Goal: Task Accomplishment & Management: Manage account settings

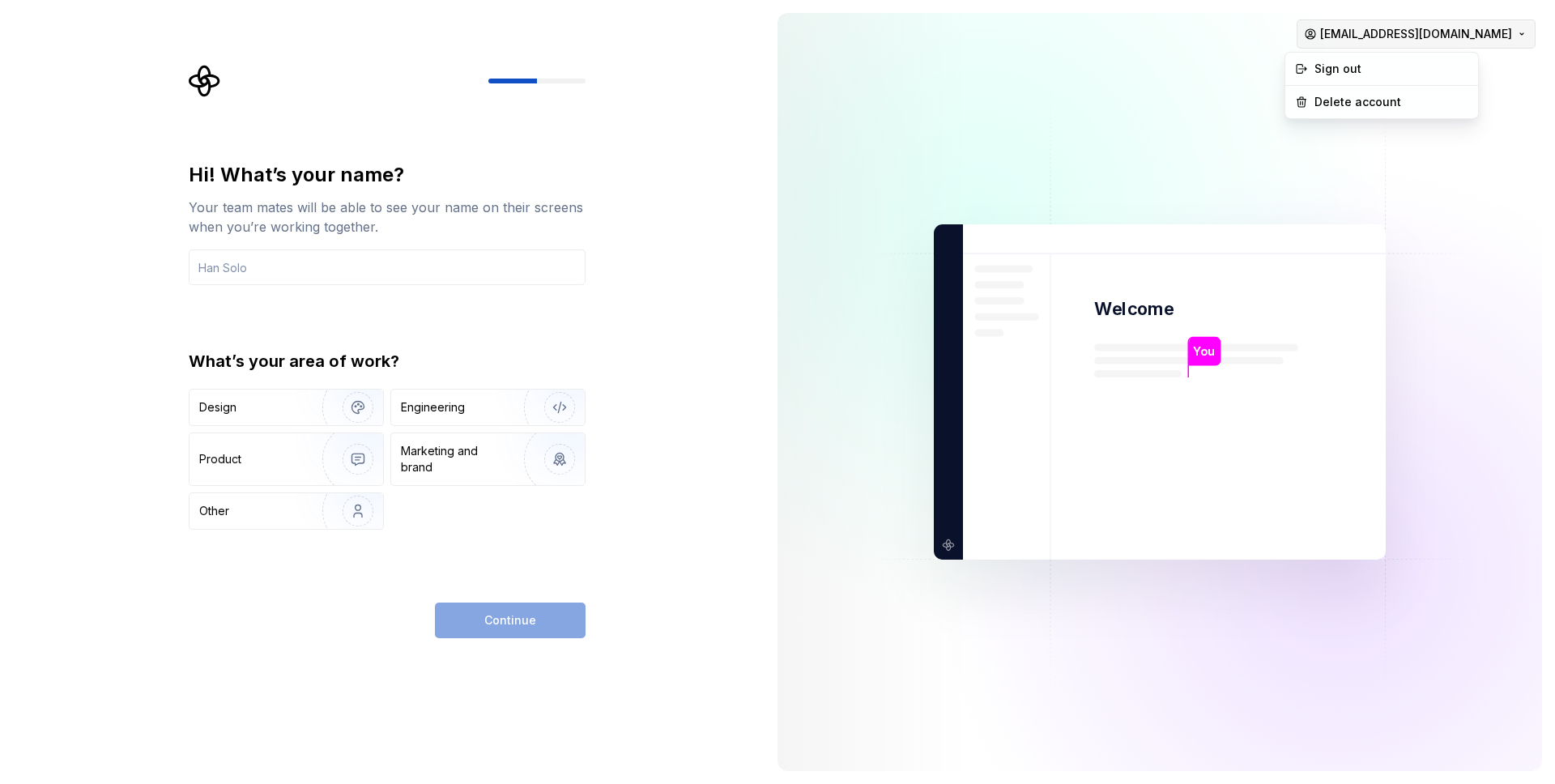
click at [1333, 34] on html "Hi! What’s your name? Your team mates will be able to see your name on their sc…" at bounding box center [777, 392] width 1555 height 784
click at [1126, 60] on html "Hi! What’s your name? Your team mates will be able to see your name on their sc…" at bounding box center [777, 392] width 1555 height 784
click at [334, 410] on img "button" at bounding box center [348, 407] width 103 height 109
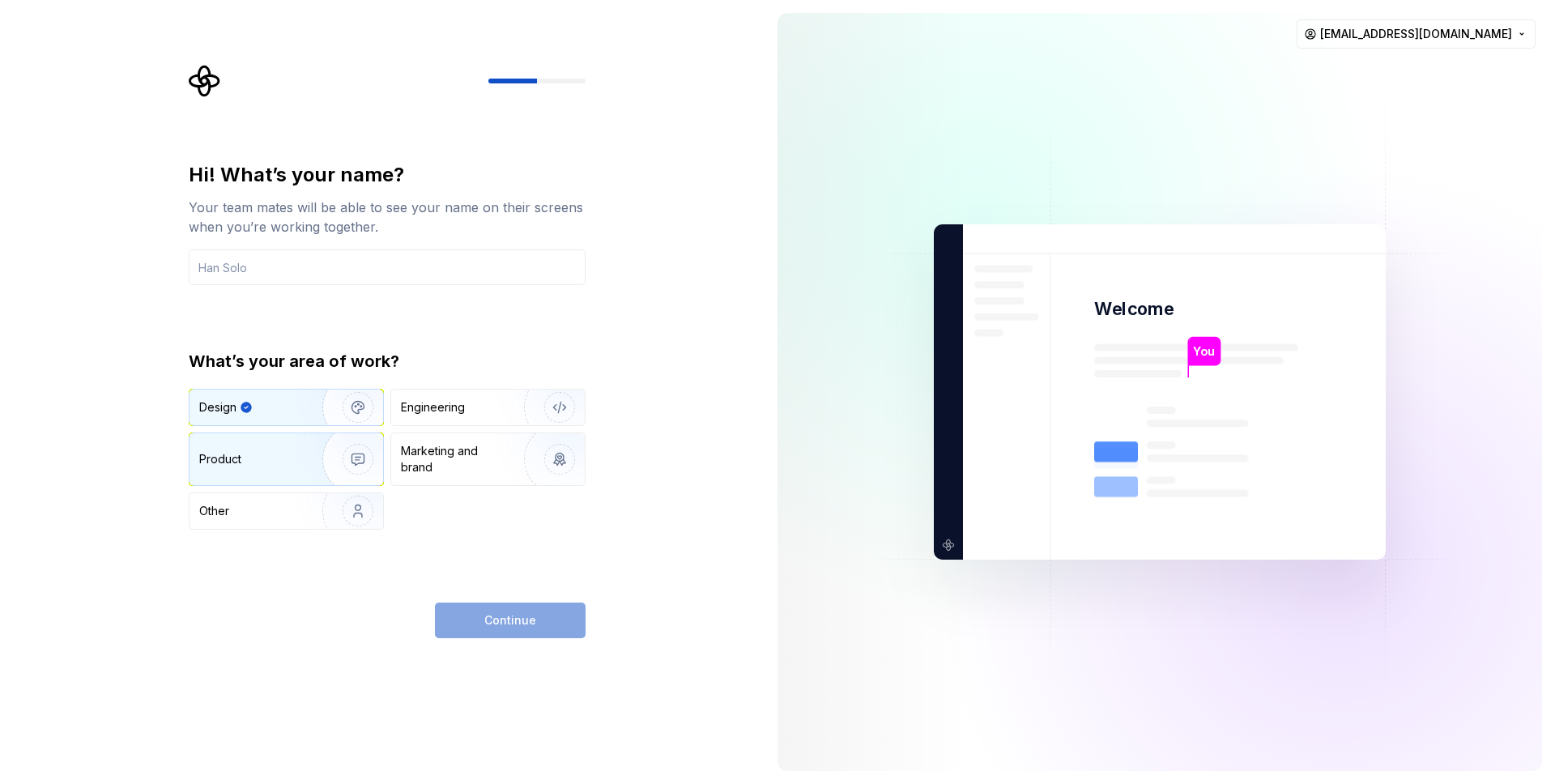
click at [352, 457] on img "button" at bounding box center [348, 459] width 103 height 109
click at [340, 407] on img "button" at bounding box center [348, 407] width 103 height 109
click at [349, 449] on img "button" at bounding box center [348, 459] width 103 height 109
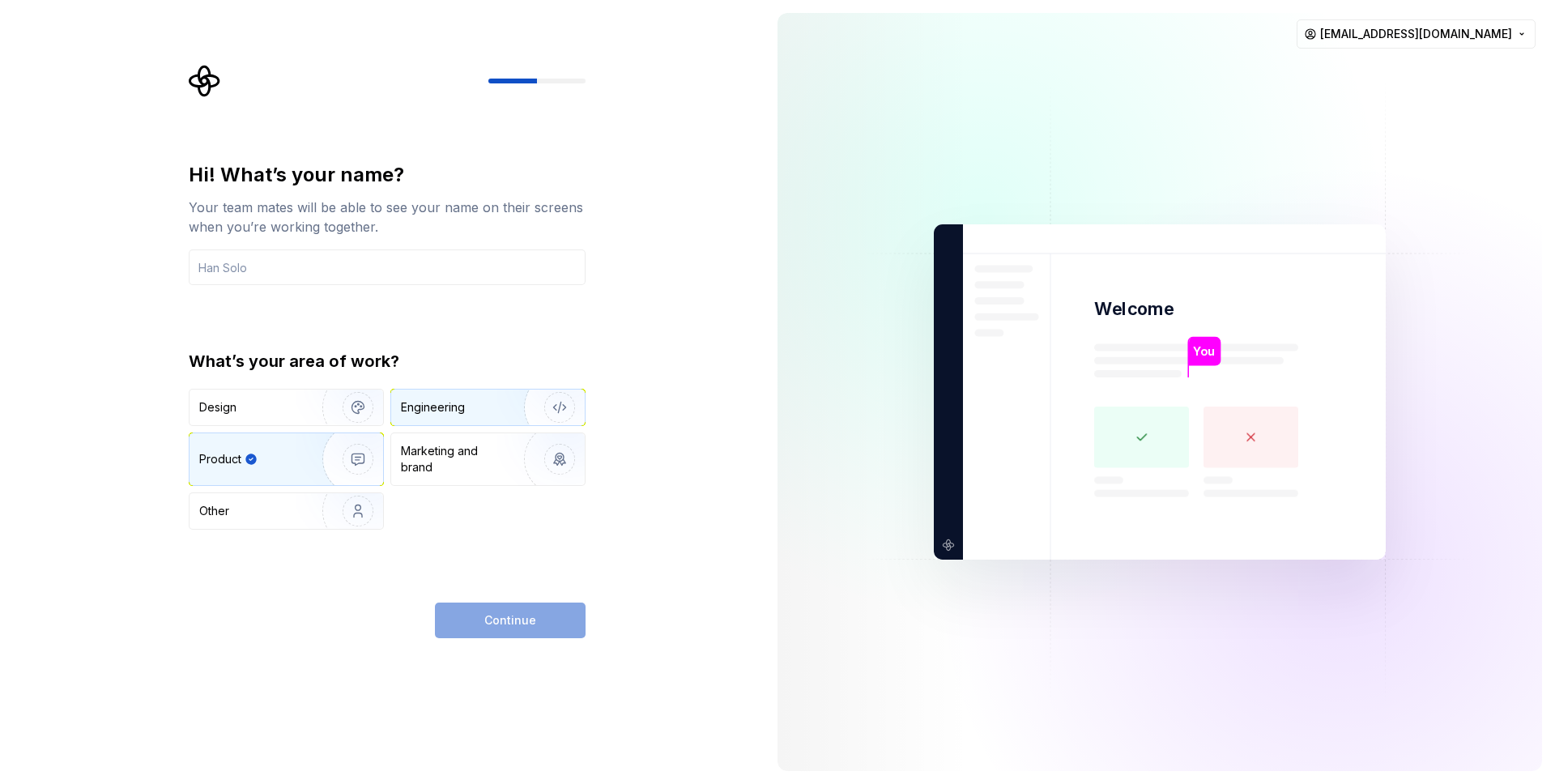
click at [407, 409] on div "Engineering" at bounding box center [433, 407] width 64 height 16
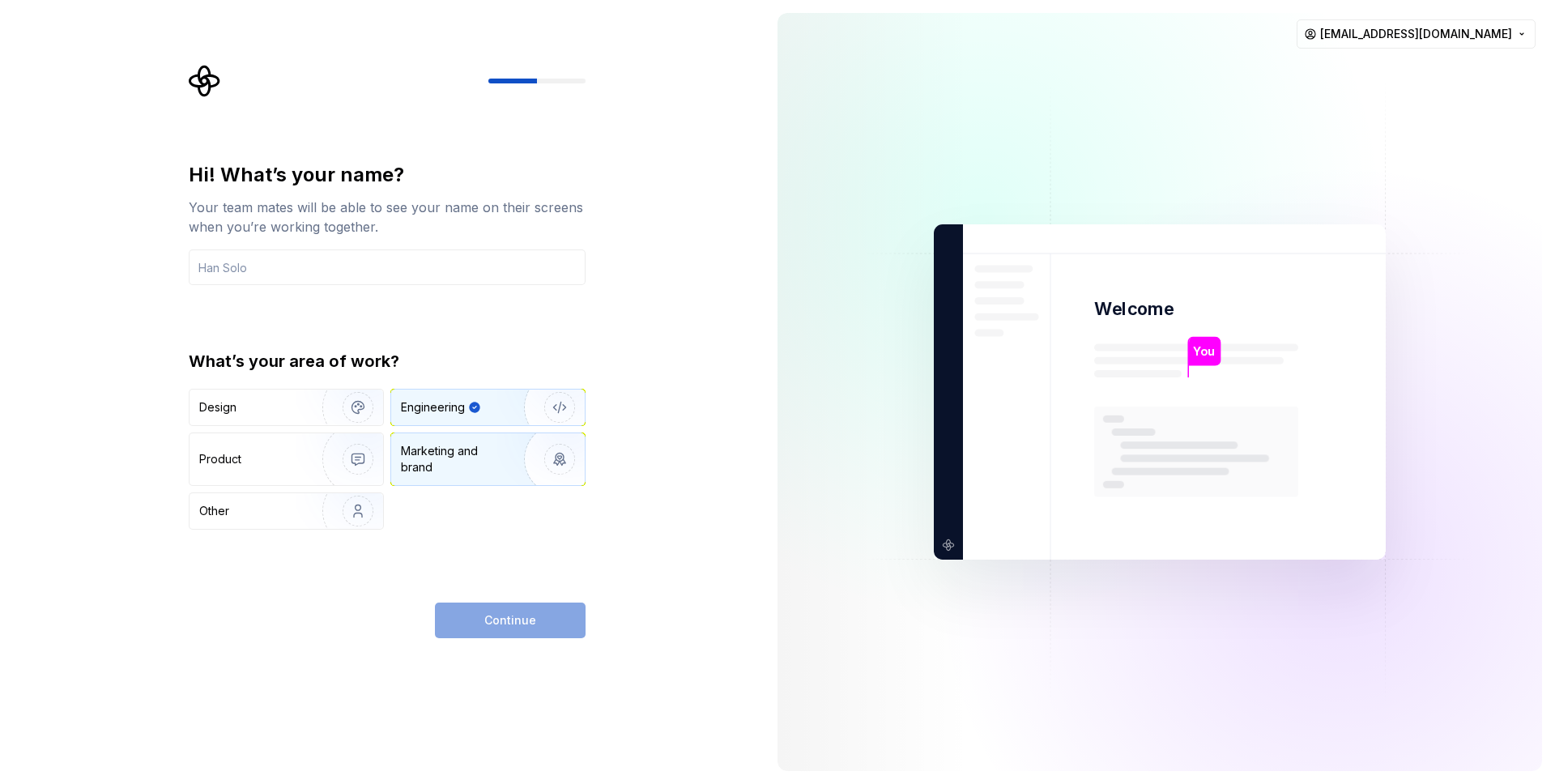
click at [416, 438] on div "Marketing and brand" at bounding box center [487, 458] width 193 height 52
click at [327, 404] on img "button" at bounding box center [348, 407] width 103 height 109
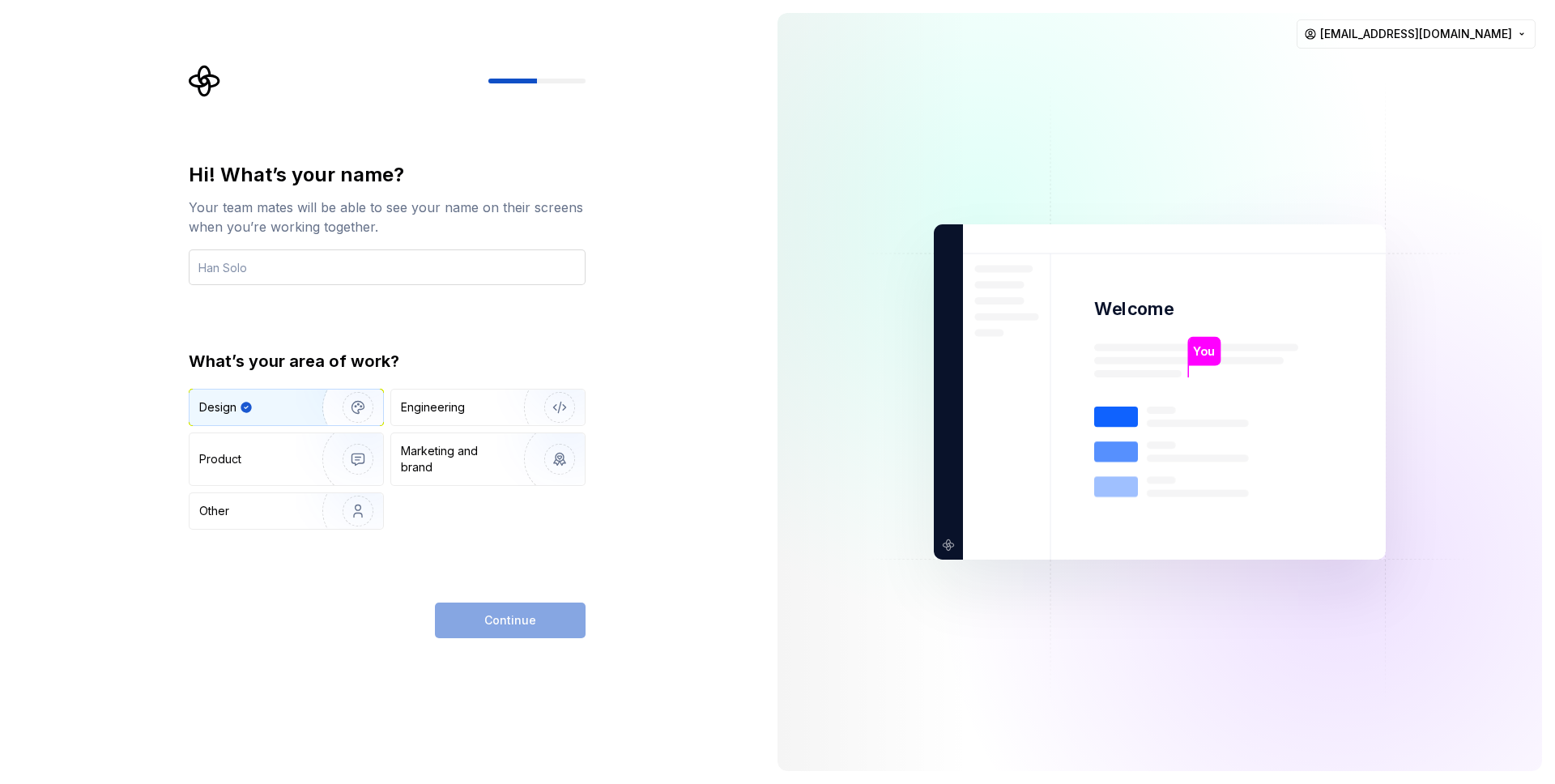
click at [338, 270] on input "text" at bounding box center [387, 267] width 397 height 35
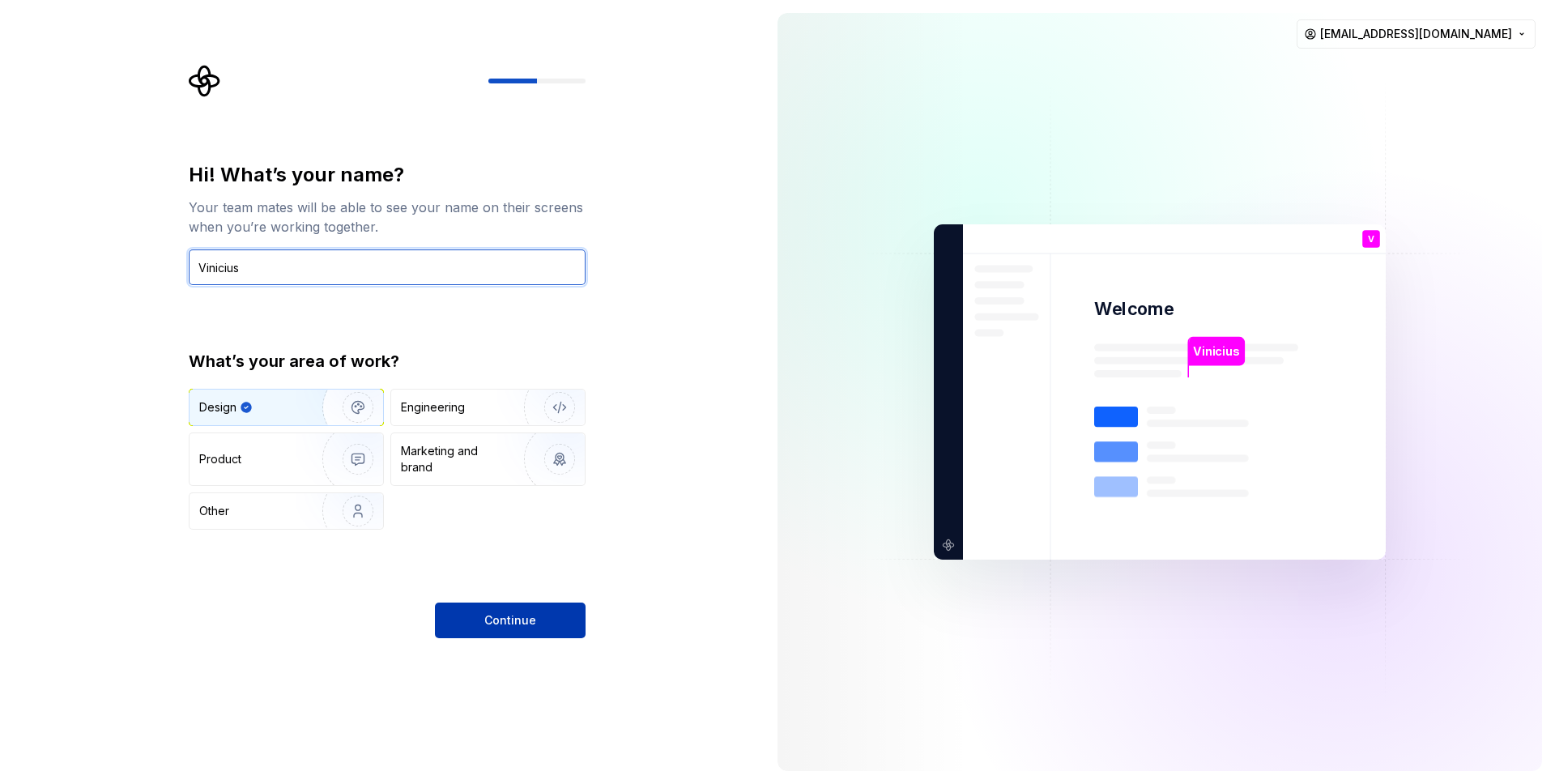
type input "Vinicius"
click at [497, 607] on button "Continue" at bounding box center [510, 620] width 151 height 35
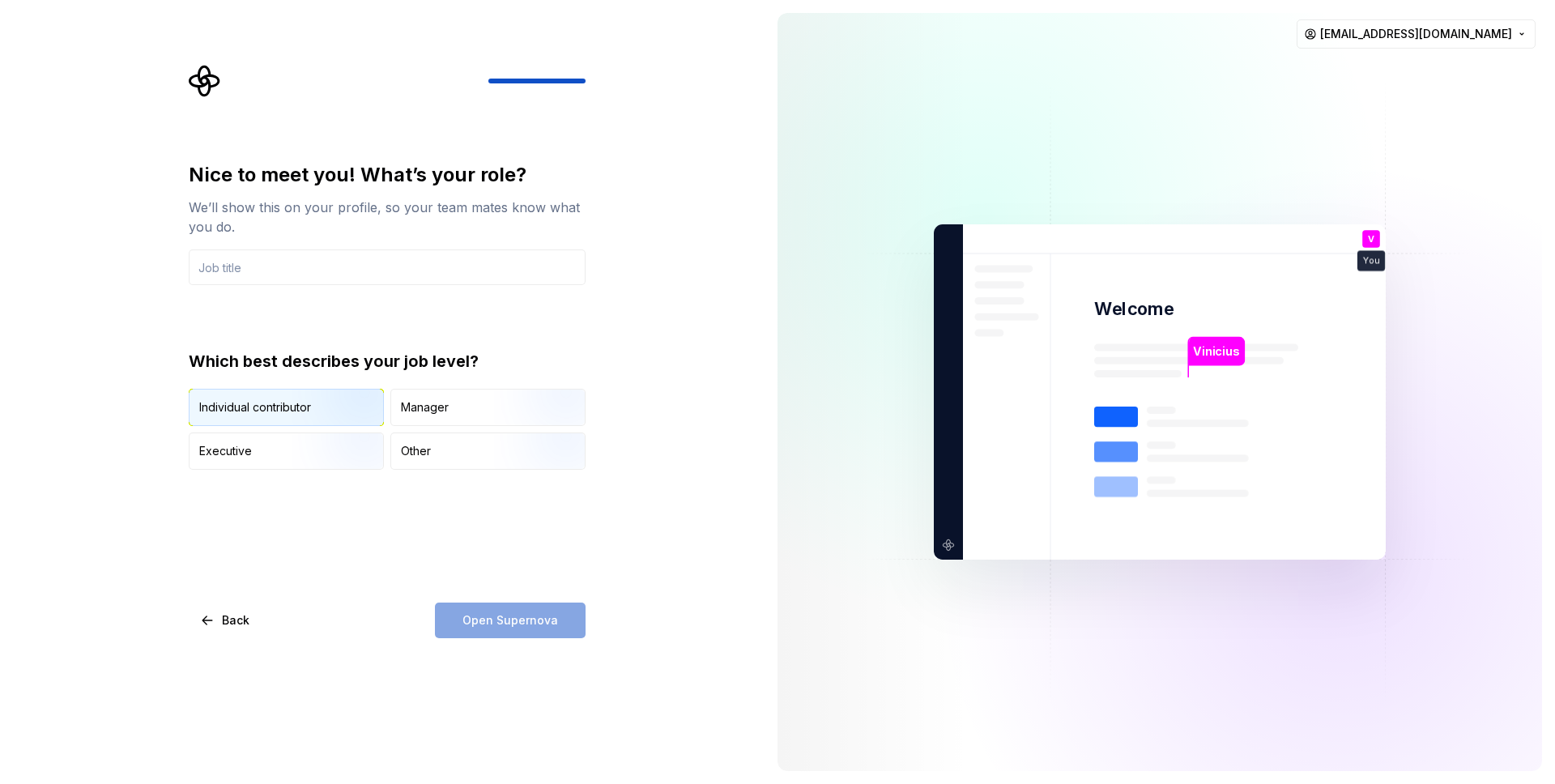
click at [305, 411] on img "button" at bounding box center [344, 427] width 103 height 109
click at [310, 267] on input "text" at bounding box center [387, 267] width 397 height 35
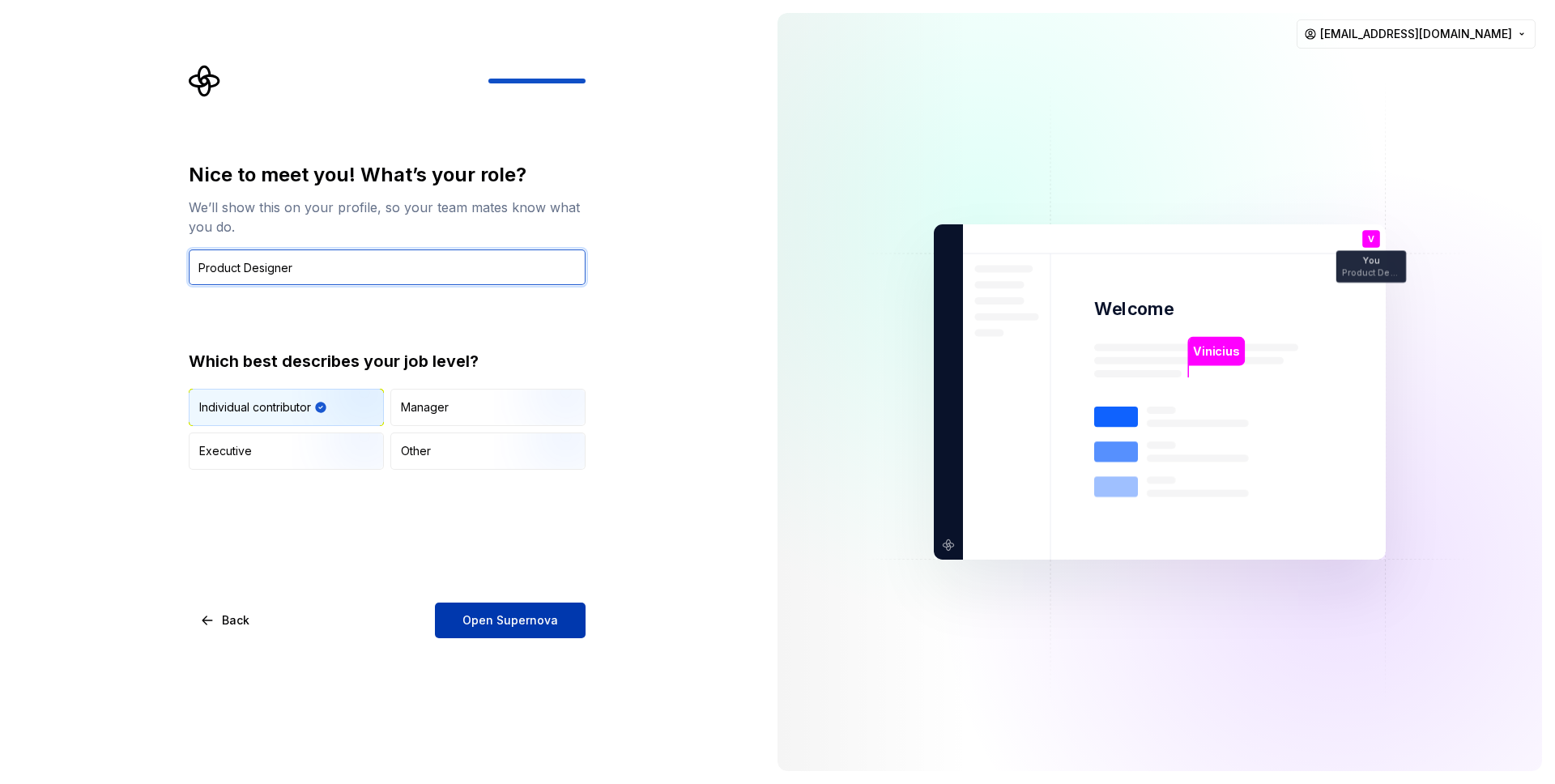
type input "Product Designer"
click at [504, 626] on span "Open Supernova" at bounding box center [510, 621] width 95 height 16
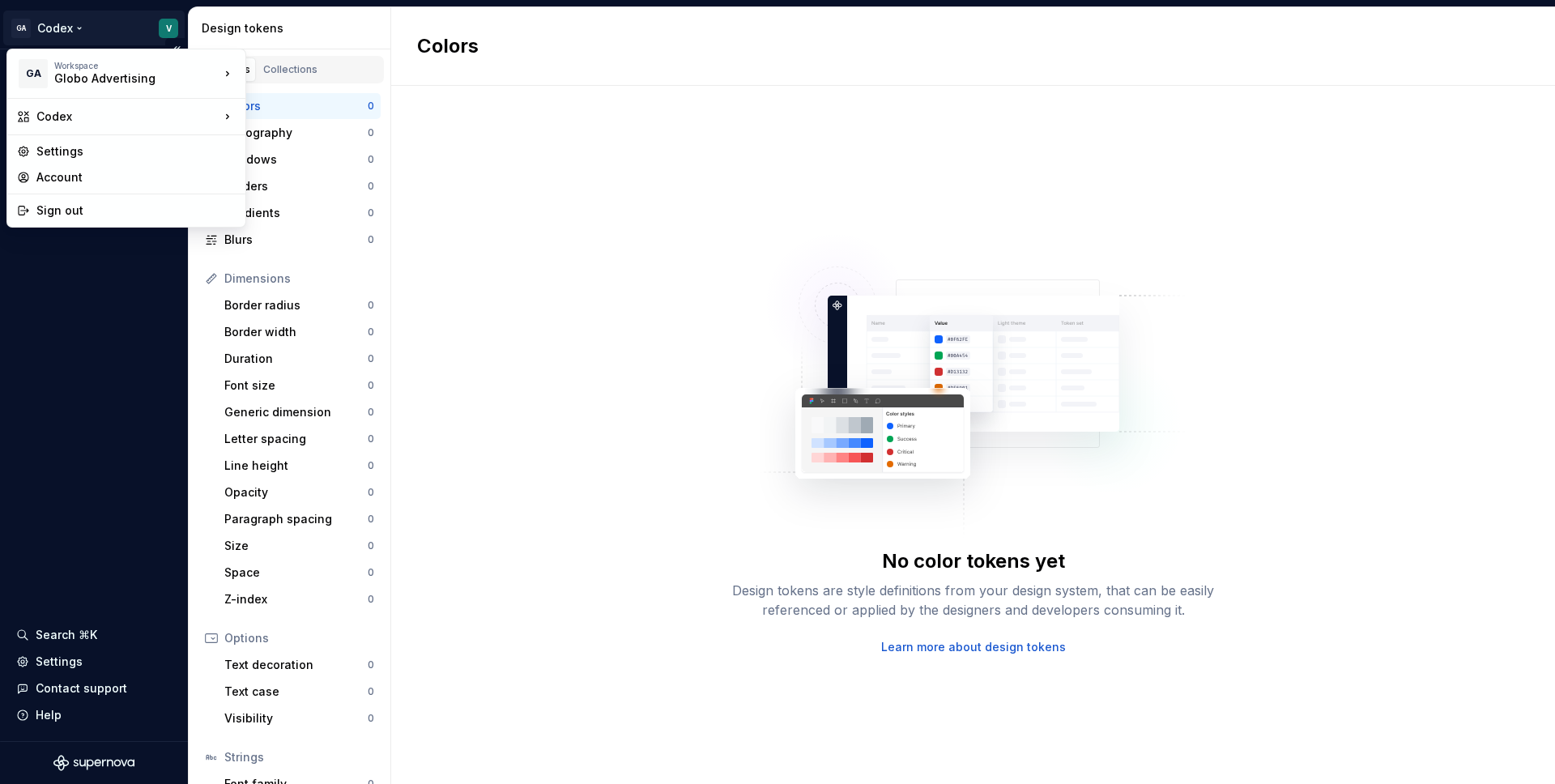
click at [27, 26] on html "GA Codex V Design system data Design tokens Components Assets Storybook stories…" at bounding box center [777, 392] width 1555 height 784
click at [290, 145] on div "Globo Advertising" at bounding box center [325, 147] width 105 height 16
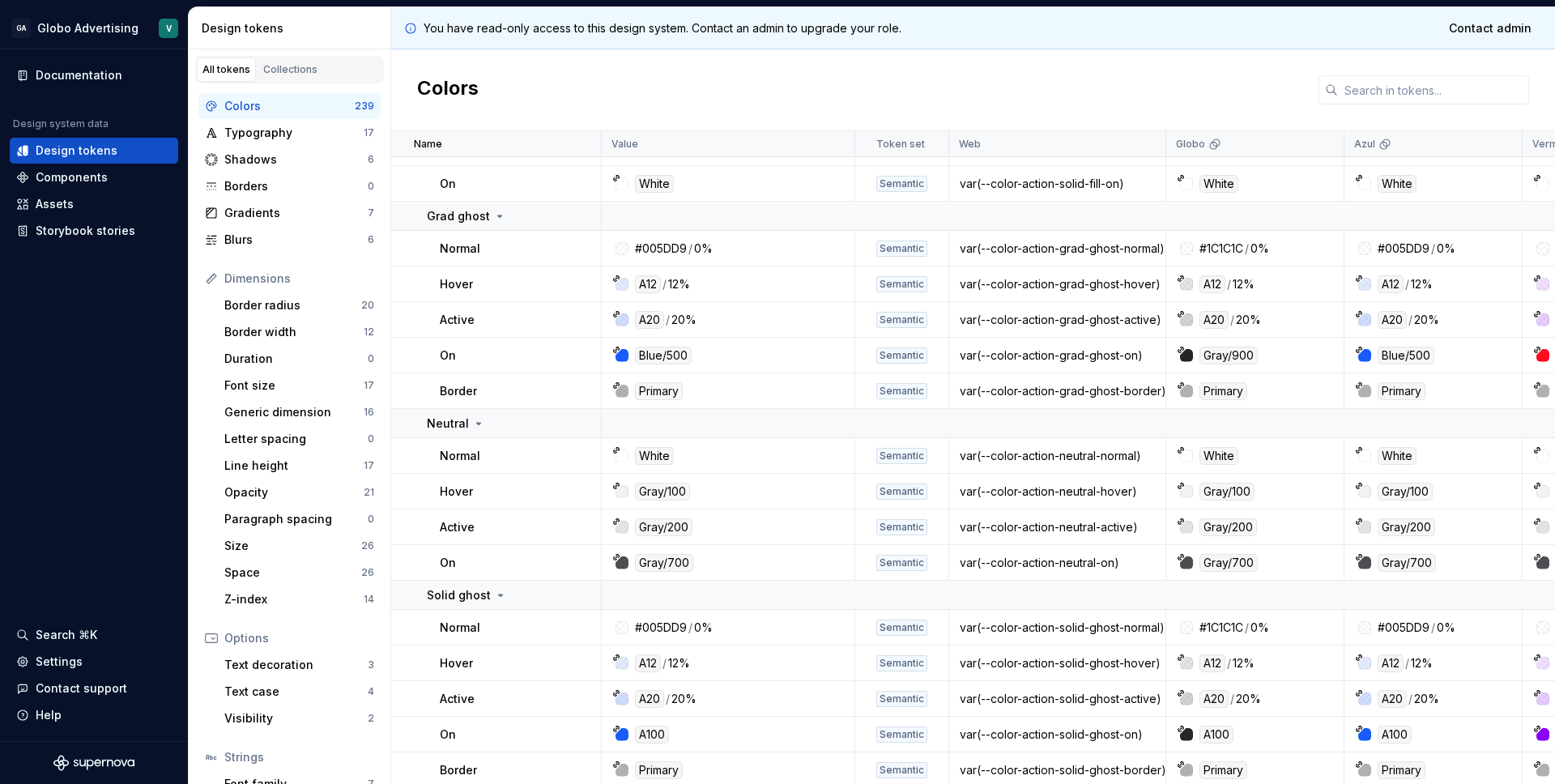
scroll to position [8975, 0]
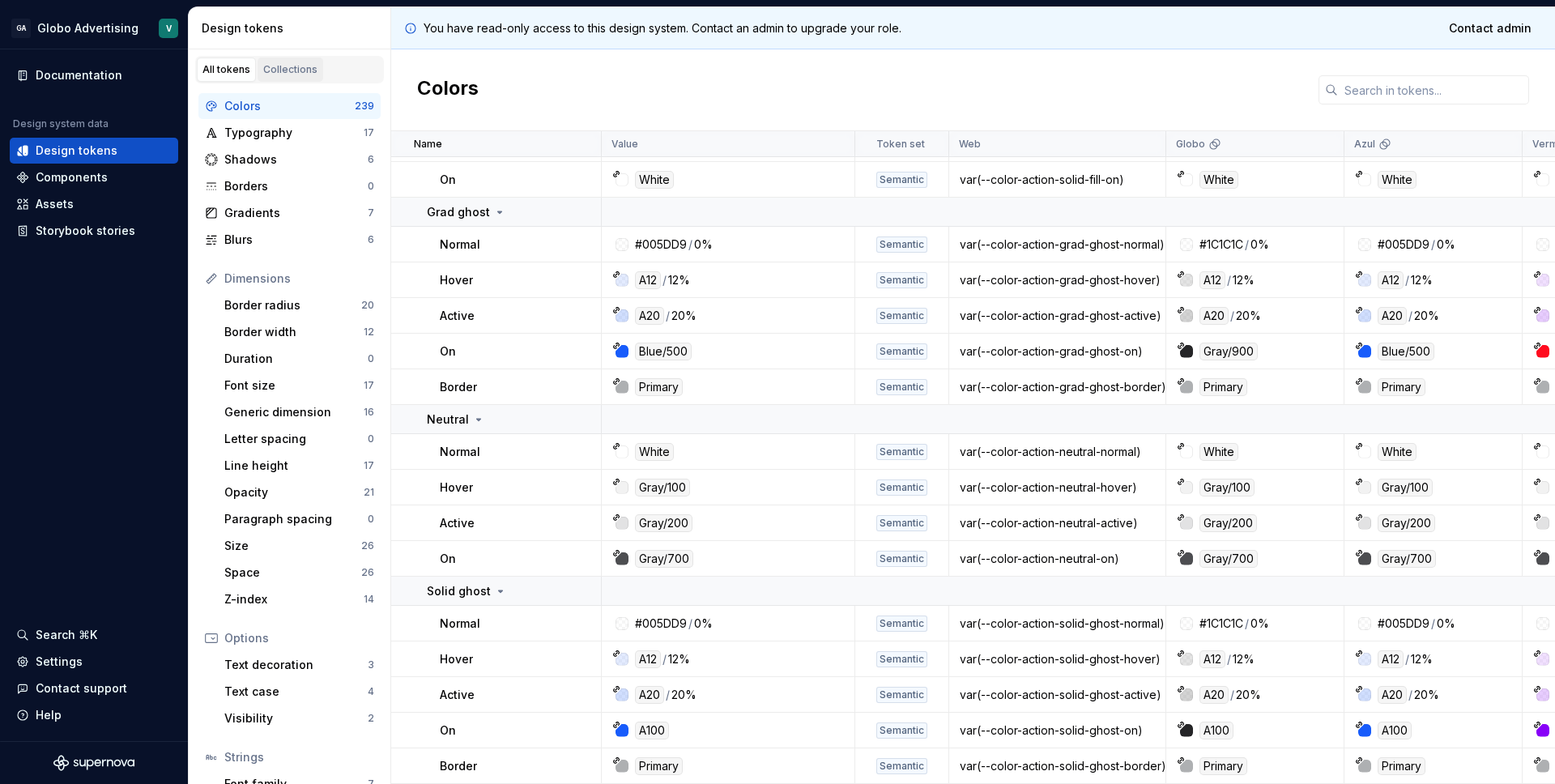
click at [278, 74] on div "Collections" at bounding box center [290, 70] width 54 height 13
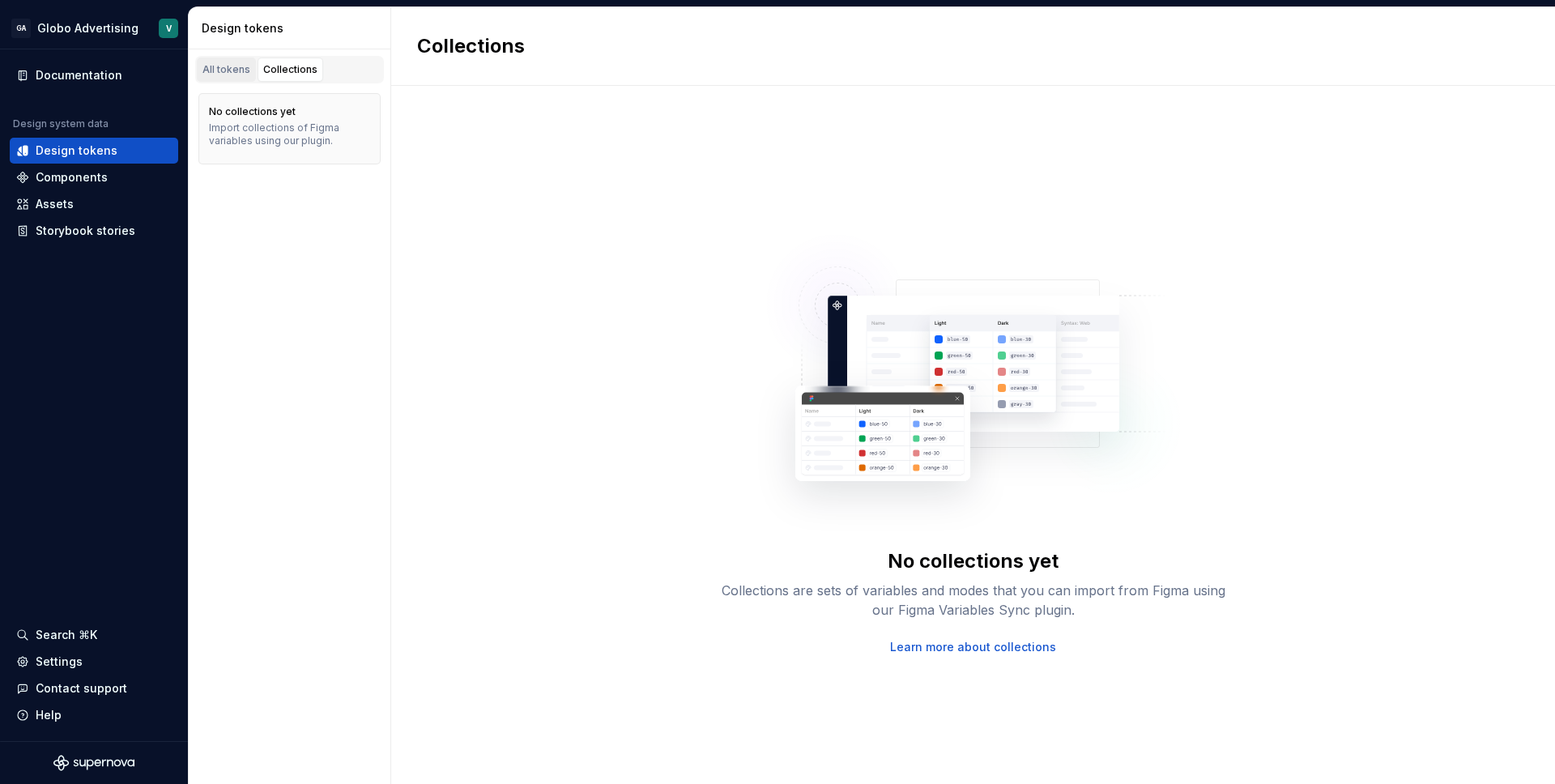
click at [220, 72] on div "All tokens" at bounding box center [226, 70] width 48 height 13
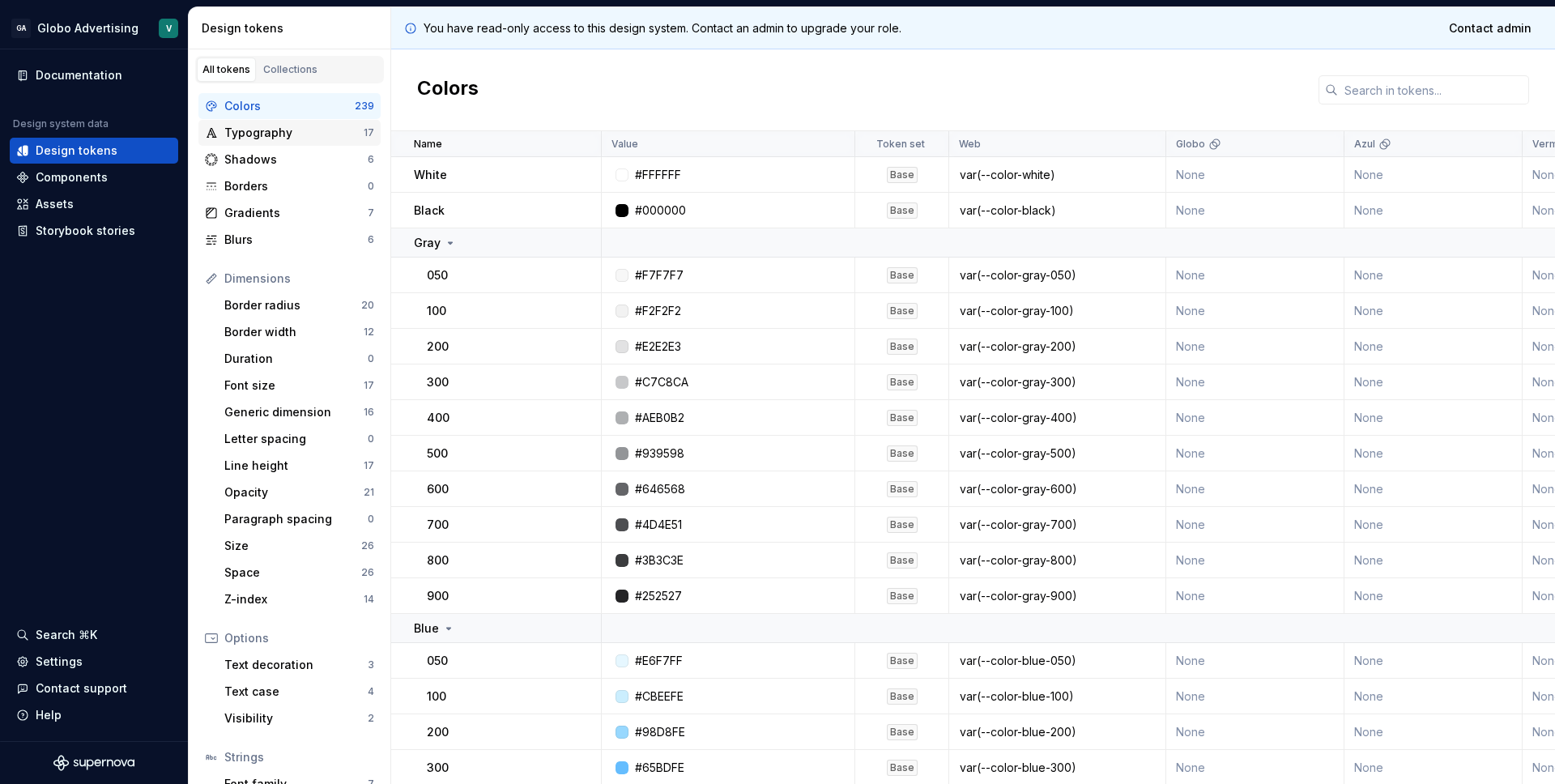
click at [240, 131] on div "Typography" at bounding box center [293, 132] width 139 height 16
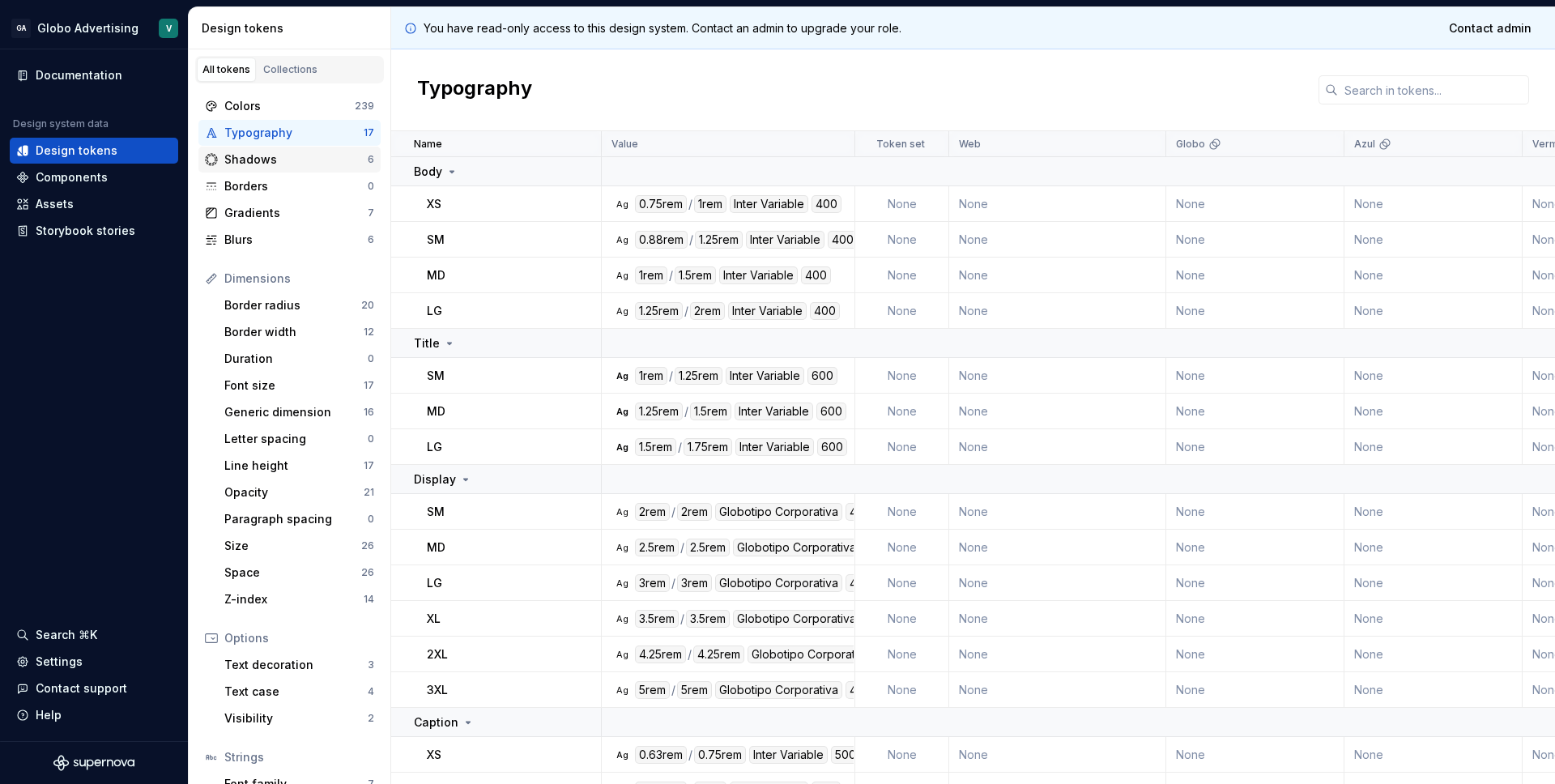
click at [246, 161] on div "Shadows" at bounding box center [296, 160] width 143 height 16
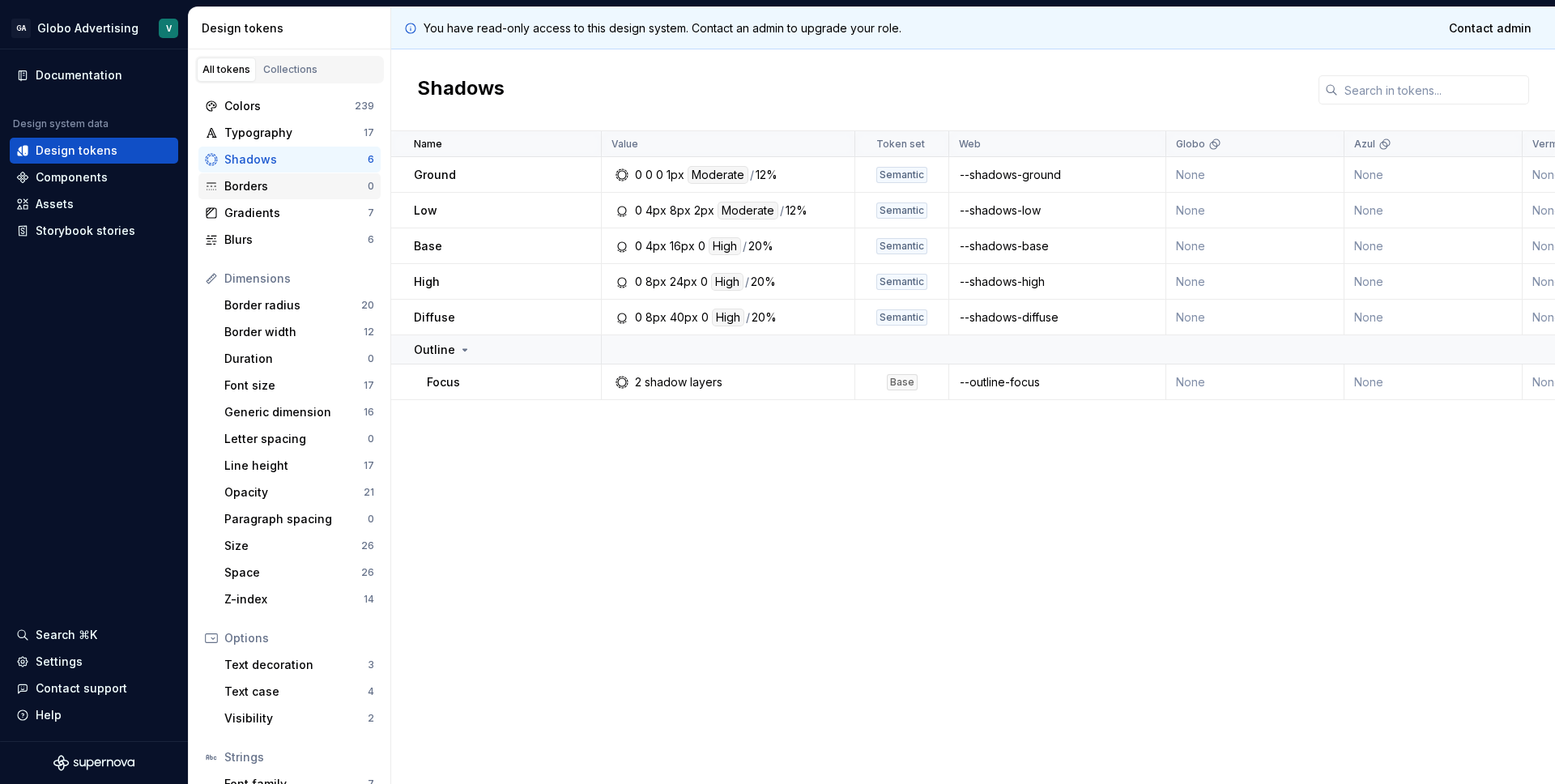
click at [240, 191] on div "Borders" at bounding box center [296, 186] width 143 height 16
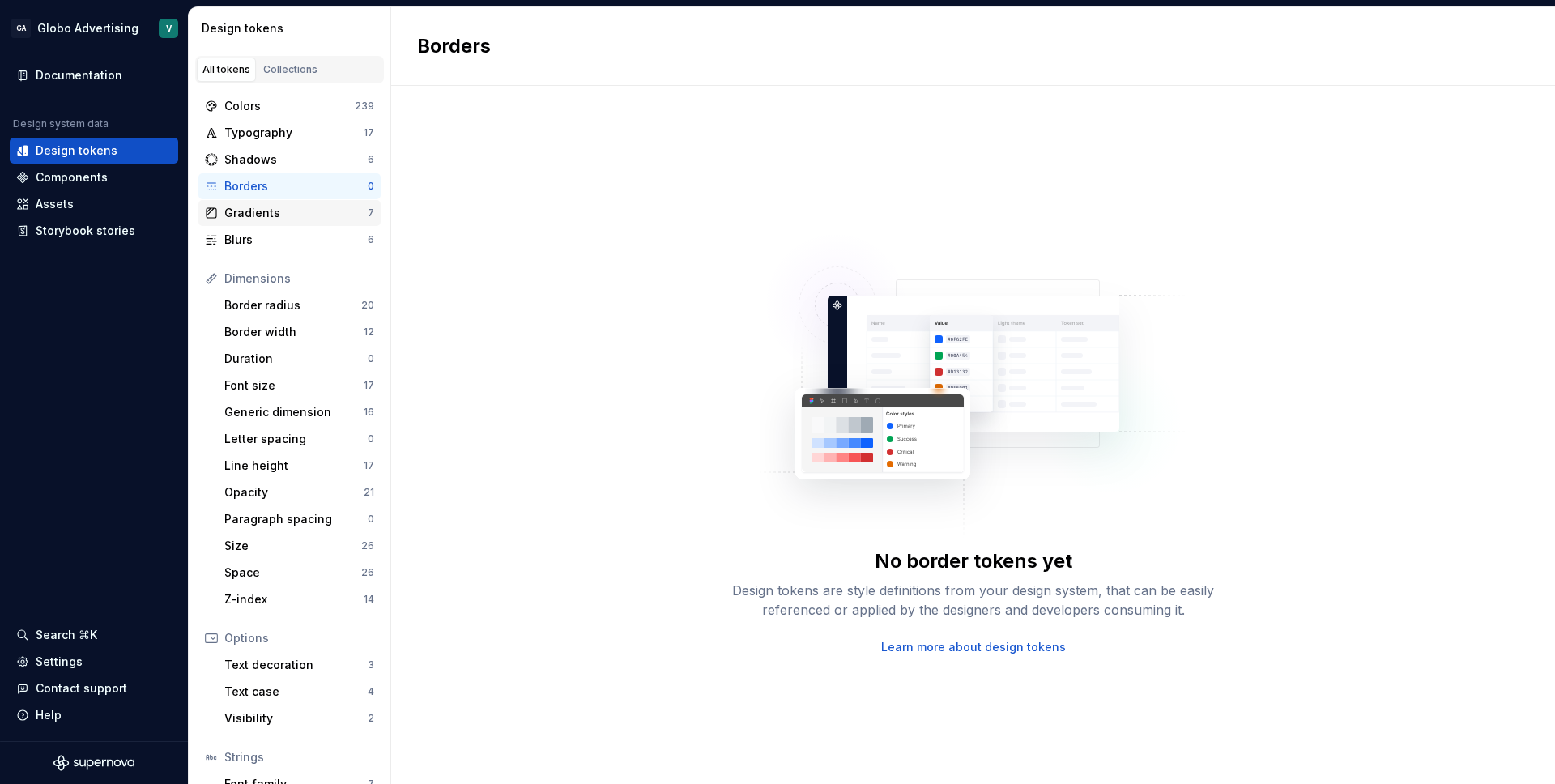
click at [245, 220] on div "Gradients" at bounding box center [296, 213] width 143 height 16
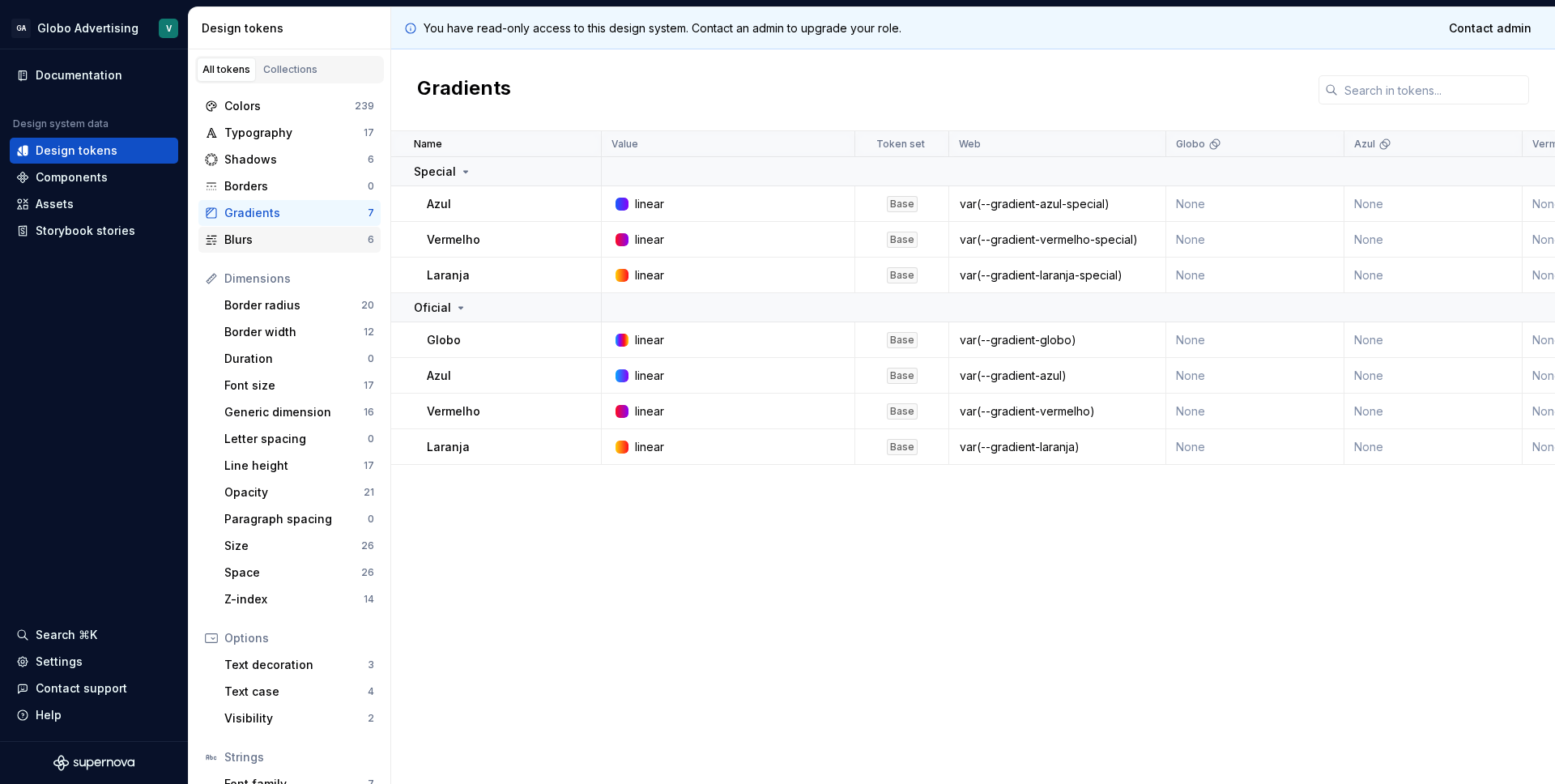
click at [246, 241] on div "Blurs" at bounding box center [296, 240] width 143 height 16
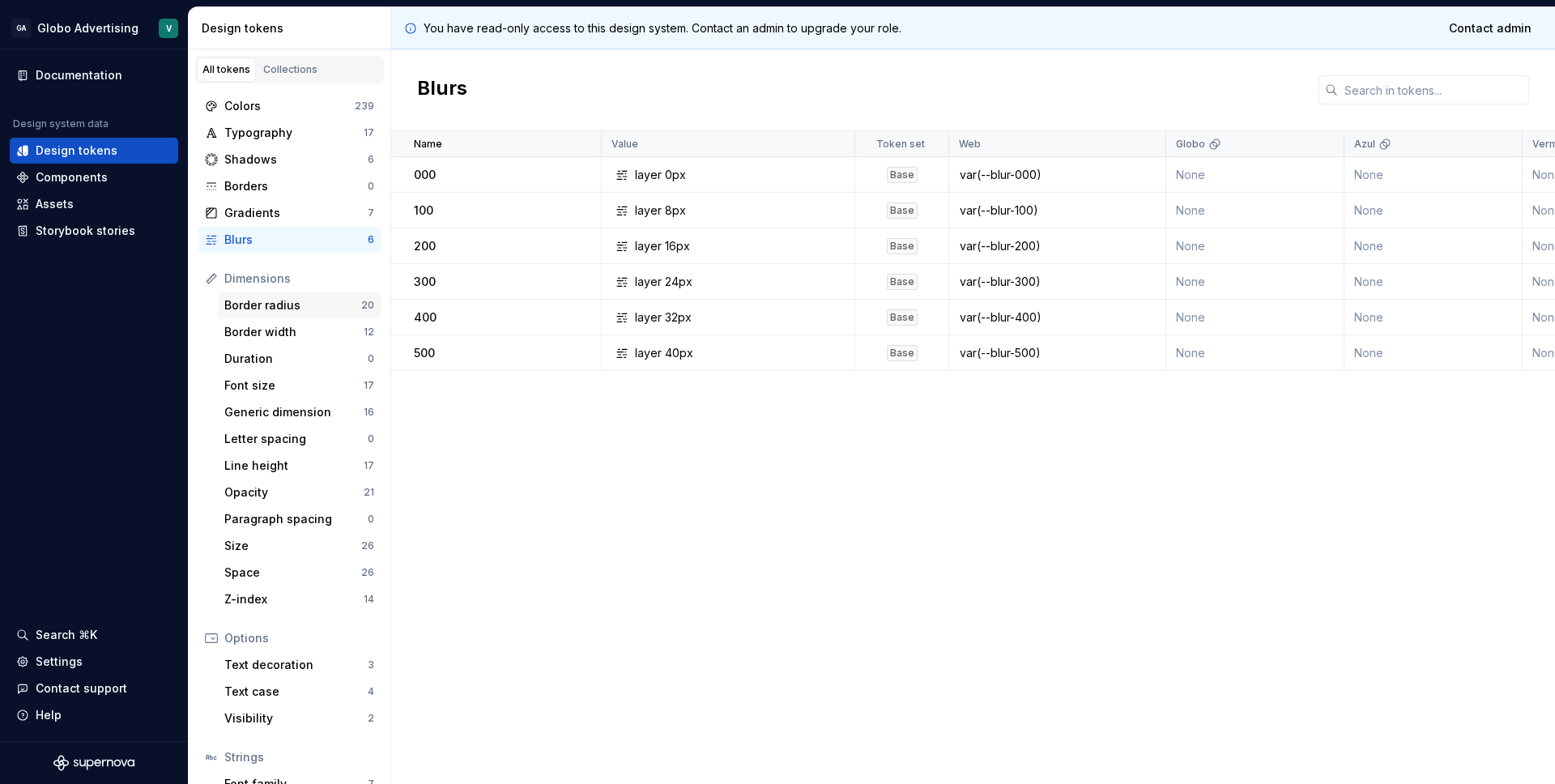
click at [271, 309] on div "Border radius" at bounding box center [292, 305] width 137 height 16
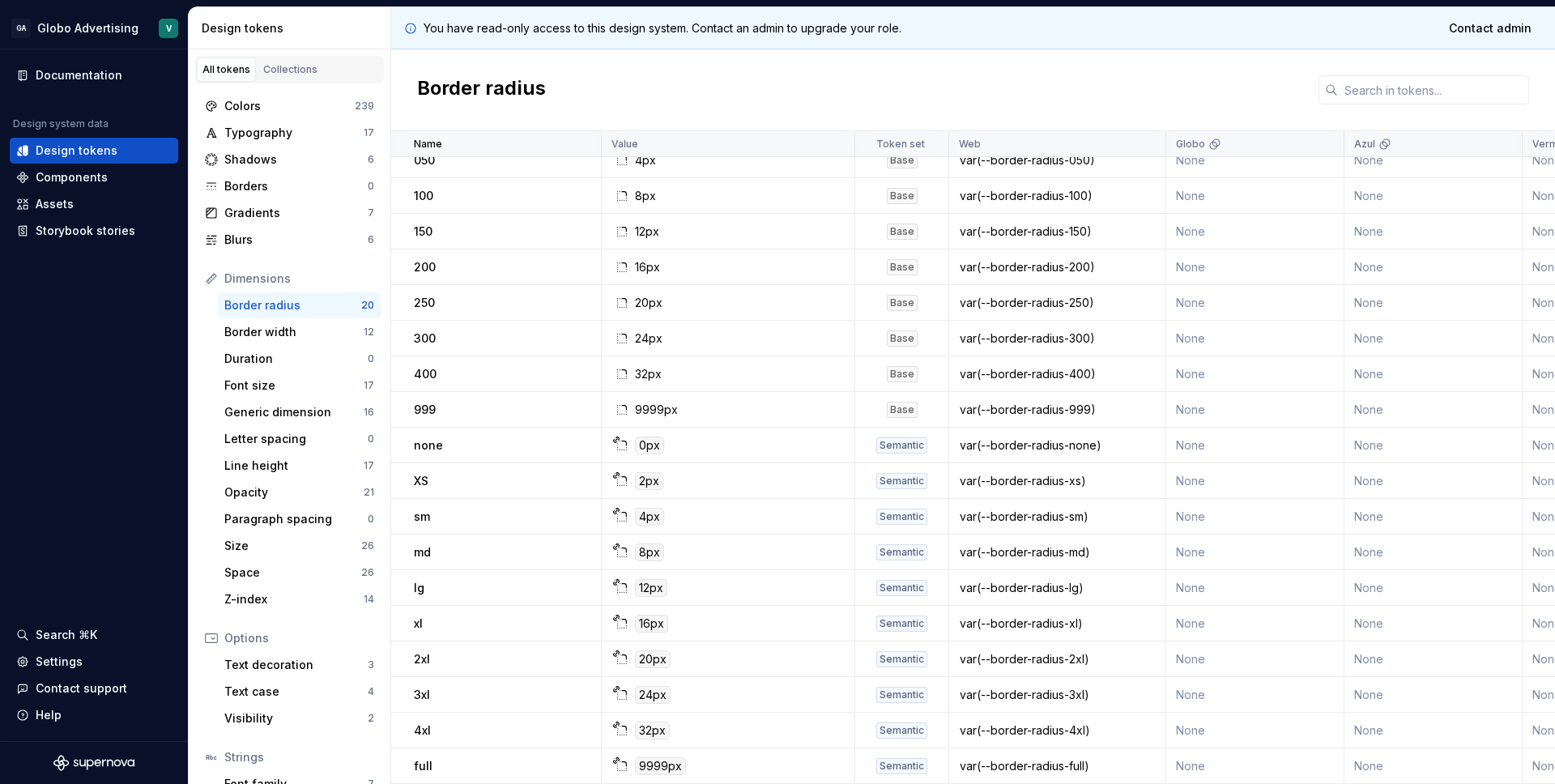
scroll to position [94, 0]
click at [298, 338] on div "Border width" at bounding box center [293, 332] width 139 height 16
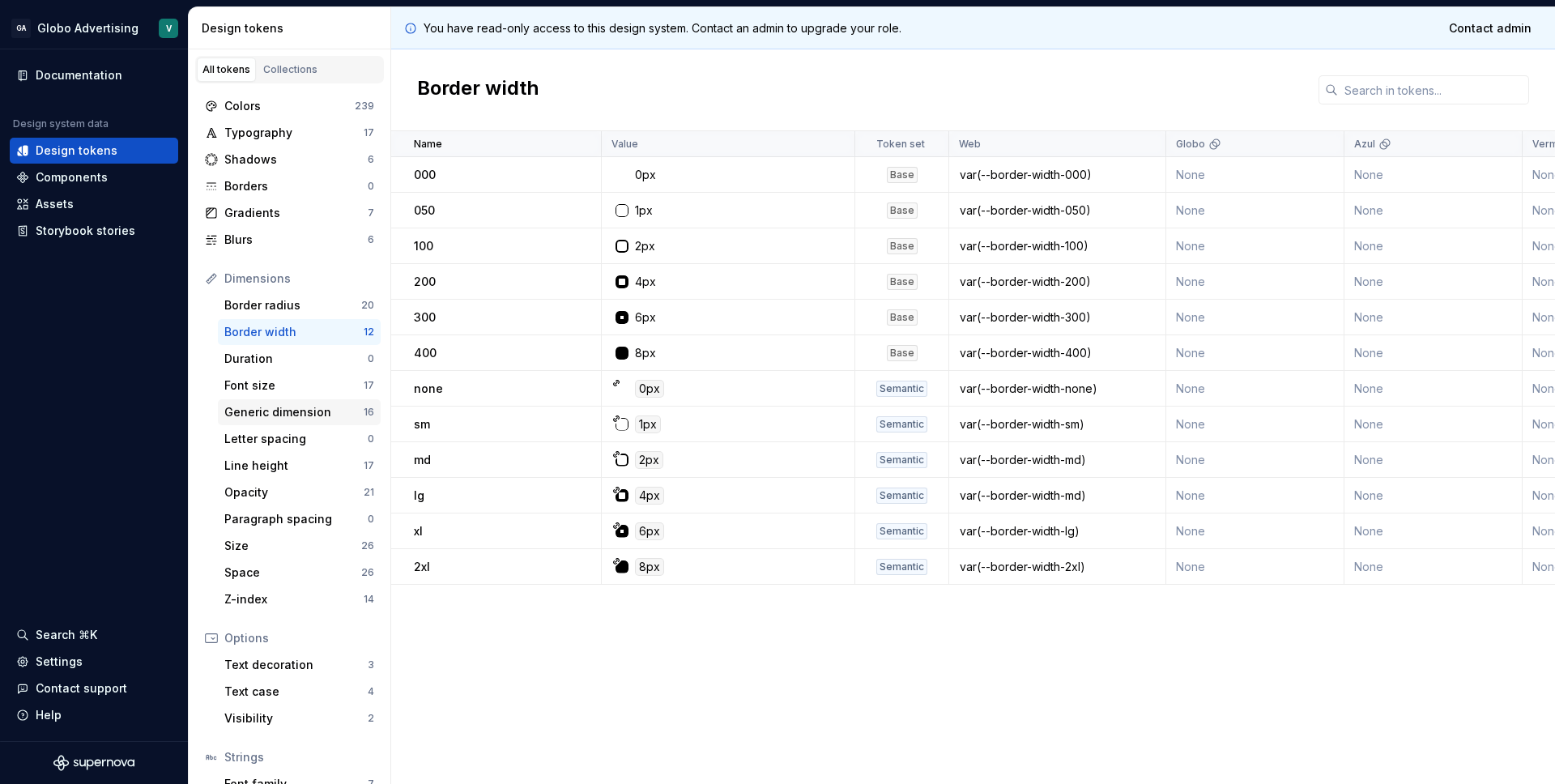
click at [266, 417] on div "Generic dimension" at bounding box center [293, 412] width 139 height 16
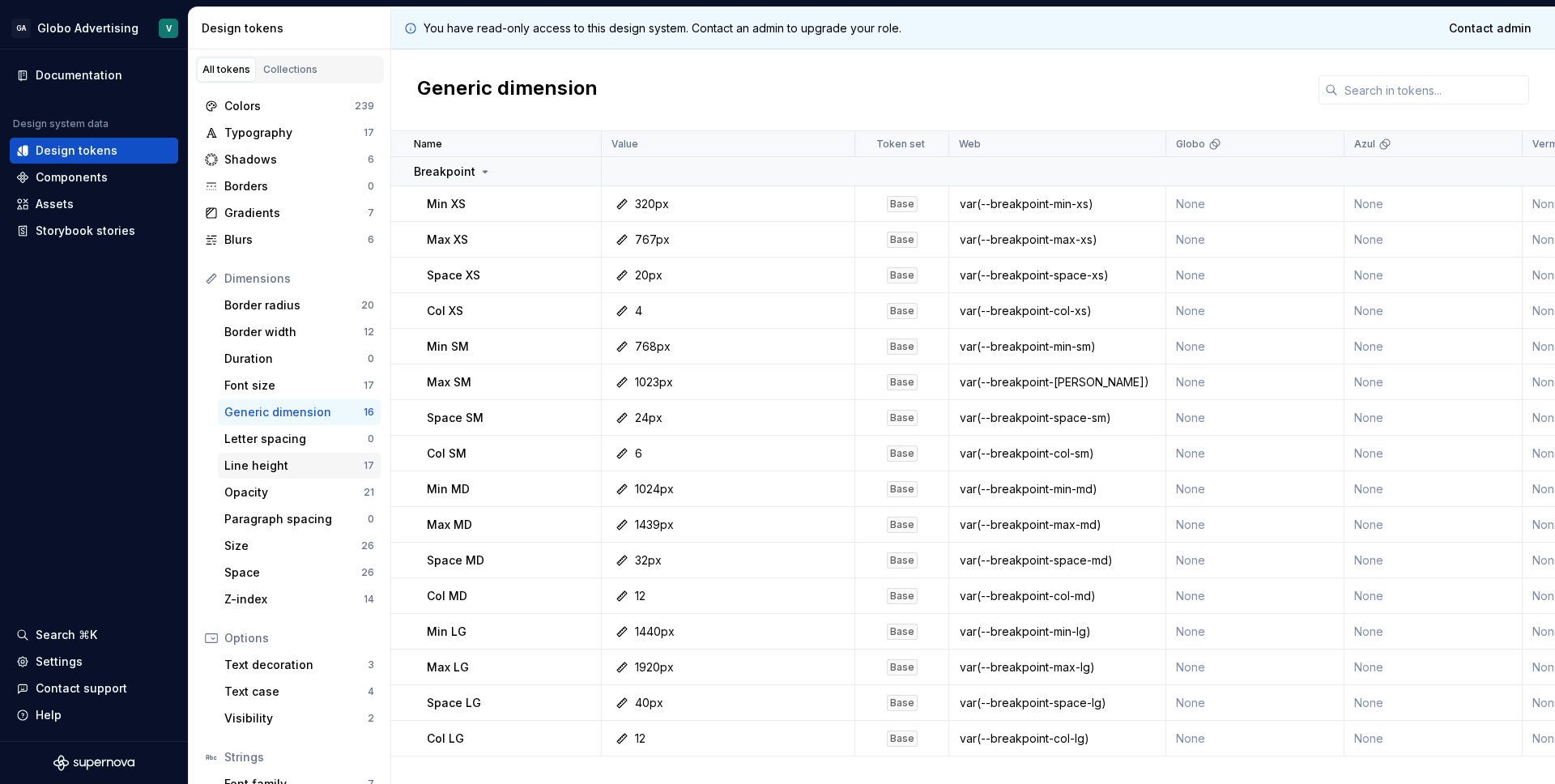
click at [236, 470] on div "Line height" at bounding box center [293, 466] width 139 height 16
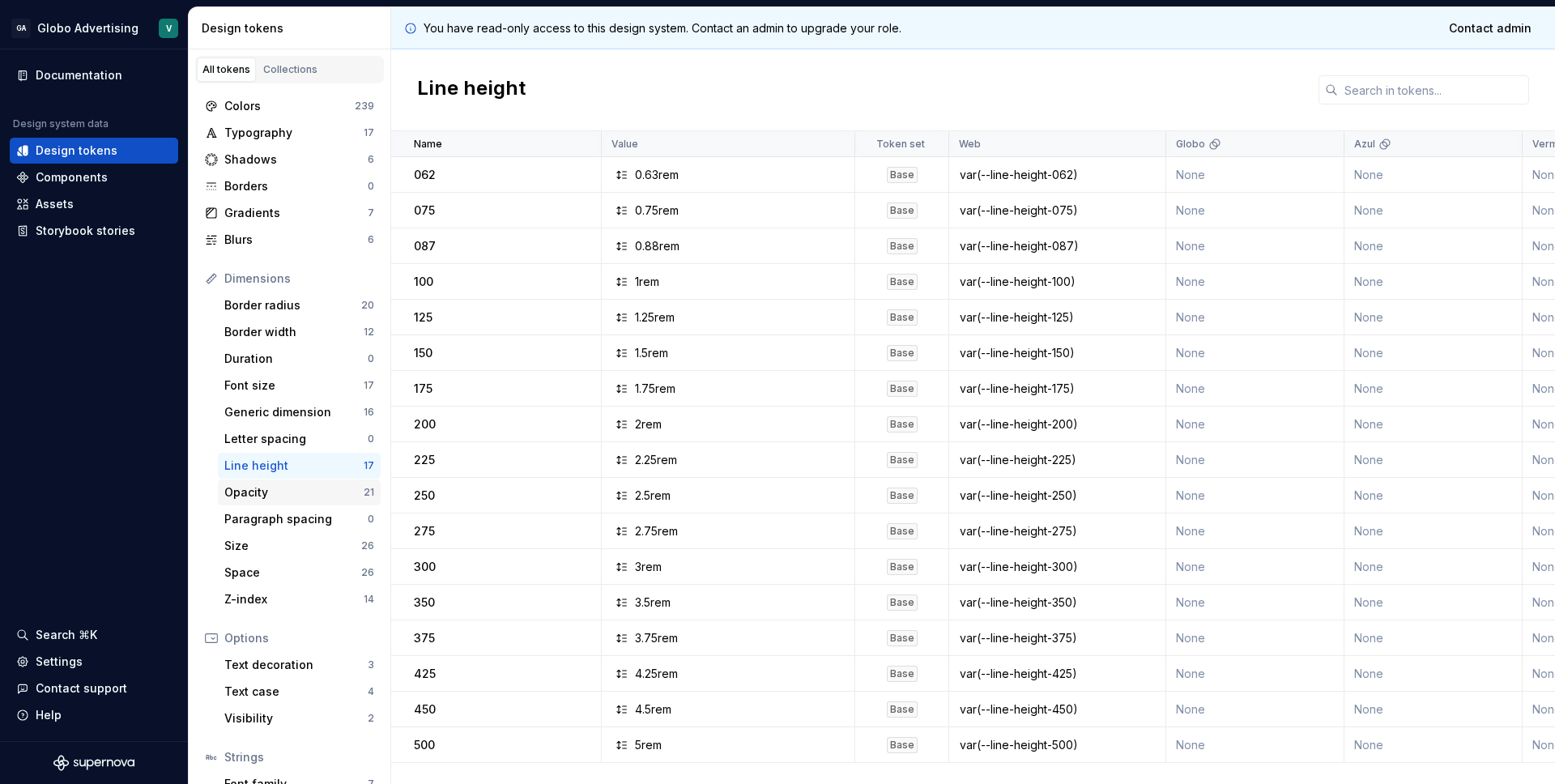
click at [240, 485] on div "Opacity" at bounding box center [293, 493] width 139 height 16
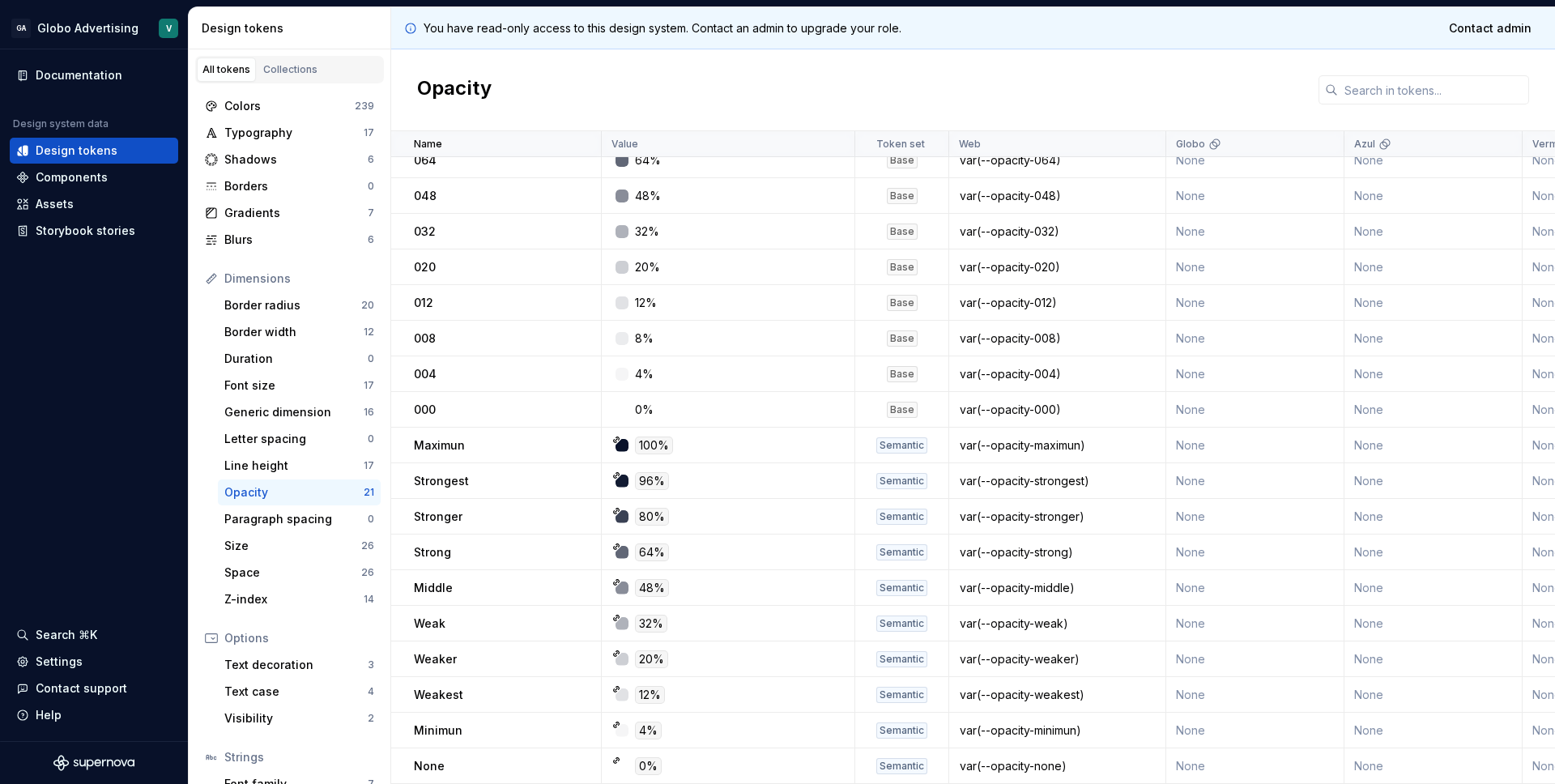
scroll to position [131, 0]
click at [269, 552] on div "Size" at bounding box center [292, 545] width 137 height 16
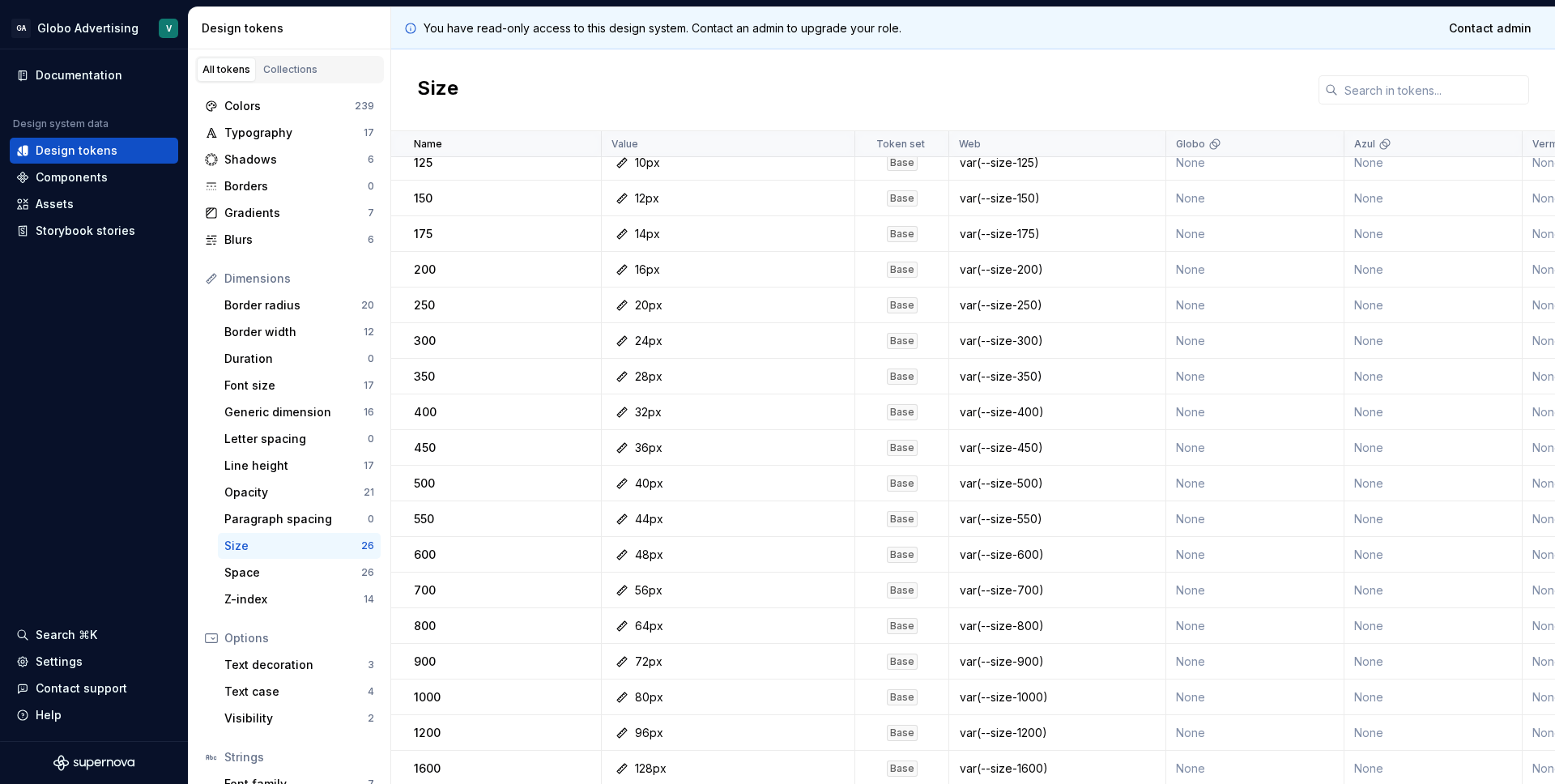
scroll to position [309, 0]
click at [291, 580] on div "Space" at bounding box center [292, 573] width 137 height 16
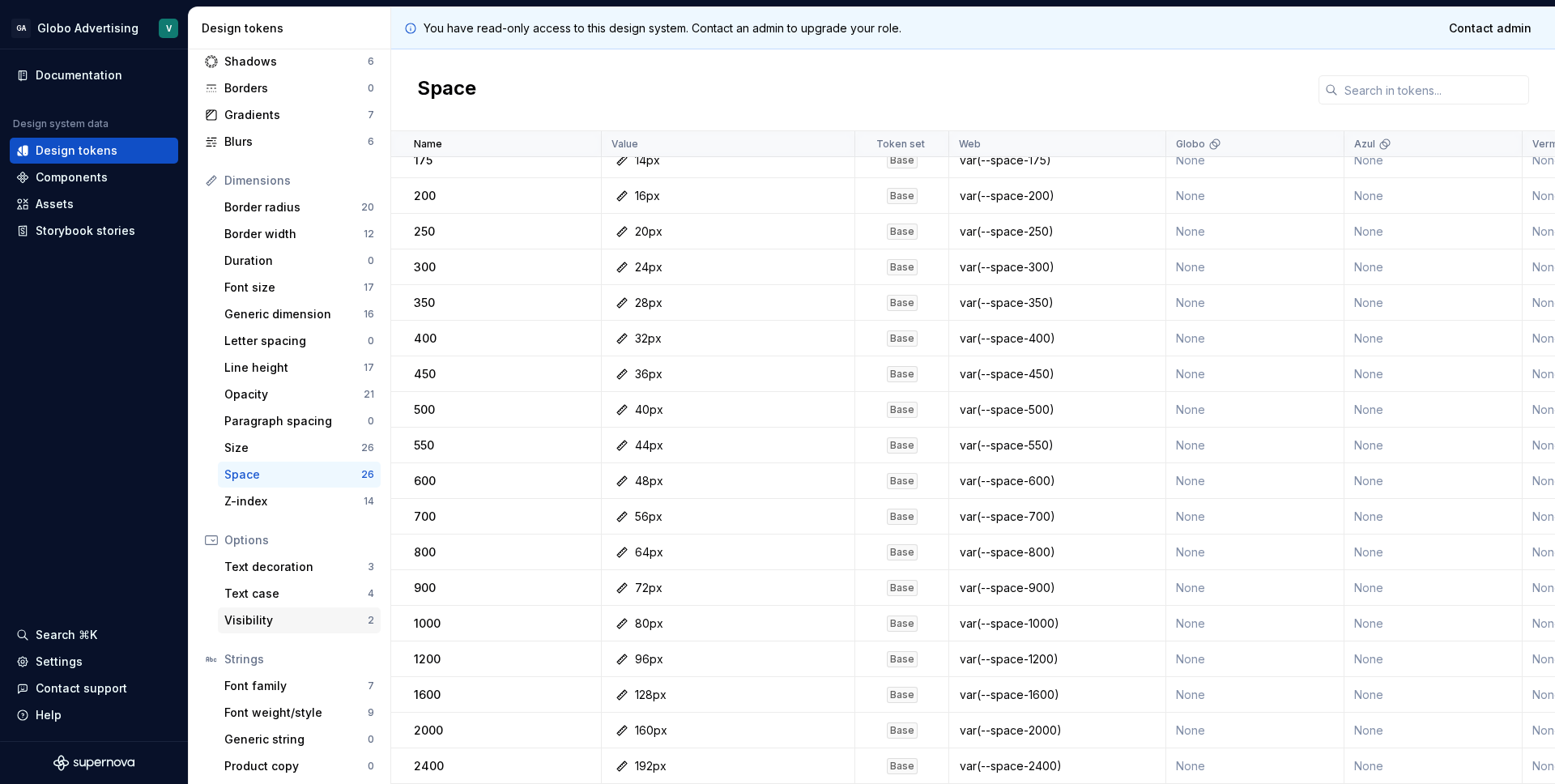
scroll to position [103, 0]
click at [274, 564] on div "Text decoration" at bounding box center [296, 562] width 143 height 16
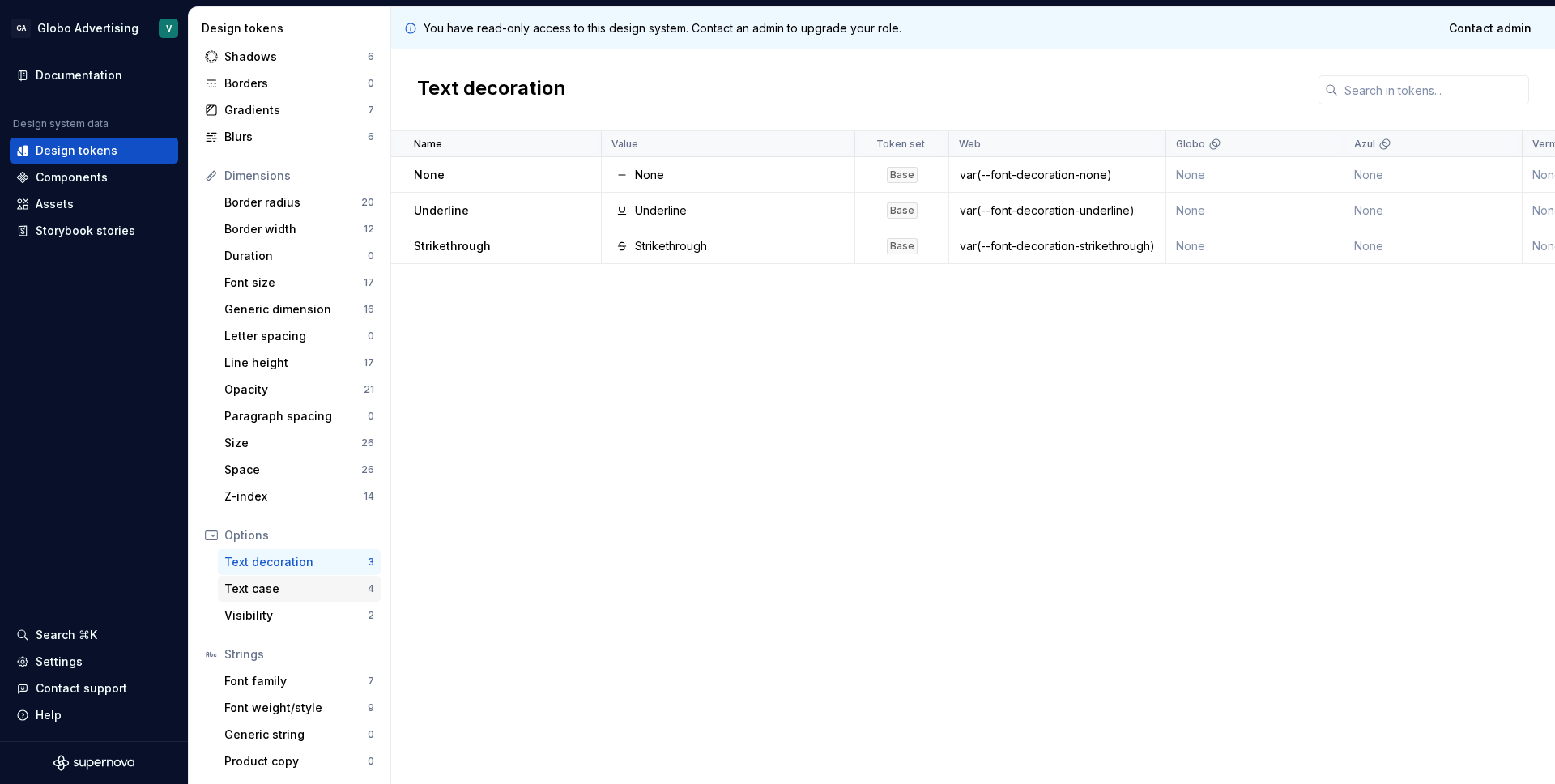
click at [280, 588] on div "Text case" at bounding box center [296, 589] width 143 height 16
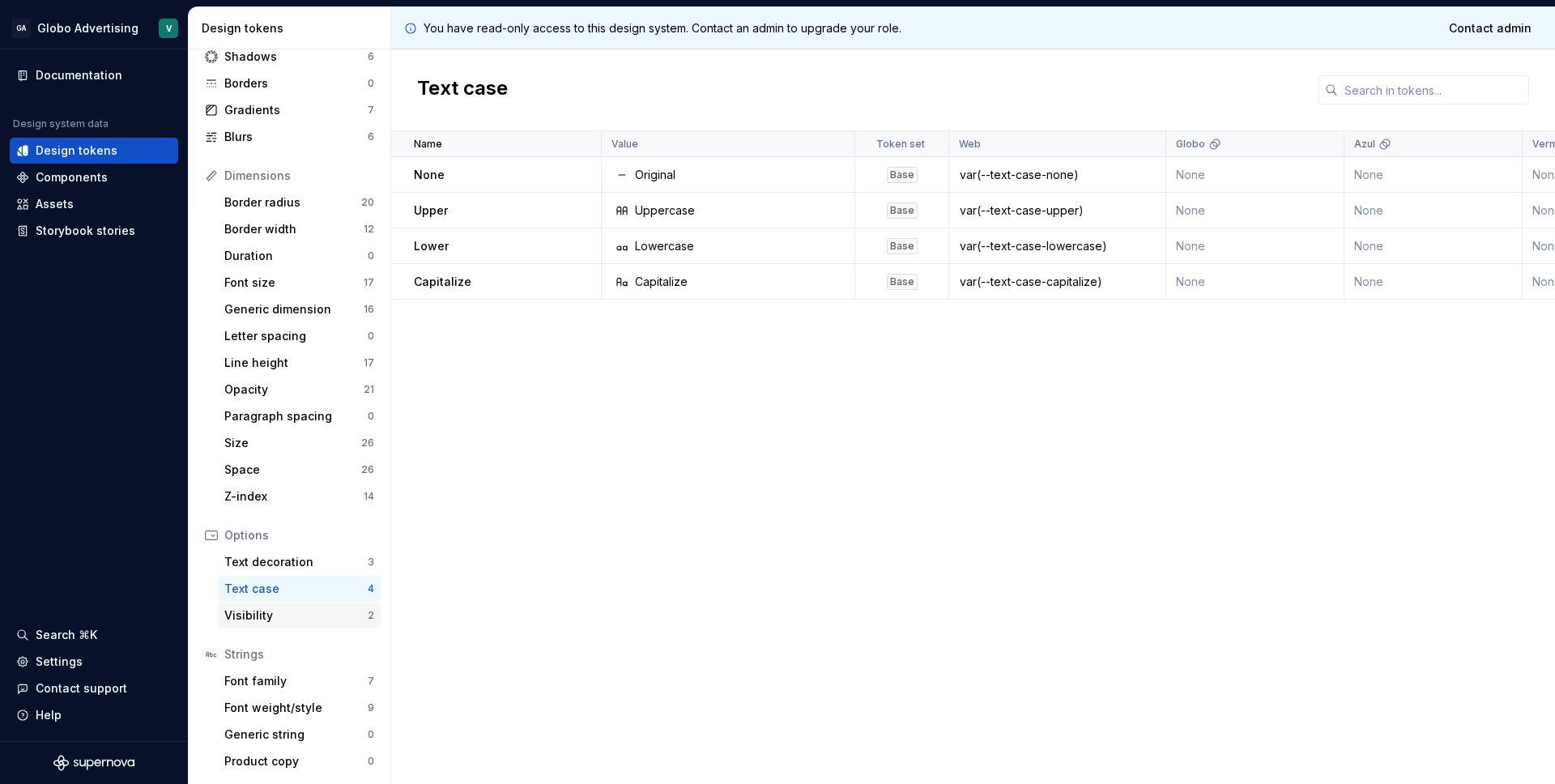
click at [285, 611] on div "Visibility" at bounding box center [296, 615] width 143 height 16
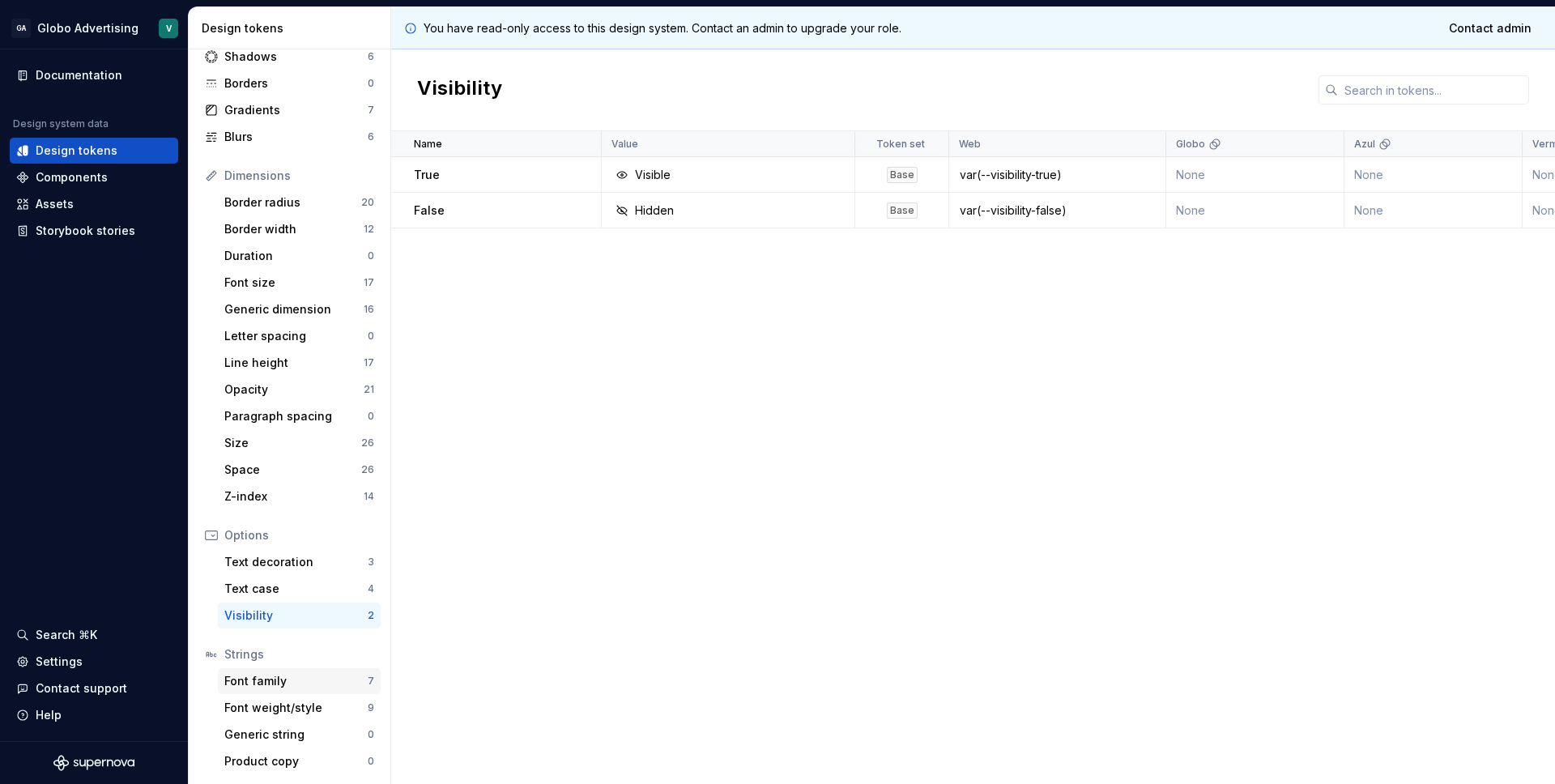
click at [274, 671] on div "Font family 7" at bounding box center [299, 681] width 162 height 26
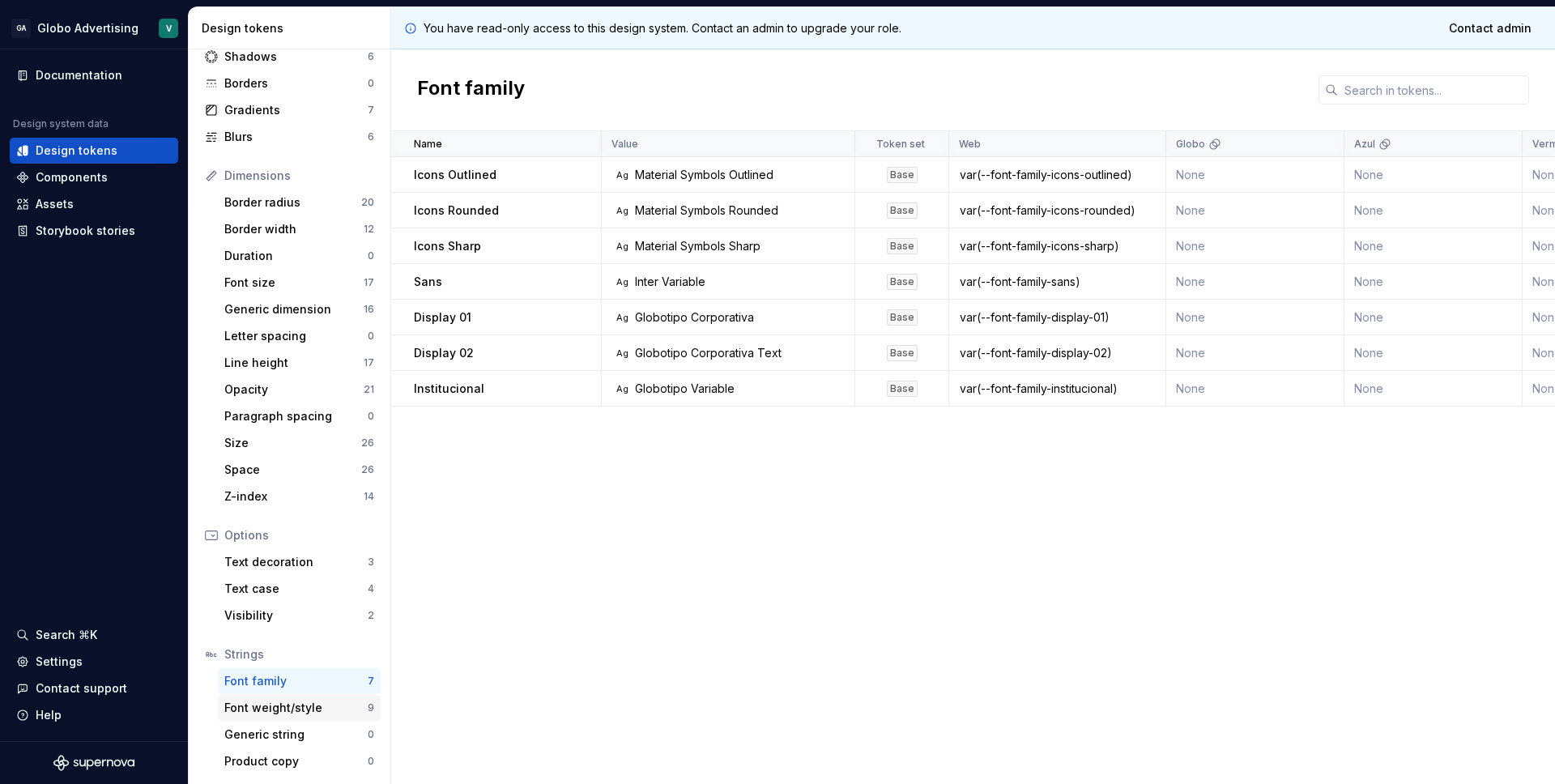
click at [283, 716] on div "Font weight/style 9" at bounding box center [299, 708] width 162 height 26
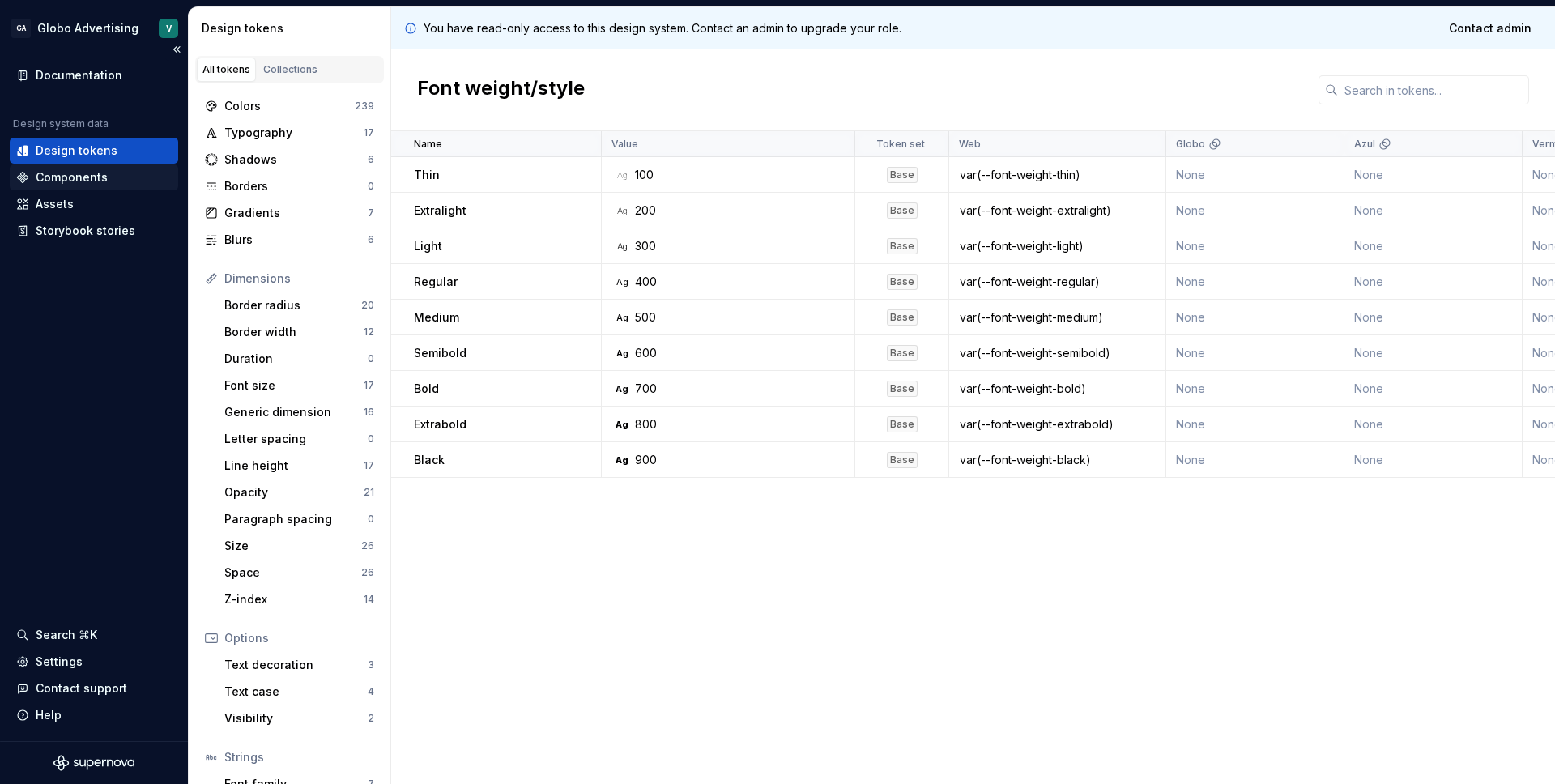
click at [83, 181] on div "Components" at bounding box center [71, 177] width 72 height 16
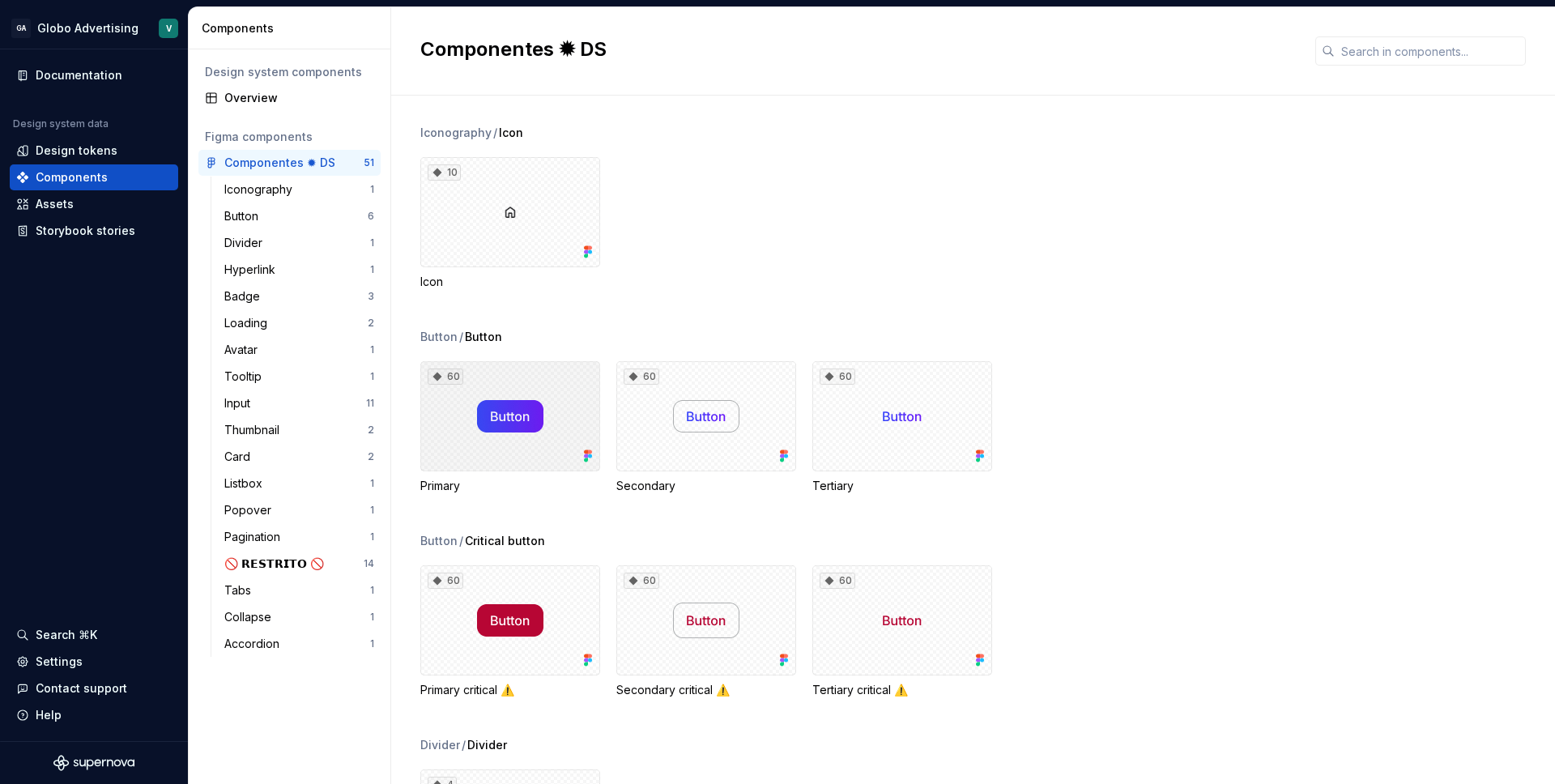
click at [542, 426] on div "60" at bounding box center [510, 416] width 180 height 110
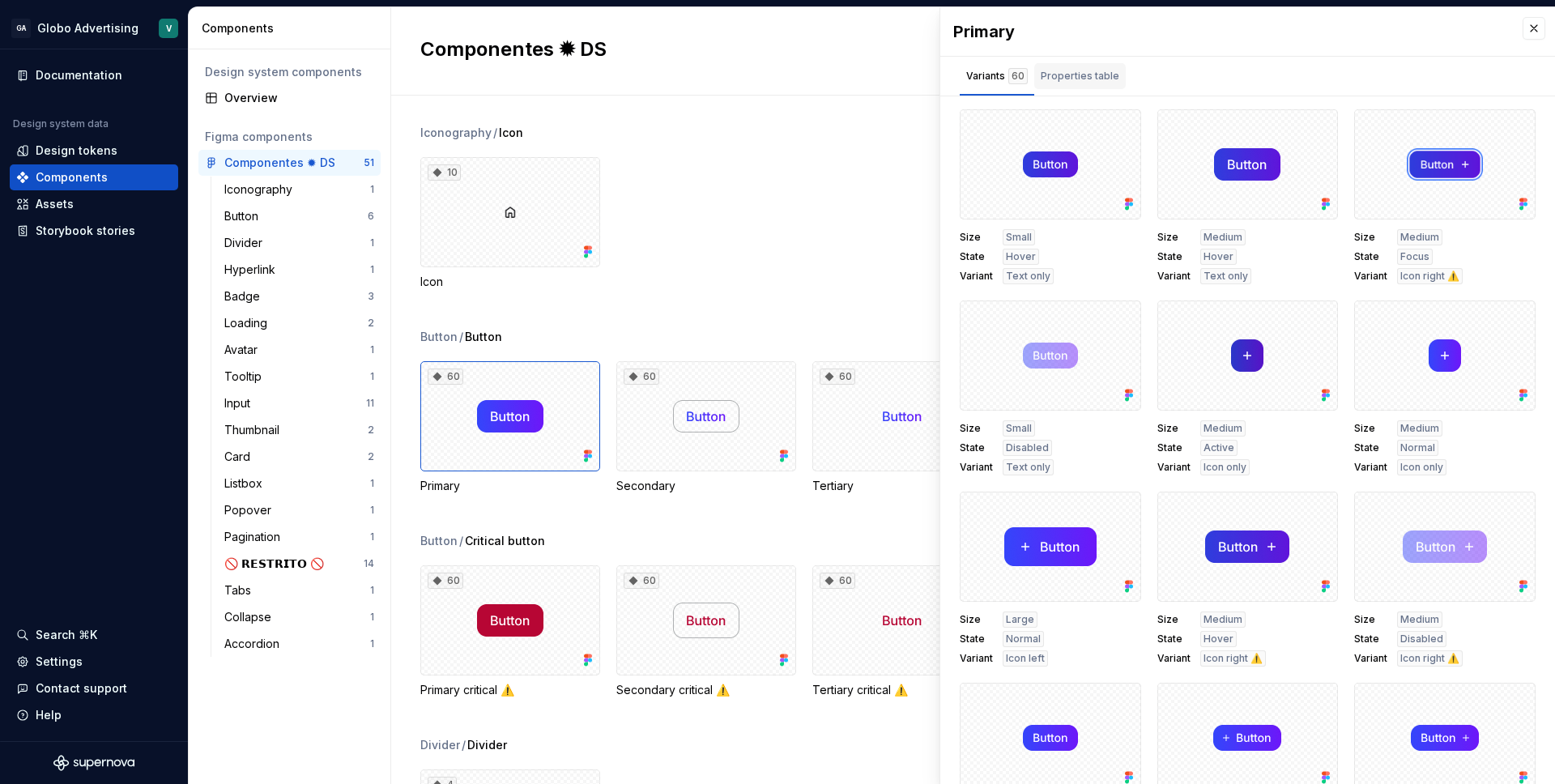
click at [1068, 75] on div "Properties table" at bounding box center [1080, 76] width 79 height 16
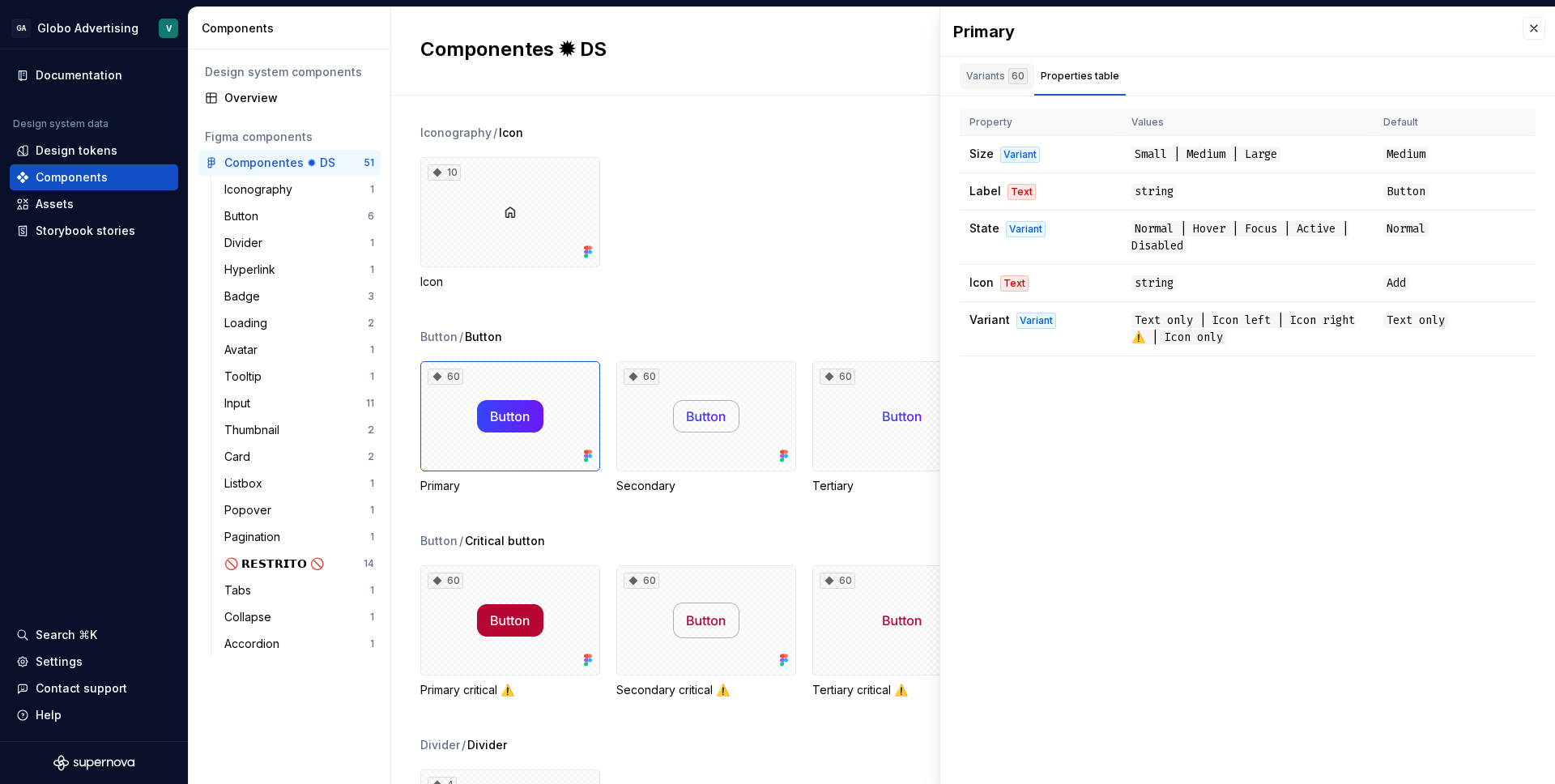
click at [1019, 86] on div "Variants 60" at bounding box center [997, 76] width 74 height 26
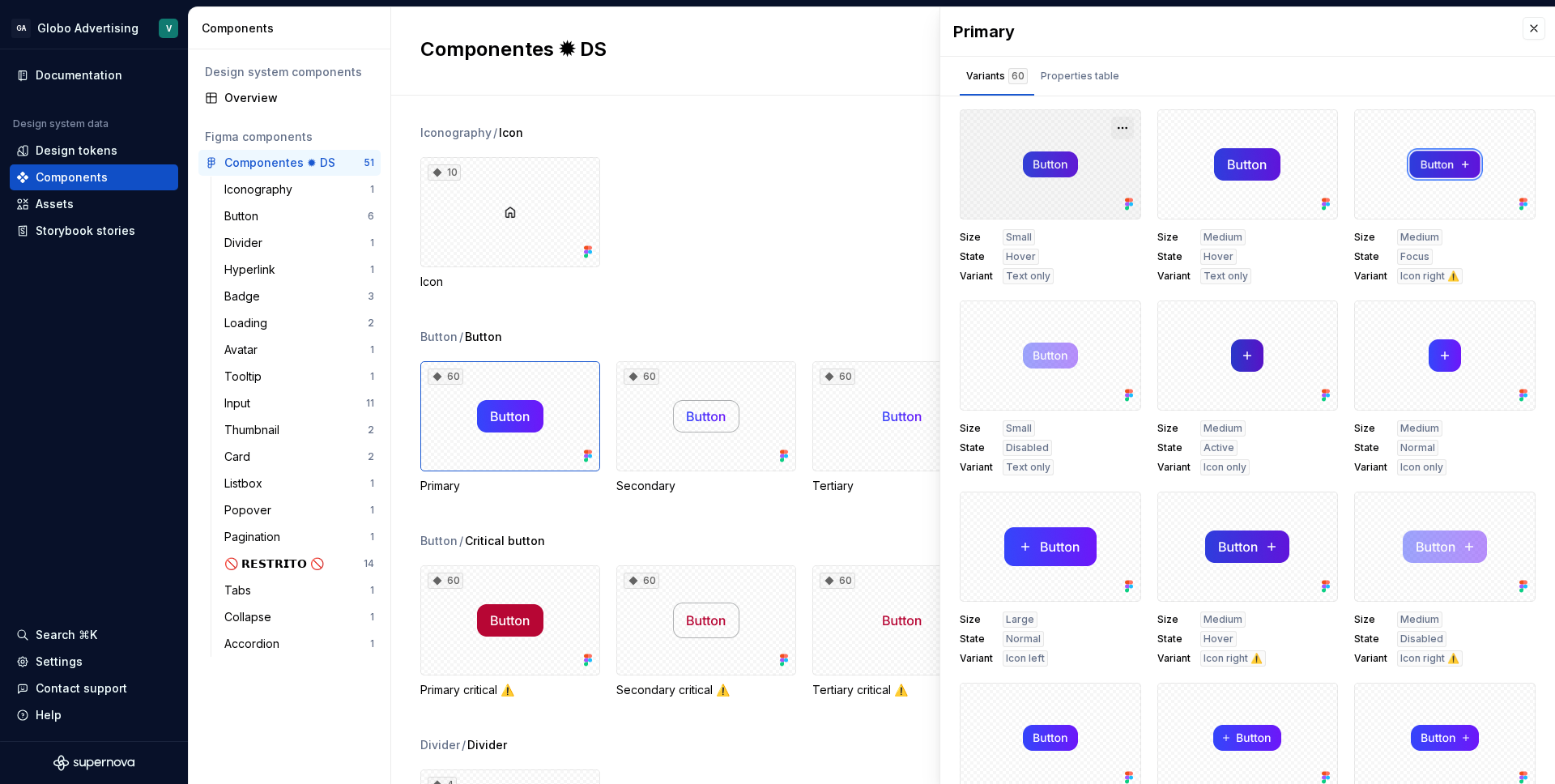
click at [1120, 130] on button "button" at bounding box center [1122, 127] width 23 height 23
click at [1158, 83] on div "Variants 60 Properties table" at bounding box center [1247, 75] width 615 height 39
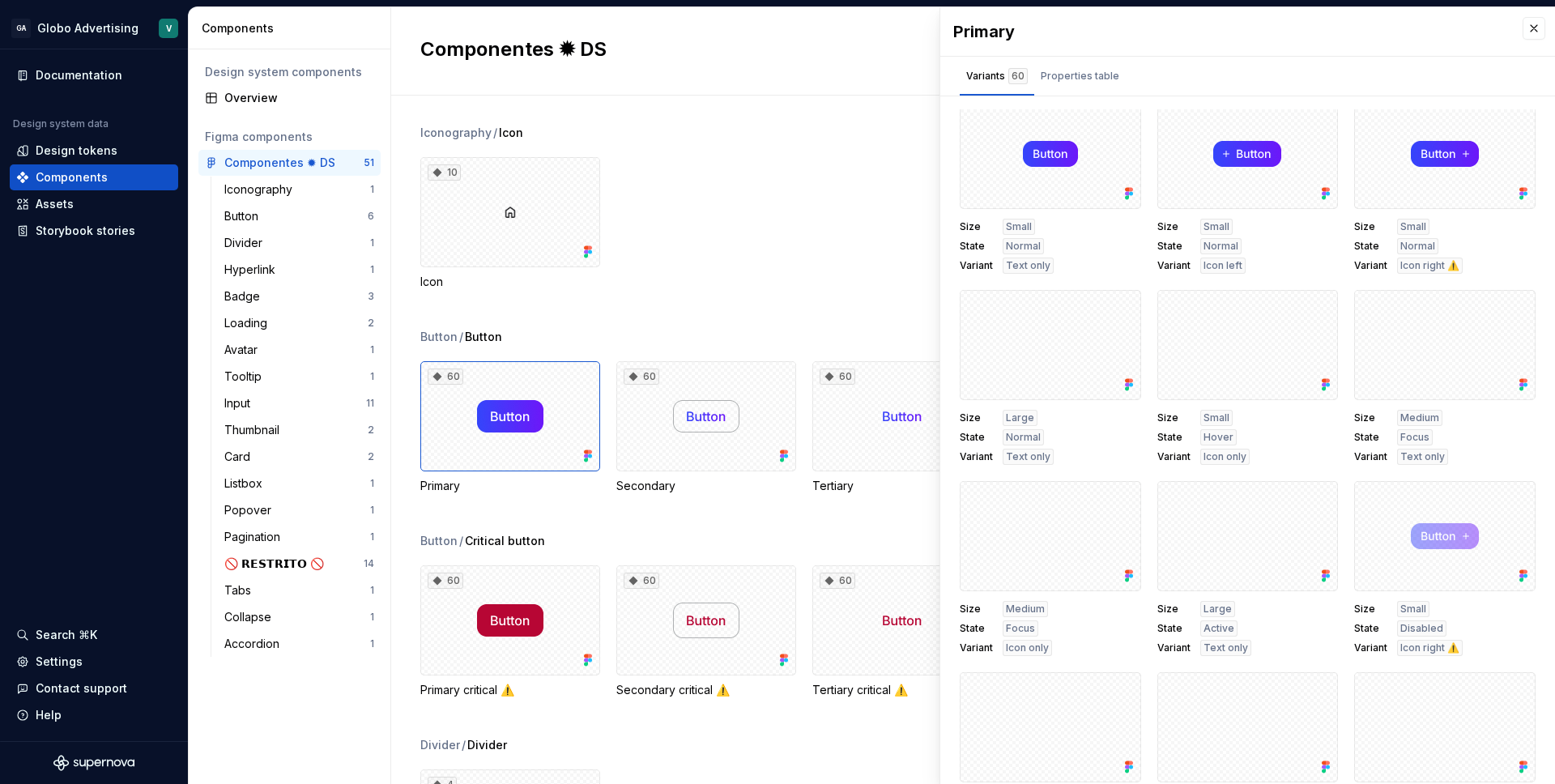
scroll to position [585, 0]
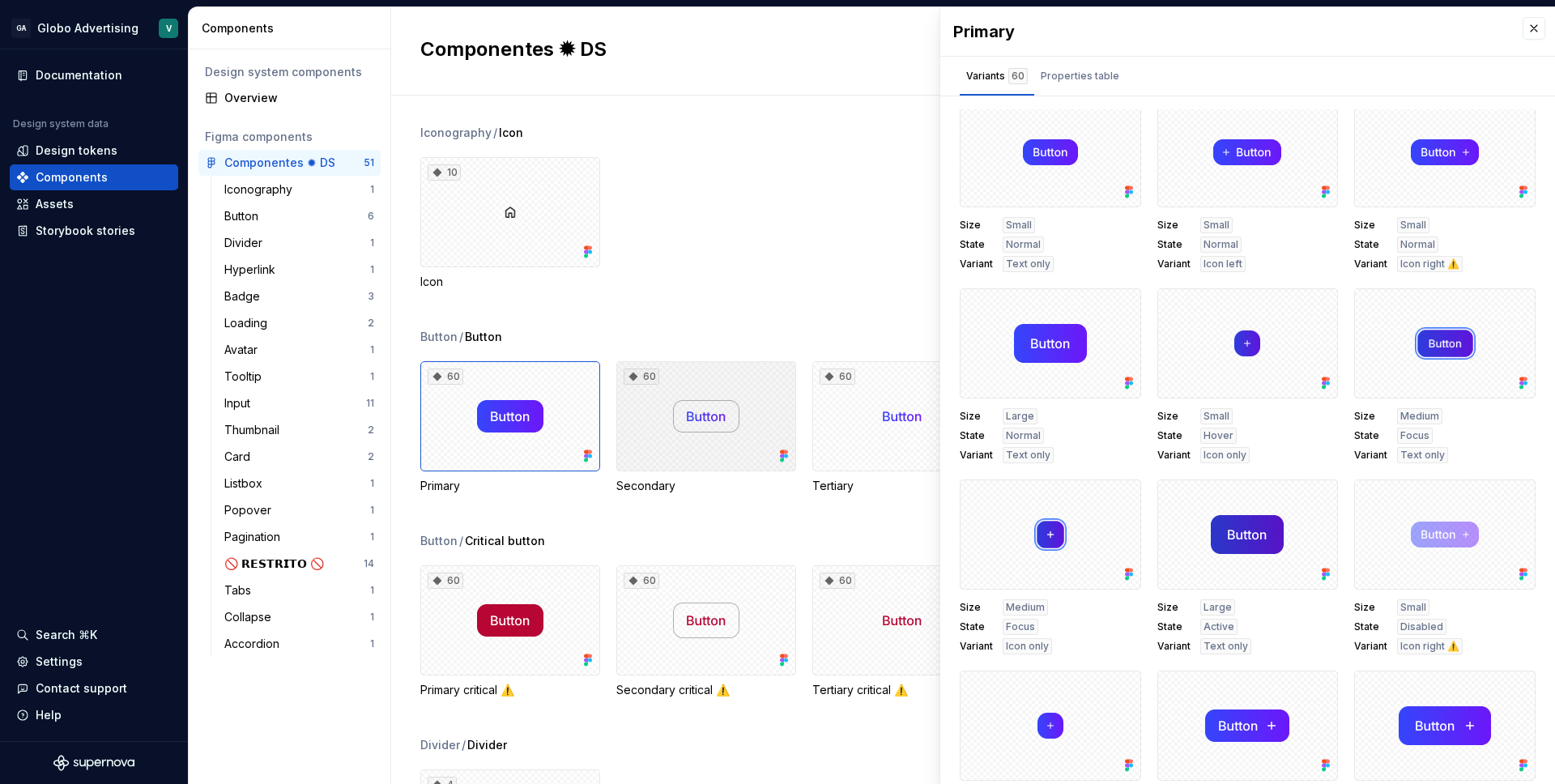
click at [702, 418] on div "60" at bounding box center [706, 416] width 180 height 110
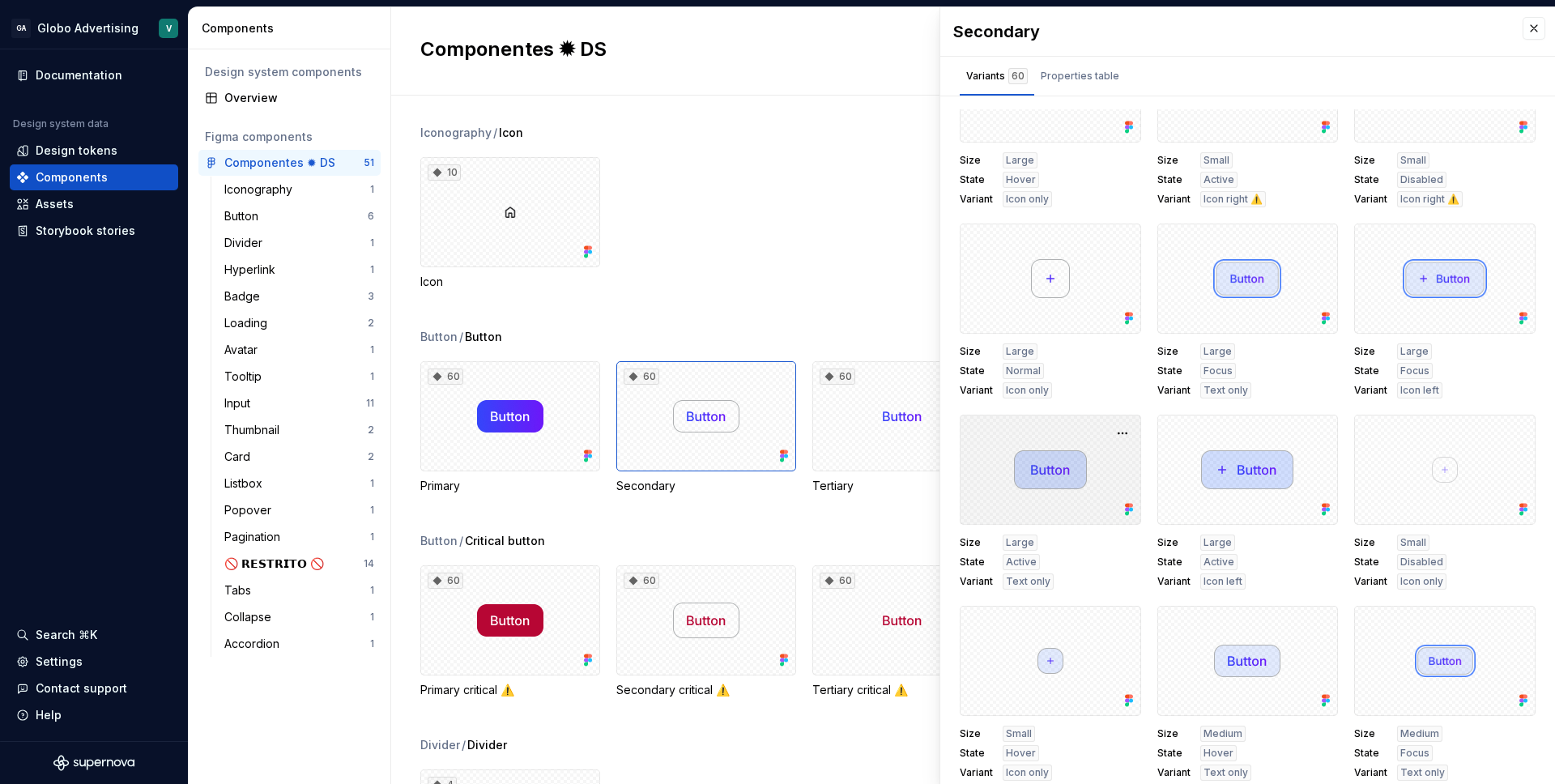
scroll to position [3137, 0]
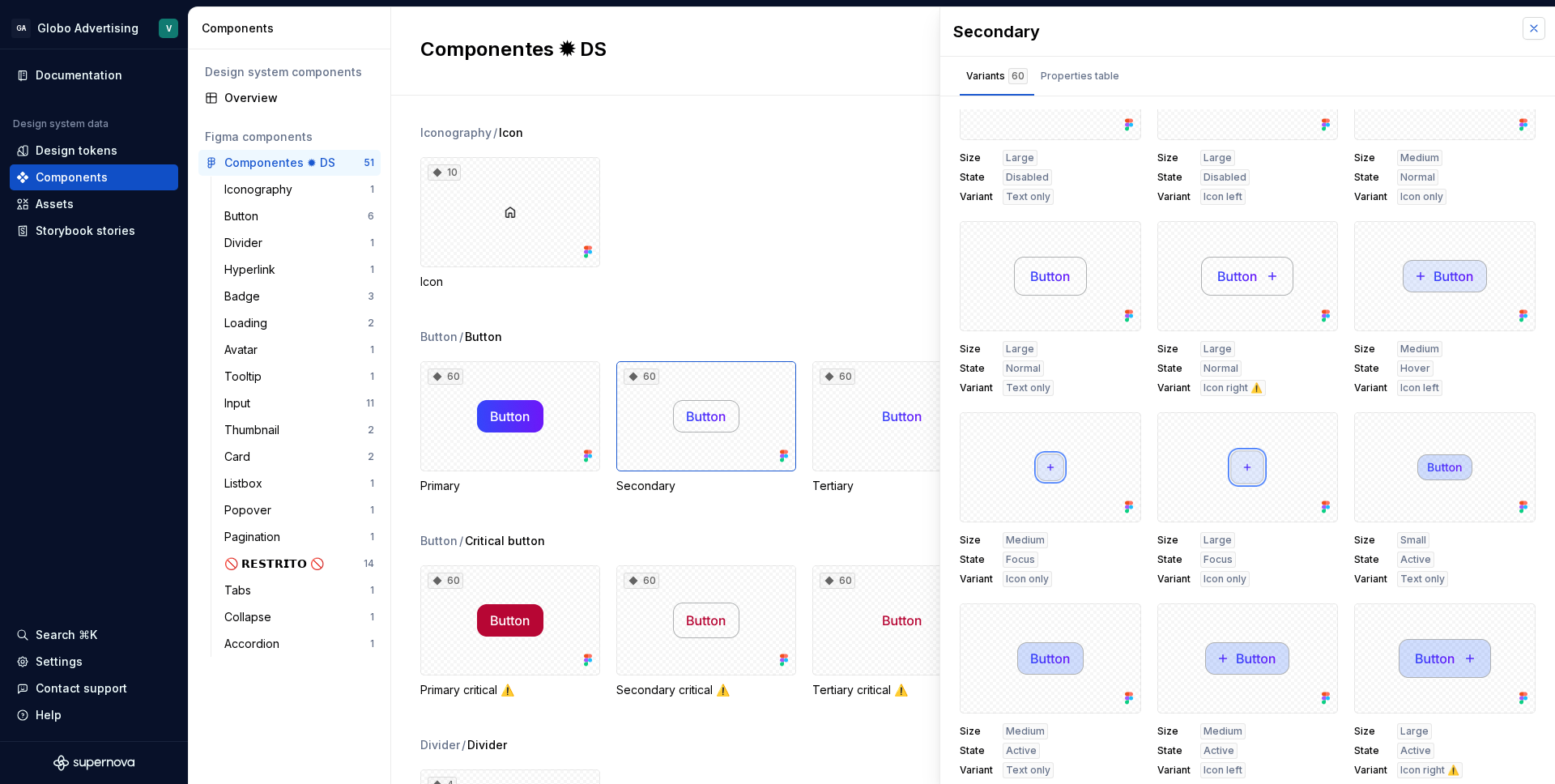
click at [1525, 26] on button "button" at bounding box center [1534, 28] width 23 height 23
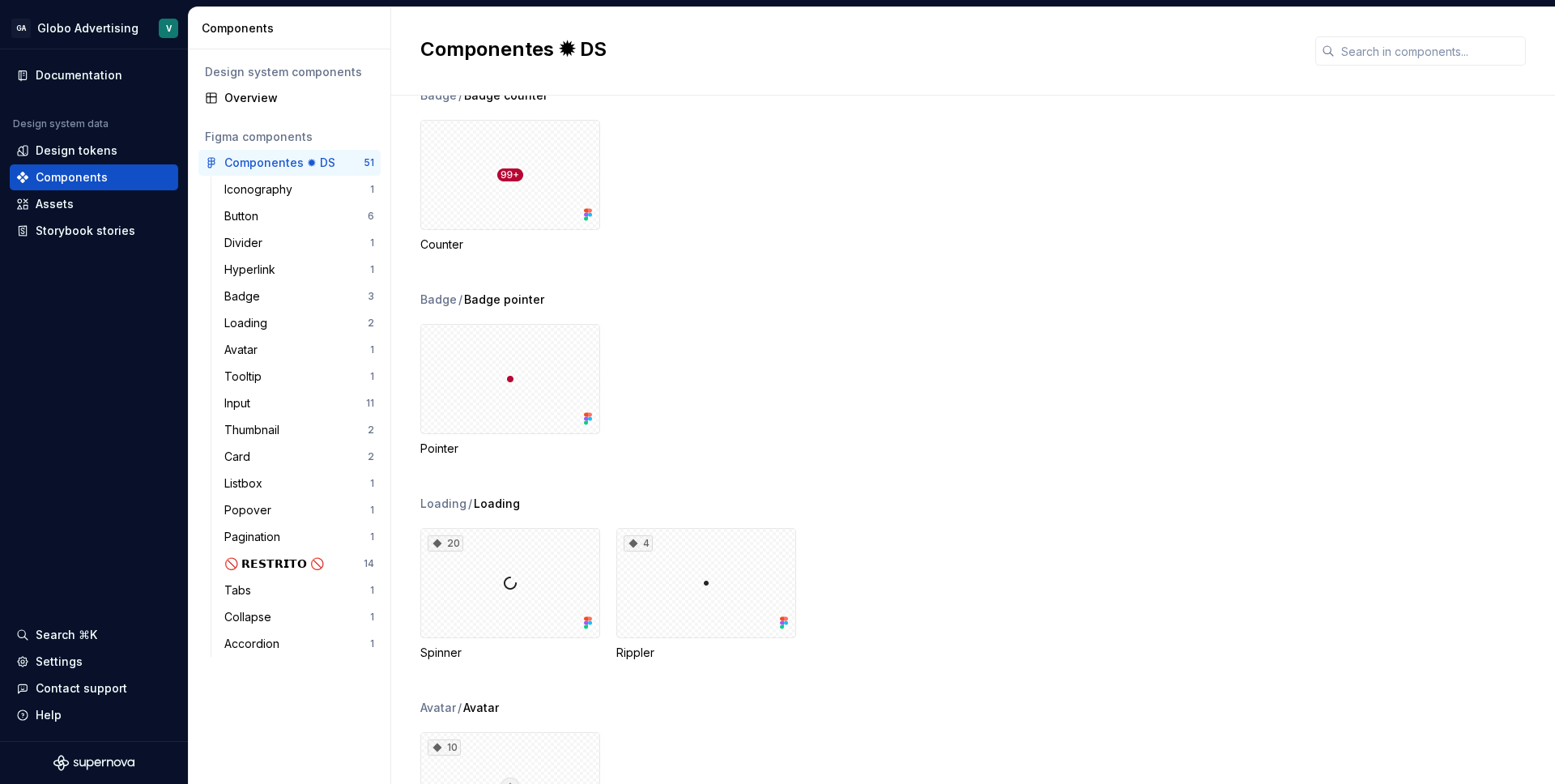
scroll to position [1331, 0]
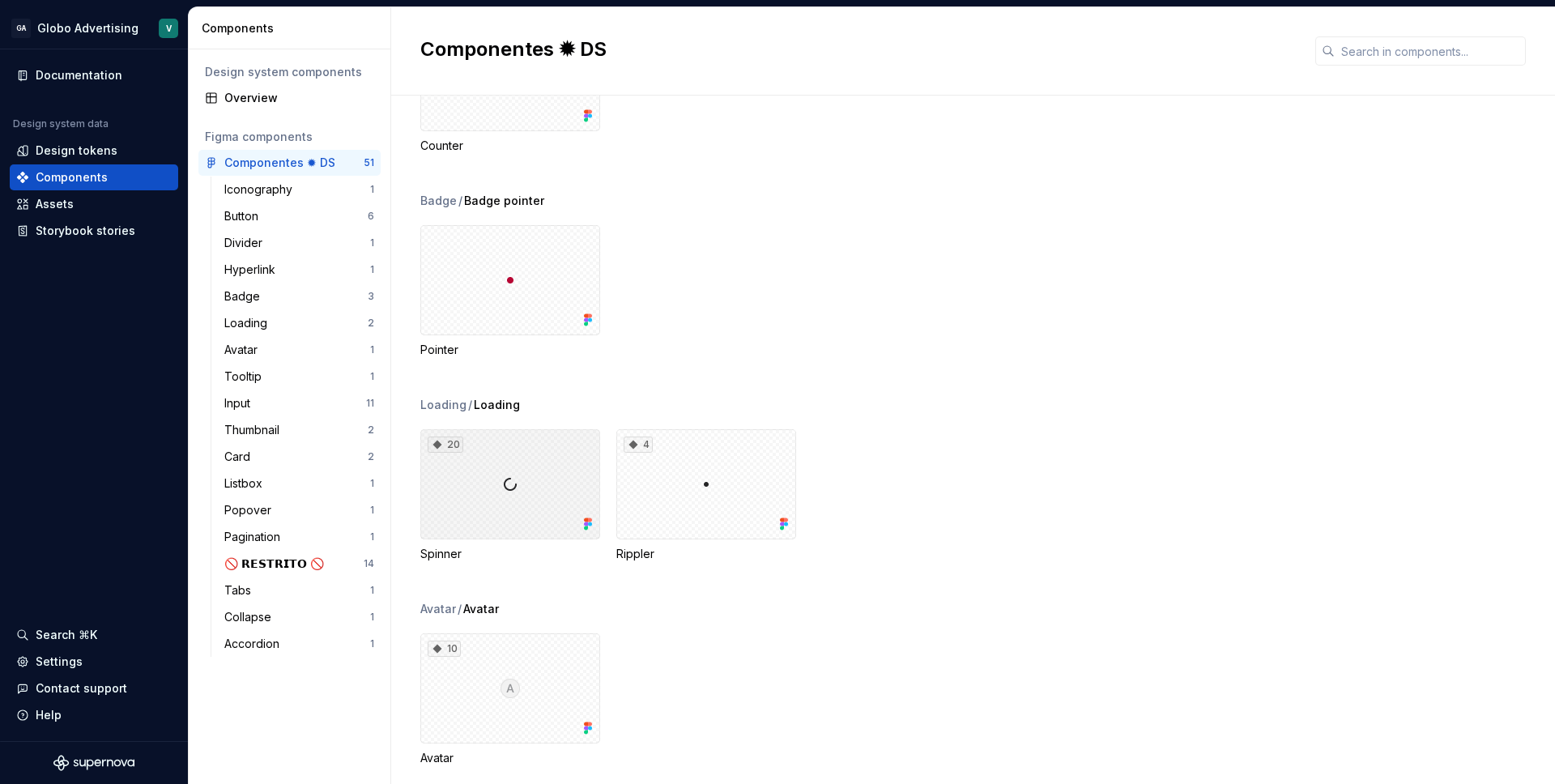
click at [539, 487] on div "20" at bounding box center [510, 484] width 180 height 110
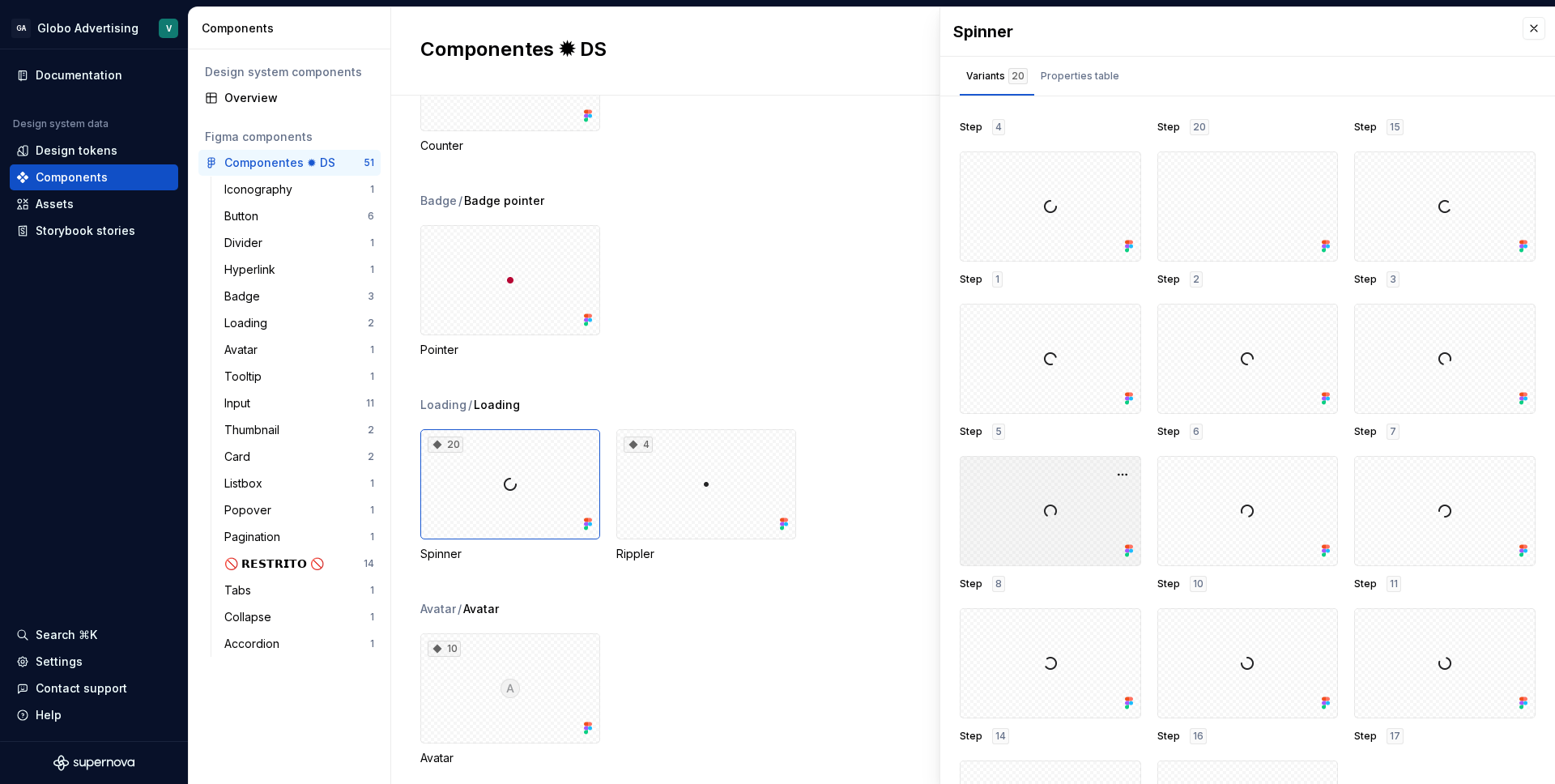
scroll to position [128, 0]
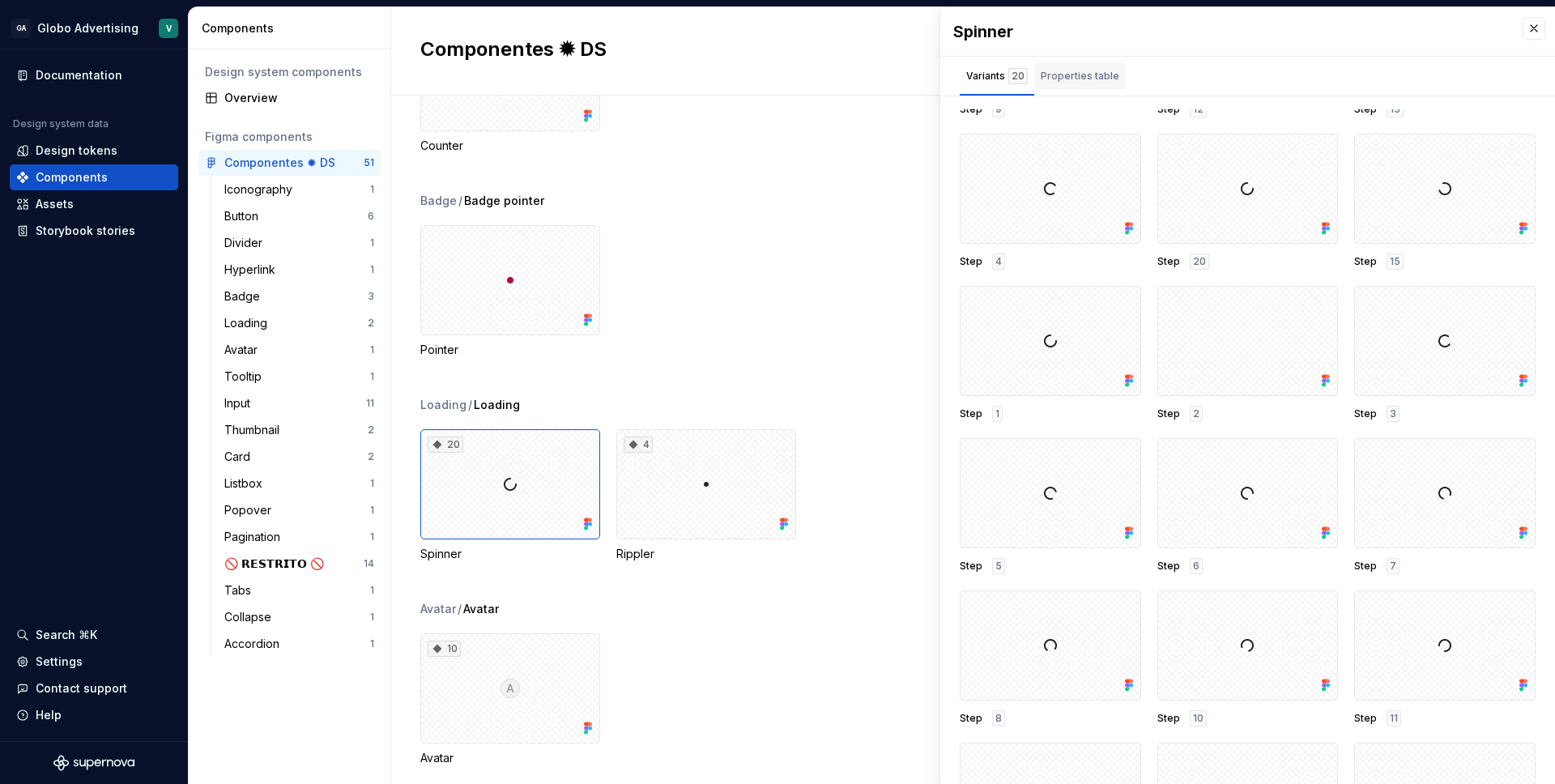
click at [1098, 80] on div "Properties table" at bounding box center [1080, 76] width 79 height 16
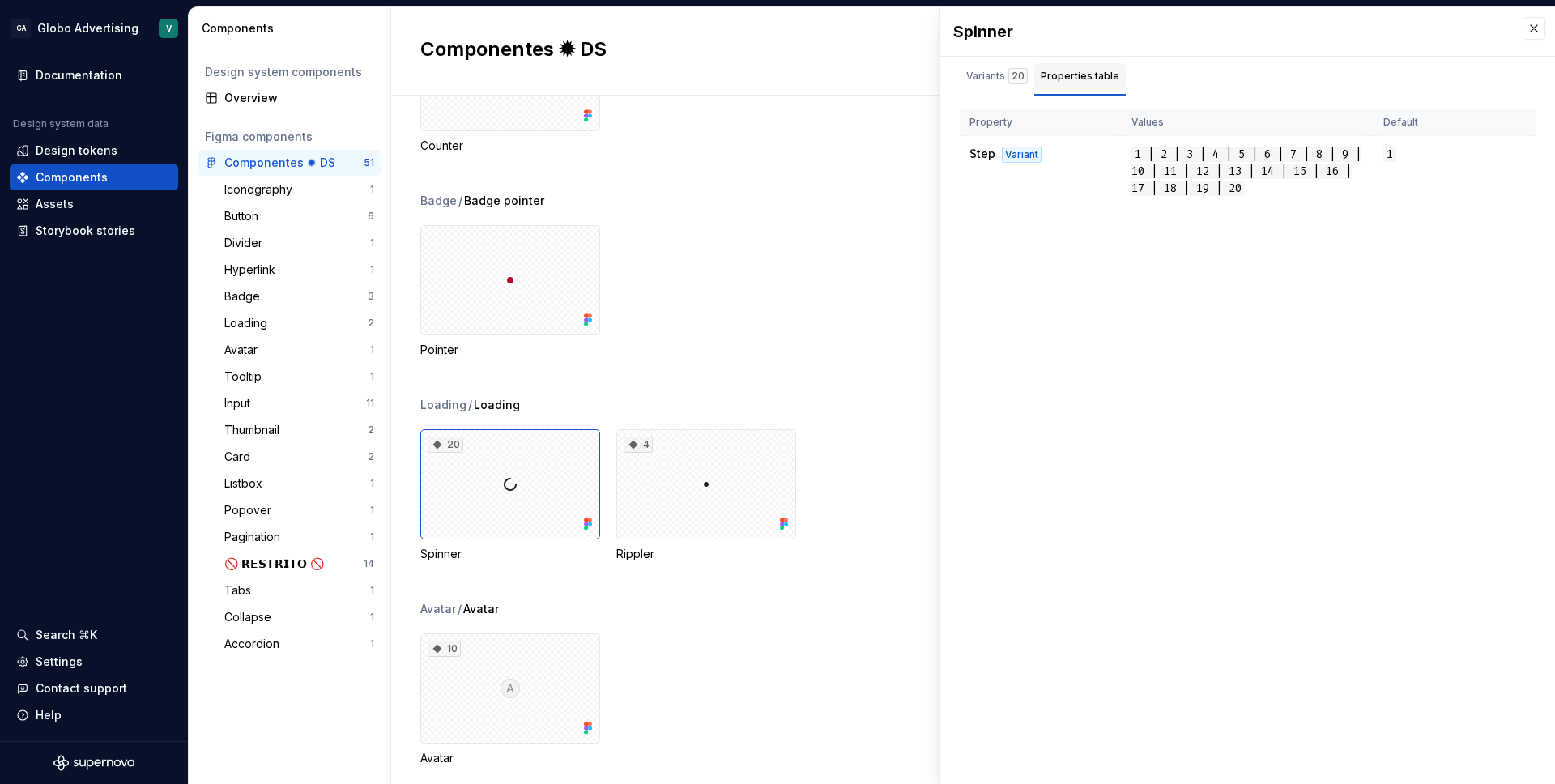
scroll to position [0, 0]
click at [1530, 28] on button "button" at bounding box center [1534, 28] width 23 height 23
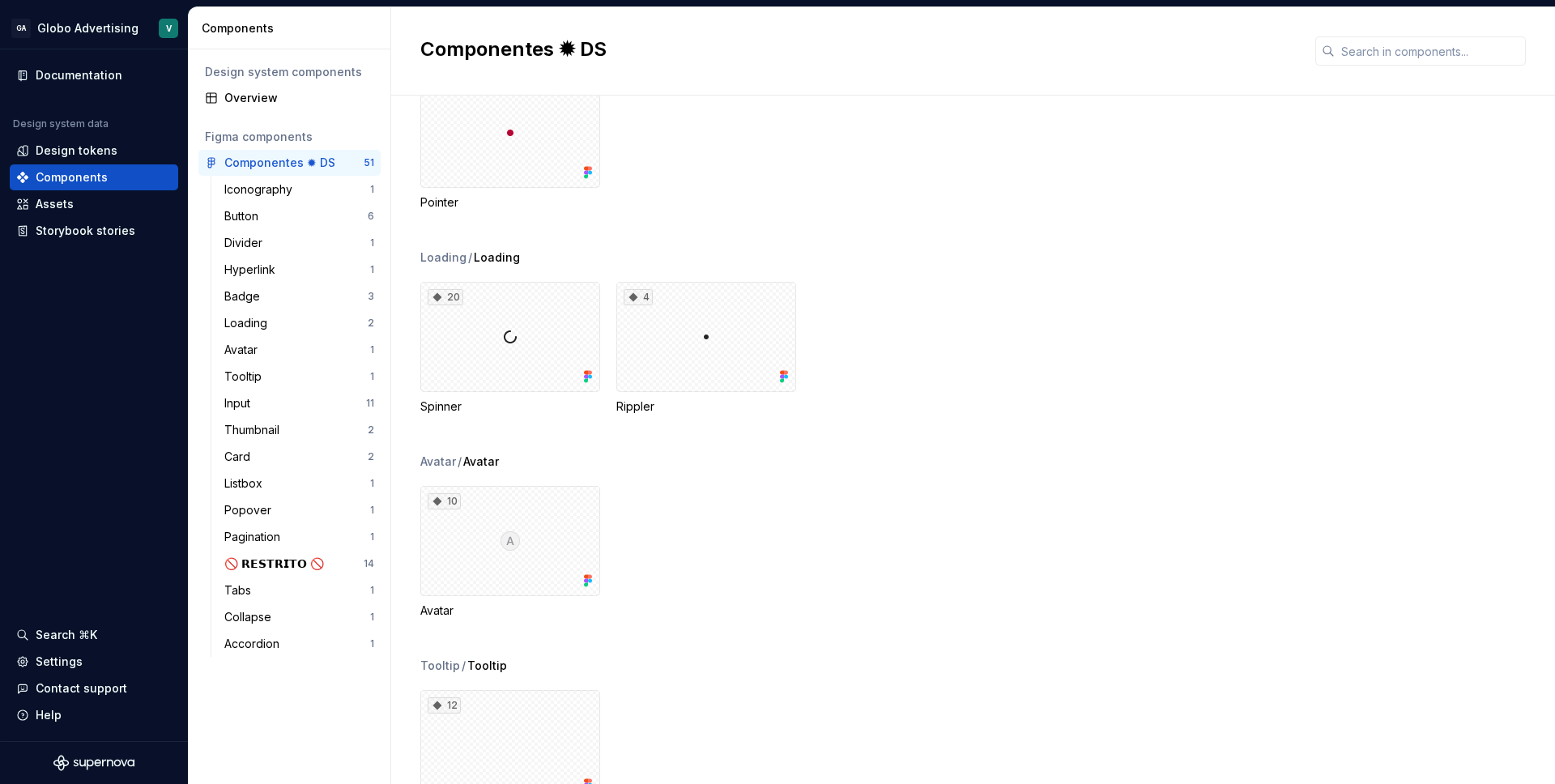
scroll to position [1501, 0]
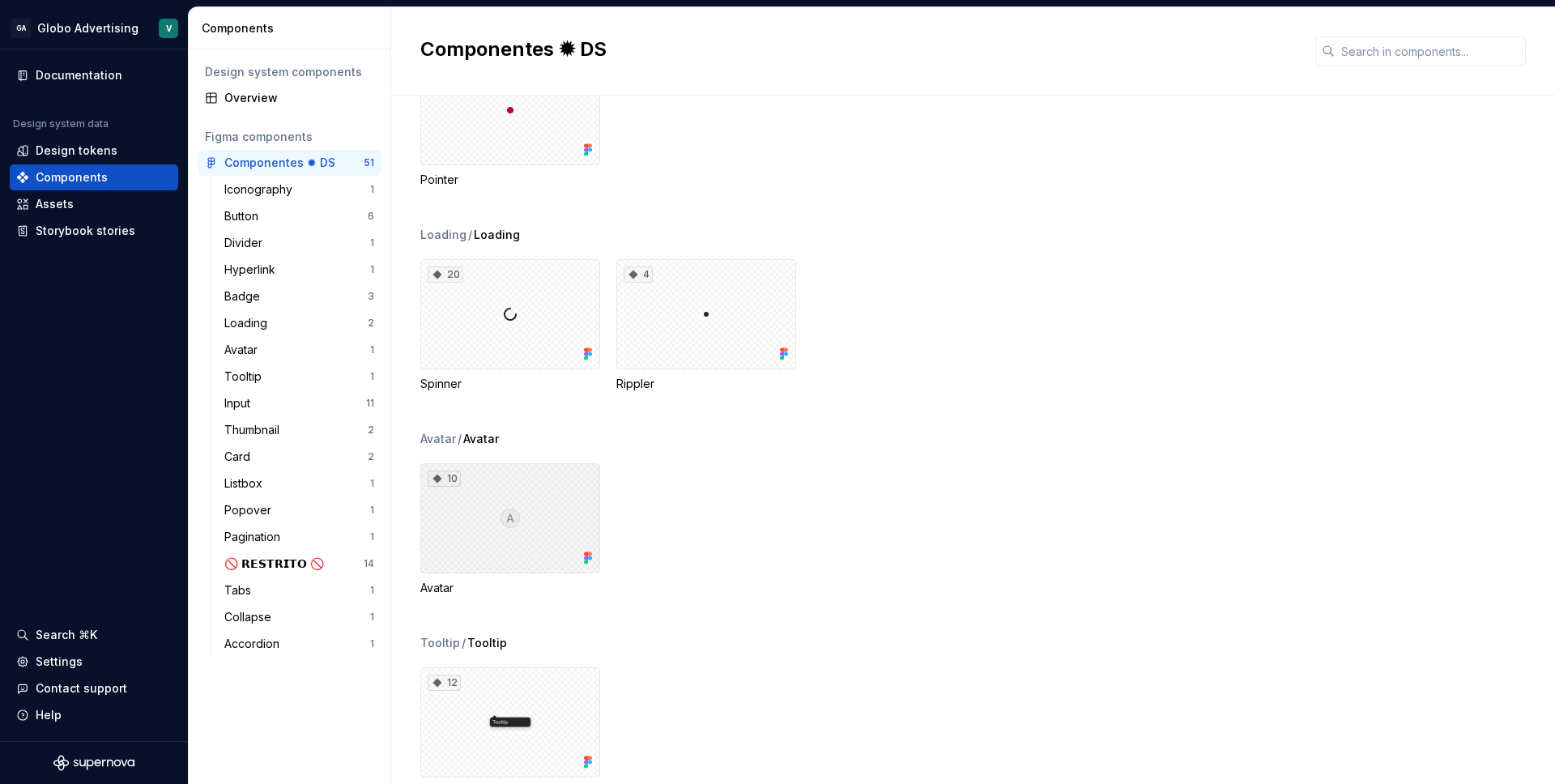
click at [575, 523] on div "10" at bounding box center [510, 517] width 180 height 110
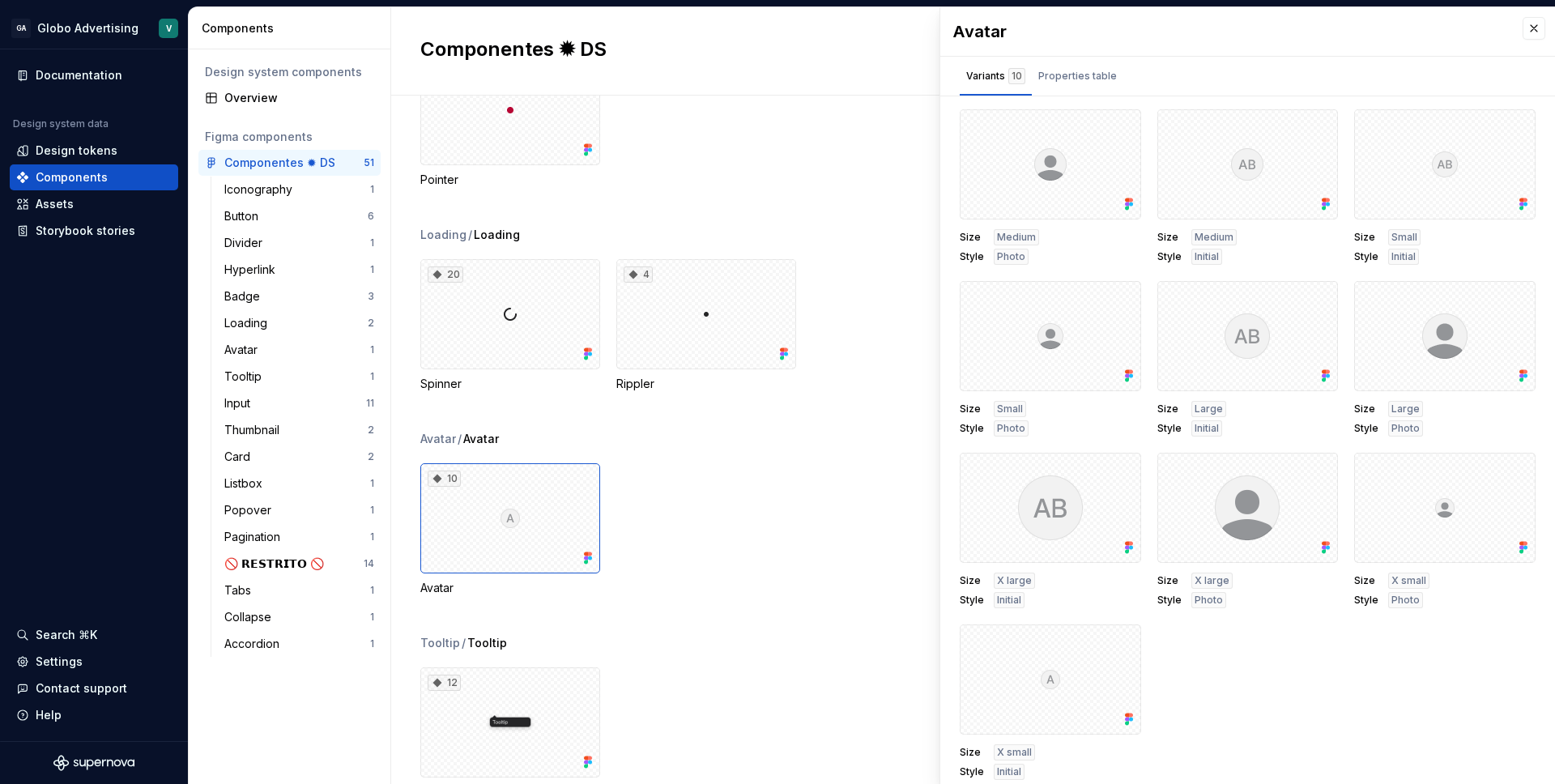
click at [911, 543] on div "10 Avatar" at bounding box center [988, 529] width 1135 height 132
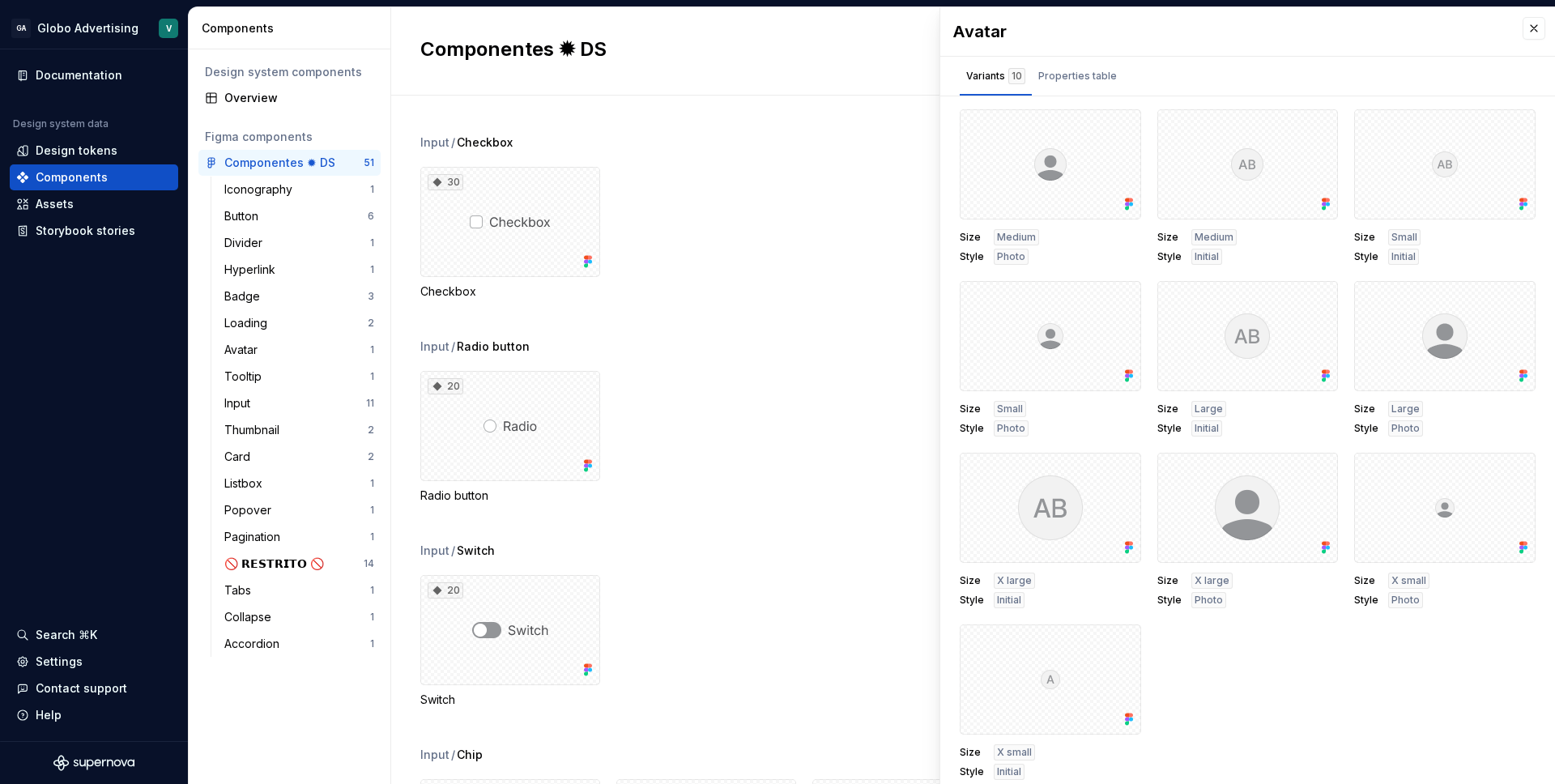
scroll to position [2238, 0]
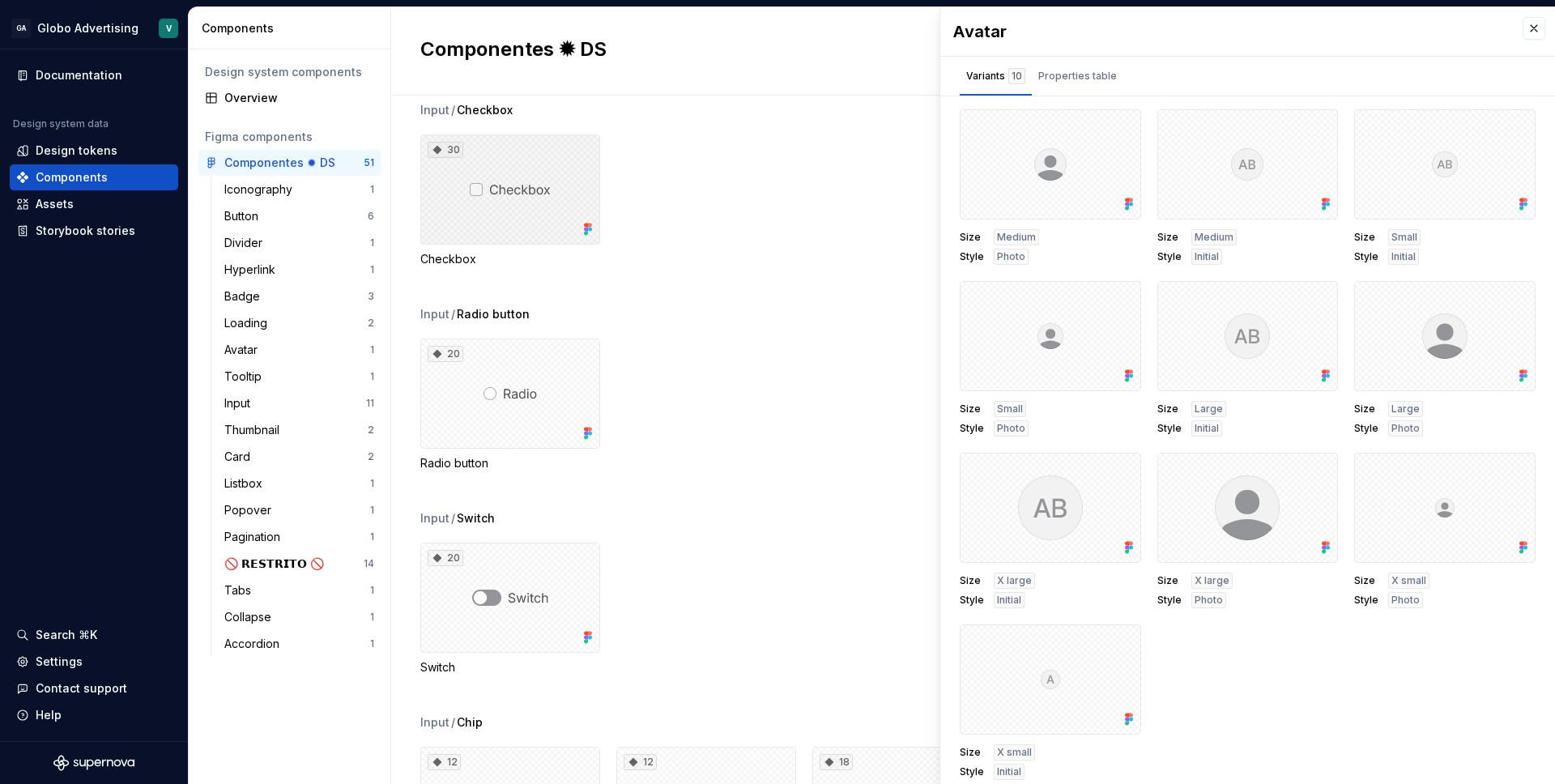
click at [478, 153] on div "30" at bounding box center [510, 189] width 180 height 110
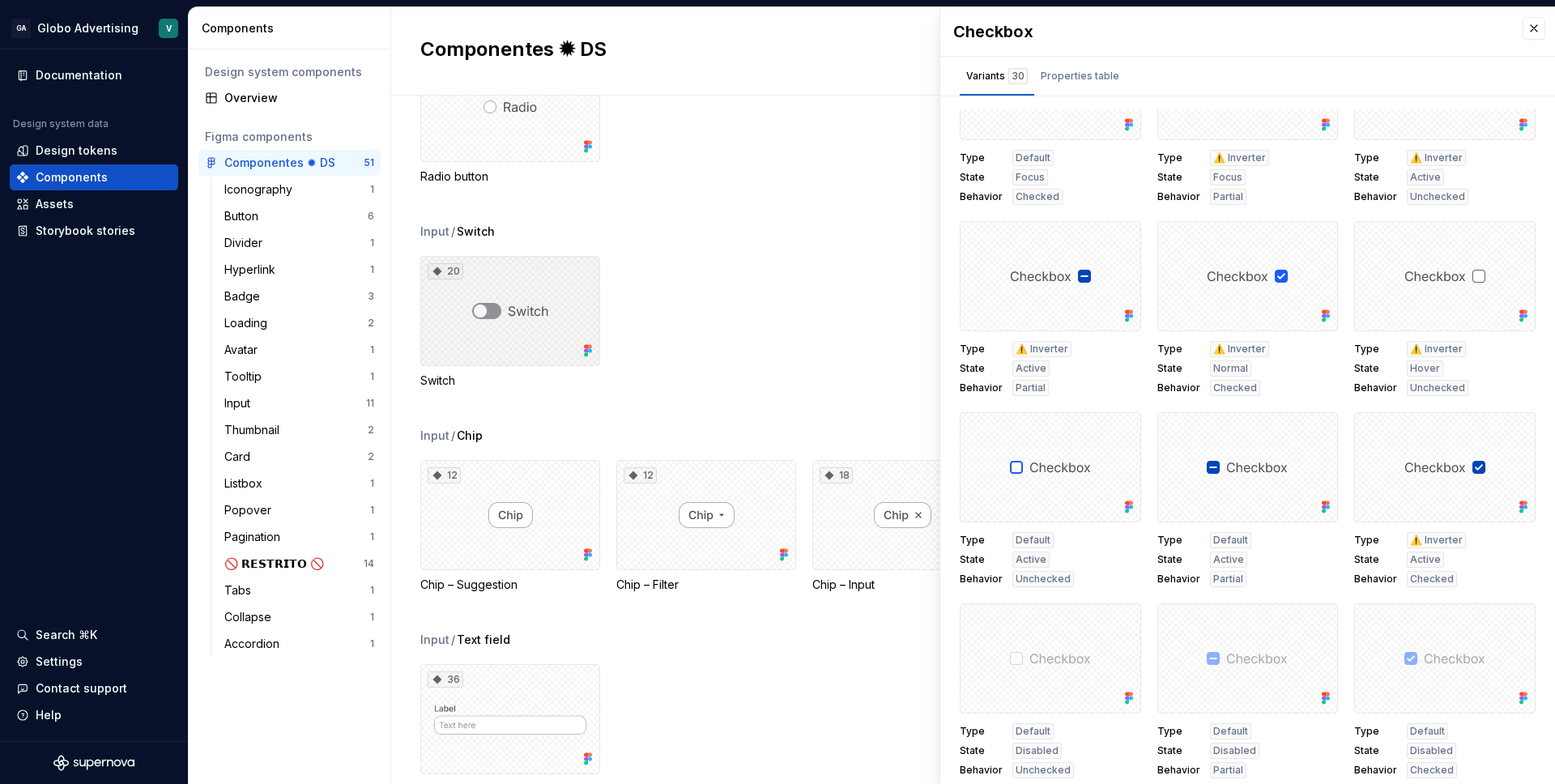
scroll to position [2560, 0]
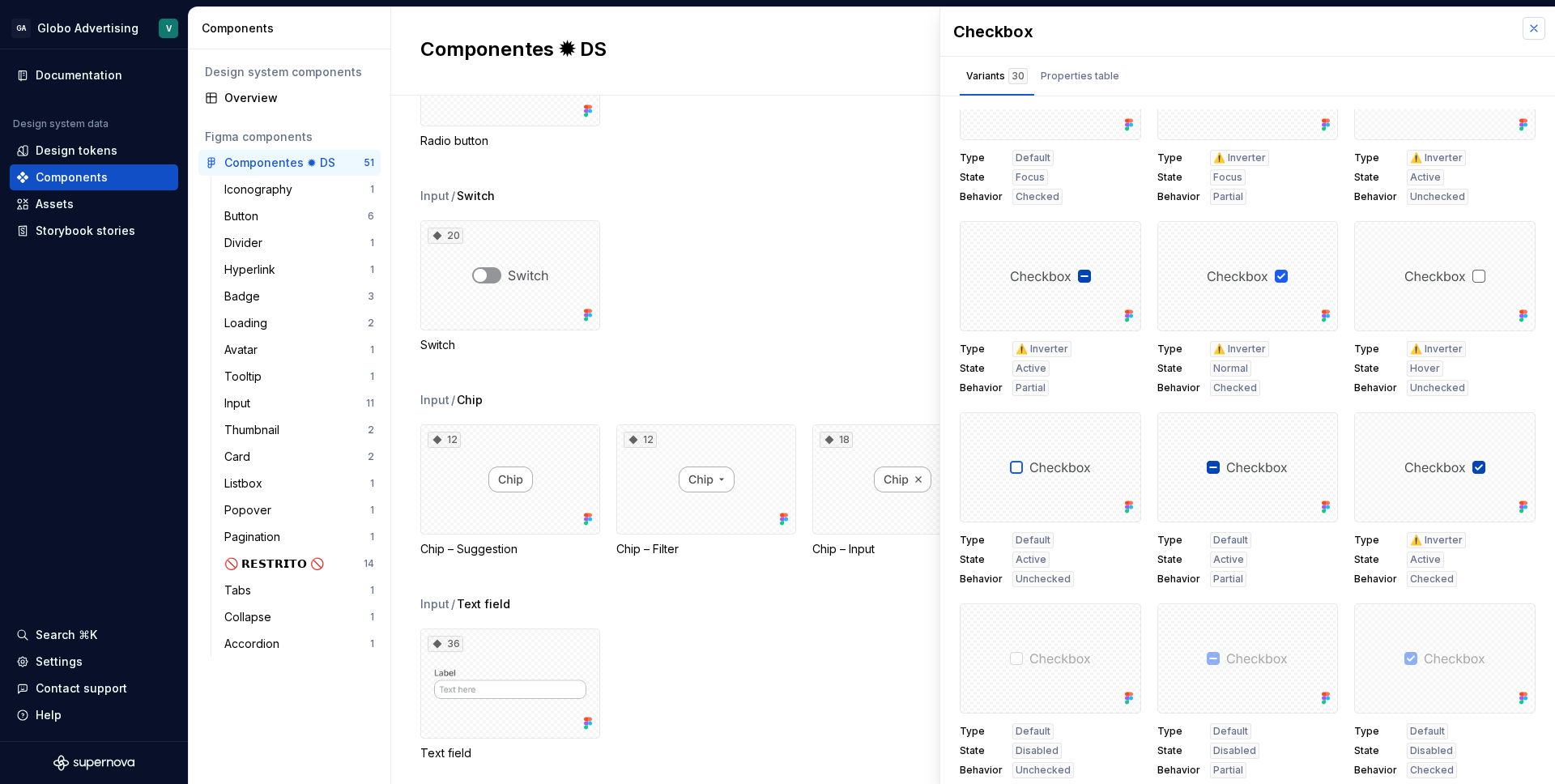
click at [1523, 31] on button "button" at bounding box center [1534, 28] width 23 height 23
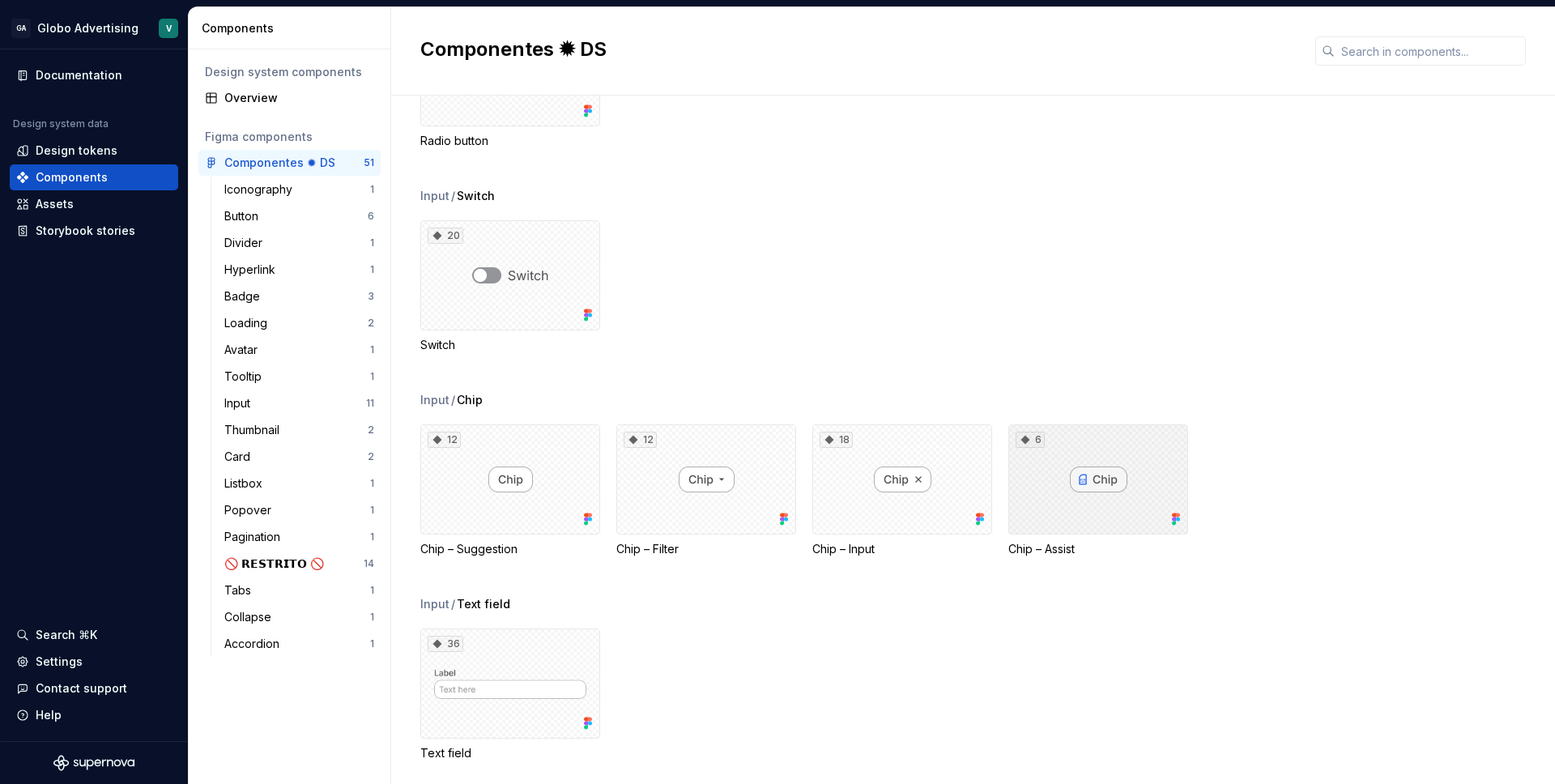
click at [1046, 476] on div "6" at bounding box center [1098, 479] width 180 height 110
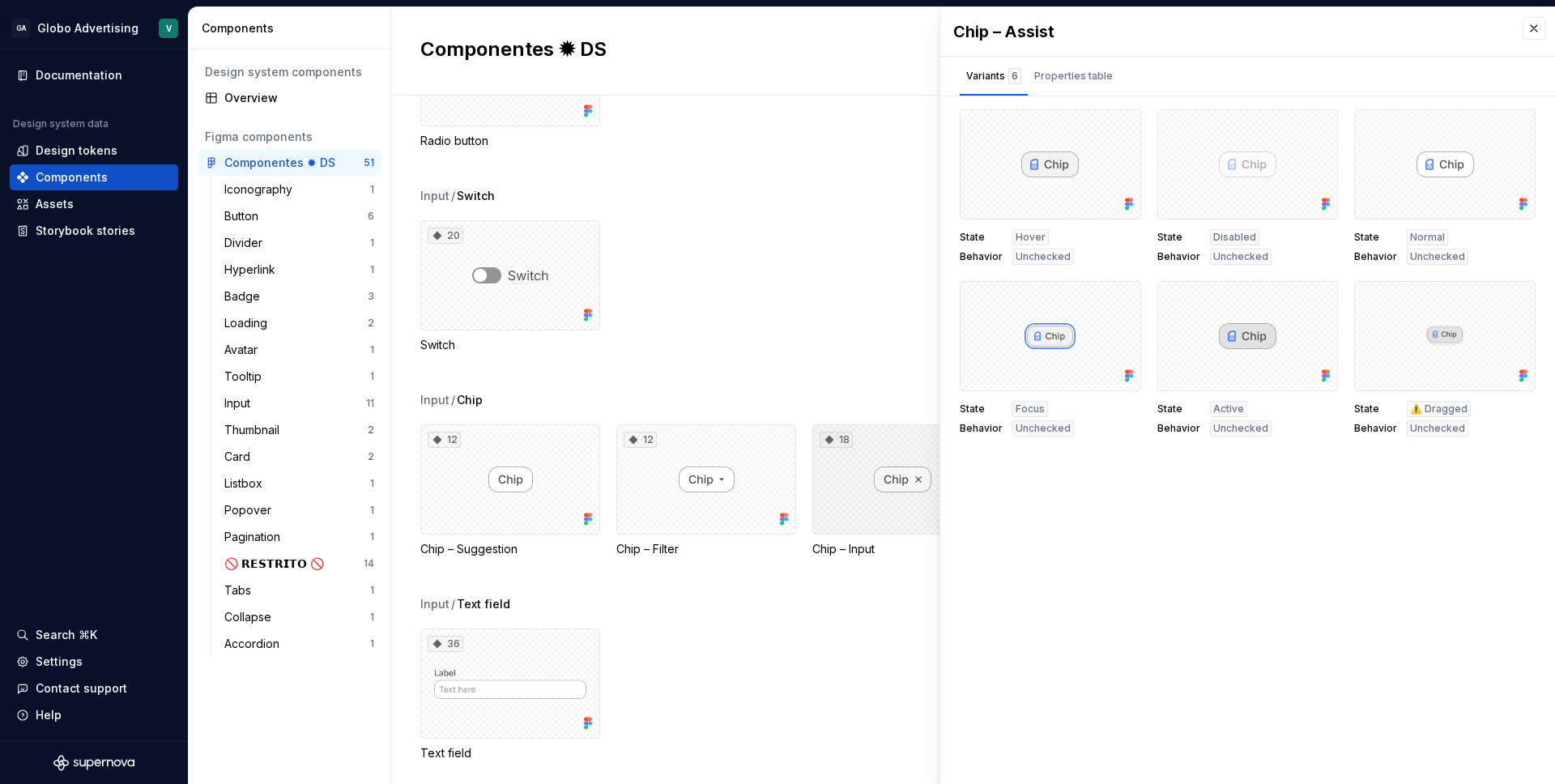
click at [849, 473] on div "18" at bounding box center [902, 479] width 180 height 110
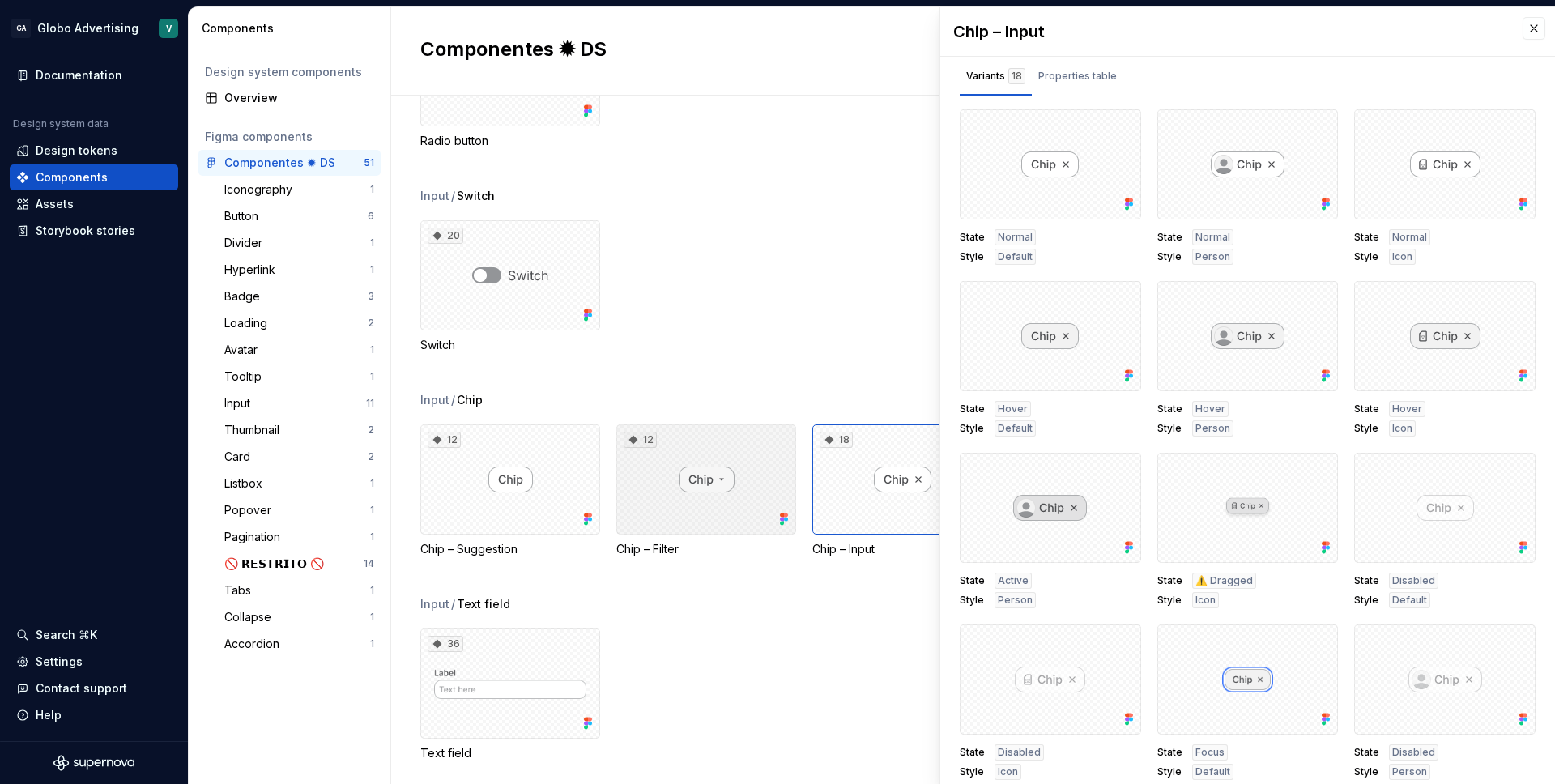
click at [733, 475] on div "12" at bounding box center [706, 479] width 180 height 110
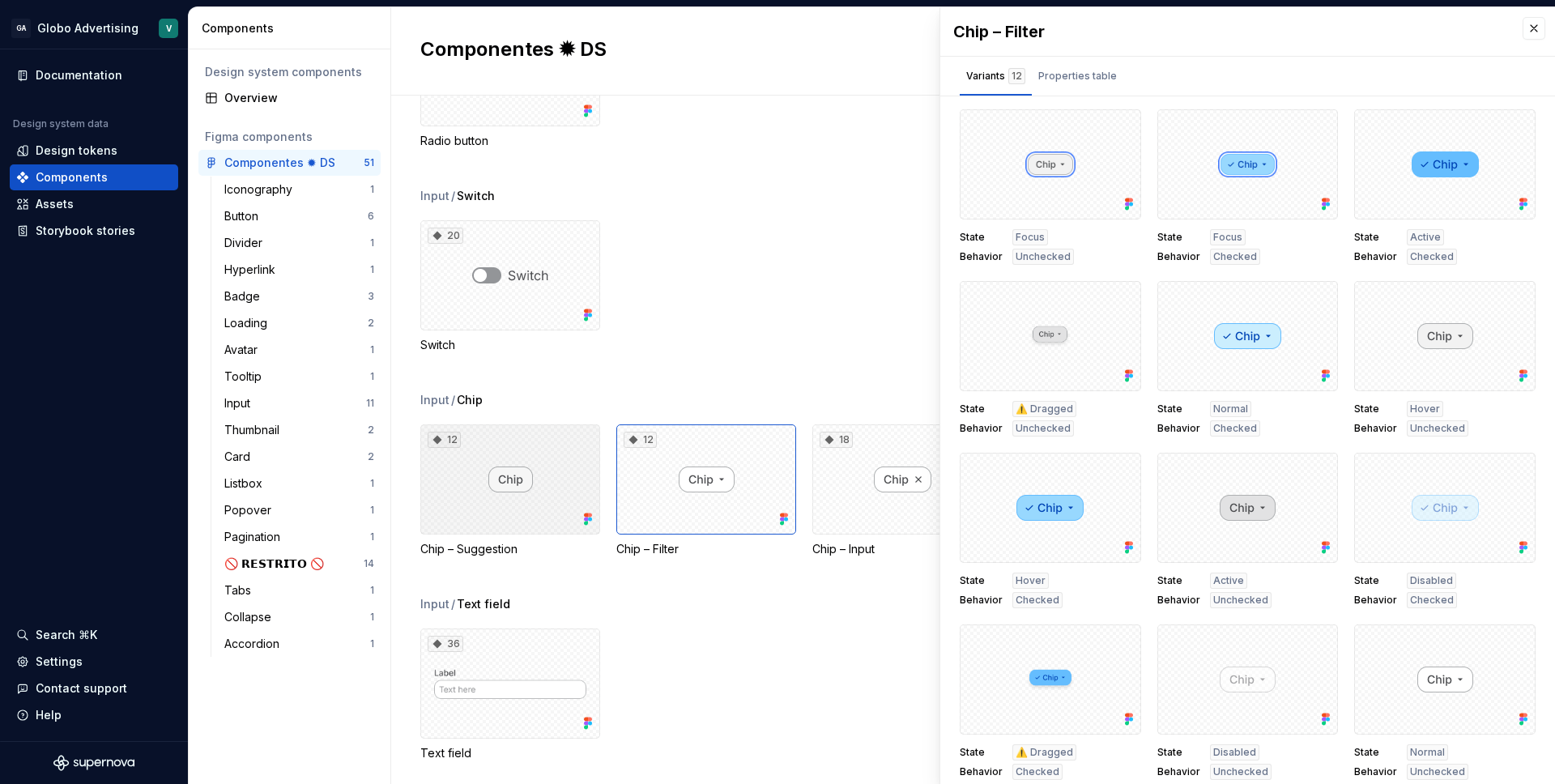
click at [517, 476] on div "12" at bounding box center [510, 479] width 180 height 110
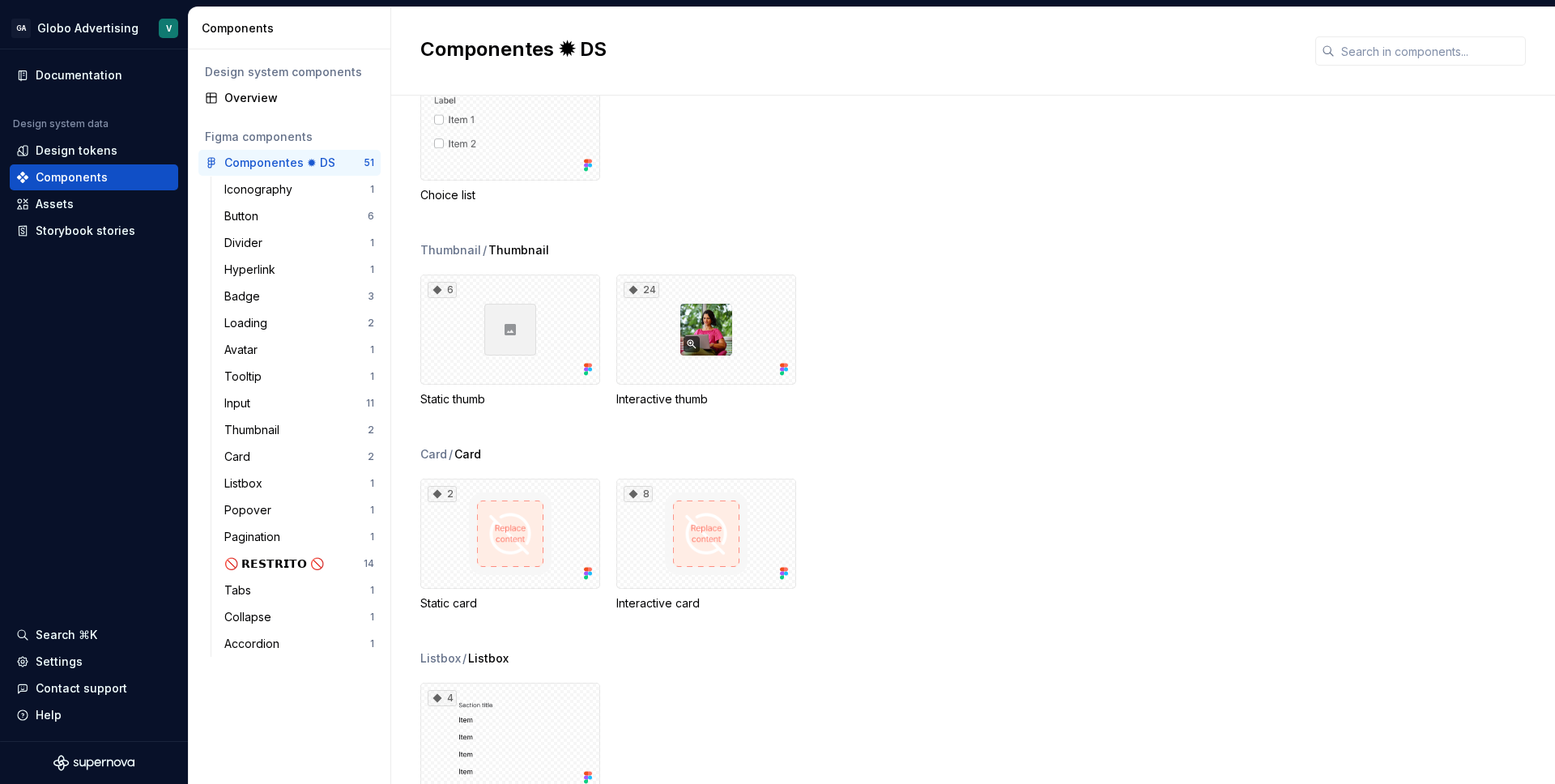
scroll to position [3798, 0]
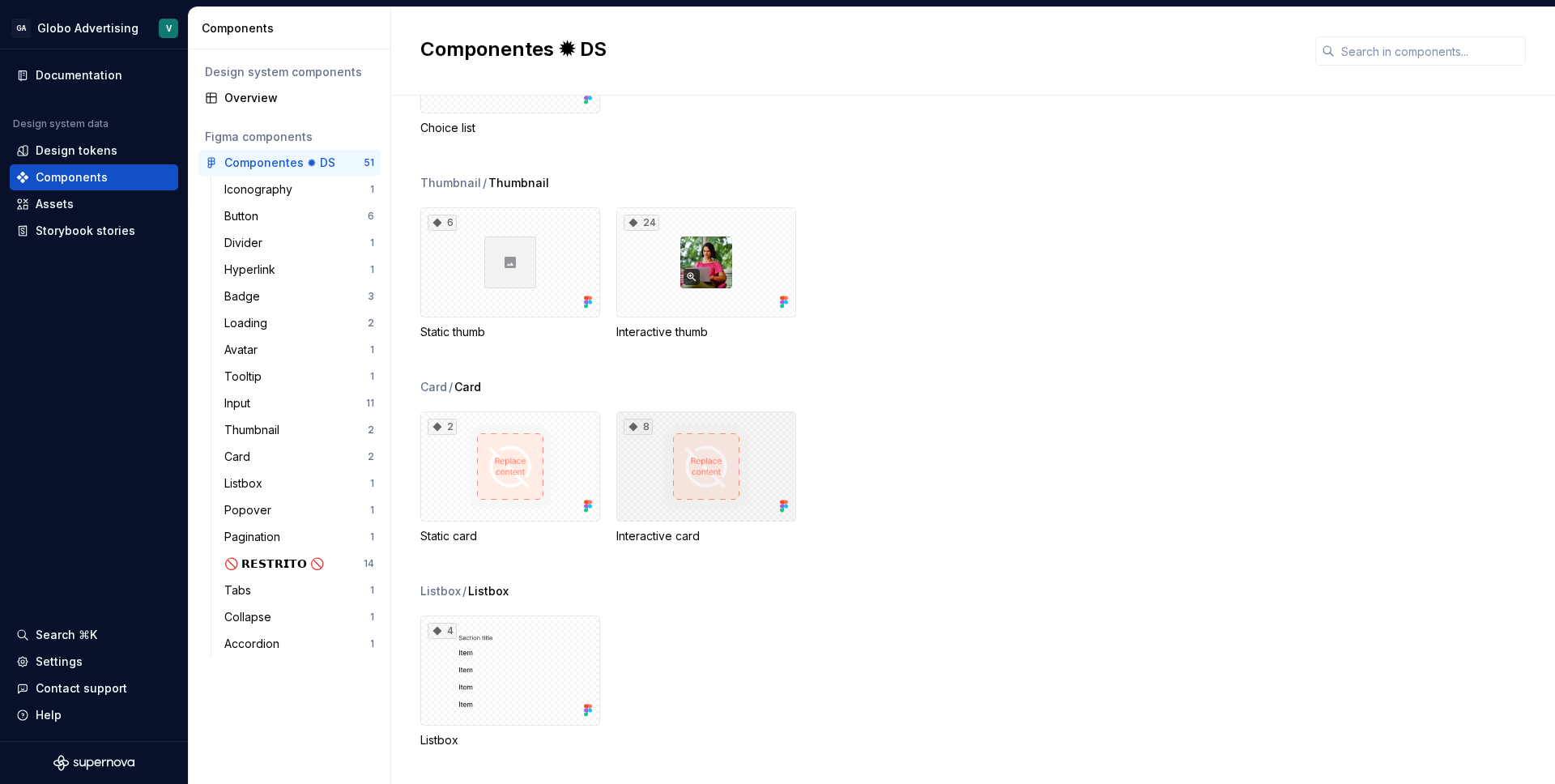
click at [655, 459] on div "8" at bounding box center [706, 466] width 180 height 110
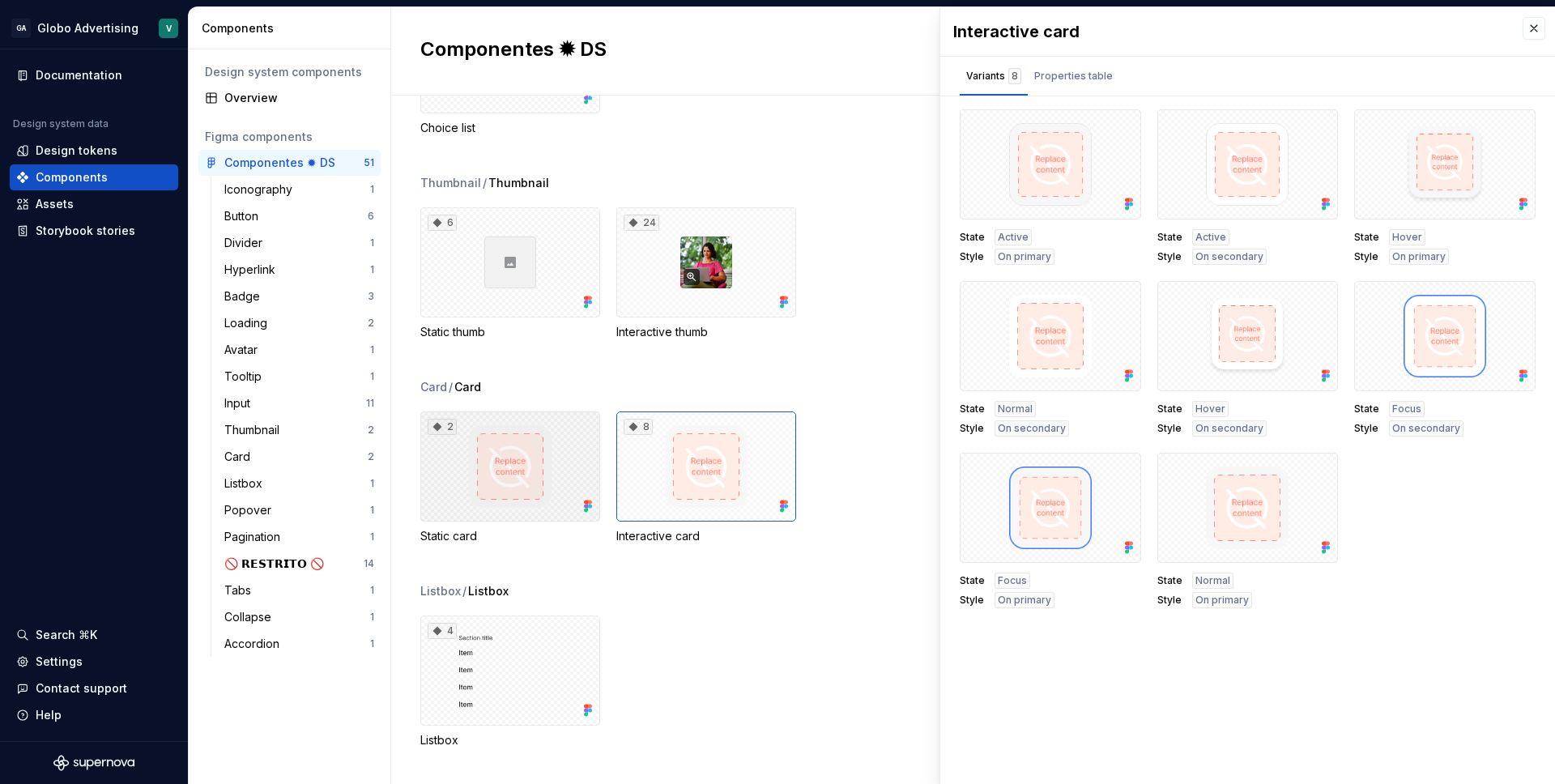
click at [562, 456] on div "2" at bounding box center [510, 466] width 180 height 110
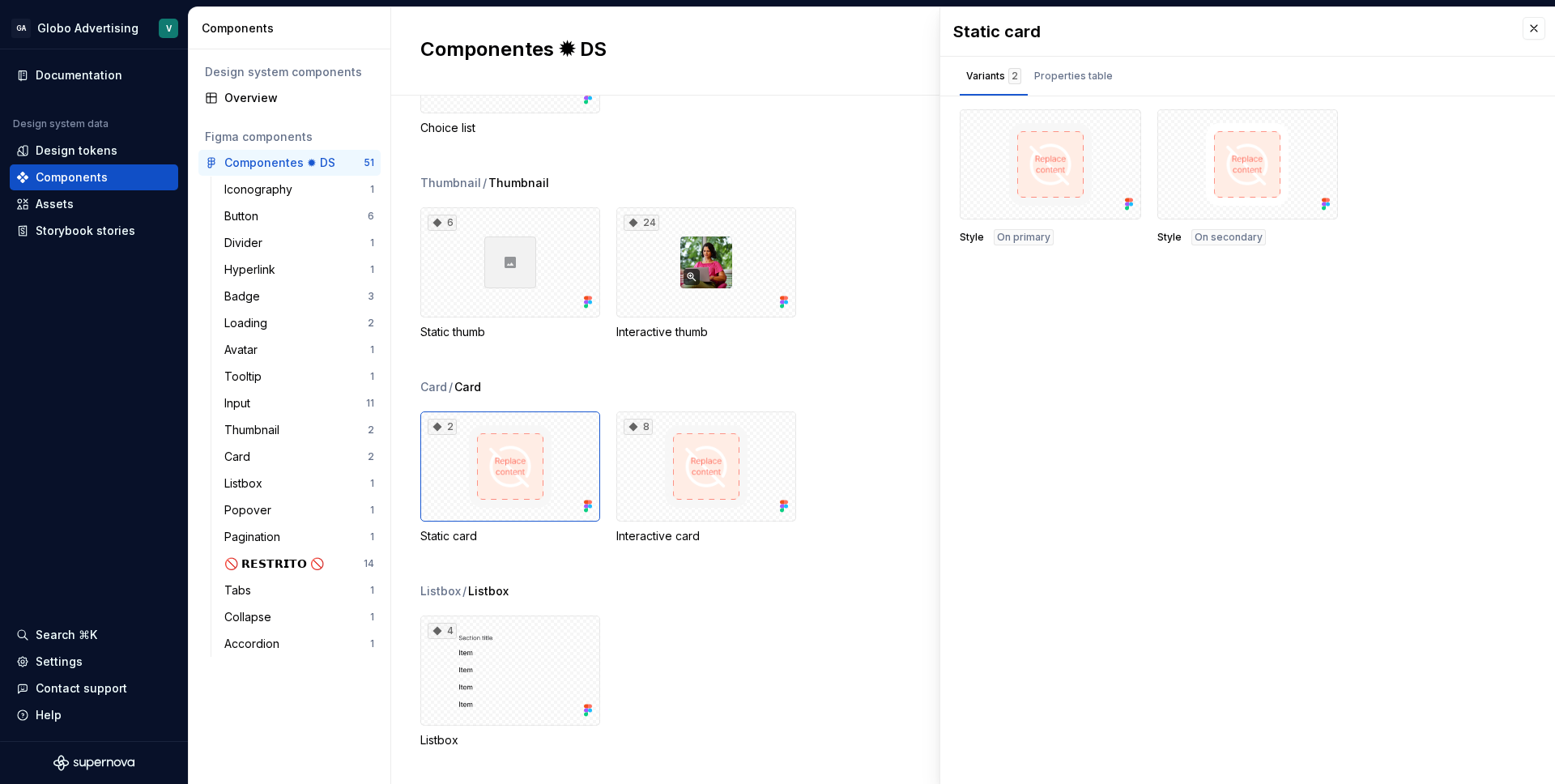
scroll to position [4007, 0]
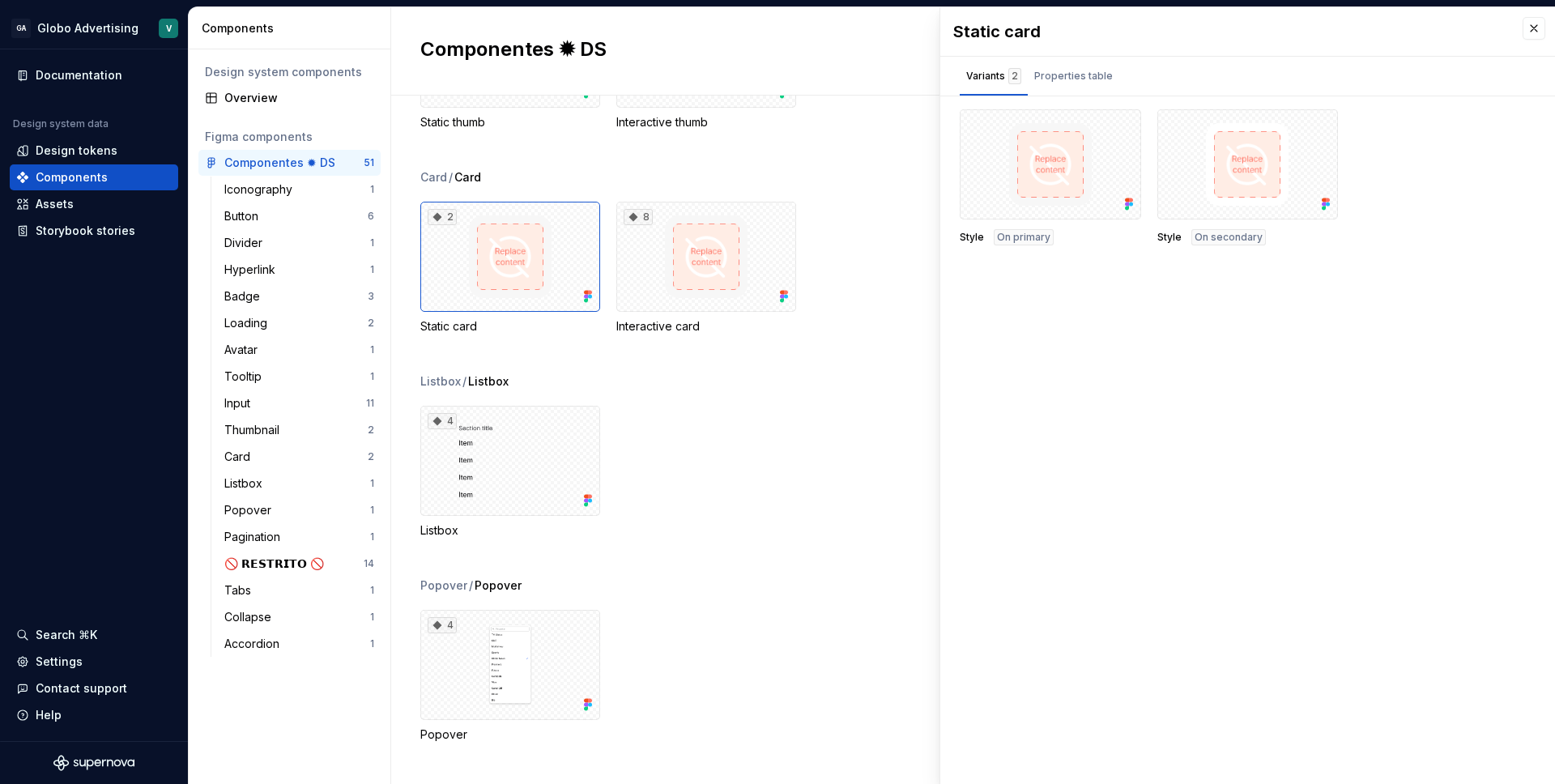
click at [629, 480] on div "4 Listbox" at bounding box center [988, 472] width 1135 height 132
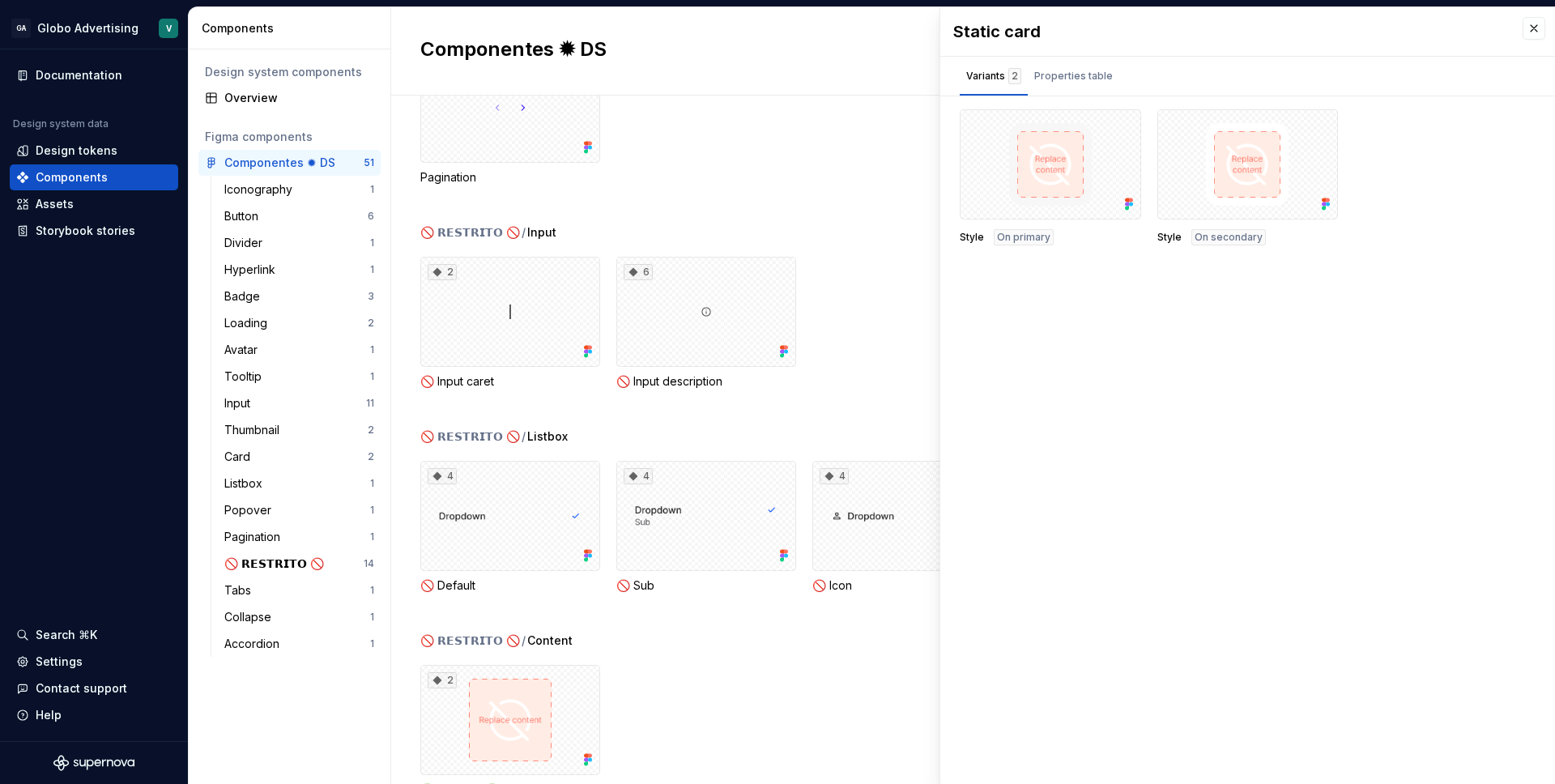
scroll to position [4800, 0]
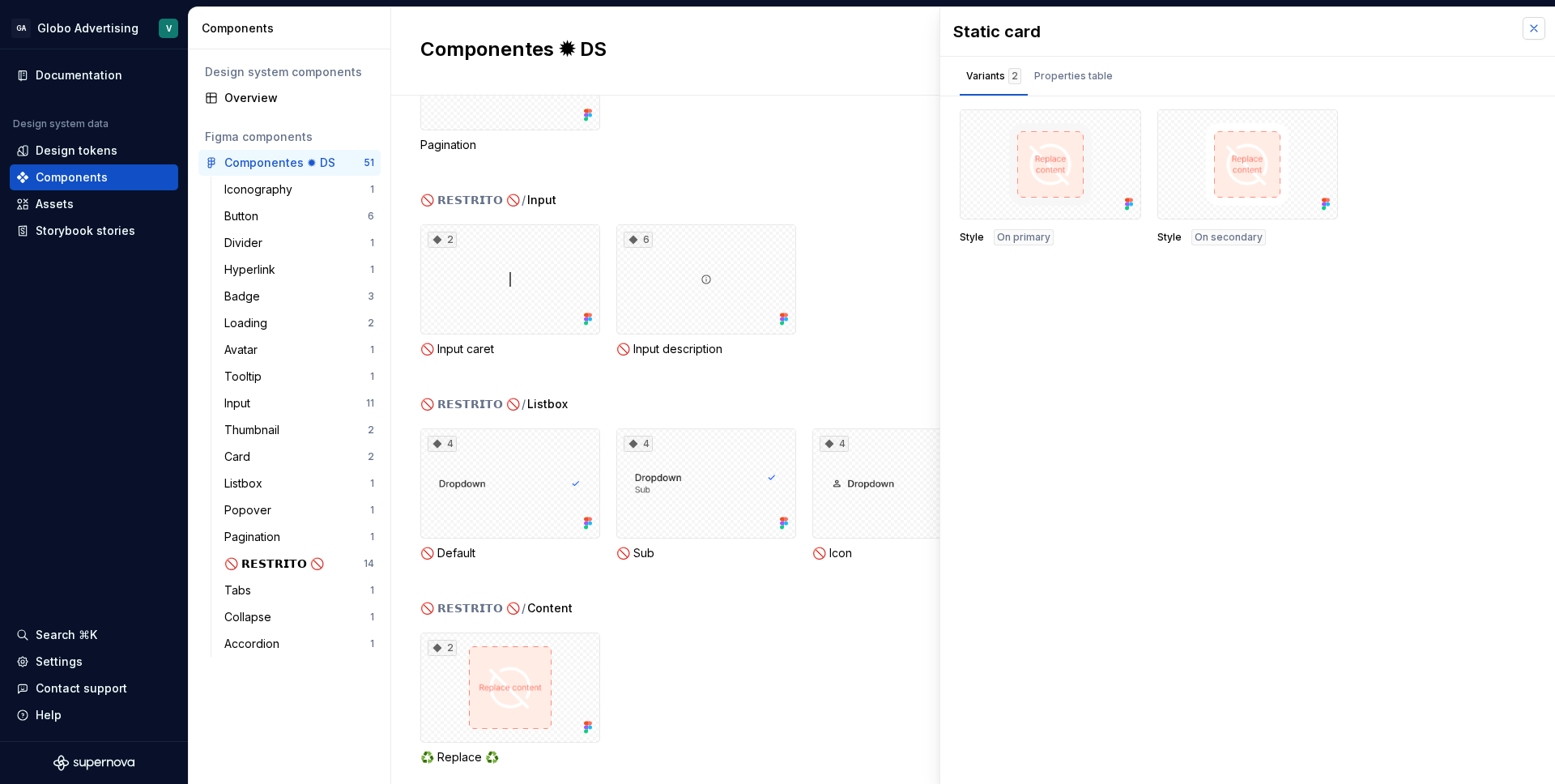
click at [1530, 25] on button "button" at bounding box center [1534, 28] width 23 height 23
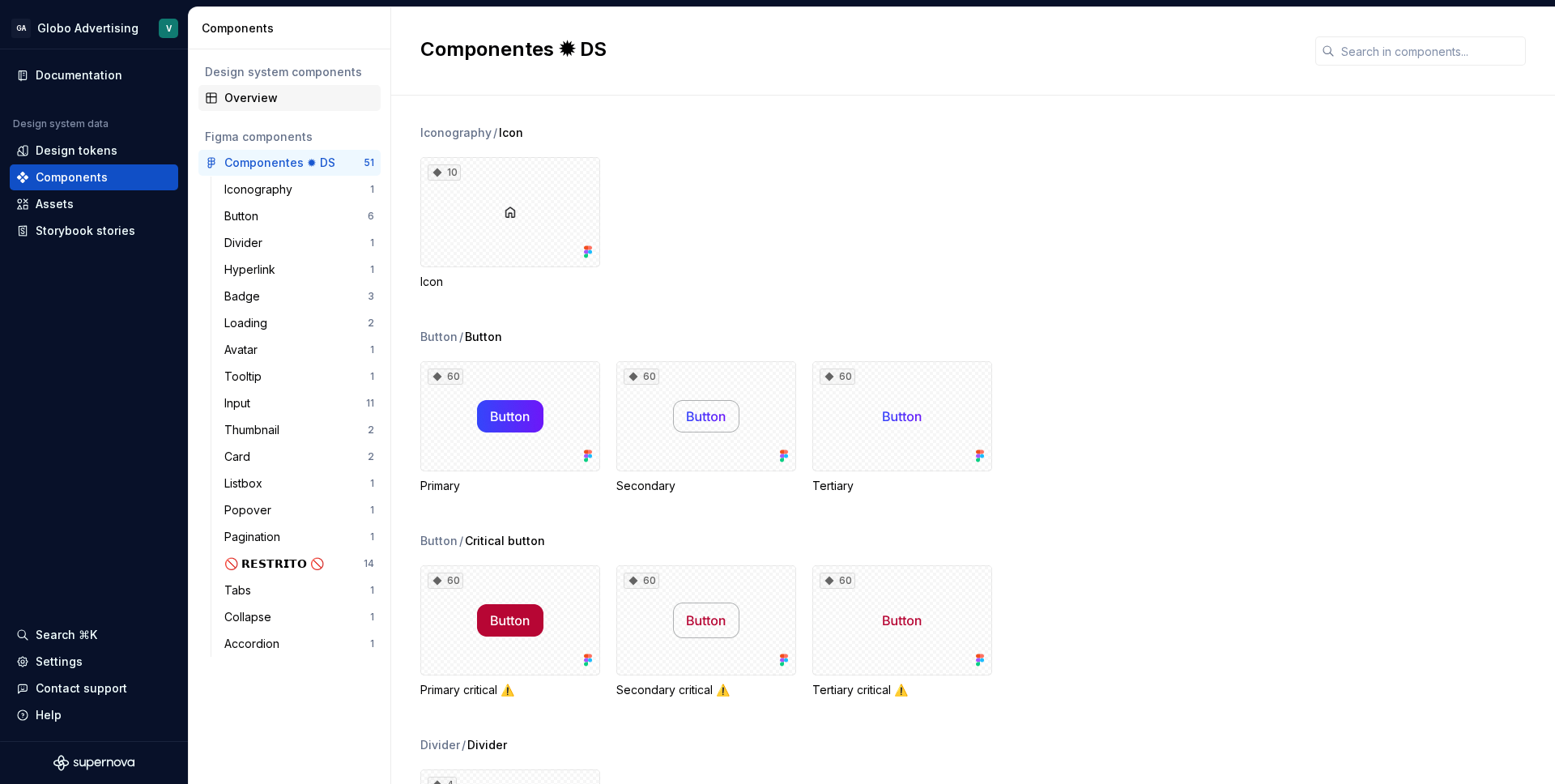
click at [265, 100] on div "Overview" at bounding box center [299, 98] width 150 height 16
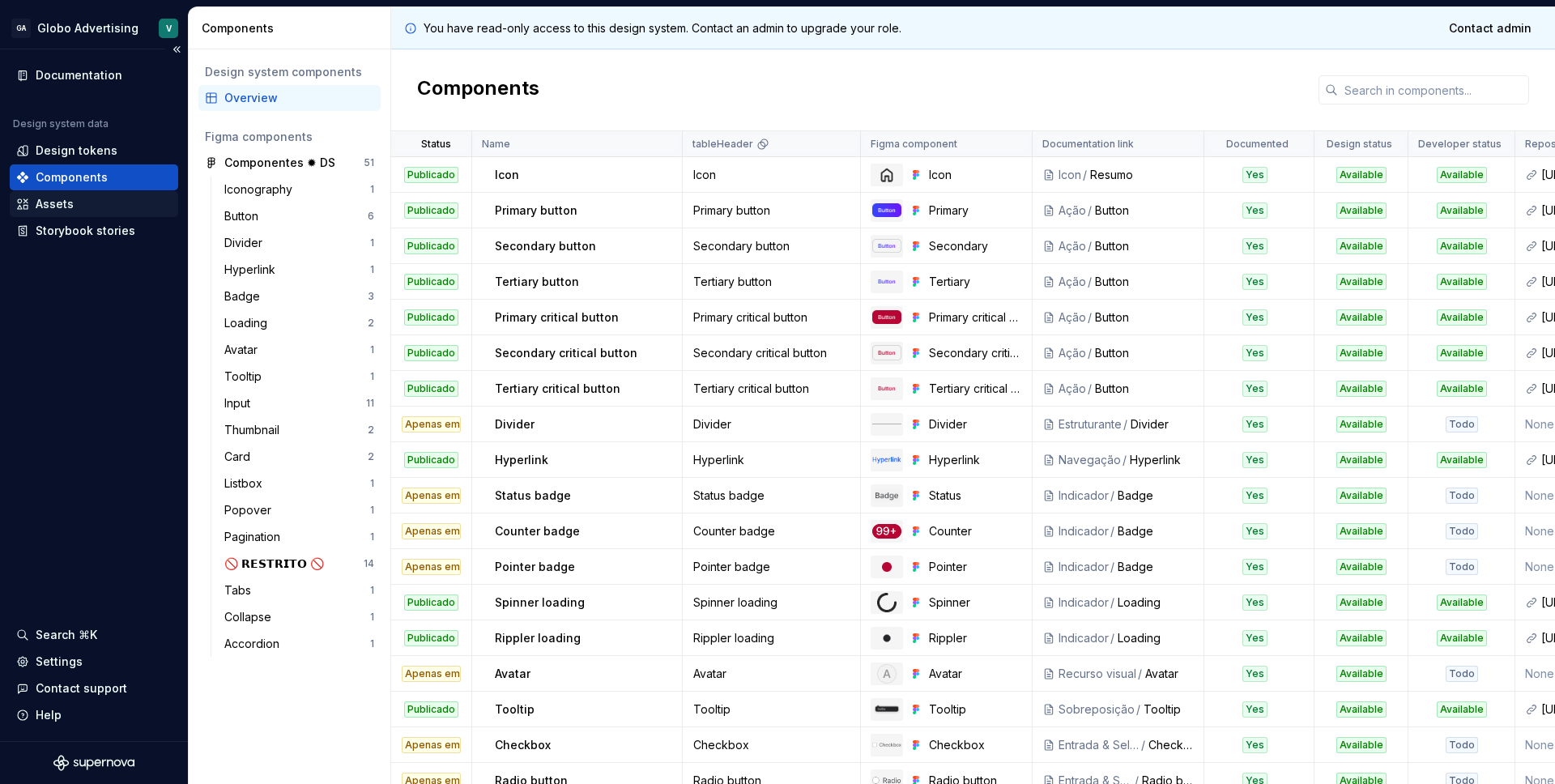
click at [62, 209] on div "Assets" at bounding box center [54, 204] width 38 height 16
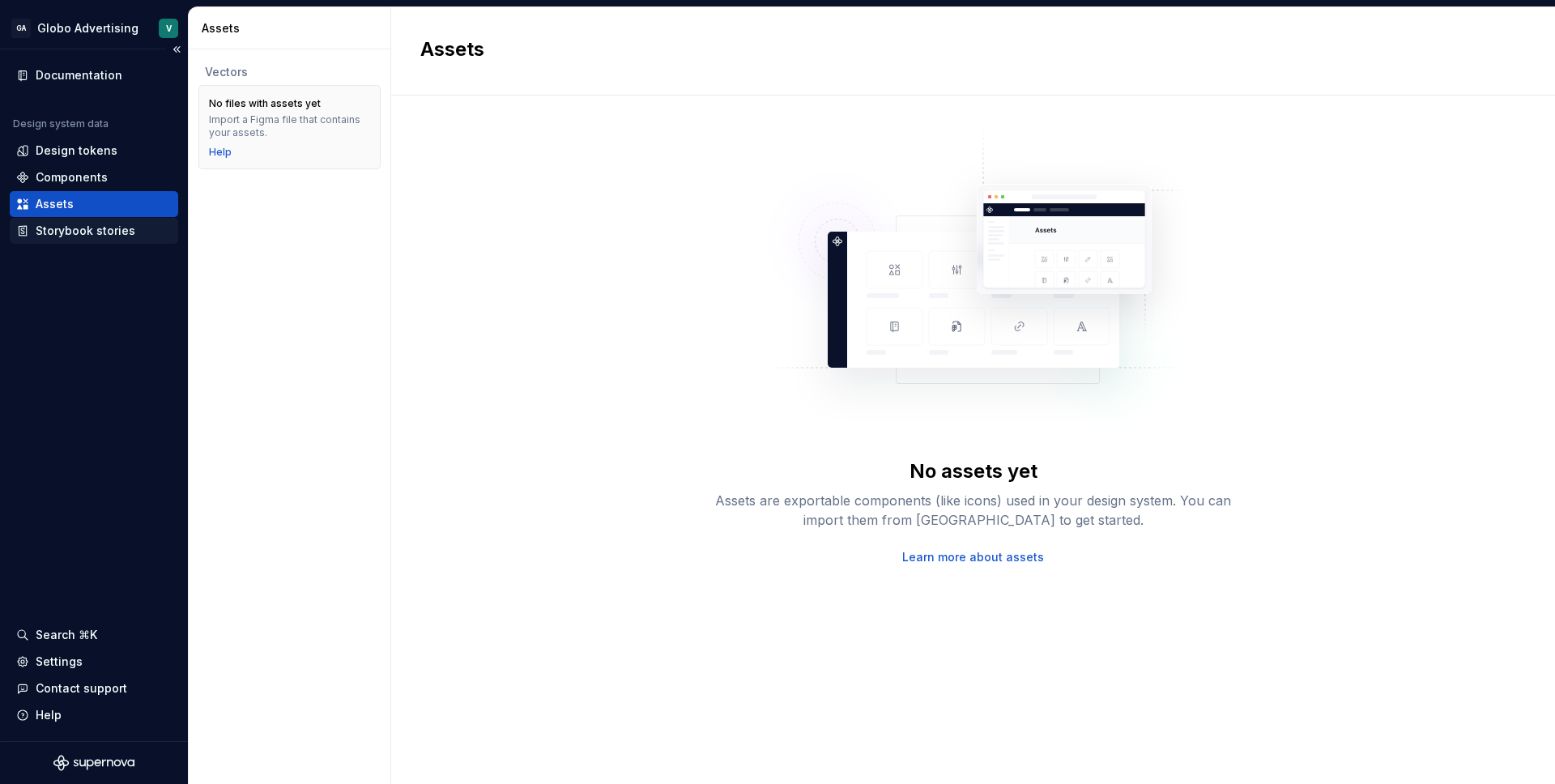
click at [67, 235] on div "Storybook stories" at bounding box center [85, 230] width 100 height 16
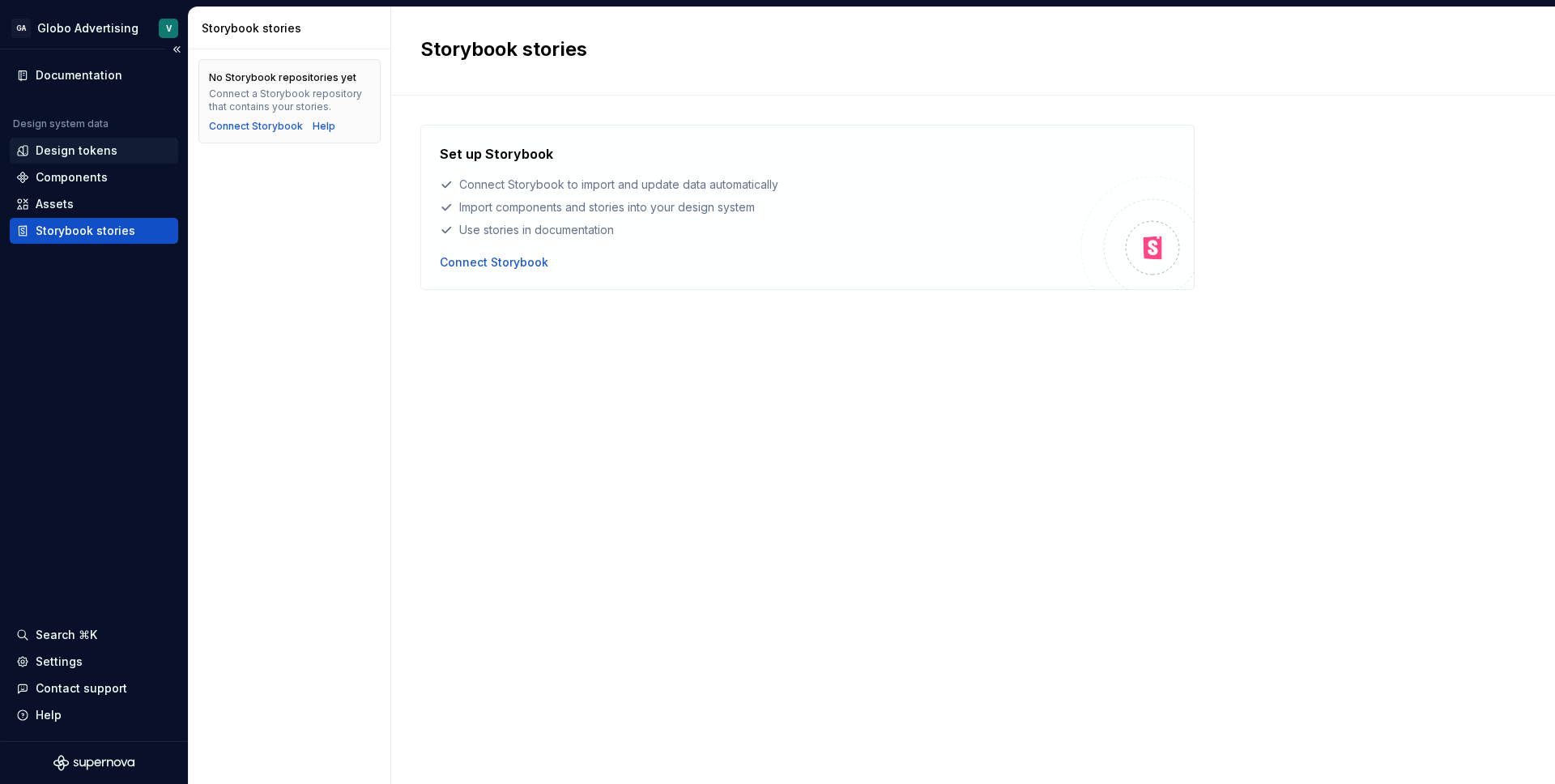
click at [92, 158] on div "Design tokens" at bounding box center [76, 151] width 82 height 16
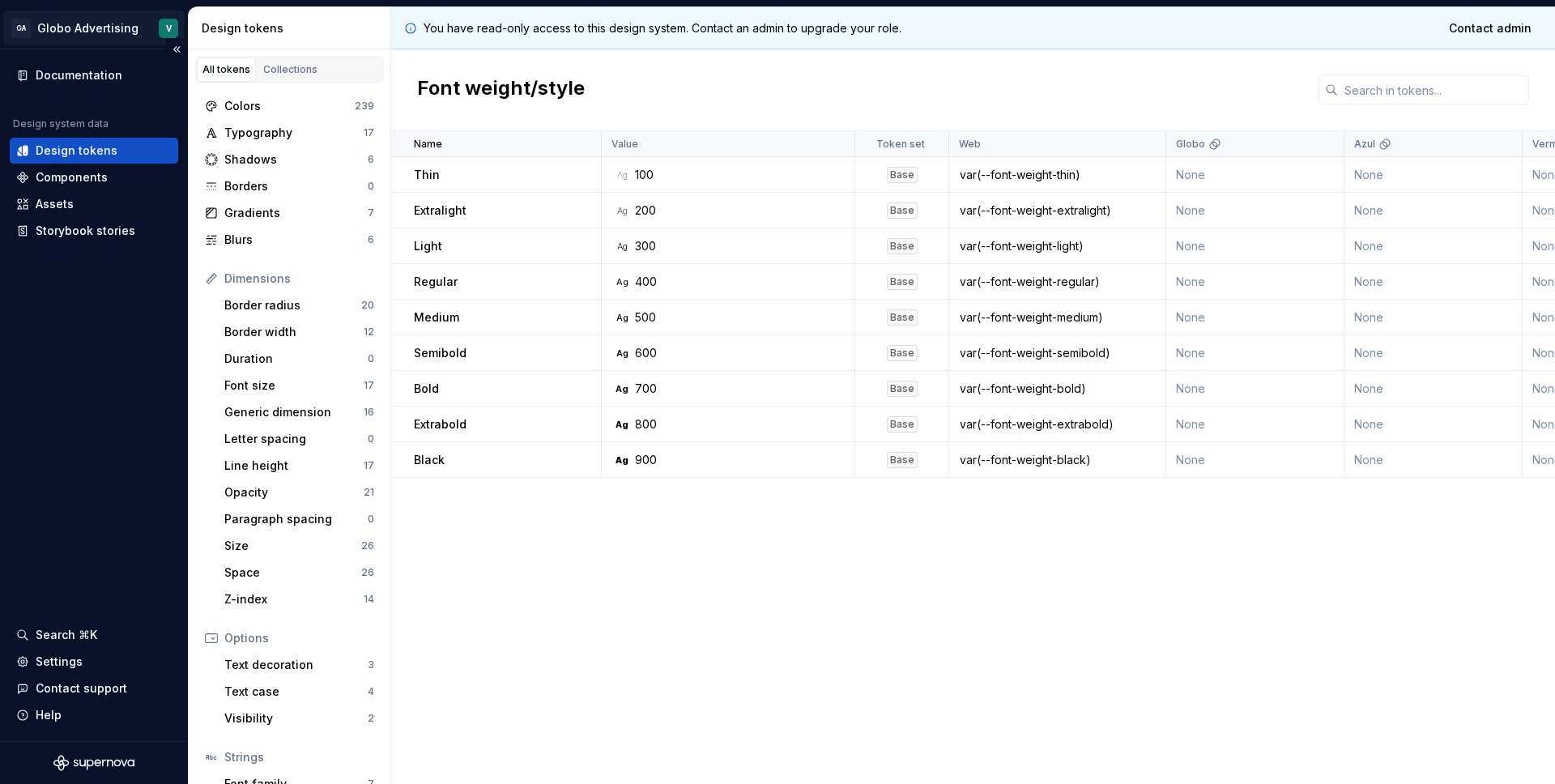
click at [47, 25] on html "GA Globo Advertising V Documentation Design system data Design tokens Component…" at bounding box center [777, 392] width 1555 height 784
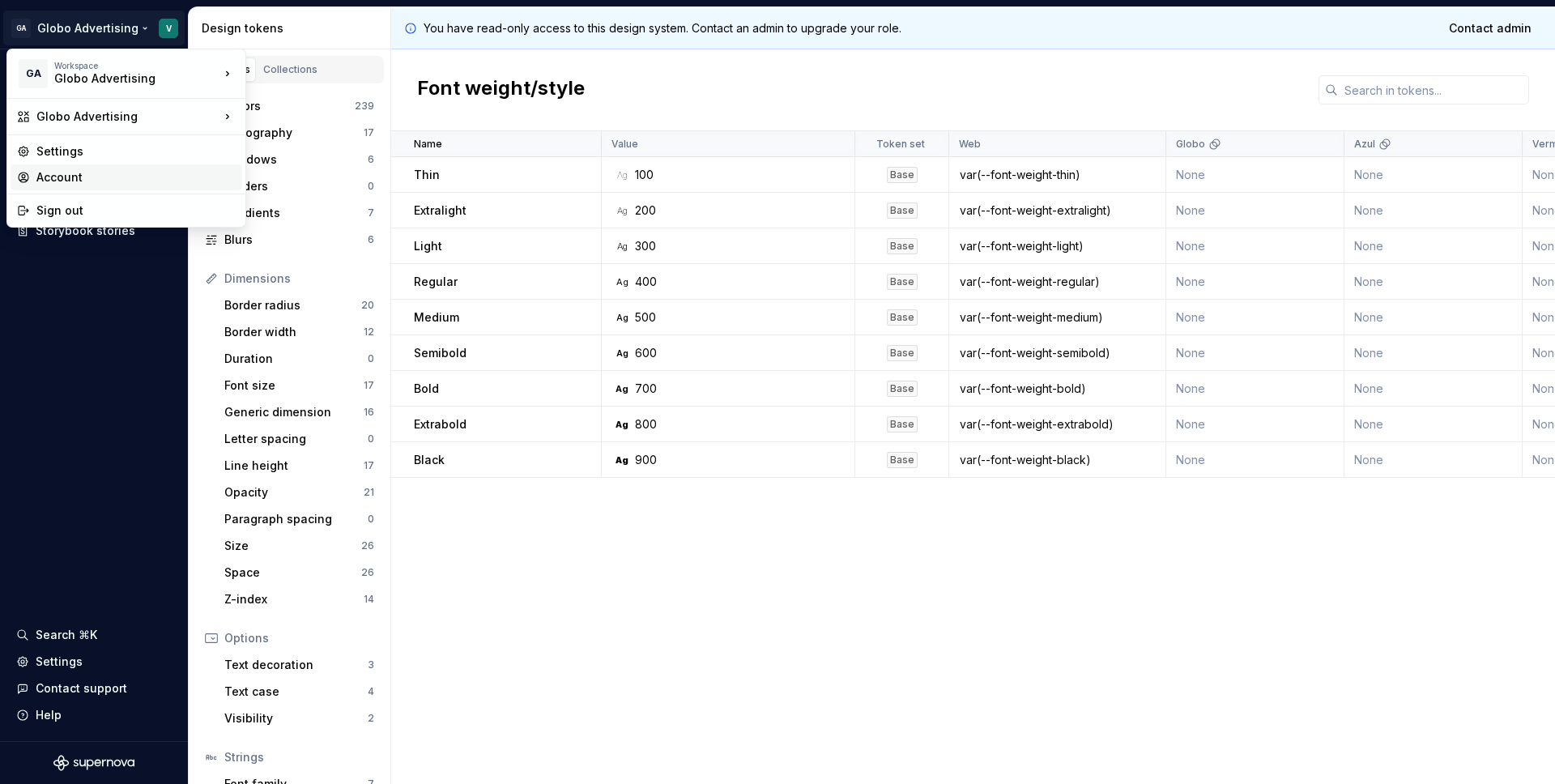
click at [95, 174] on div "Account" at bounding box center [136, 177] width 200 height 16
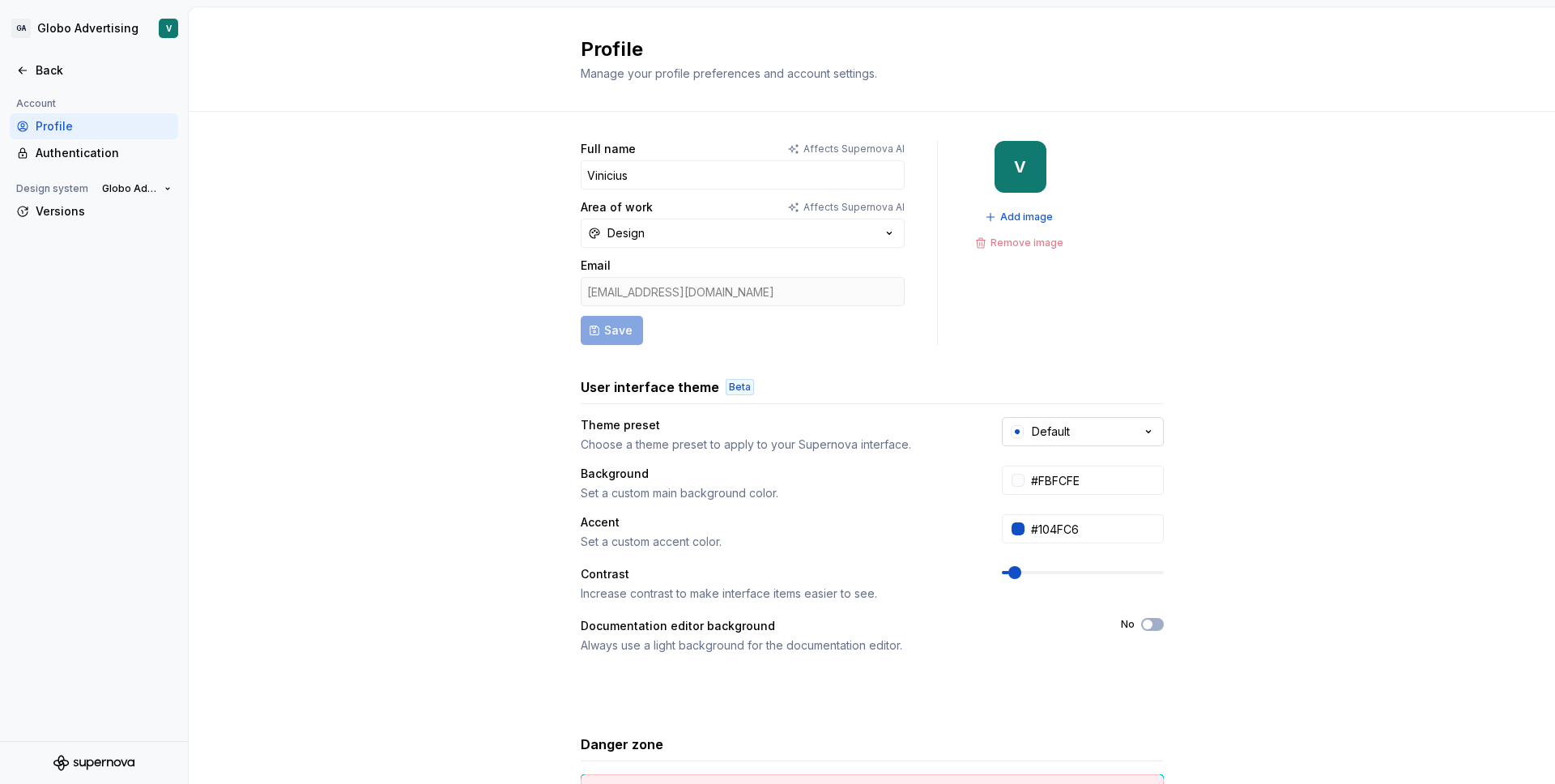
click at [1102, 442] on button "Default" at bounding box center [1083, 432] width 162 height 29
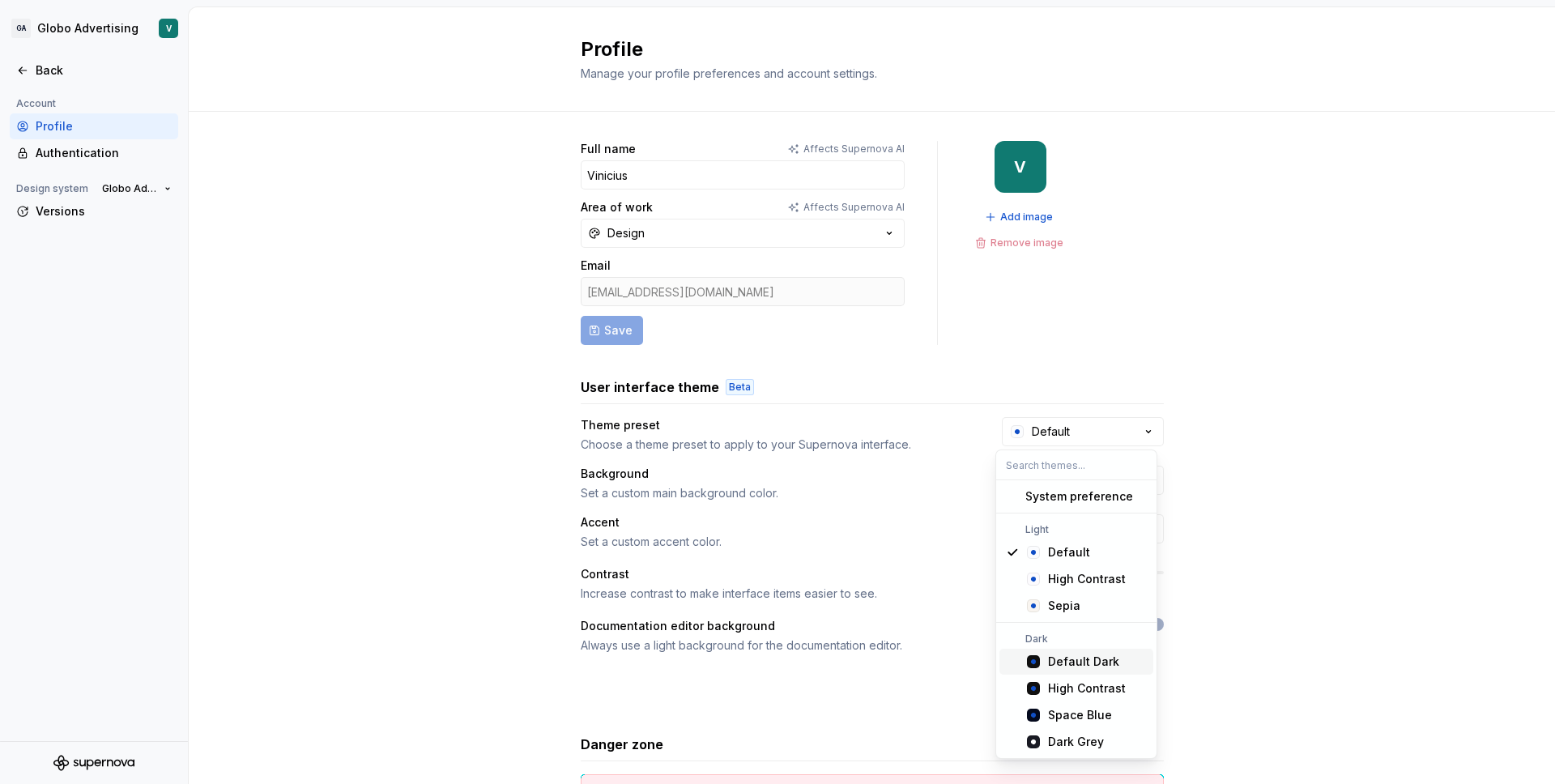
click at [1109, 663] on div "Default Dark" at bounding box center [1084, 662] width 72 height 16
type input "#101010"
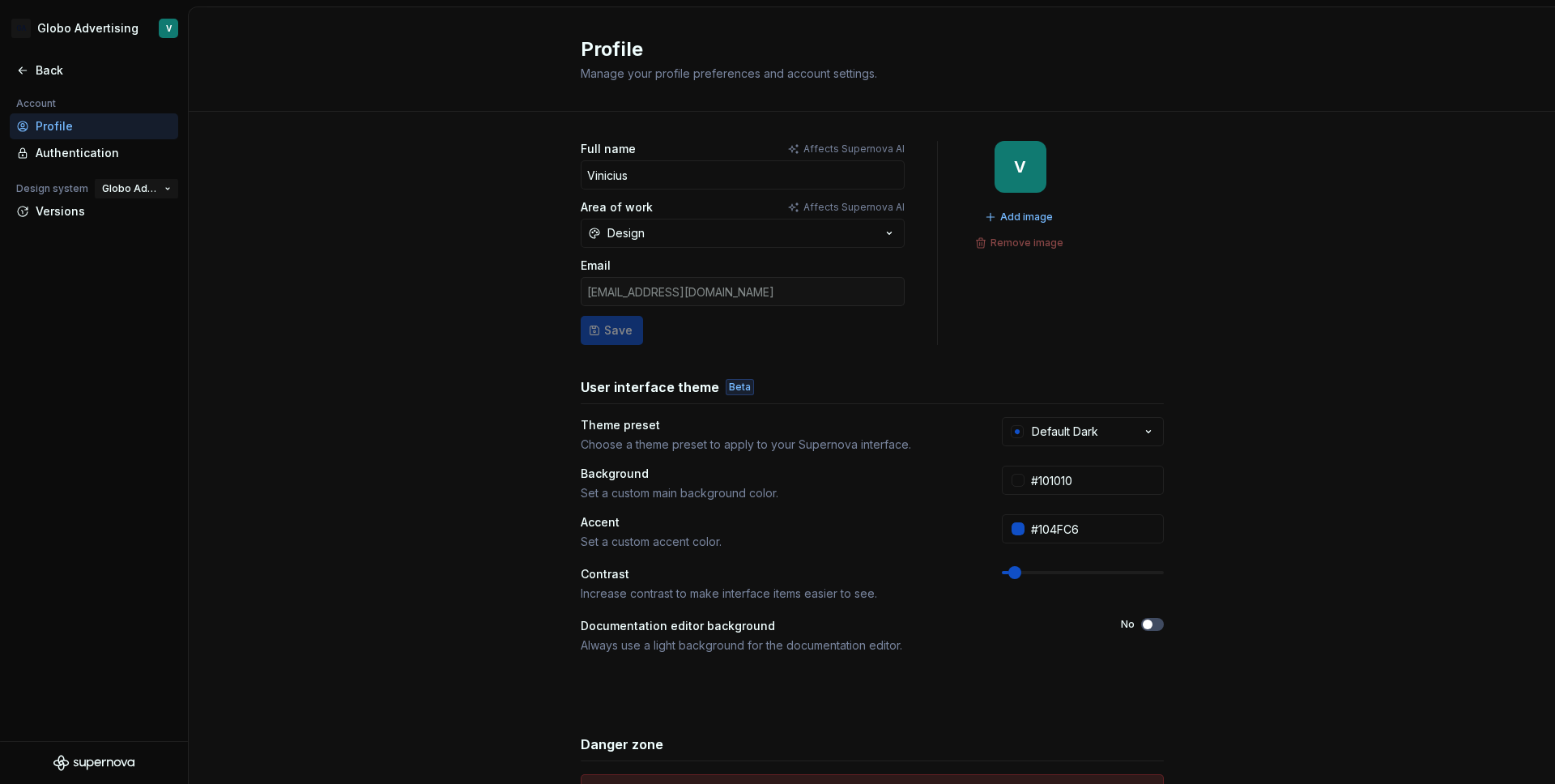
click at [116, 190] on span "Globo Advertising" at bounding box center [130, 189] width 56 height 13
click at [269, 149] on div "Full name Affects Supernova AI Vinicius Area of work Affects Supernova AI Desig…" at bounding box center [871, 519] width 1366 height 816
click at [18, 68] on icon at bounding box center [23, 70] width 13 height 13
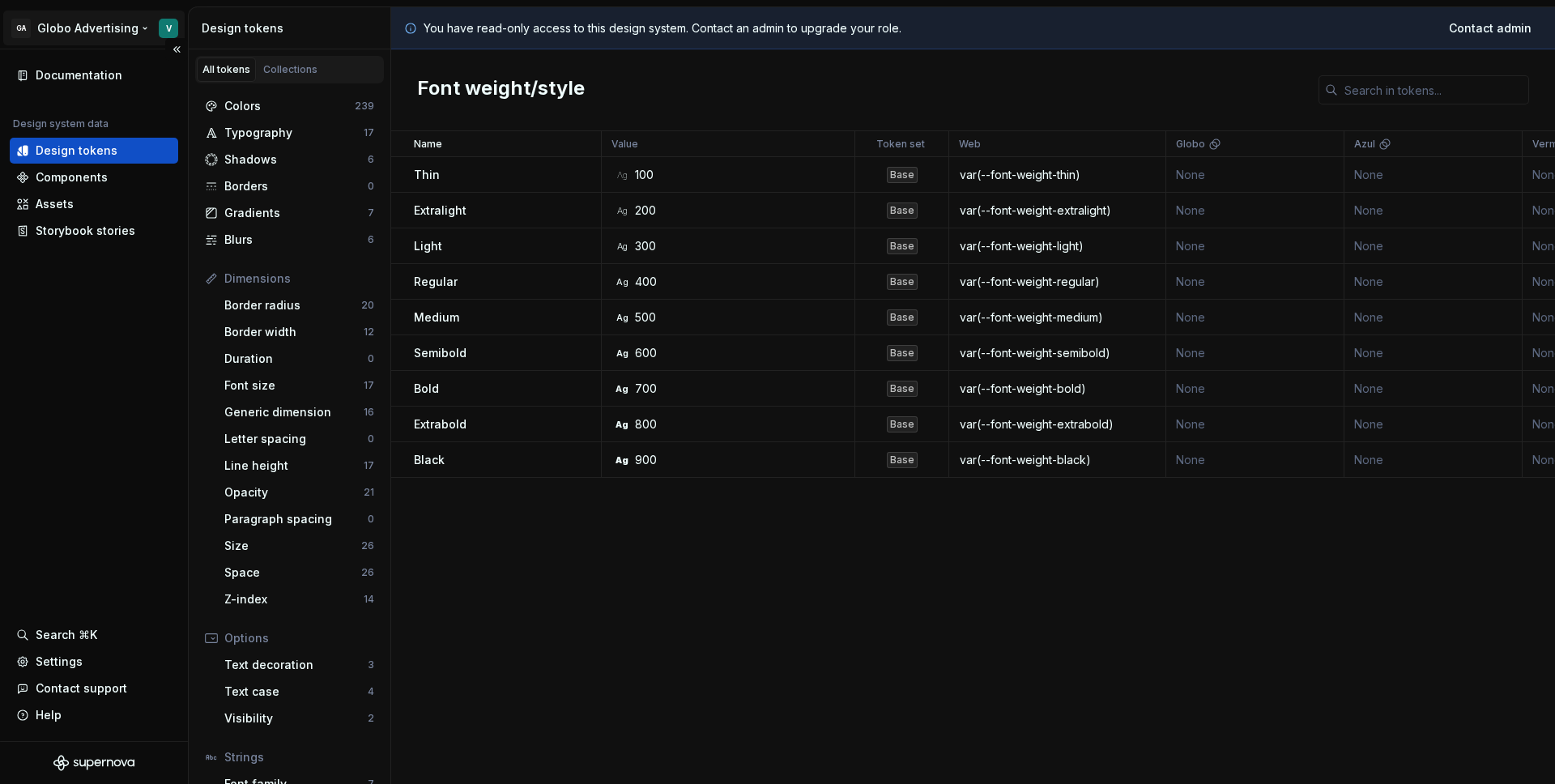
click at [79, 21] on html "GA Globo Advertising V Documentation Design system data Design tokens Component…" at bounding box center [777, 392] width 1555 height 784
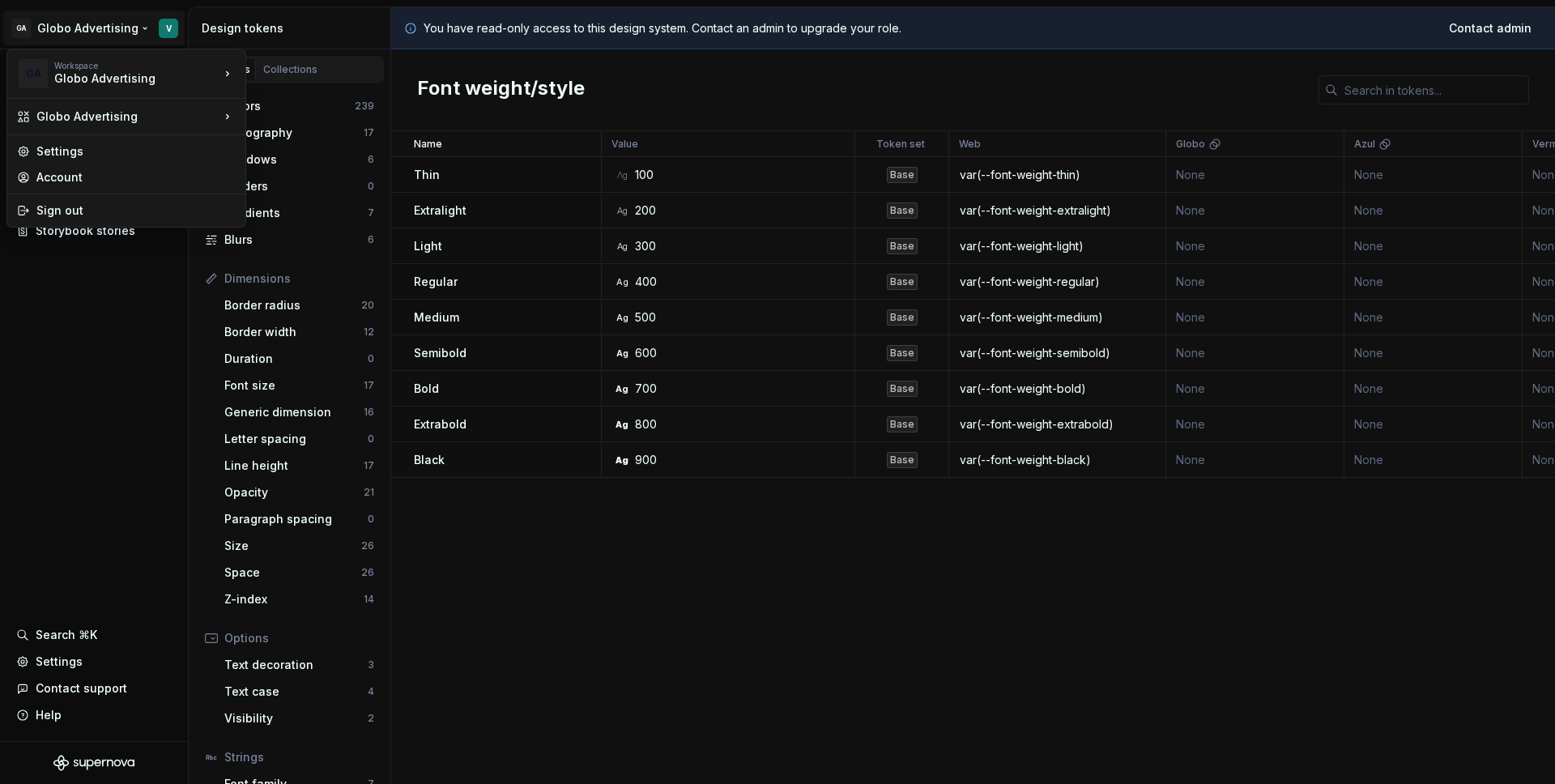
click at [147, 21] on html "GA Globo Advertising V Documentation Design system data Design tokens Component…" at bounding box center [777, 392] width 1555 height 784
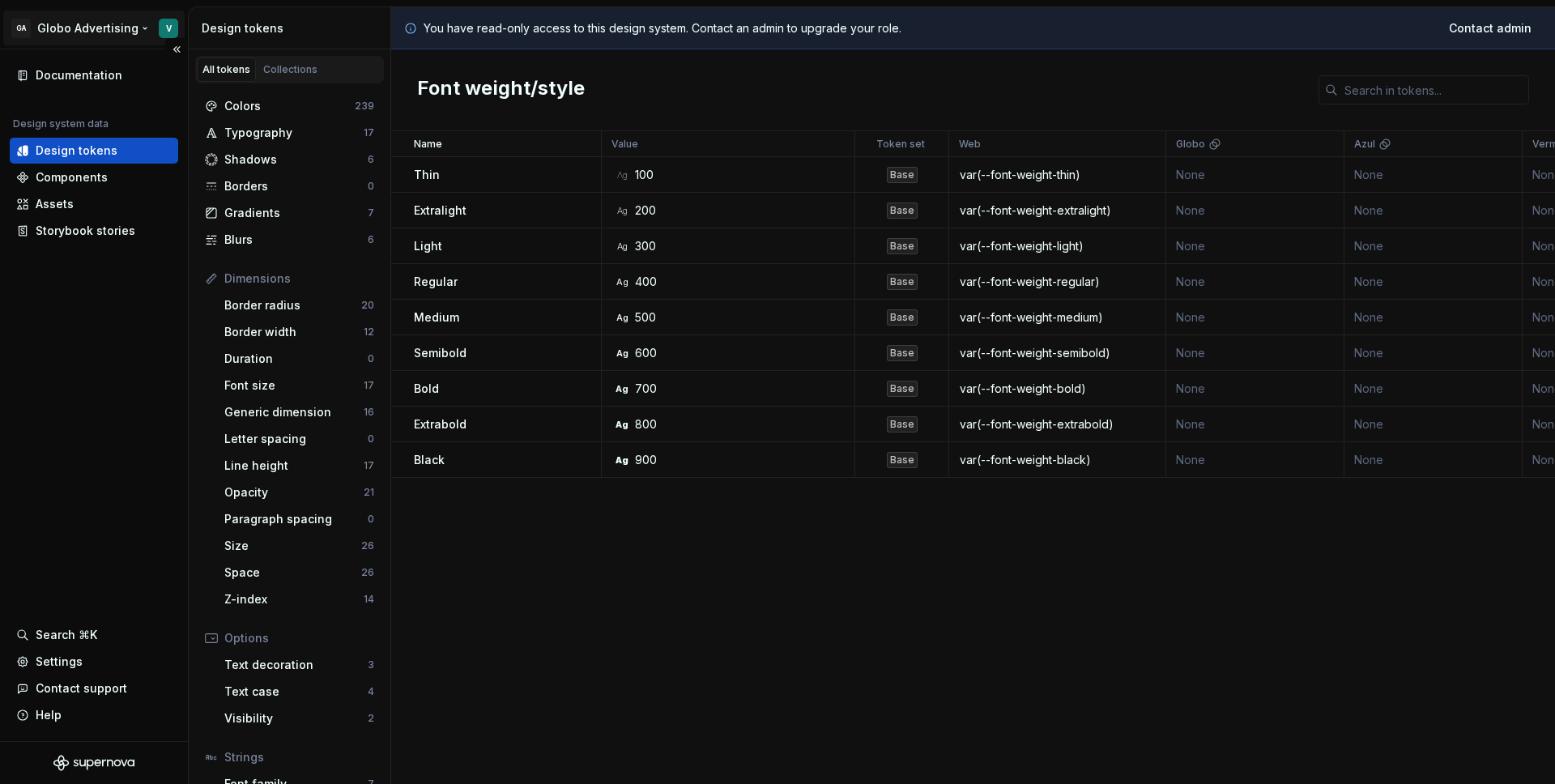
click at [162, 26] on html "GA Globo Advertising V Documentation Design system data Design tokens Component…" at bounding box center [777, 392] width 1555 height 784
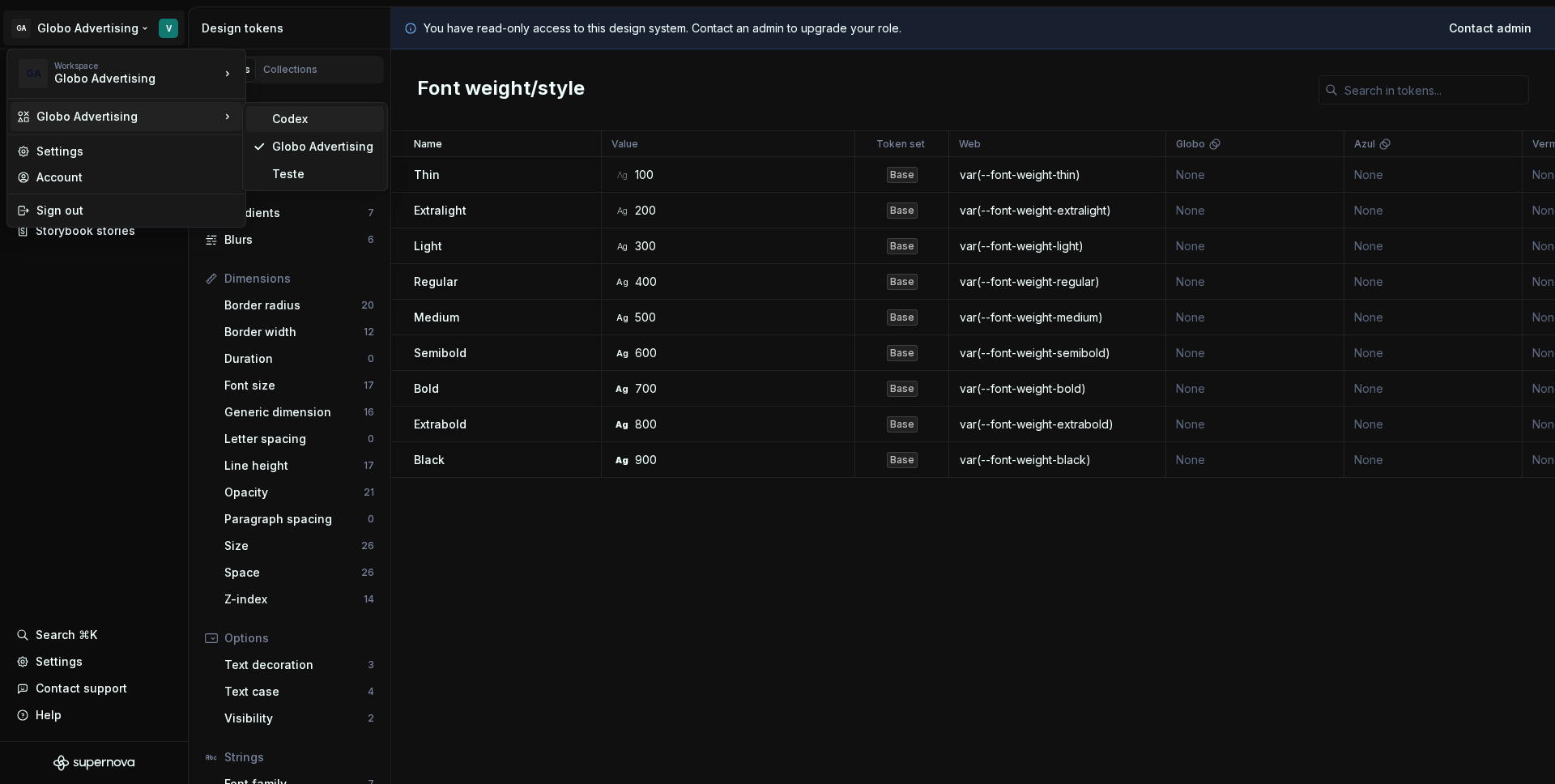
click at [270, 122] on div "Codex" at bounding box center [315, 119] width 138 height 26
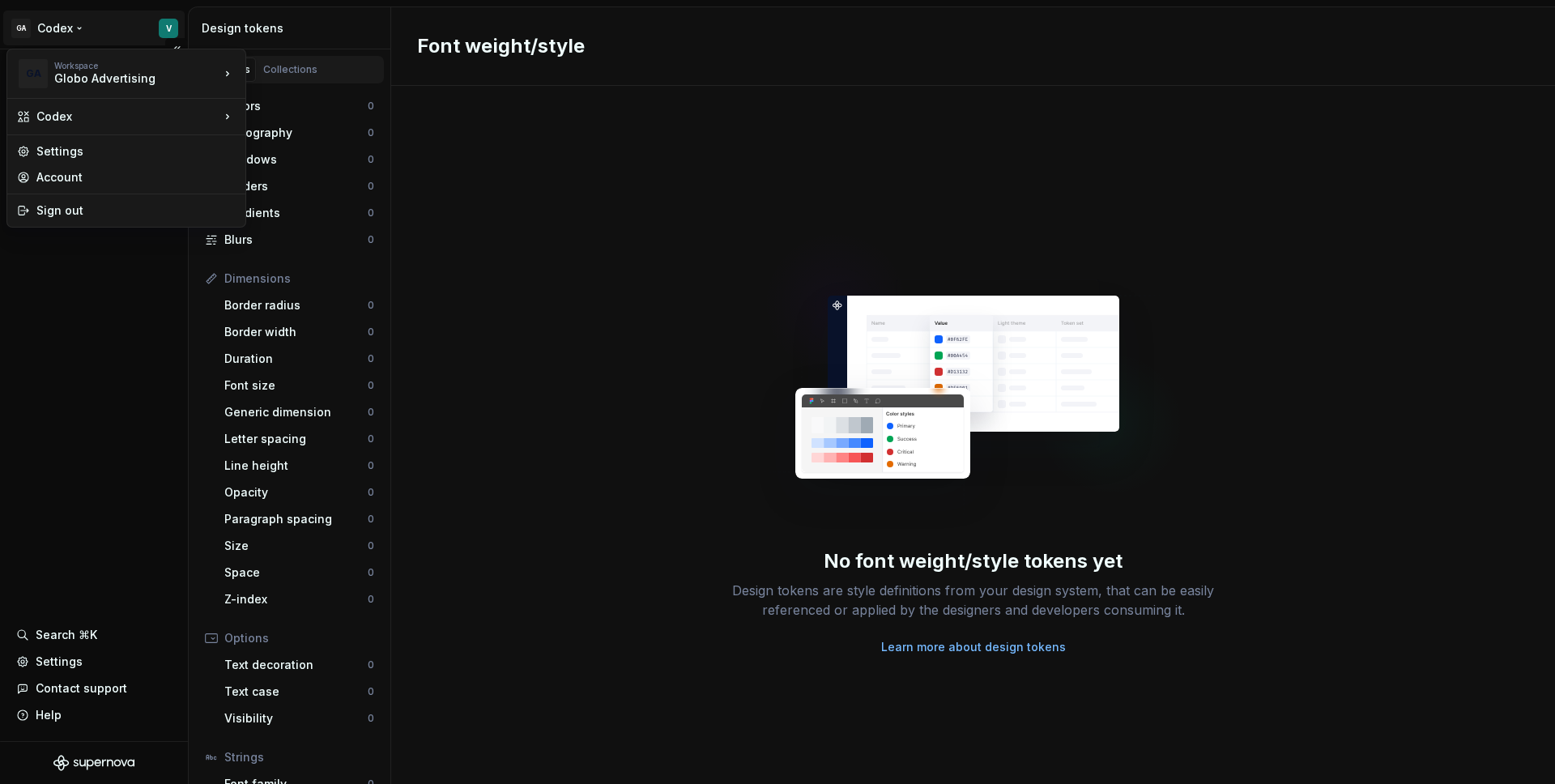
click at [79, 26] on html "GA Codex V Design system data Design tokens Components Assets Storybook stories…" at bounding box center [777, 392] width 1555 height 784
click at [281, 147] on div "Globo Advertising" at bounding box center [325, 147] width 105 height 16
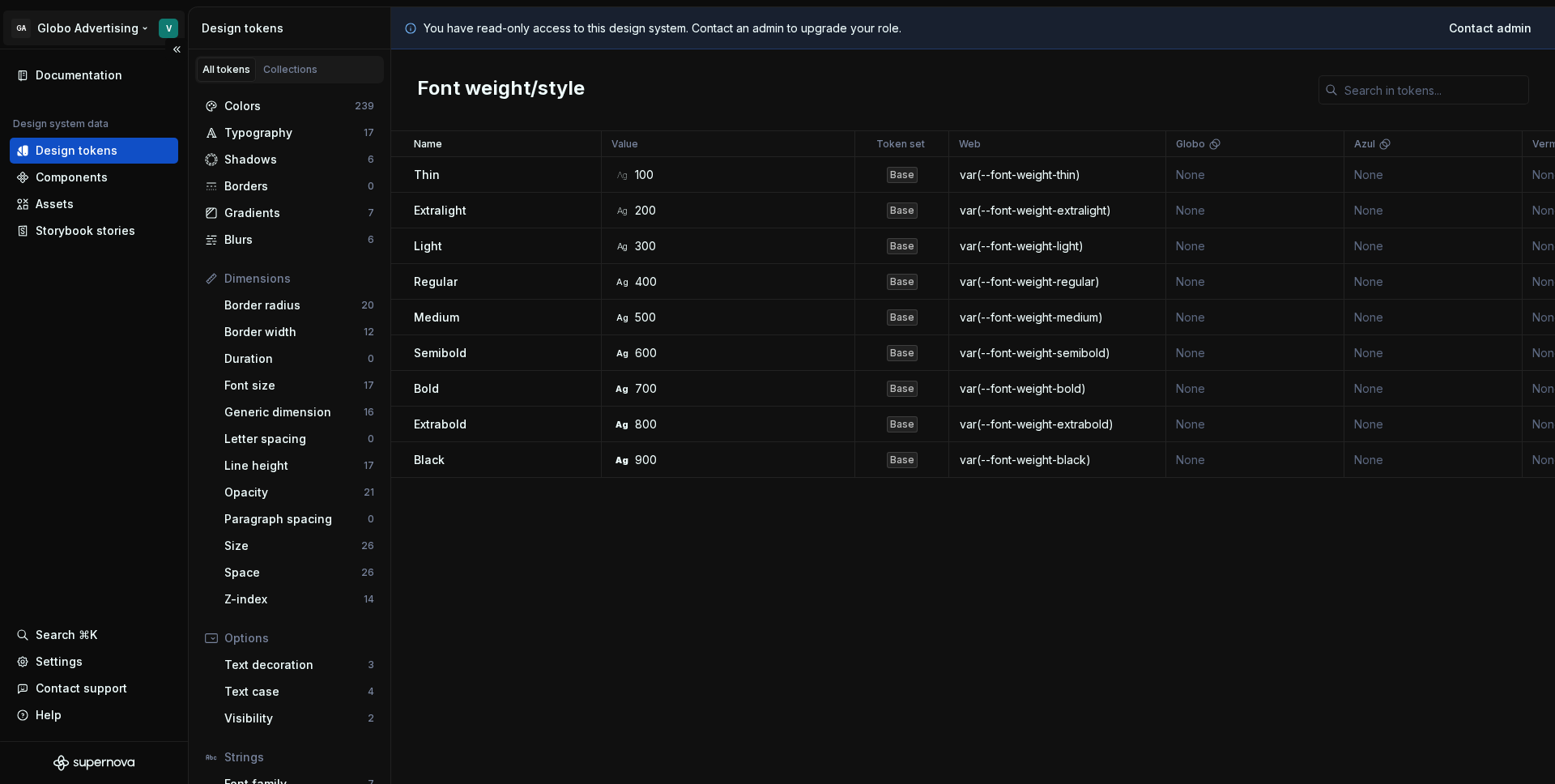
click at [137, 27] on html "GA Globo Advertising V Documentation Design system data Design tokens Component…" at bounding box center [777, 392] width 1555 height 784
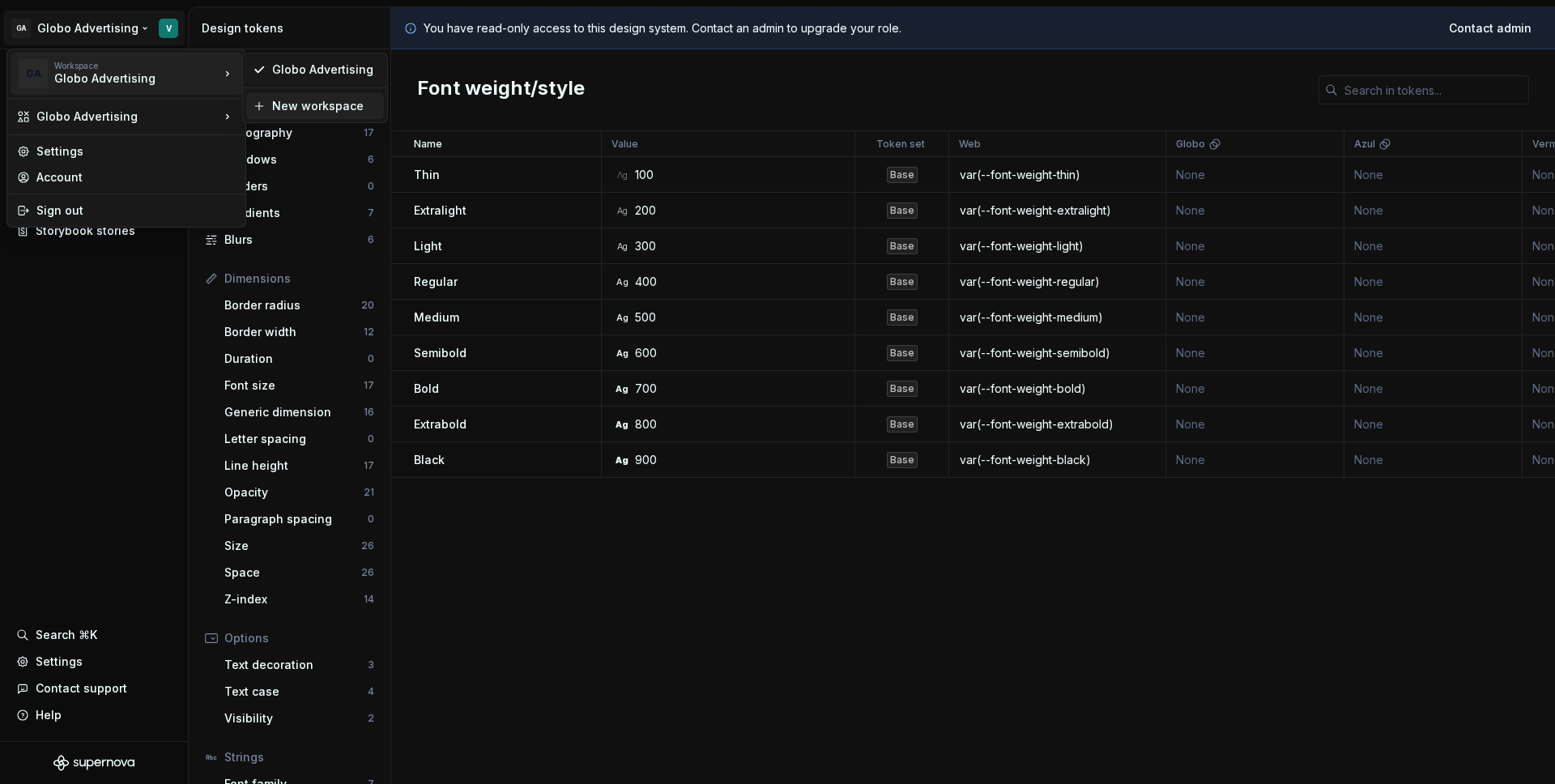
click at [268, 103] on div "New workspace" at bounding box center [315, 106] width 138 height 26
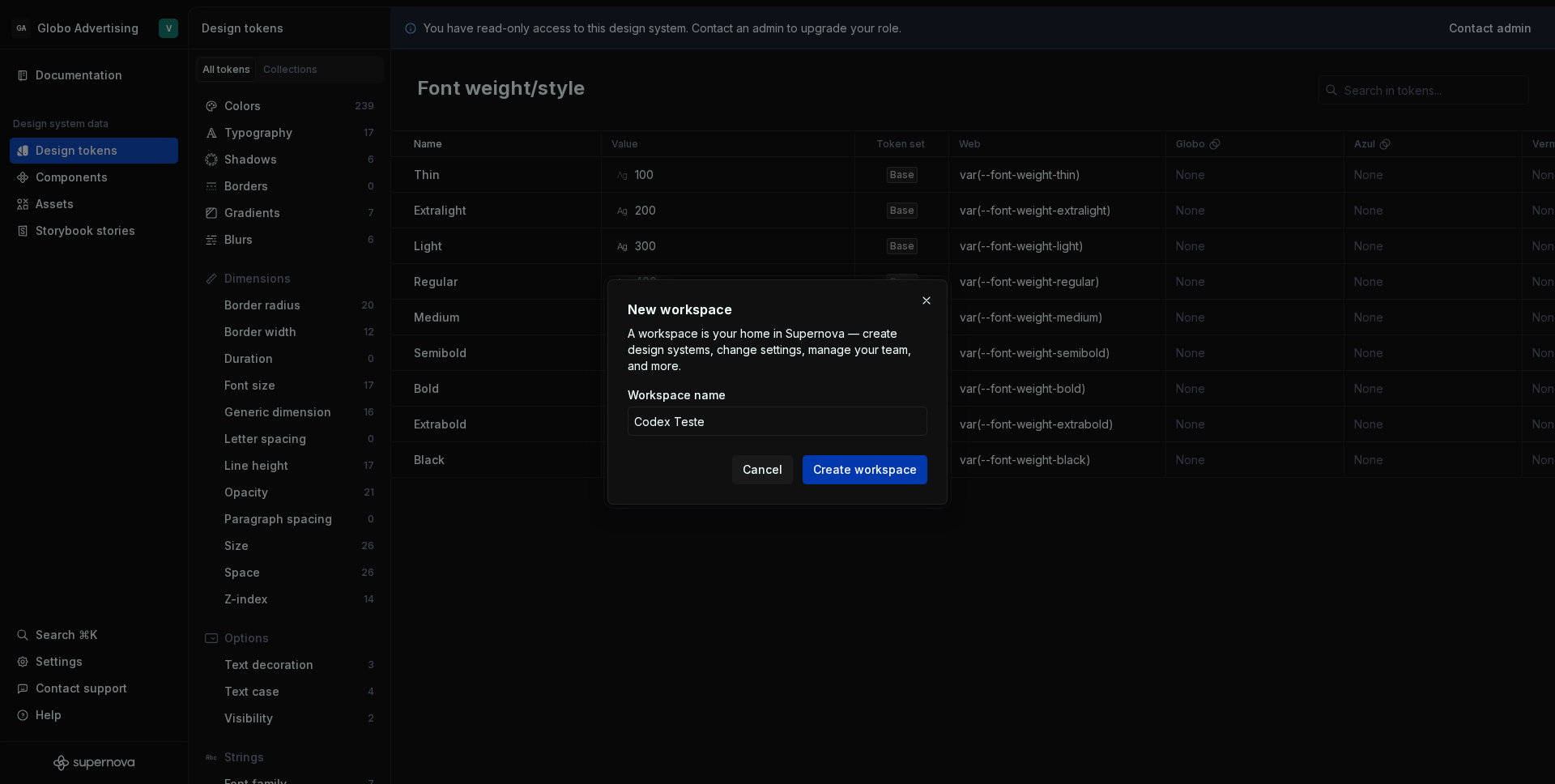
type input "Codex Teste"
click at [874, 476] on span "Create workspace" at bounding box center [865, 470] width 103 height 16
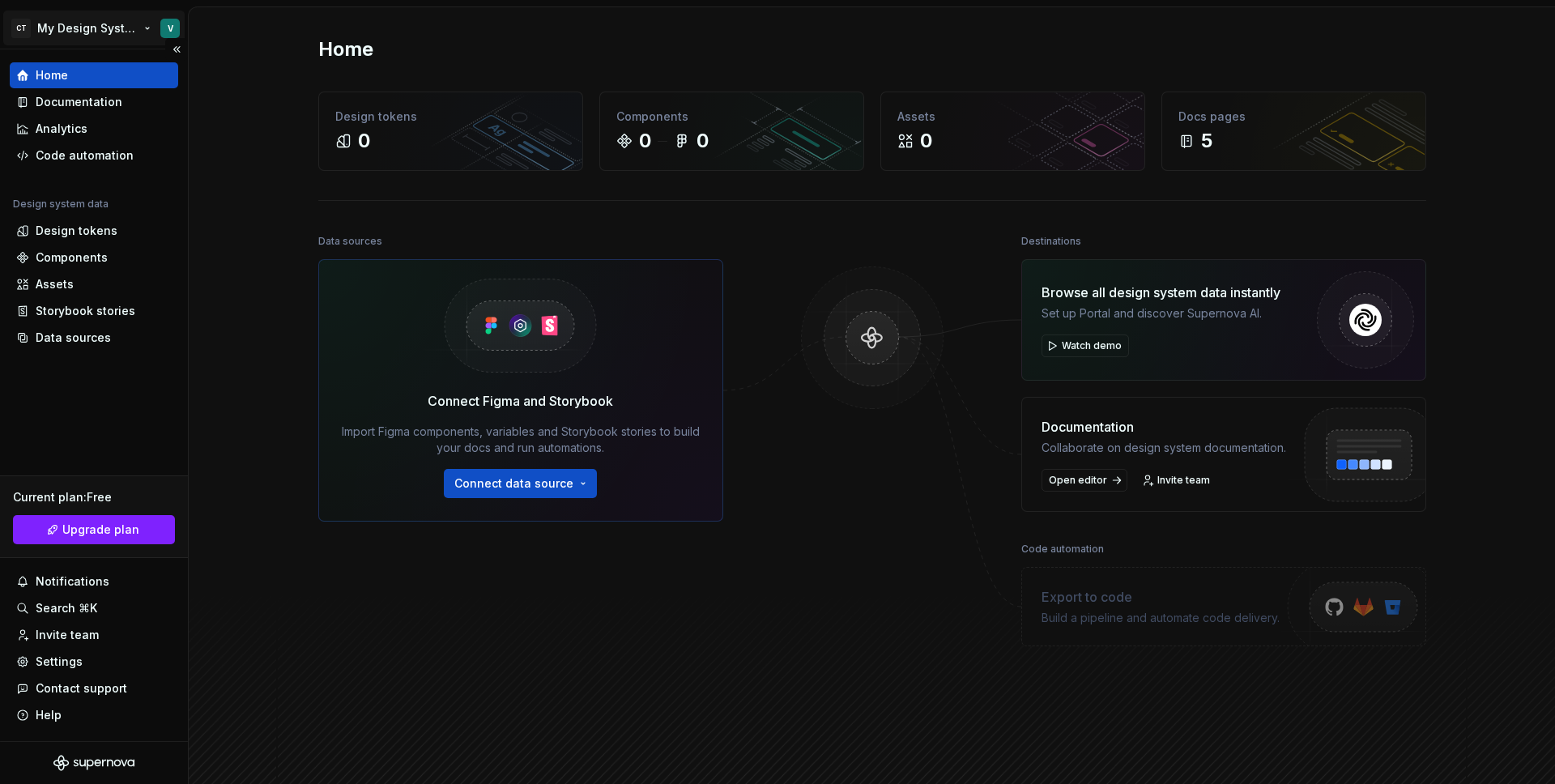
click at [86, 27] on html "CT My Design System V Home Documentation Analytics Code automation Design syste…" at bounding box center [777, 392] width 1555 height 784
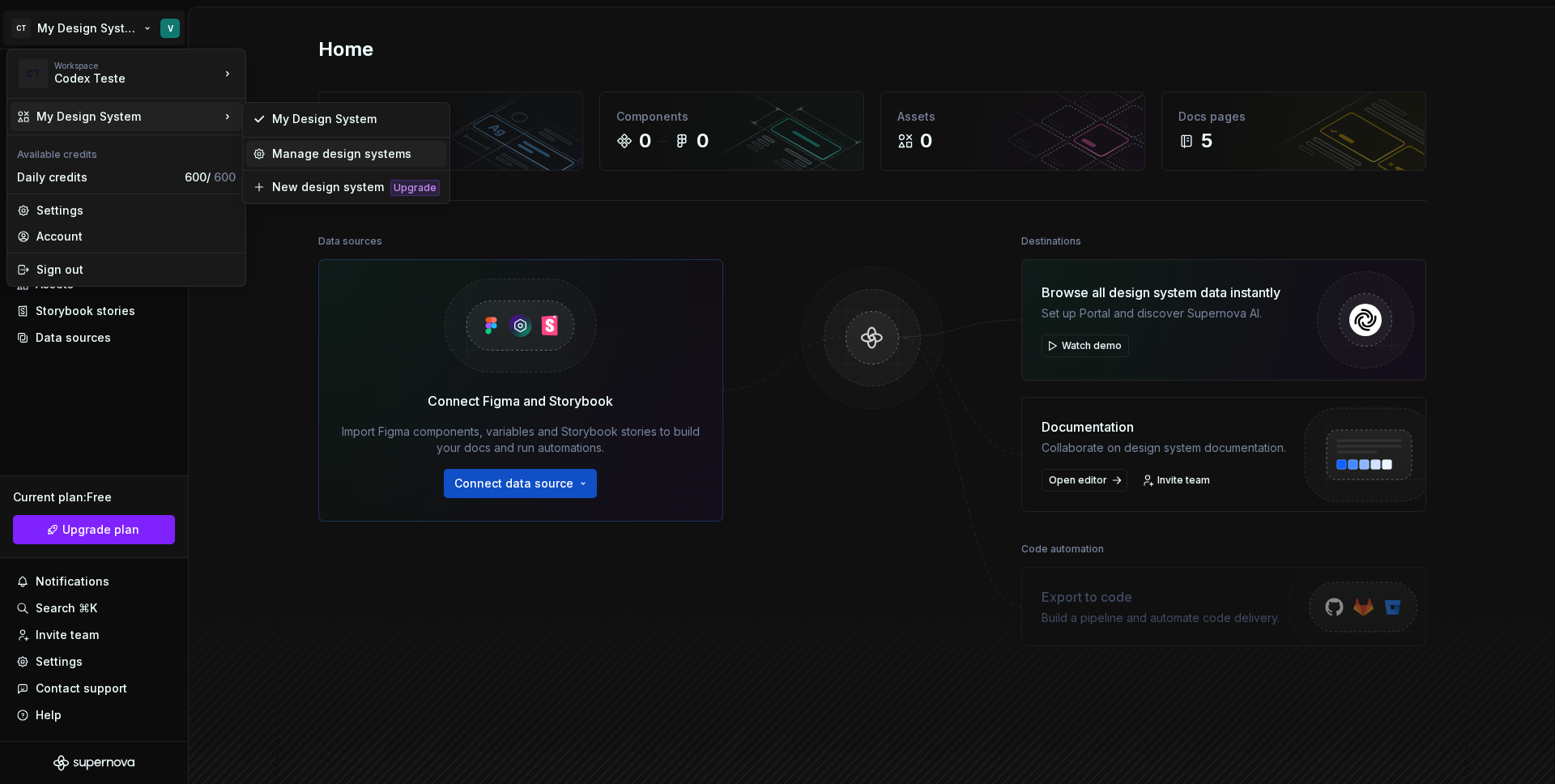
click at [291, 161] on div "Manage design systems" at bounding box center [356, 154] width 168 height 16
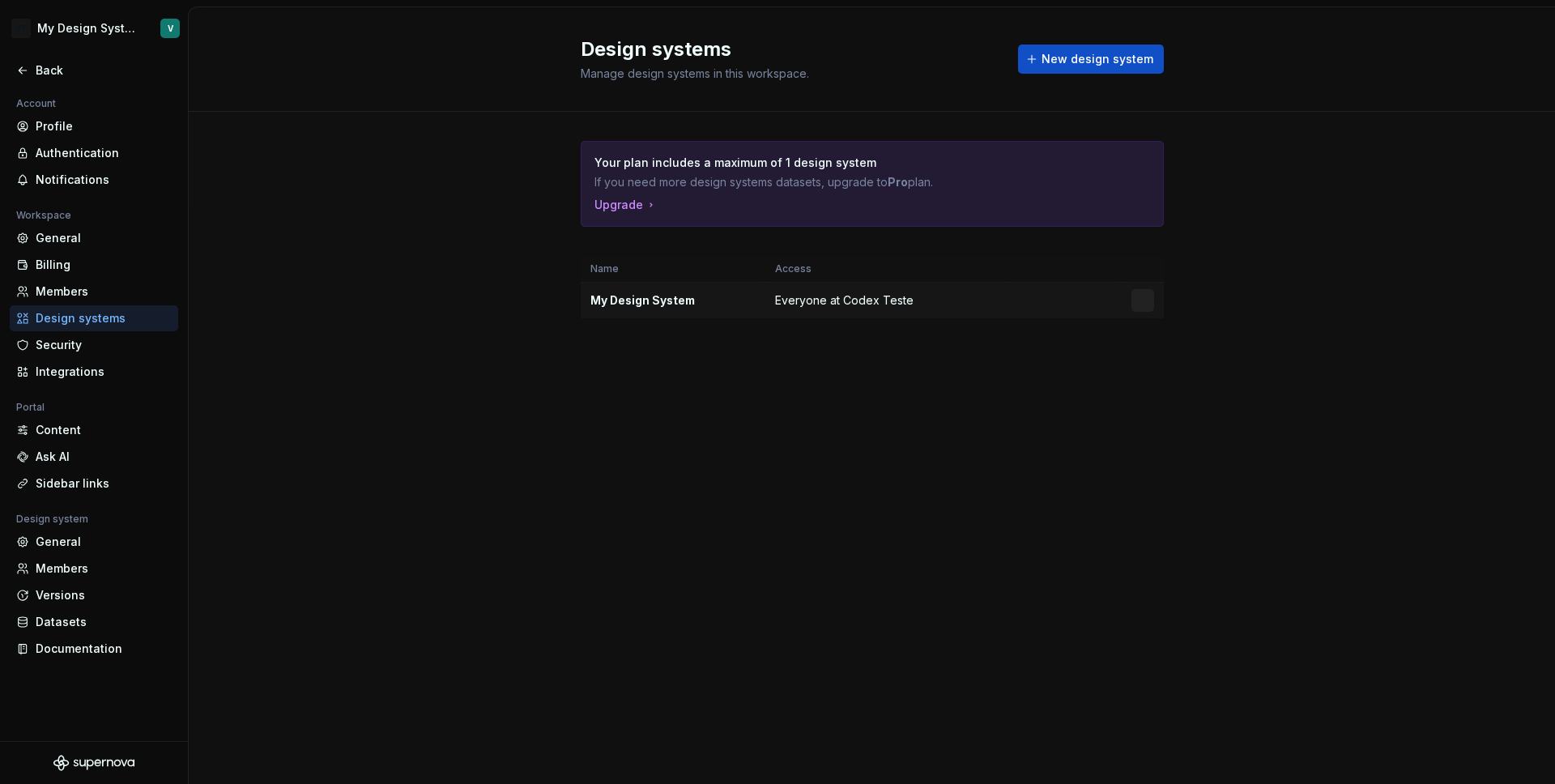
click at [654, 312] on td "My Design System" at bounding box center [673, 300] width 184 height 36
click at [695, 297] on div "My Design System" at bounding box center [673, 300] width 165 height 16
click at [1144, 305] on html "CT My Design System V Back Account Profile Authentication Notifications Workspa…" at bounding box center [777, 392] width 1555 height 784
click at [1171, 362] on div "Design system settings" at bounding box center [1239, 358] width 154 height 16
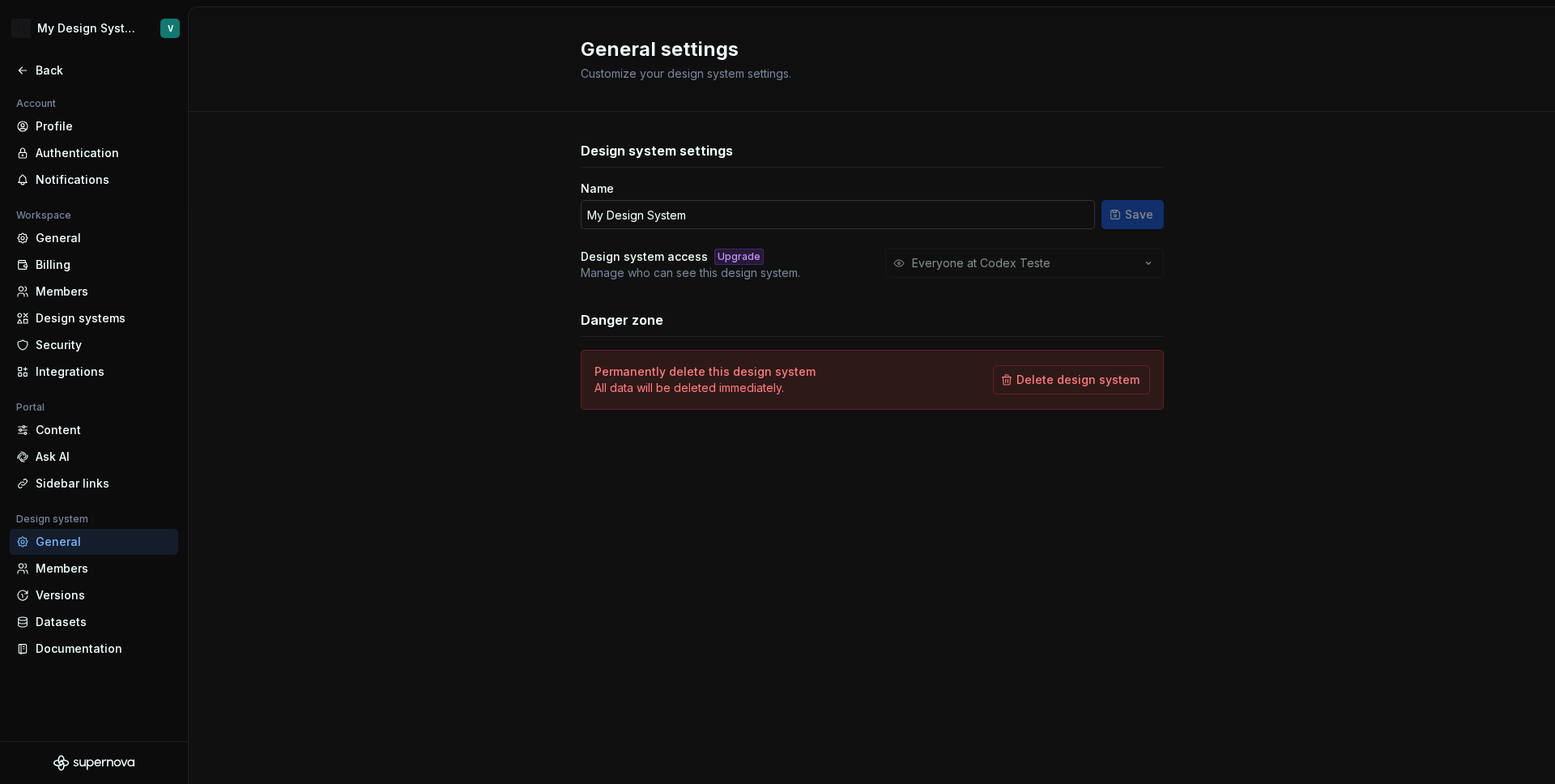
click at [878, 225] on input "My Design System" at bounding box center [838, 214] width 515 height 29
click at [43, 566] on div "Members" at bounding box center [103, 568] width 136 height 16
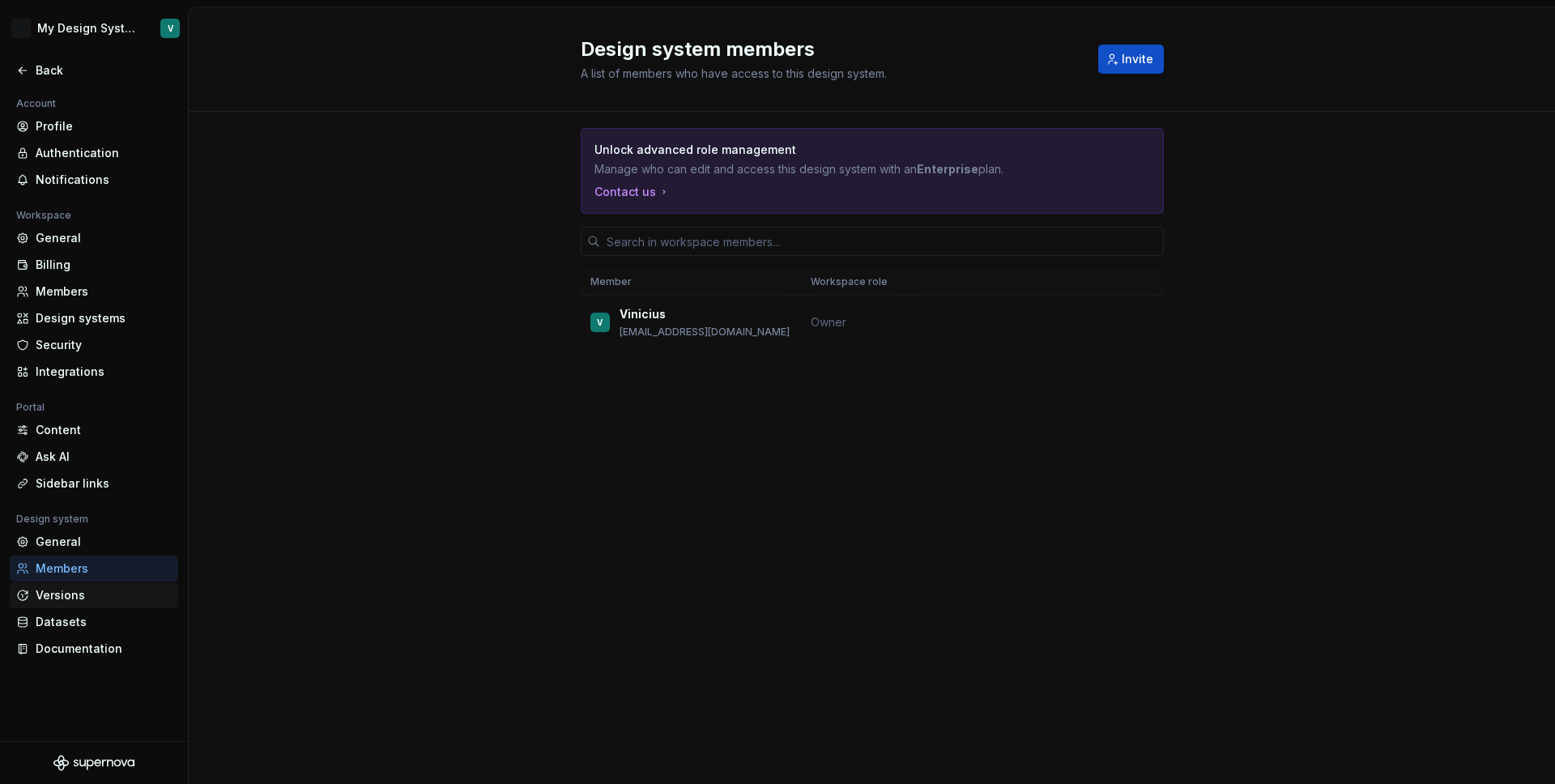
click at [43, 598] on div "Versions" at bounding box center [103, 595] width 136 height 16
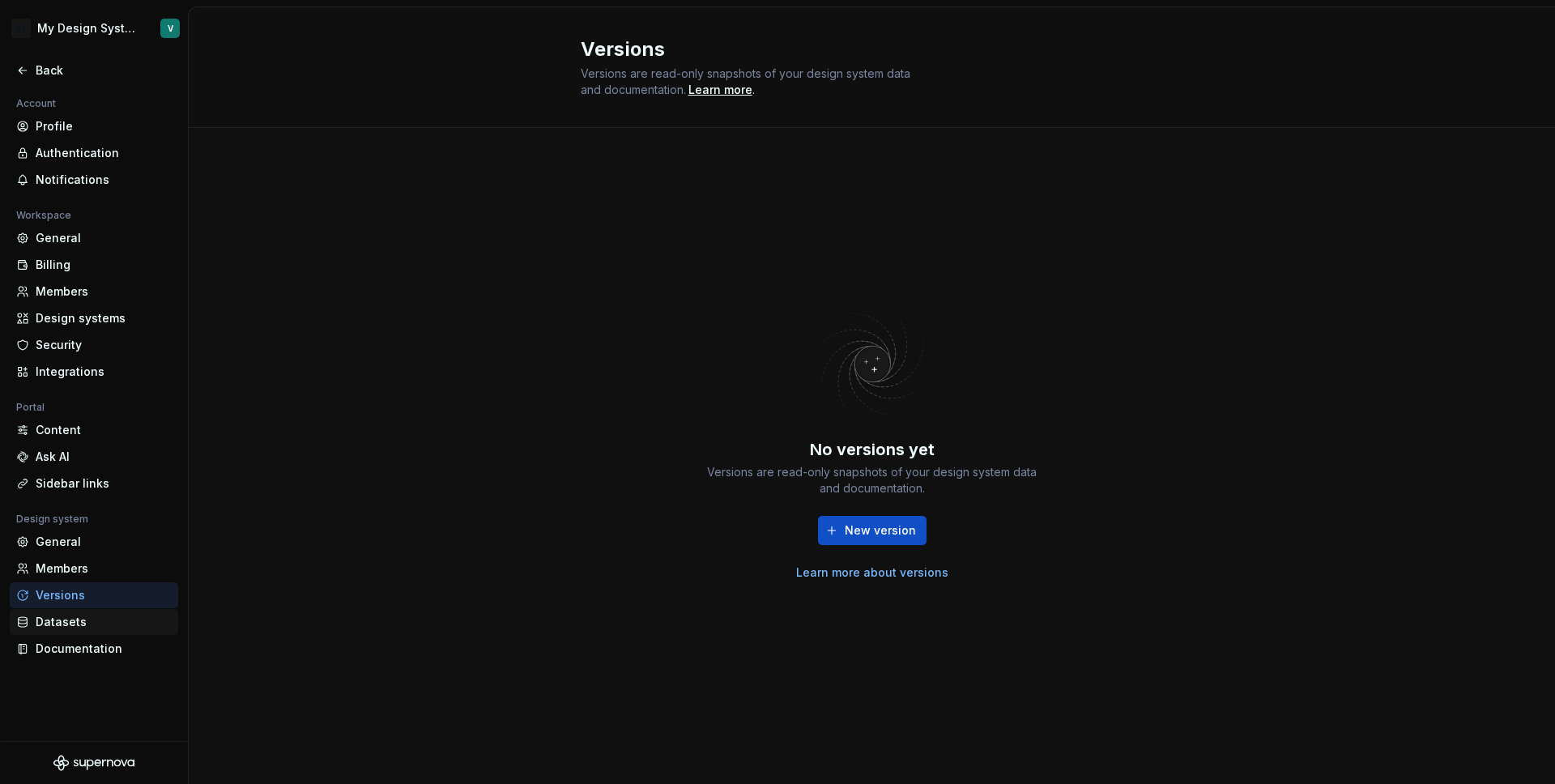
click at [54, 622] on div "Datasets" at bounding box center [103, 622] width 136 height 16
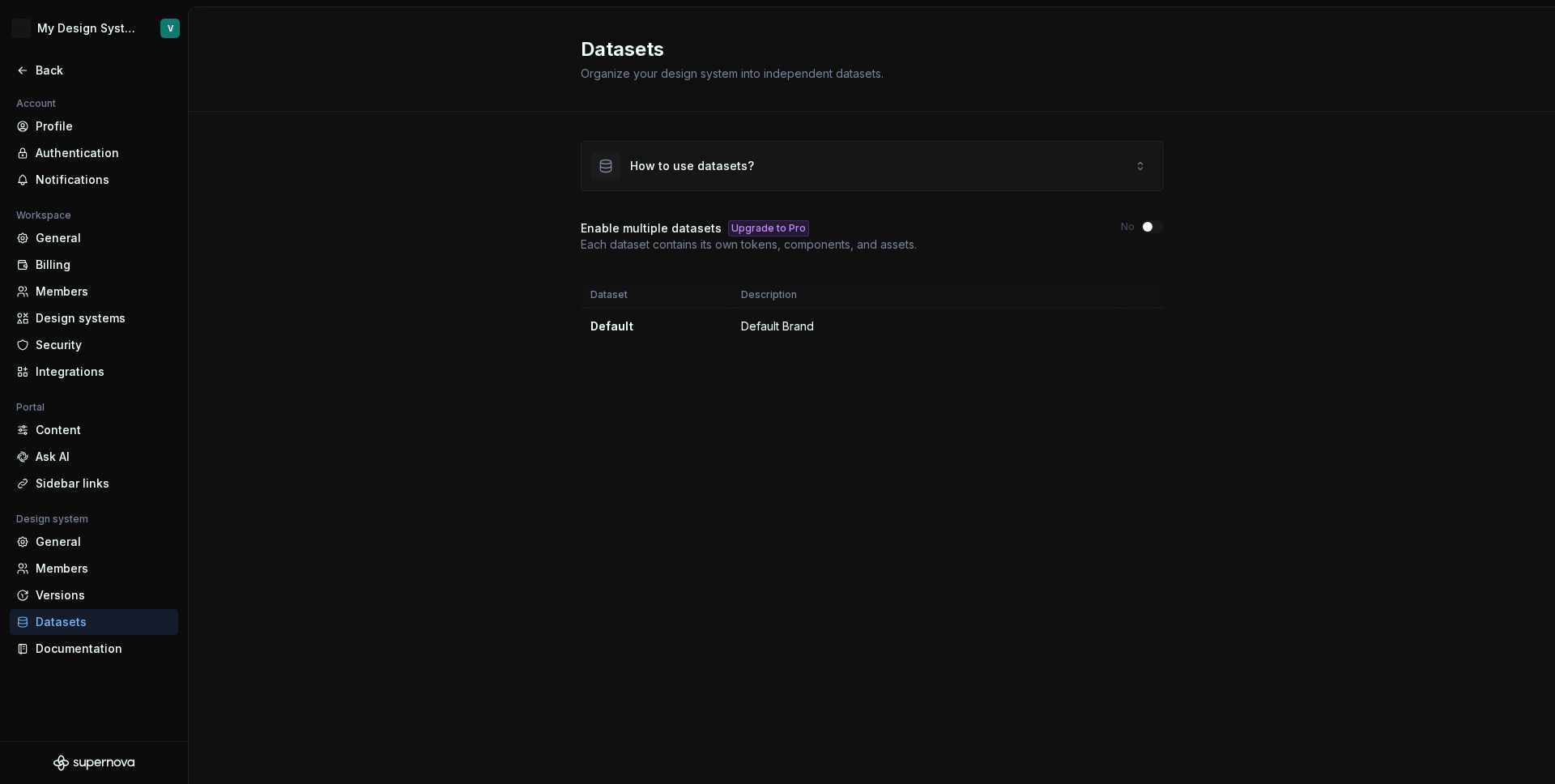
click at [658, 174] on div "How to use datasets?" at bounding box center [672, 166] width 162 height 29
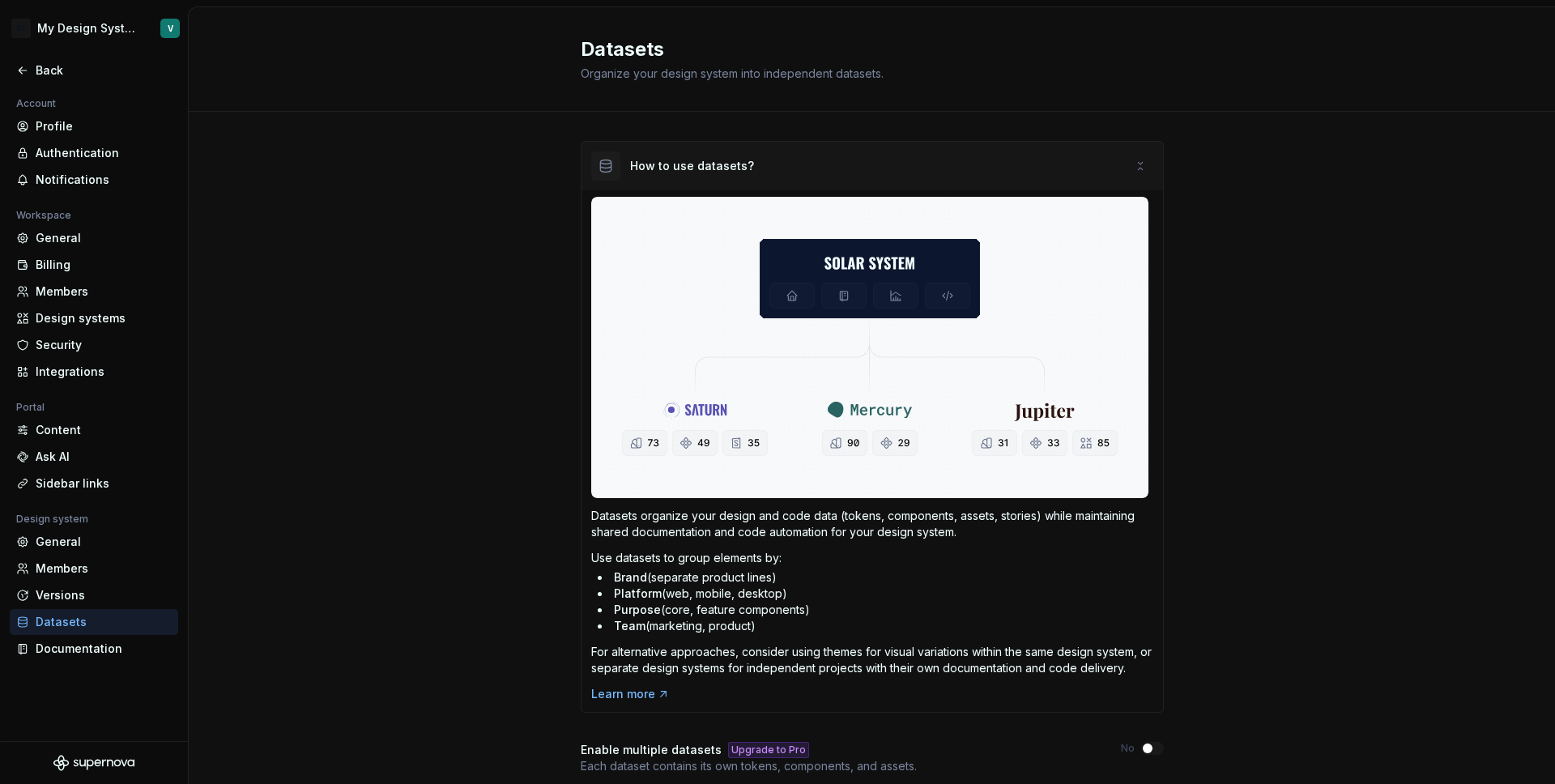
click at [650, 169] on div "How to use datasets?" at bounding box center [692, 166] width 124 height 16
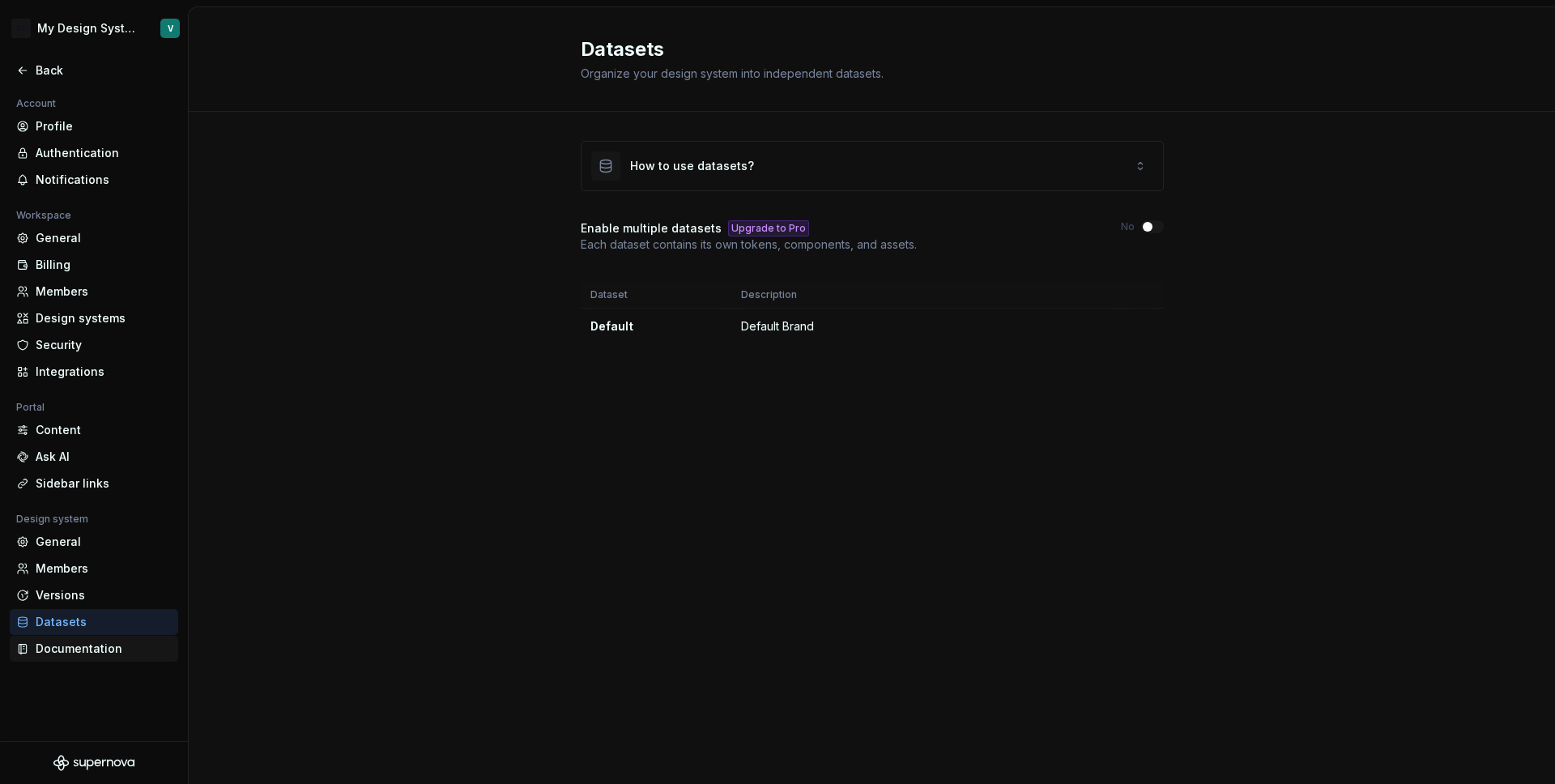
click at [62, 644] on div "Documentation" at bounding box center [103, 649] width 136 height 16
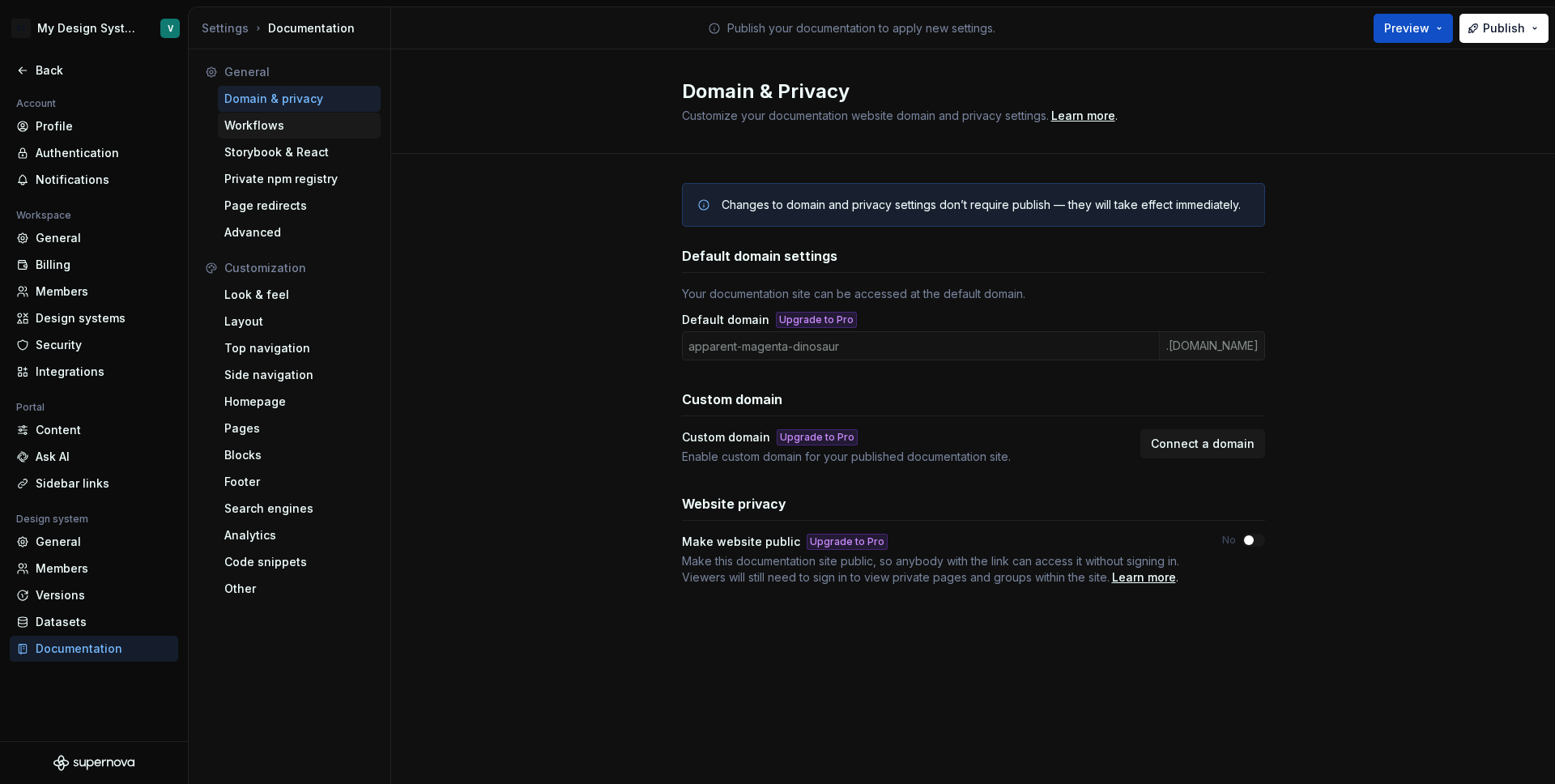
click at [231, 125] on div "Workflows" at bounding box center [299, 125] width 150 height 16
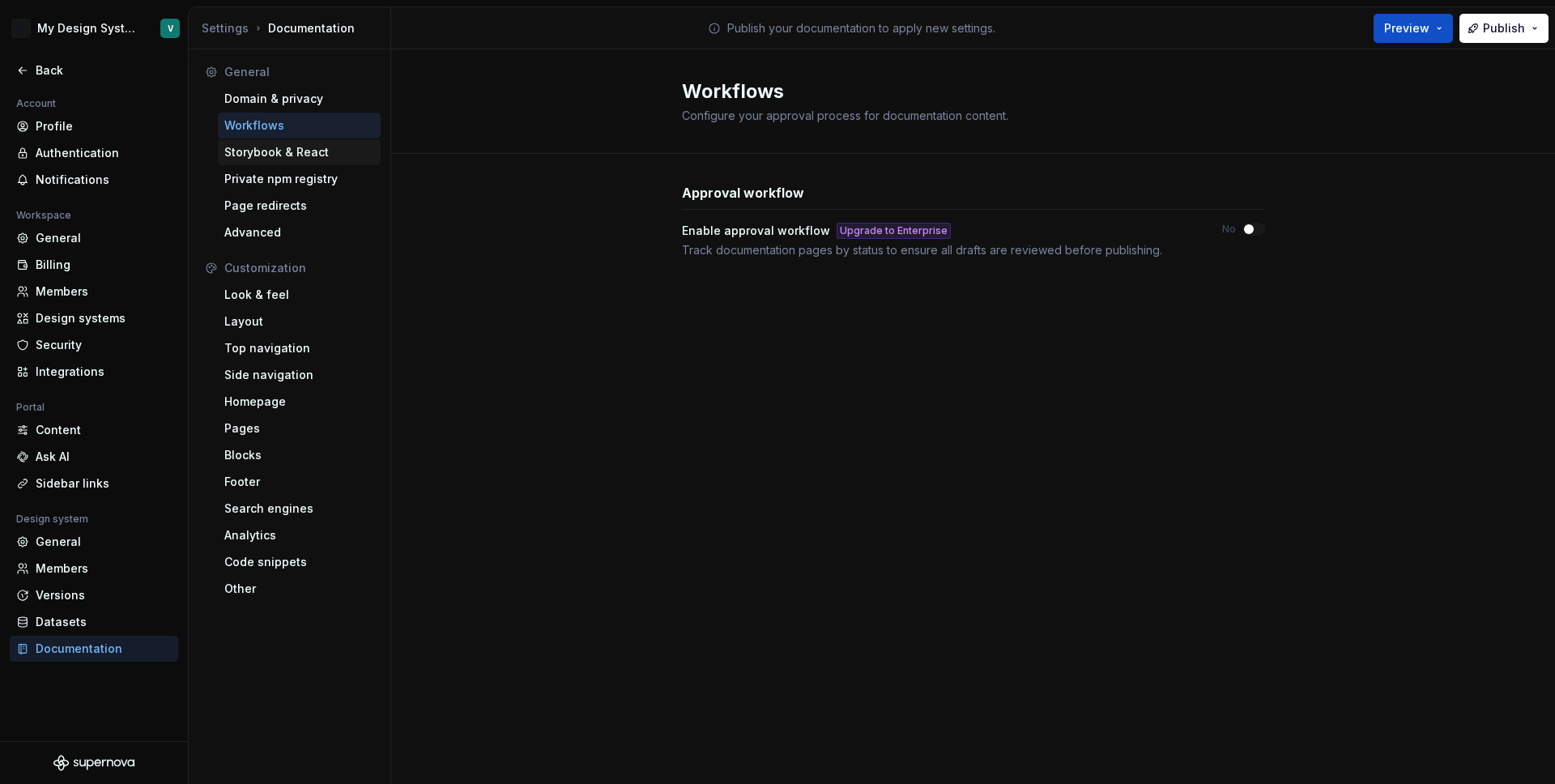
click at [239, 146] on div "Storybook & React" at bounding box center [299, 152] width 150 height 16
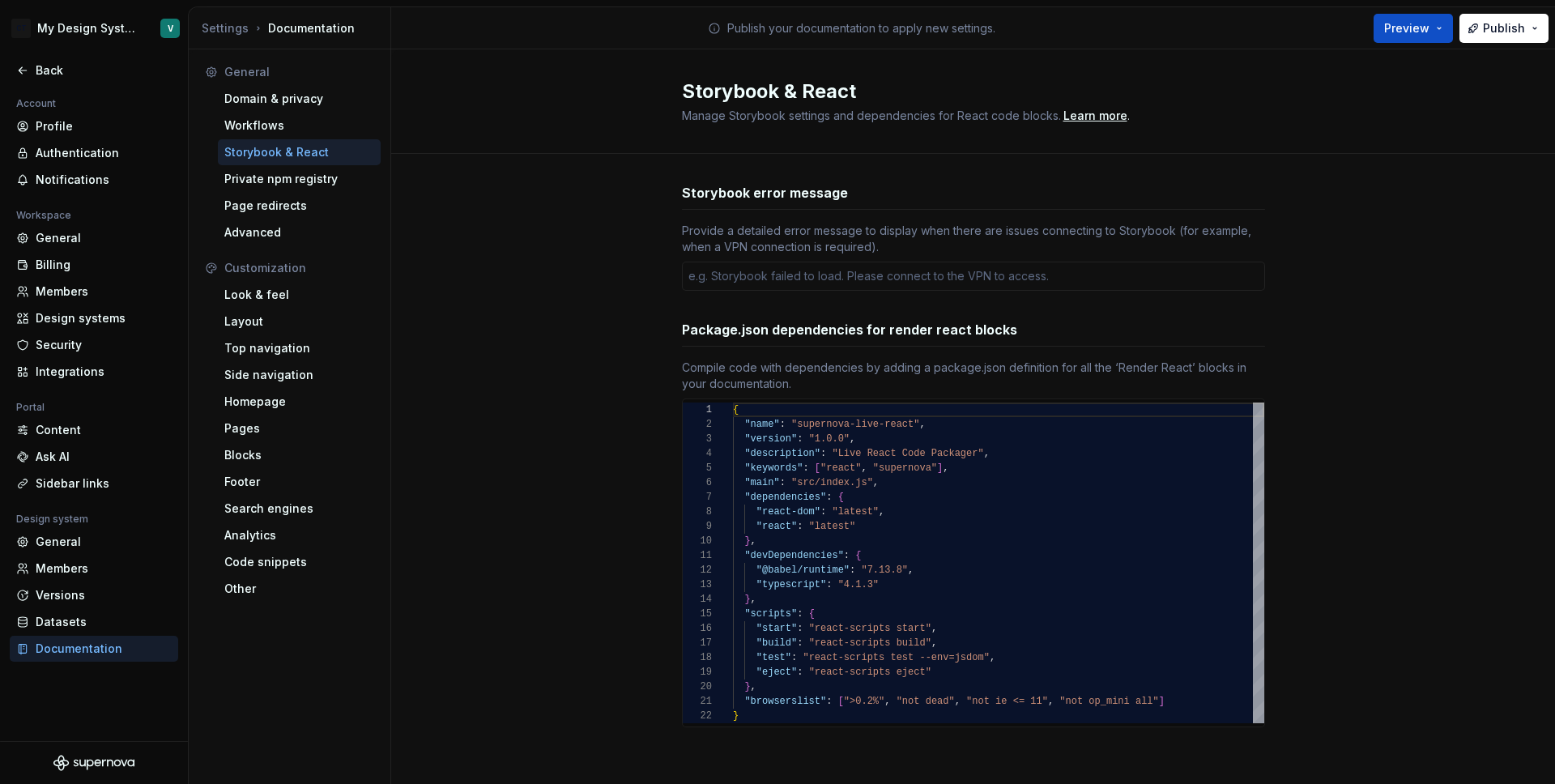
type textarea "*"
click at [252, 181] on div "Private npm registry" at bounding box center [299, 179] width 150 height 16
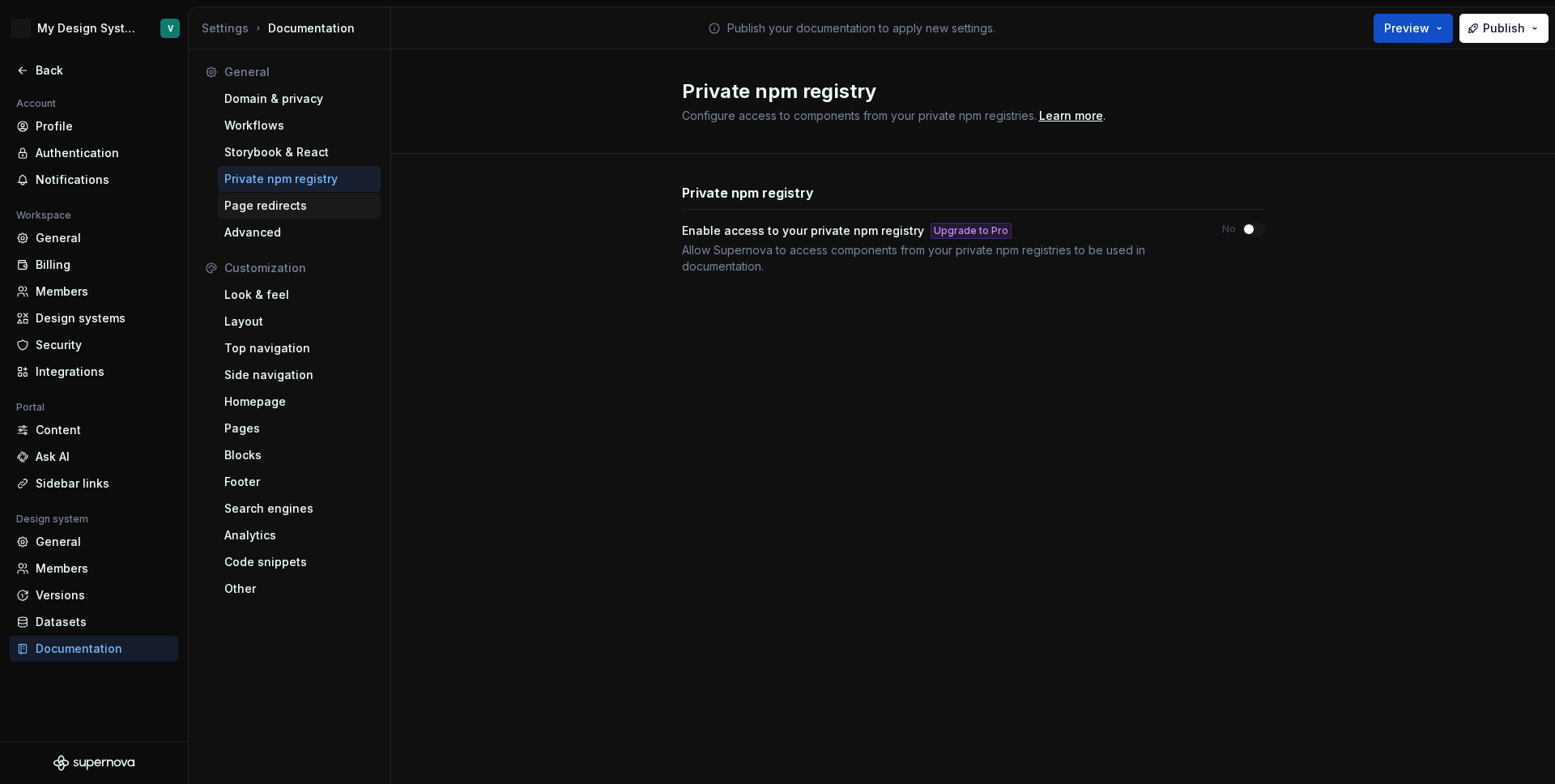
click at [245, 205] on div "Page redirects" at bounding box center [299, 206] width 150 height 16
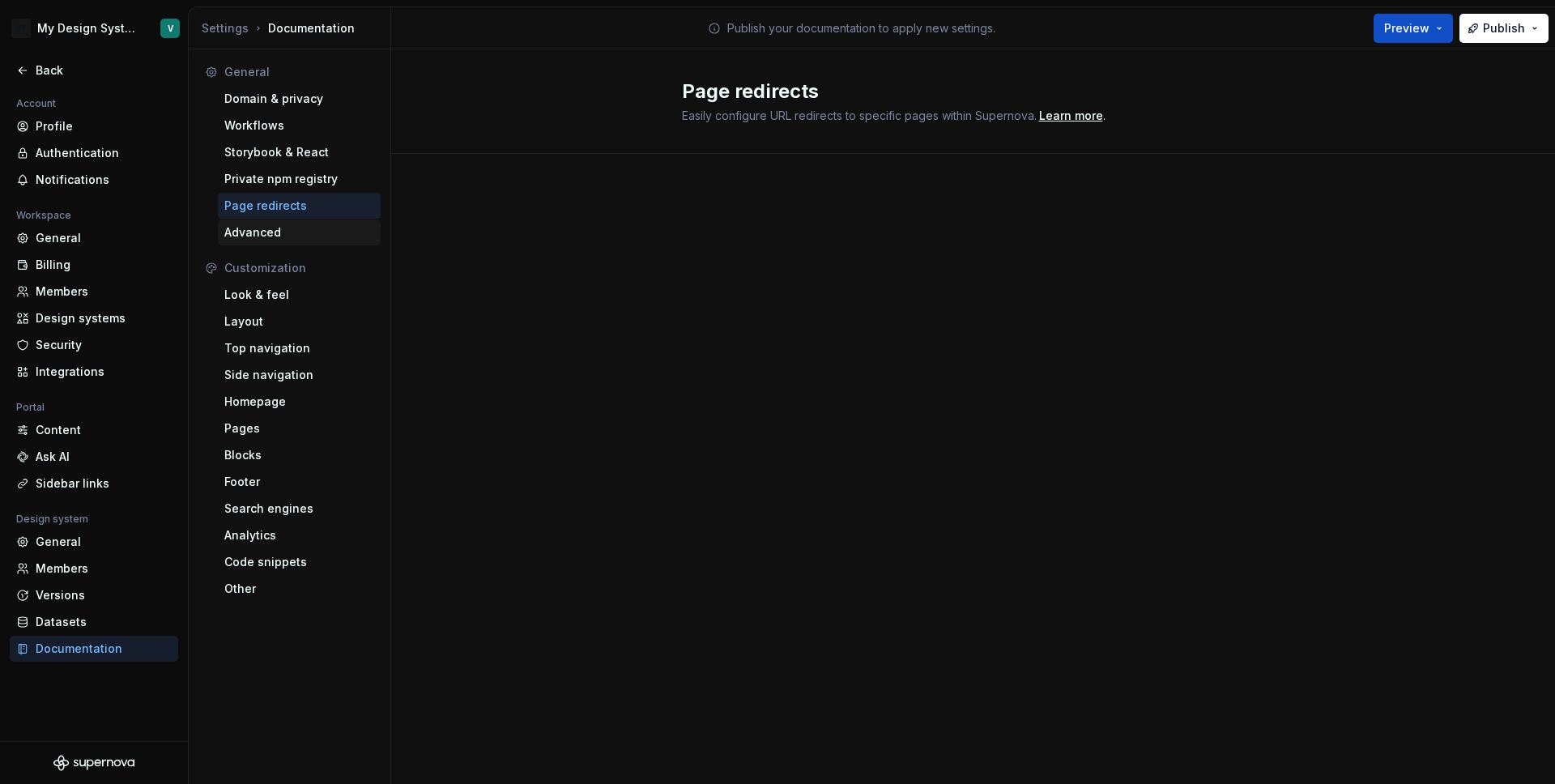
click at [254, 237] on div "Advanced" at bounding box center [299, 232] width 150 height 16
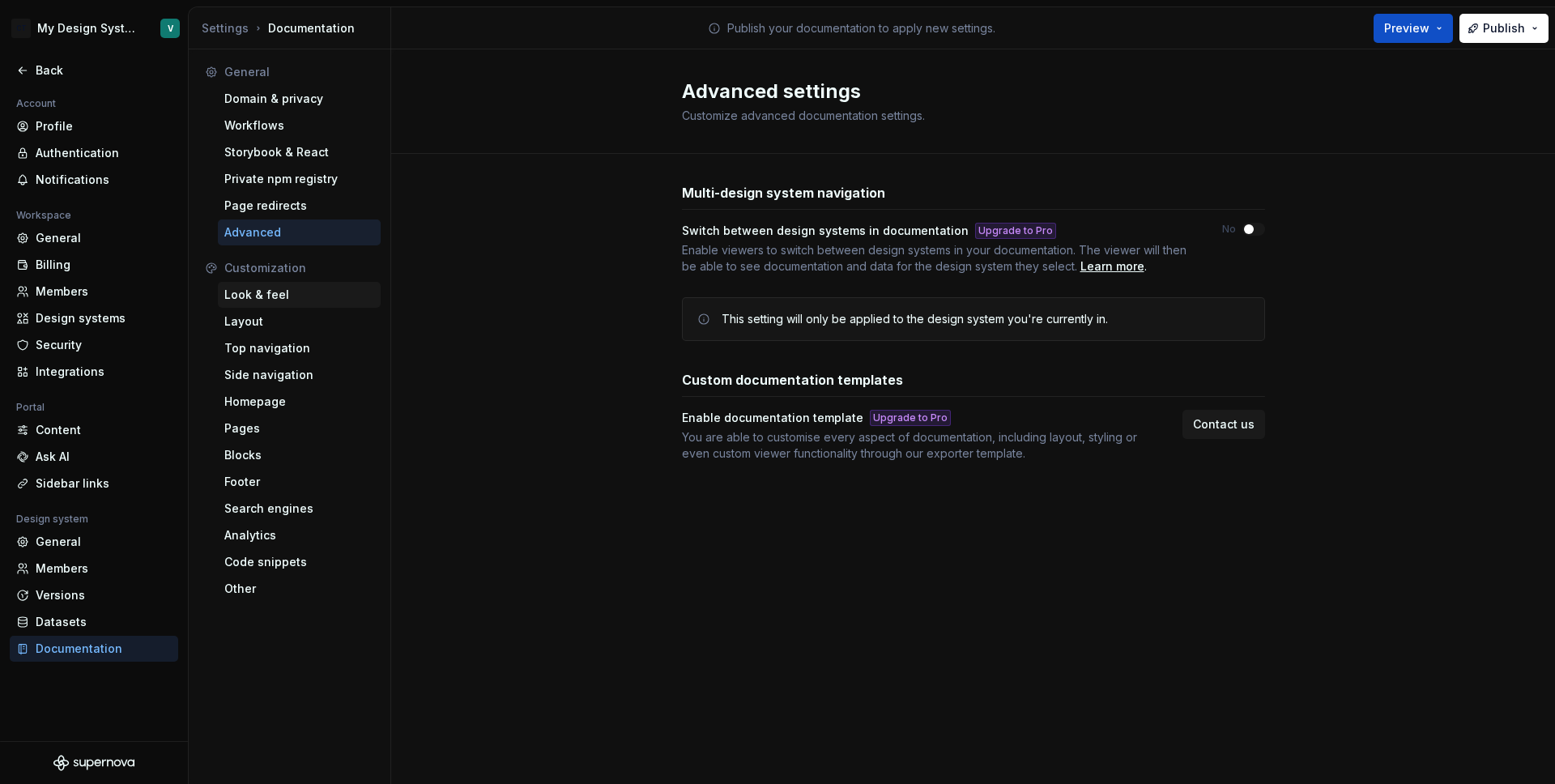
click at [255, 298] on div "Look & feel" at bounding box center [299, 295] width 150 height 16
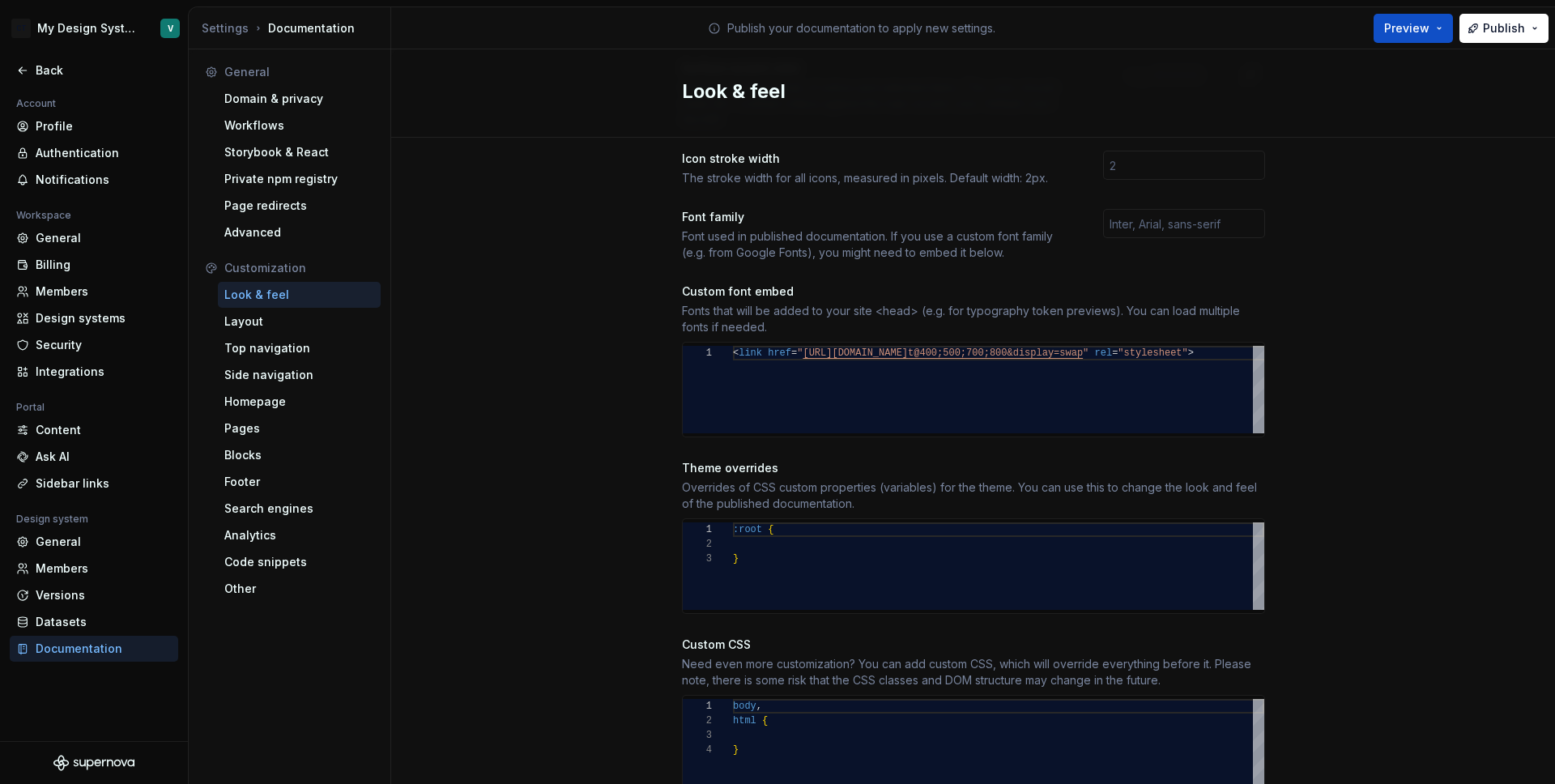
scroll to position [524, 0]
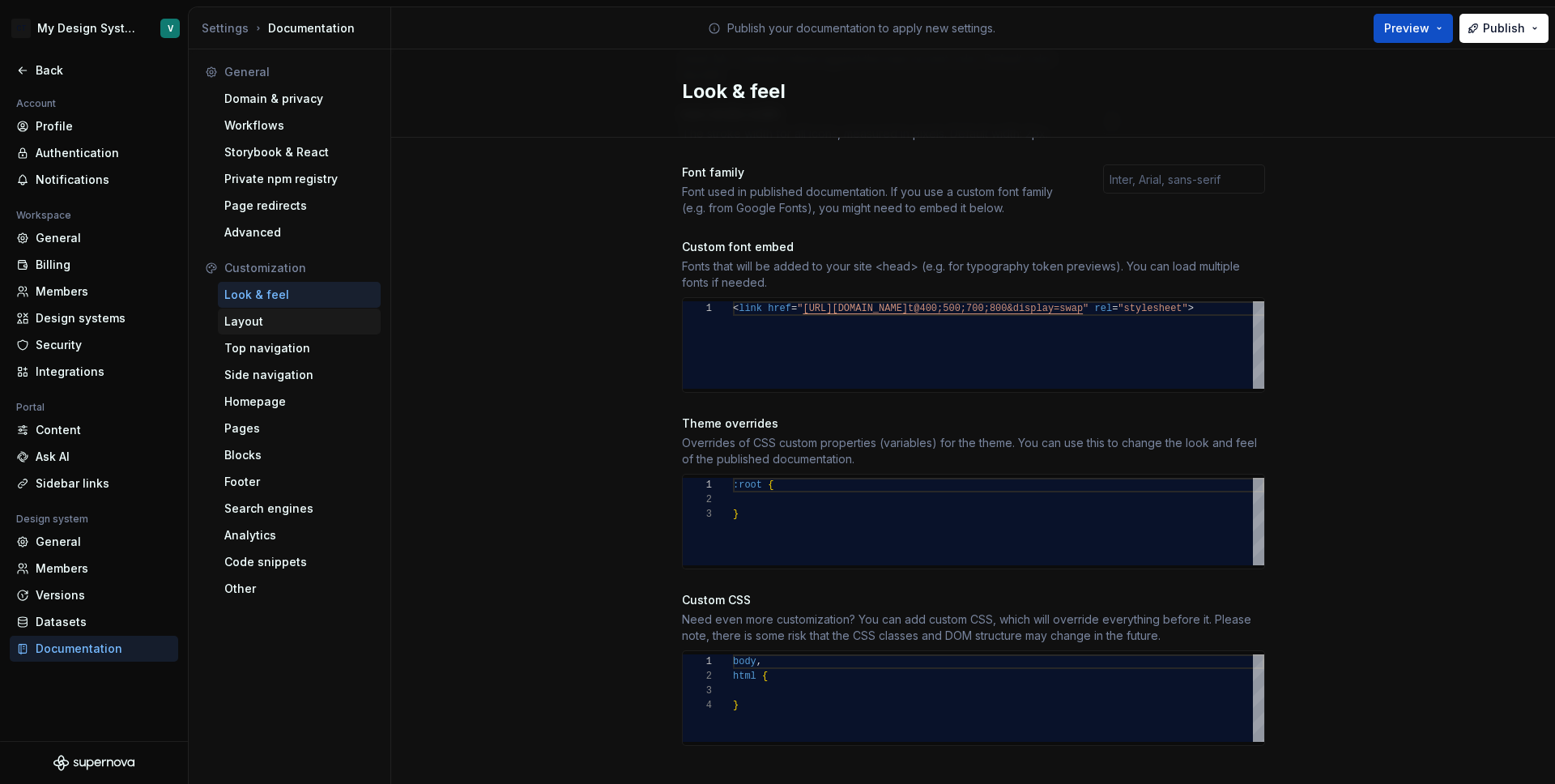
click at [276, 326] on div "Layout" at bounding box center [299, 321] width 150 height 16
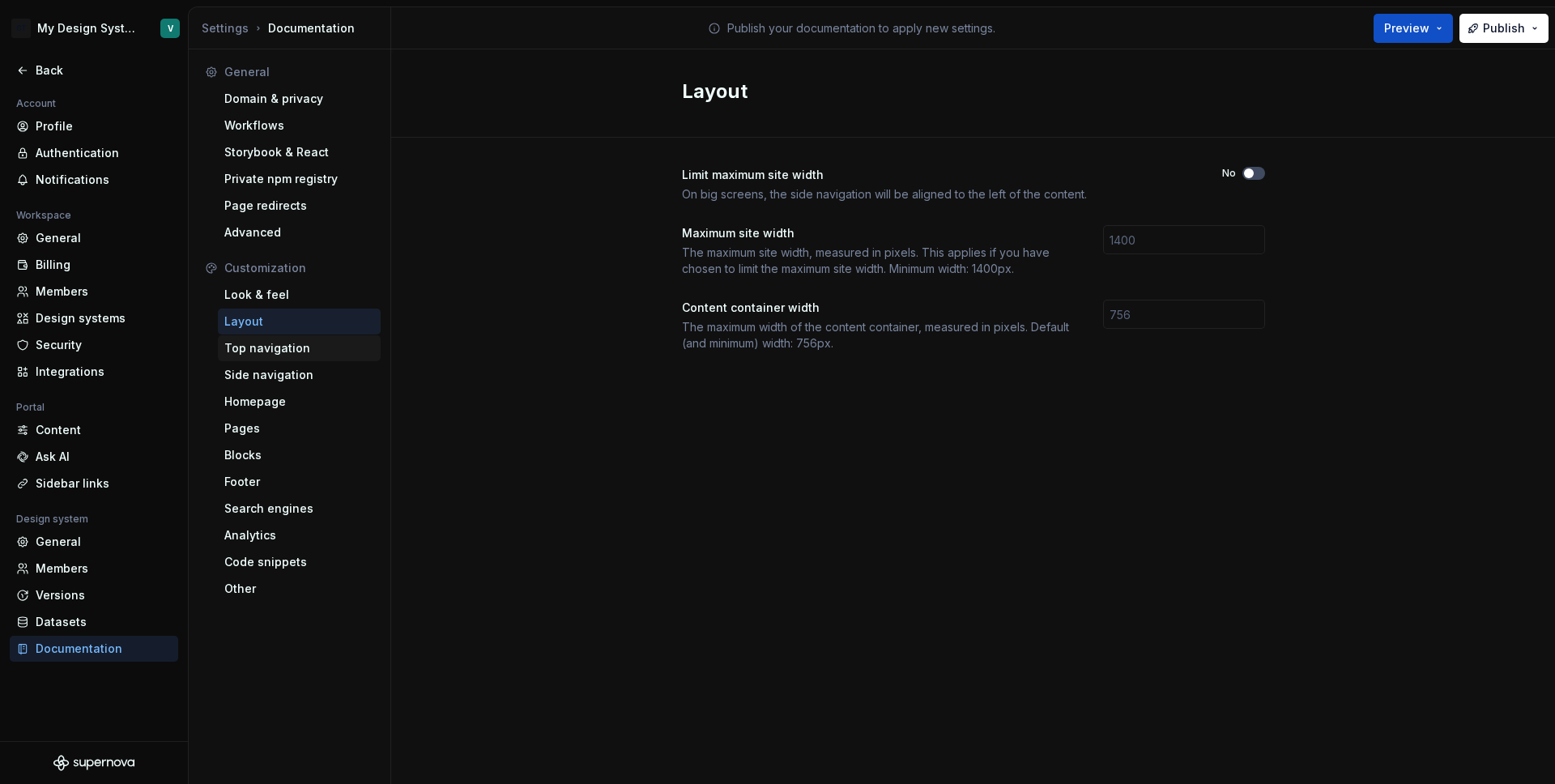
click at [257, 346] on div "Top navigation" at bounding box center [299, 348] width 150 height 16
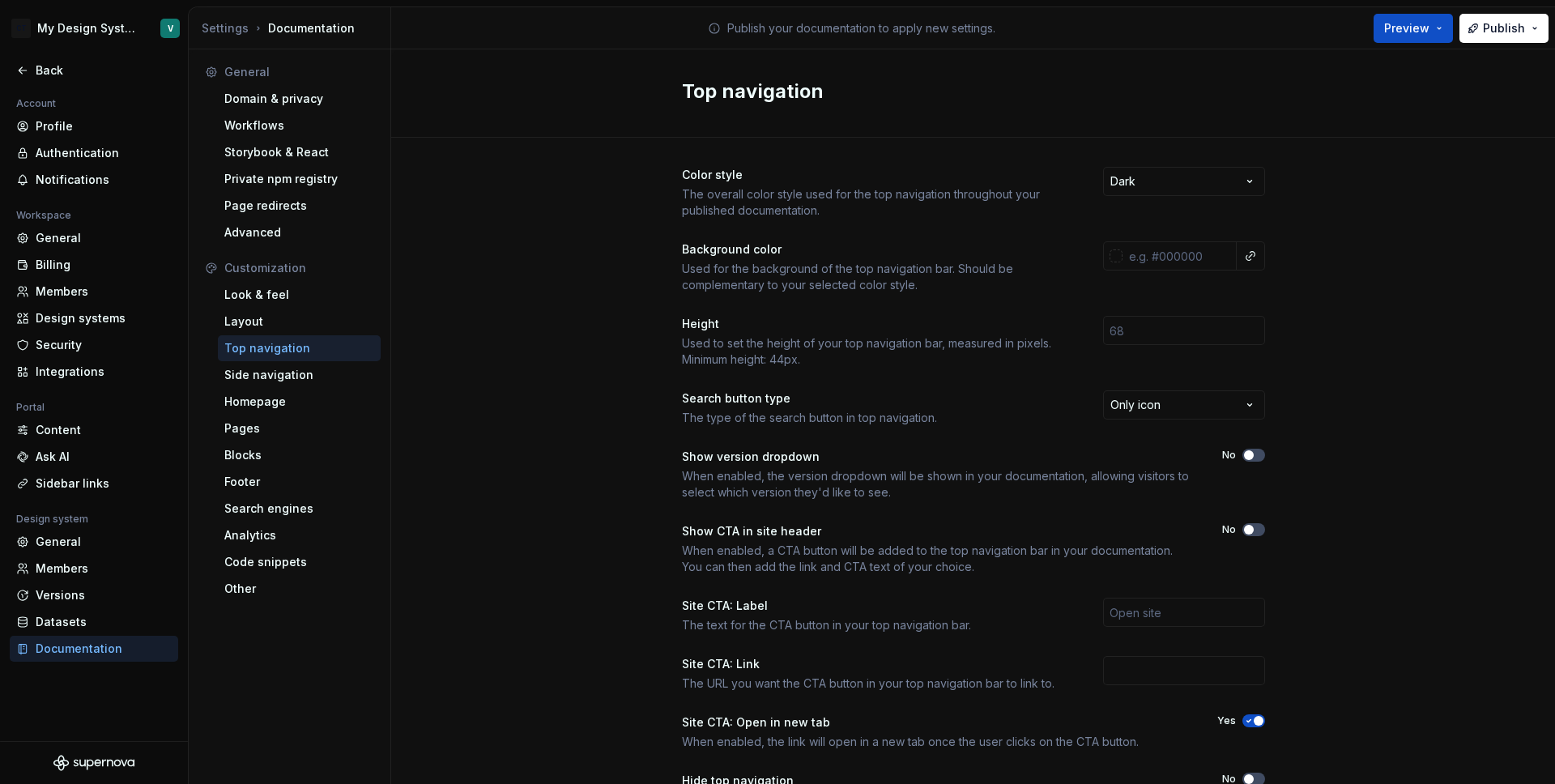
click at [1419, 44] on div "Preview Publish" at bounding box center [1434, 28] width 243 height 42
click at [1425, 38] on button "Preview" at bounding box center [1412, 28] width 79 height 29
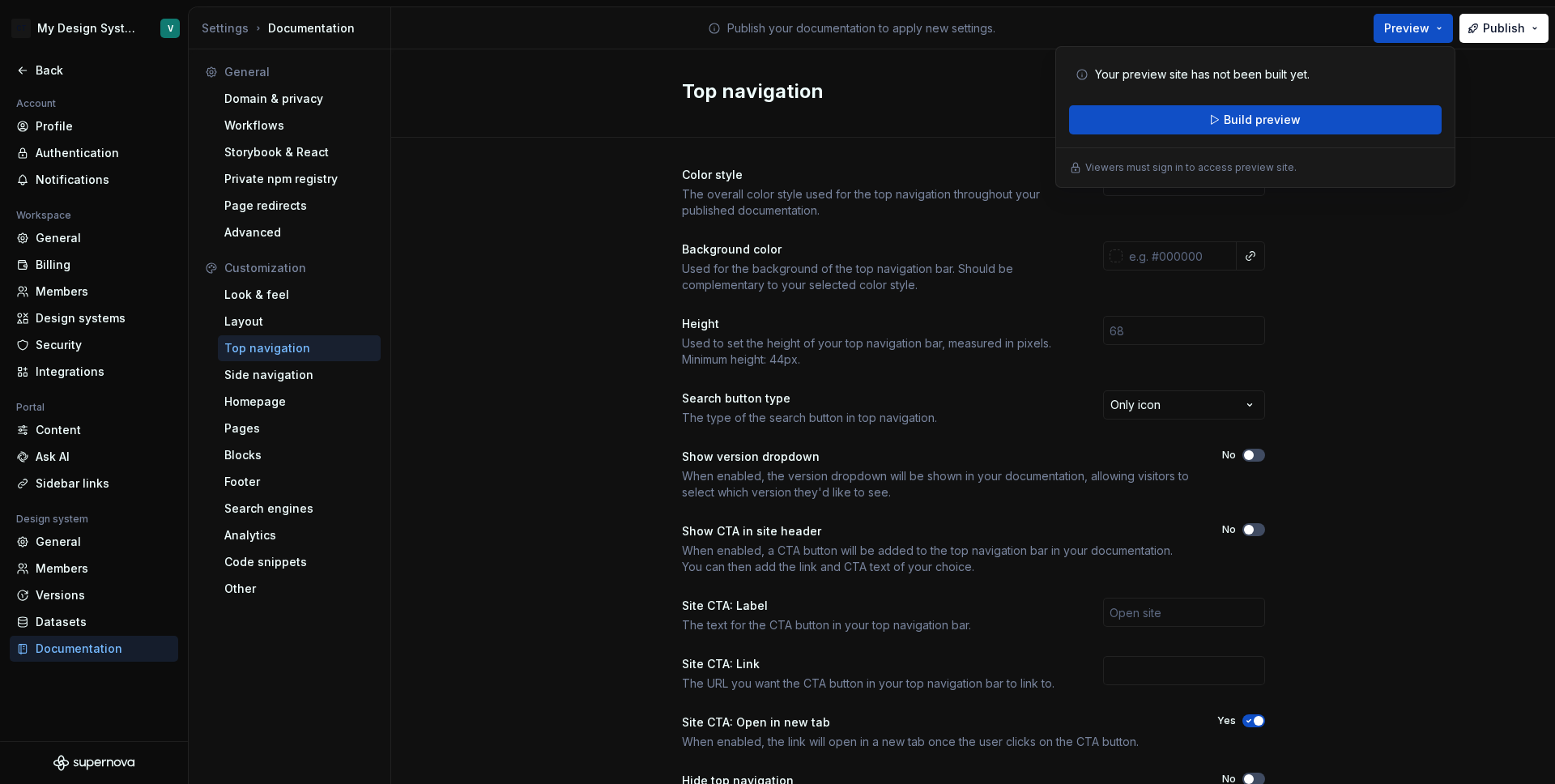
click at [567, 211] on div "Color style The overall color style used for the top navigation throughout your…" at bounding box center [973, 512] width 1164 height 748
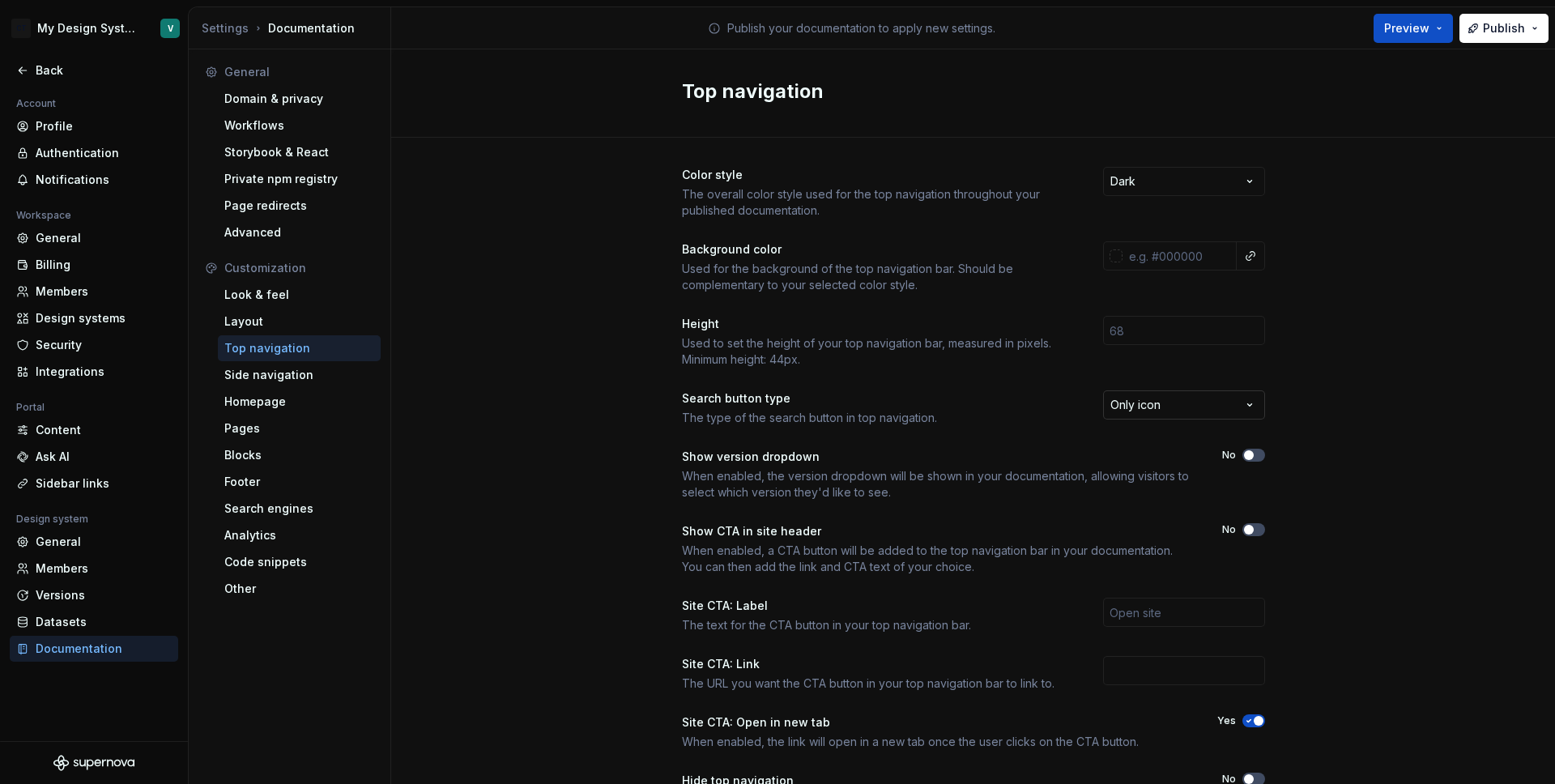
click at [1169, 404] on html "CT My Design System V Back Account Profile Authentication Notifications Workspa…" at bounding box center [777, 392] width 1555 height 784
click at [1347, 398] on html "CT My Design System V Back Account Profile Authentication Notifications Workspa…" at bounding box center [777, 392] width 1555 height 784
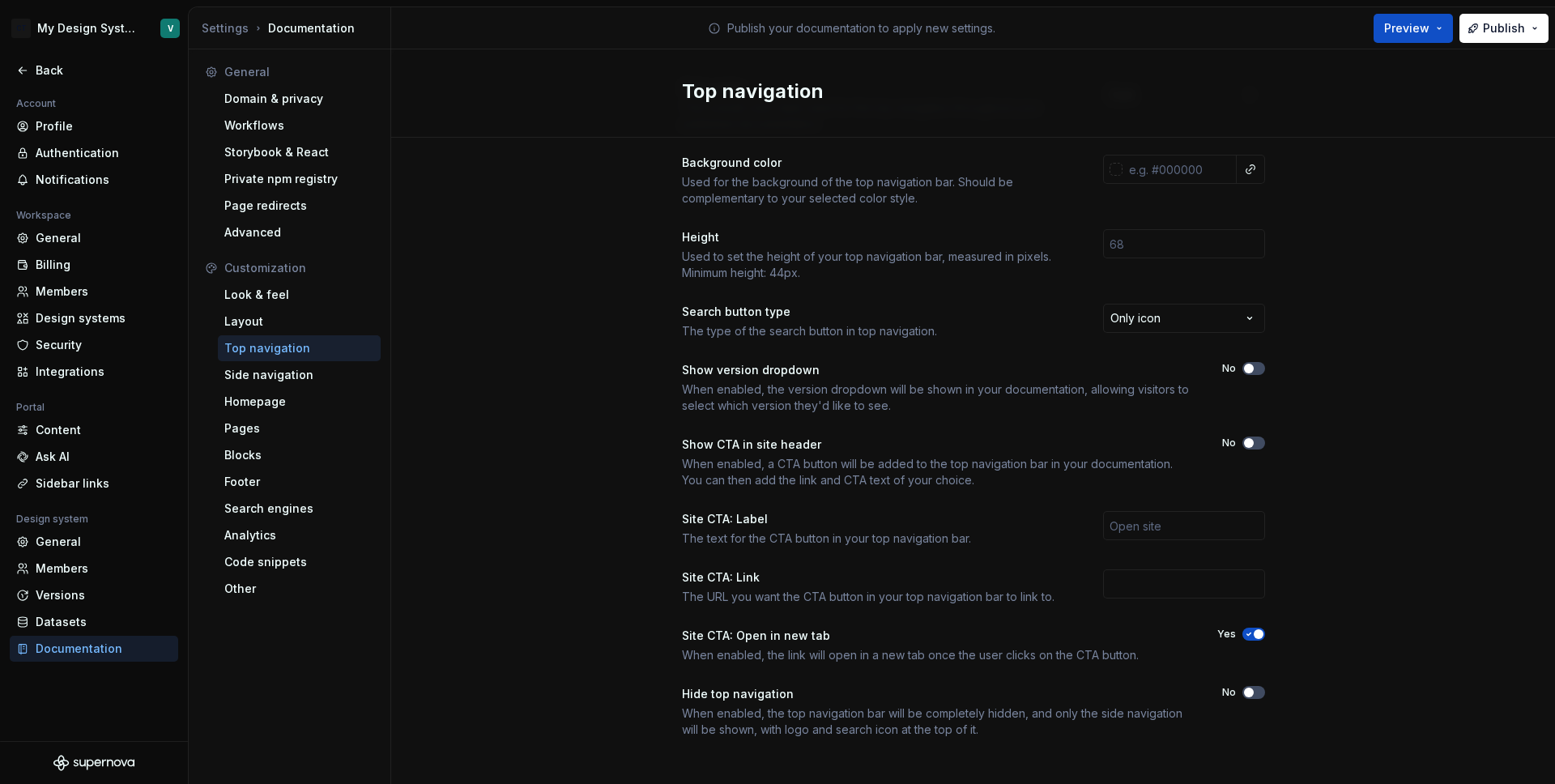
scroll to position [94, 0]
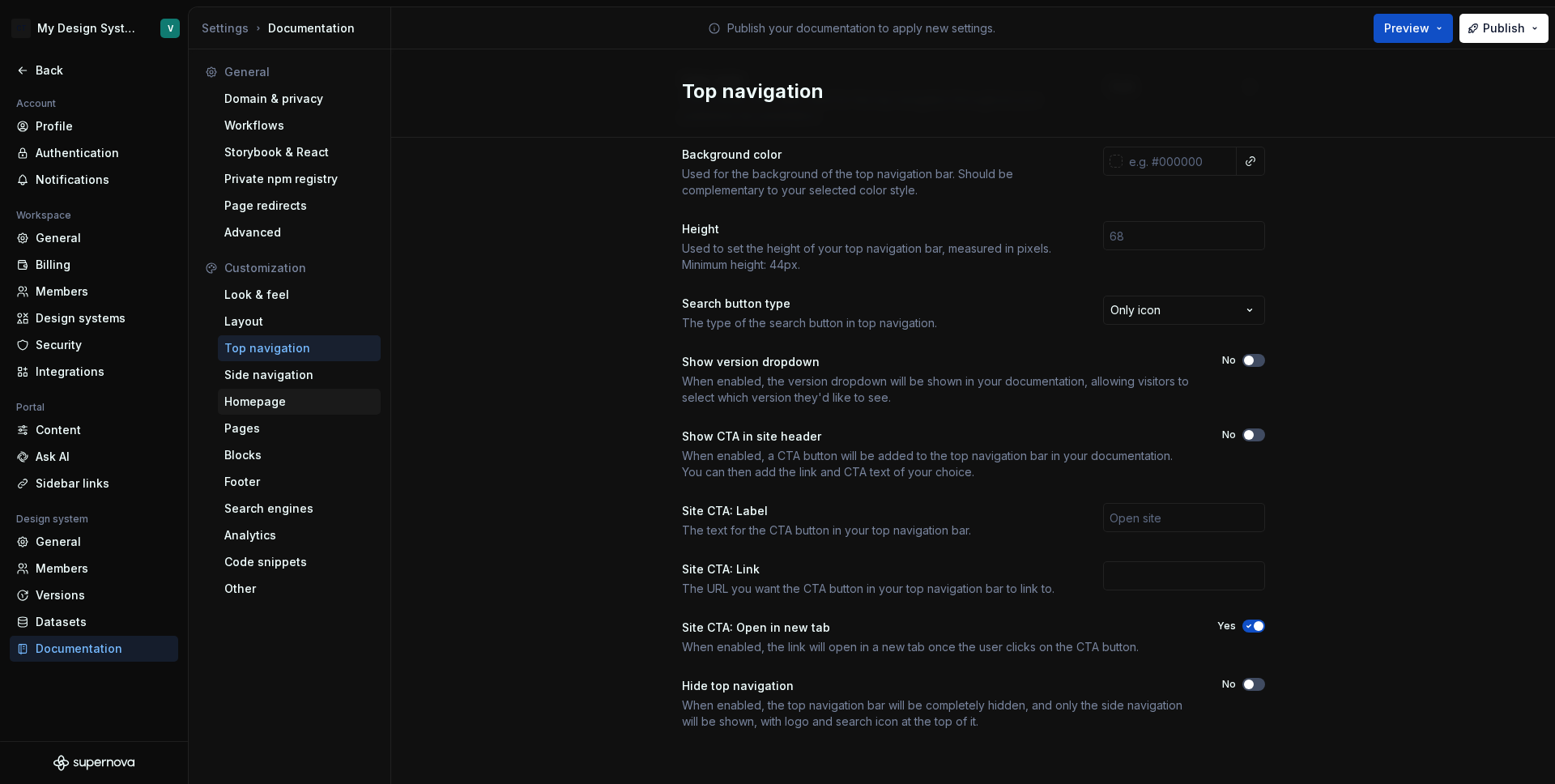
click at [290, 397] on div "Homepage" at bounding box center [299, 402] width 150 height 16
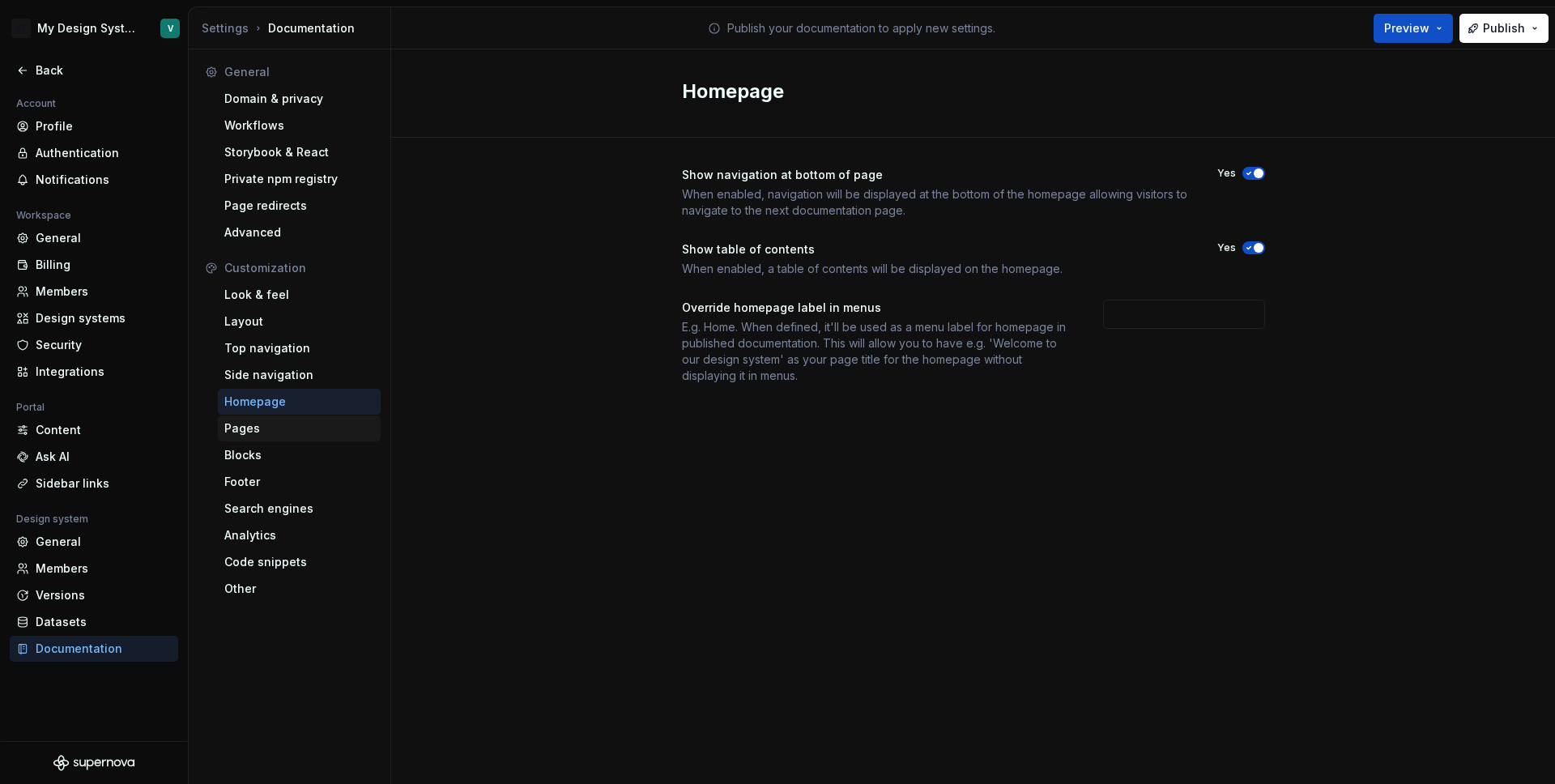
click at [277, 423] on div "Pages" at bounding box center [299, 428] width 150 height 16
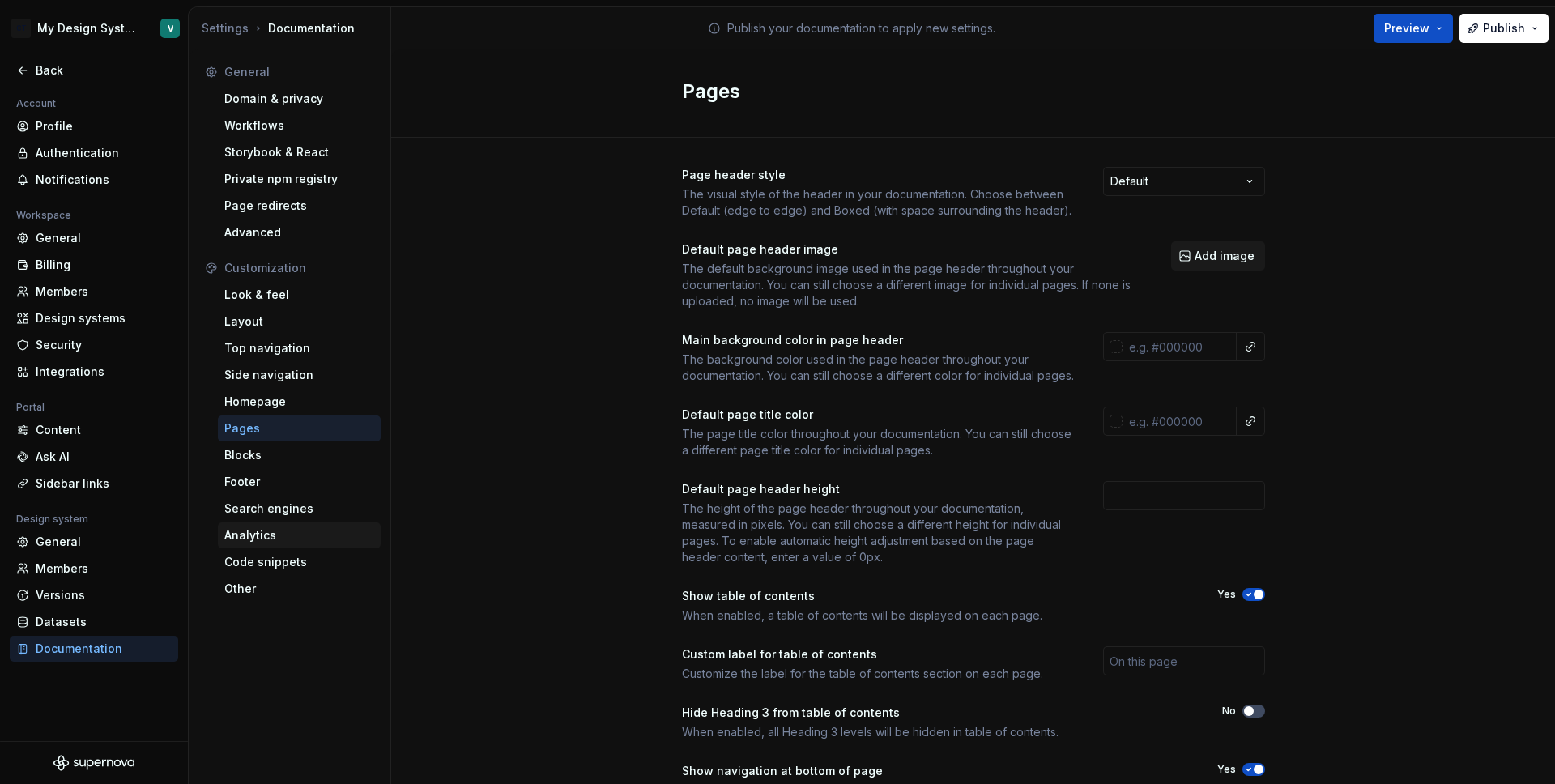
click at [258, 533] on div "Analytics" at bounding box center [299, 535] width 150 height 16
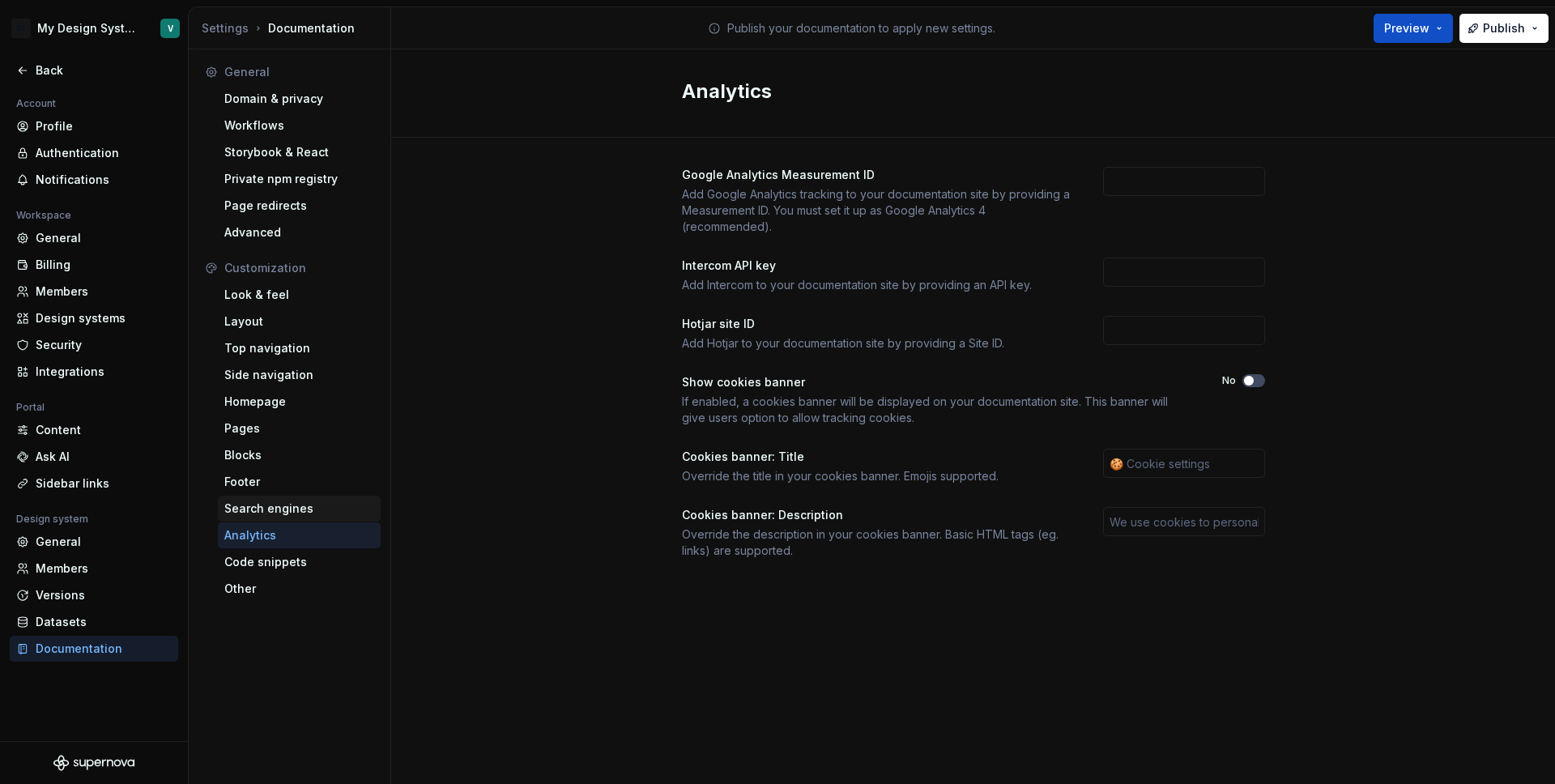
click at [264, 505] on div "Search engines" at bounding box center [299, 508] width 150 height 16
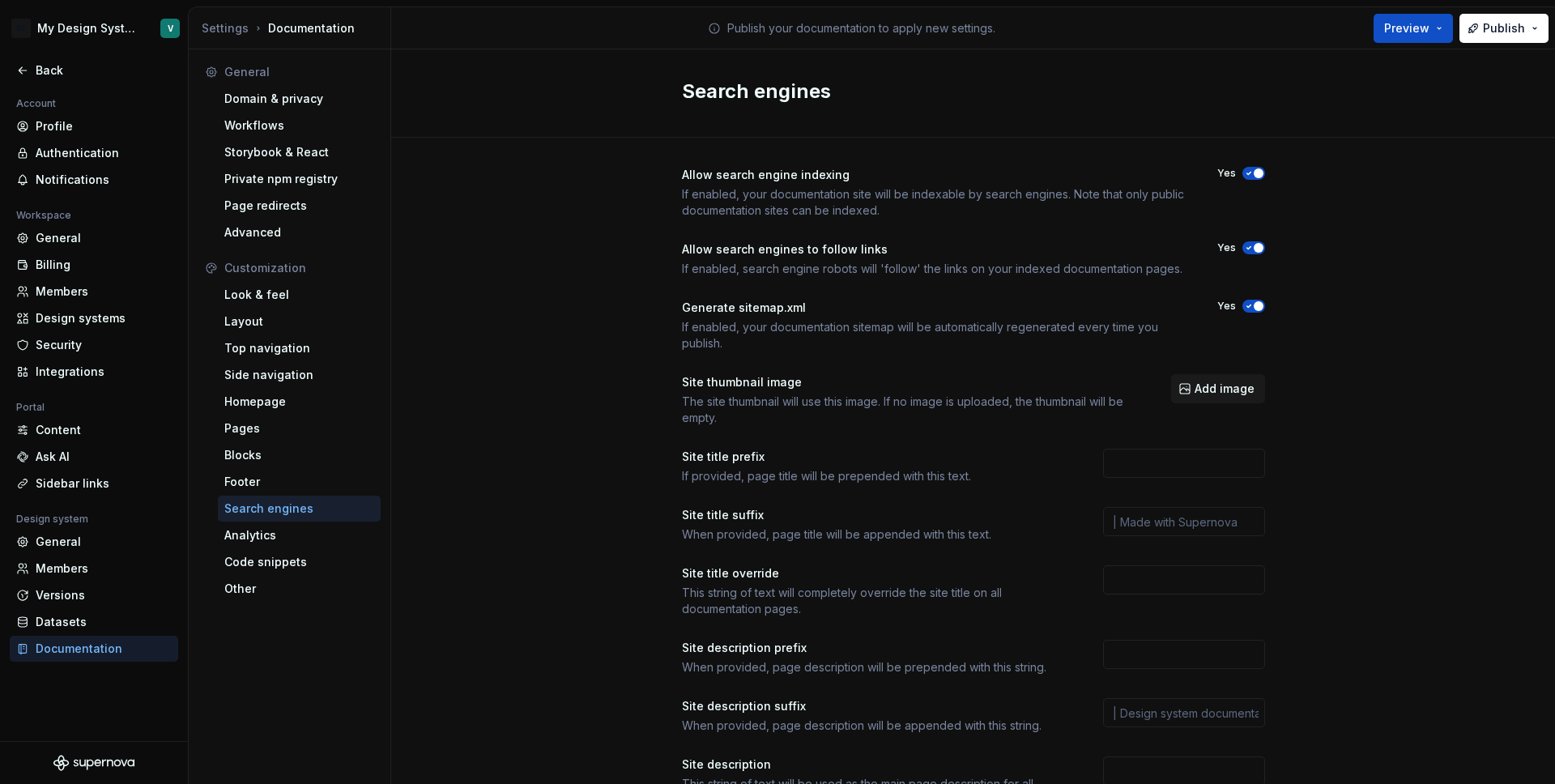
click at [1243, 170] on icon "button" at bounding box center [1249, 173] width 13 height 10
click at [1254, 249] on span "button" at bounding box center [1258, 248] width 10 height 10
click at [280, 583] on div "Other" at bounding box center [299, 589] width 150 height 16
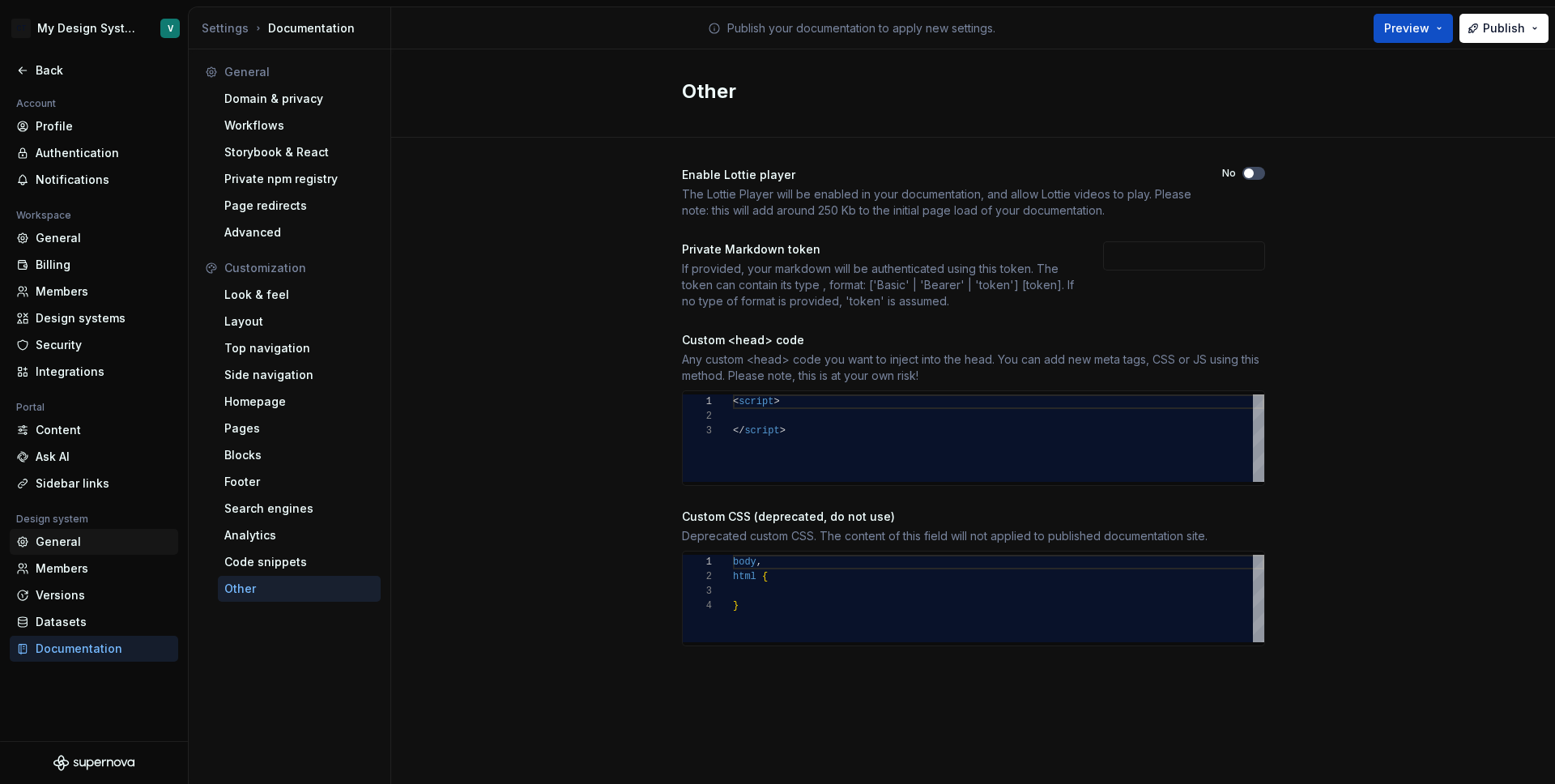
click at [57, 542] on div "General" at bounding box center [103, 542] width 136 height 16
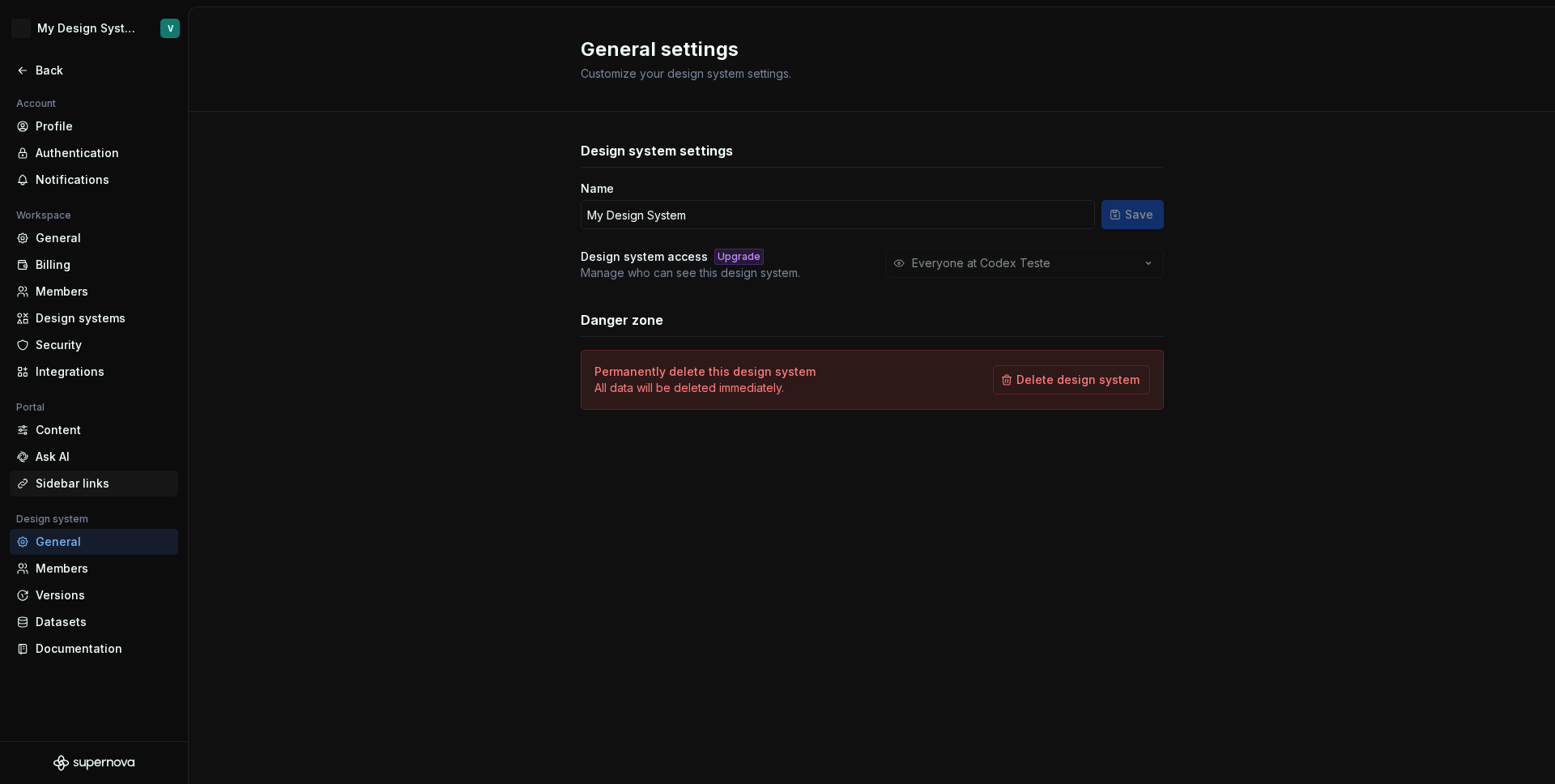
click at [54, 488] on div "Sidebar links" at bounding box center [103, 484] width 136 height 16
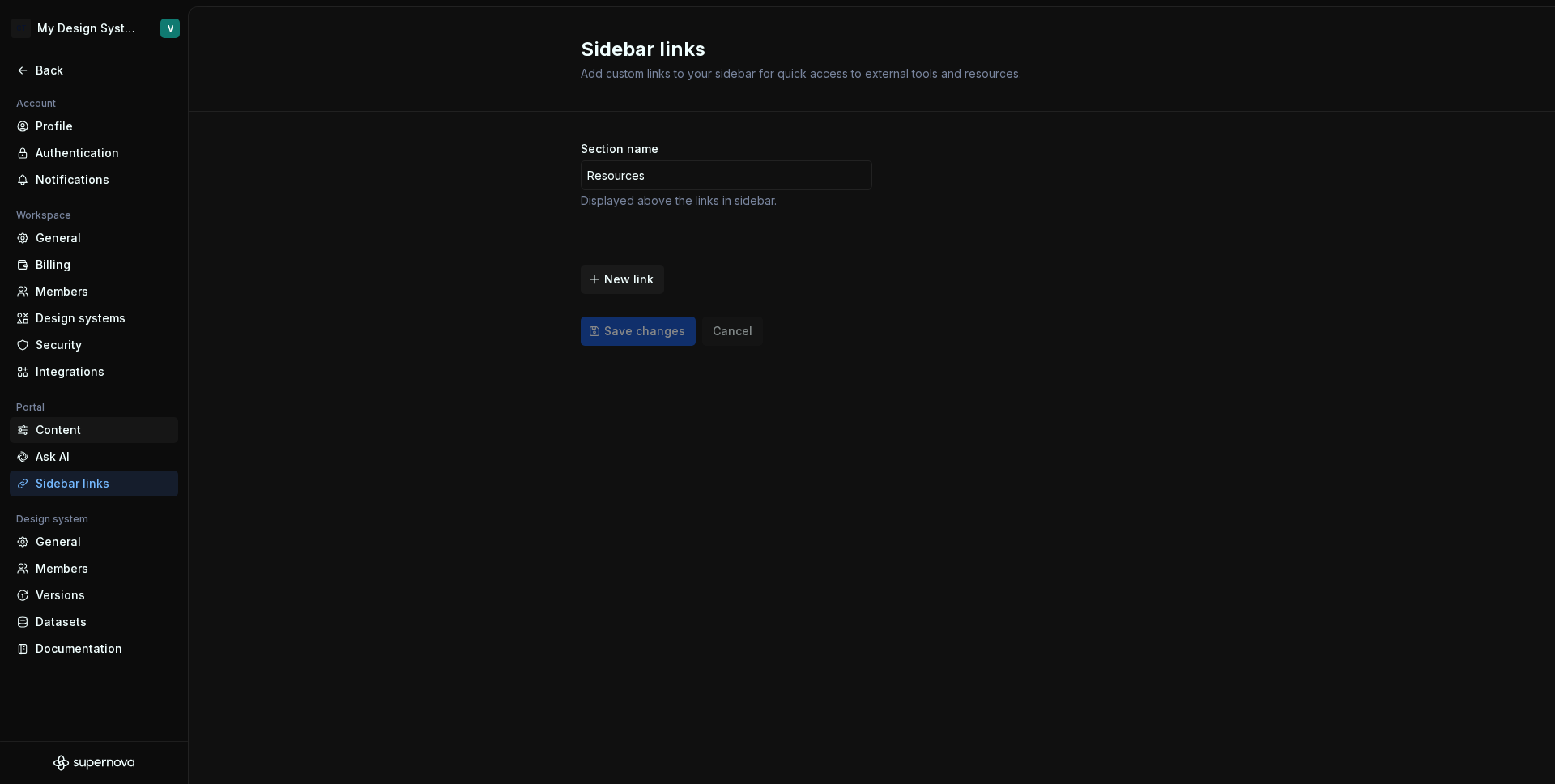
click at [61, 426] on div "Content" at bounding box center [103, 430] width 136 height 16
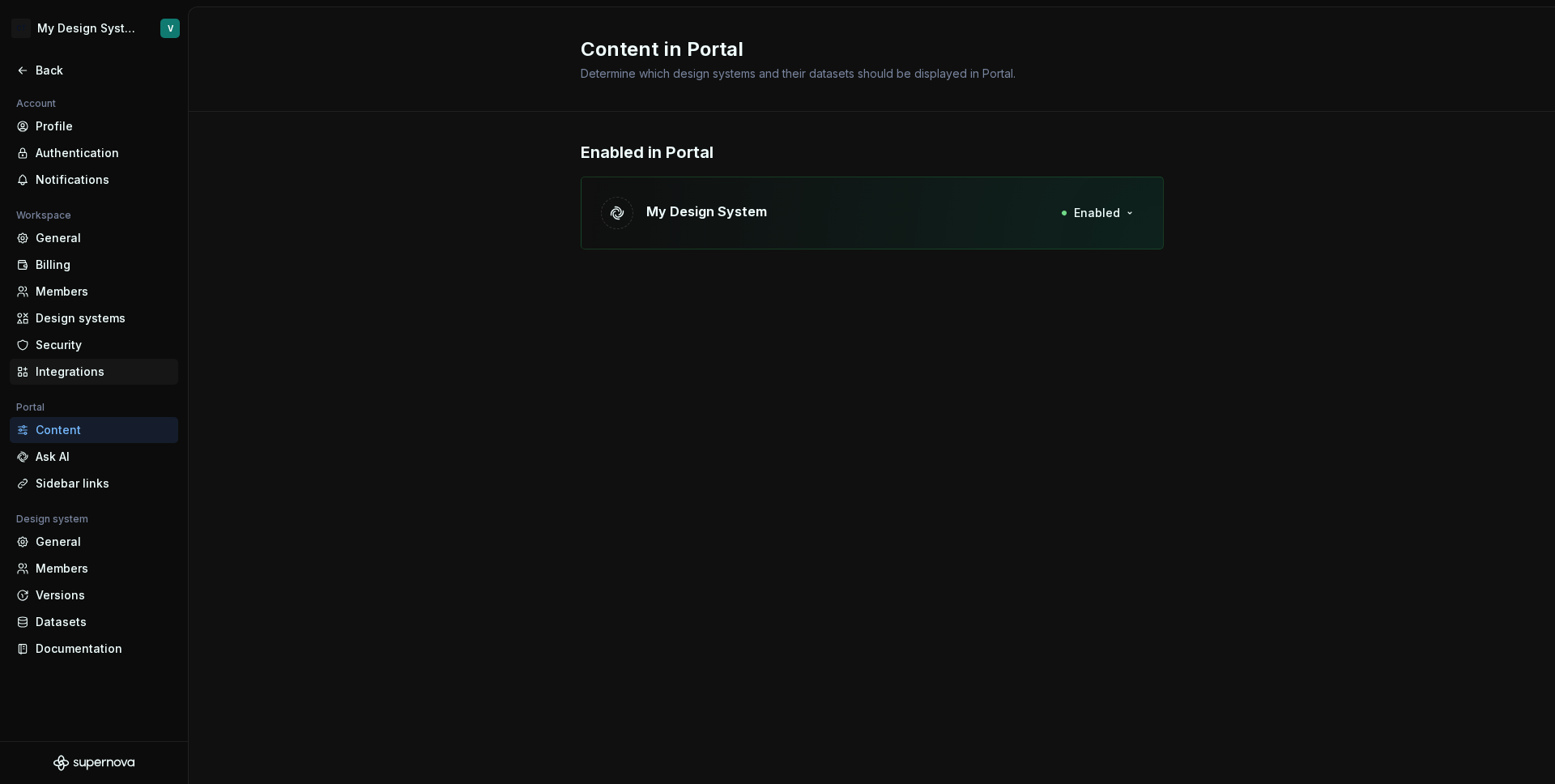
click at [51, 372] on div "Integrations" at bounding box center [103, 372] width 136 height 16
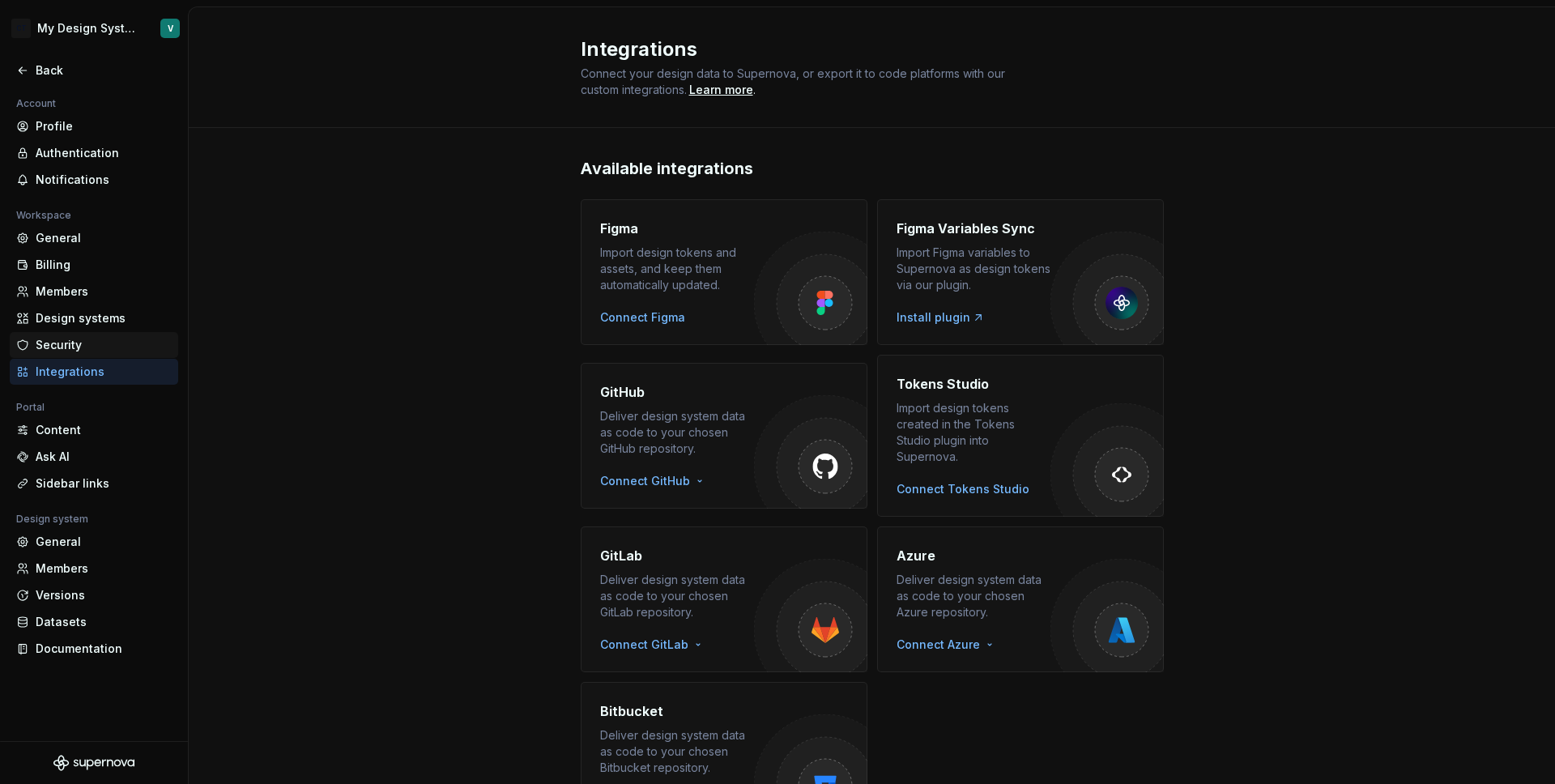
click at [91, 349] on div "Security" at bounding box center [103, 345] width 136 height 16
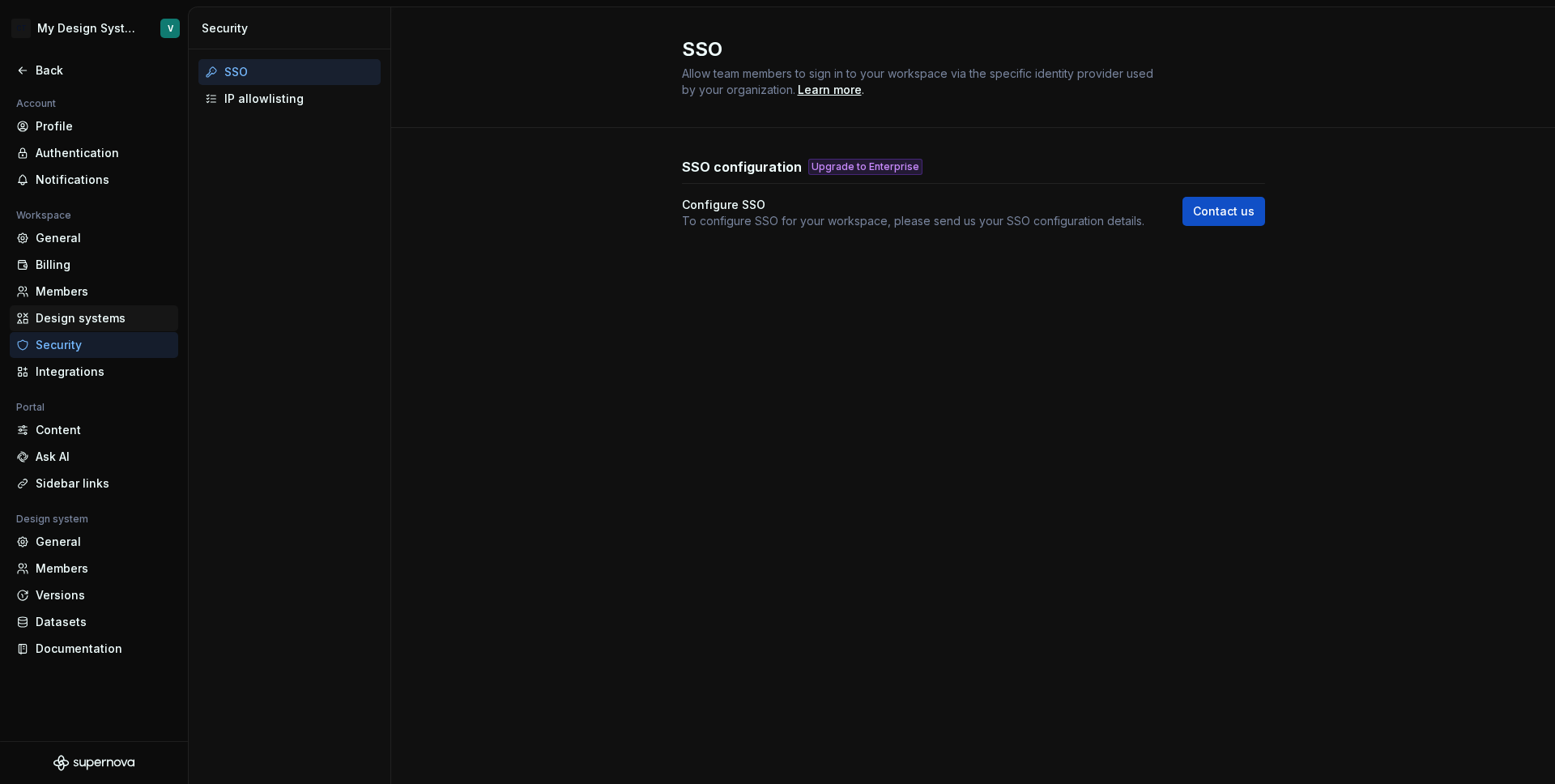
click at [79, 327] on div "Design systems" at bounding box center [94, 318] width 169 height 26
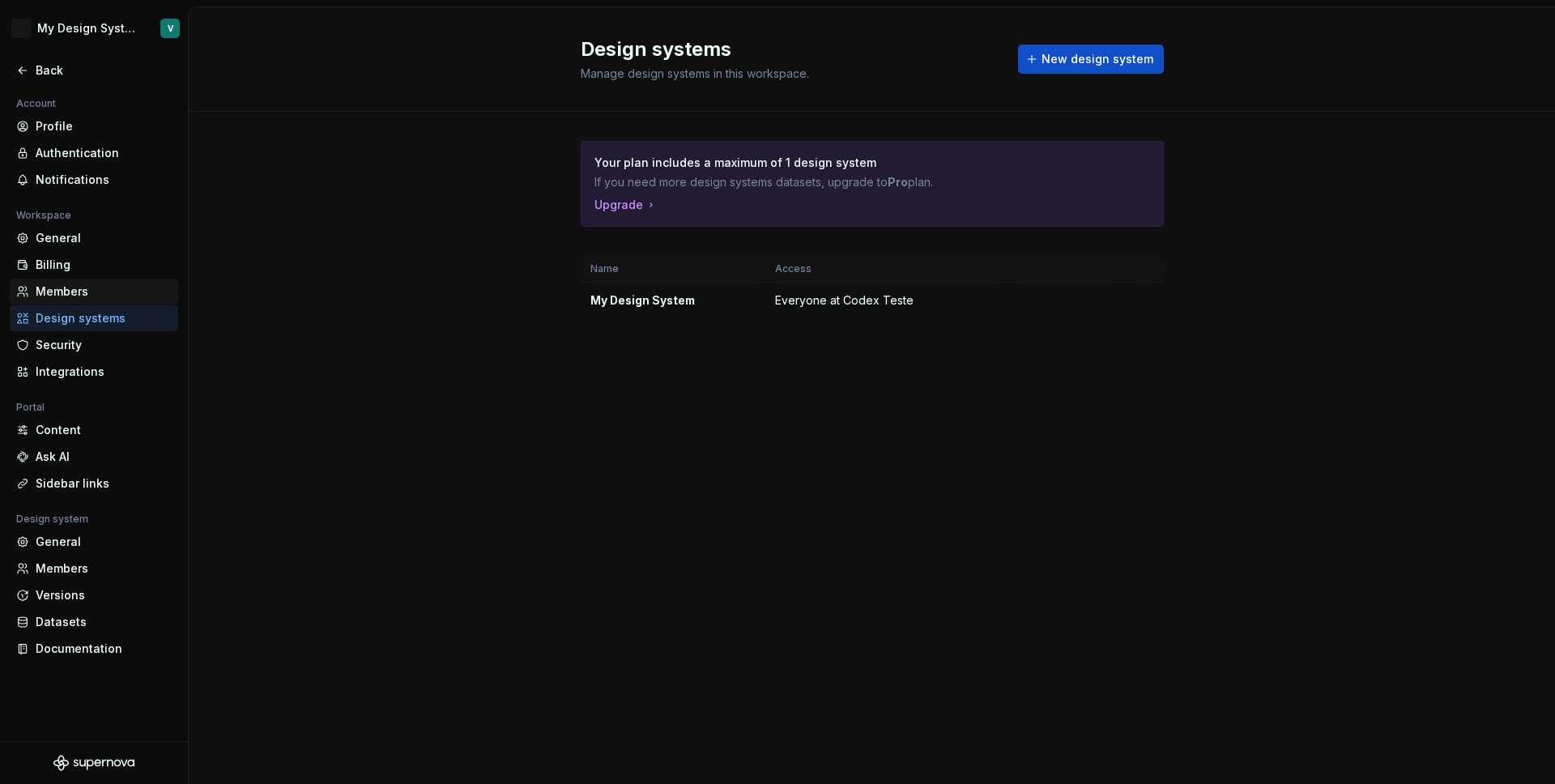
click at [81, 291] on div "Members" at bounding box center [103, 291] width 136 height 16
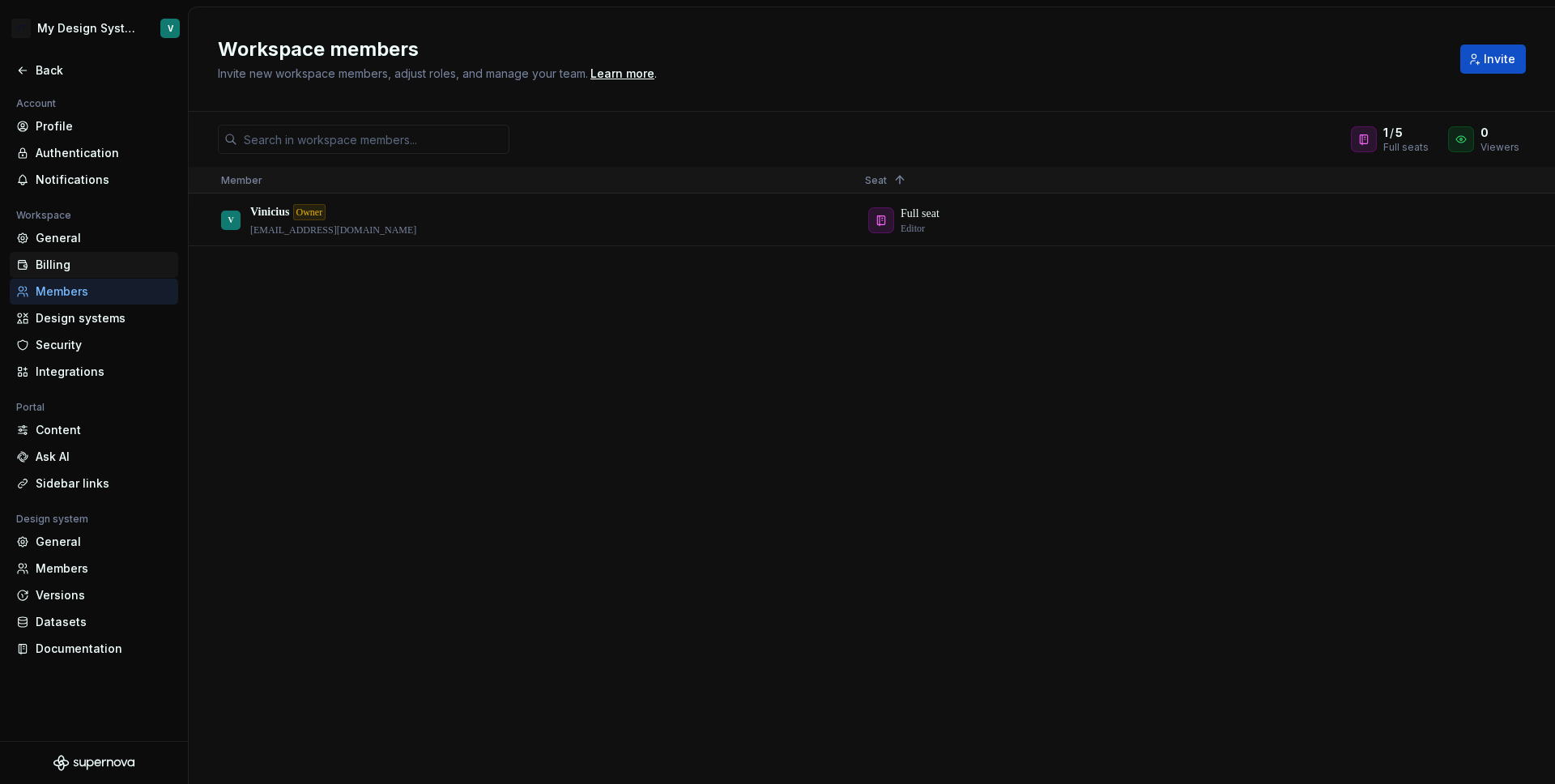
click at [112, 262] on div "Billing" at bounding box center [103, 265] width 136 height 16
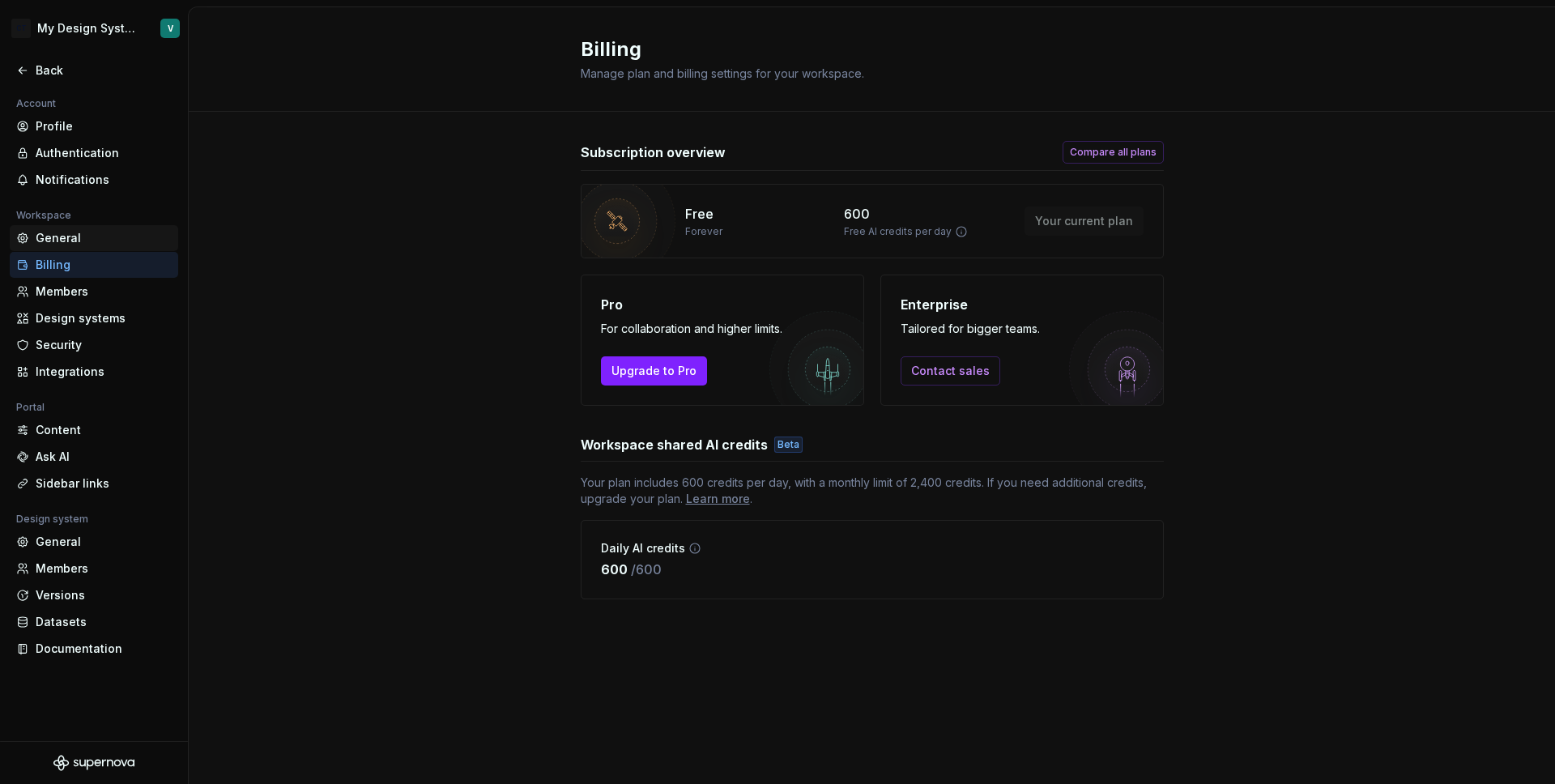
click at [101, 243] on div "General" at bounding box center [103, 238] width 136 height 16
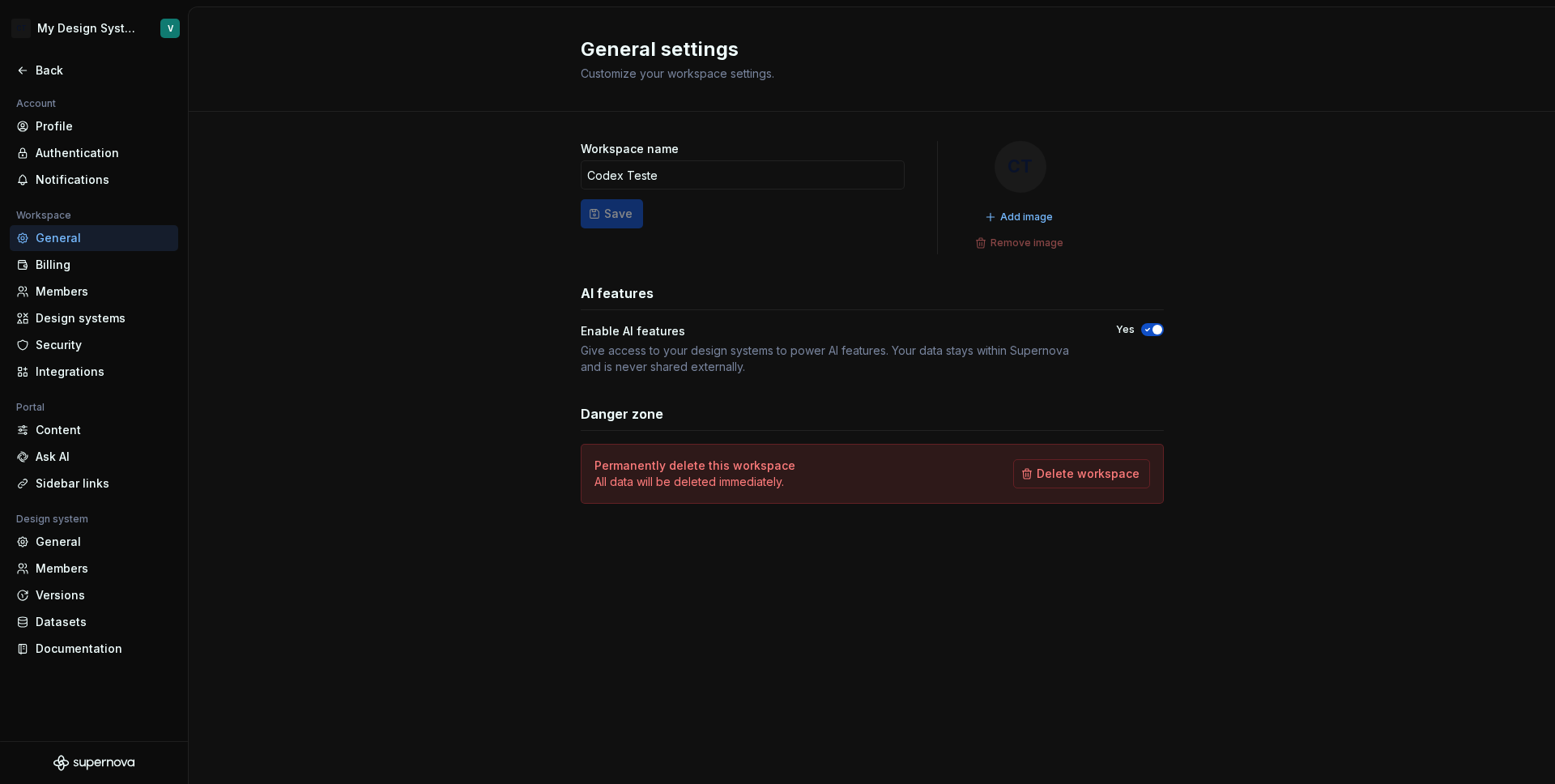
click at [1151, 329] on icon "button" at bounding box center [1147, 329] width 13 height 10
click at [97, 183] on div "Notifications" at bounding box center [103, 180] width 136 height 16
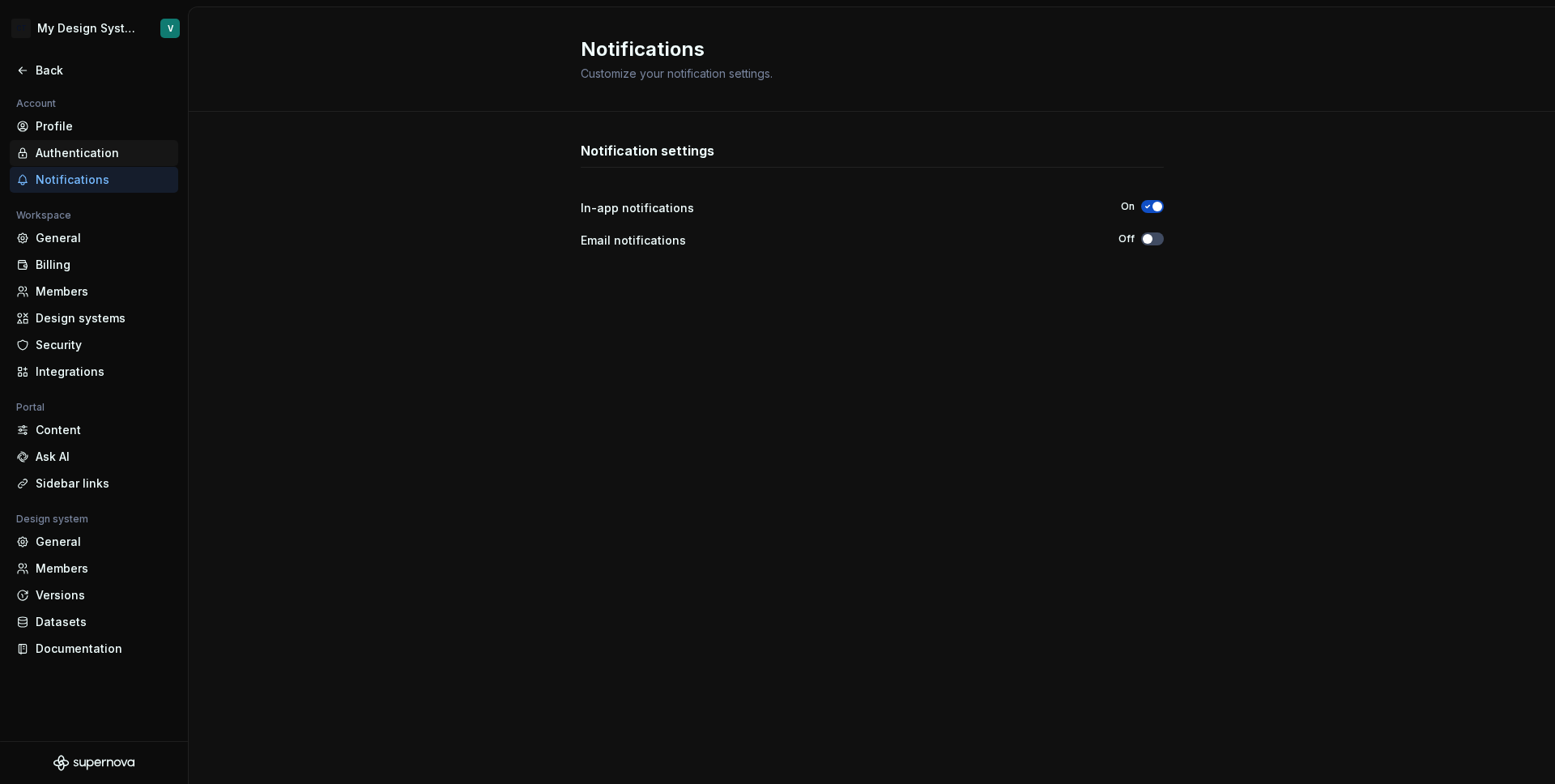
click at [86, 152] on div "Authentication" at bounding box center [103, 153] width 136 height 16
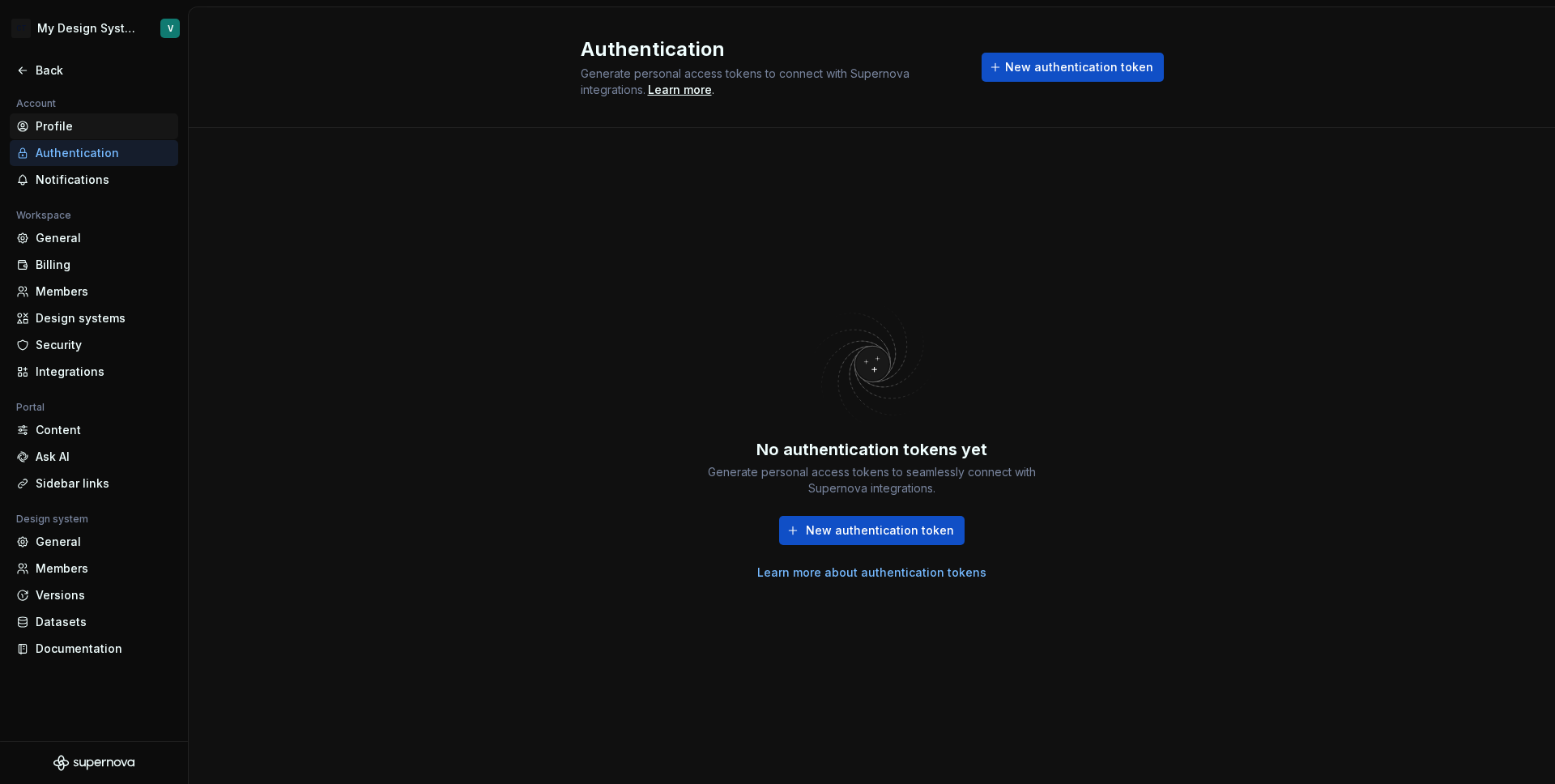
click at [78, 124] on div "Profile" at bounding box center [103, 126] width 136 height 16
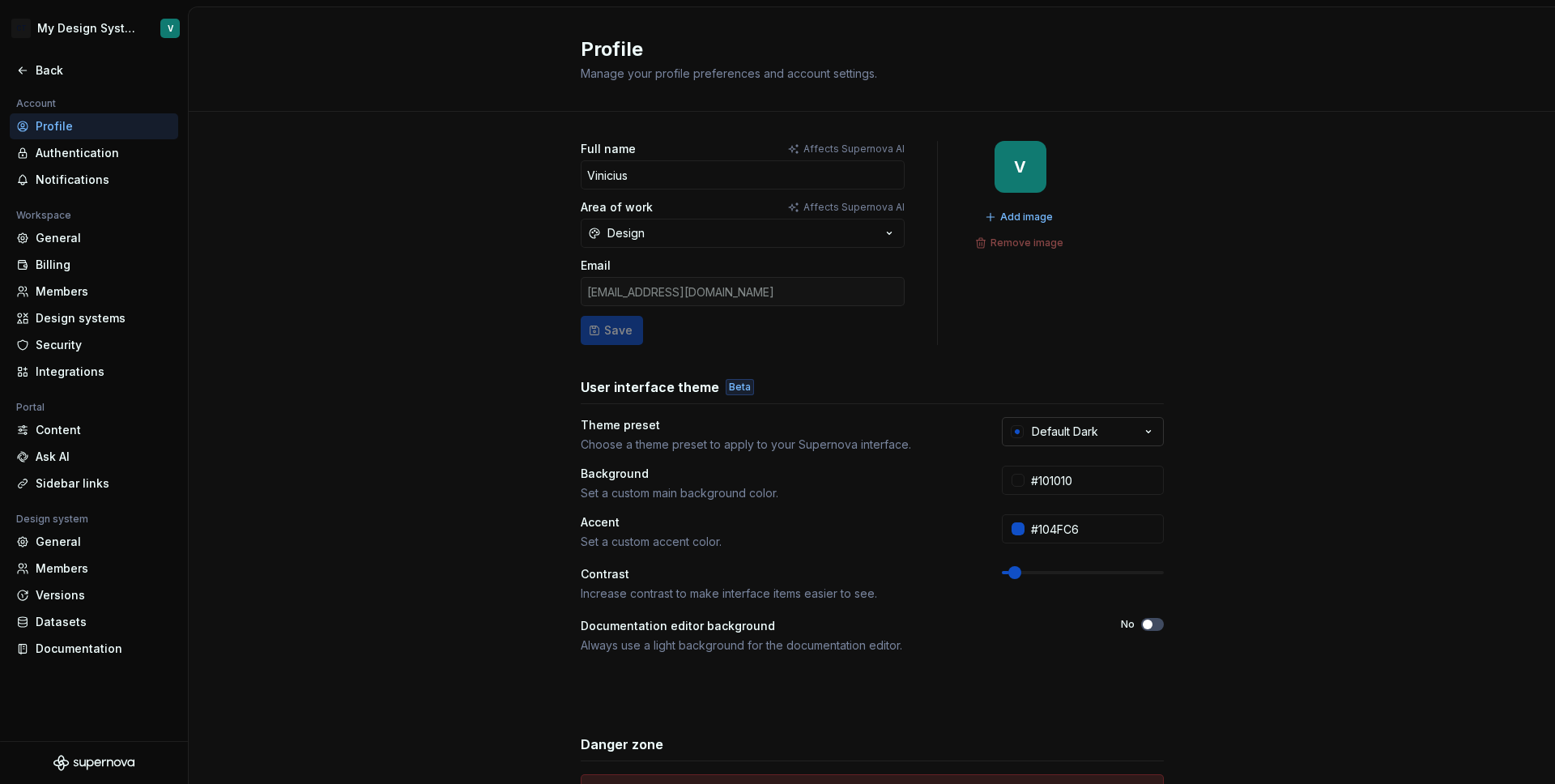
click at [1019, 422] on button "Default Dark" at bounding box center [1083, 432] width 162 height 29
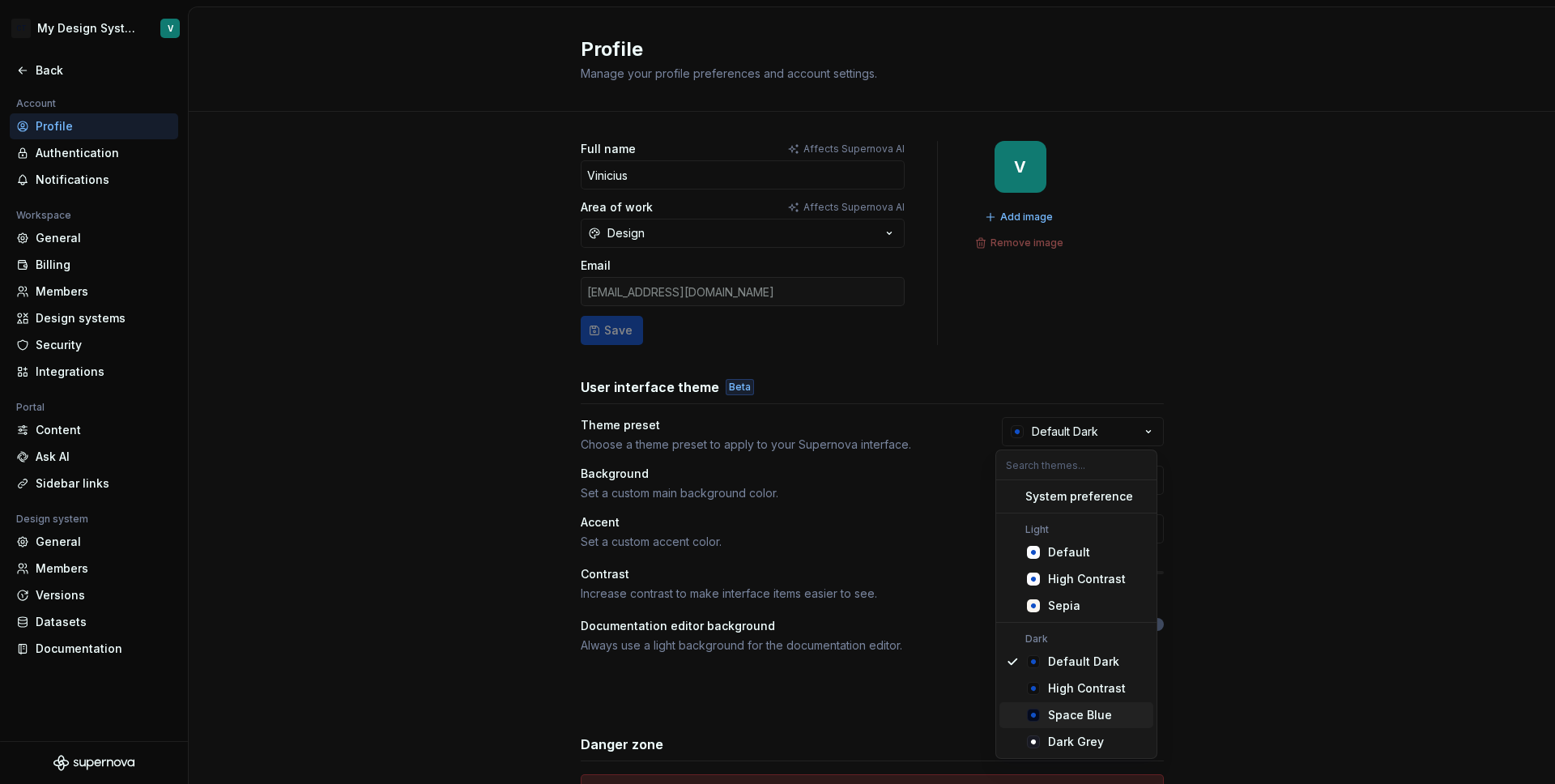
click at [1085, 714] on div "Space Blue" at bounding box center [1080, 715] width 64 height 16
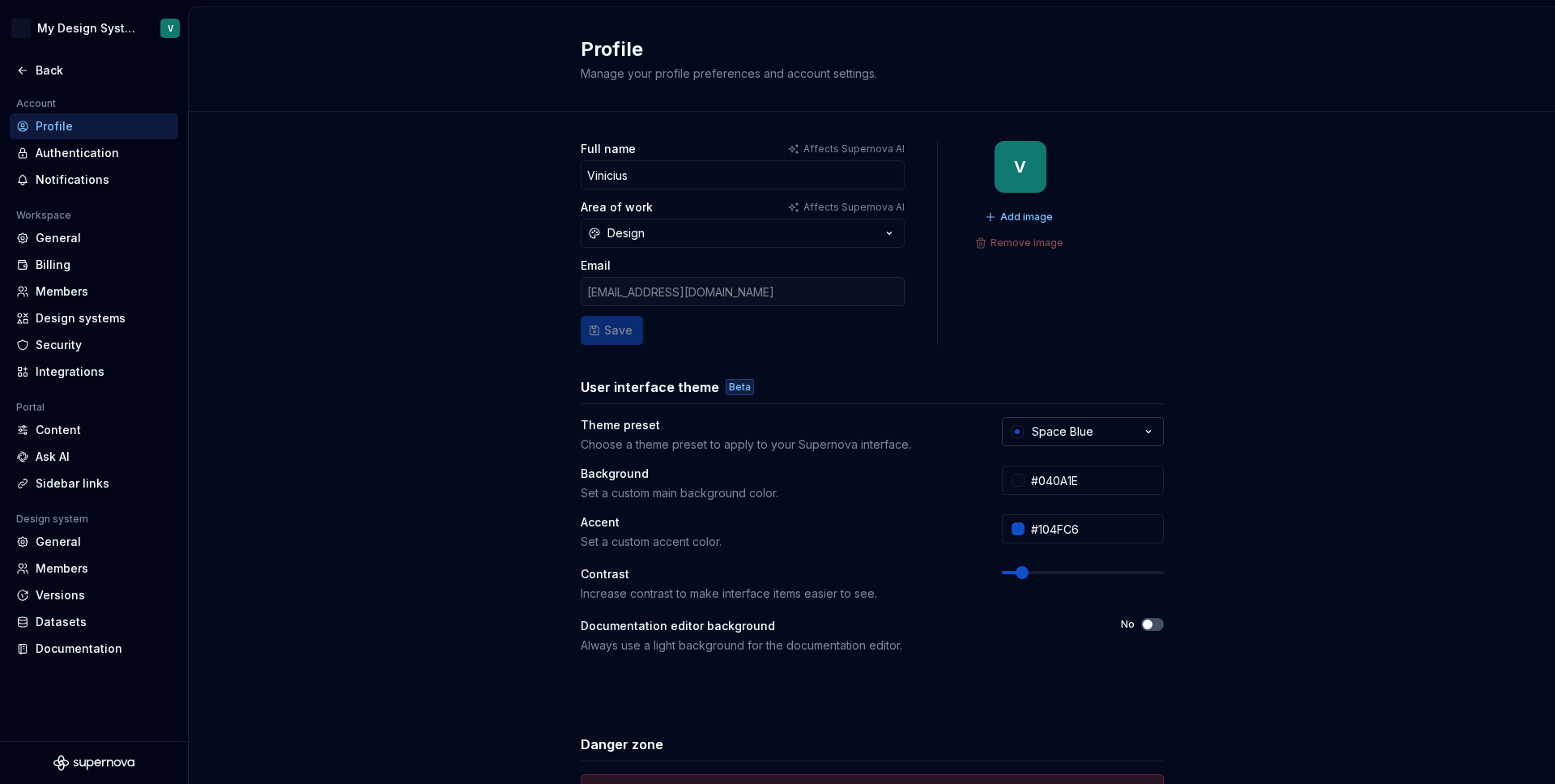
click at [1024, 424] on div "Space Blue" at bounding box center [1051, 432] width 84 height 16
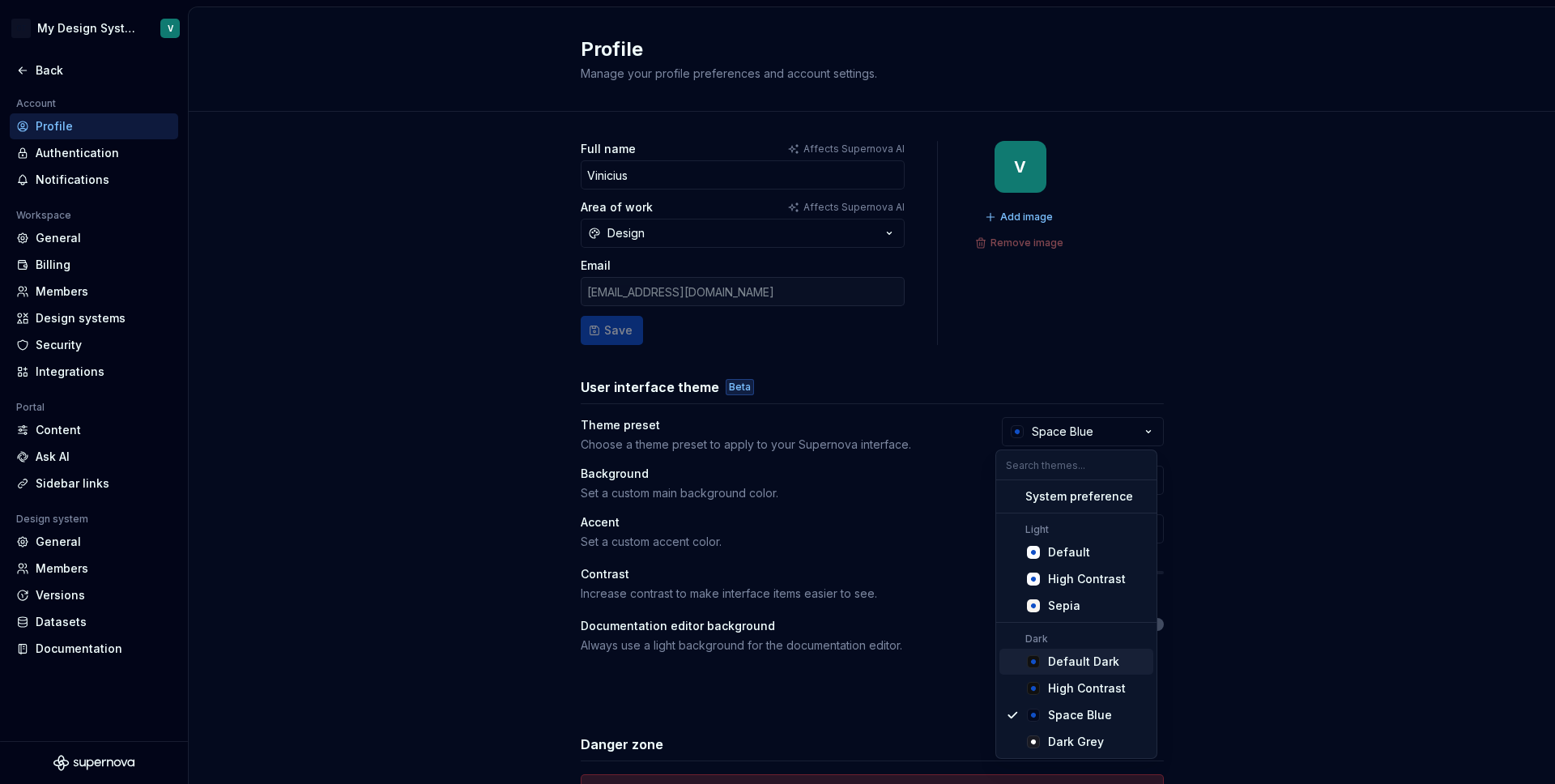
click at [1072, 667] on div "Default Dark" at bounding box center [1084, 662] width 72 height 16
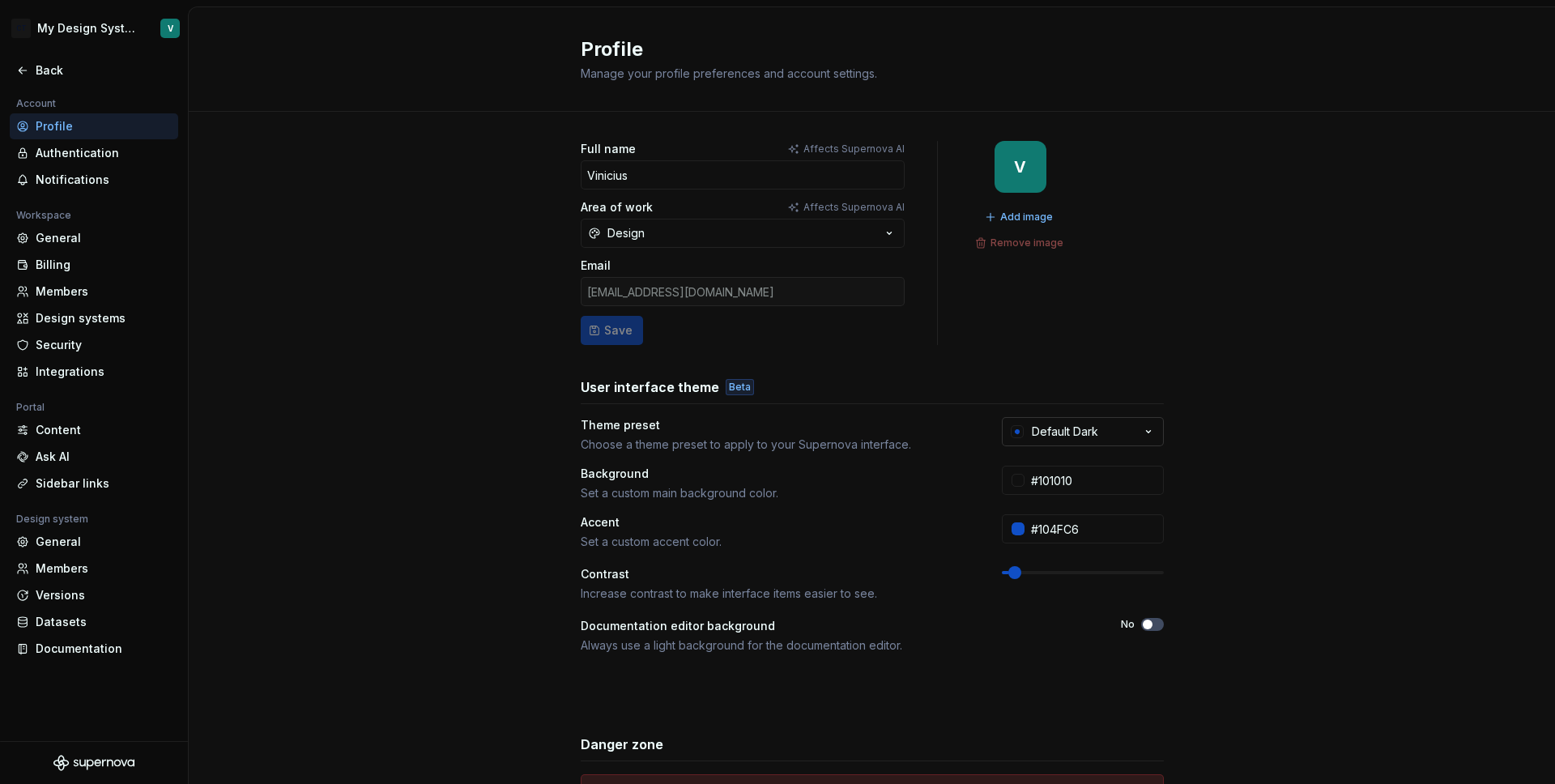
click at [1021, 437] on div "Default Dark" at bounding box center [1054, 432] width 89 height 16
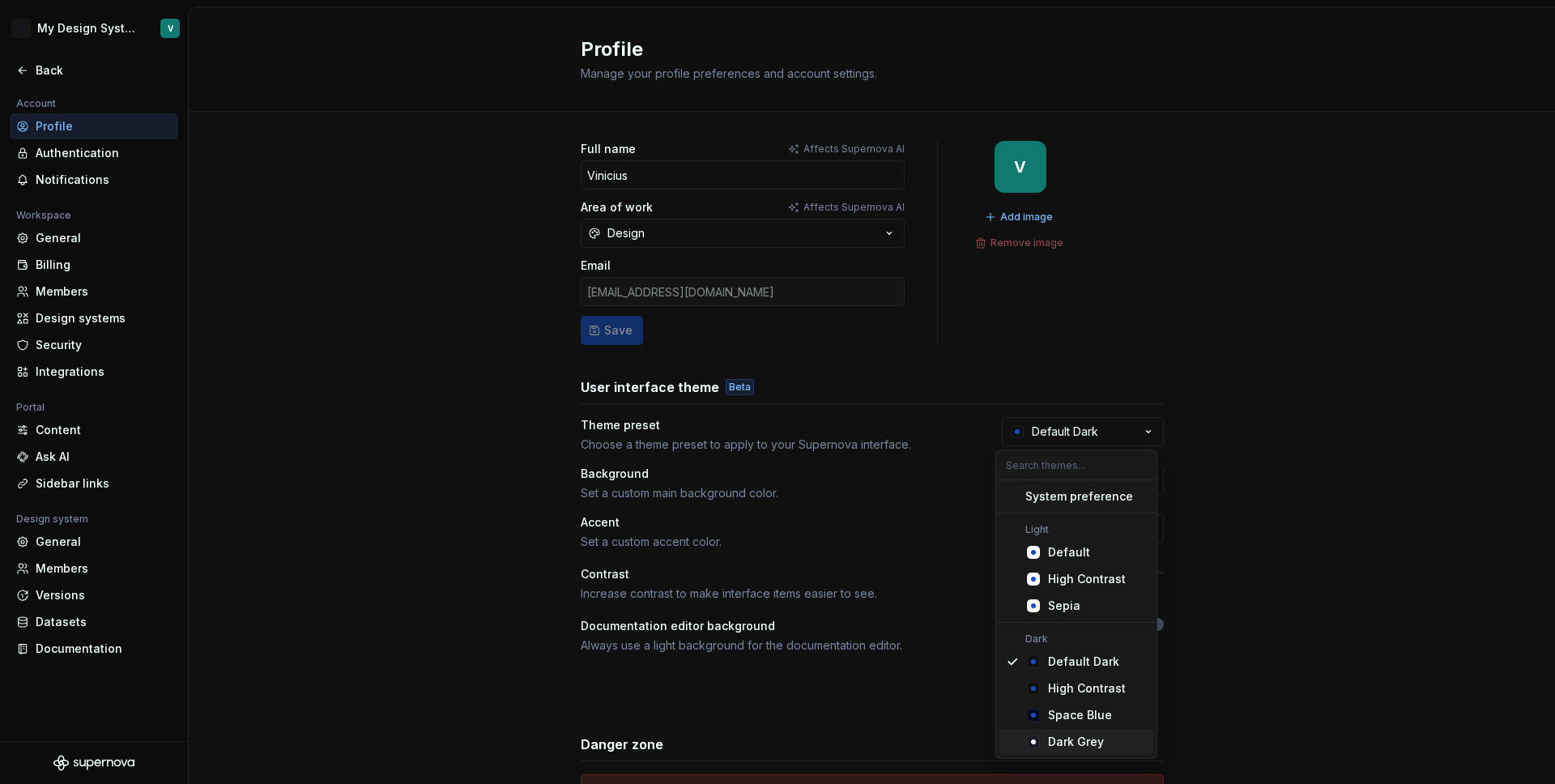
click at [1062, 740] on div "Dark Grey" at bounding box center [1077, 741] width 56 height 16
type input "#191A23"
type input "#FFFFFF"
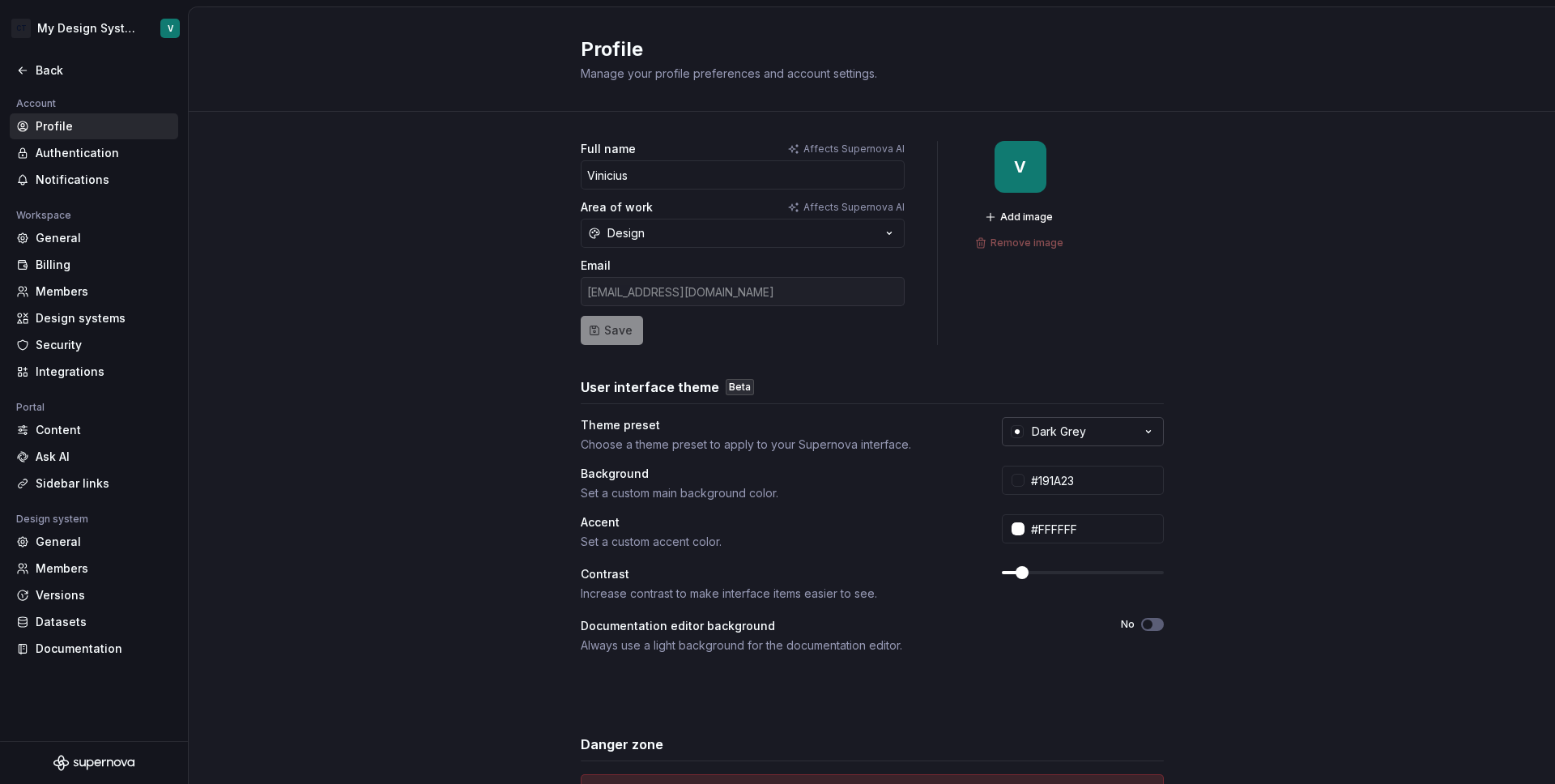
click at [1039, 436] on div "Dark Grey" at bounding box center [1059, 432] width 54 height 16
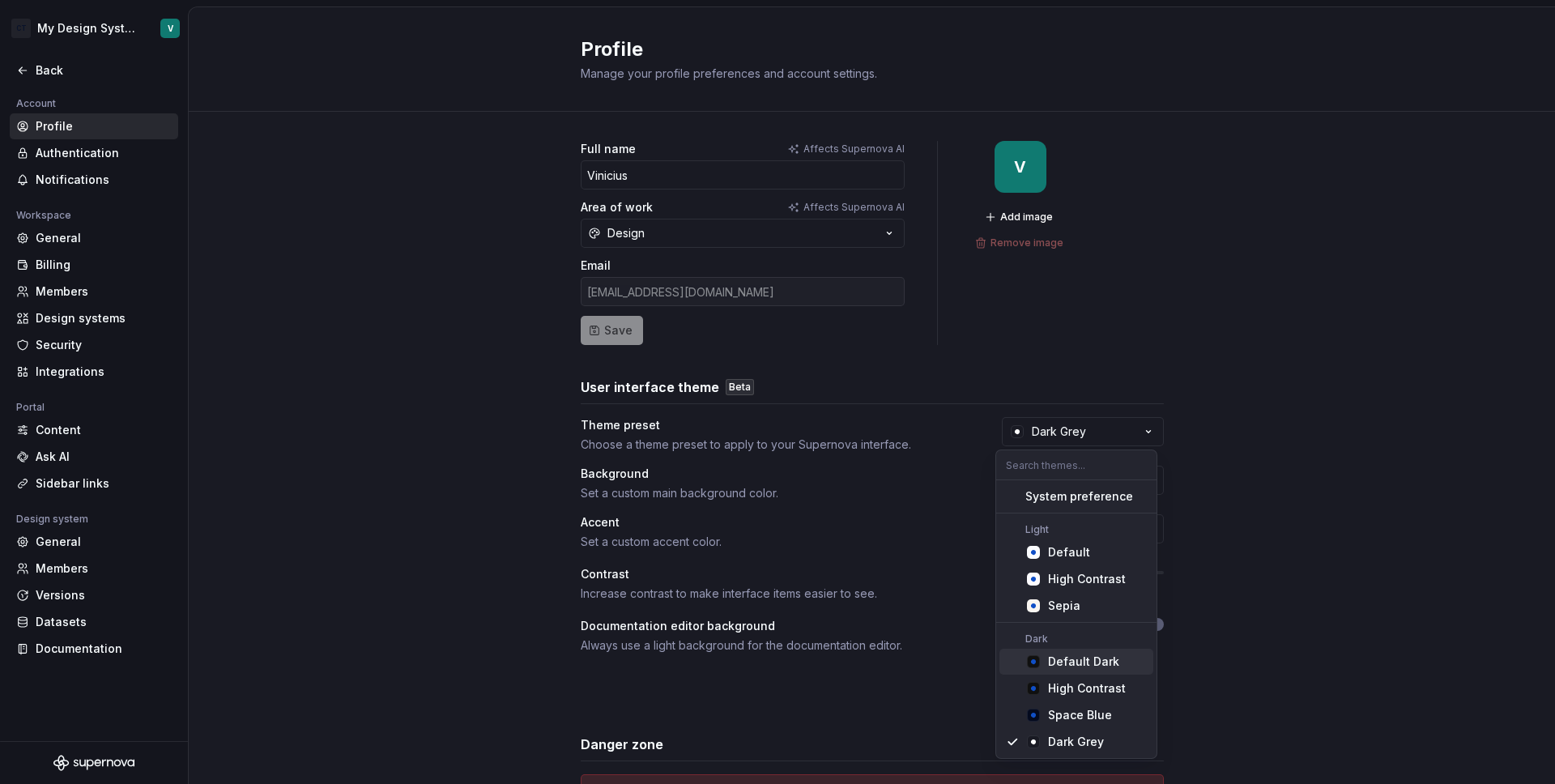
click at [1041, 662] on div "Suggestions" at bounding box center [1034, 662] width 16 height 16
type input "#101010"
type input "#104FC6"
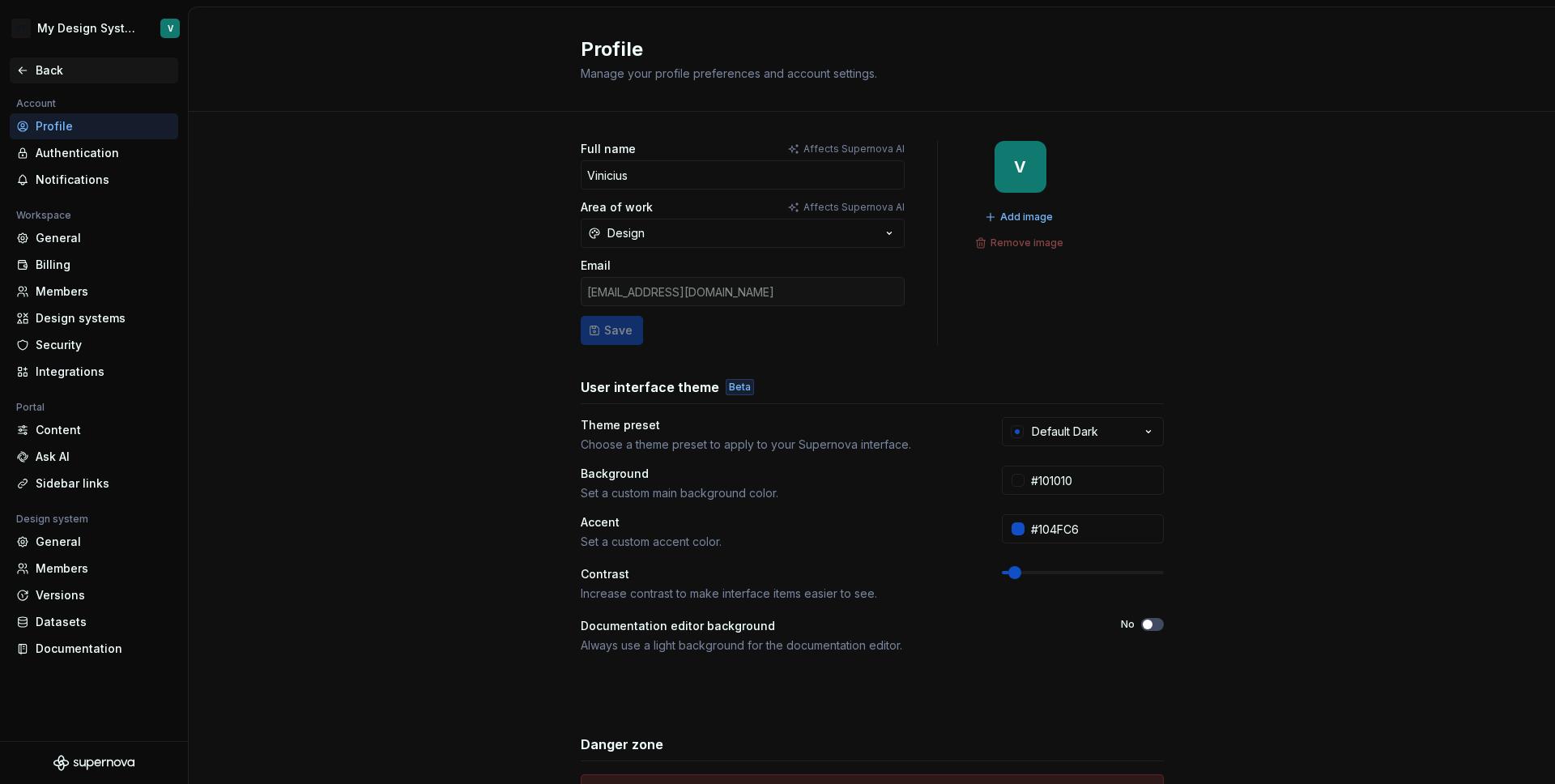
click at [48, 77] on div "Back" at bounding box center [103, 71] width 136 height 16
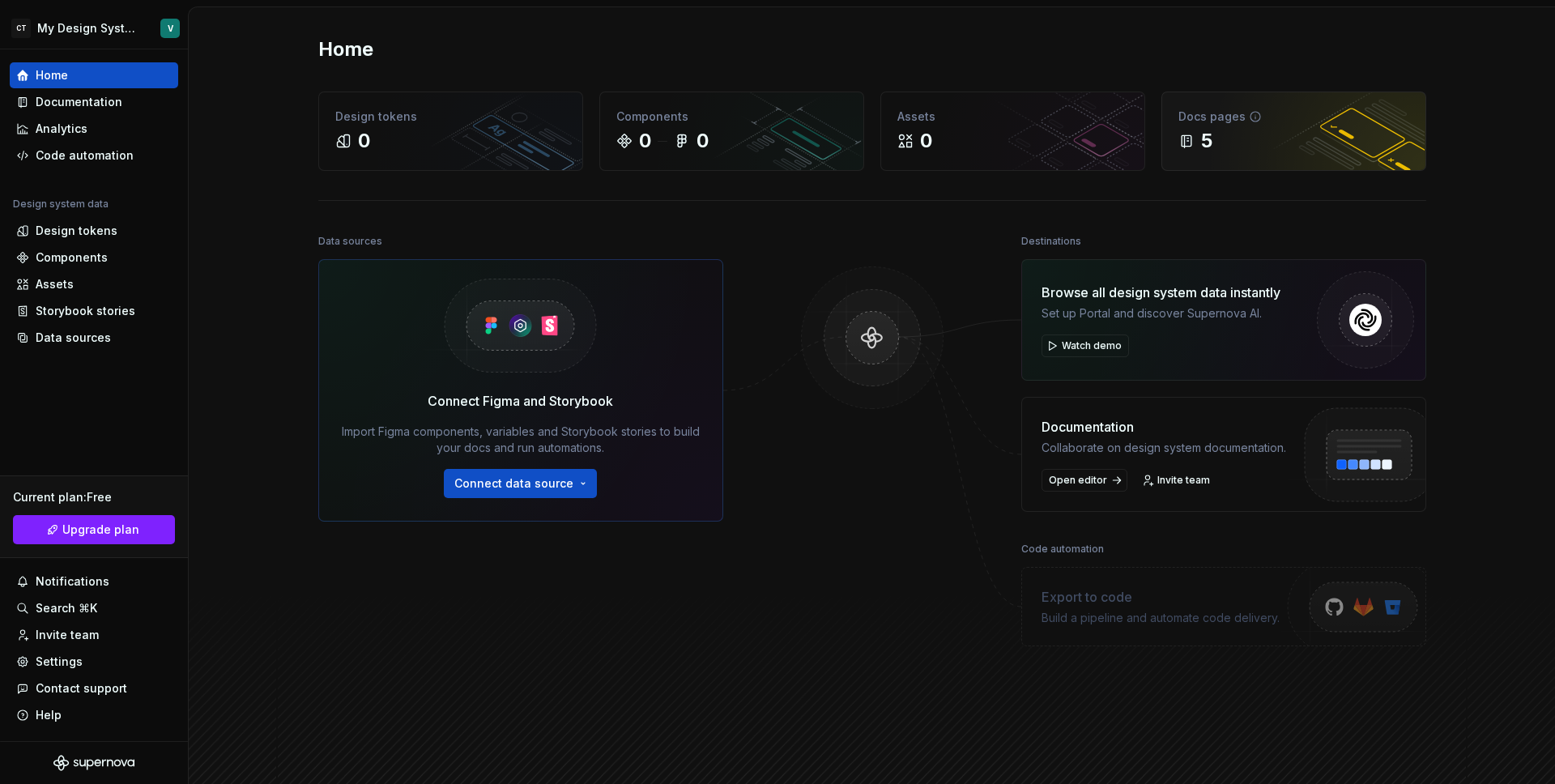
click at [1225, 142] on div "5" at bounding box center [1294, 141] width 231 height 26
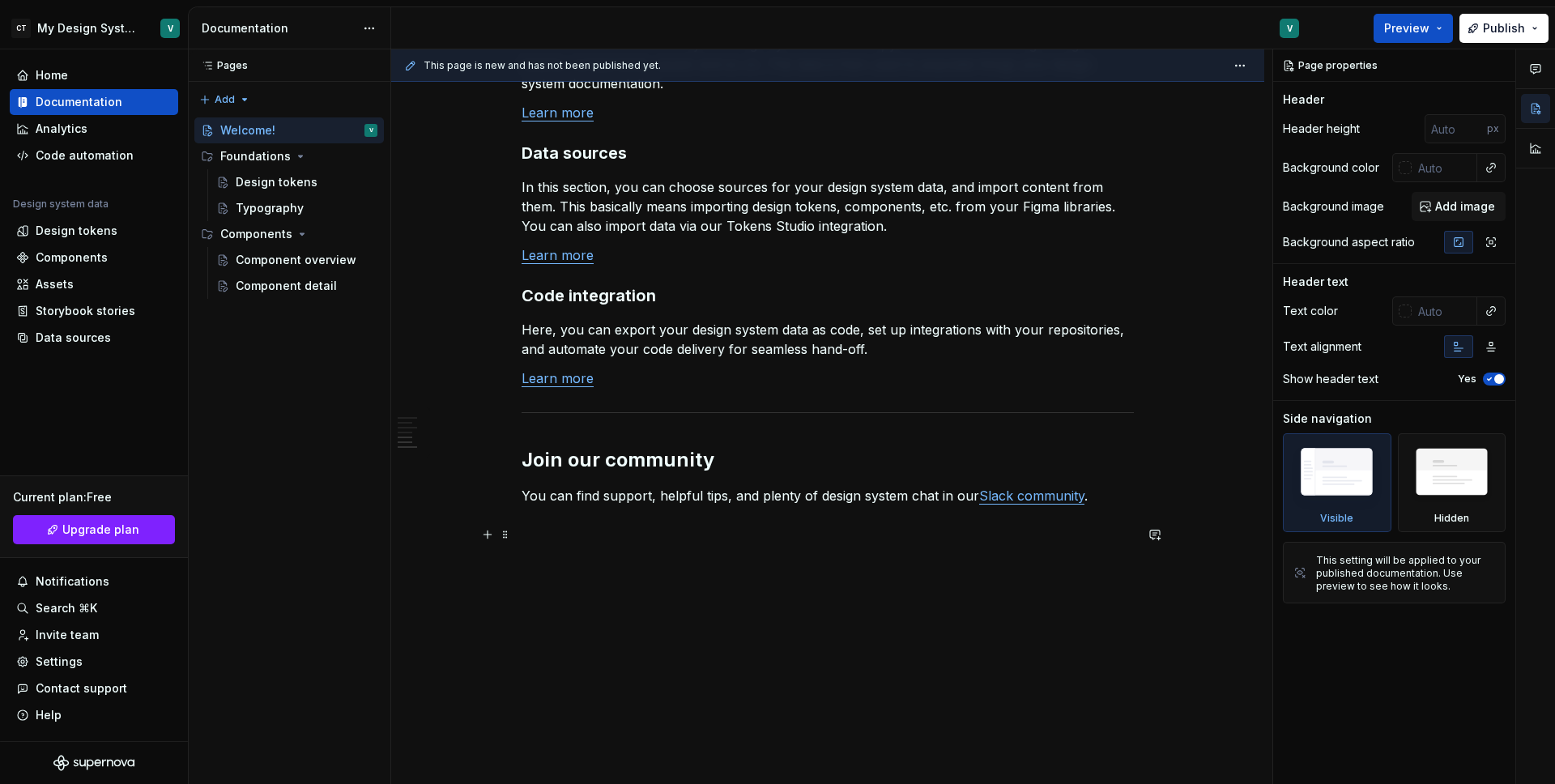
scroll to position [1275, 0]
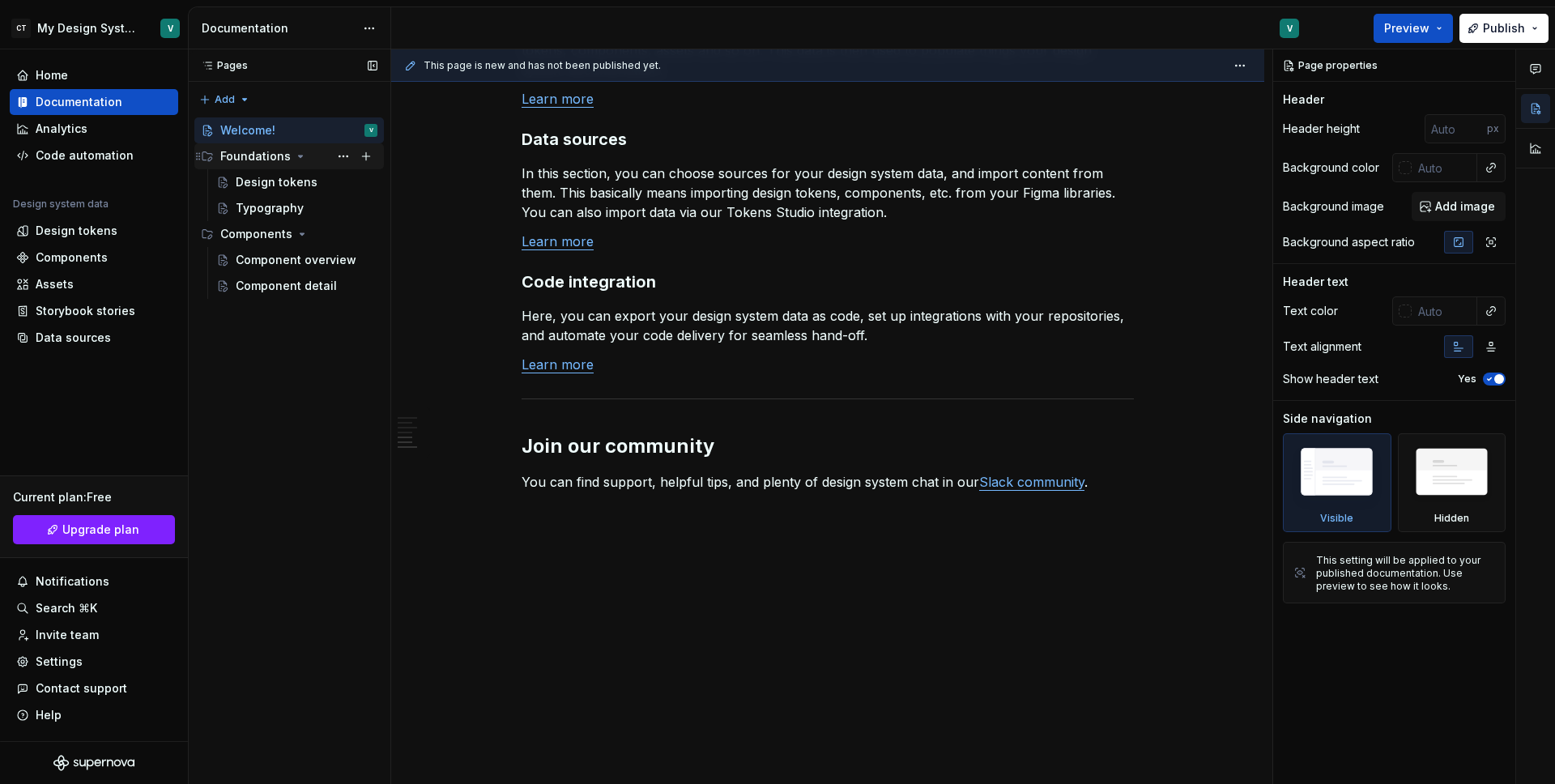
click at [234, 148] on div "Foundations" at bounding box center [256, 156] width 71 height 16
click at [253, 159] on div "Foundations" at bounding box center [256, 156] width 71 height 16
click at [257, 179] on div "Design tokens" at bounding box center [277, 182] width 82 height 16
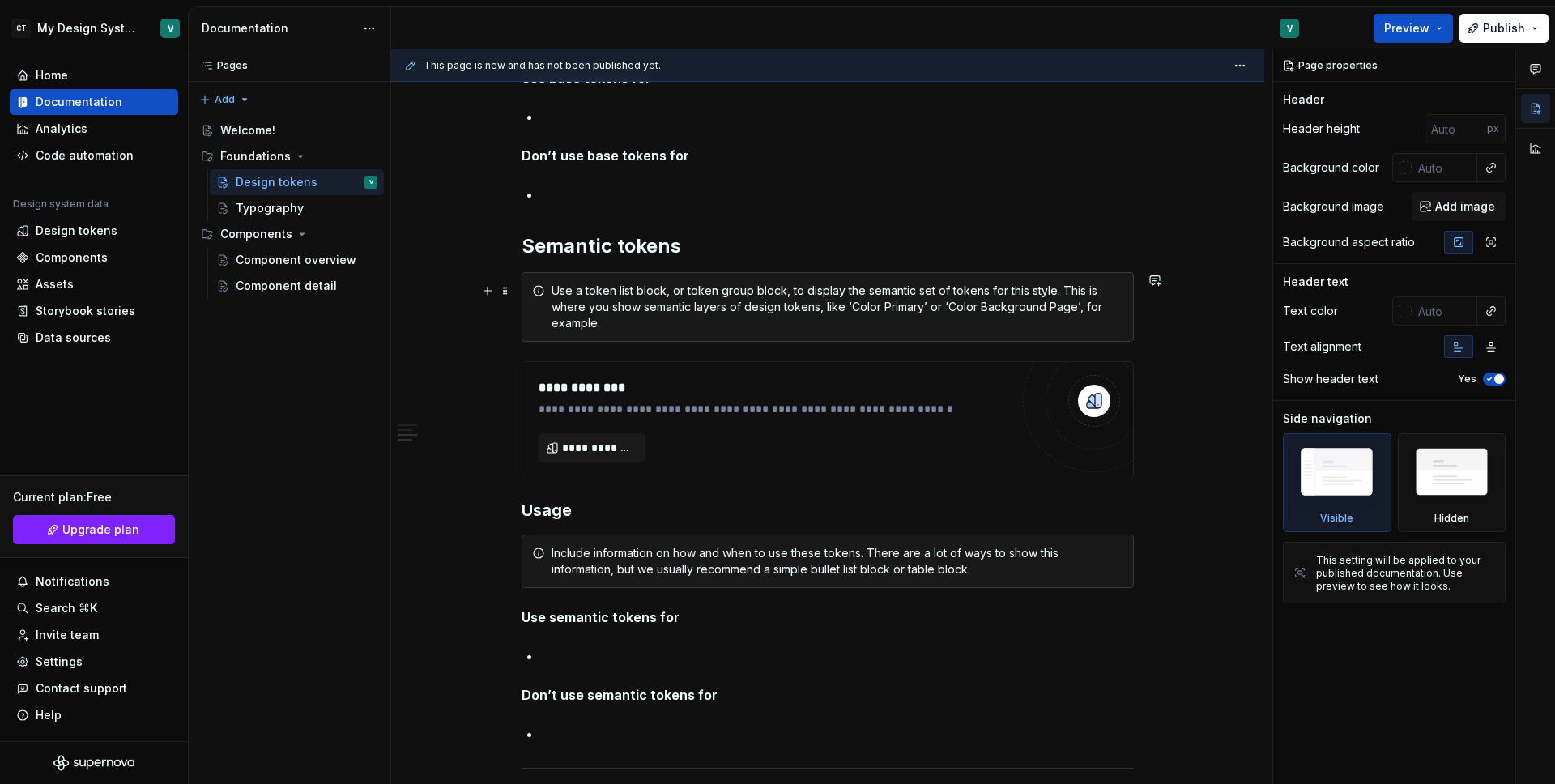
scroll to position [1198, 0]
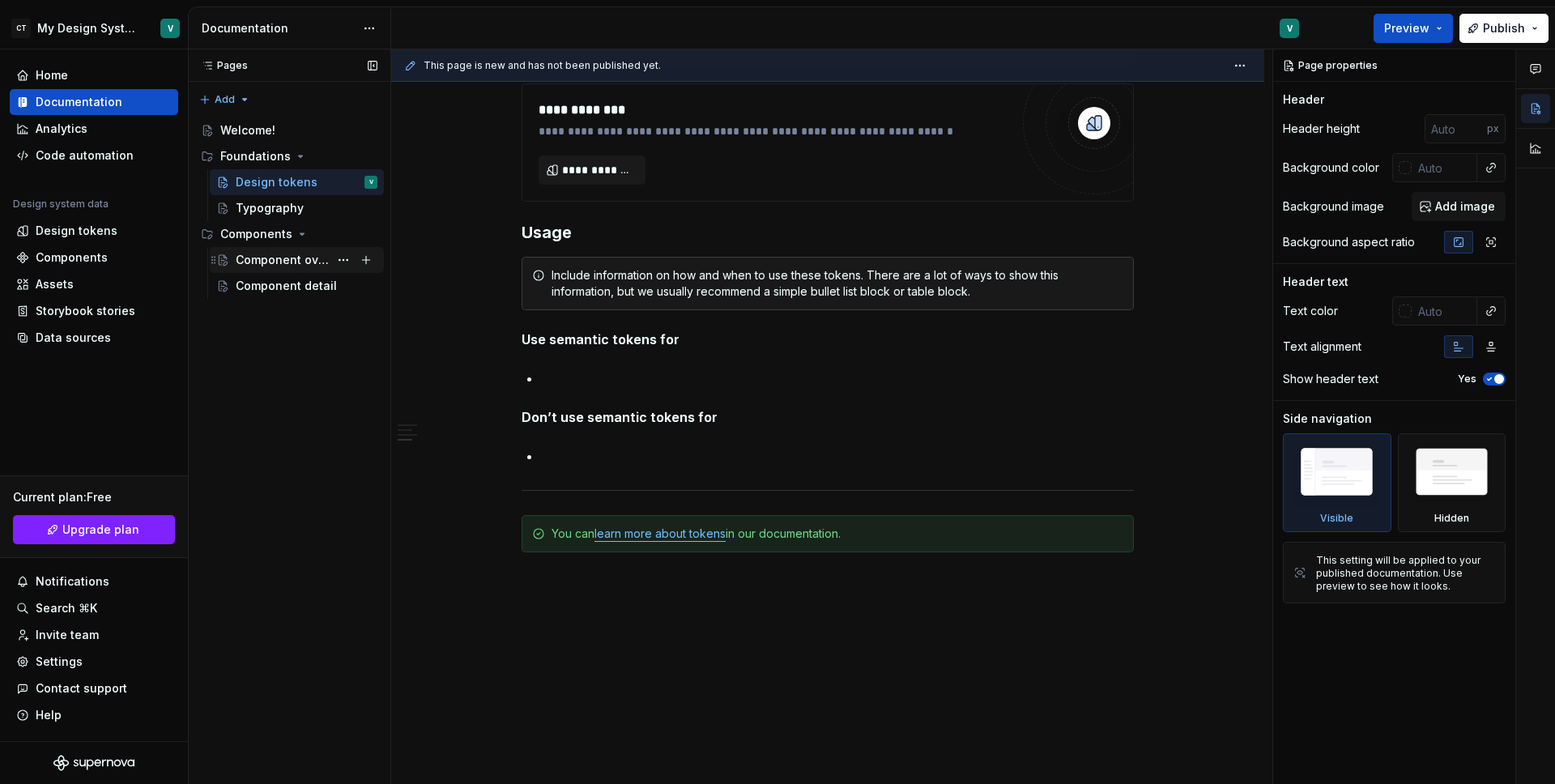
click at [269, 259] on div "Component overview" at bounding box center [282, 260] width 93 height 16
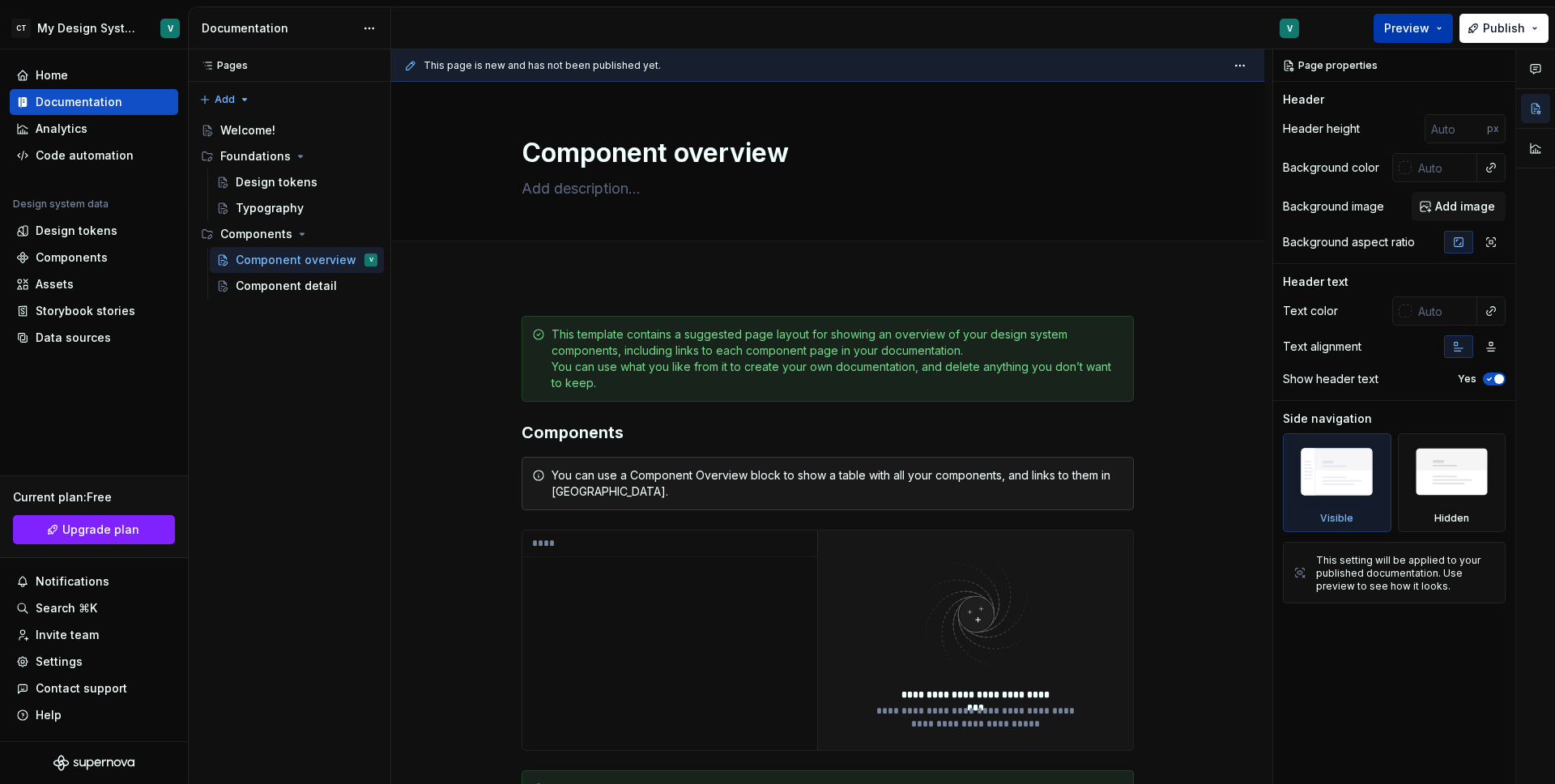
click at [1430, 34] on span "Preview" at bounding box center [1407, 28] width 45 height 16
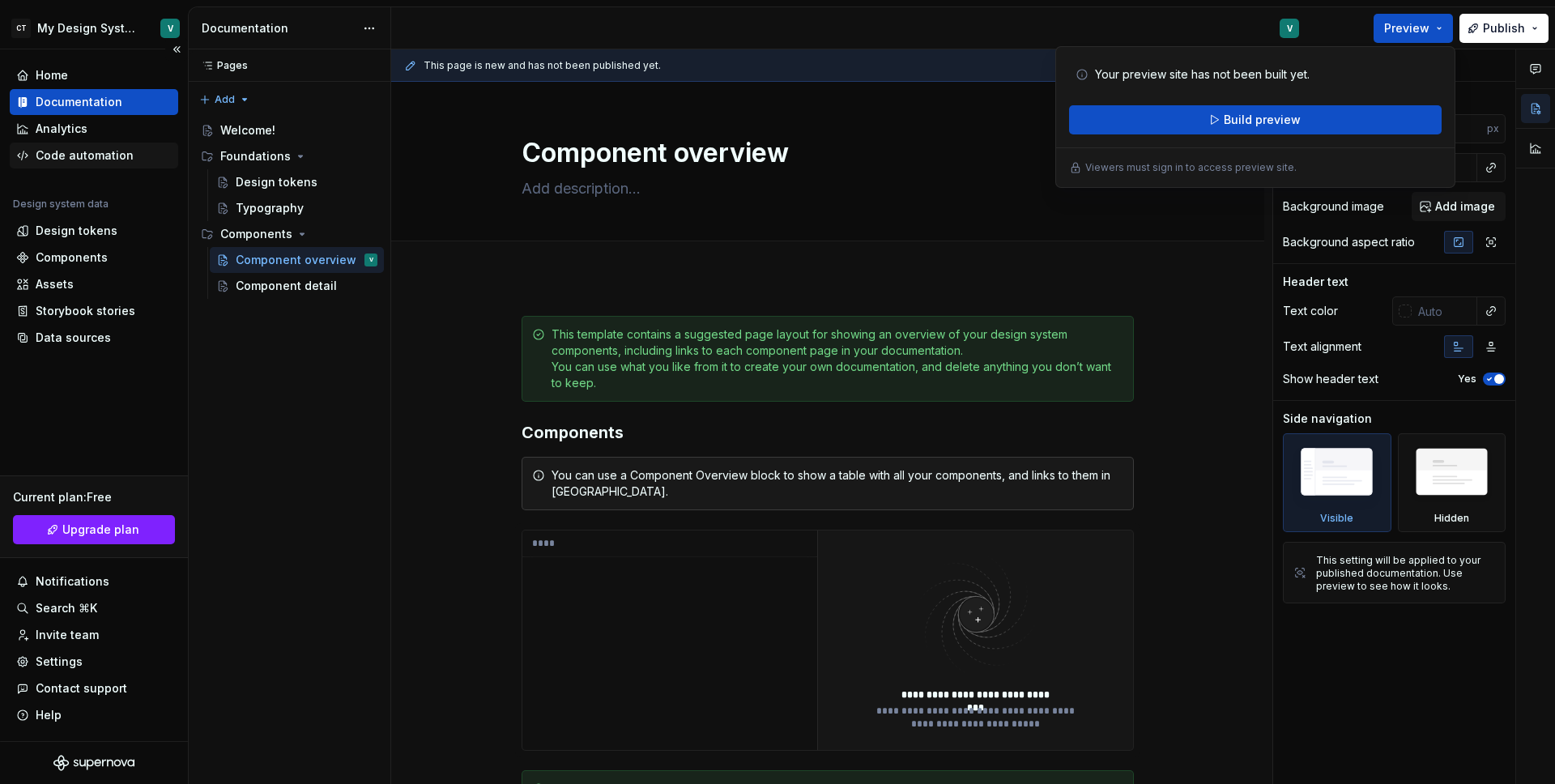
click at [71, 150] on div "Code automation" at bounding box center [84, 155] width 98 height 16
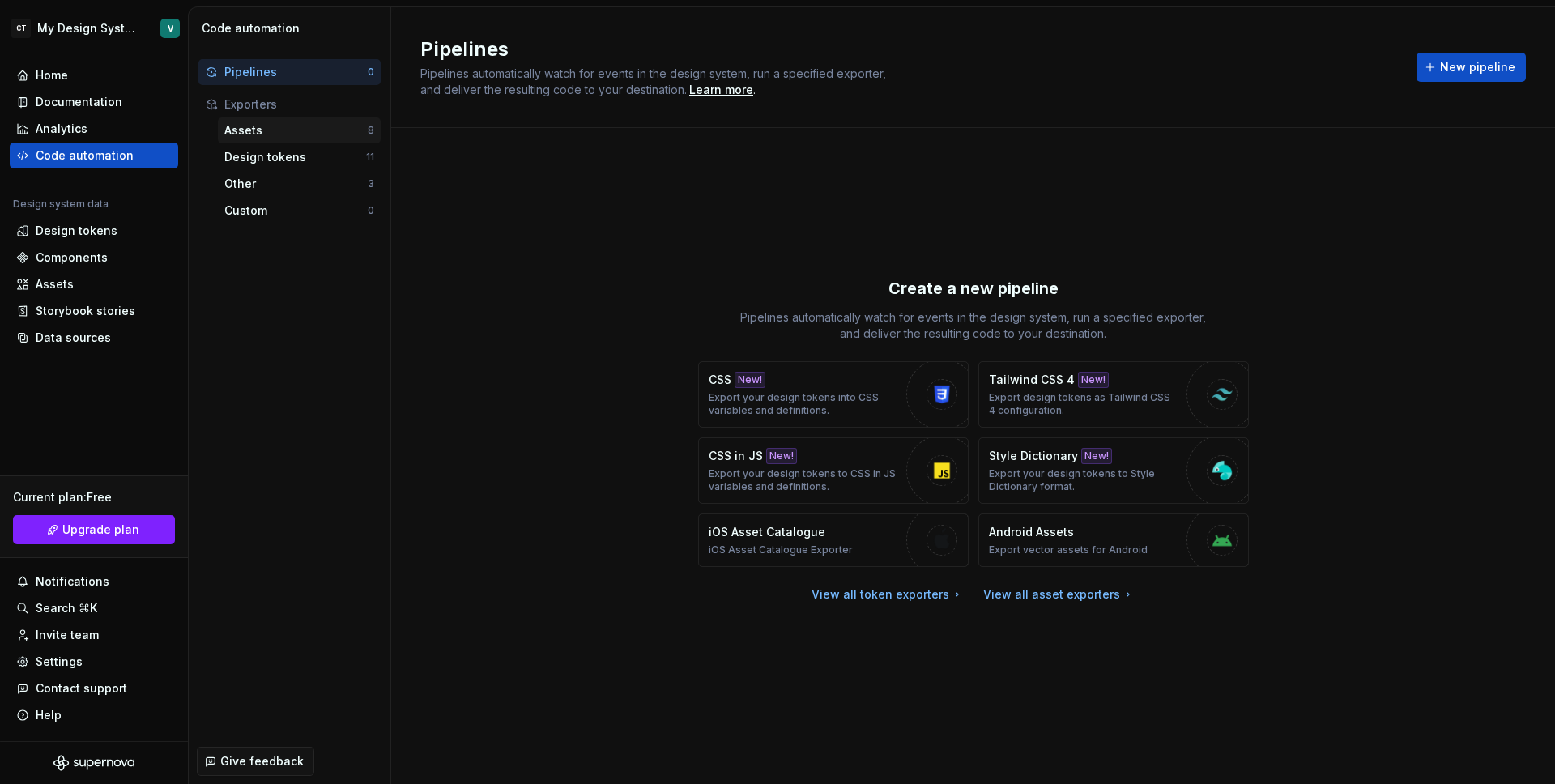
click at [275, 132] on div "Assets" at bounding box center [296, 131] width 143 height 16
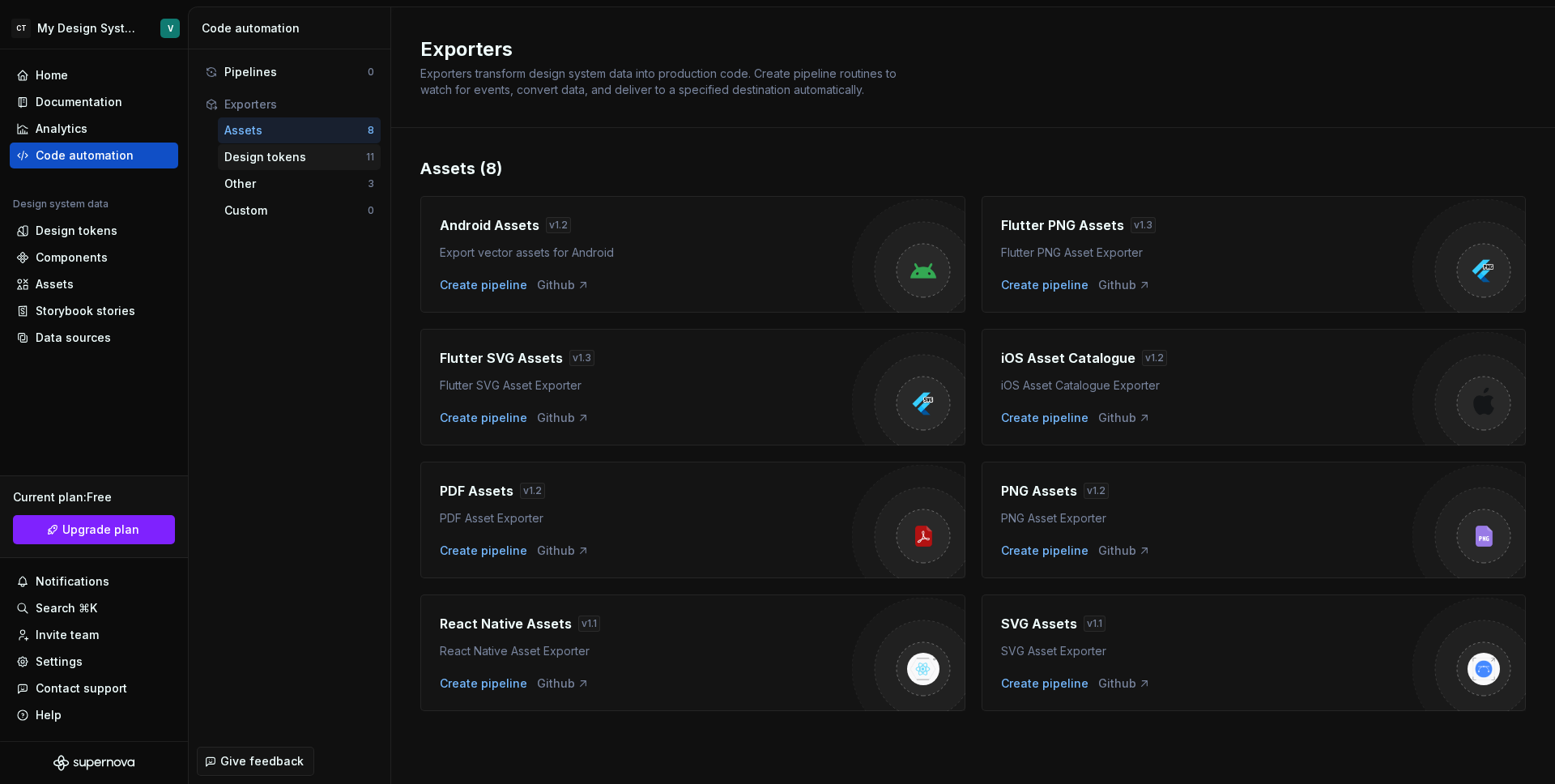
click at [282, 160] on div "Design tokens" at bounding box center [295, 157] width 142 height 16
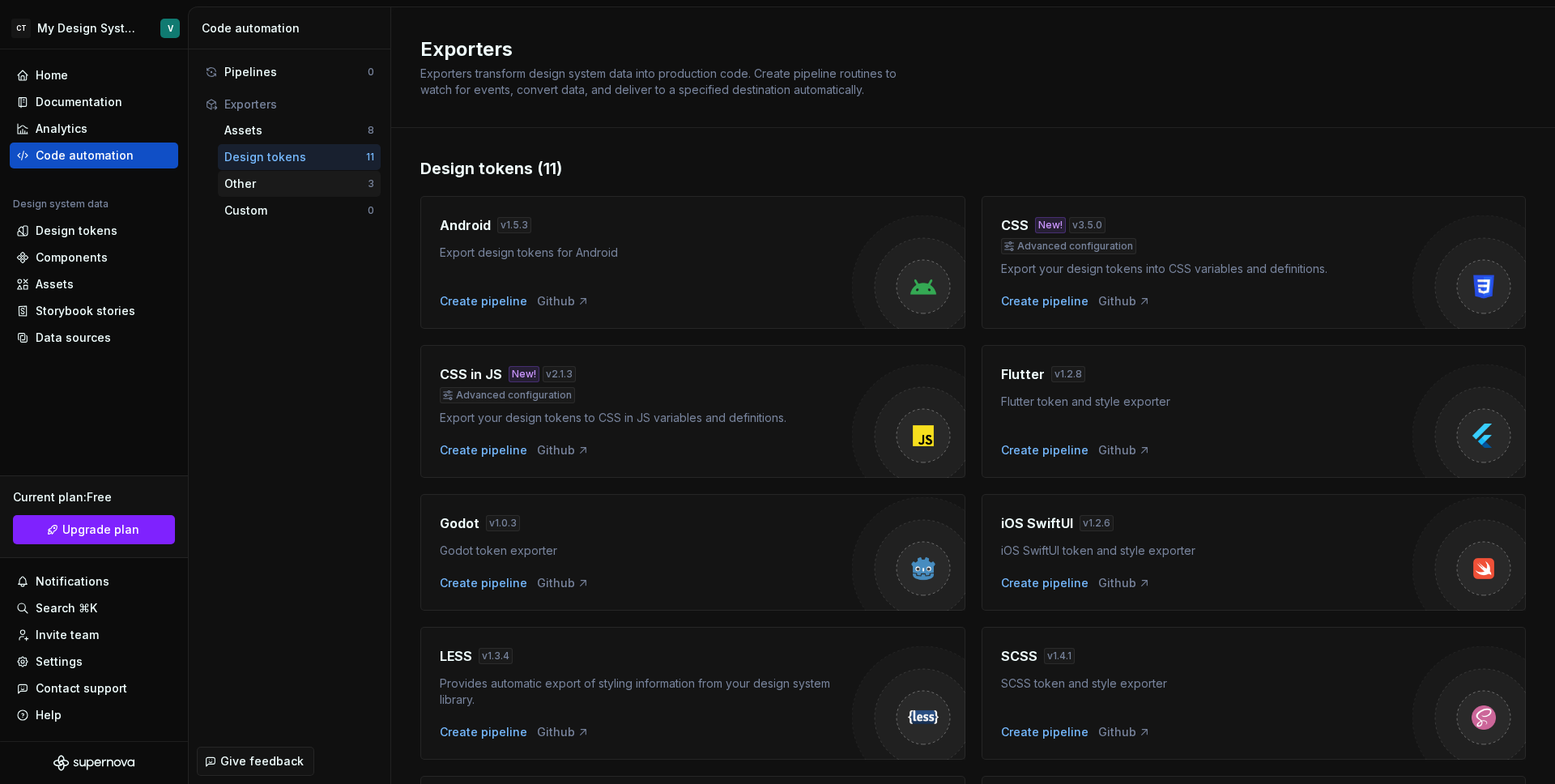
click at [288, 182] on div "Other" at bounding box center [296, 184] width 143 height 16
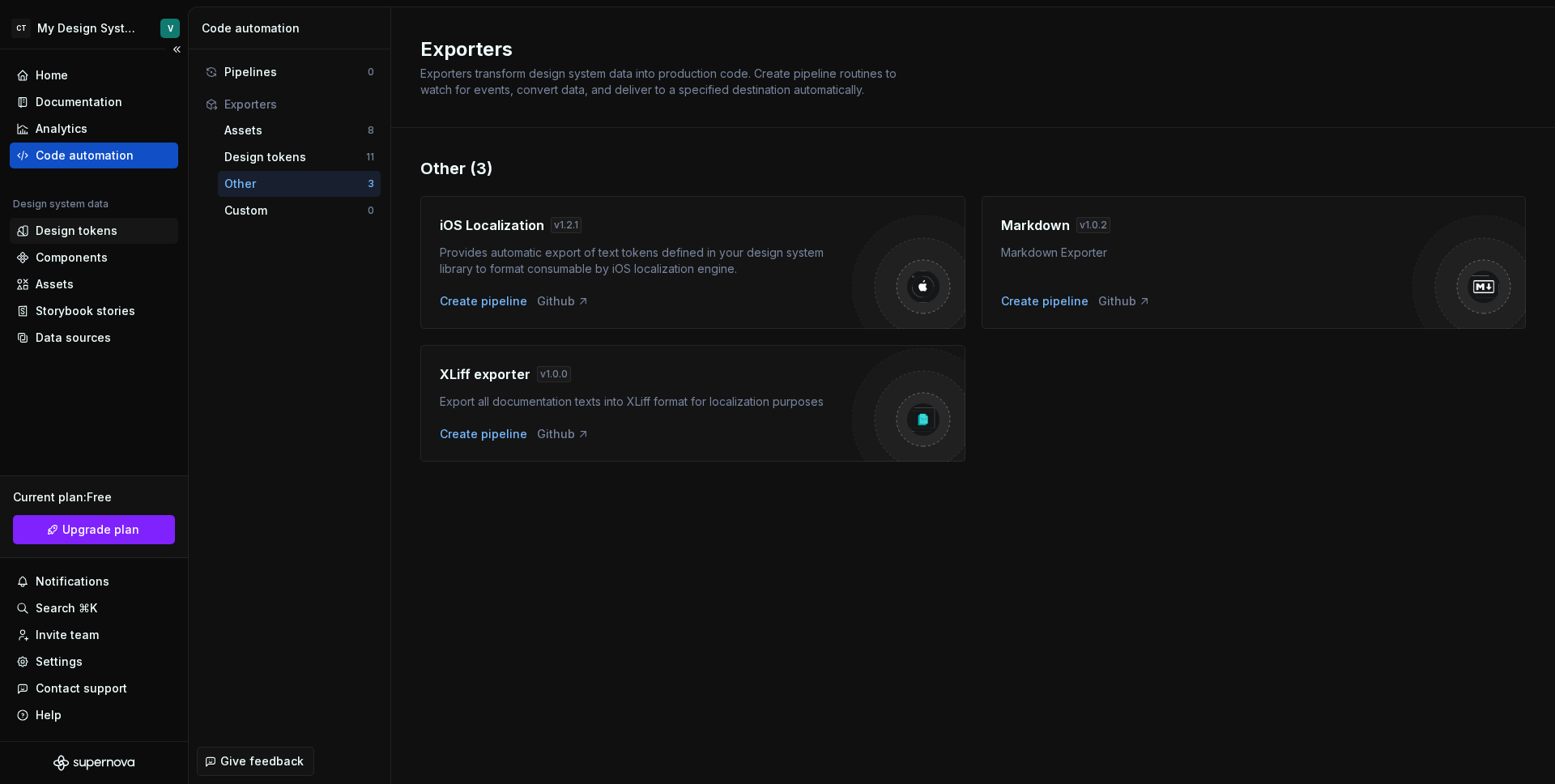
click at [75, 231] on div "Design tokens" at bounding box center [76, 230] width 82 height 16
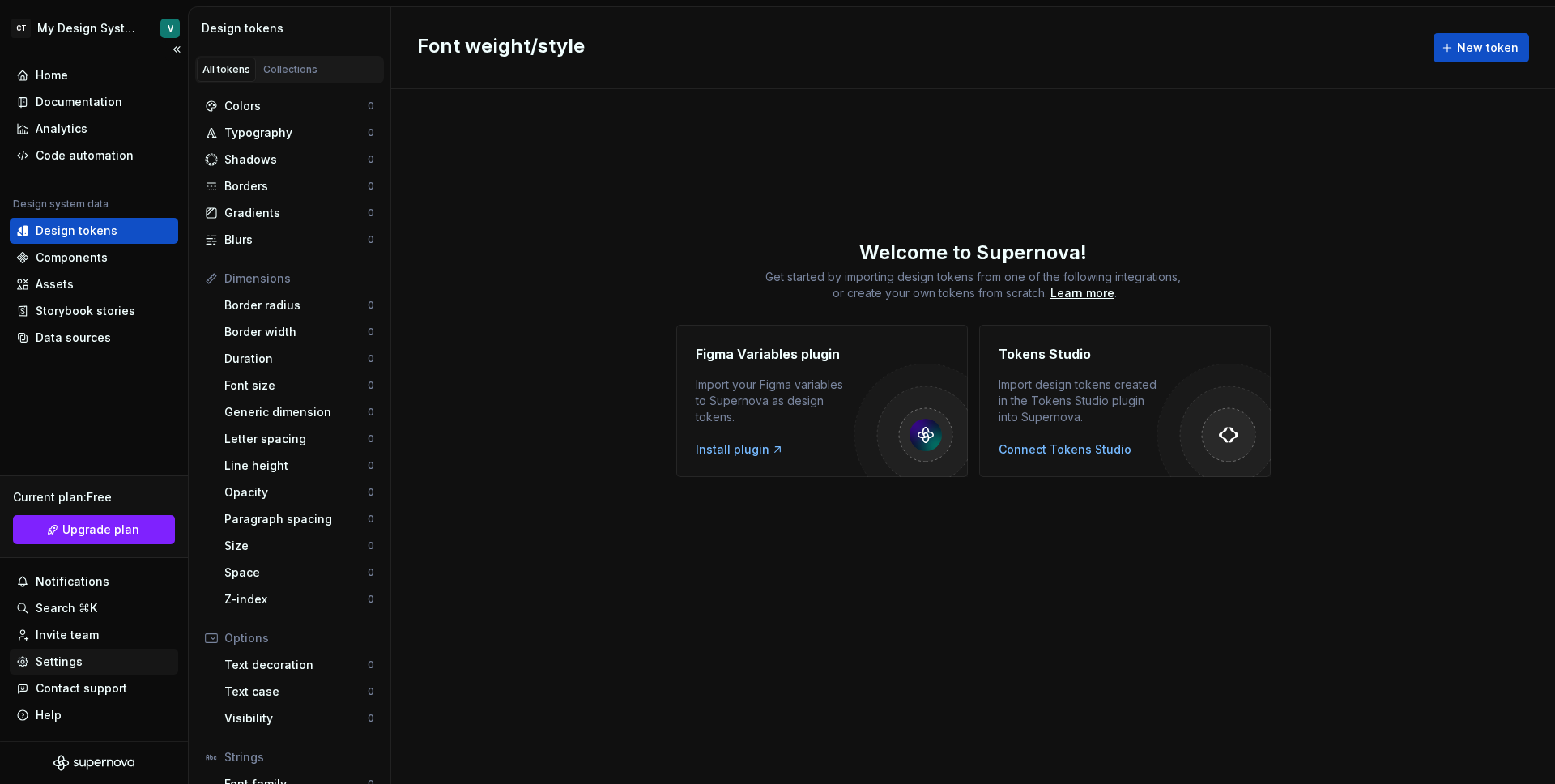
click at [61, 666] on div "Settings" at bounding box center [59, 662] width 47 height 16
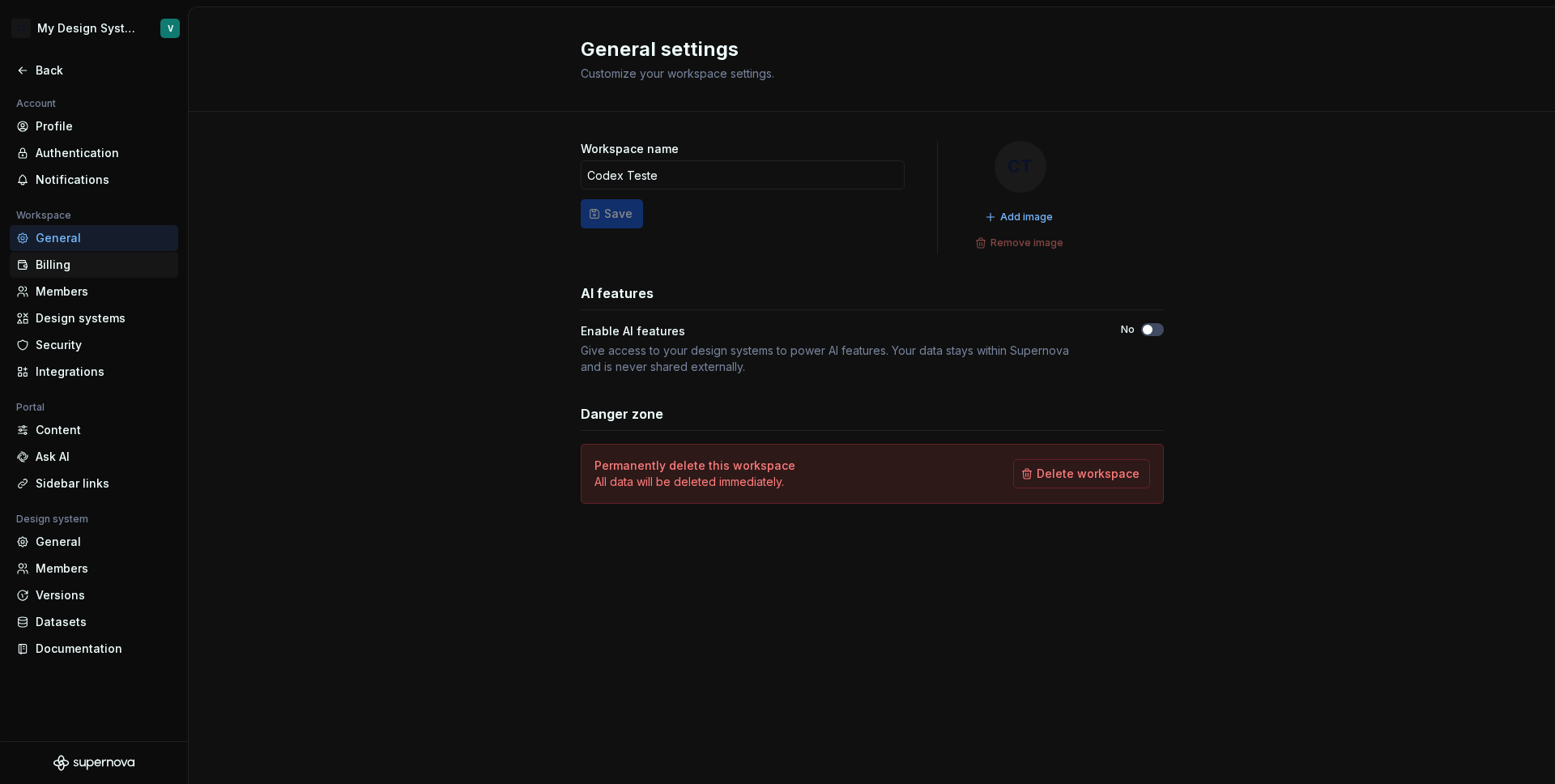
click at [50, 262] on div "Billing" at bounding box center [103, 265] width 136 height 16
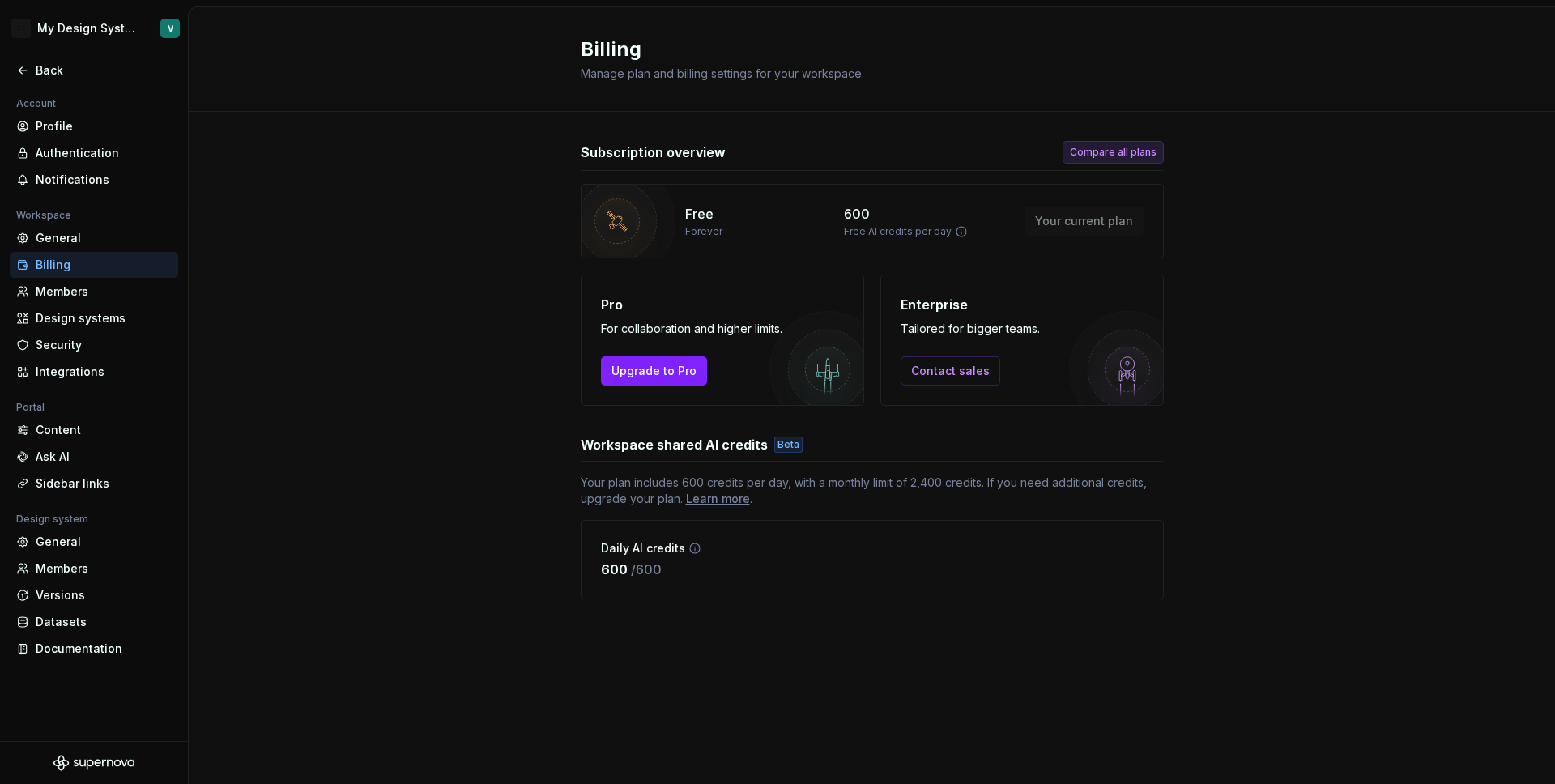
click at [1088, 151] on span "Compare all plans" at bounding box center [1113, 152] width 86 height 13
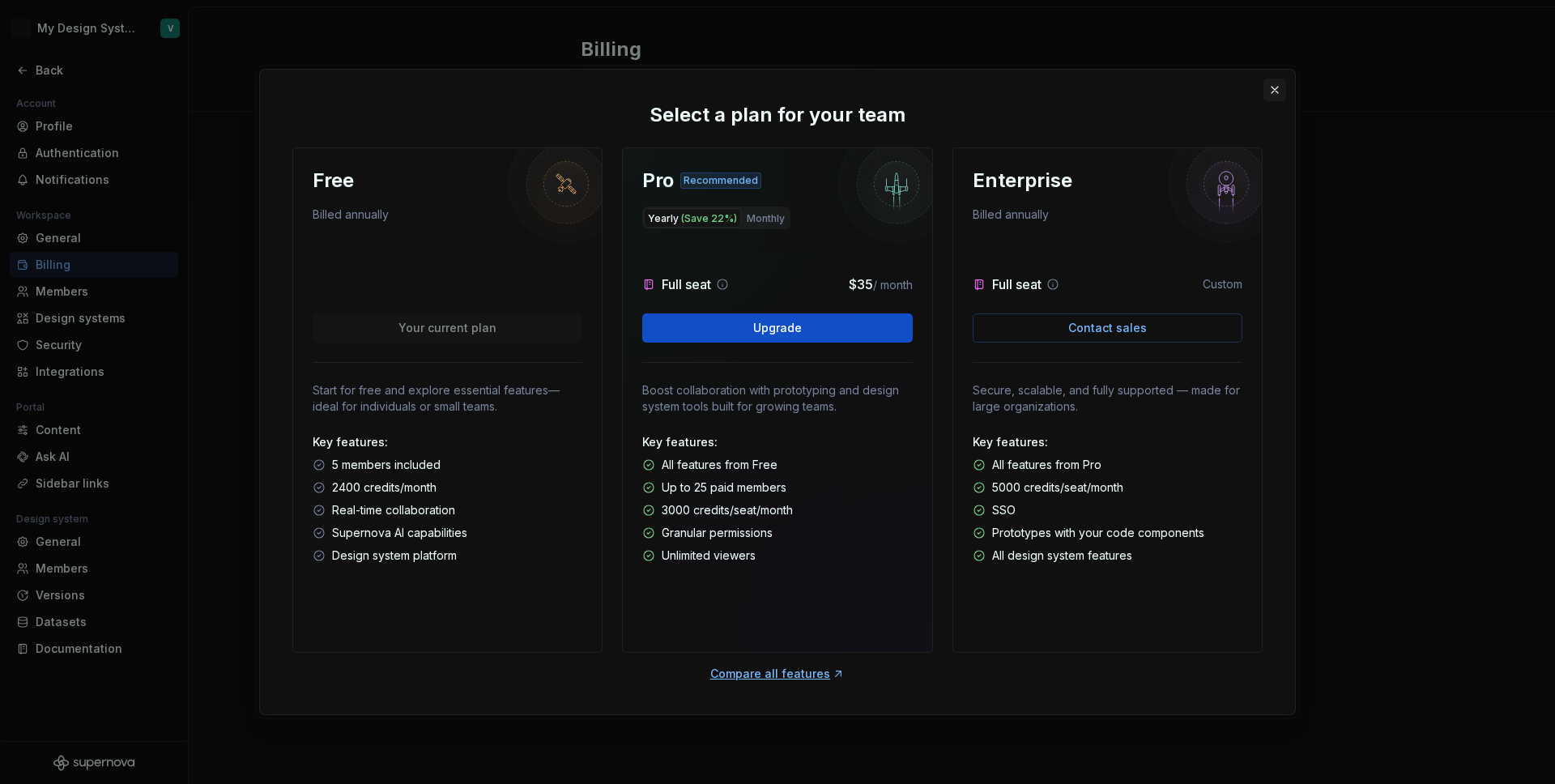
click at [1274, 89] on button "button" at bounding box center [1275, 90] width 23 height 23
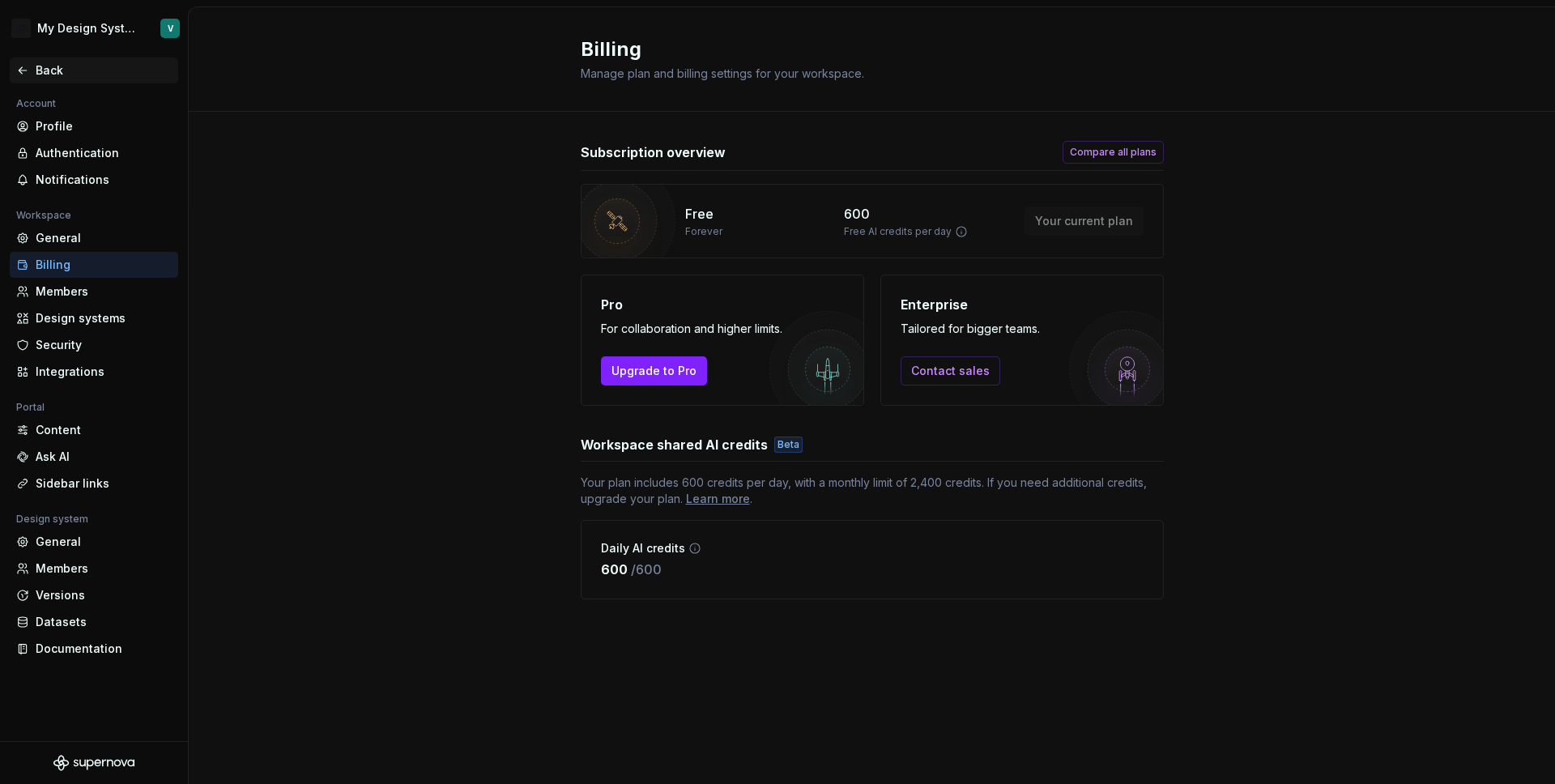
click at [27, 73] on icon at bounding box center [23, 70] width 13 height 13
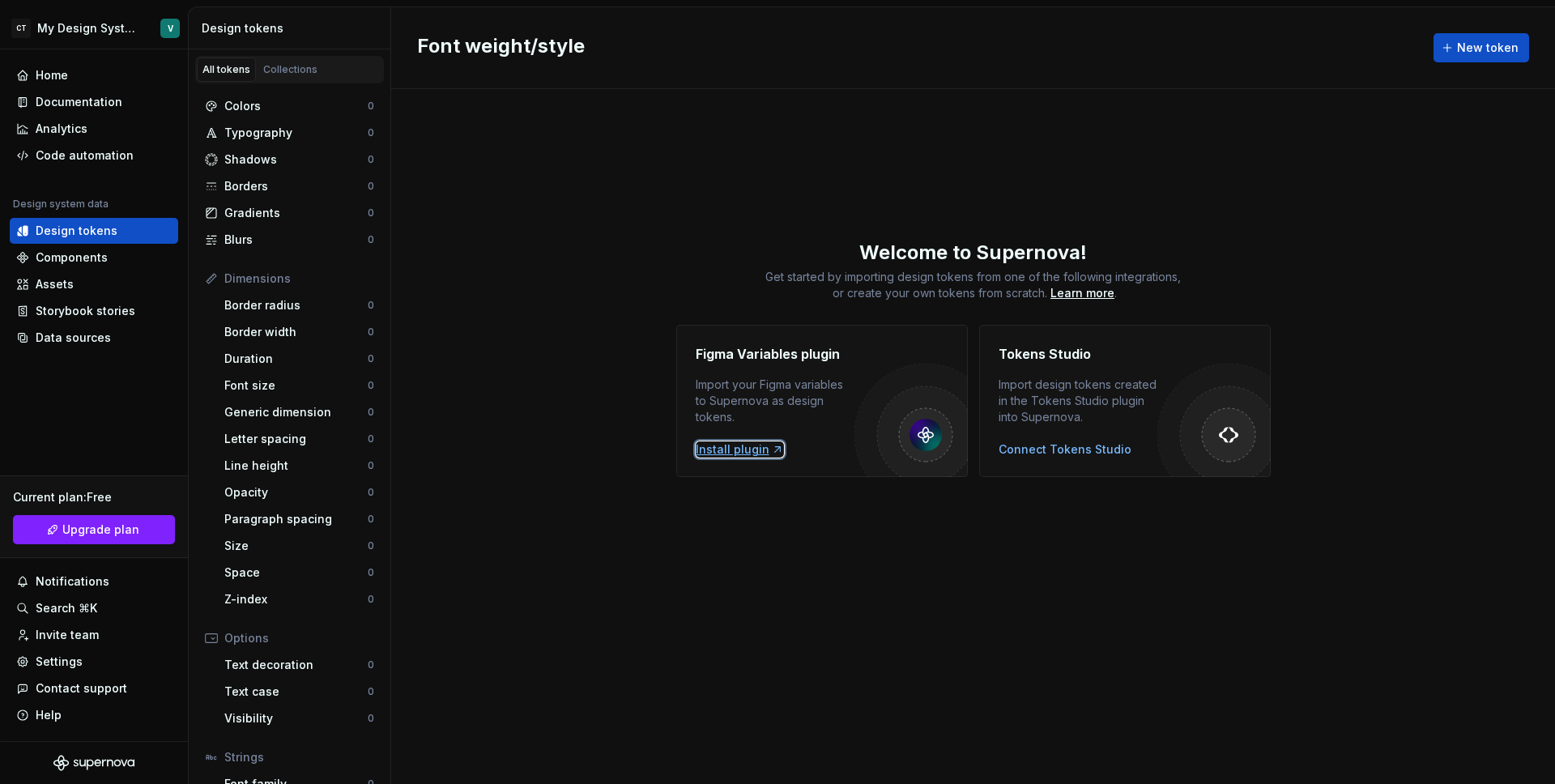
click at [702, 448] on div "Install plugin" at bounding box center [739, 449] width 88 height 16
click at [1496, 52] on span "New token" at bounding box center [1488, 48] width 62 height 16
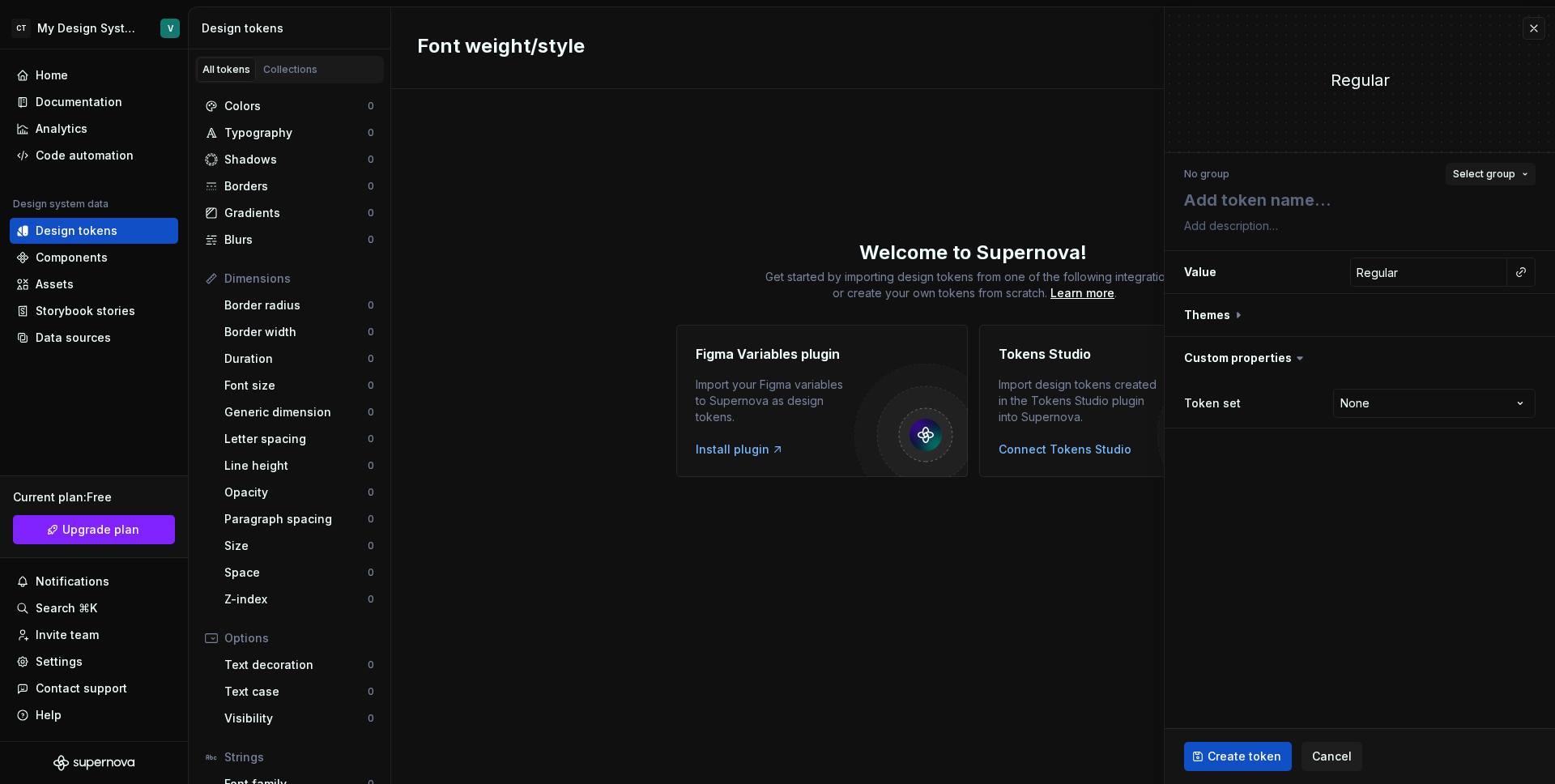
click at [1485, 169] on span "Select group" at bounding box center [1484, 174] width 63 height 13
click at [1406, 157] on div "No group Select group Value Regular Themes Custom properties Token set None ***…" at bounding box center [1360, 296] width 390 height 285
click at [1230, 321] on button "button" at bounding box center [1360, 315] width 390 height 42
click at [1224, 350] on div "Dark" at bounding box center [1265, 358] width 162 height 16
click at [1218, 361] on div "Dark" at bounding box center [1265, 358] width 162 height 16
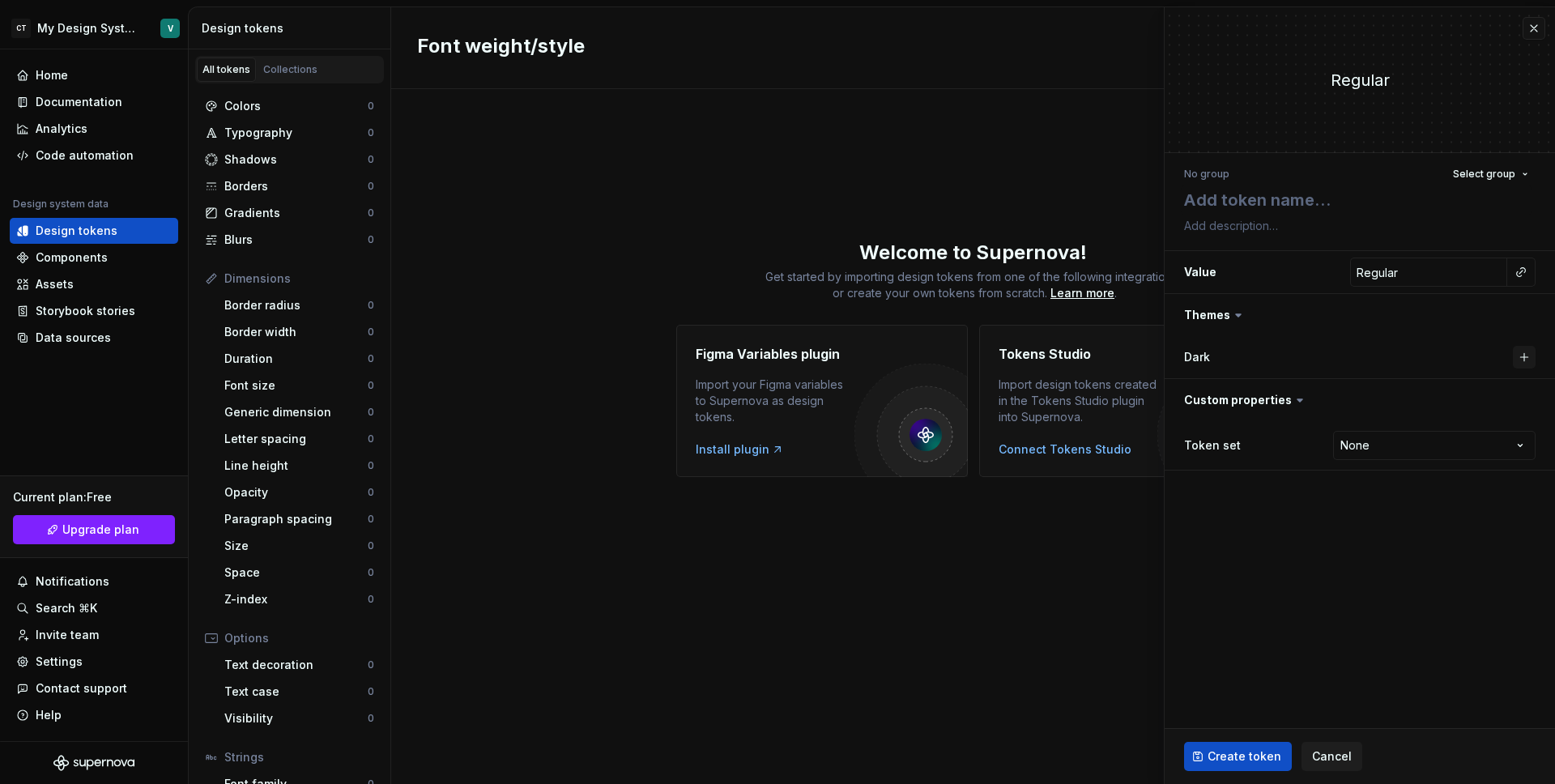
click at [1523, 355] on button "button" at bounding box center [1524, 357] width 23 height 23
click at [1420, 362] on button "button" at bounding box center [1415, 357] width 29 height 29
click at [1530, 358] on button "button" at bounding box center [1524, 357] width 23 height 23
click at [1467, 358] on input "Regular" at bounding box center [1471, 357] width 72 height 29
click at [1421, 358] on button "button" at bounding box center [1415, 357] width 29 height 29
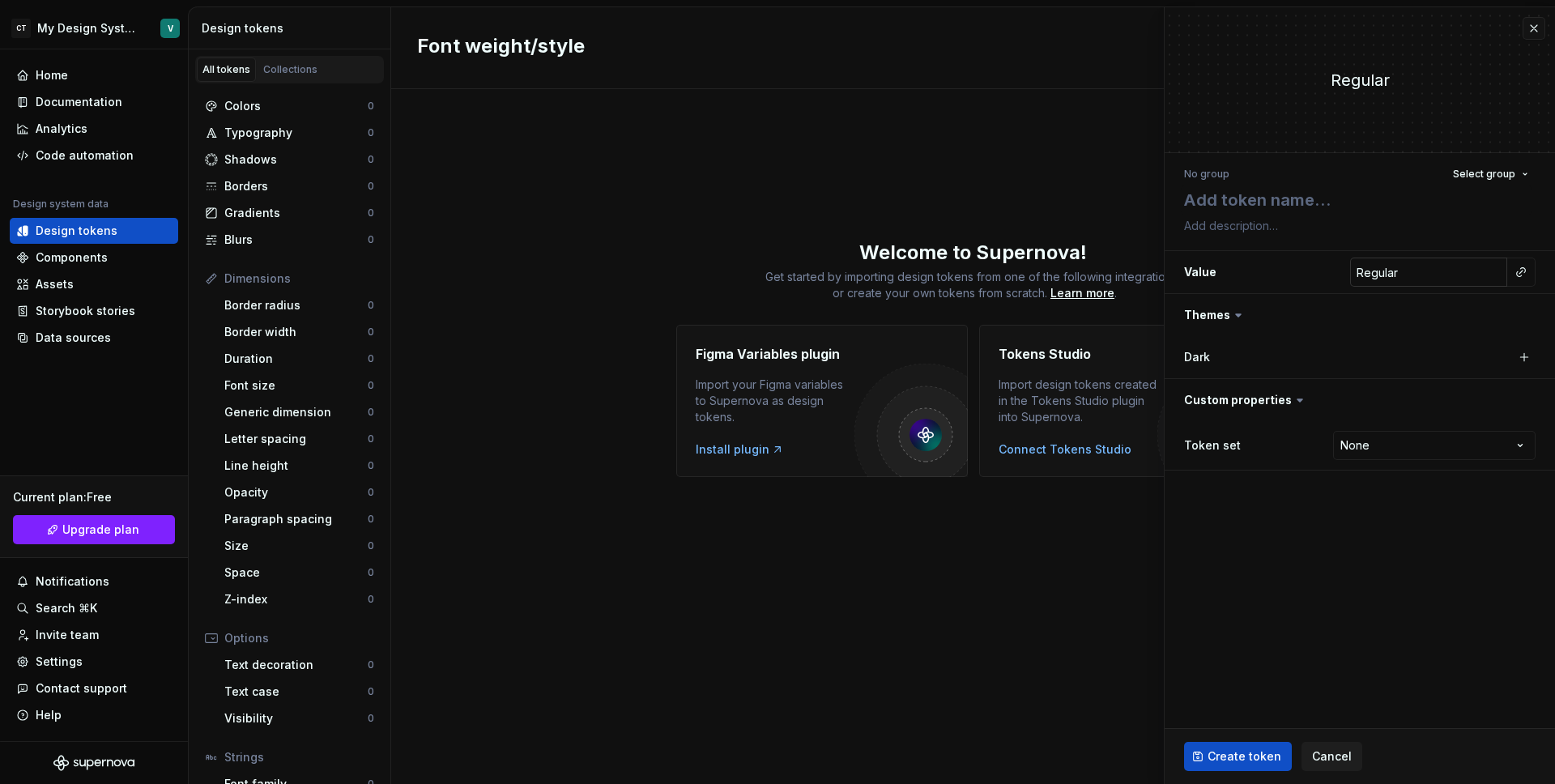
click at [1393, 280] on input "Regular" at bounding box center [1428, 272] width 157 height 29
type textarea "*"
click at [1346, 446] on html "CT My Design System V Home Documentation Analytics Code automation Design syste…" at bounding box center [777, 392] width 1555 height 784
select select "**********"
click at [1215, 406] on button "button" at bounding box center [1360, 400] width 390 height 42
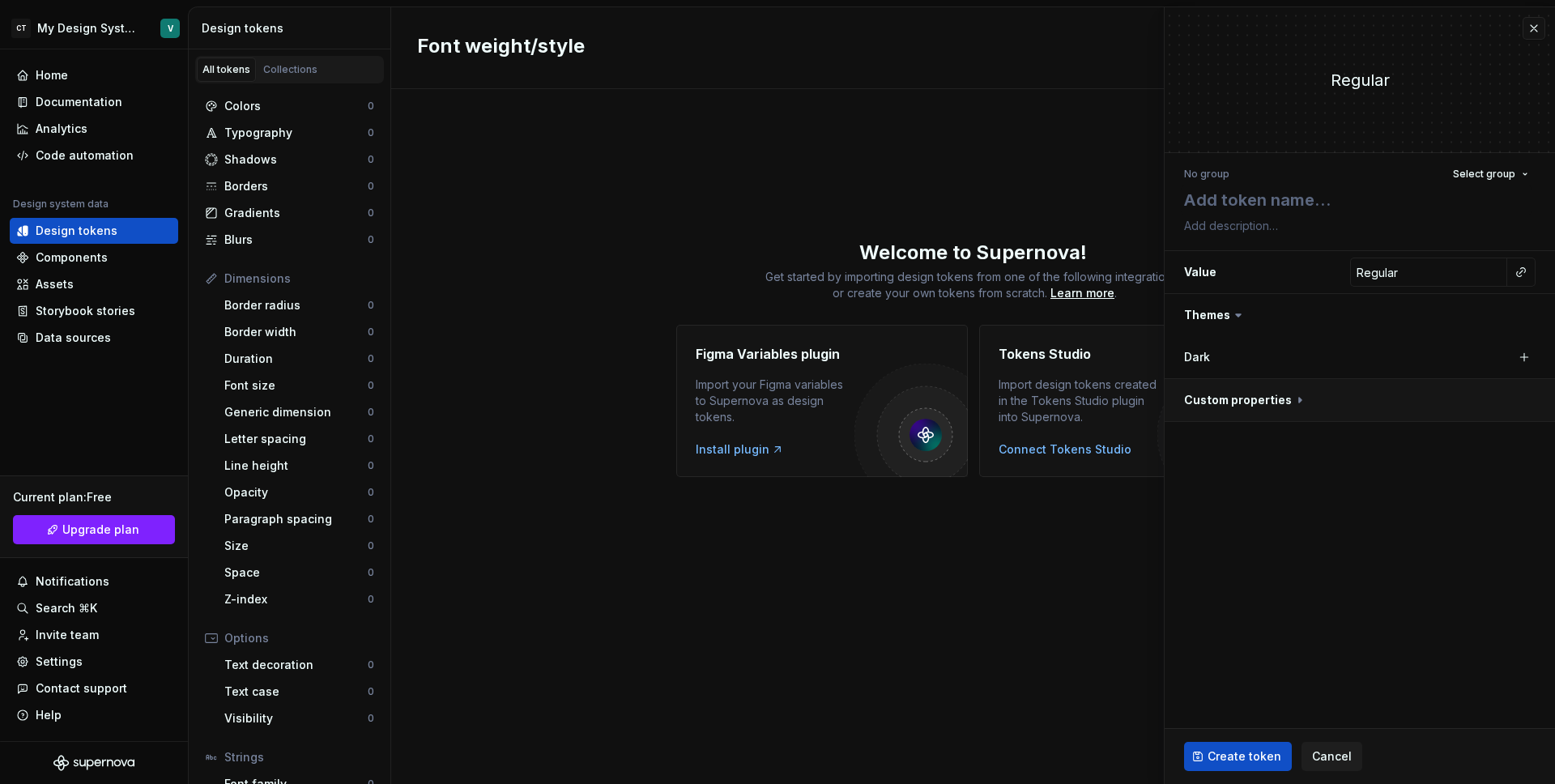
click at [1215, 406] on button "button" at bounding box center [1360, 400] width 390 height 42
click at [1201, 360] on label "Dark" at bounding box center [1197, 358] width 26 height 16
click at [1210, 305] on button "button" at bounding box center [1360, 315] width 390 height 42
click at [1211, 306] on button "button" at bounding box center [1360, 315] width 390 height 42
click at [1374, 92] on div "Regular" at bounding box center [1360, 80] width 390 height 145
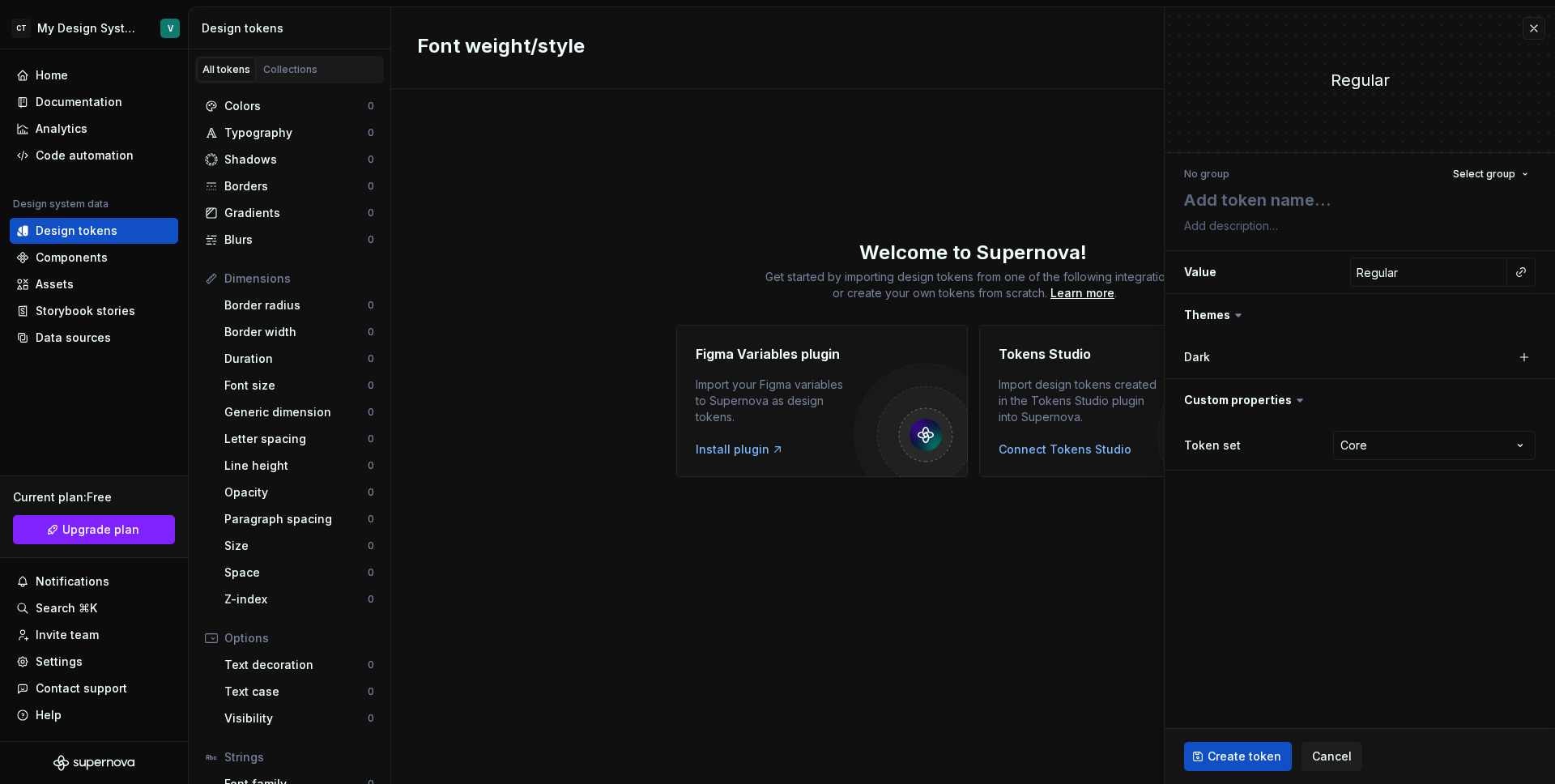
click at [1371, 81] on div "Regular" at bounding box center [1360, 80] width 390 height 23
click at [1544, 28] on button "button" at bounding box center [1534, 28] width 23 height 23
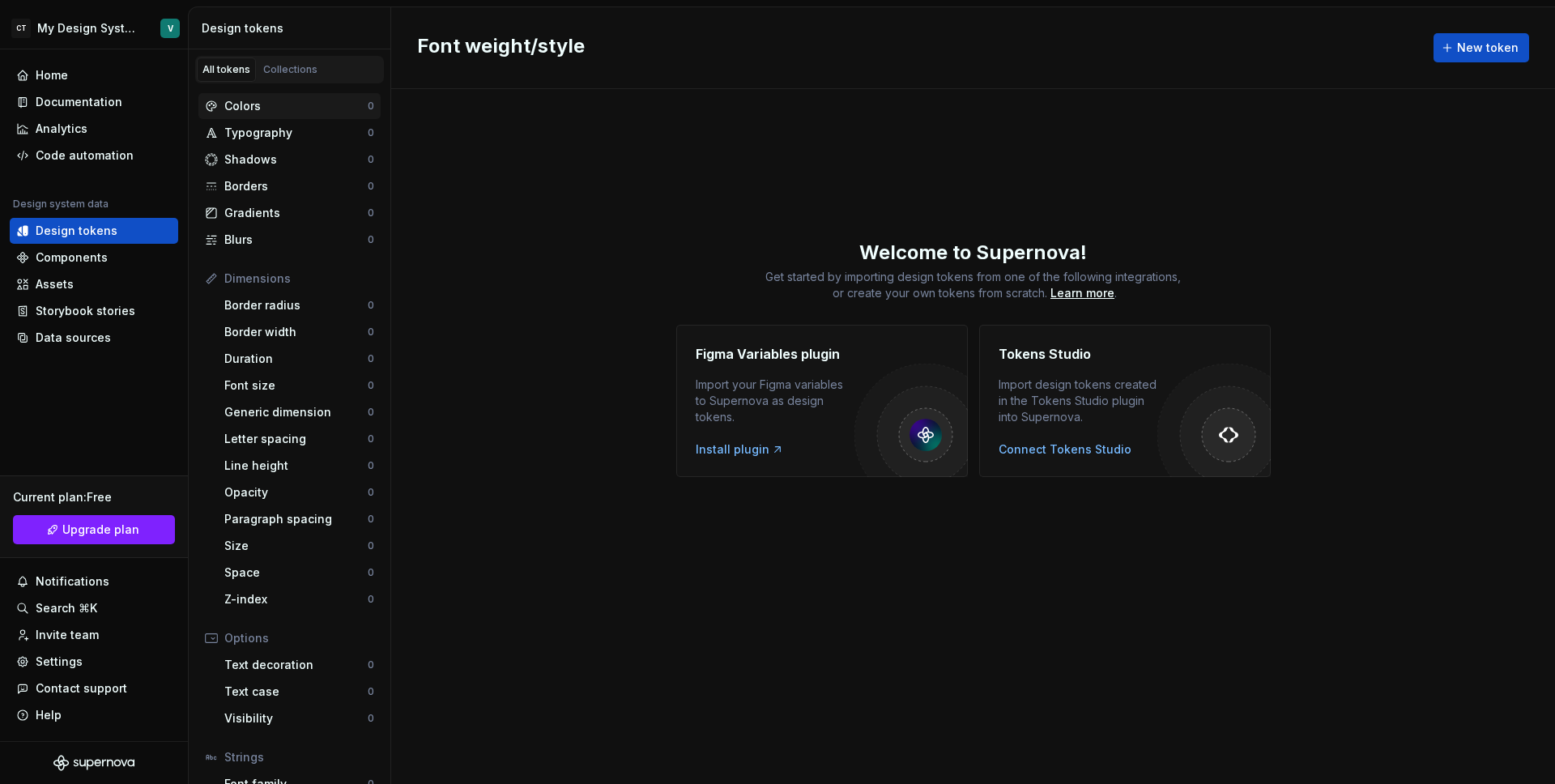
click at [257, 108] on div "Colors" at bounding box center [296, 106] width 143 height 16
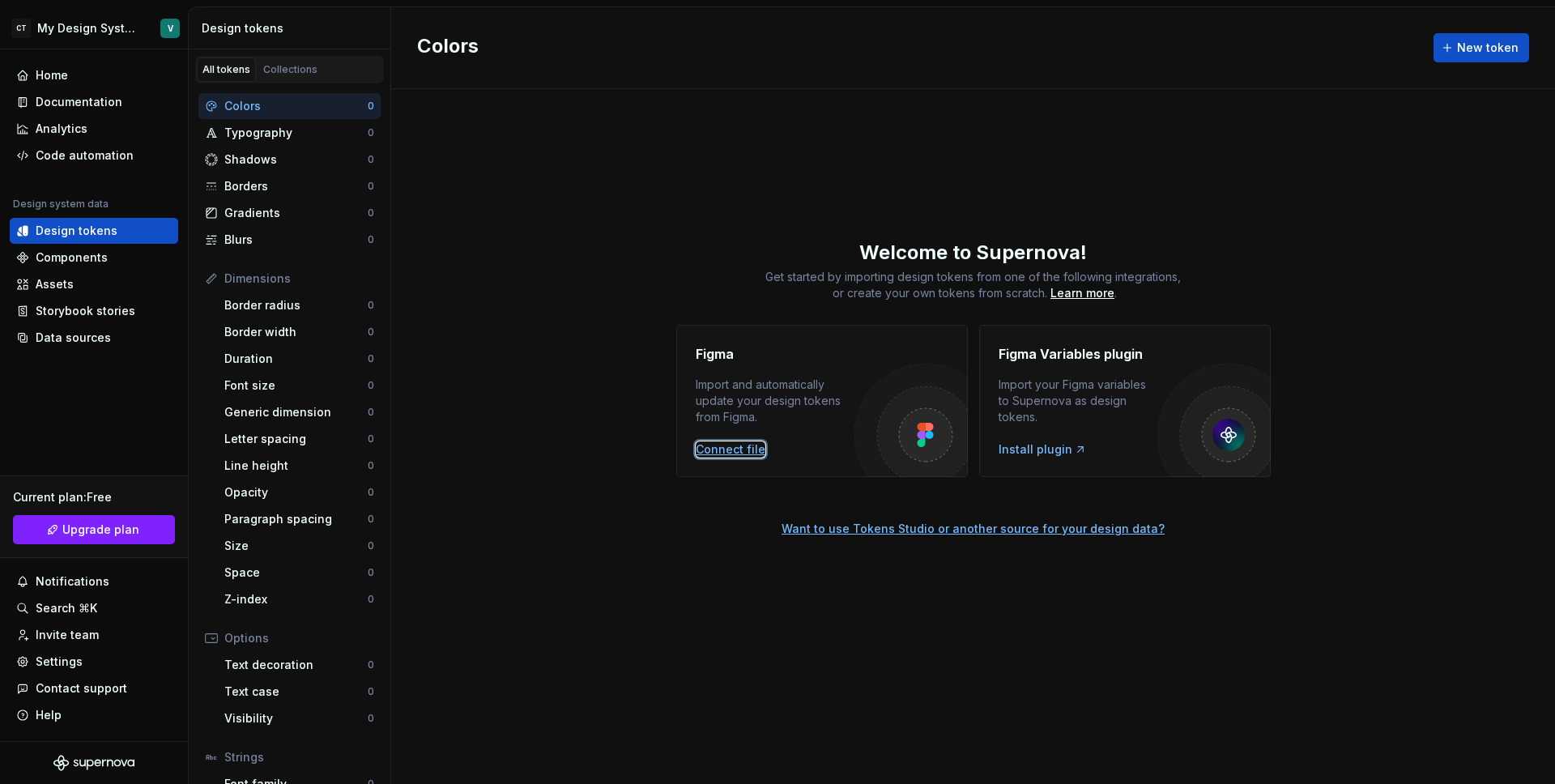
click at [730, 452] on div "Connect file" at bounding box center [730, 449] width 70 height 16
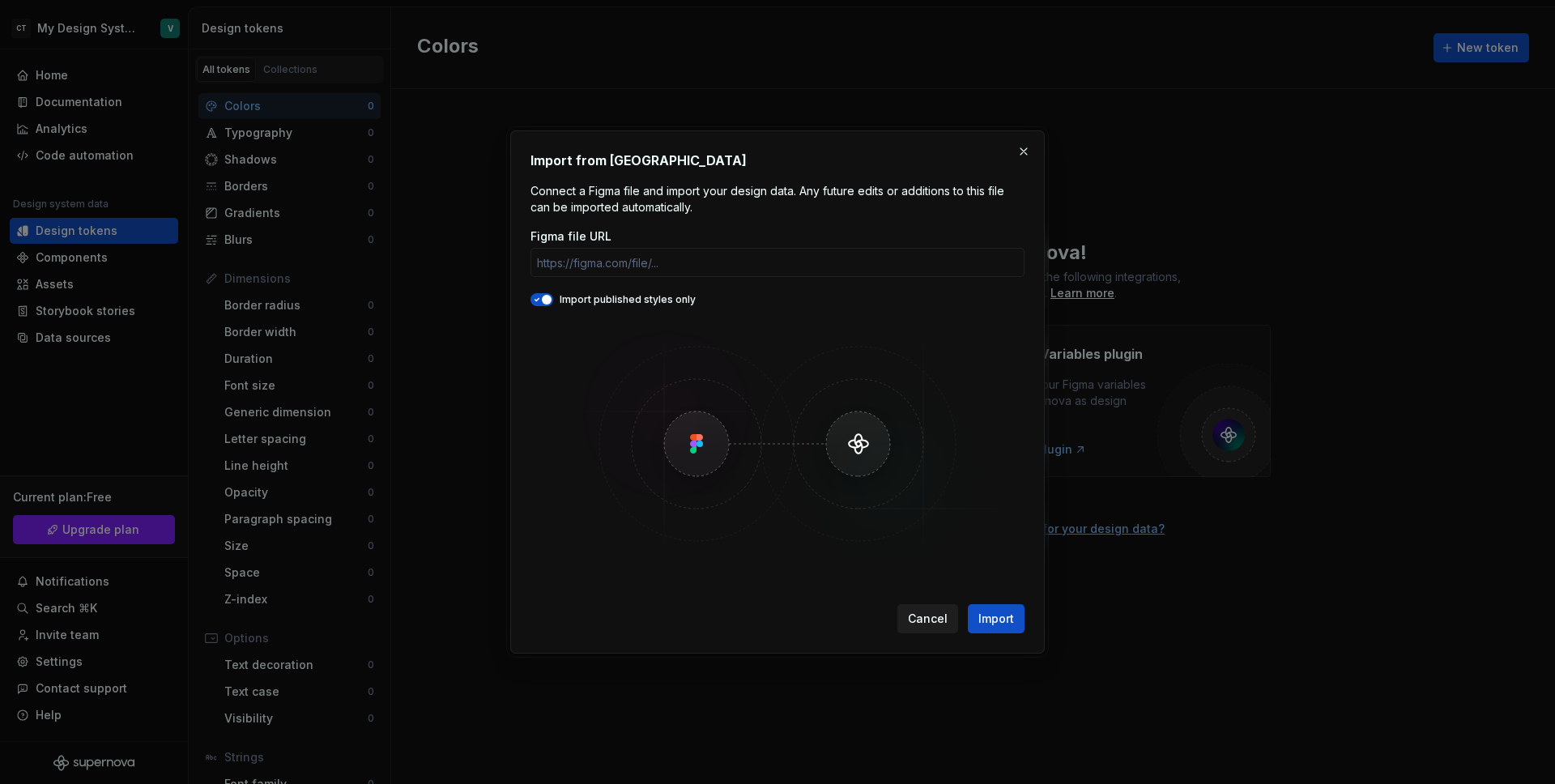
click at [910, 612] on span "Cancel" at bounding box center [928, 619] width 40 height 16
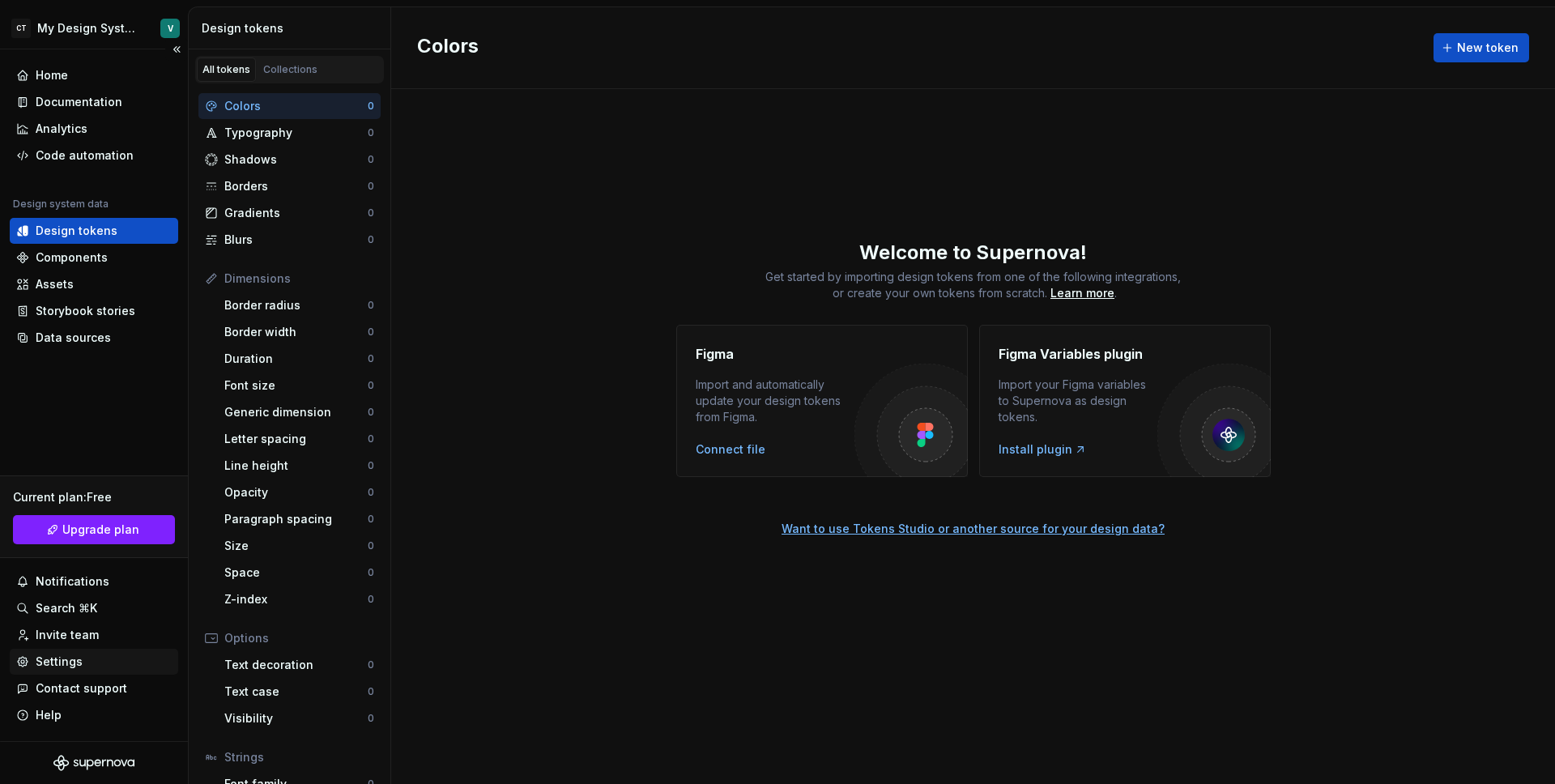
click at [82, 661] on div "Settings" at bounding box center [93, 662] width 155 height 16
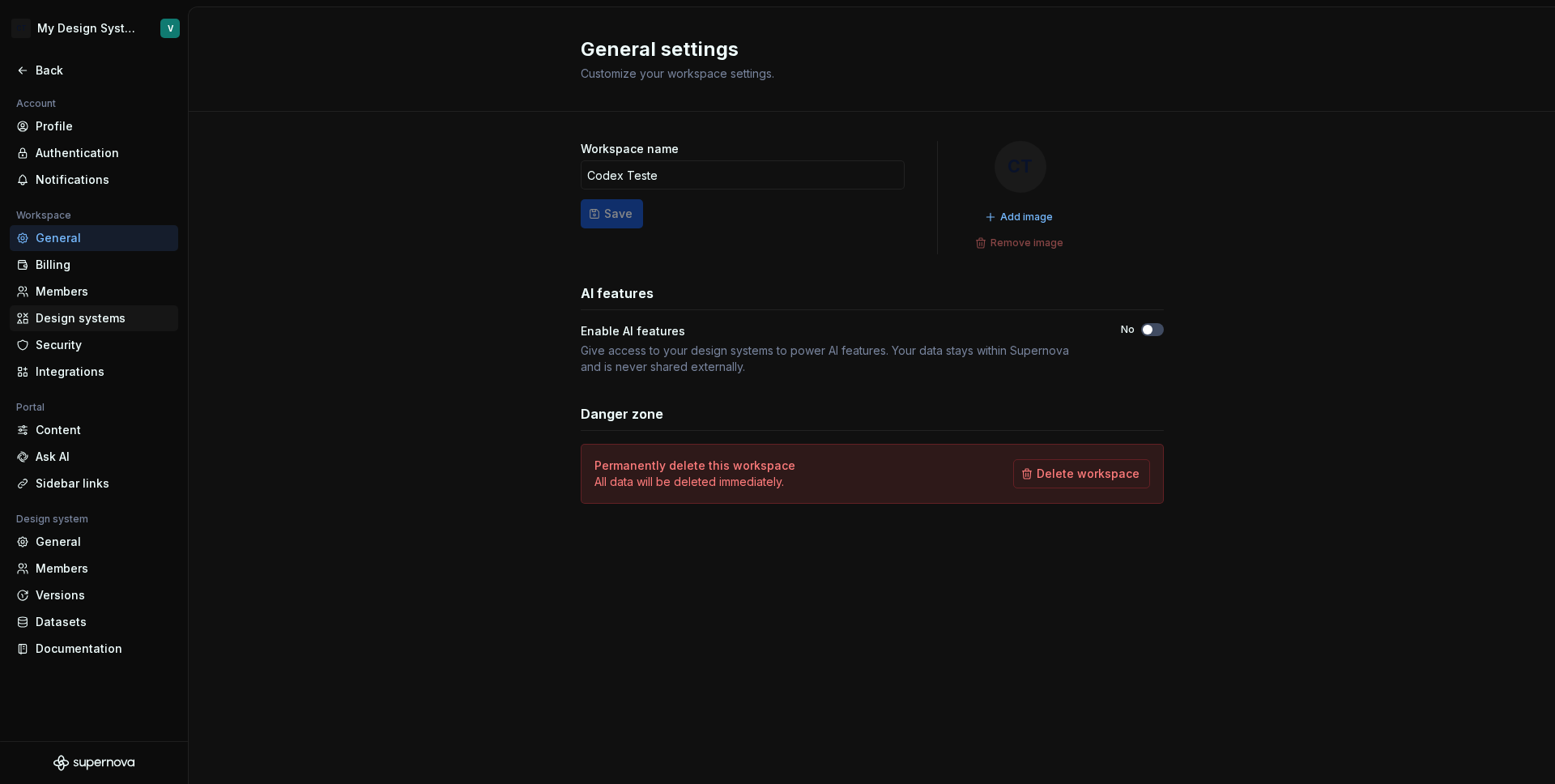
click at [80, 323] on div "Design systems" at bounding box center [103, 318] width 136 height 16
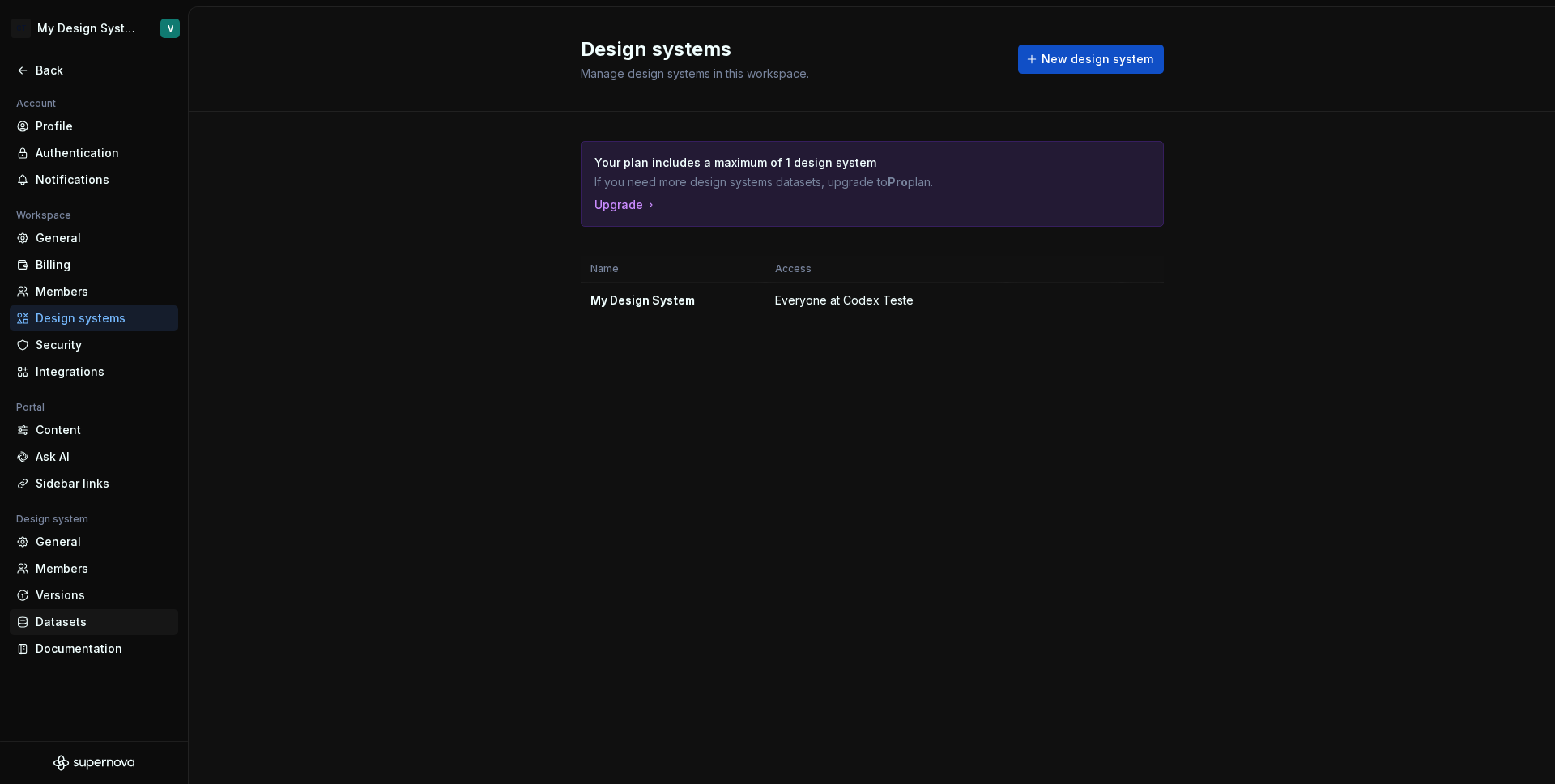
click at [53, 616] on div "Datasets" at bounding box center [103, 622] width 136 height 16
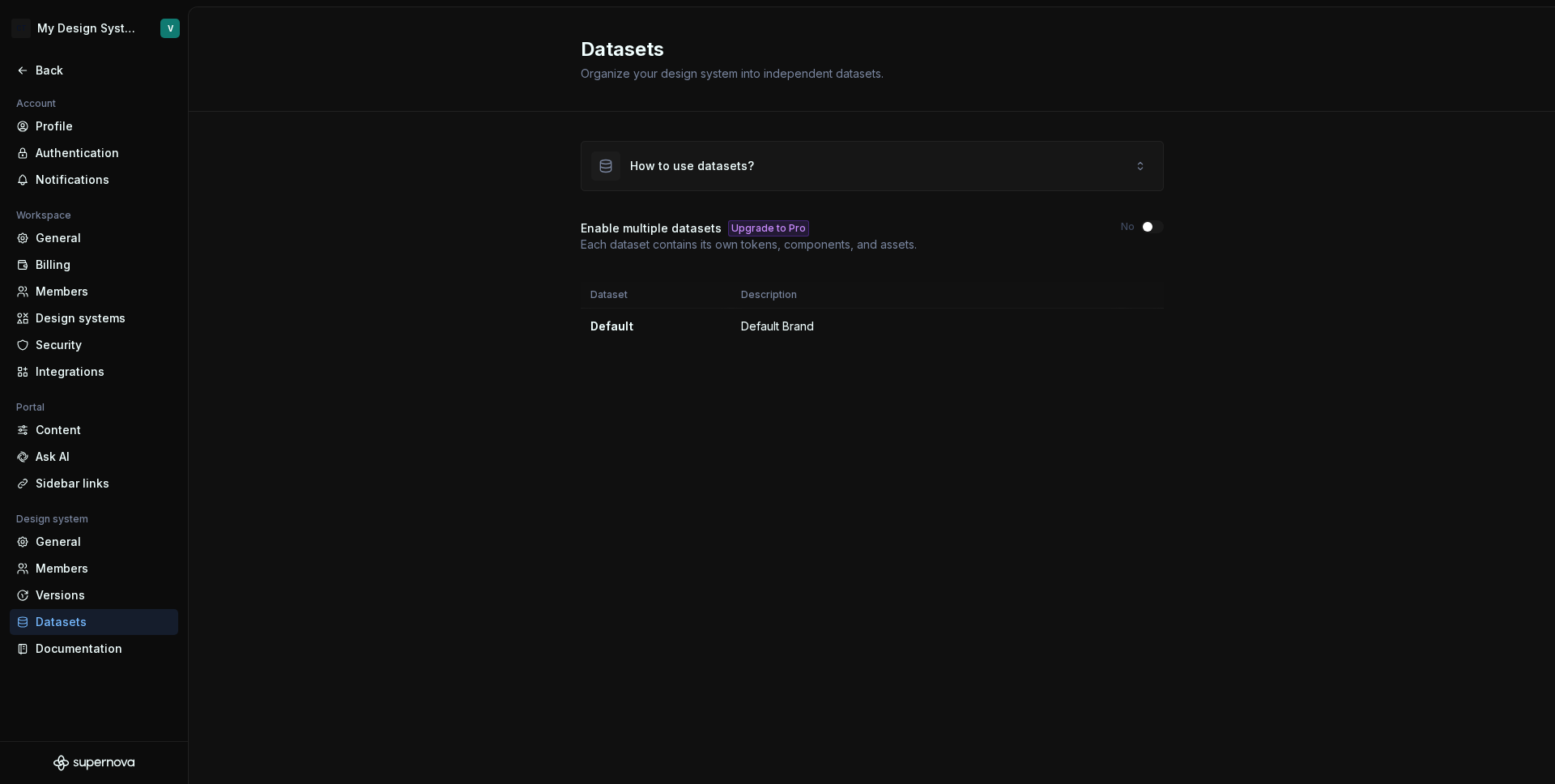
click at [656, 173] on div "How to use datasets?" at bounding box center [692, 166] width 124 height 16
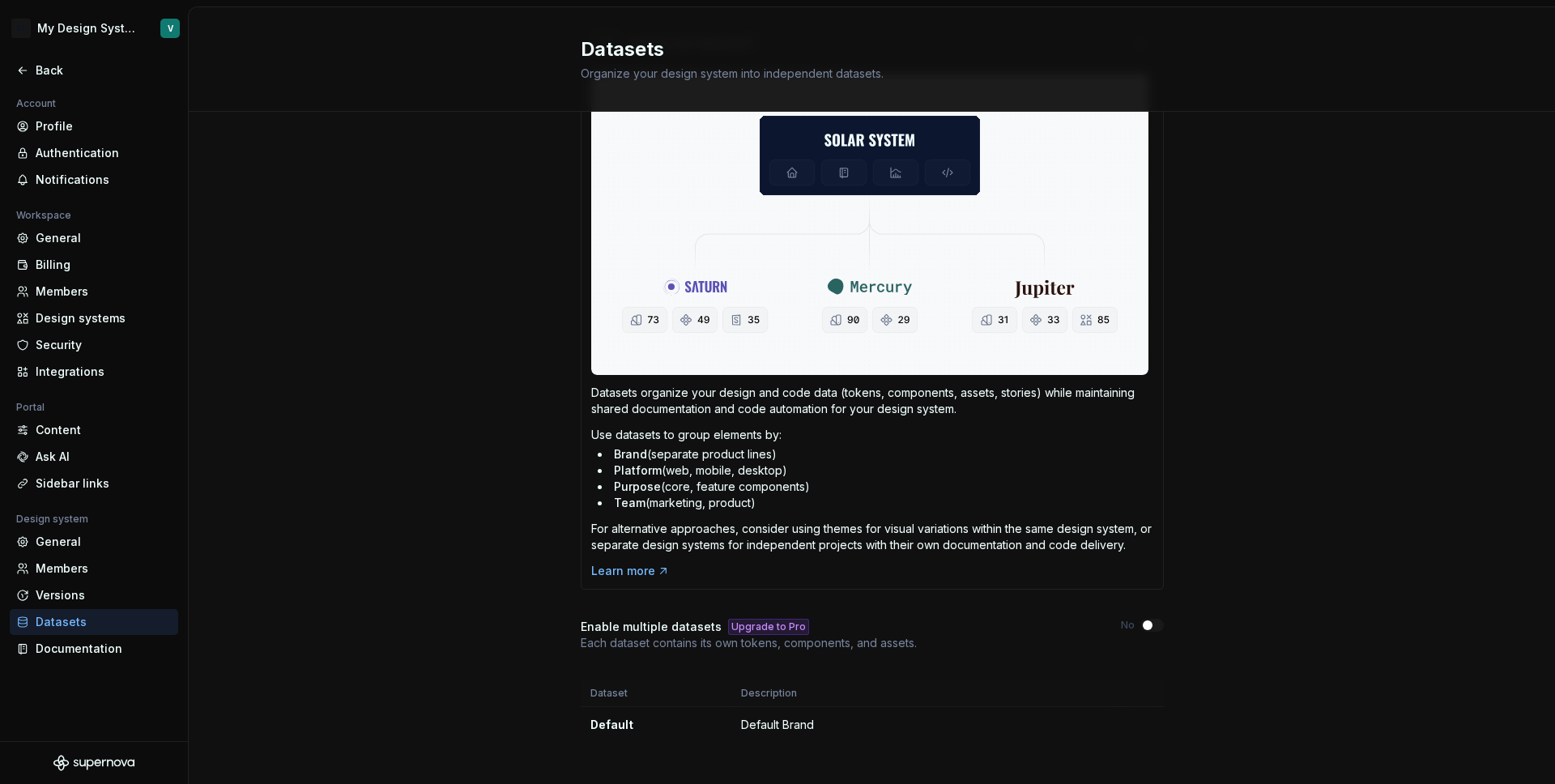
scroll to position [143, 0]
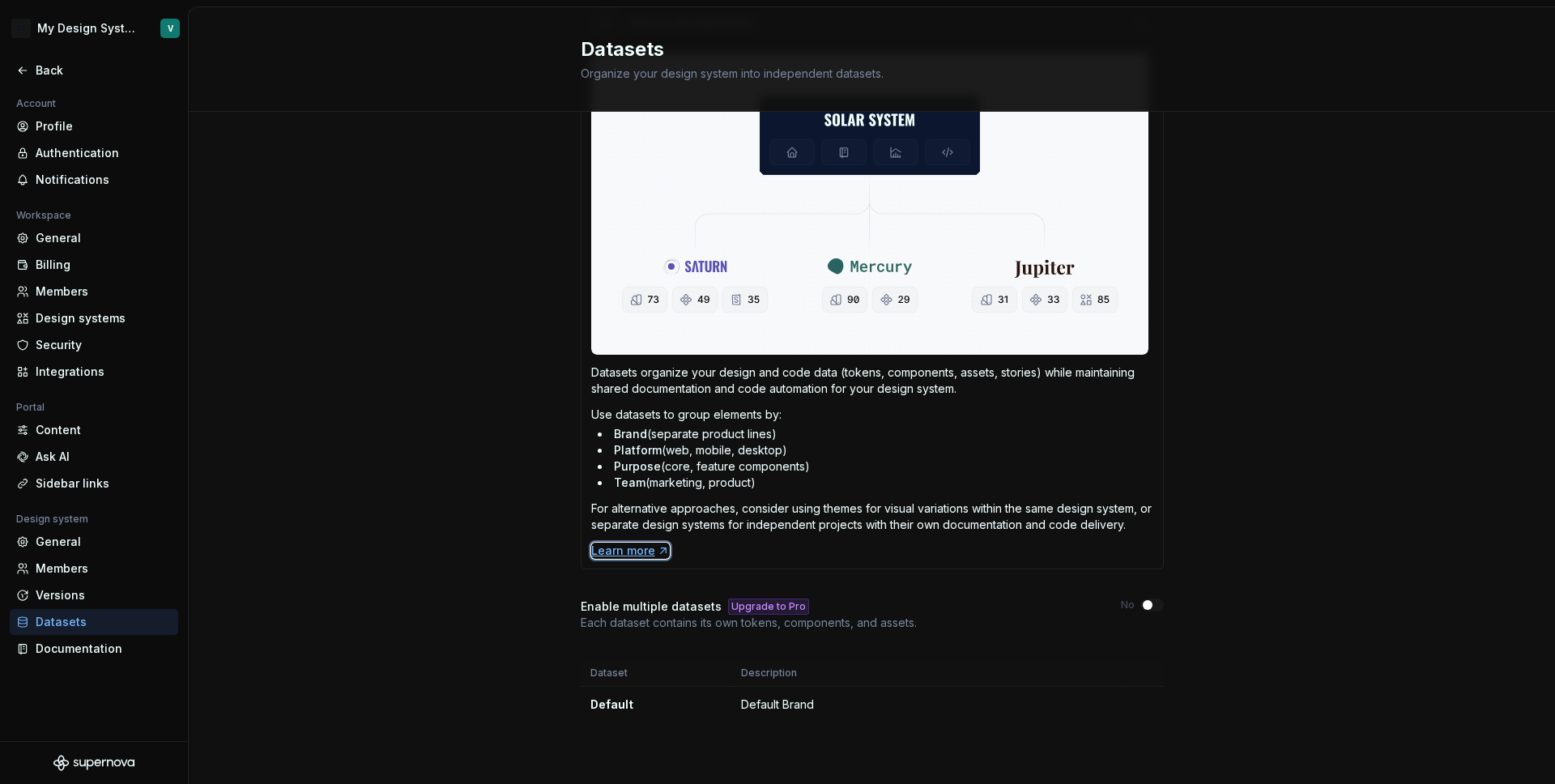
click at [620, 550] on div "Learn more" at bounding box center [630, 551] width 79 height 16
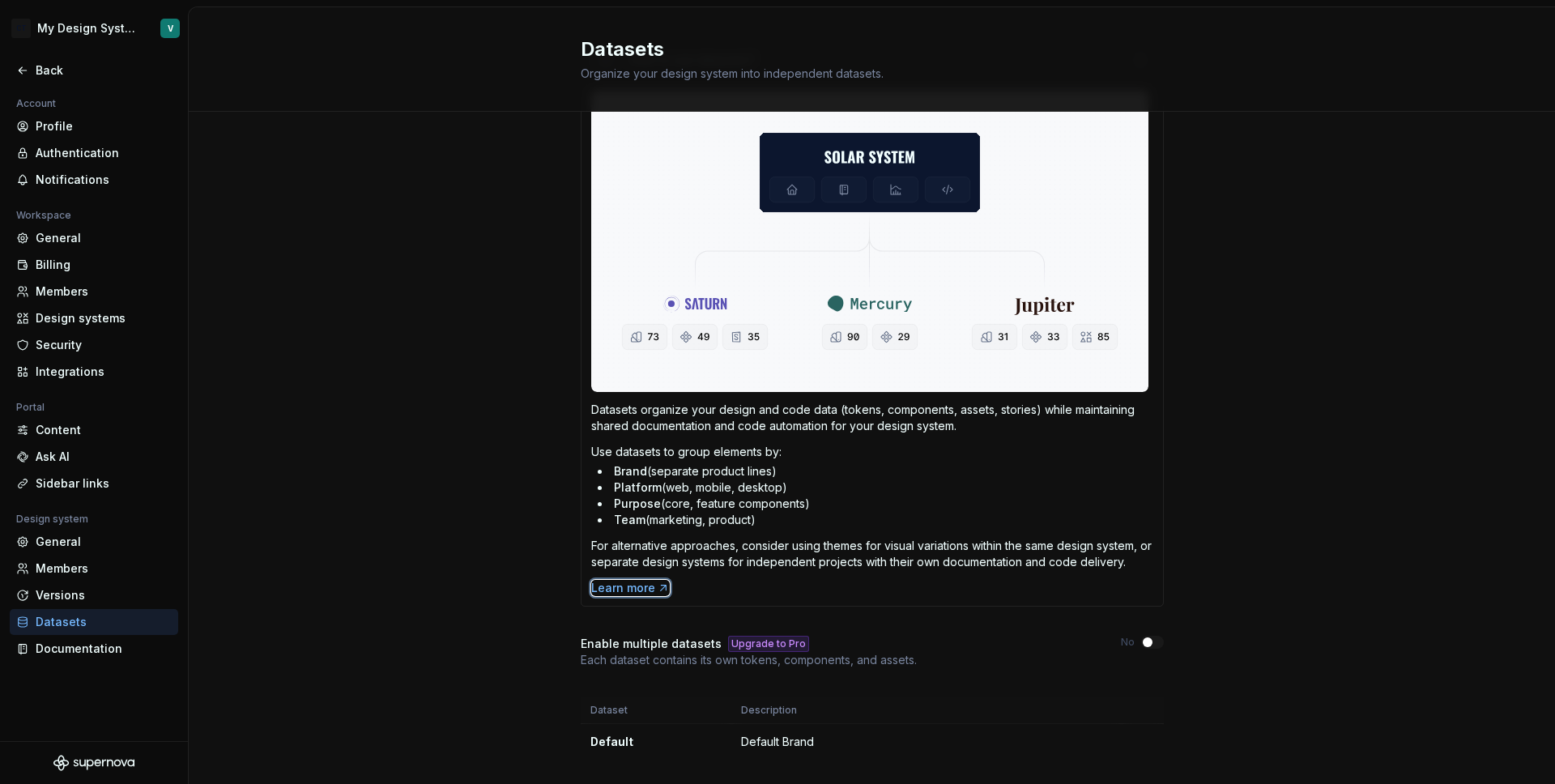
scroll to position [0, 0]
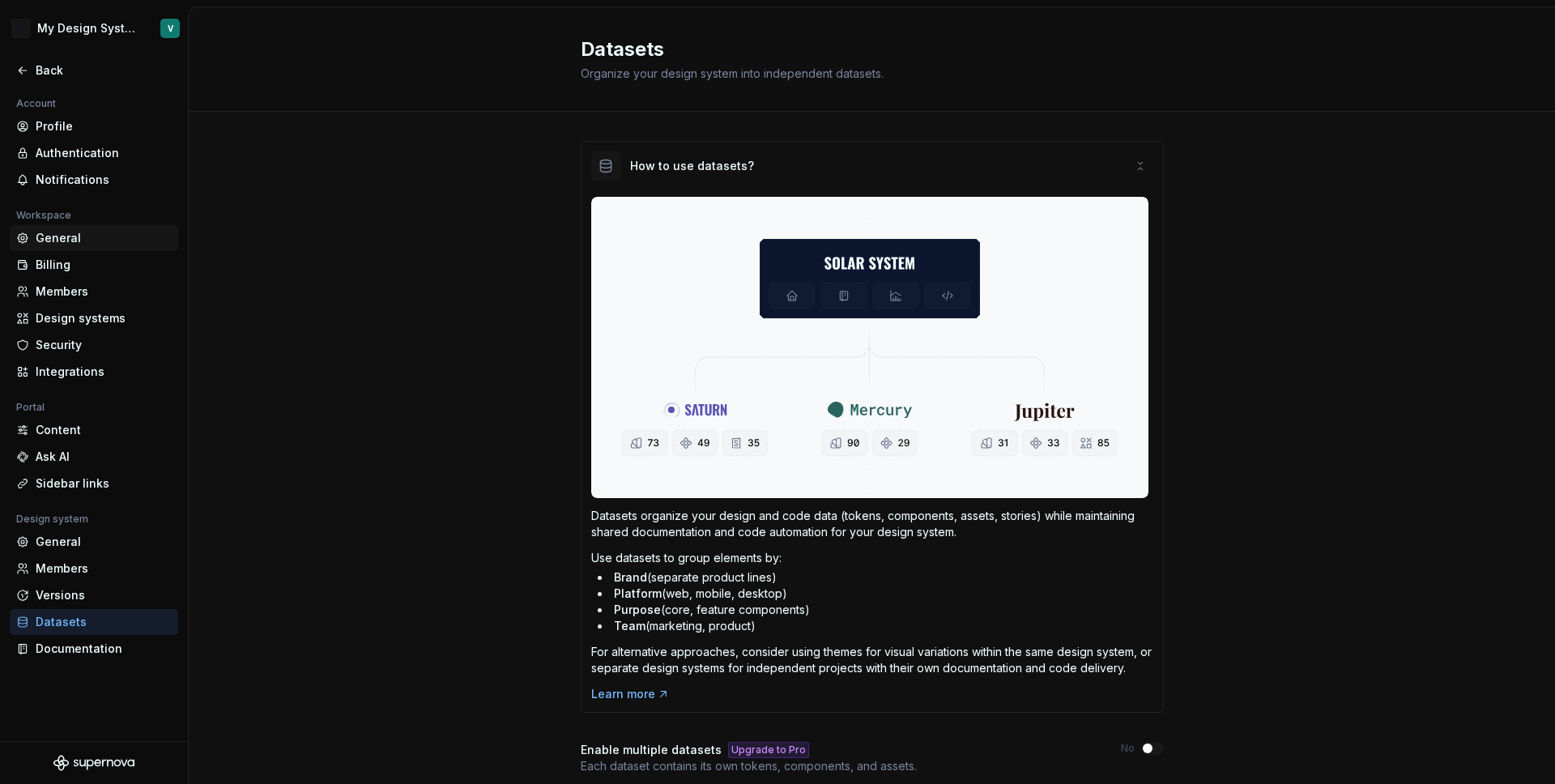
click at [67, 226] on div "General" at bounding box center [94, 238] width 169 height 26
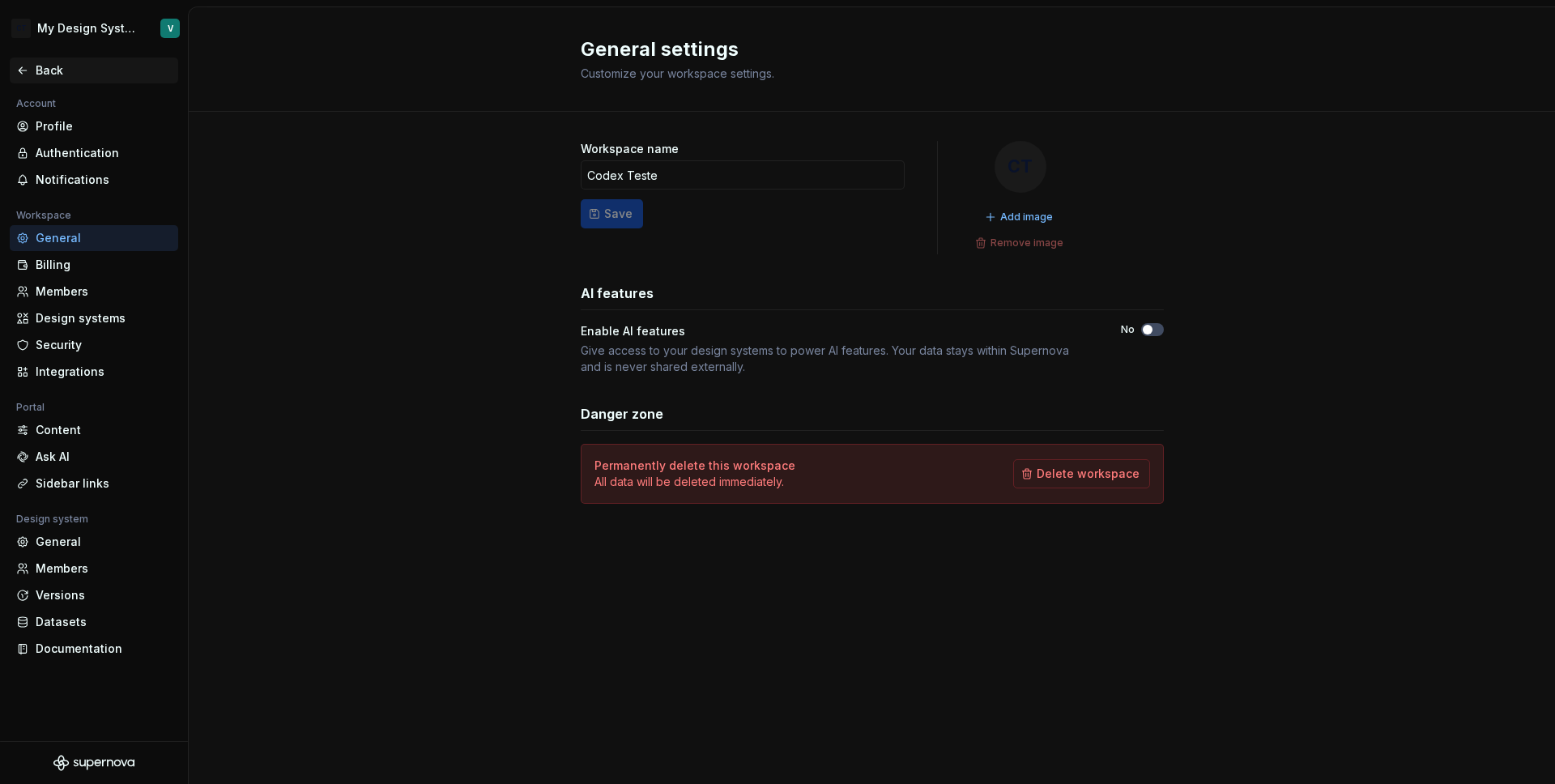
click at [25, 70] on icon at bounding box center [23, 70] width 7 height 6
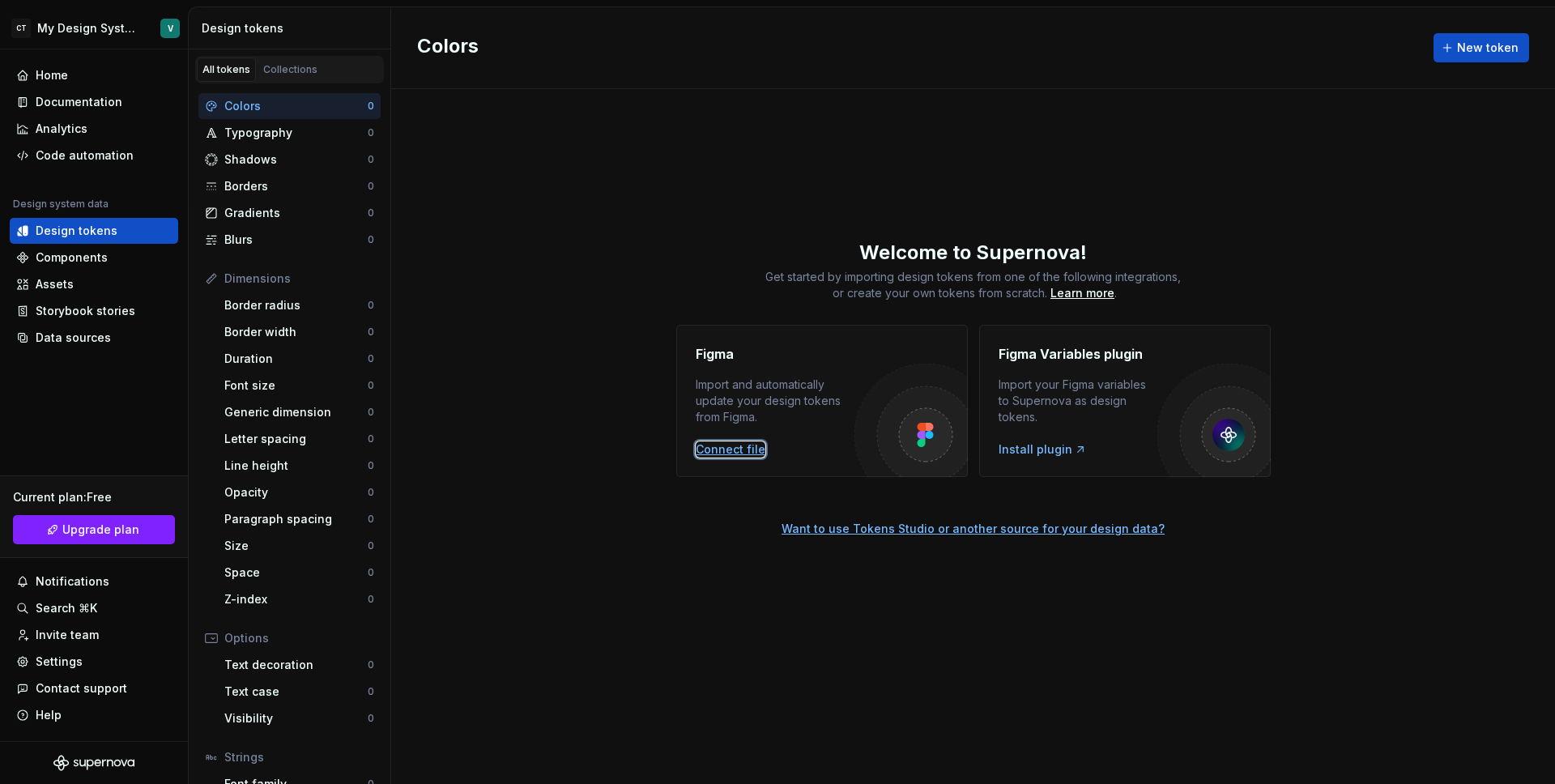
click at [724, 453] on div "Connect file" at bounding box center [730, 449] width 70 height 16
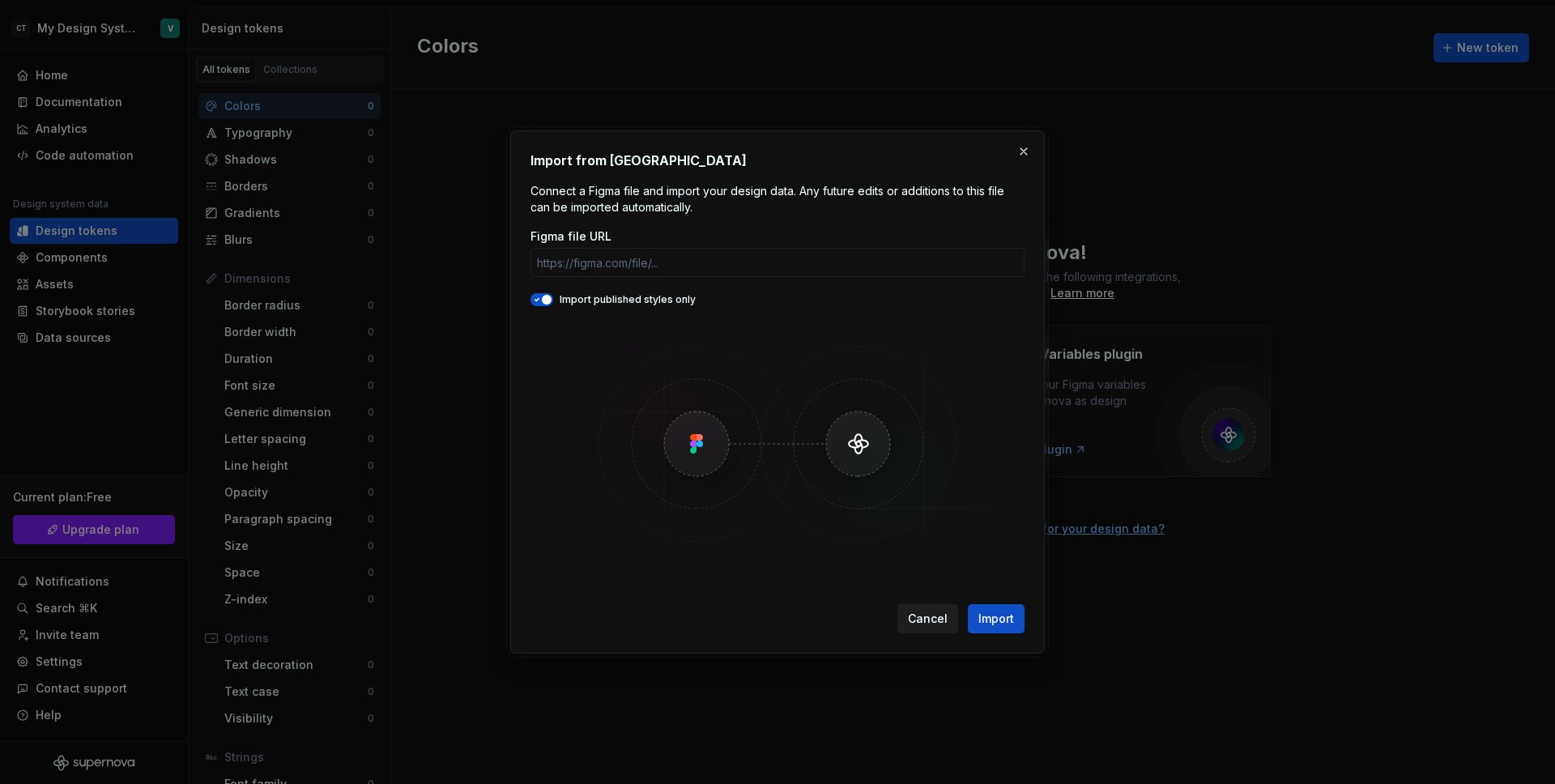
click at [916, 625] on span "Cancel" at bounding box center [928, 619] width 40 height 16
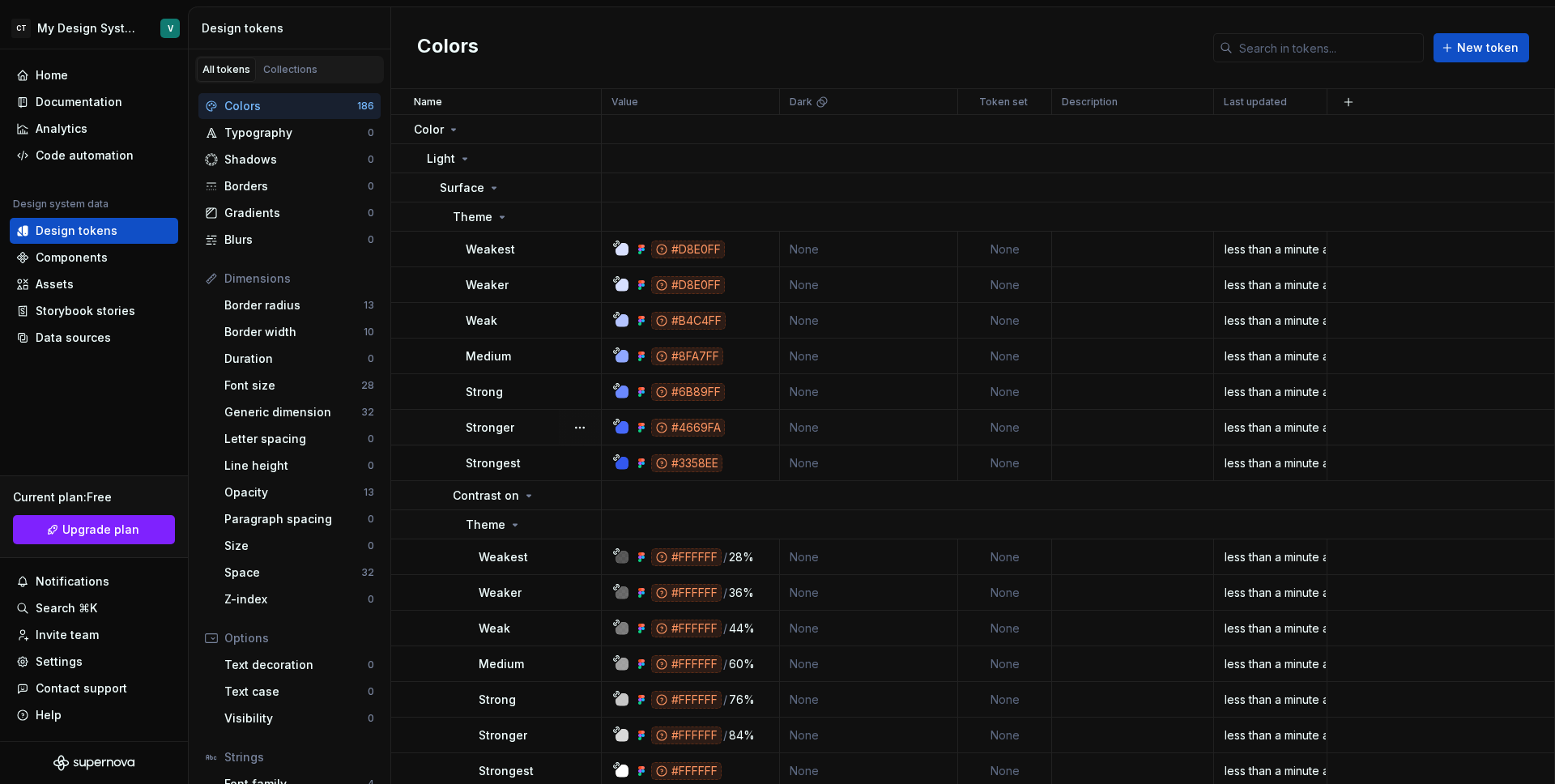
scroll to position [325, 0]
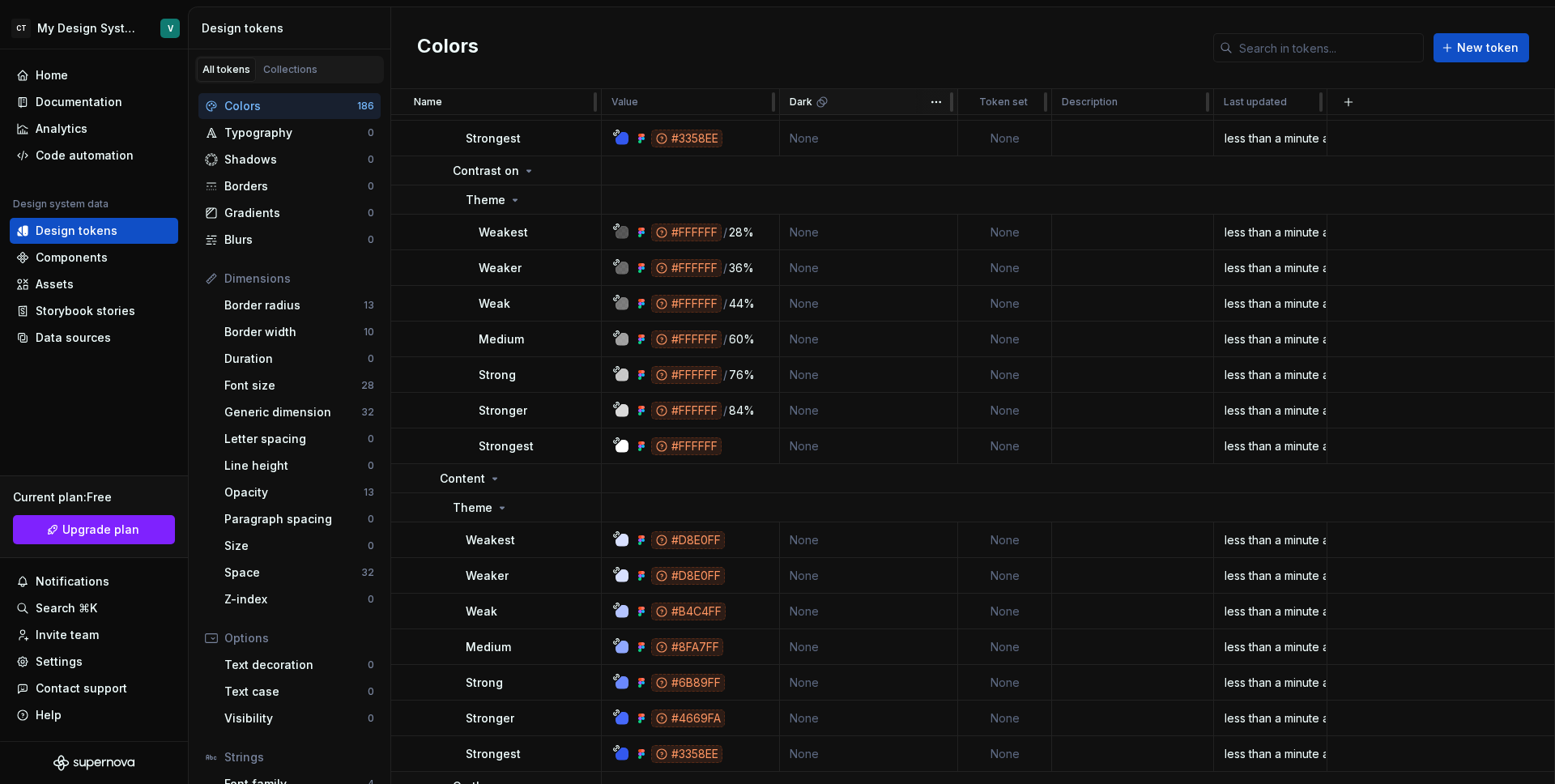
click at [822, 106] on icon at bounding box center [822, 102] width 13 height 13
click at [938, 99] on html "CT My Design System V Home Documentation Analytics Code automation Design syste…" at bounding box center [777, 392] width 1555 height 784
click at [923, 70] on html "CT My Design System V Home Documentation Analytics Code automation Design syste…" at bounding box center [777, 392] width 1555 height 784
click at [674, 270] on div "#FFFFFF" at bounding box center [686, 269] width 71 height 18
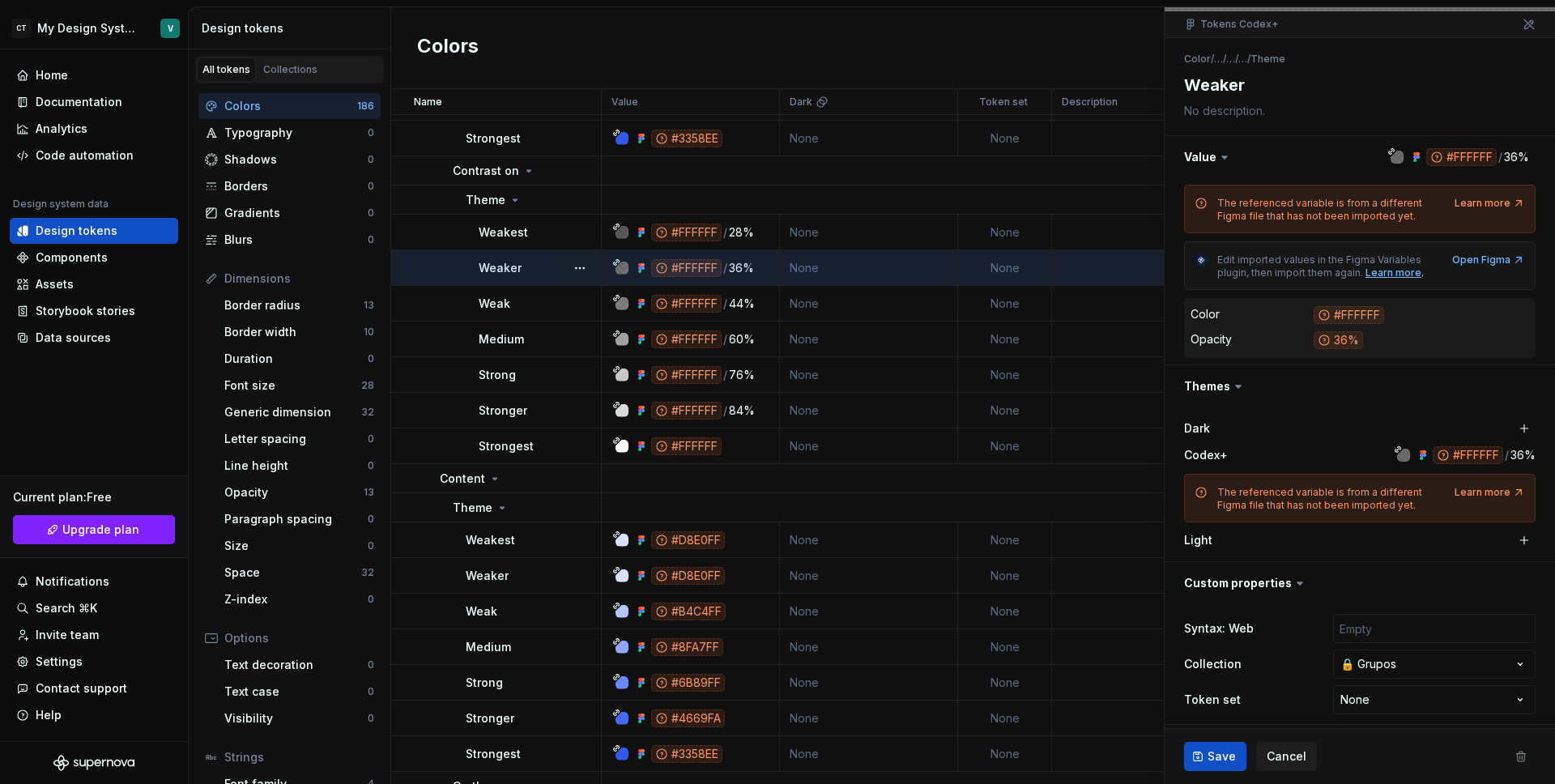
scroll to position [148, 0]
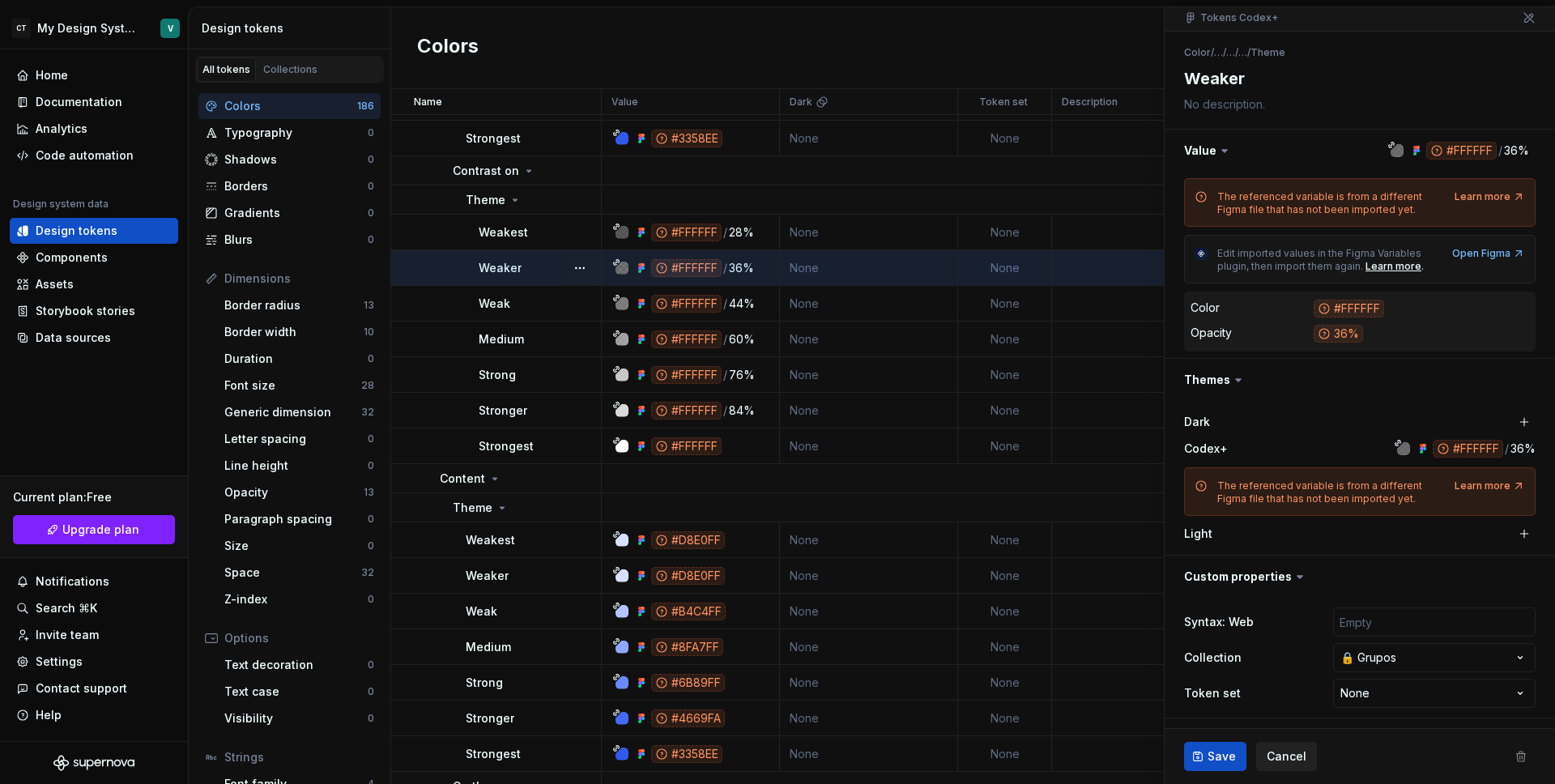
click at [1297, 760] on span "Cancel" at bounding box center [1287, 756] width 40 height 16
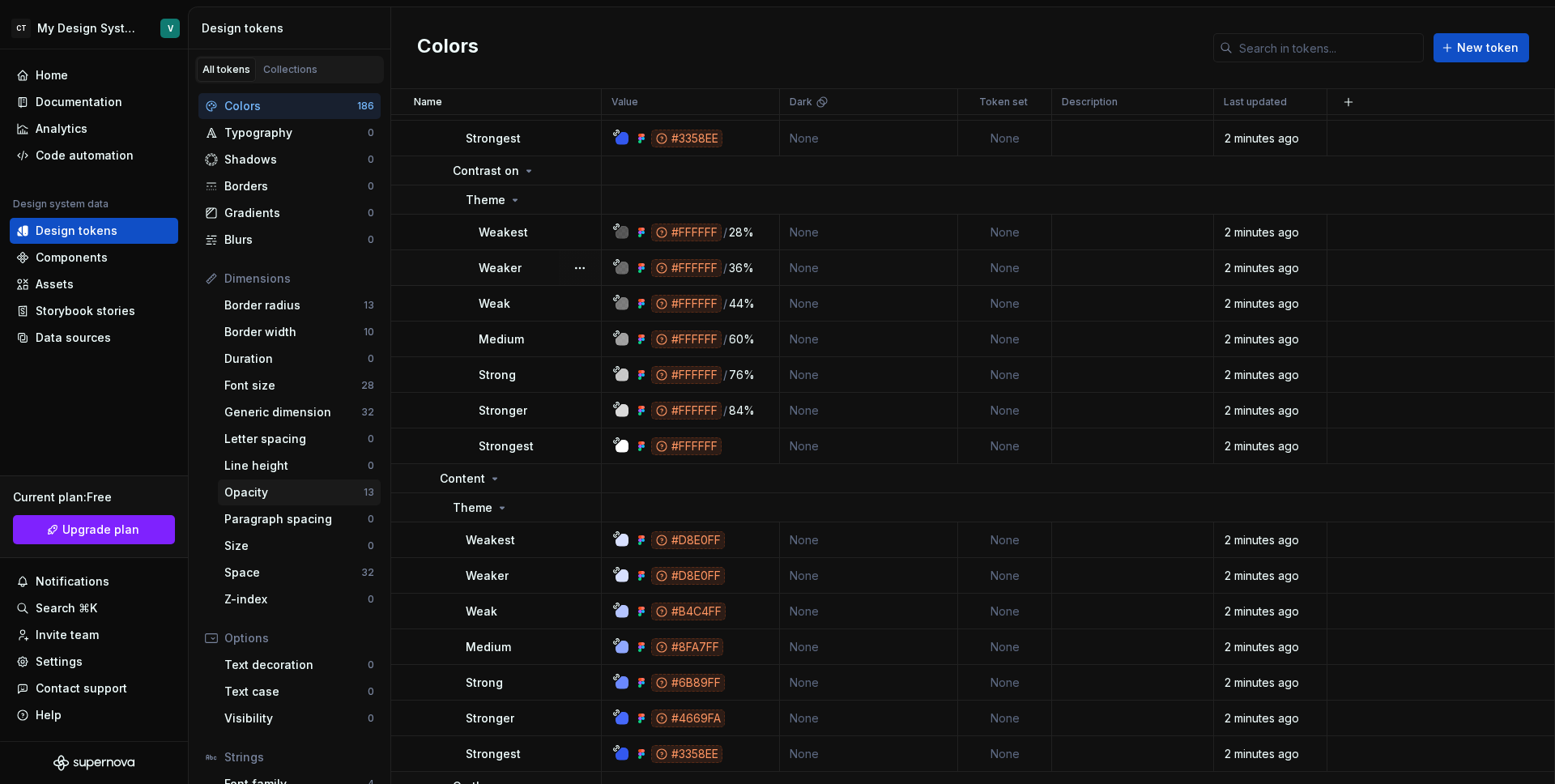
click at [250, 485] on div "Opacity" at bounding box center [293, 493] width 139 height 16
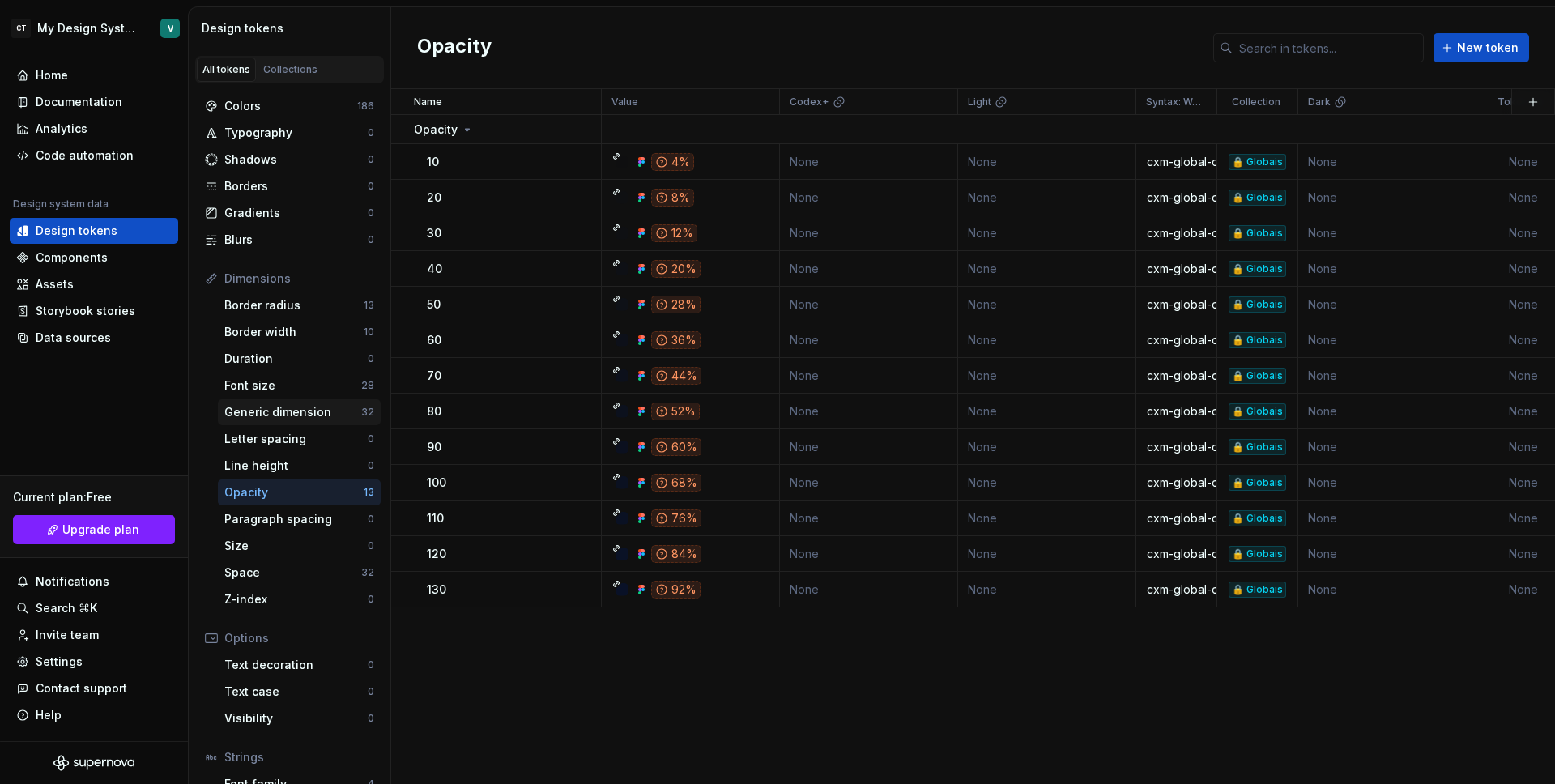
click at [258, 402] on div "Generic dimension 32" at bounding box center [299, 412] width 162 height 26
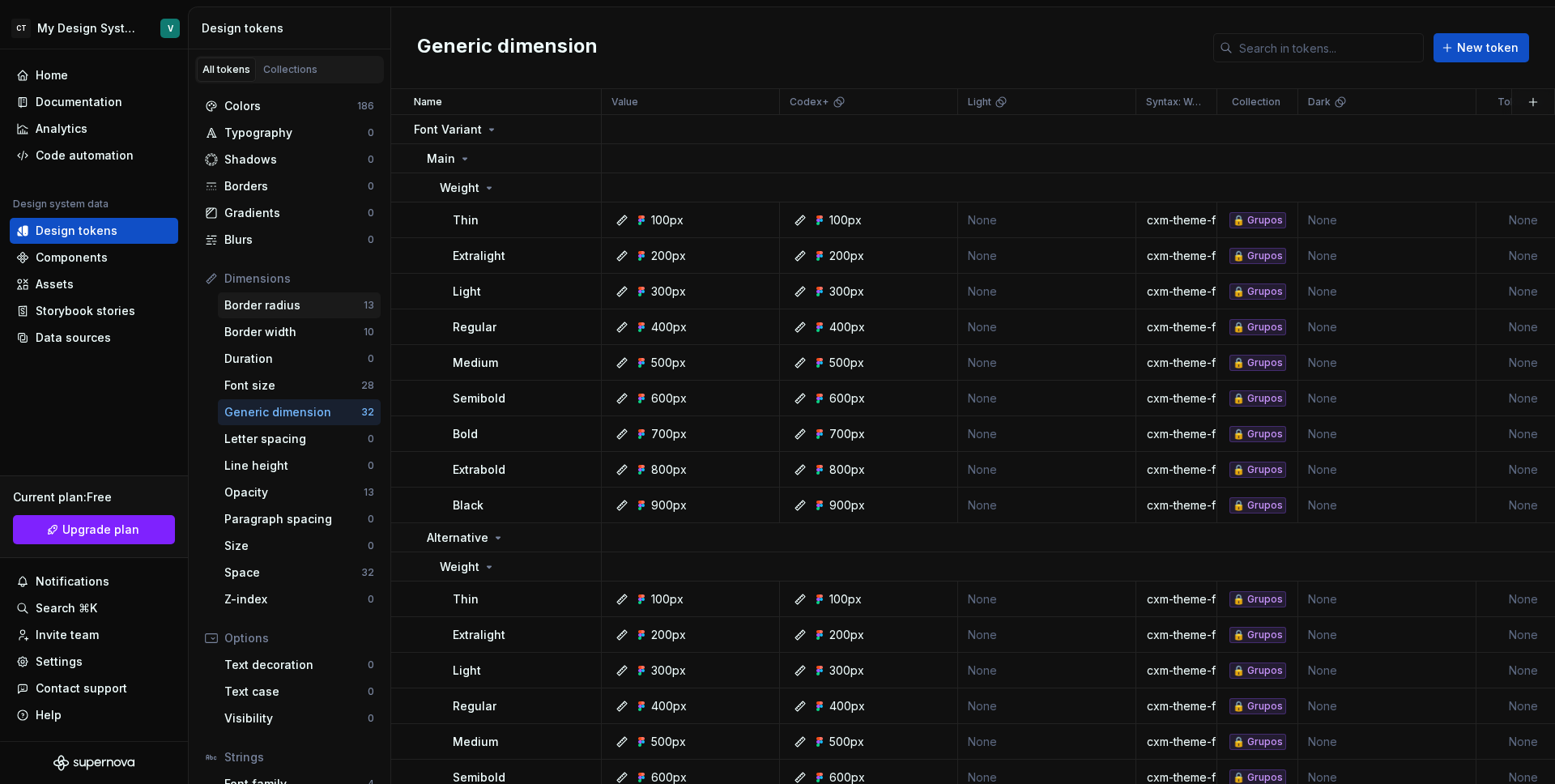
click at [299, 301] on div "Border radius" at bounding box center [293, 305] width 139 height 16
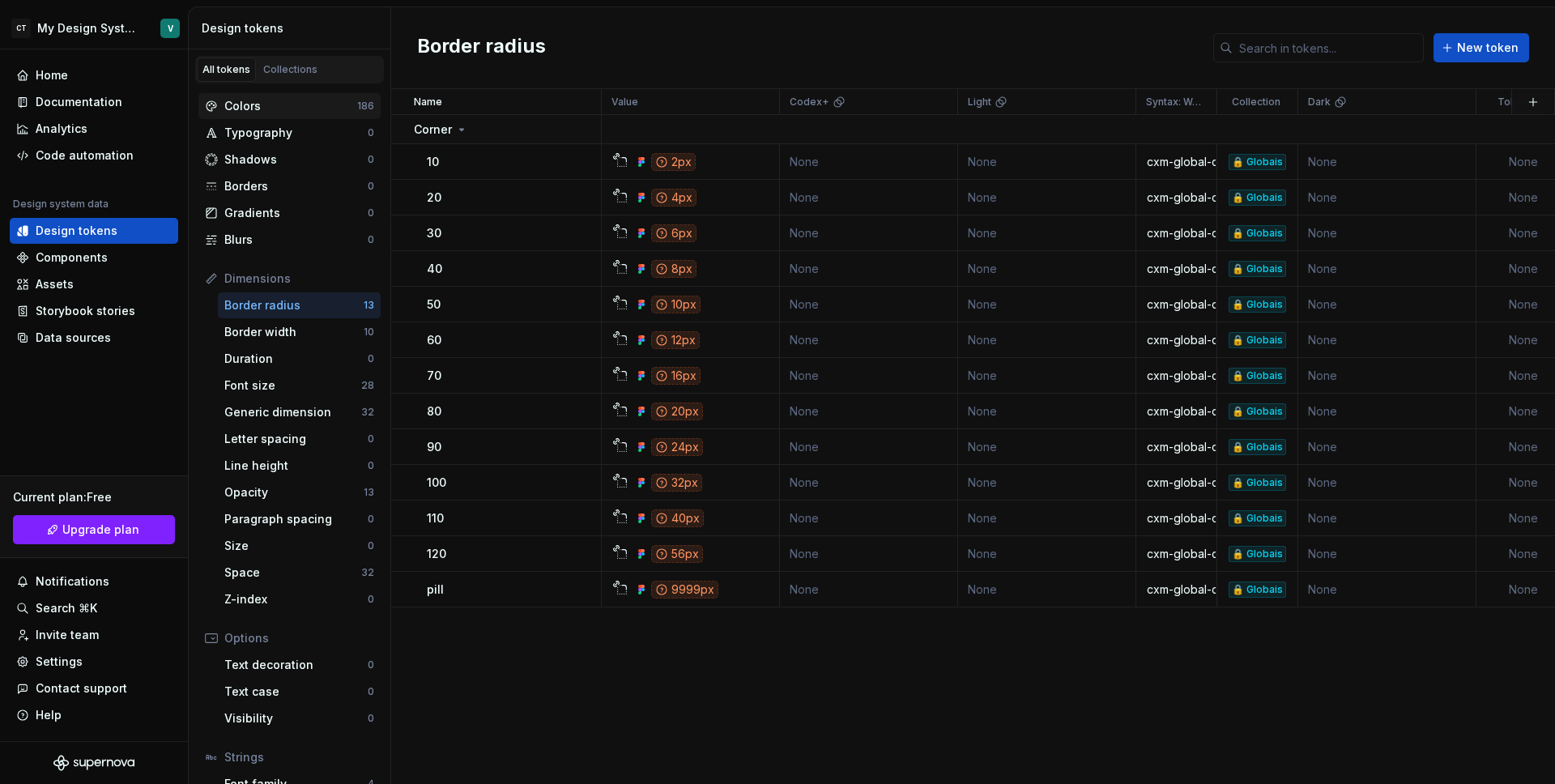
click at [274, 113] on div "Colors" at bounding box center [290, 106] width 133 height 16
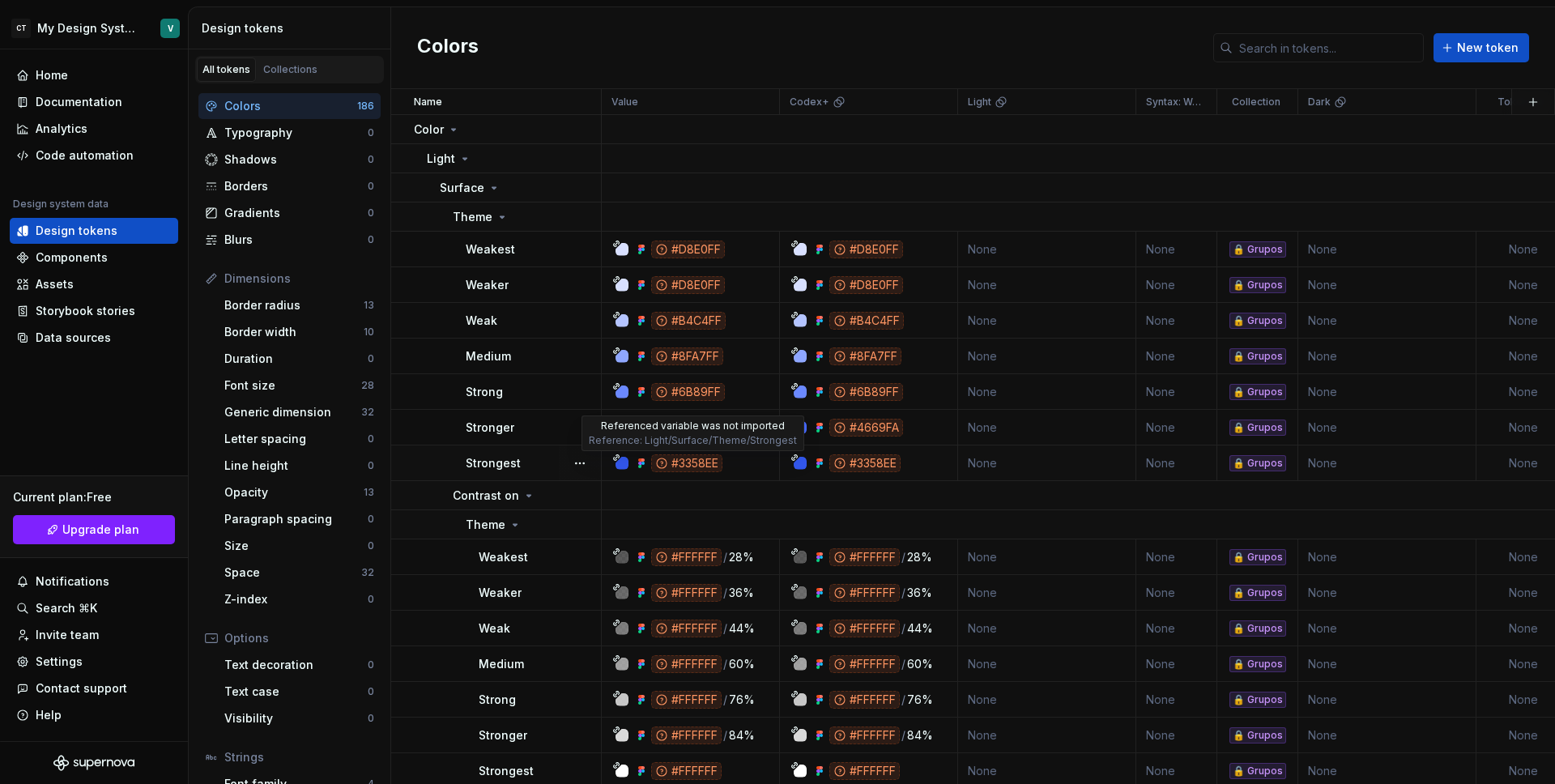
click at [702, 463] on div "#3358EE" at bounding box center [686, 464] width 72 height 18
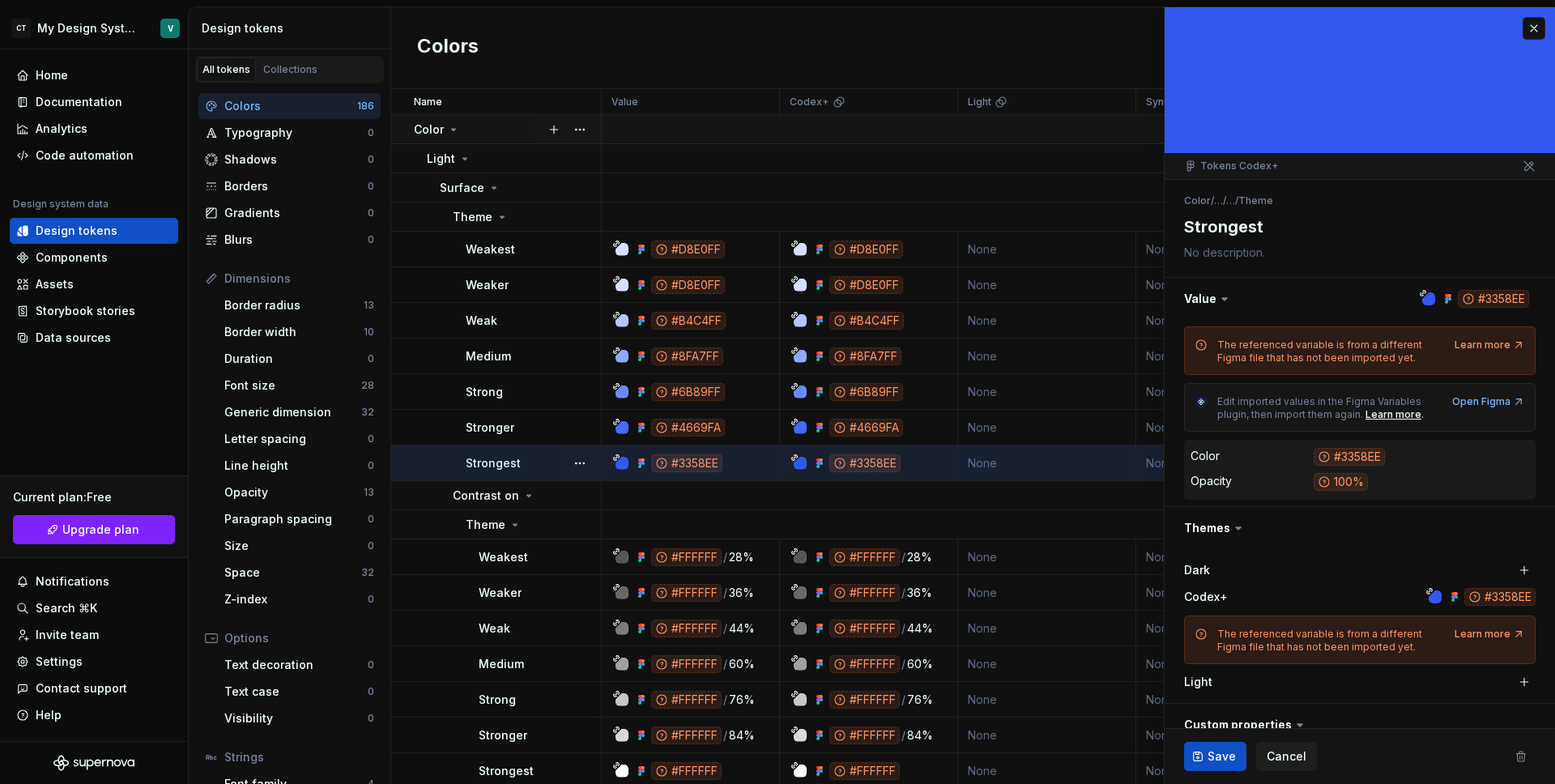
click at [537, 132] on div at bounding box center [566, 129] width 68 height 28
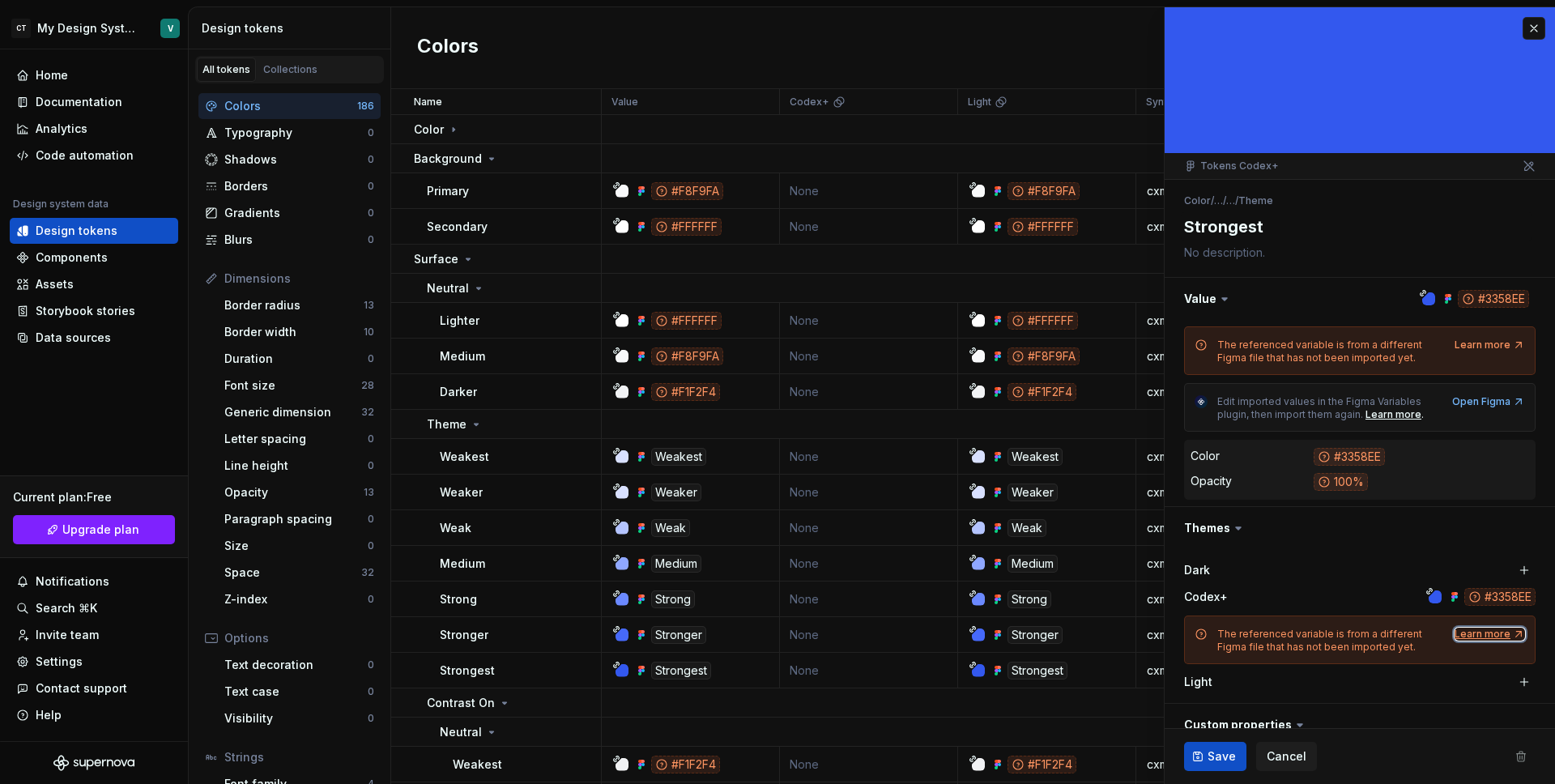
click at [1457, 632] on div "Learn more" at bounding box center [1491, 634] width 71 height 13
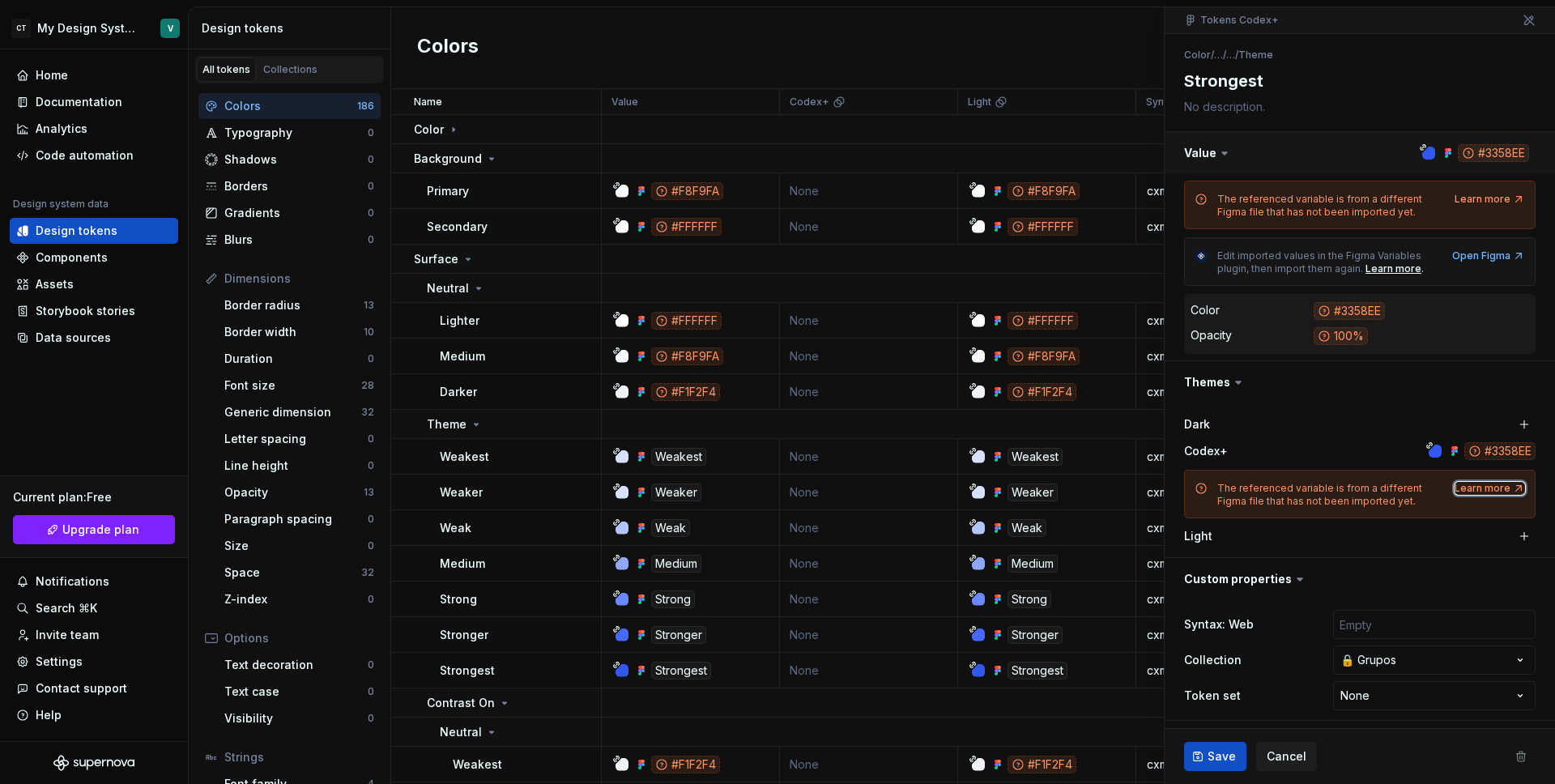
scroll to position [148, 0]
click at [1307, 582] on button "button" at bounding box center [1360, 576] width 390 height 42
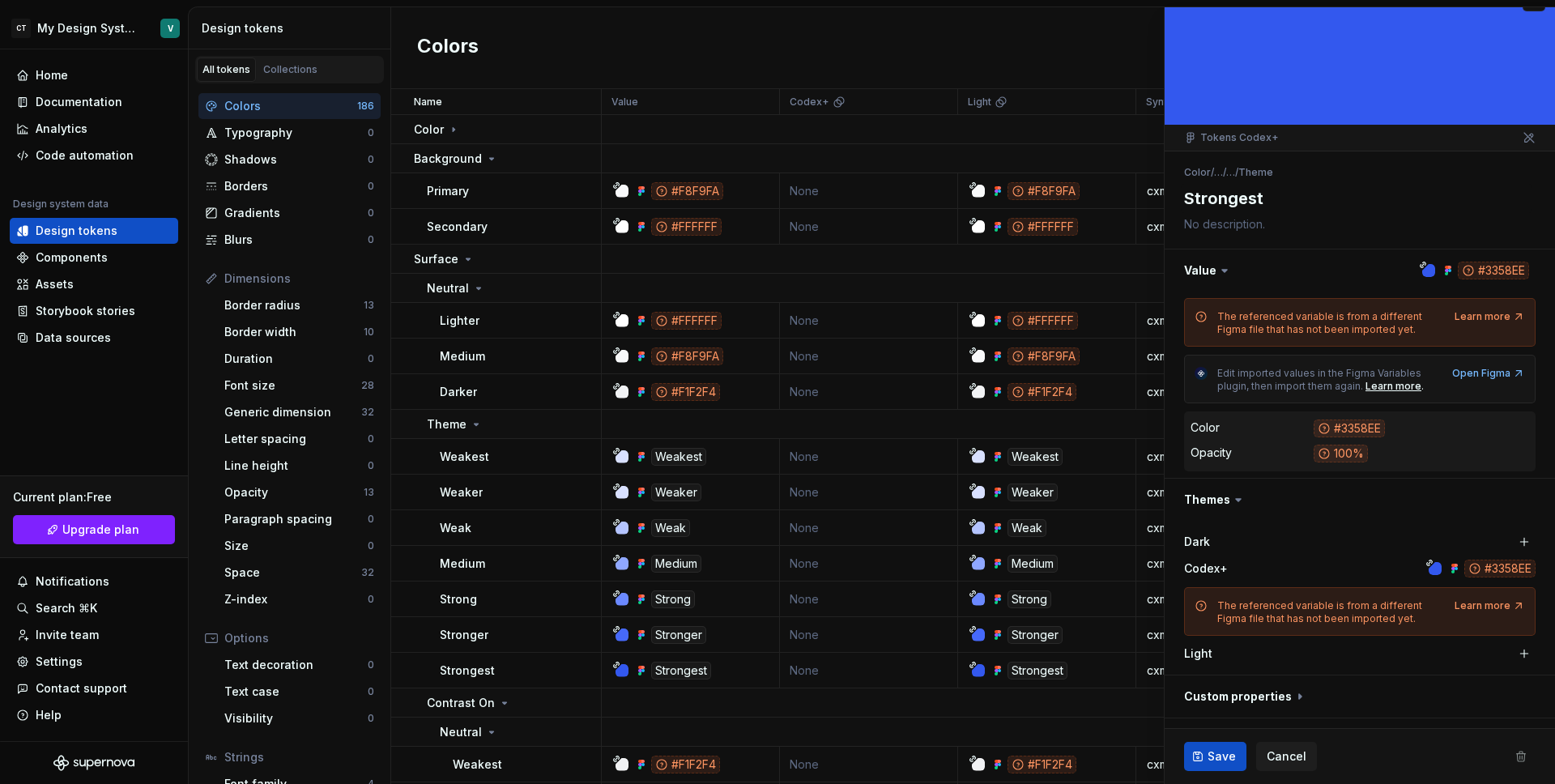
scroll to position [28, 0]
click at [1289, 693] on button "button" at bounding box center [1360, 696] width 390 height 42
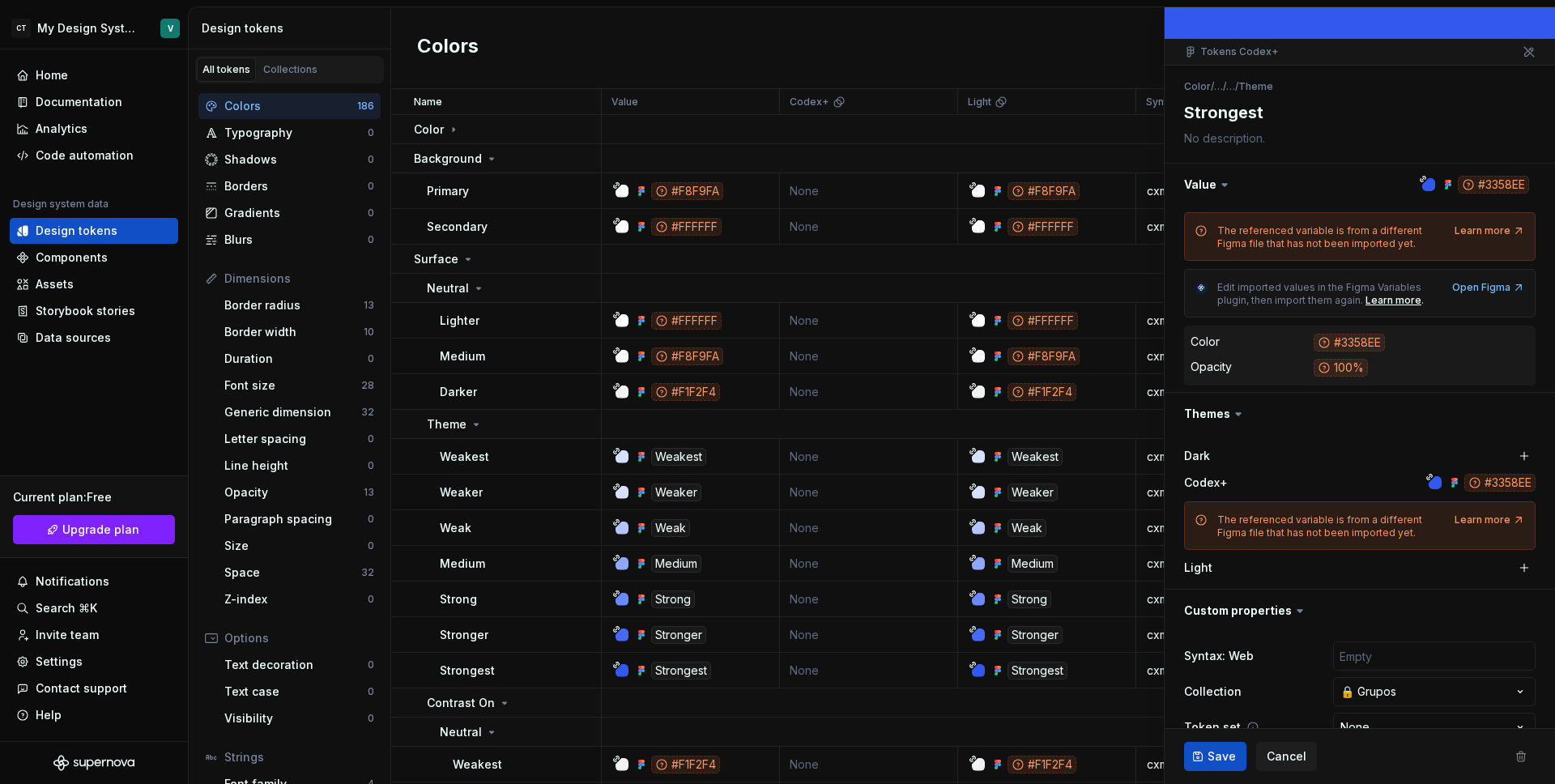
scroll to position [148, 0]
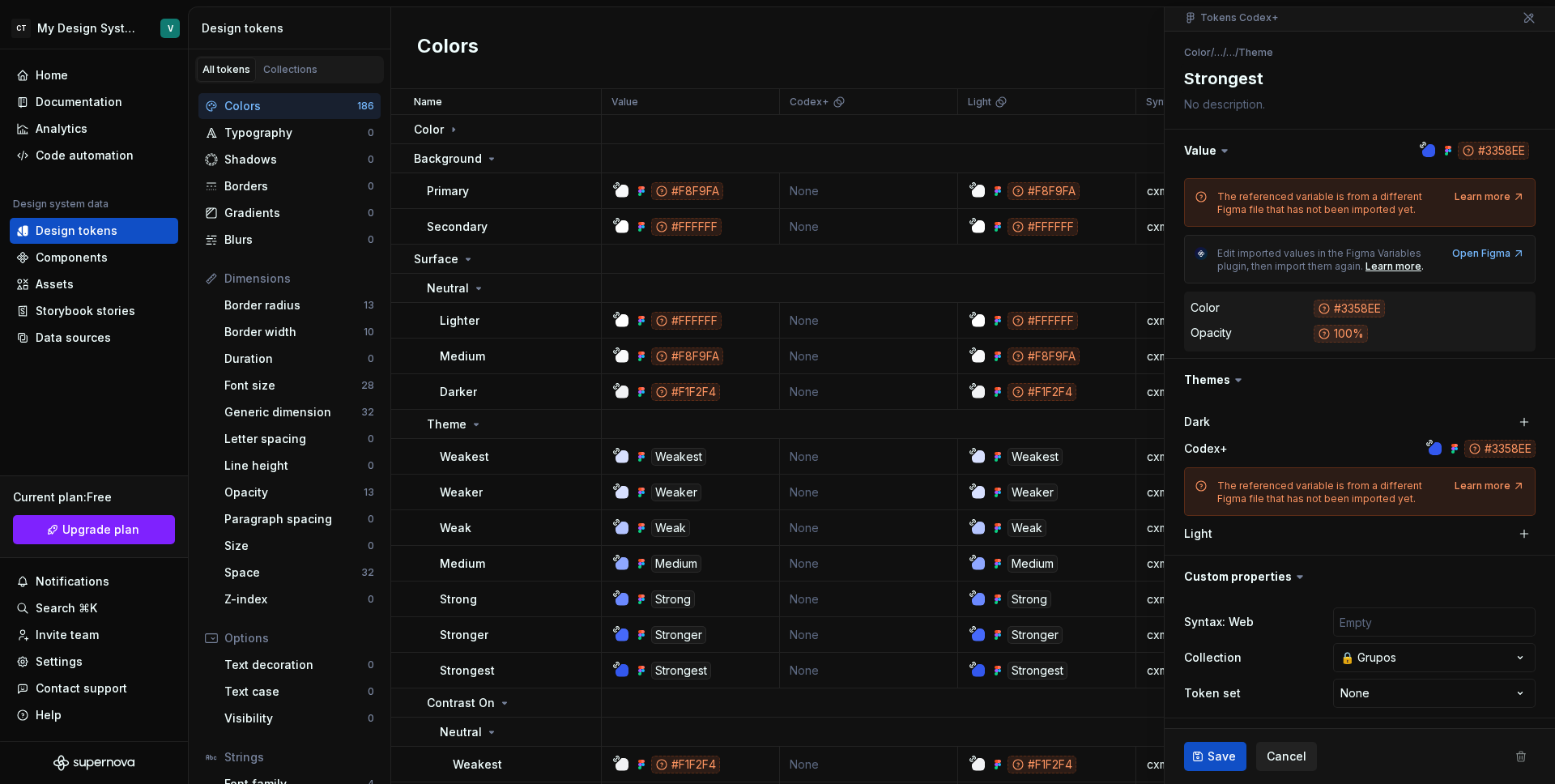
click at [1269, 760] on span "Cancel" at bounding box center [1287, 756] width 40 height 16
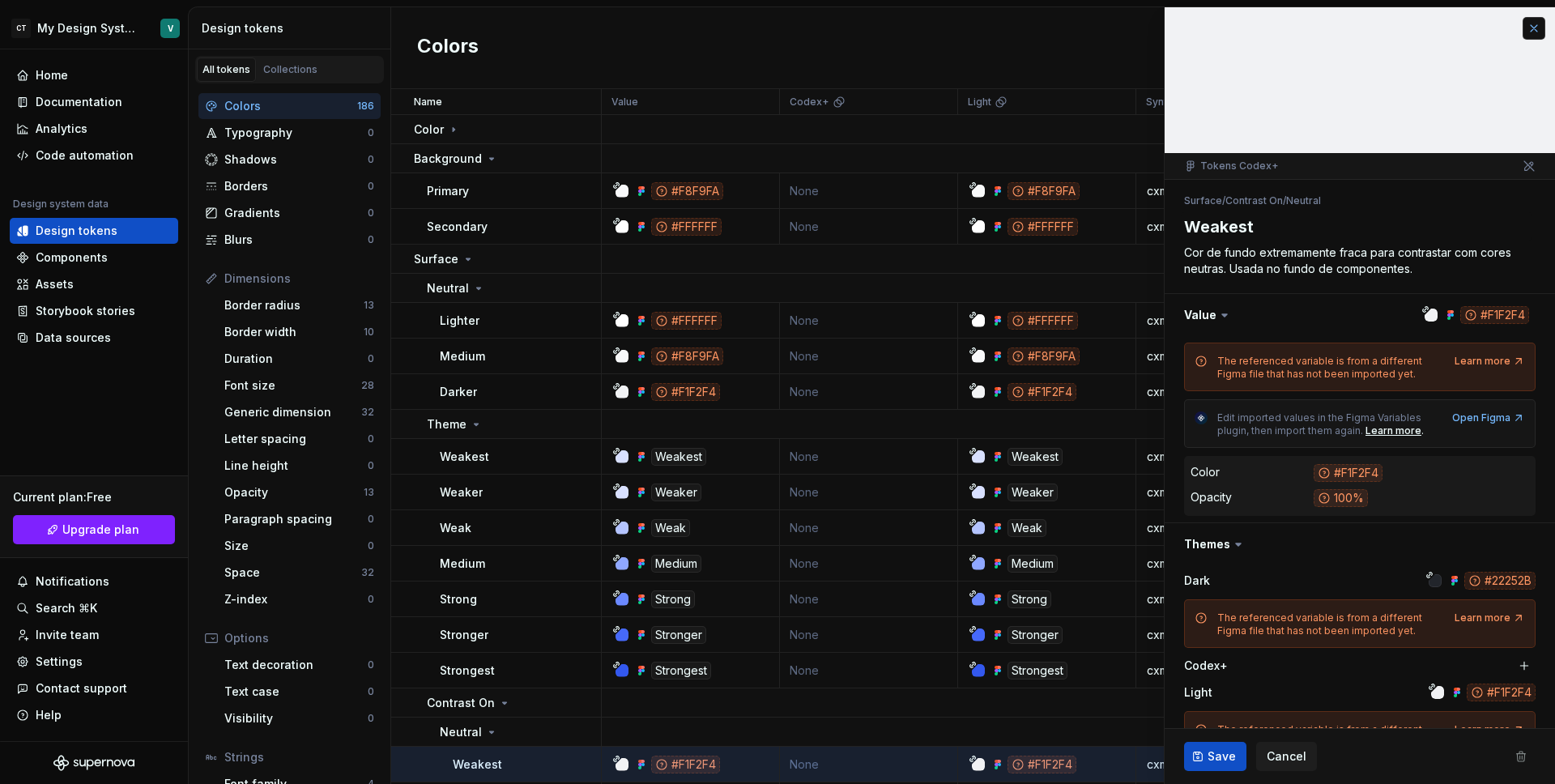
click at [1528, 22] on button "button" at bounding box center [1534, 28] width 23 height 23
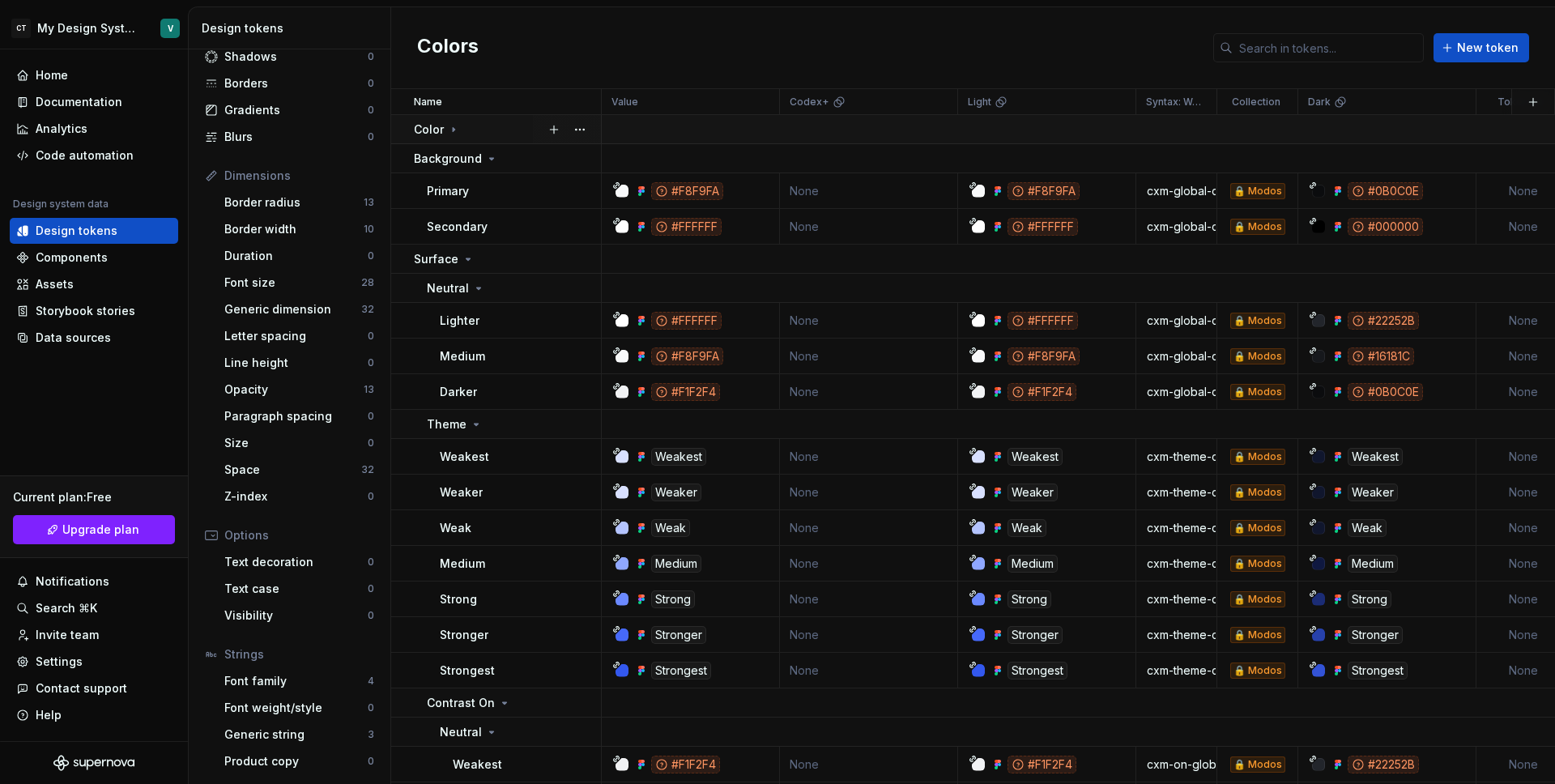
click at [440, 132] on p "Color" at bounding box center [428, 130] width 30 height 16
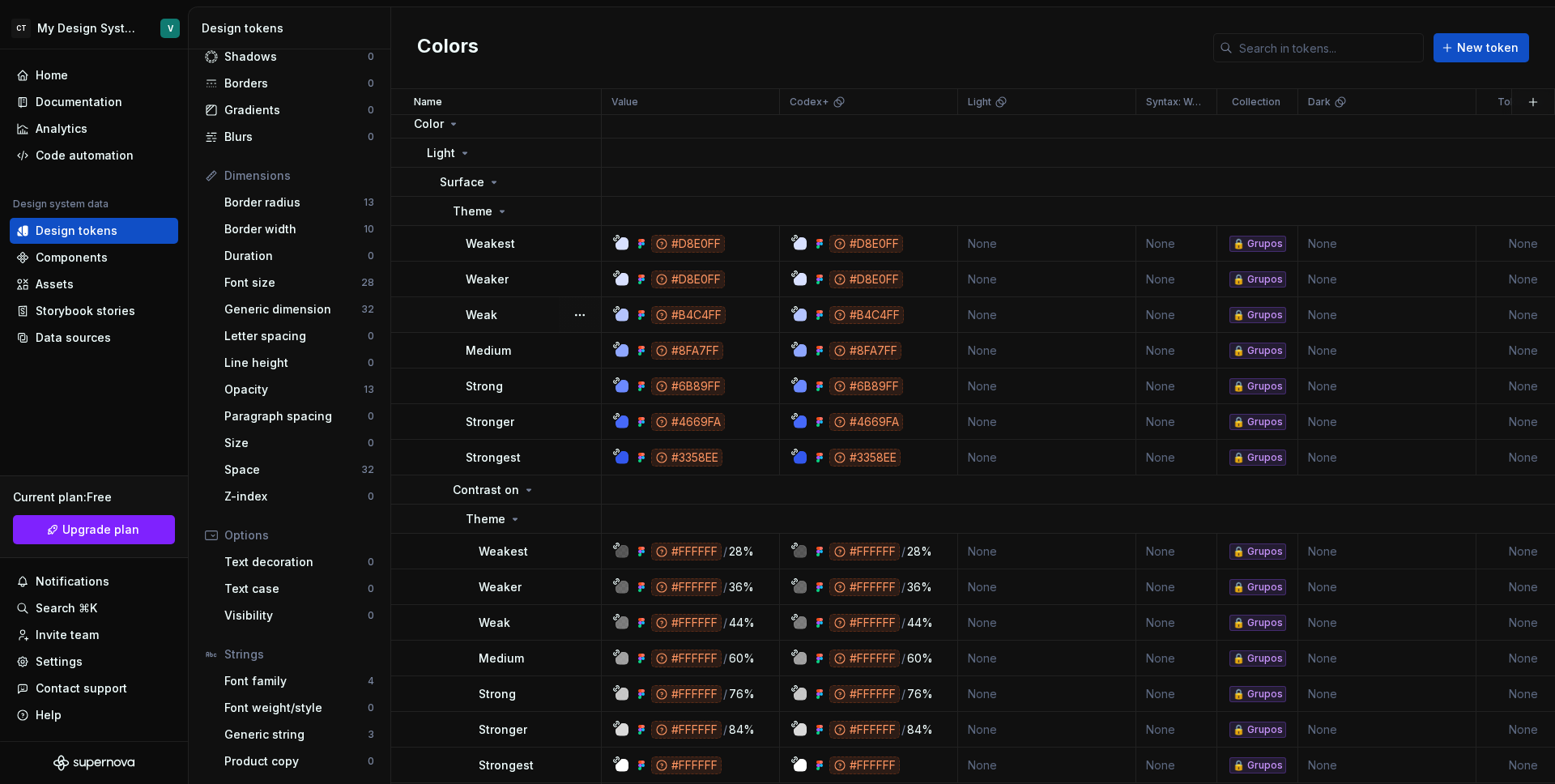
scroll to position [6, 0]
click at [434, 124] on p "Color" at bounding box center [428, 123] width 30 height 16
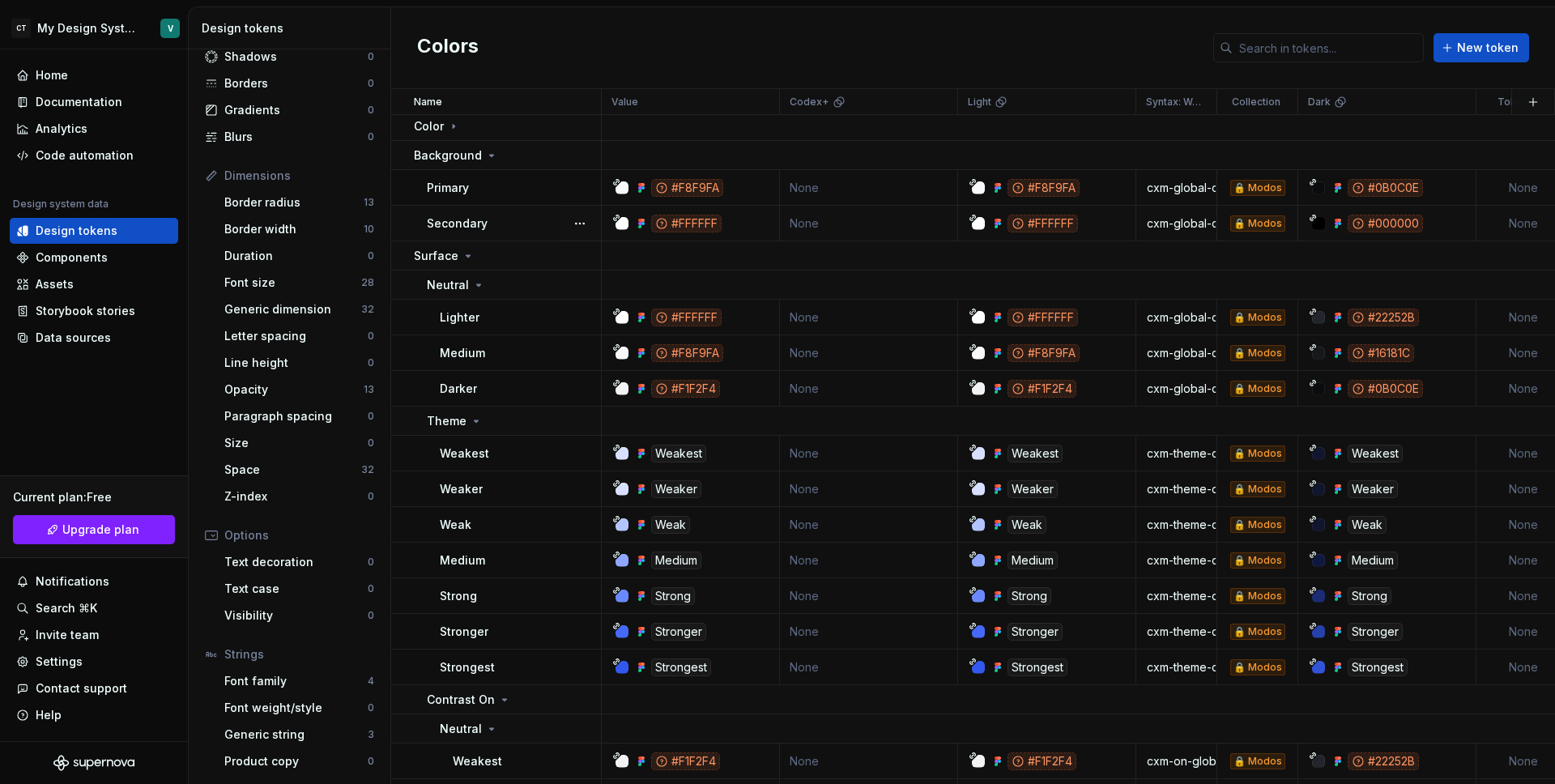
scroll to position [0, 0]
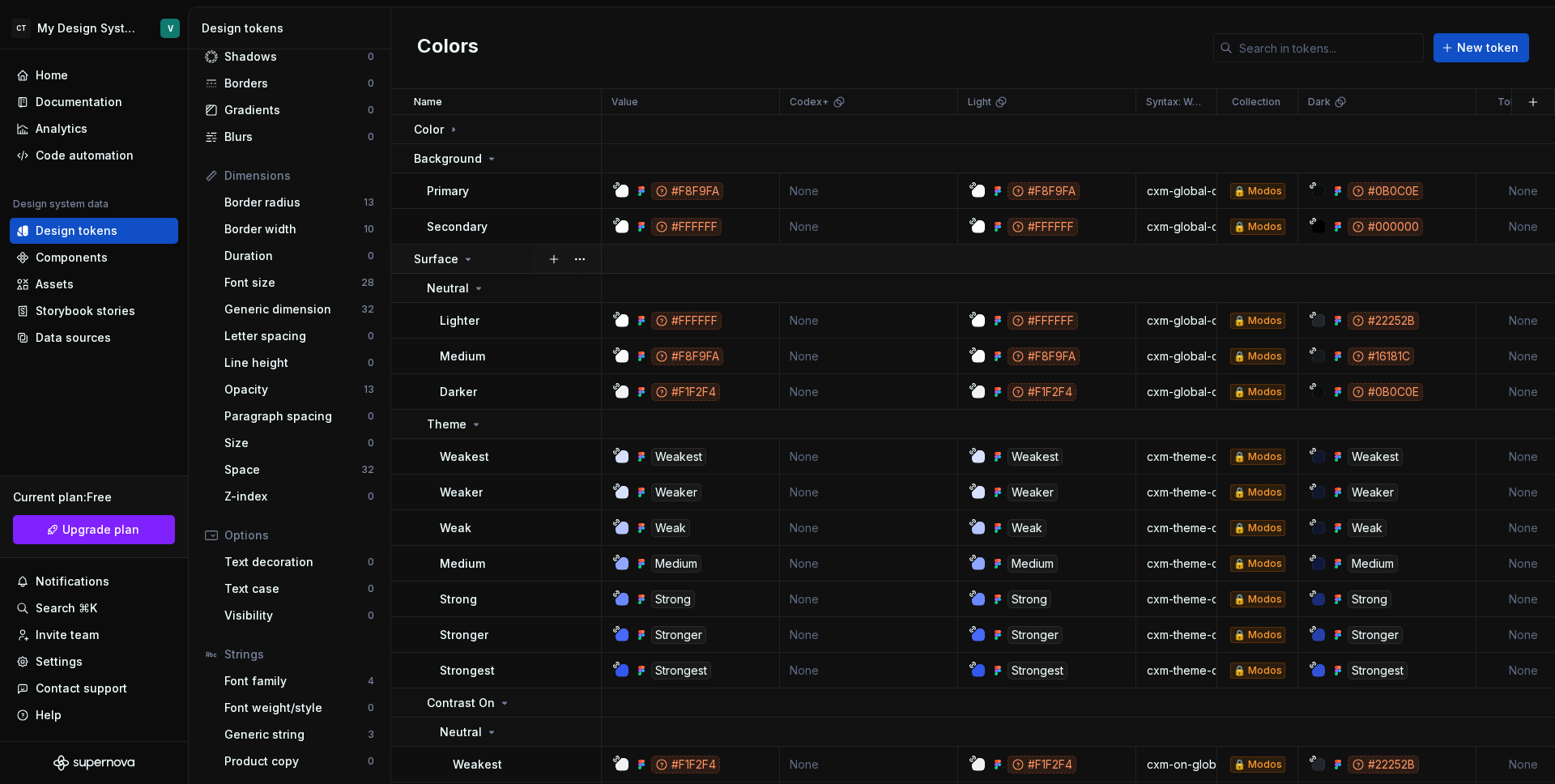
click at [457, 262] on div "Surface" at bounding box center [444, 260] width 61 height 16
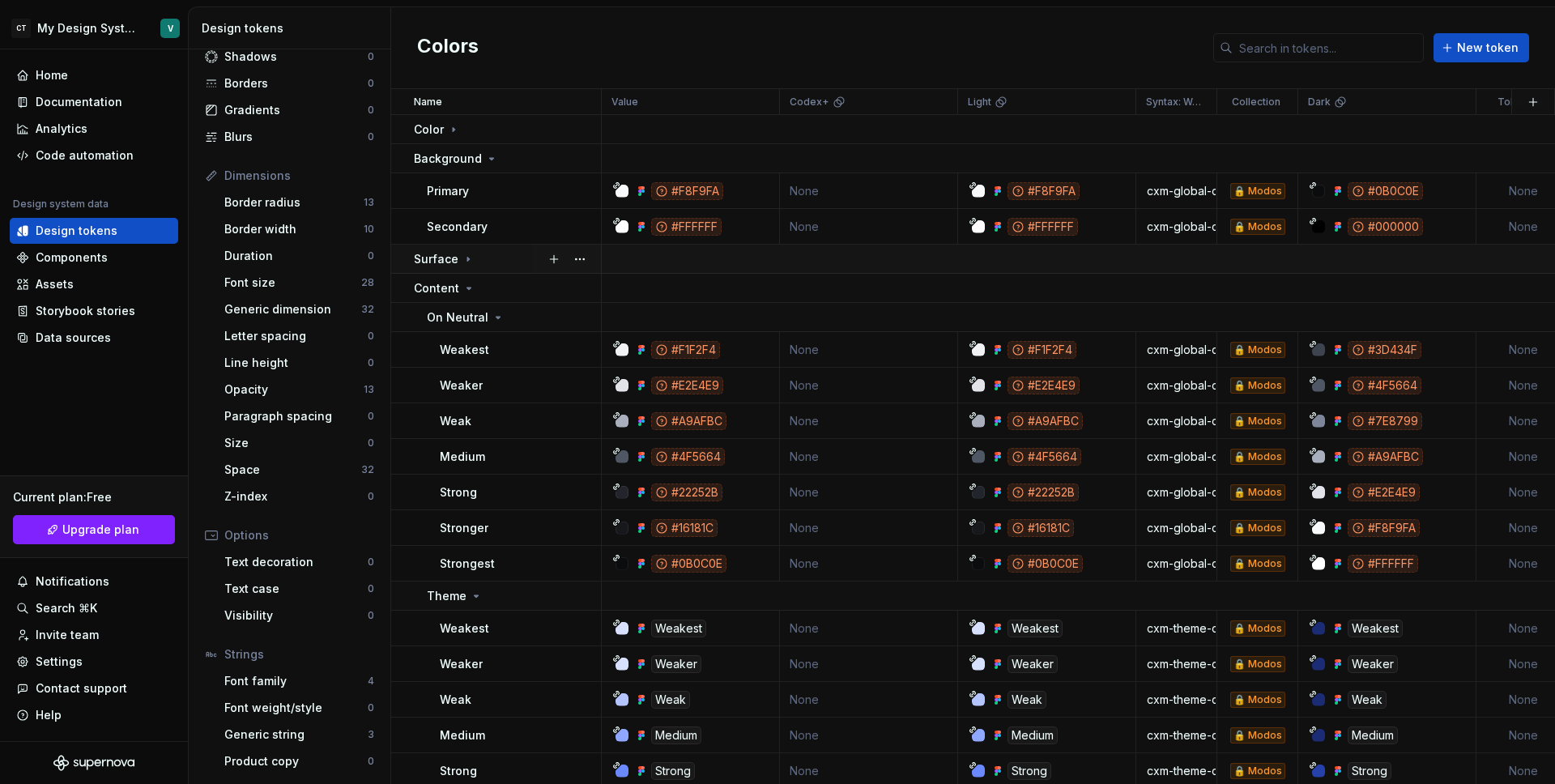
click at [458, 260] on div "Surface" at bounding box center [444, 260] width 61 height 16
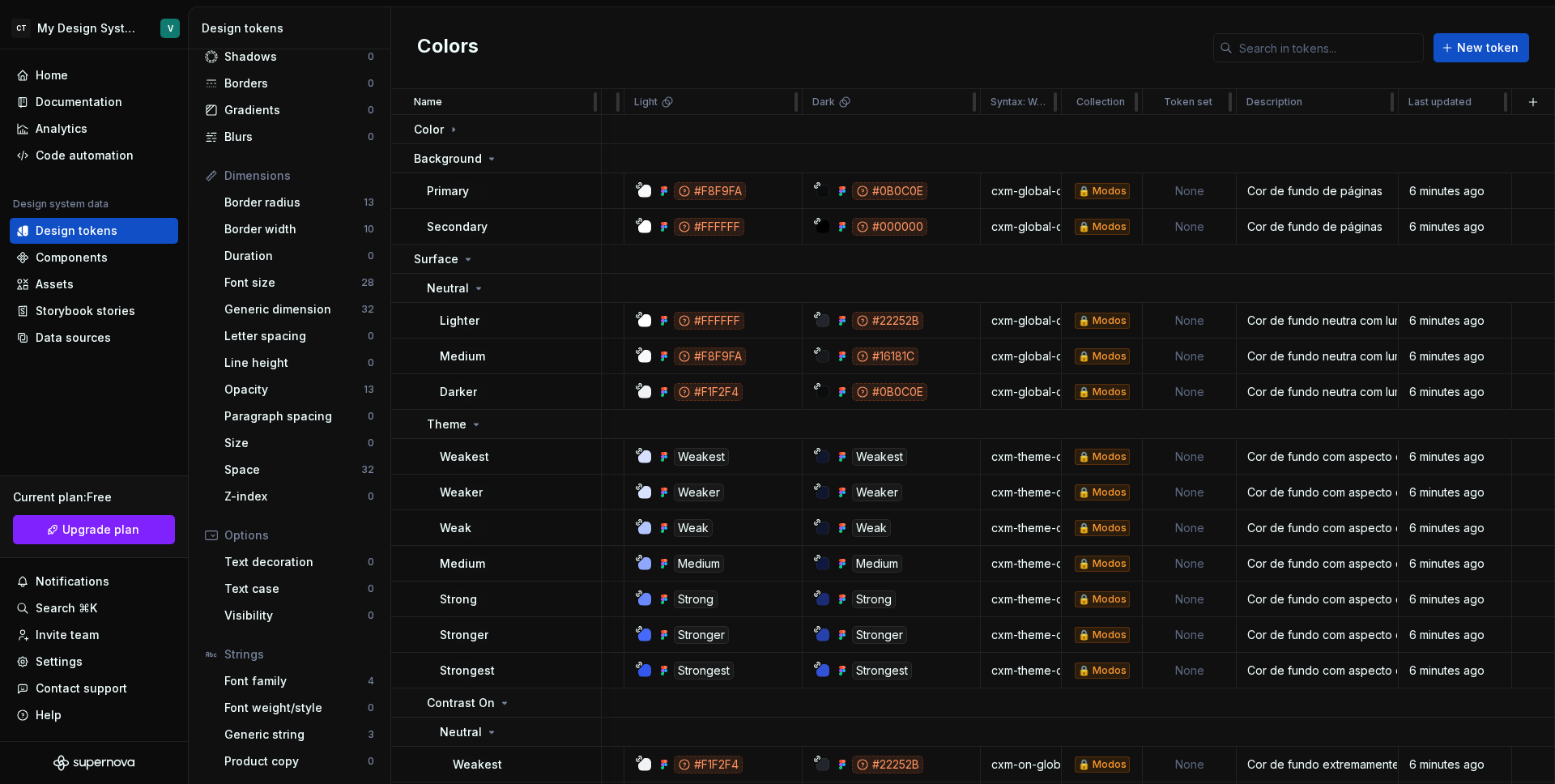
scroll to position [0, 342]
click at [1167, 187] on td "None" at bounding box center [1190, 191] width 94 height 35
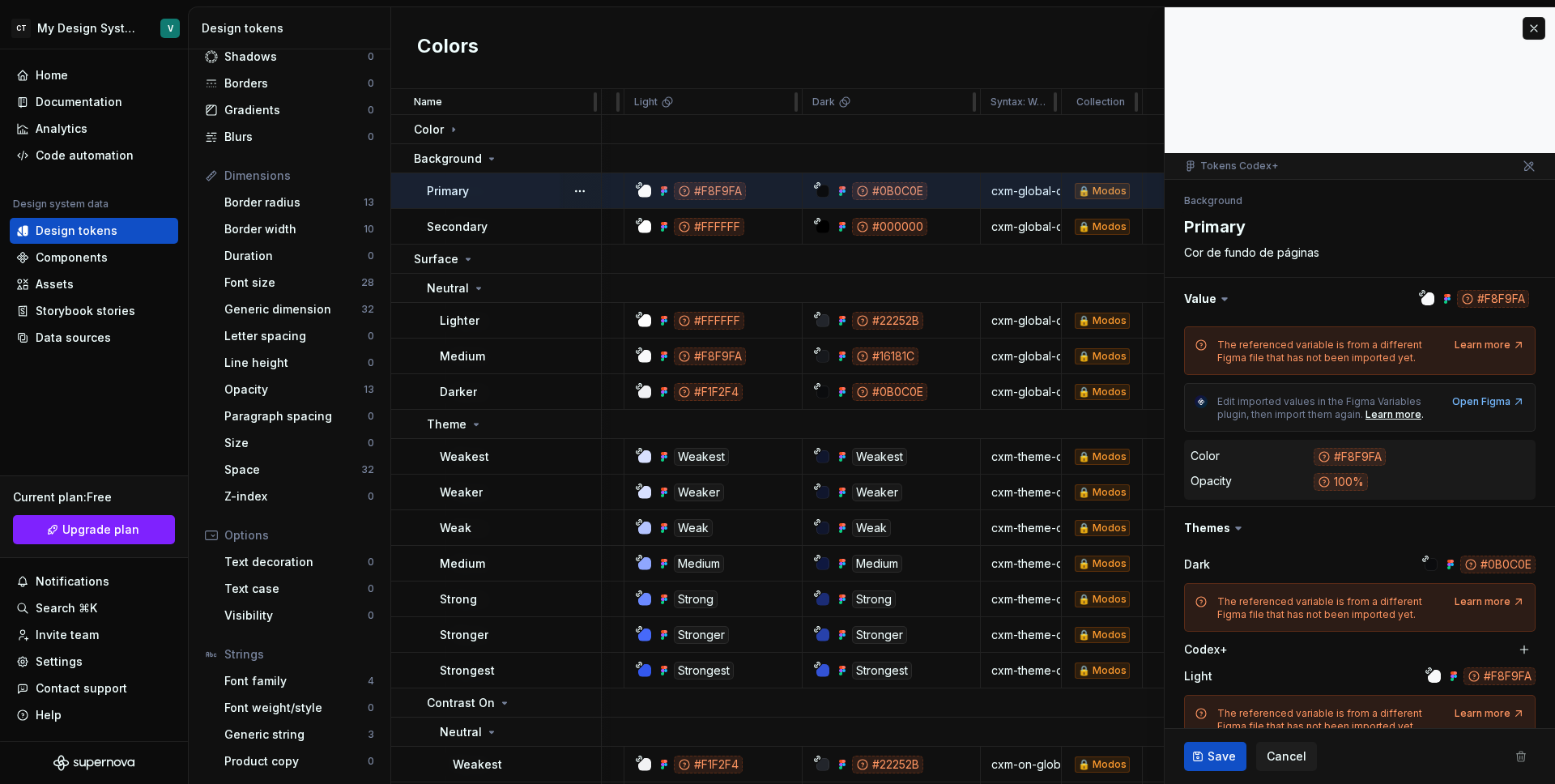
type textarea "*"
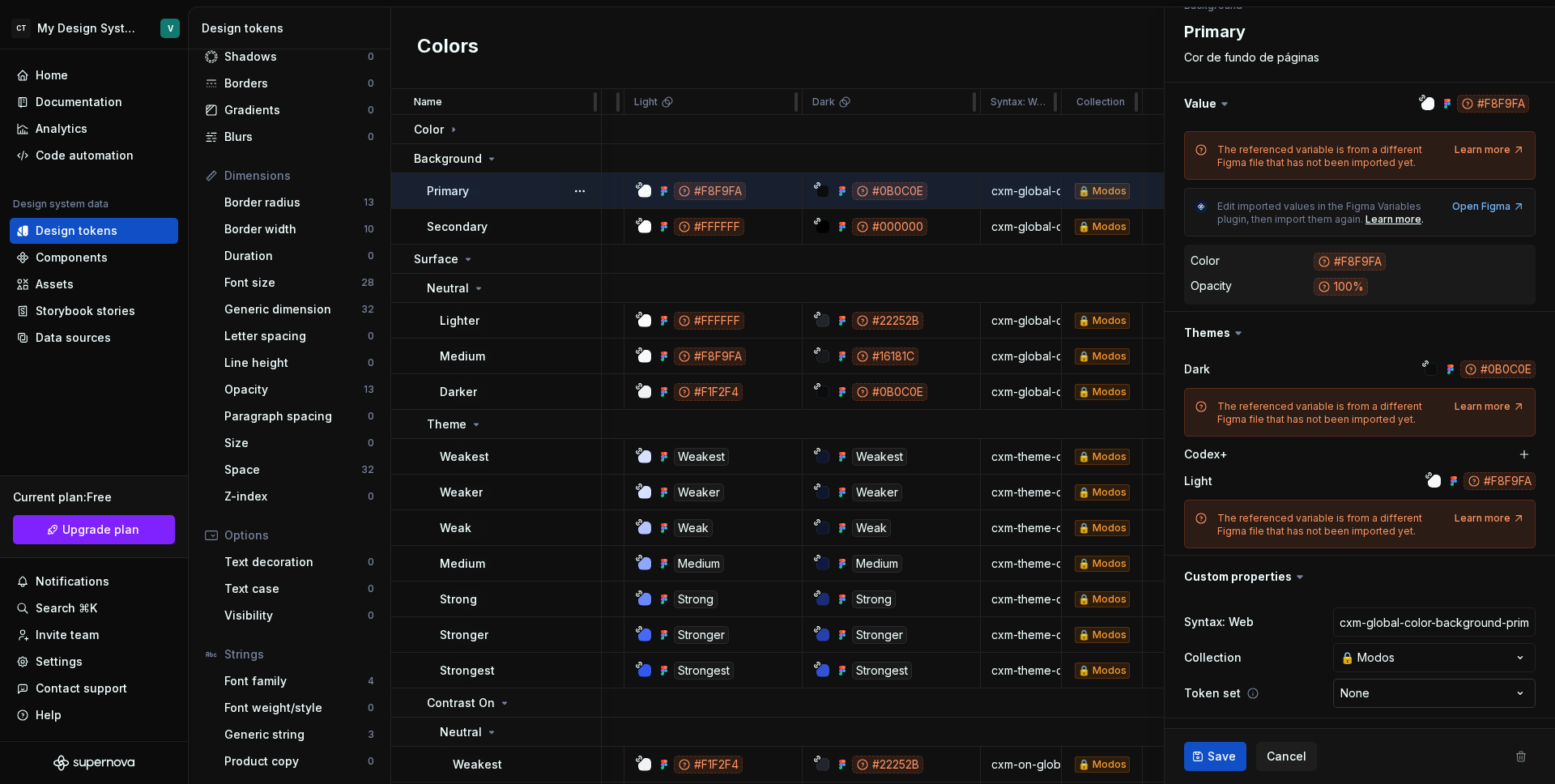
click at [1360, 701] on html "CT My Design System V Home Documentation Analytics Code automation Design syste…" at bounding box center [777, 392] width 1555 height 784
click at [1259, 601] on html "CT My Design System V Home Documentation Analytics Code automation Design syste…" at bounding box center [777, 392] width 1555 height 784
click at [1382, 702] on html "CT My Design System V Home Documentation Analytics Code automation Design syste…" at bounding box center [777, 392] width 1555 height 784
select select "**********"
click at [1095, 271] on td at bounding box center [911, 259] width 1287 height 29
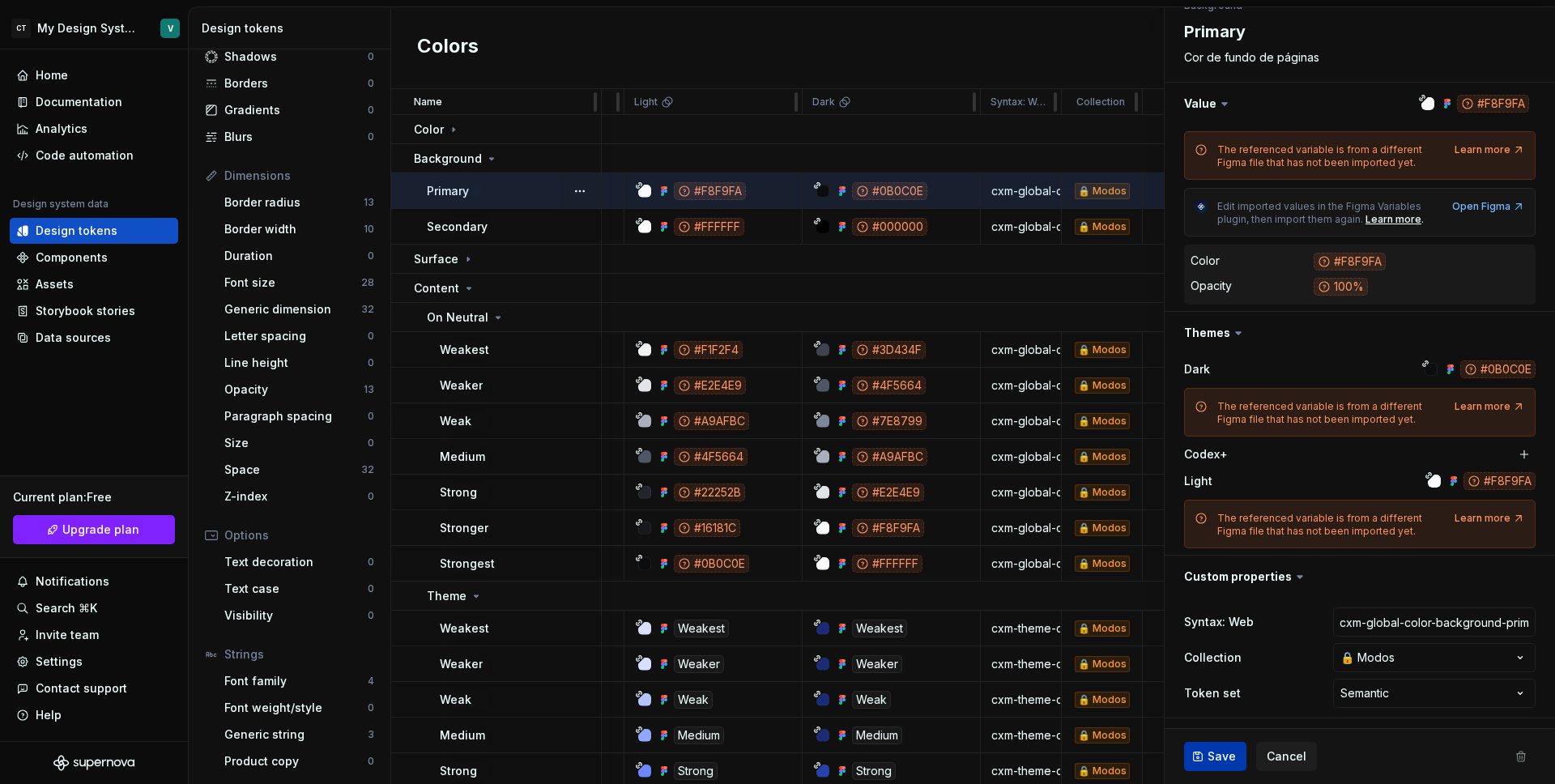
click at [1215, 764] on button "Save" at bounding box center [1215, 756] width 63 height 29
type textarea "*"
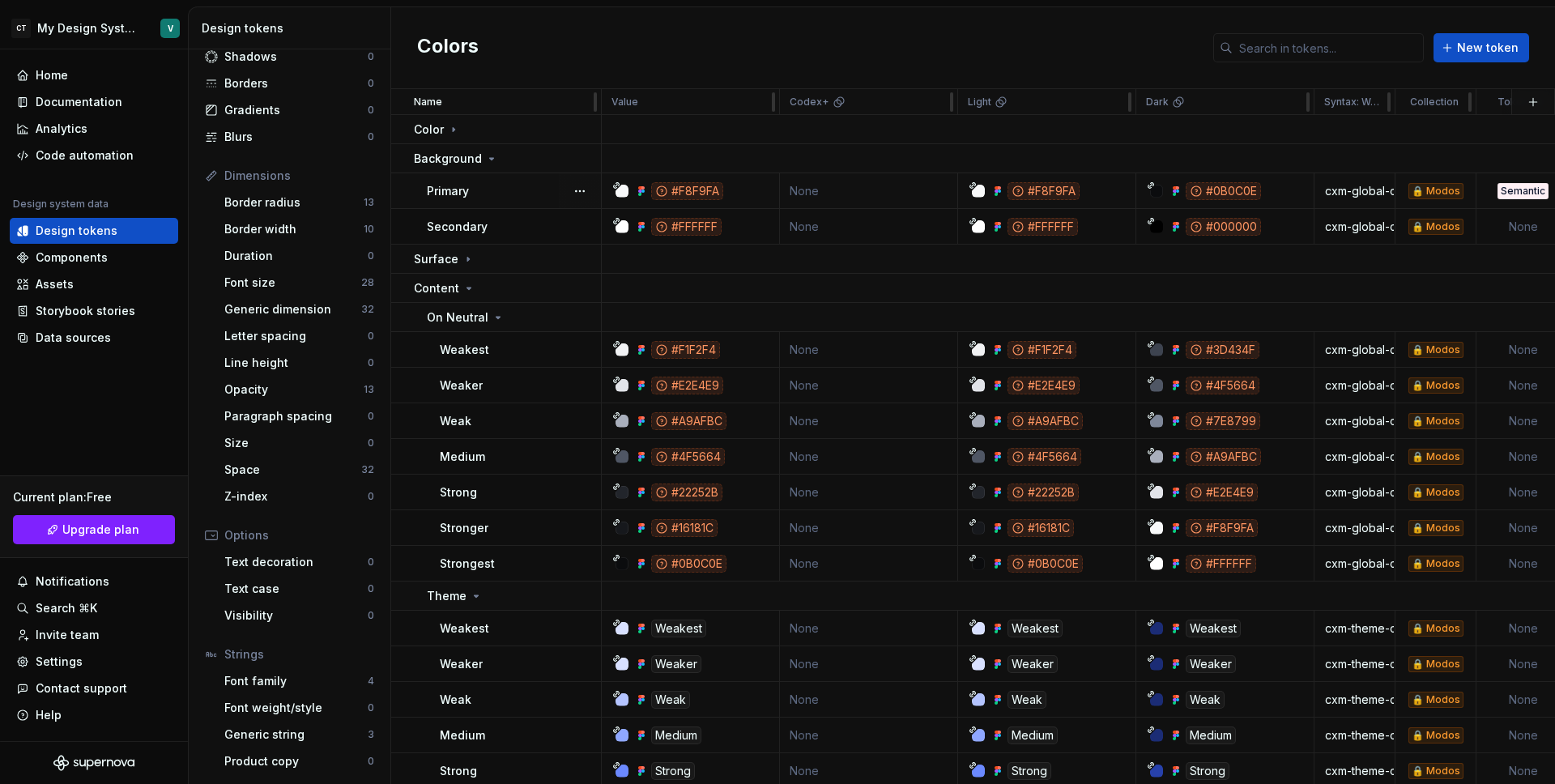
scroll to position [0, 85]
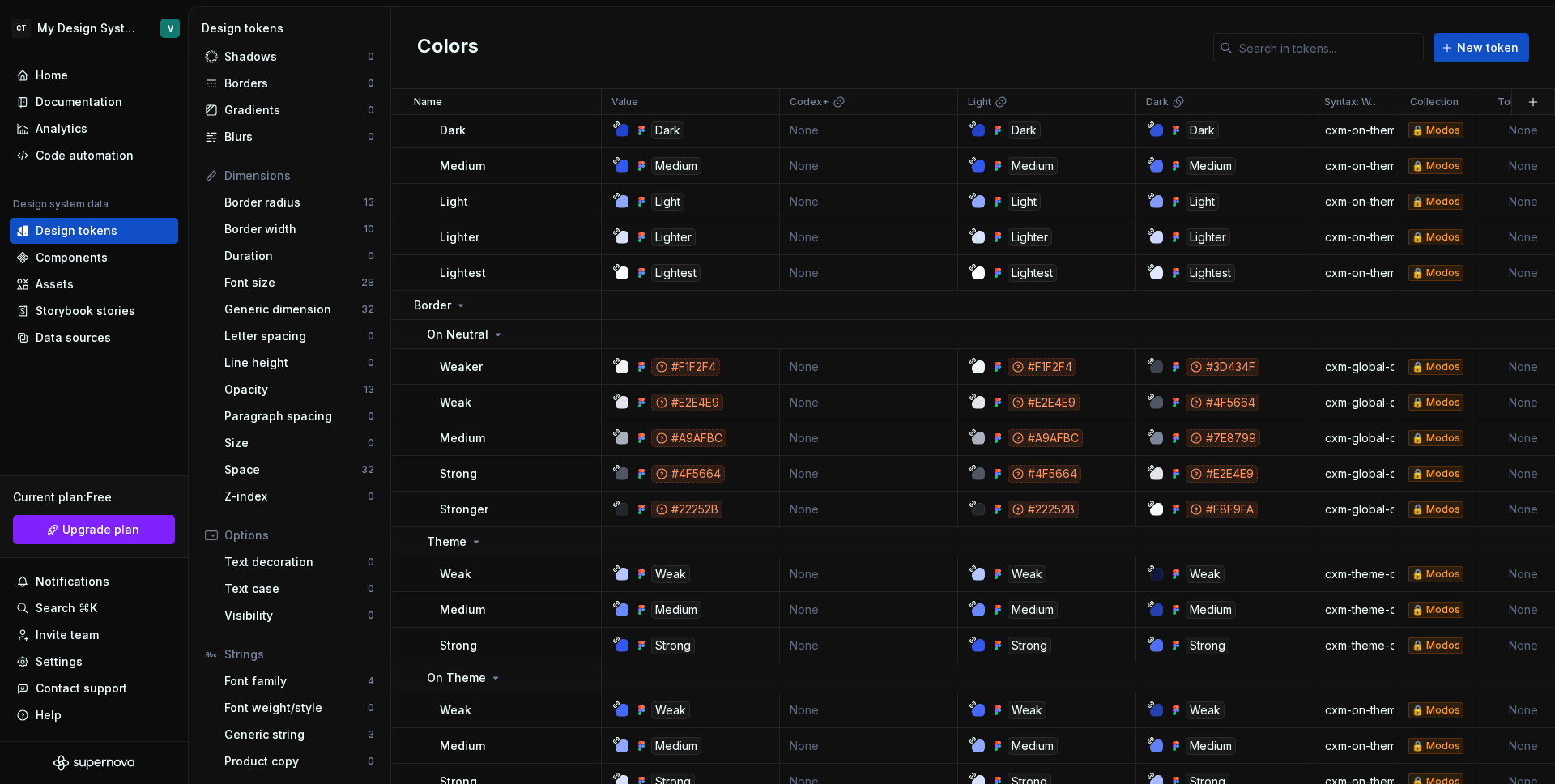
scroll to position [726, 0]
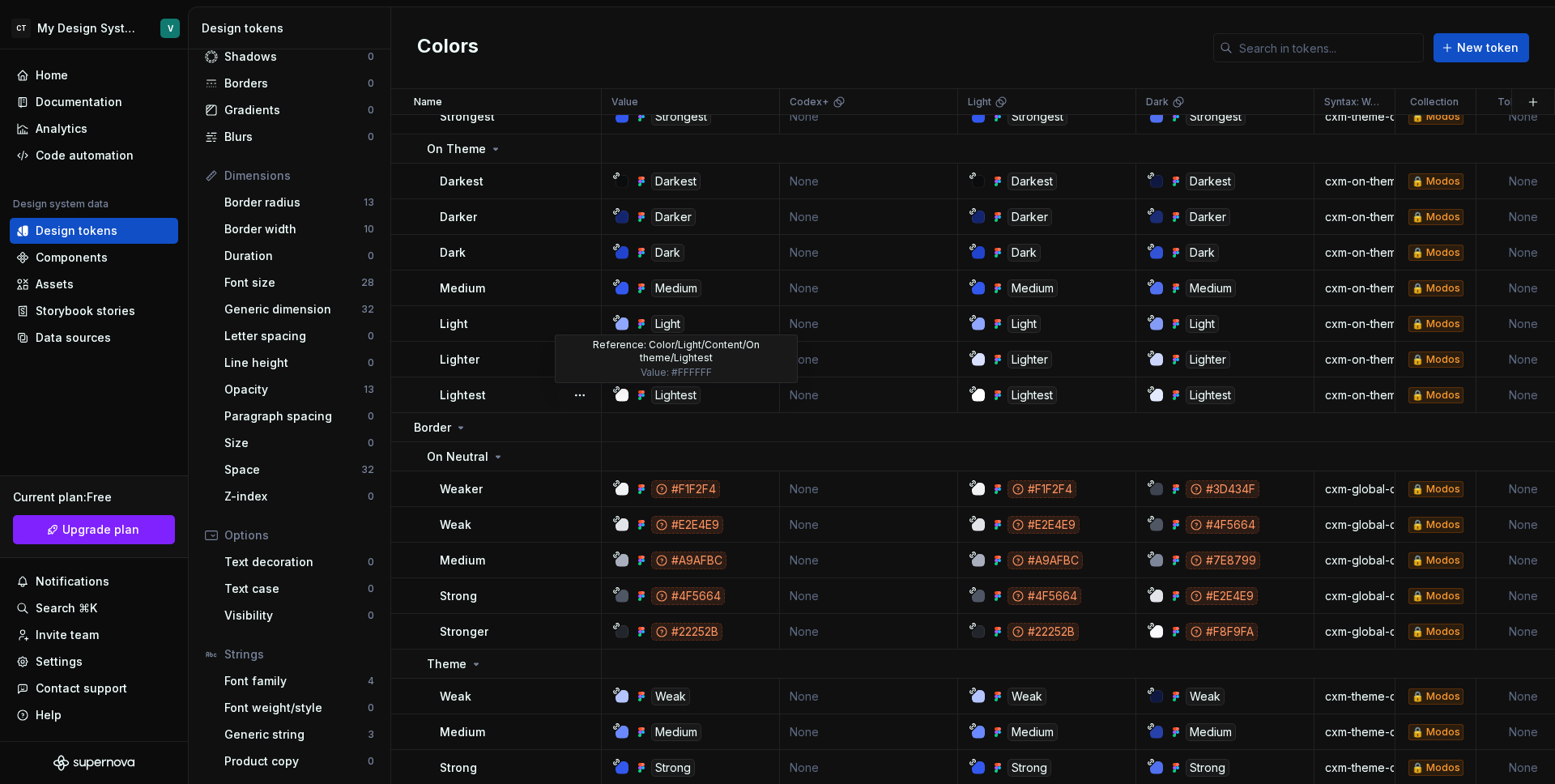
click at [659, 393] on div "Lightest" at bounding box center [675, 396] width 49 height 18
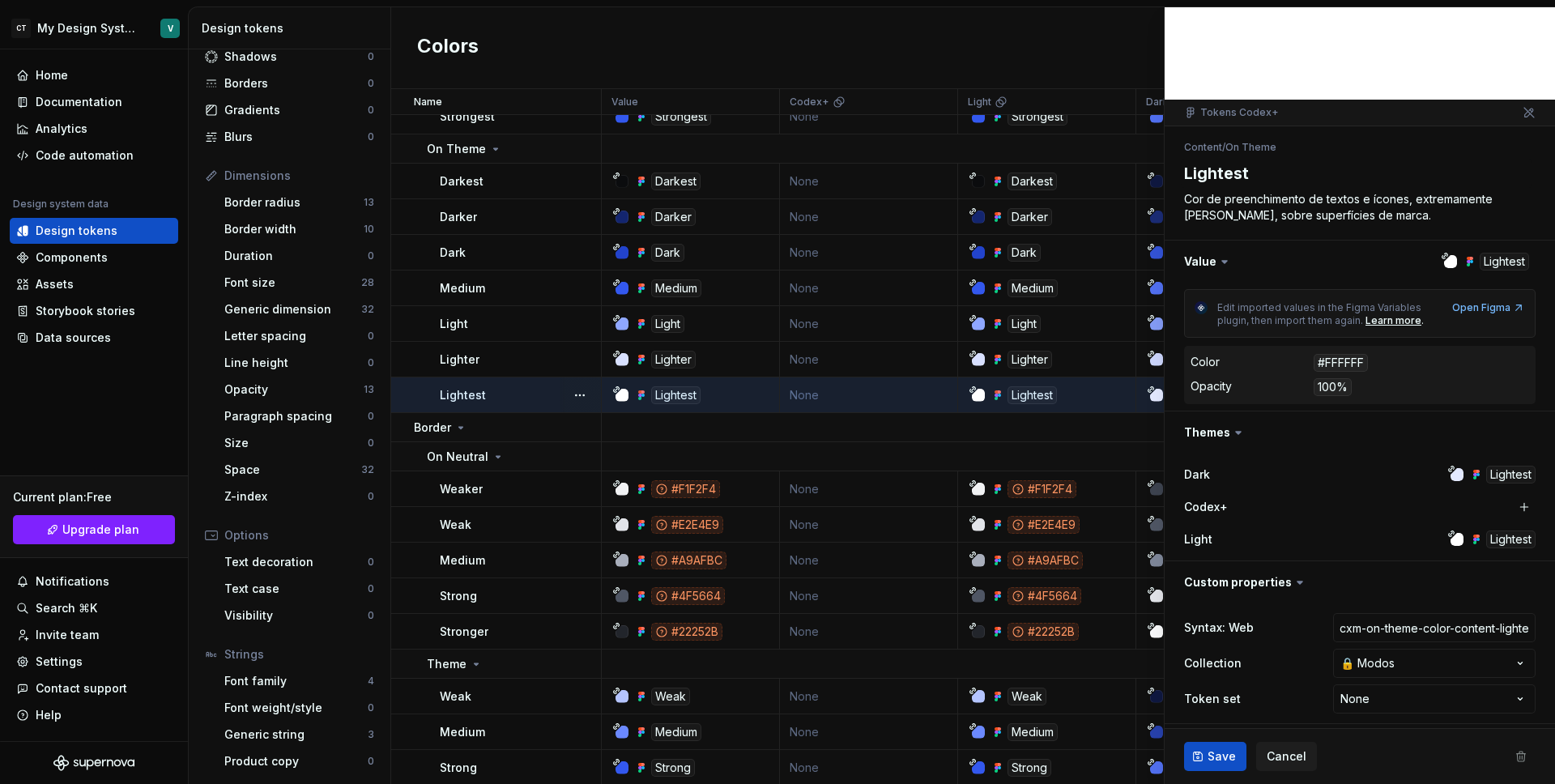
scroll to position [59, 0]
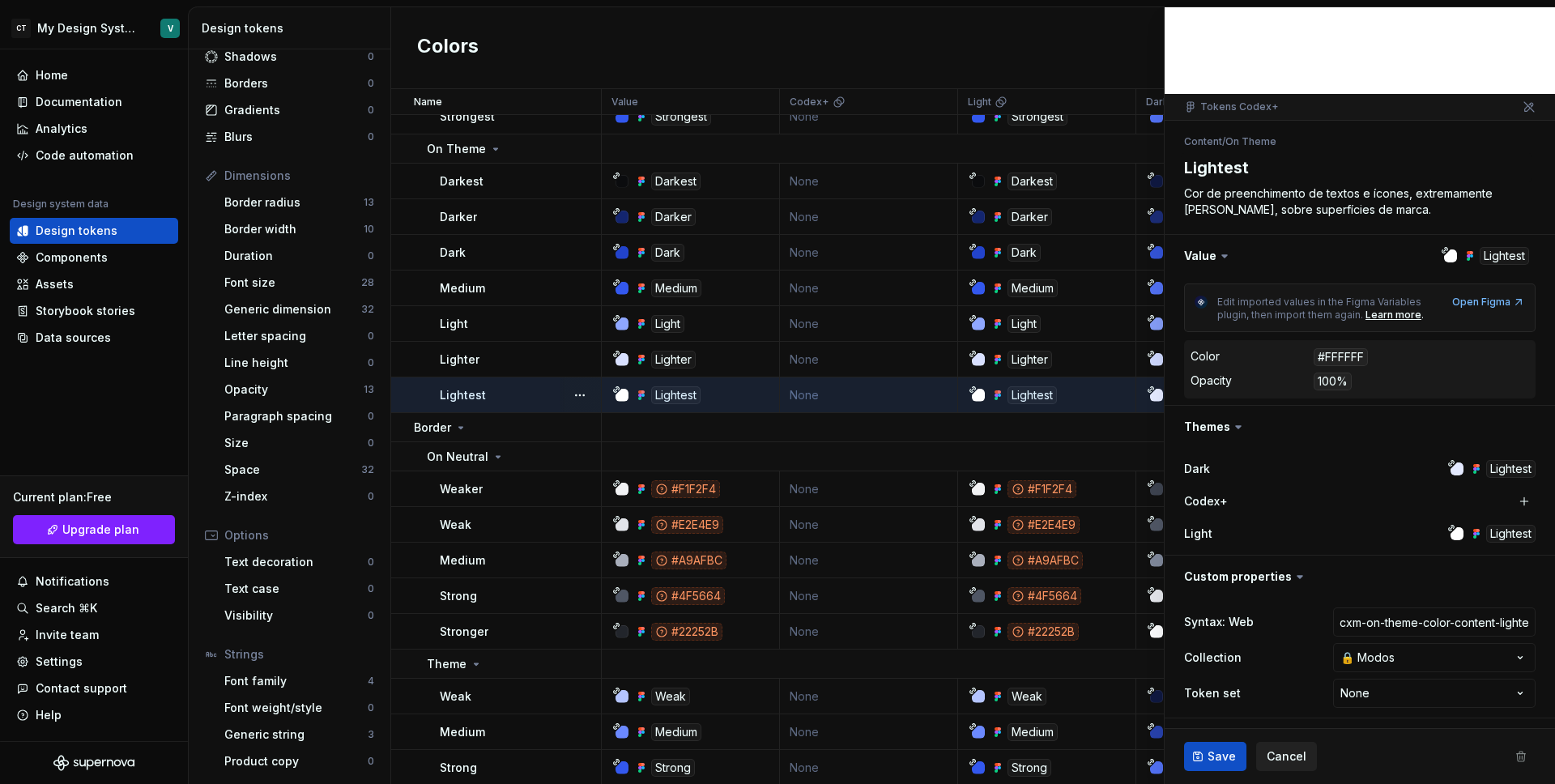
click at [1268, 750] on span "Cancel" at bounding box center [1287, 756] width 40 height 16
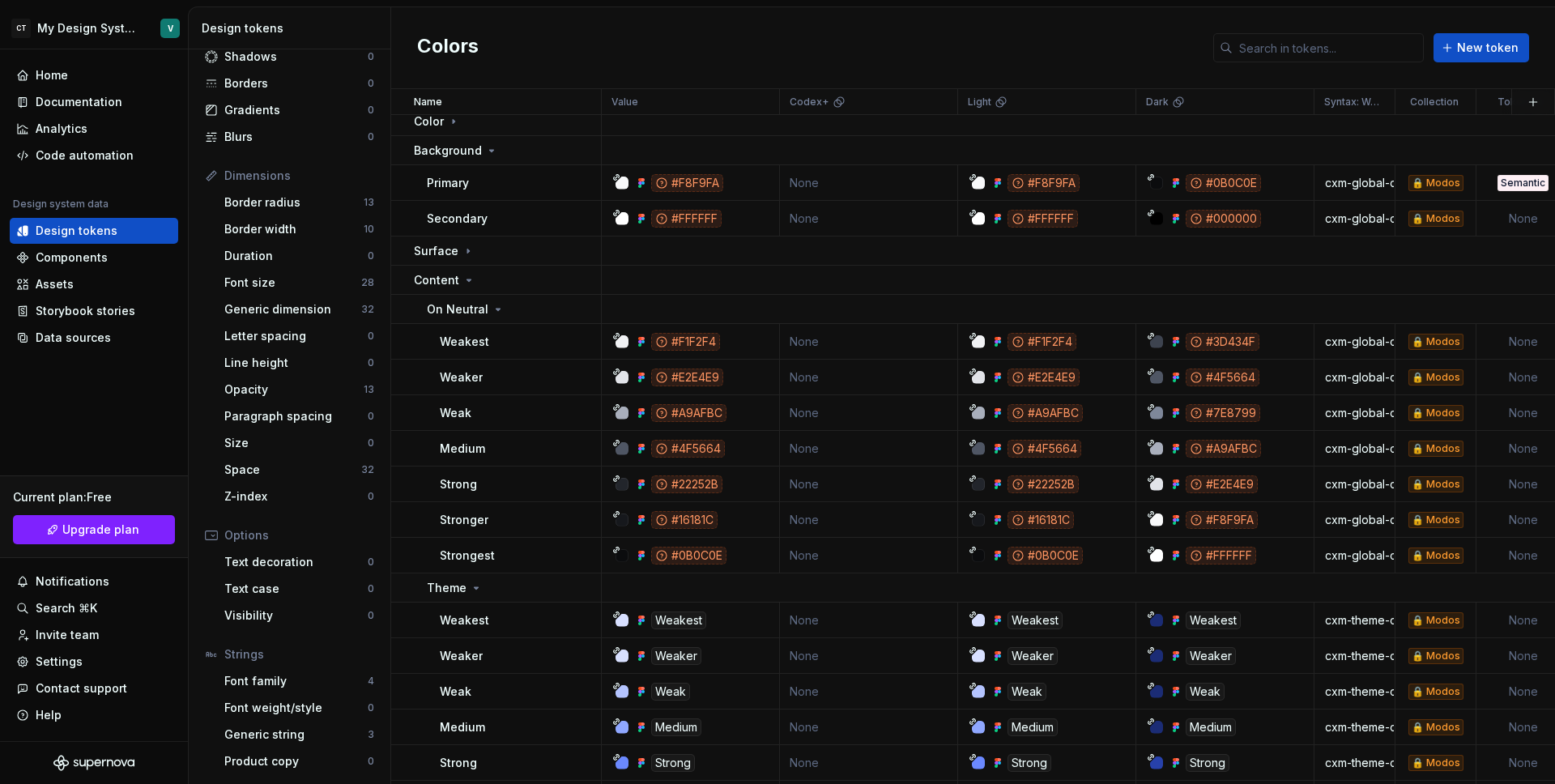
scroll to position [14, 0]
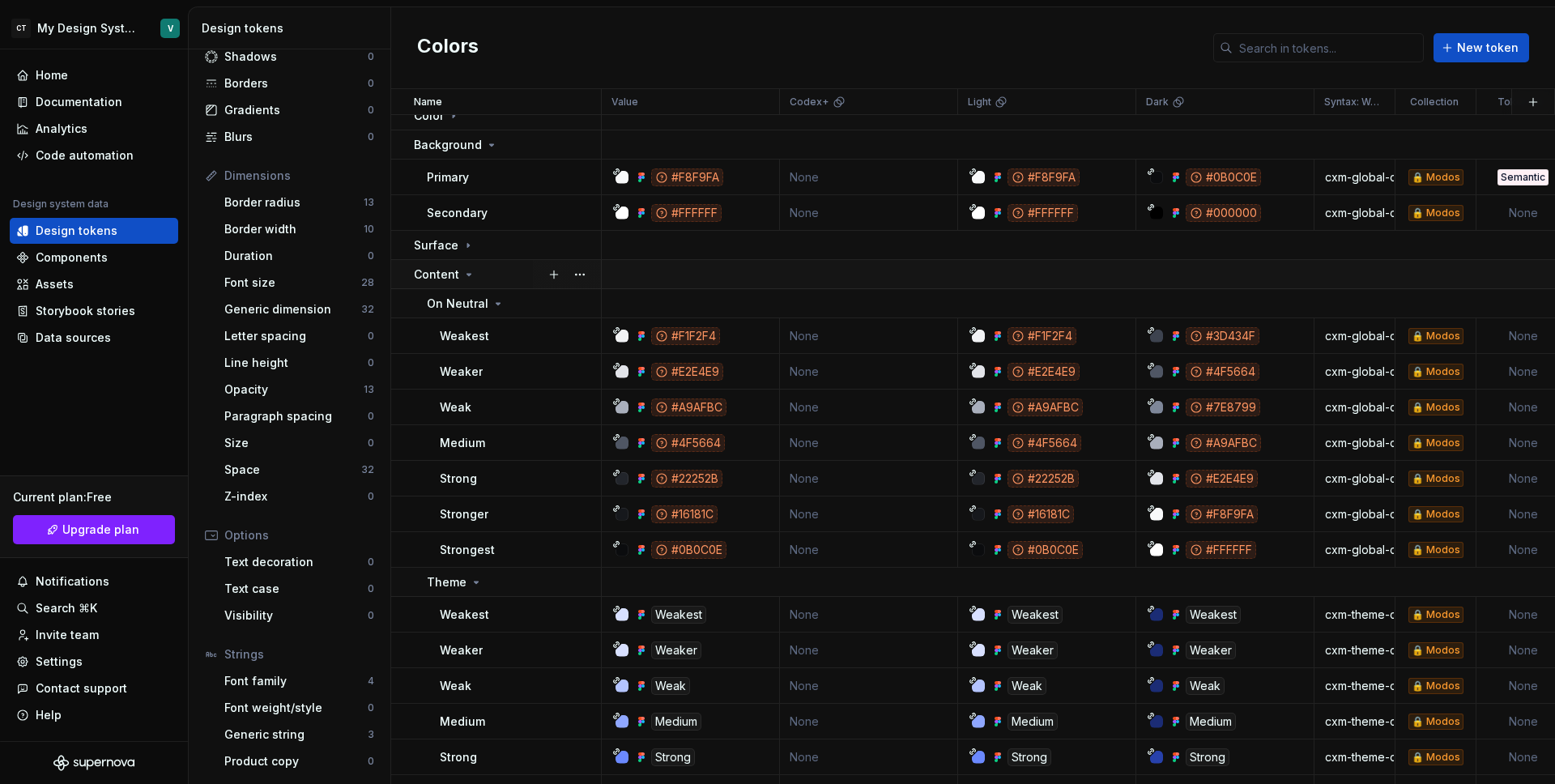
click at [454, 268] on p "Content" at bounding box center [437, 275] width 45 height 16
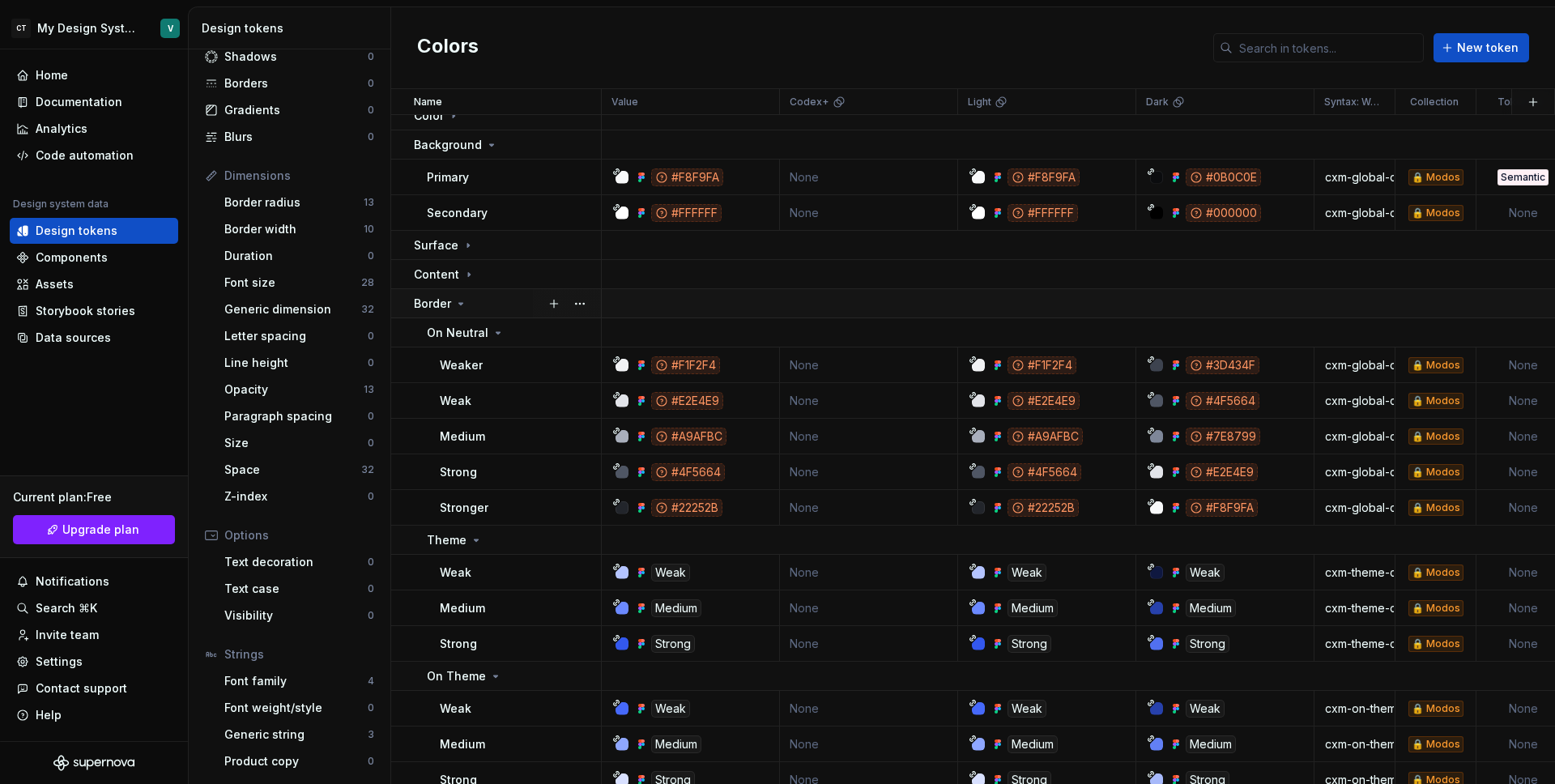
click at [455, 308] on icon at bounding box center [461, 303] width 13 height 13
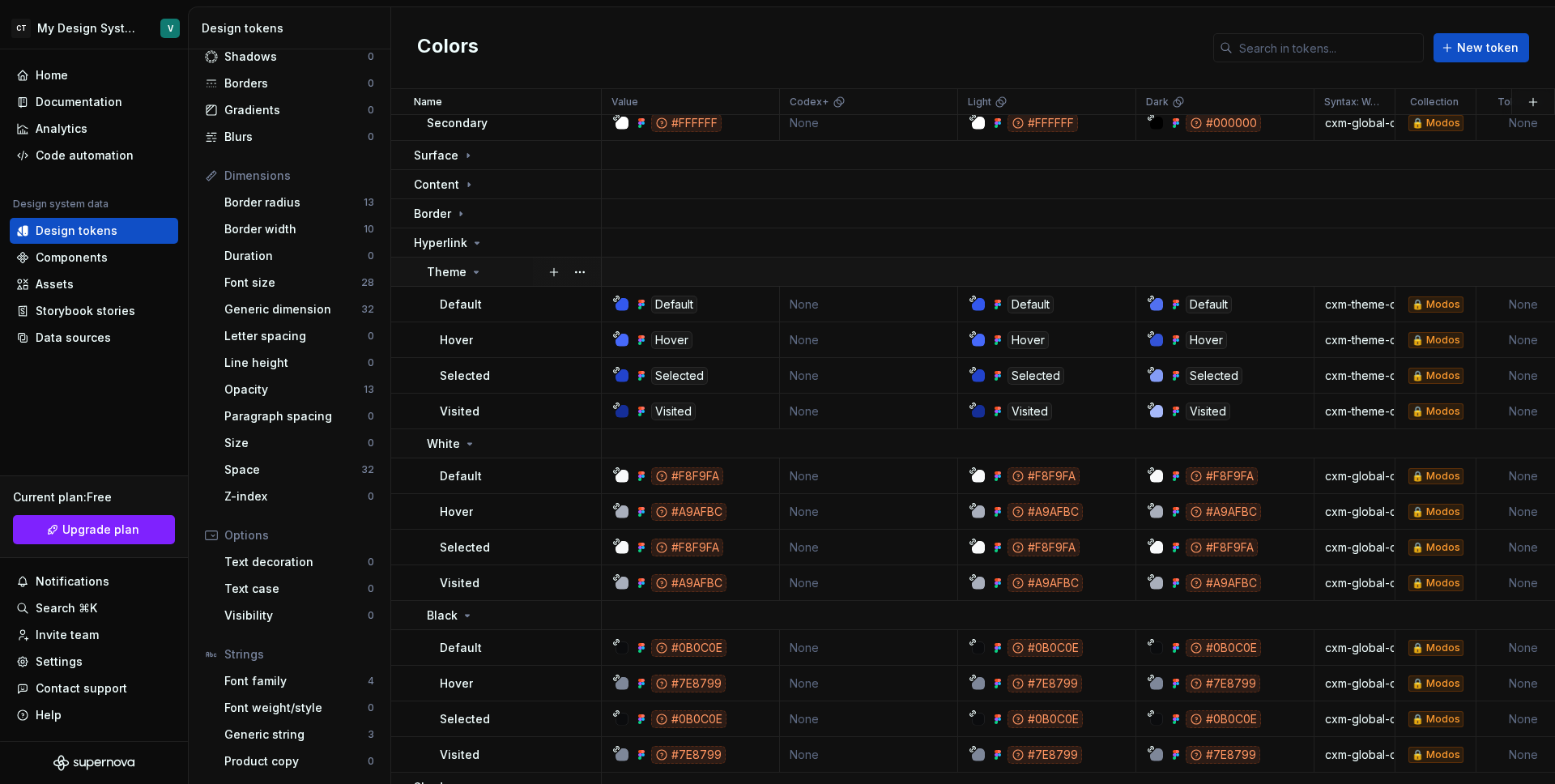
scroll to position [15, 0]
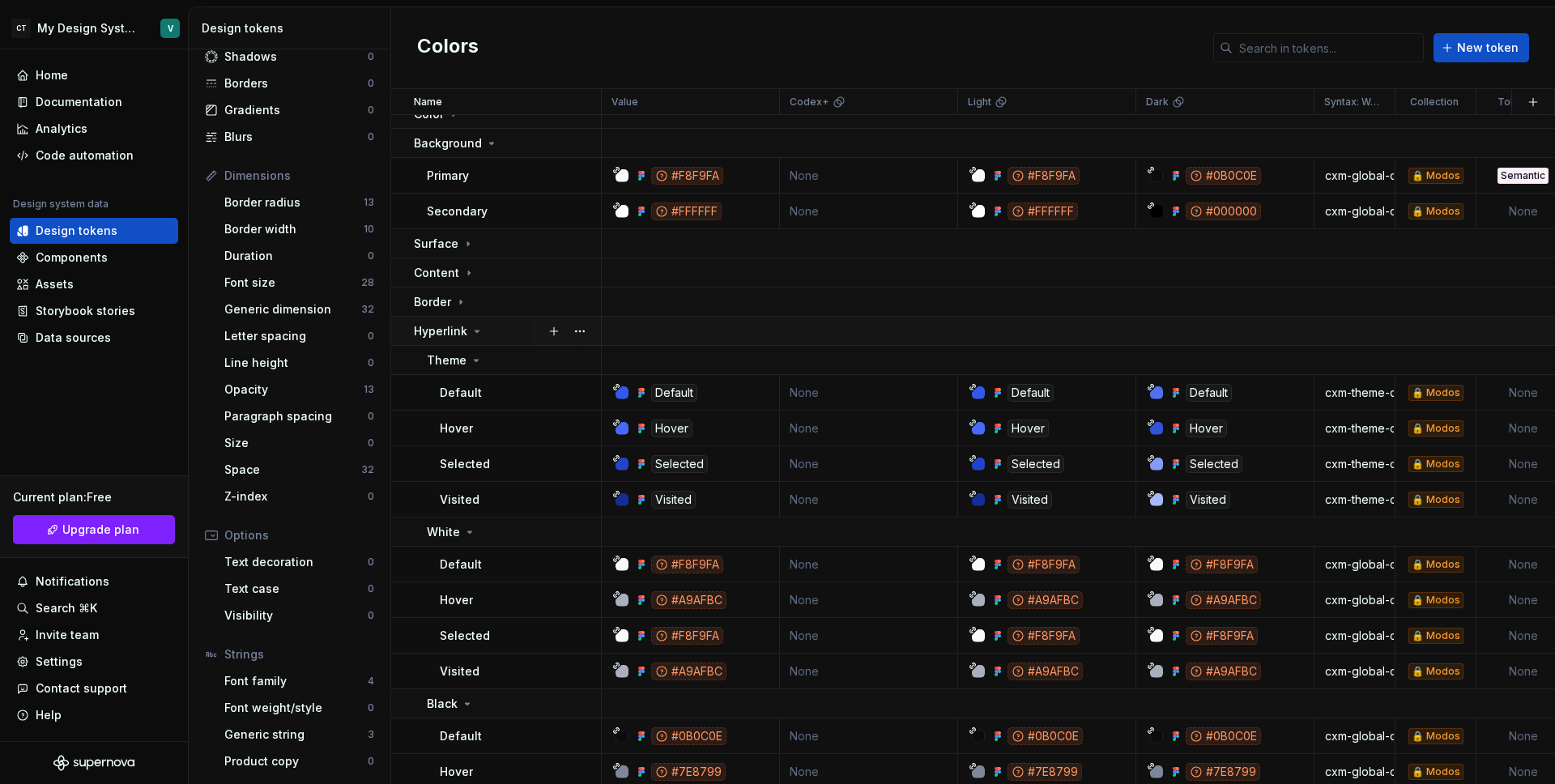
click at [449, 337] on p "Hyperlink" at bounding box center [440, 331] width 54 height 16
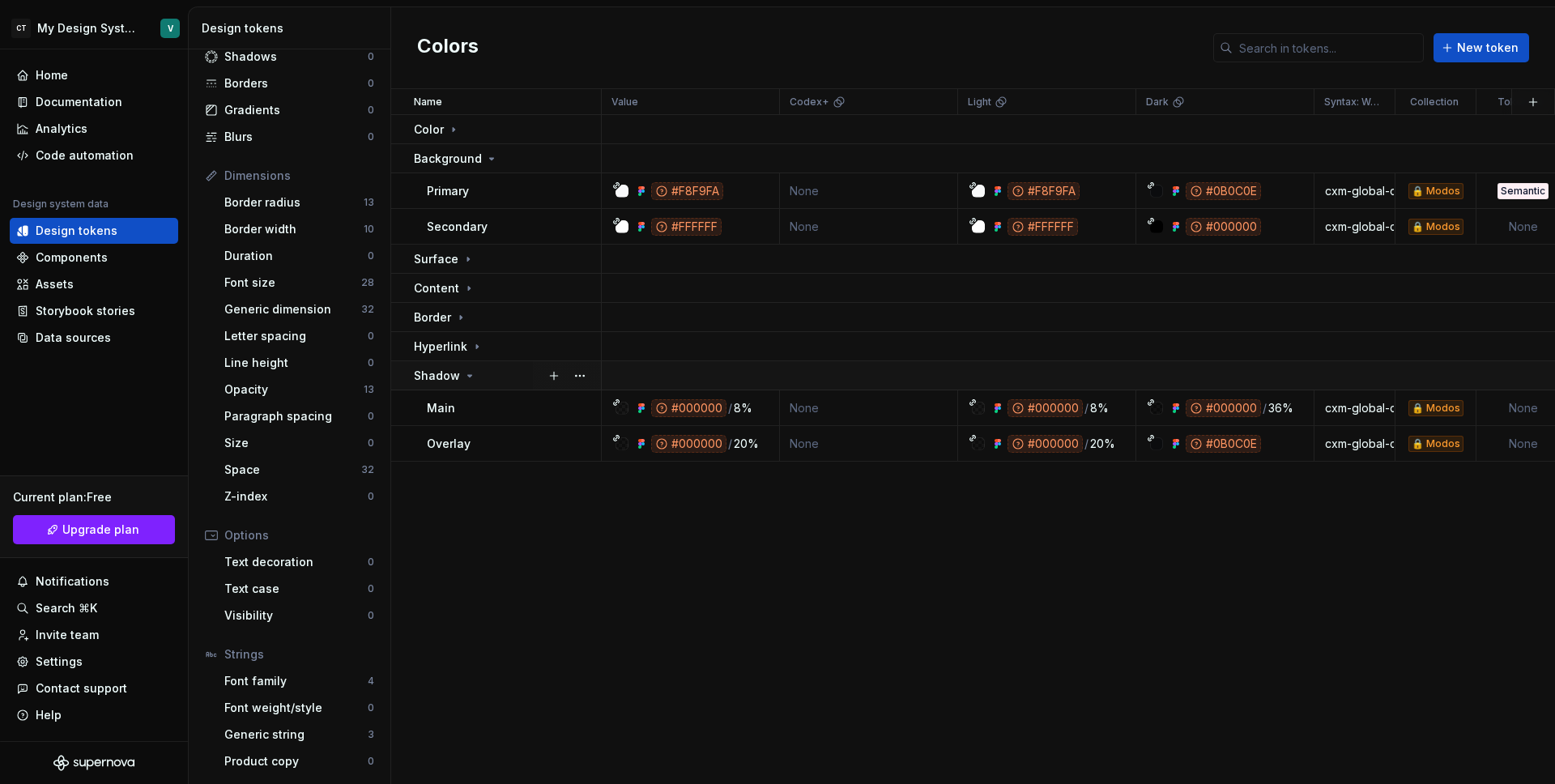
click at [448, 384] on td "Shadow" at bounding box center [497, 376] width 211 height 29
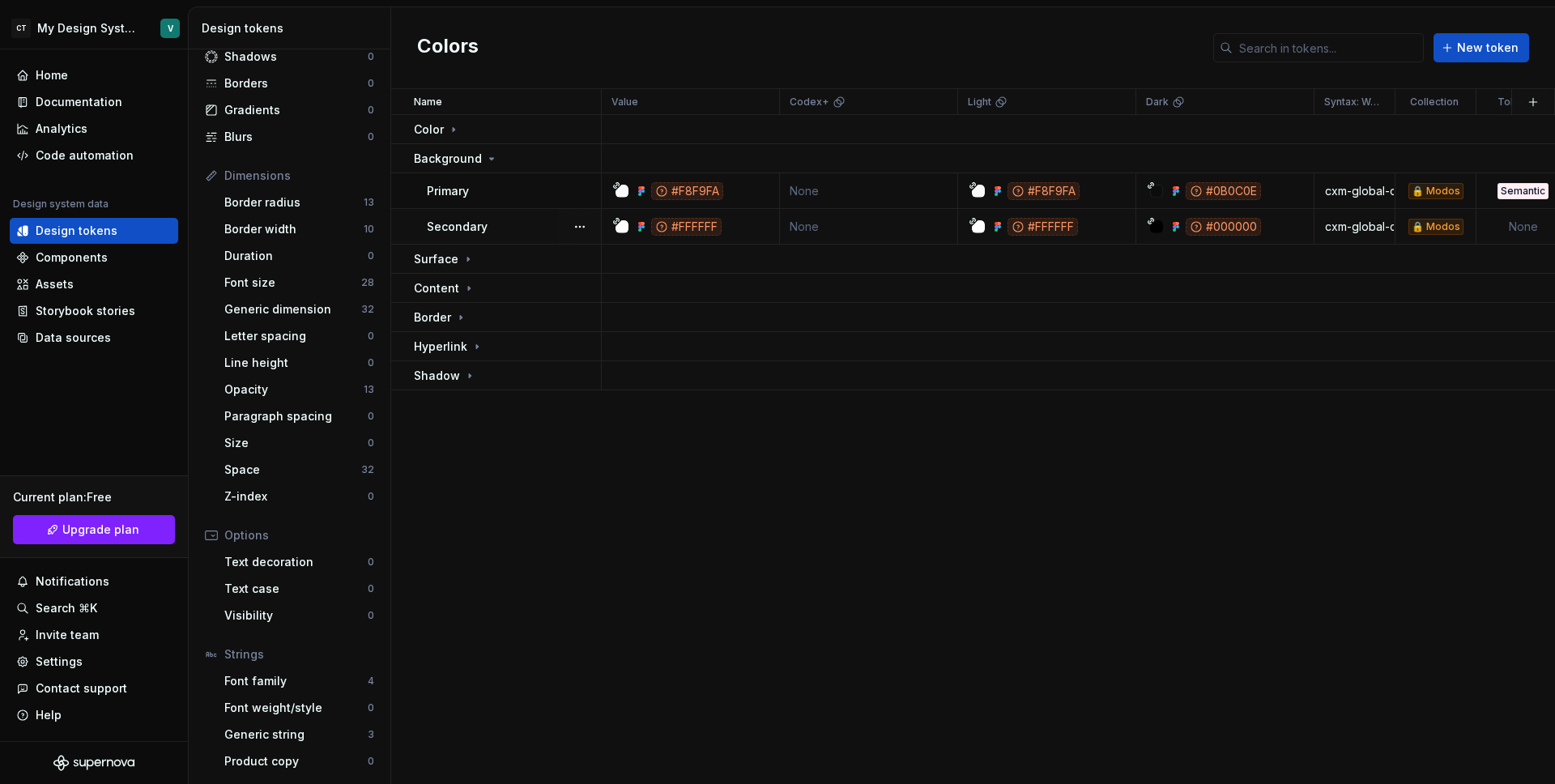
click at [1524, 224] on td "None" at bounding box center [1524, 226] width 94 height 35
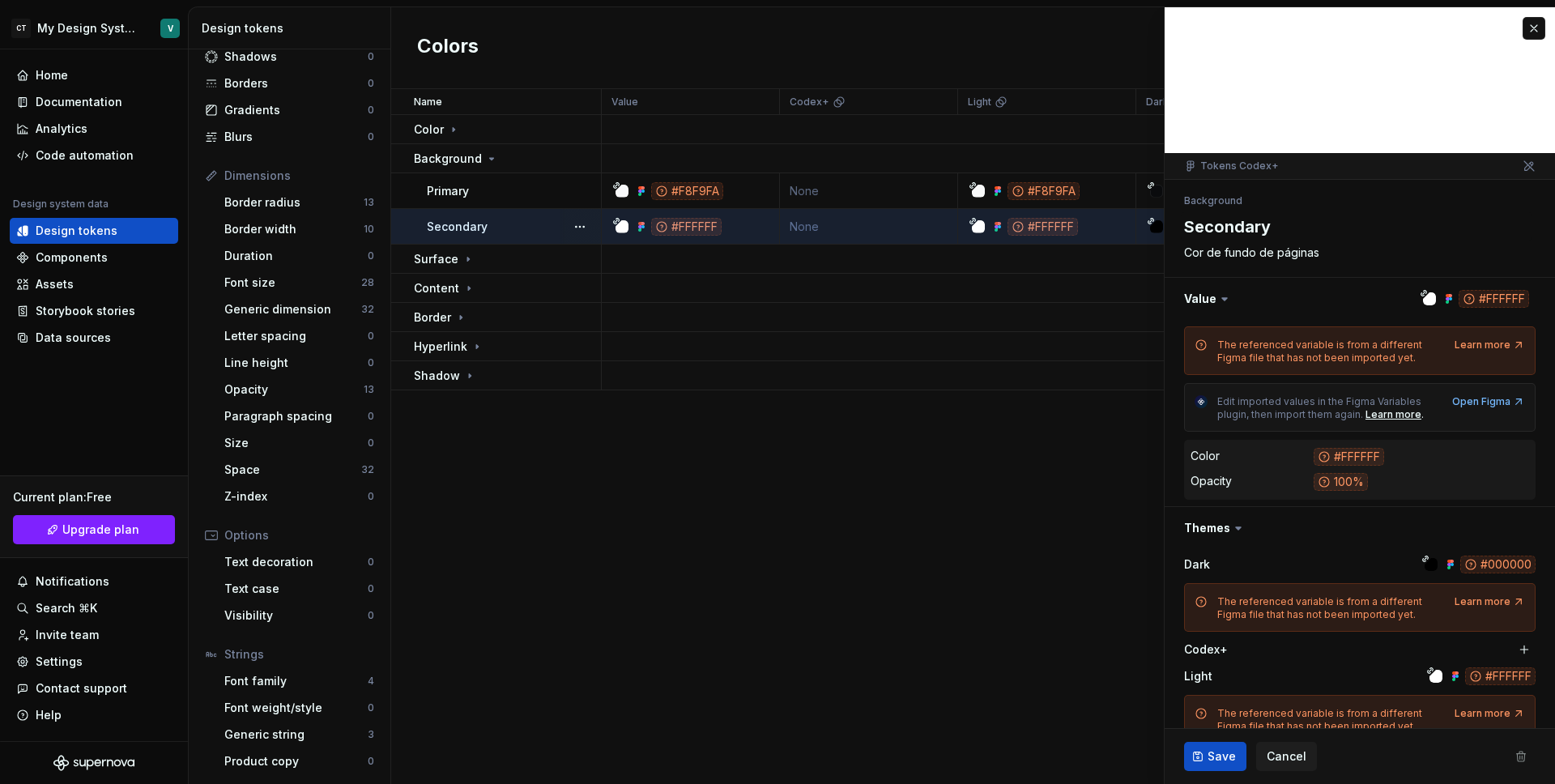
type textarea "*"
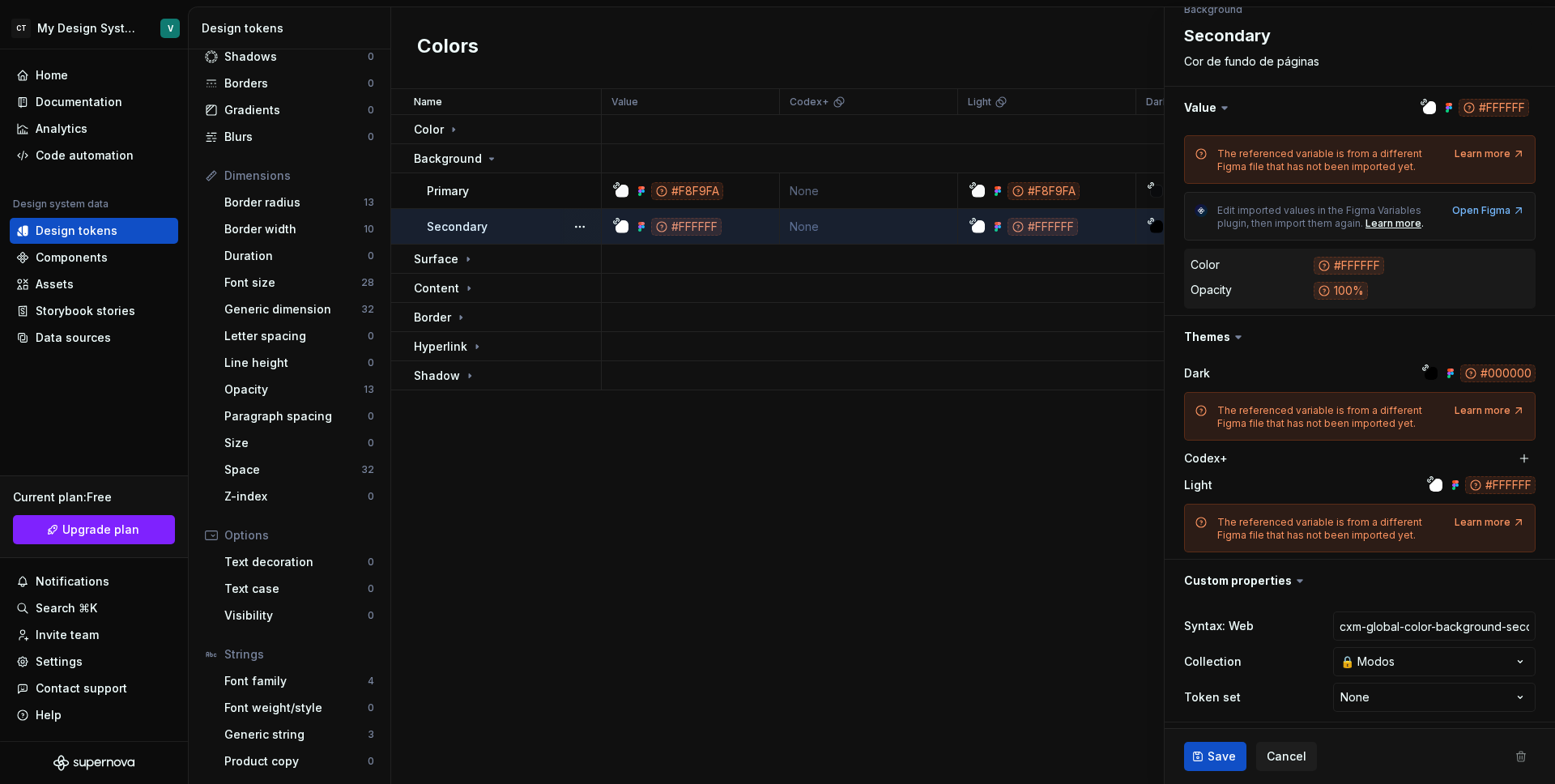
scroll to position [195, 0]
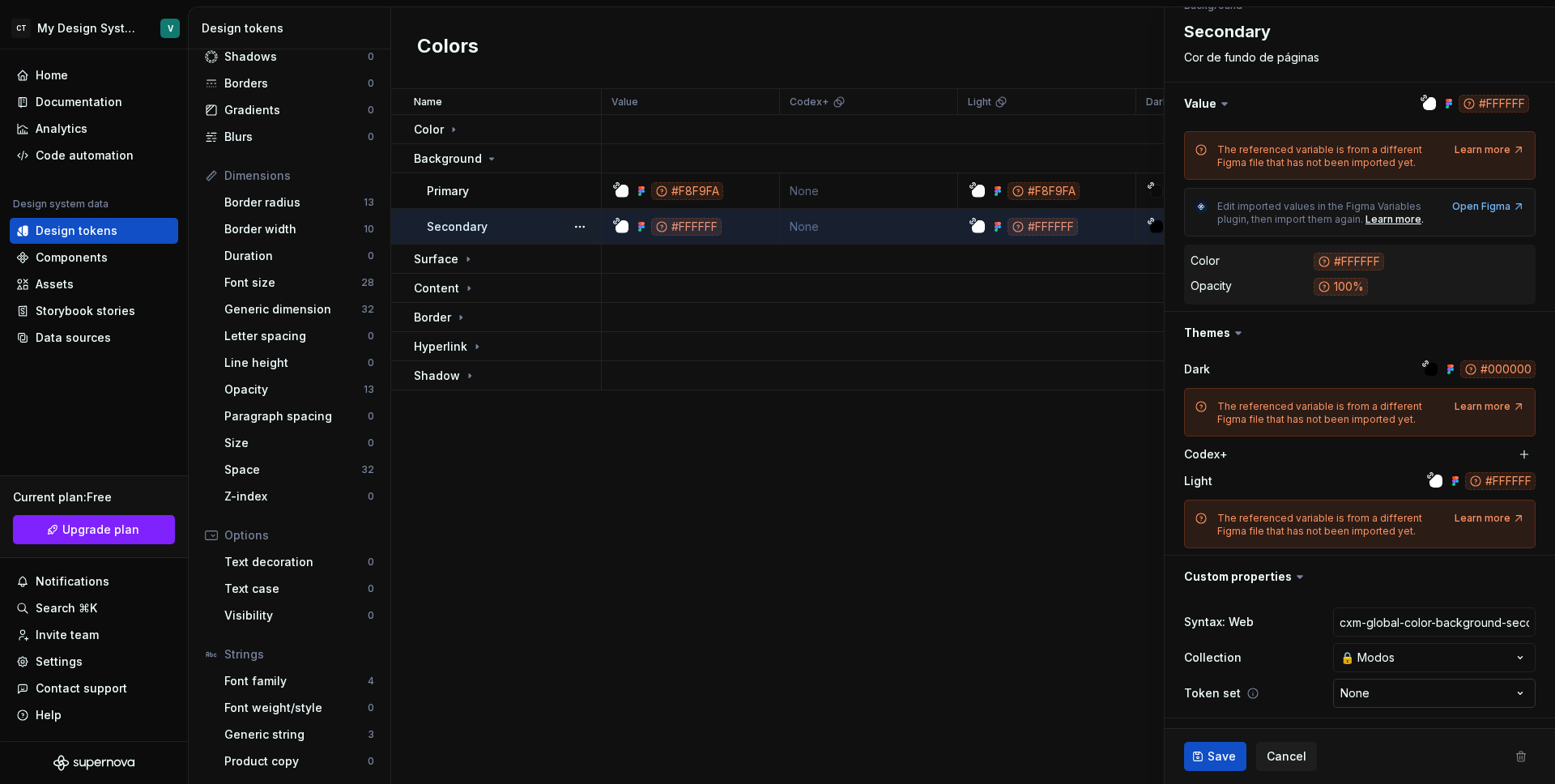
click at [1354, 681] on html "CT My Design System V Home Documentation Analytics Code automation Design syste…" at bounding box center [777, 392] width 1555 height 784
select select "**********"
click at [1236, 756] on button "Save" at bounding box center [1215, 756] width 63 height 29
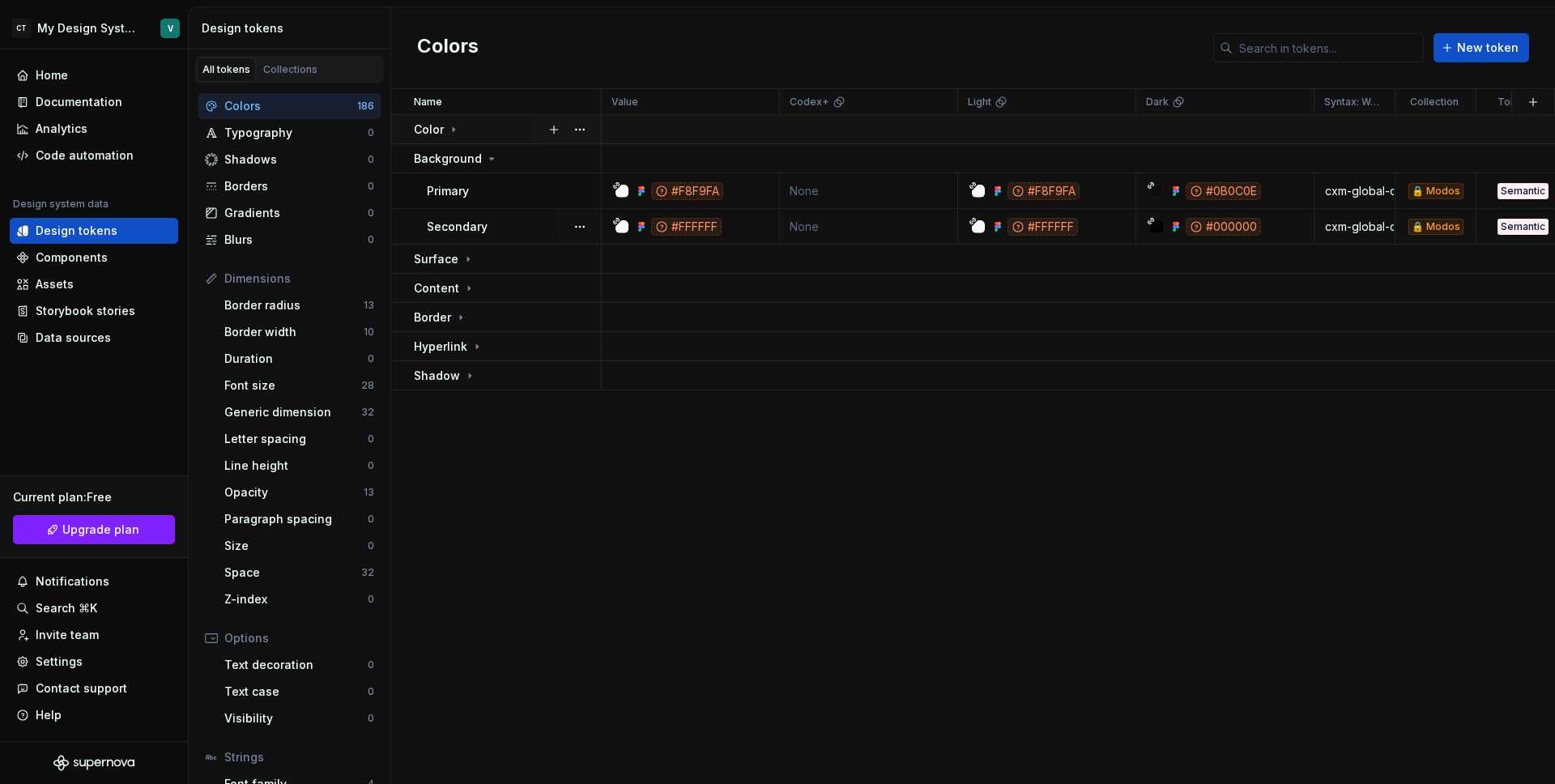
click at [448, 128] on icon at bounding box center [454, 130] width 13 height 13
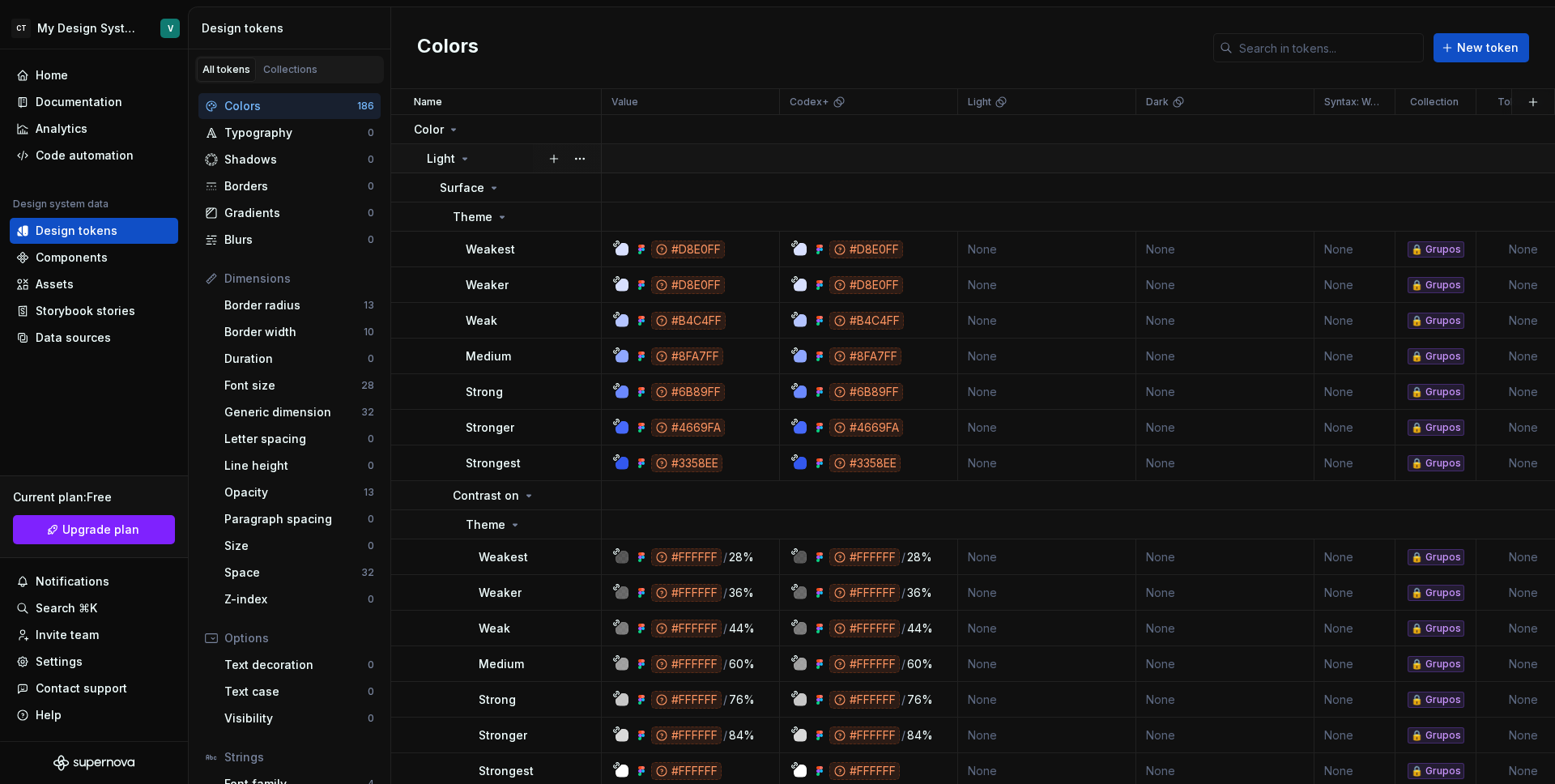
click at [464, 162] on icon at bounding box center [465, 159] width 13 height 13
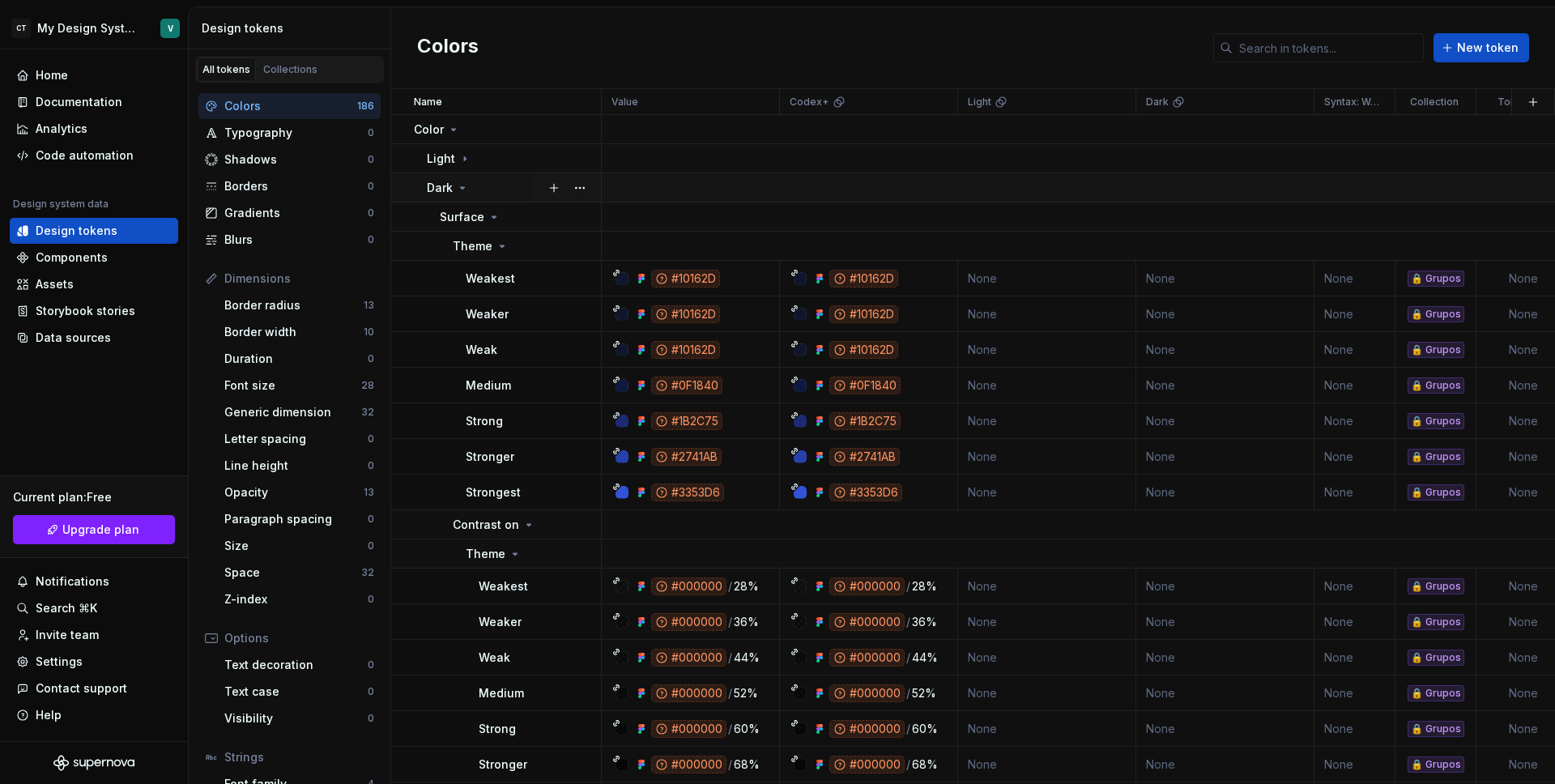
click at [462, 187] on icon at bounding box center [463, 188] width 4 height 2
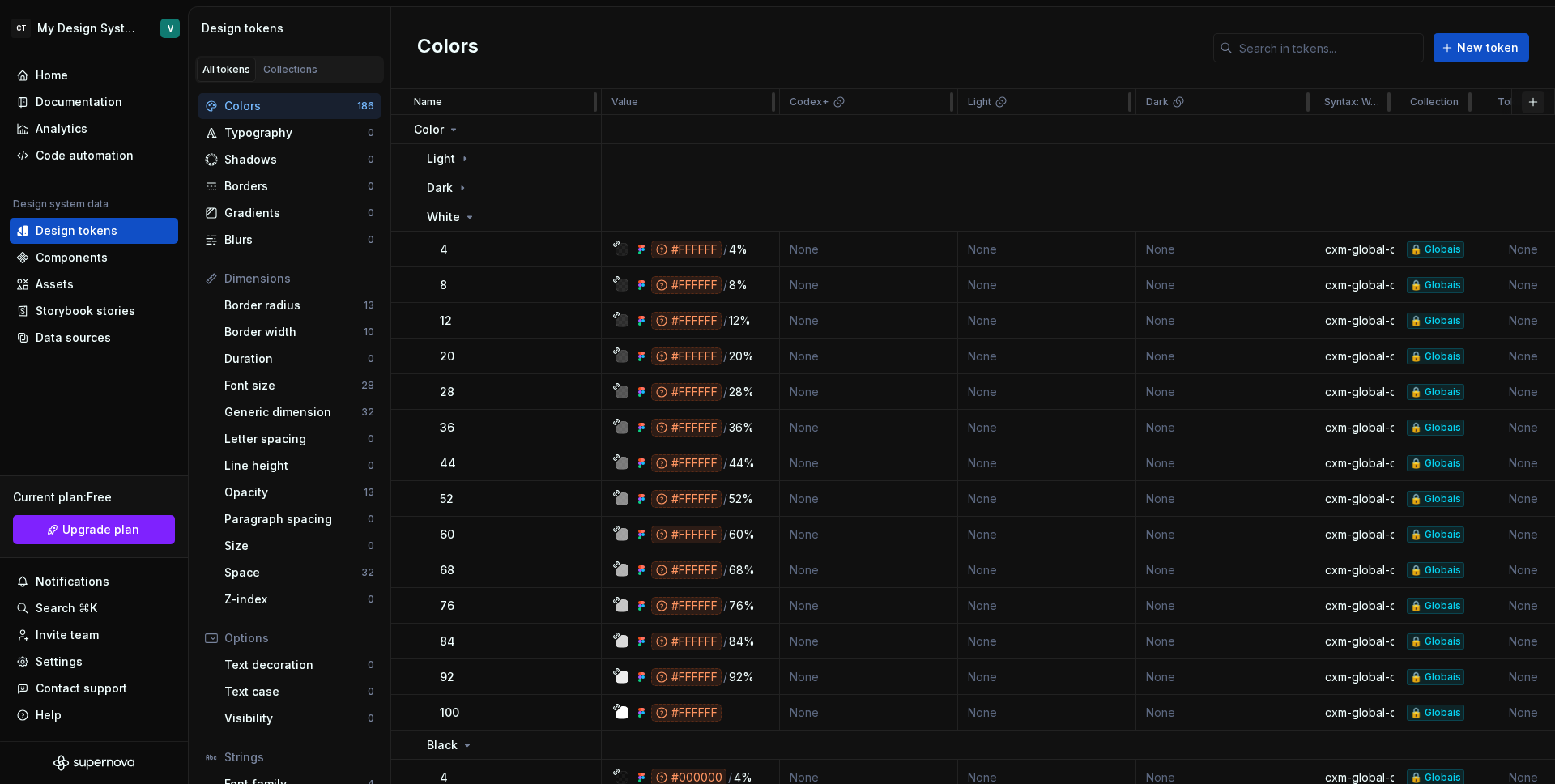
click at [1524, 103] on button "button" at bounding box center [1533, 102] width 23 height 23
click at [274, 130] on div "Typography" at bounding box center [296, 132] width 143 height 16
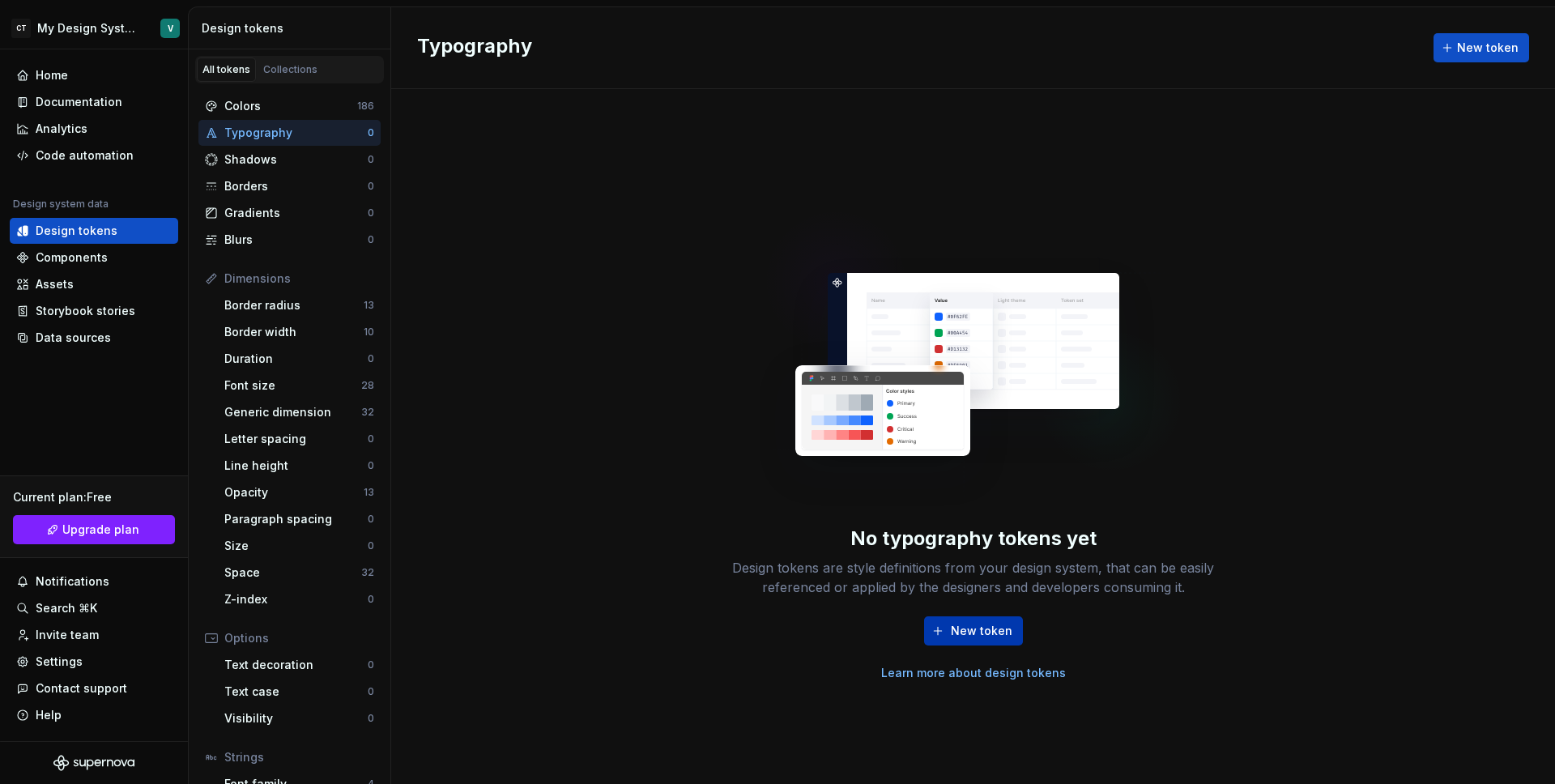
click at [953, 624] on span "New token" at bounding box center [982, 631] width 62 height 16
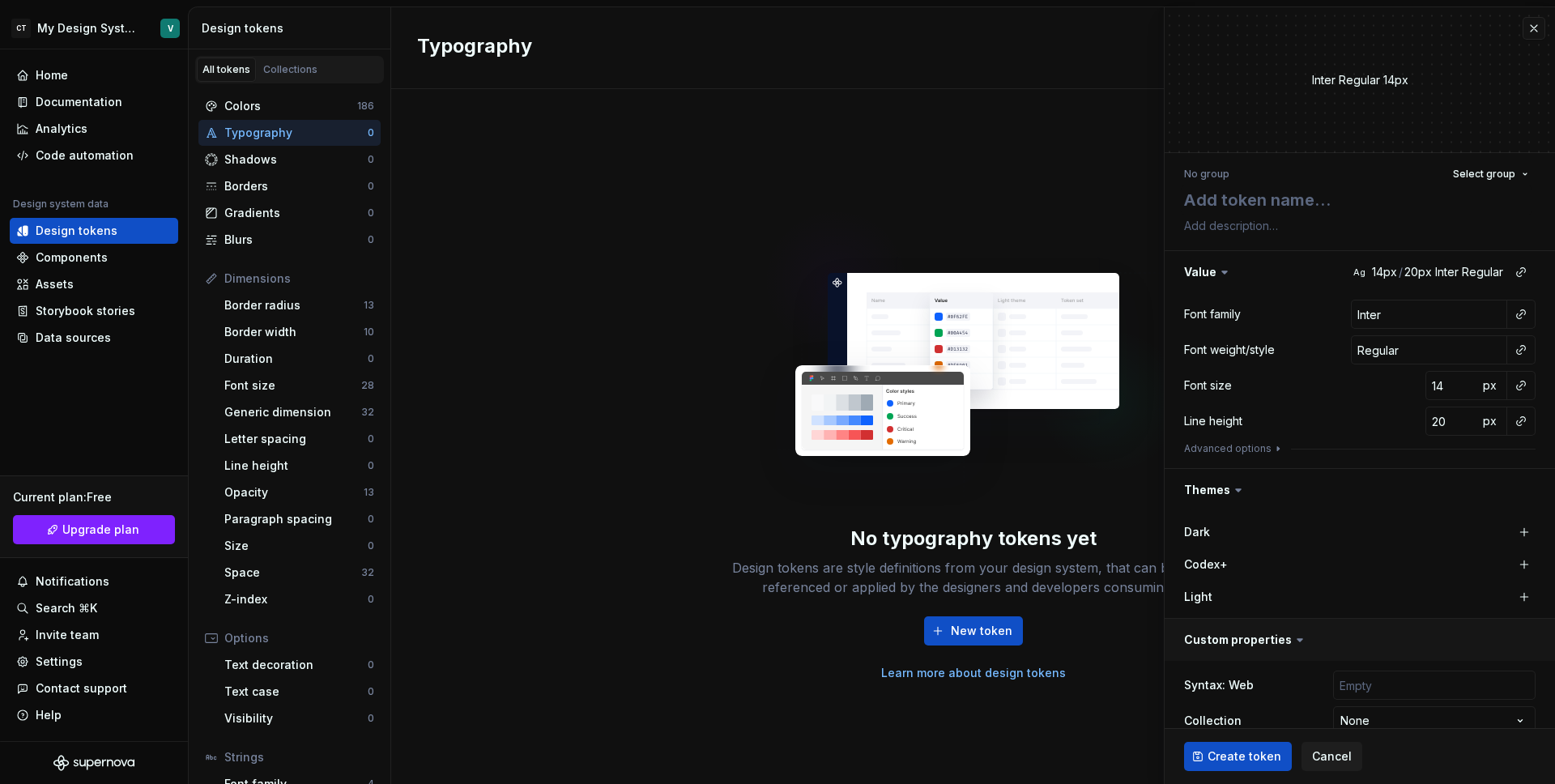
scroll to position [64, 0]
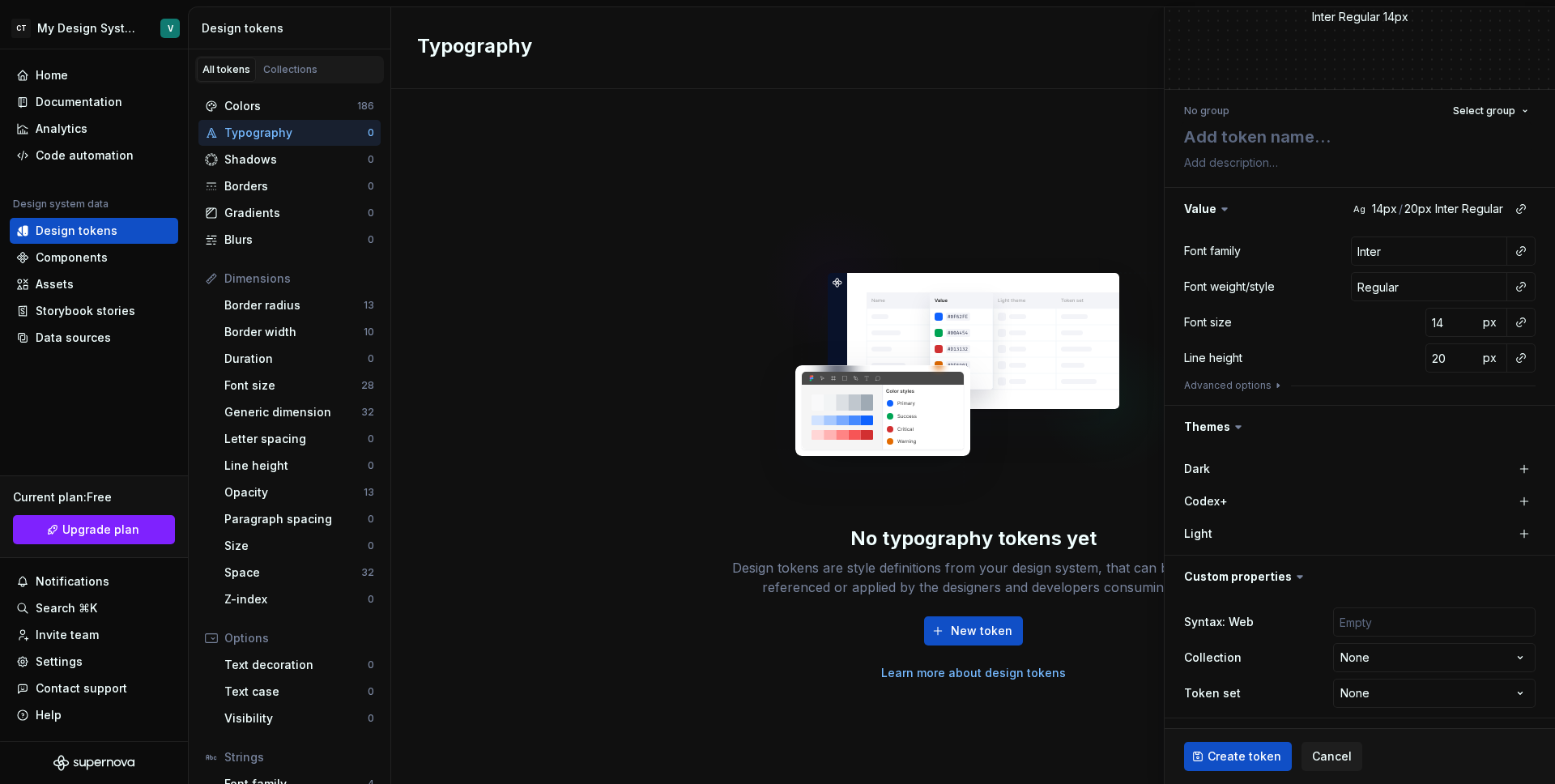
click at [1235, 431] on icon at bounding box center [1238, 426] width 16 height 16
click at [1237, 429] on icon at bounding box center [1238, 426] width 16 height 16
click at [1327, 756] on span "Cancel" at bounding box center [1333, 756] width 40 height 16
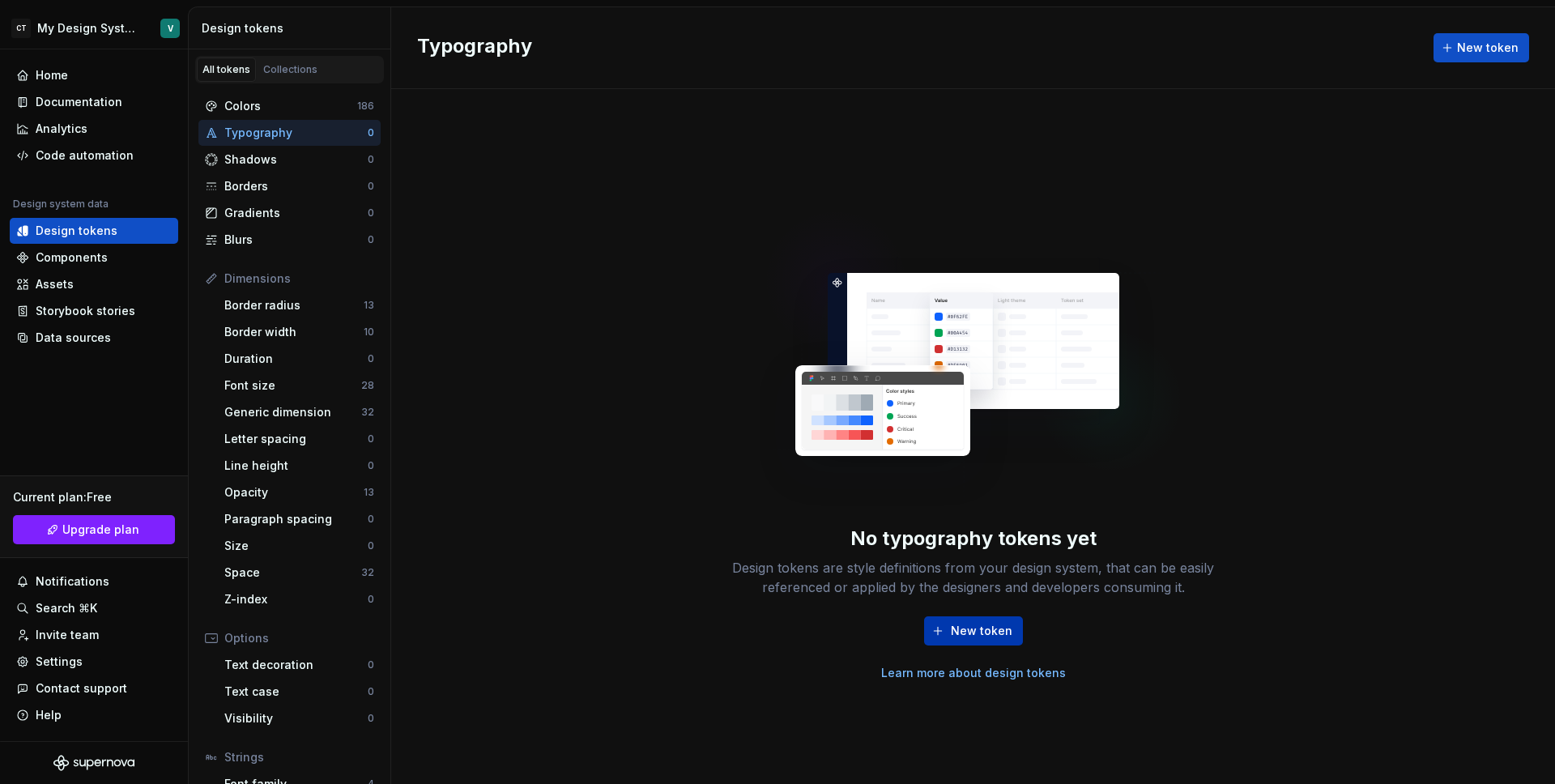
click at [948, 624] on button "New token" at bounding box center [973, 631] width 99 height 29
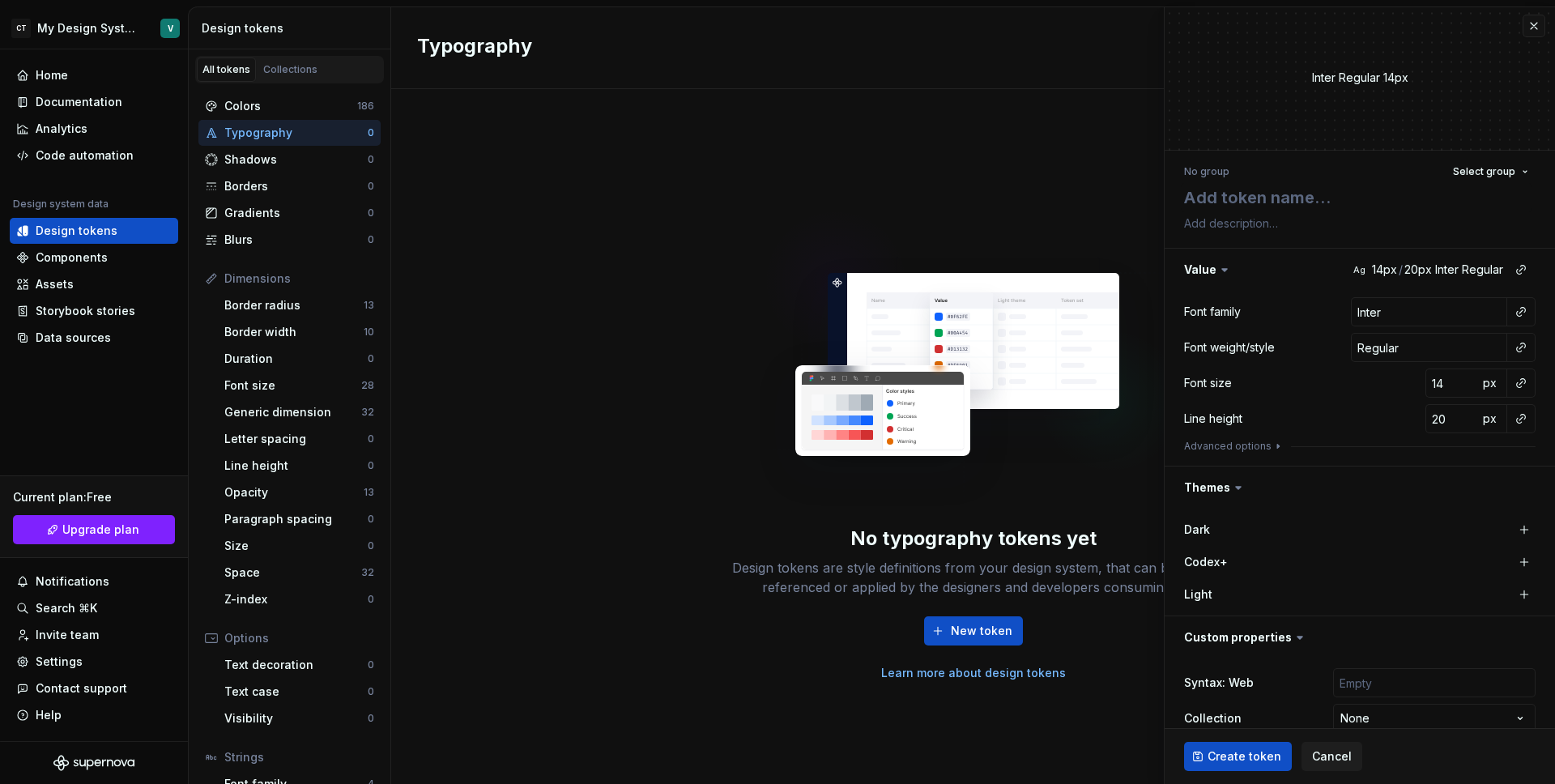
scroll to position [4, 0]
click at [1231, 475] on button "button" at bounding box center [1360, 486] width 390 height 42
click at [1240, 483] on button "button" at bounding box center [1360, 490] width 390 height 42
click at [1250, 200] on textarea at bounding box center [1356, 200] width 351 height 29
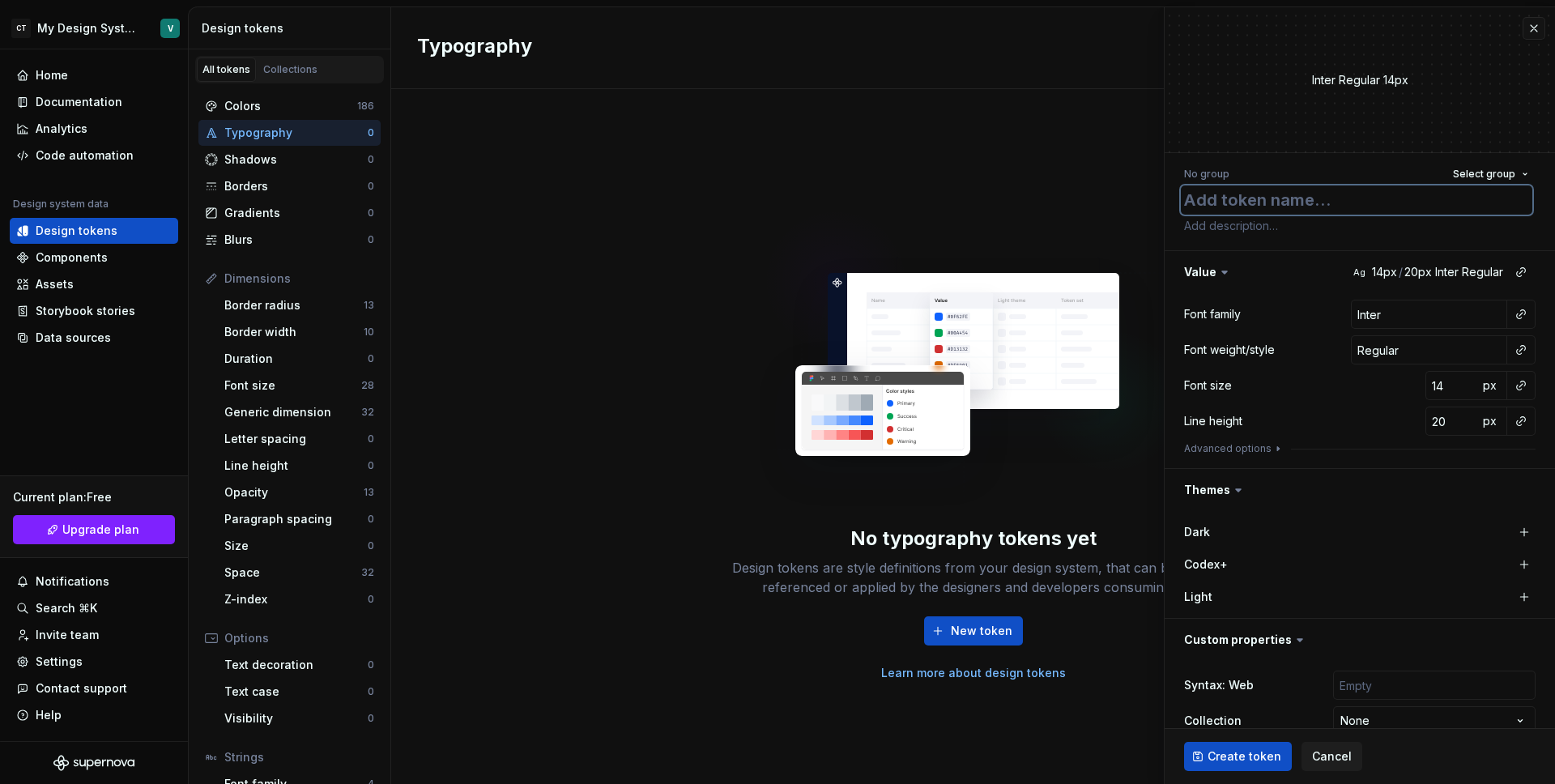
type textarea "*"
type textarea "t"
type textarea "*"
type textarea "te"
type textarea "*"
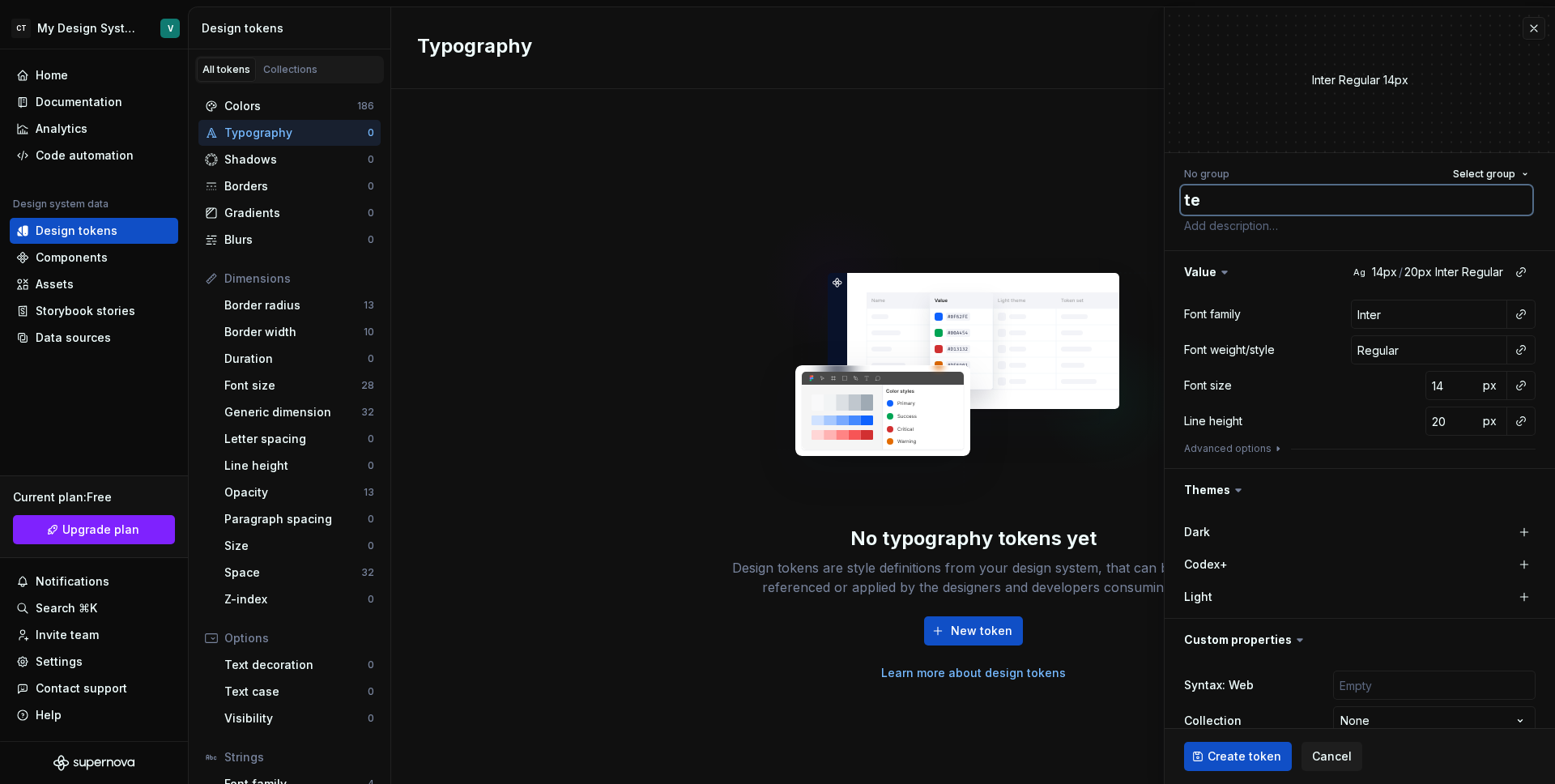
type textarea "tes"
type textarea "*"
type textarea "test"
type textarea "*"
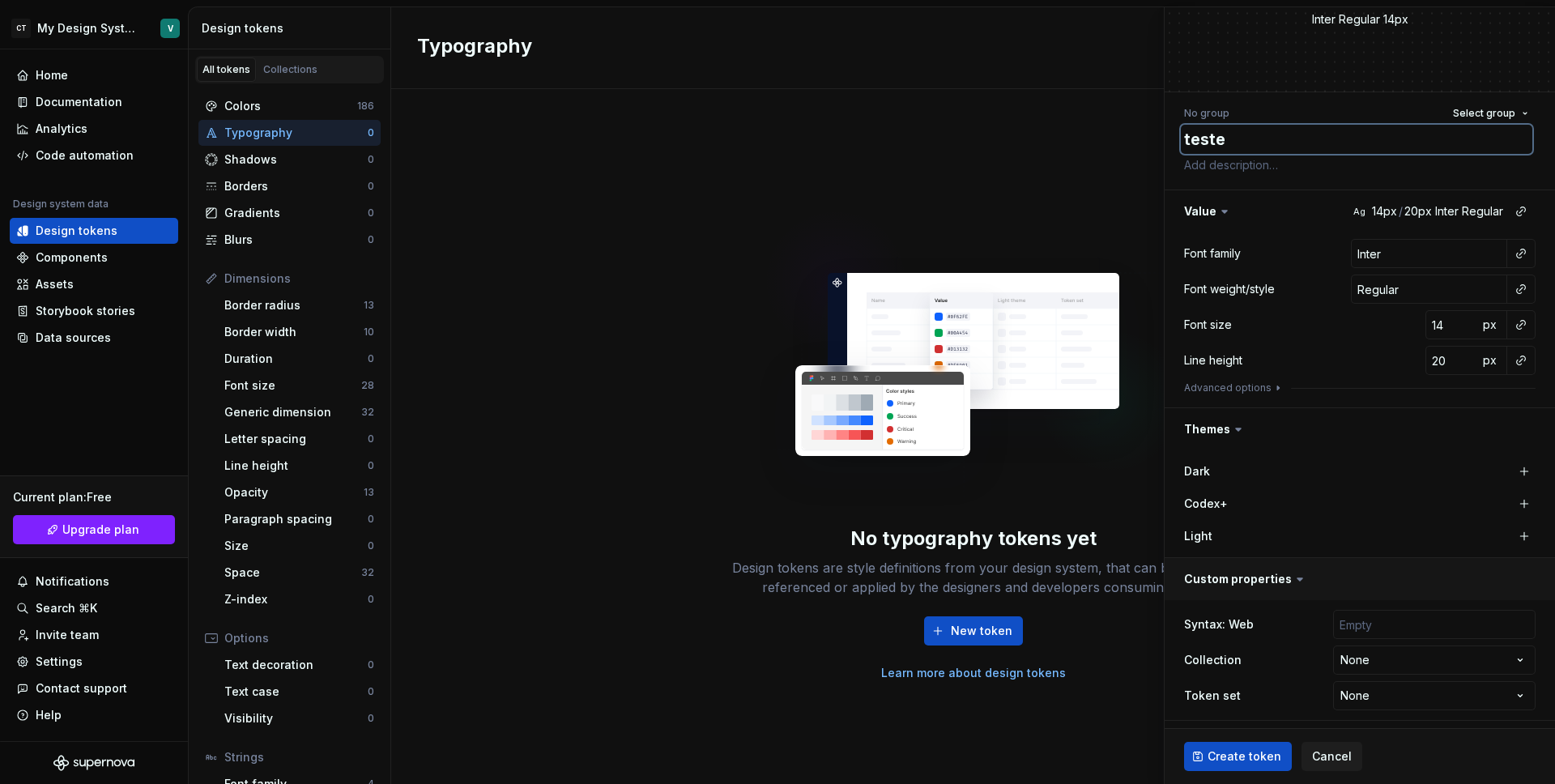
scroll to position [64, 0]
type textarea "teste"
click at [1224, 387] on button "Advanced options" at bounding box center [1235, 386] width 101 height 13
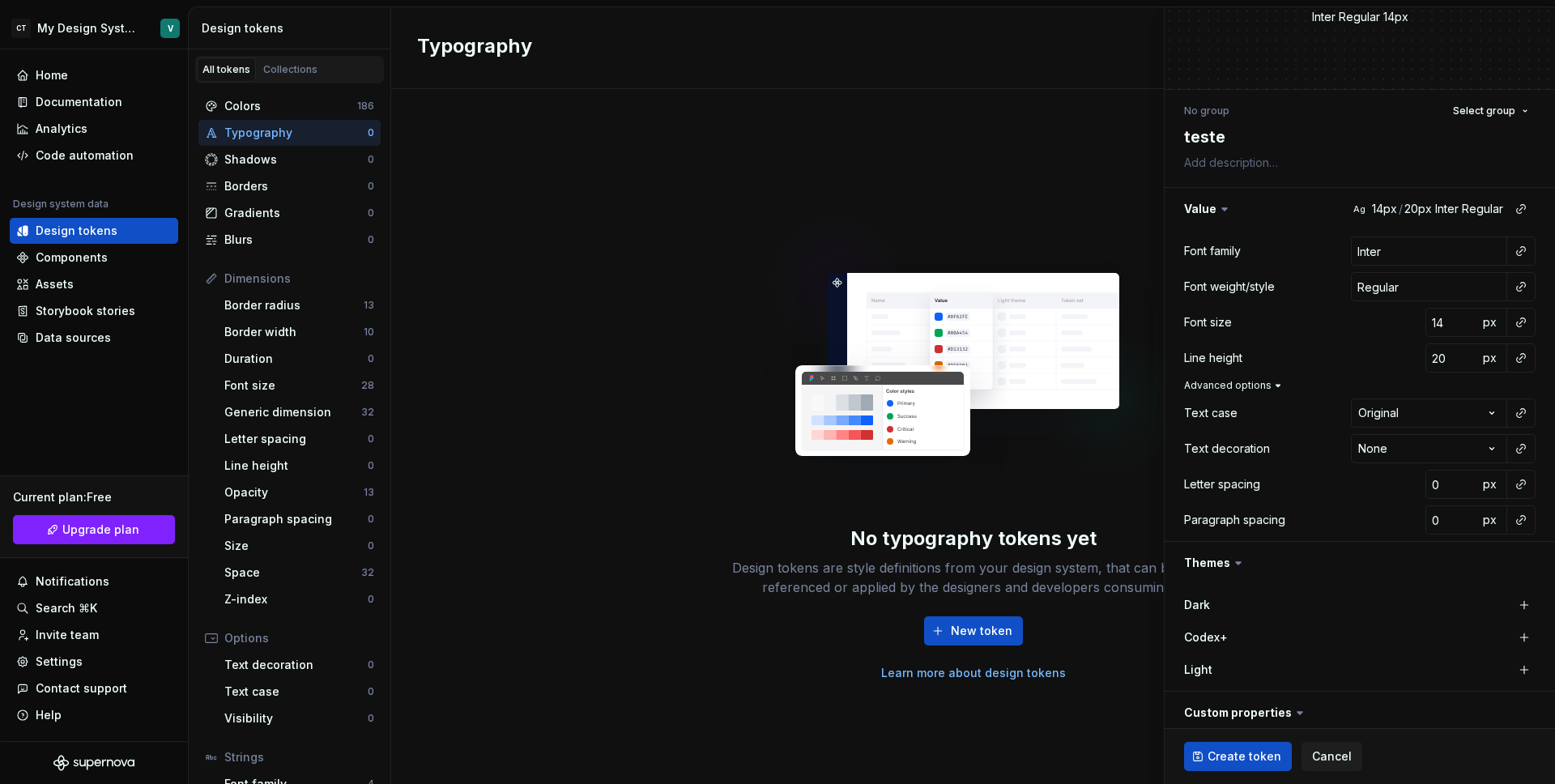
click at [1224, 387] on button "Advanced options" at bounding box center [1235, 386] width 101 height 13
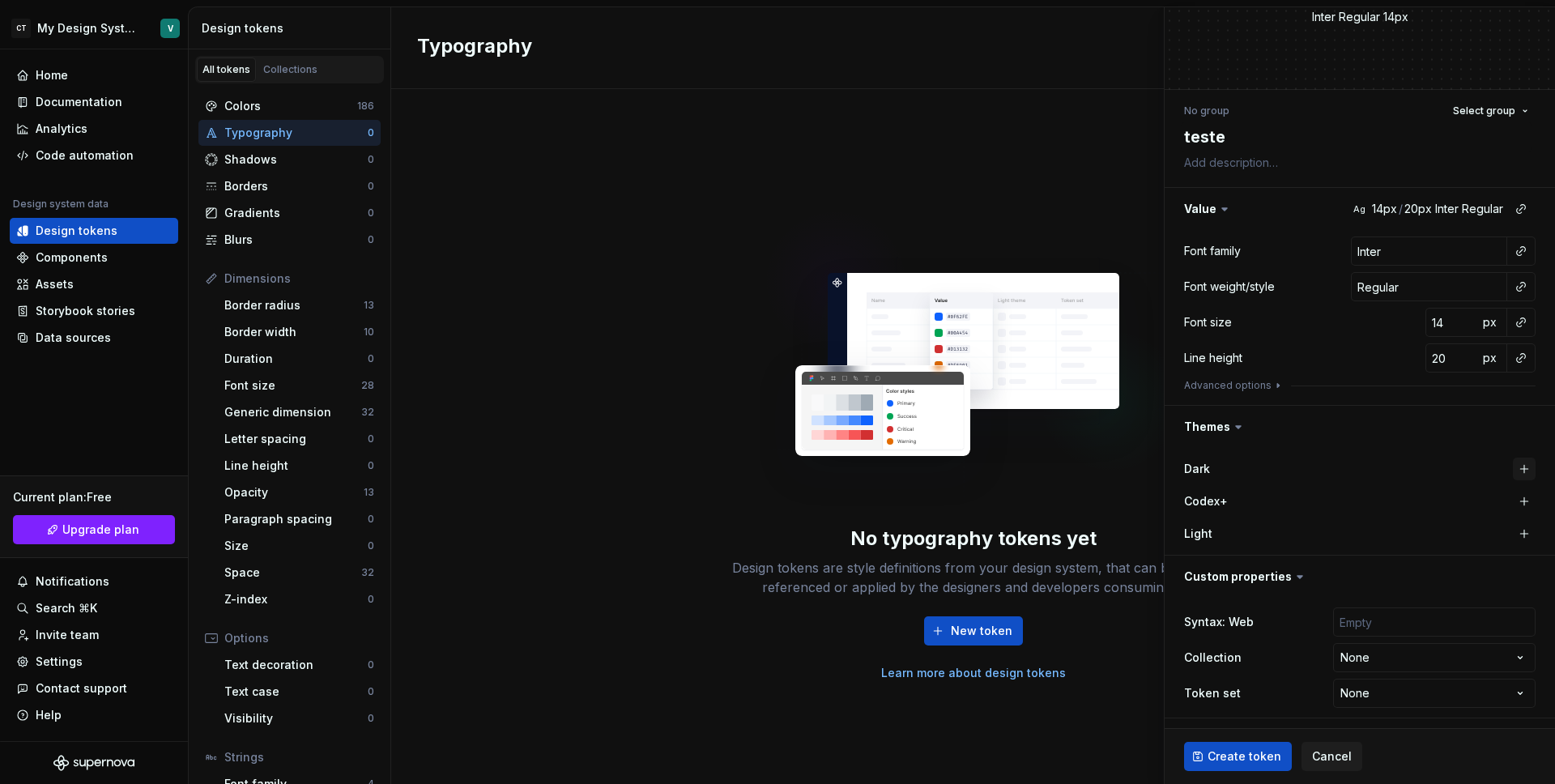
click at [1513, 465] on button "button" at bounding box center [1524, 468] width 23 height 23
click at [1358, 475] on button "button" at bounding box center [1361, 469] width 29 height 29
click at [1243, 757] on span "Create token" at bounding box center [1244, 756] width 74 height 16
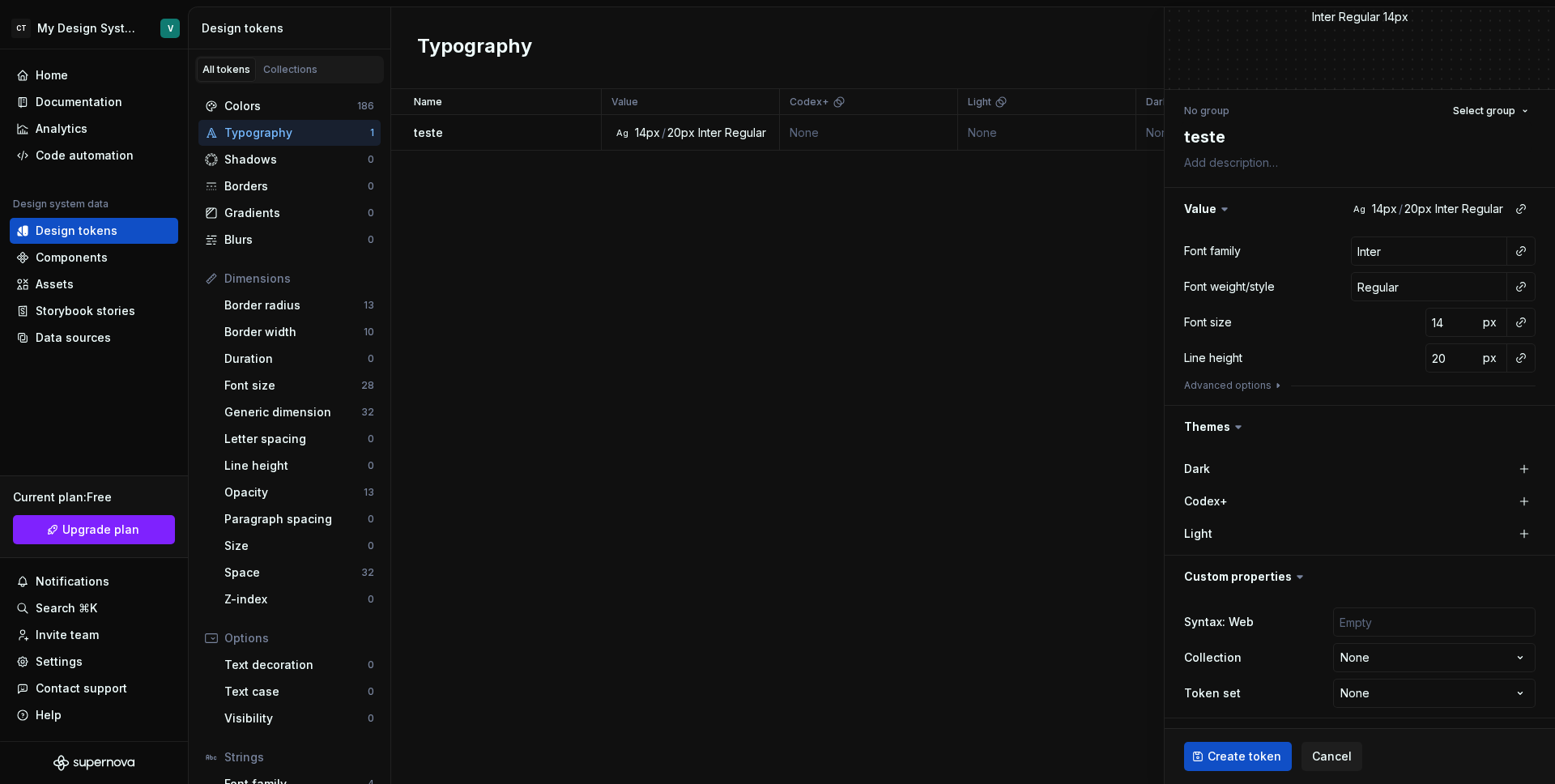
type textarea "*"
click at [1072, 469] on div "Name Value Codex+ Light Dark Syntax: Web Collection Token set Description Last …" at bounding box center [973, 436] width 1164 height 695
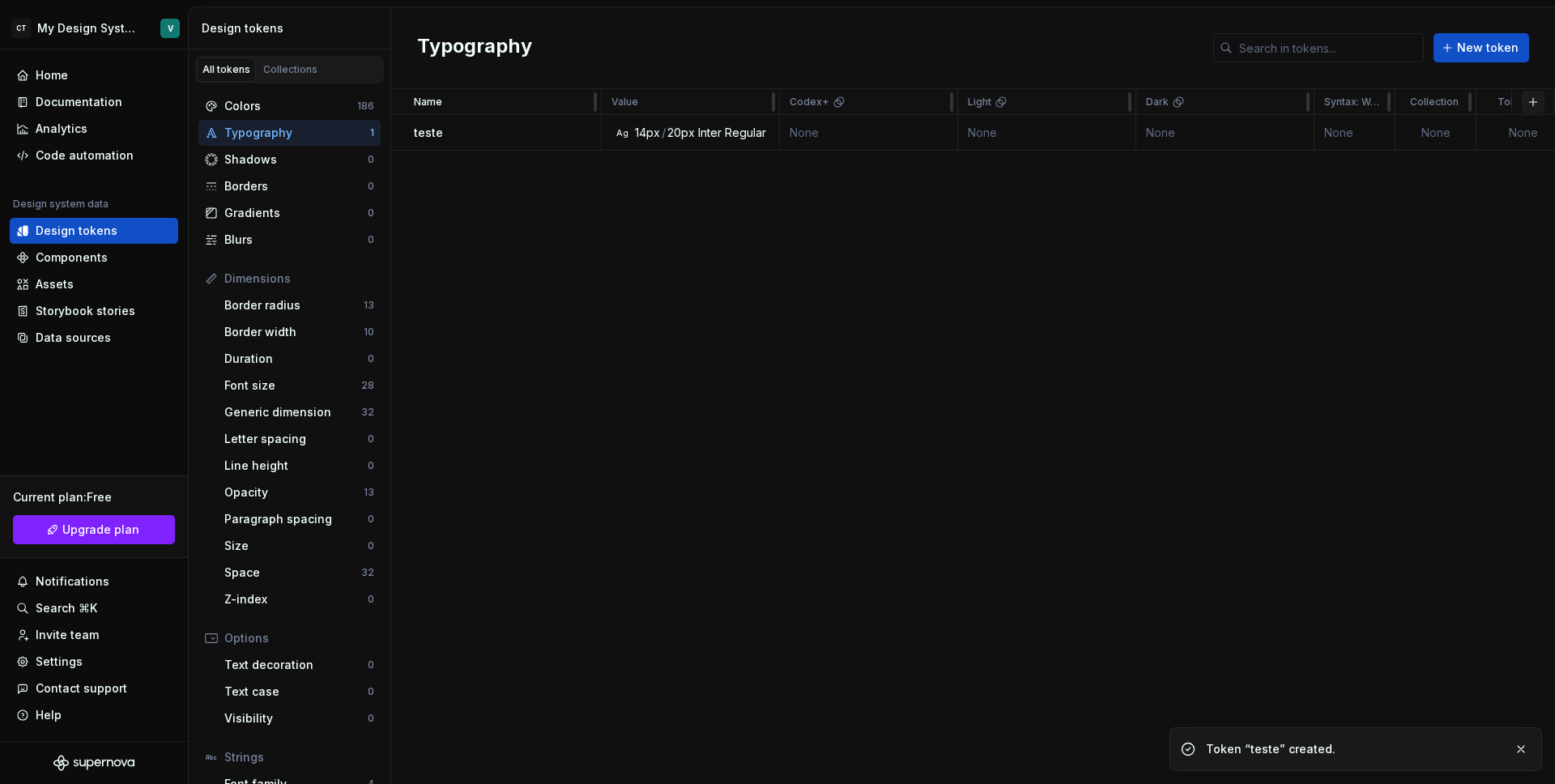
click at [1536, 103] on button "button" at bounding box center [1533, 102] width 23 height 23
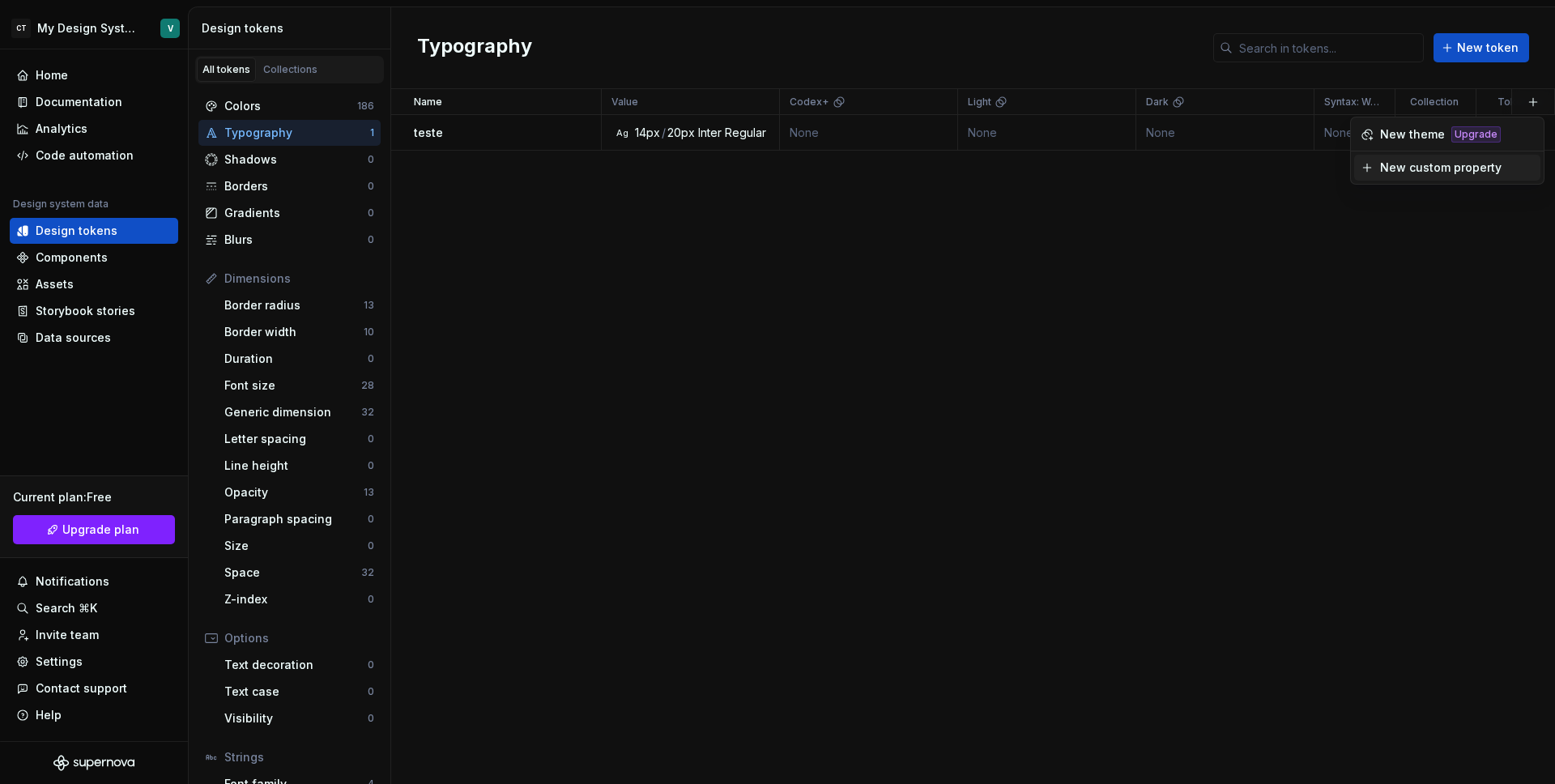
click at [1474, 171] on div "New custom property" at bounding box center [1441, 168] width 122 height 16
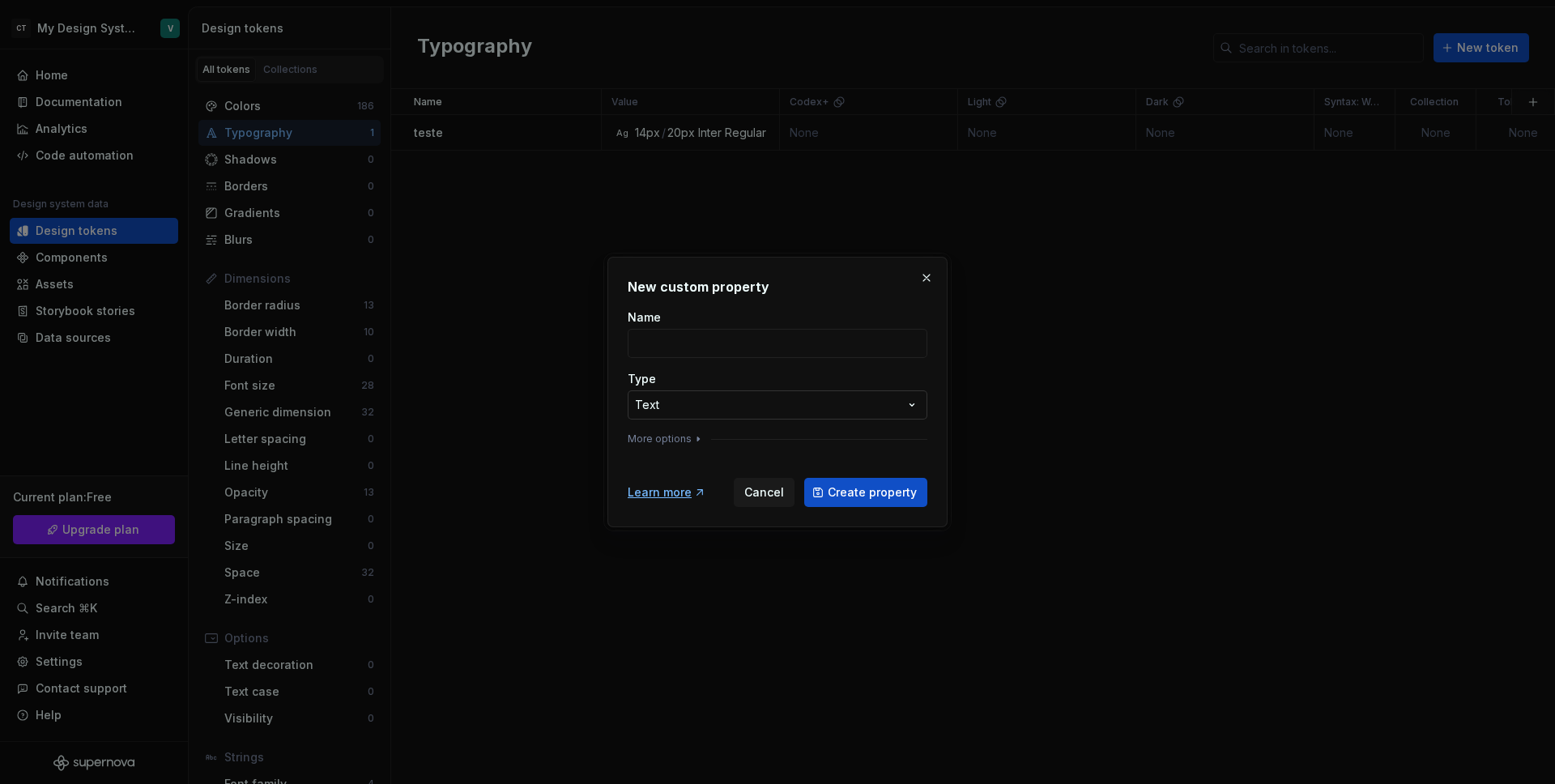
click at [797, 408] on div "**********" at bounding box center [777, 392] width 1555 height 784
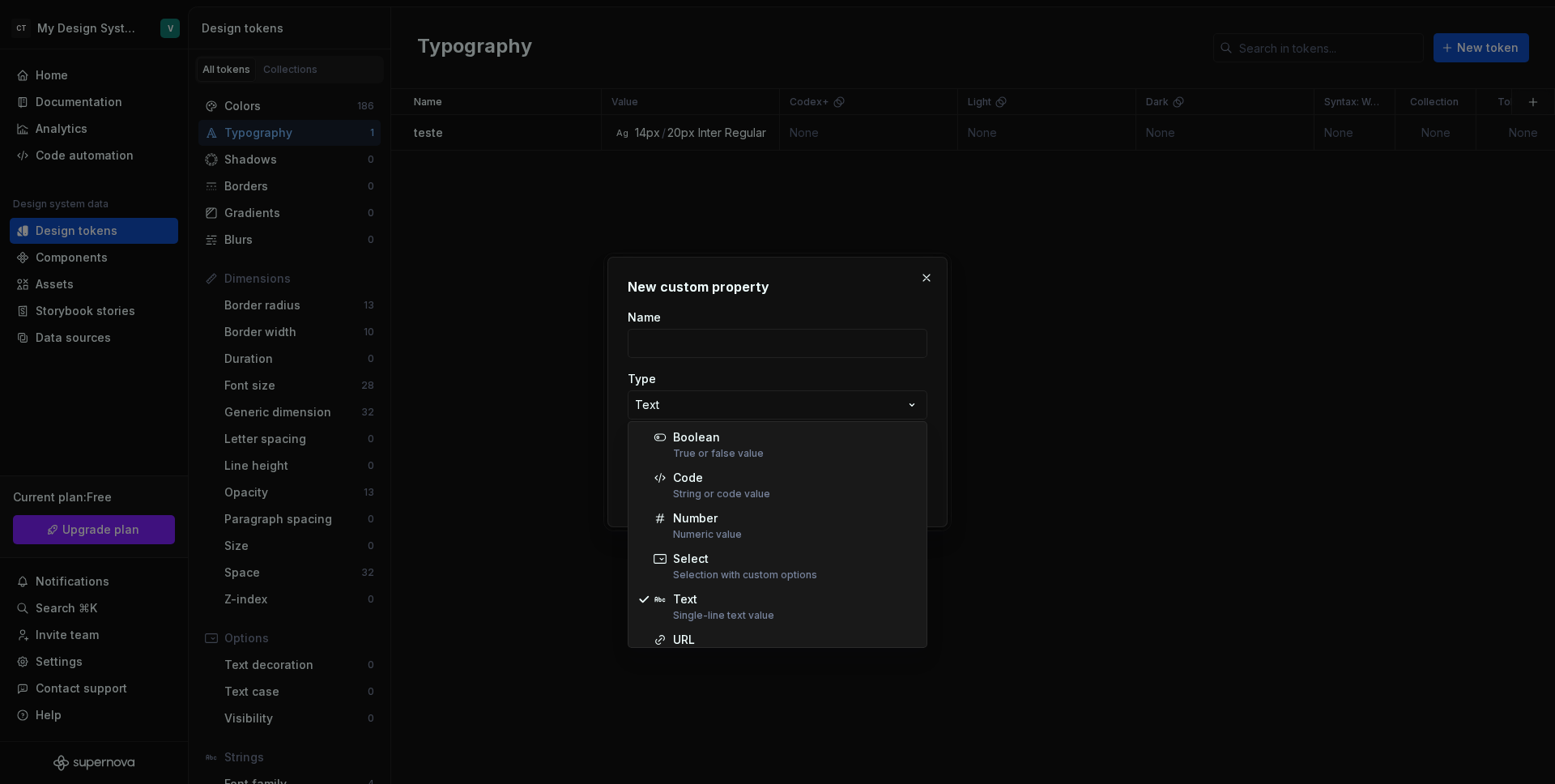
click at [784, 365] on div "**********" at bounding box center [777, 392] width 1555 height 784
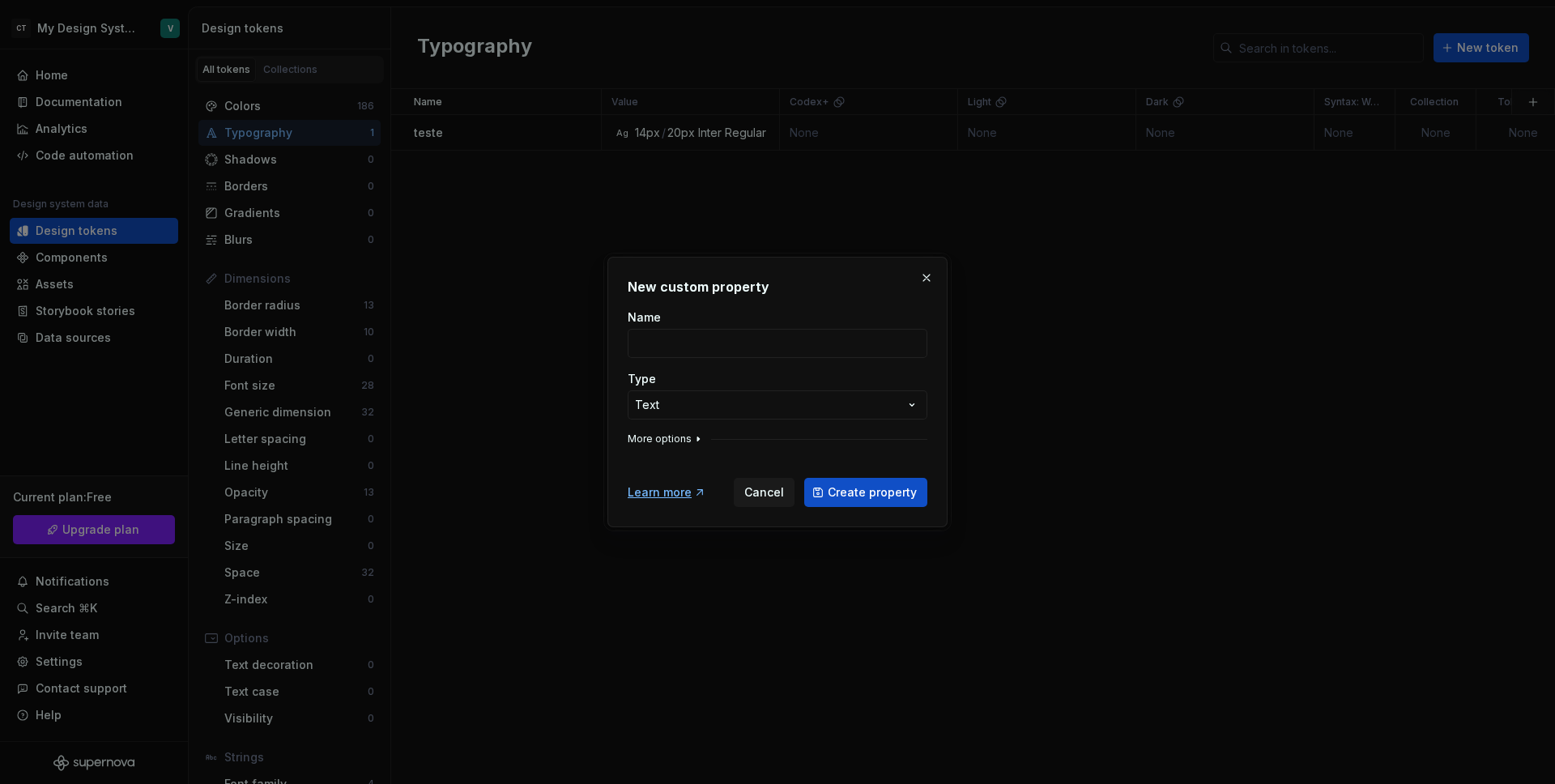
click at [692, 439] on icon "button" at bounding box center [698, 438] width 13 height 13
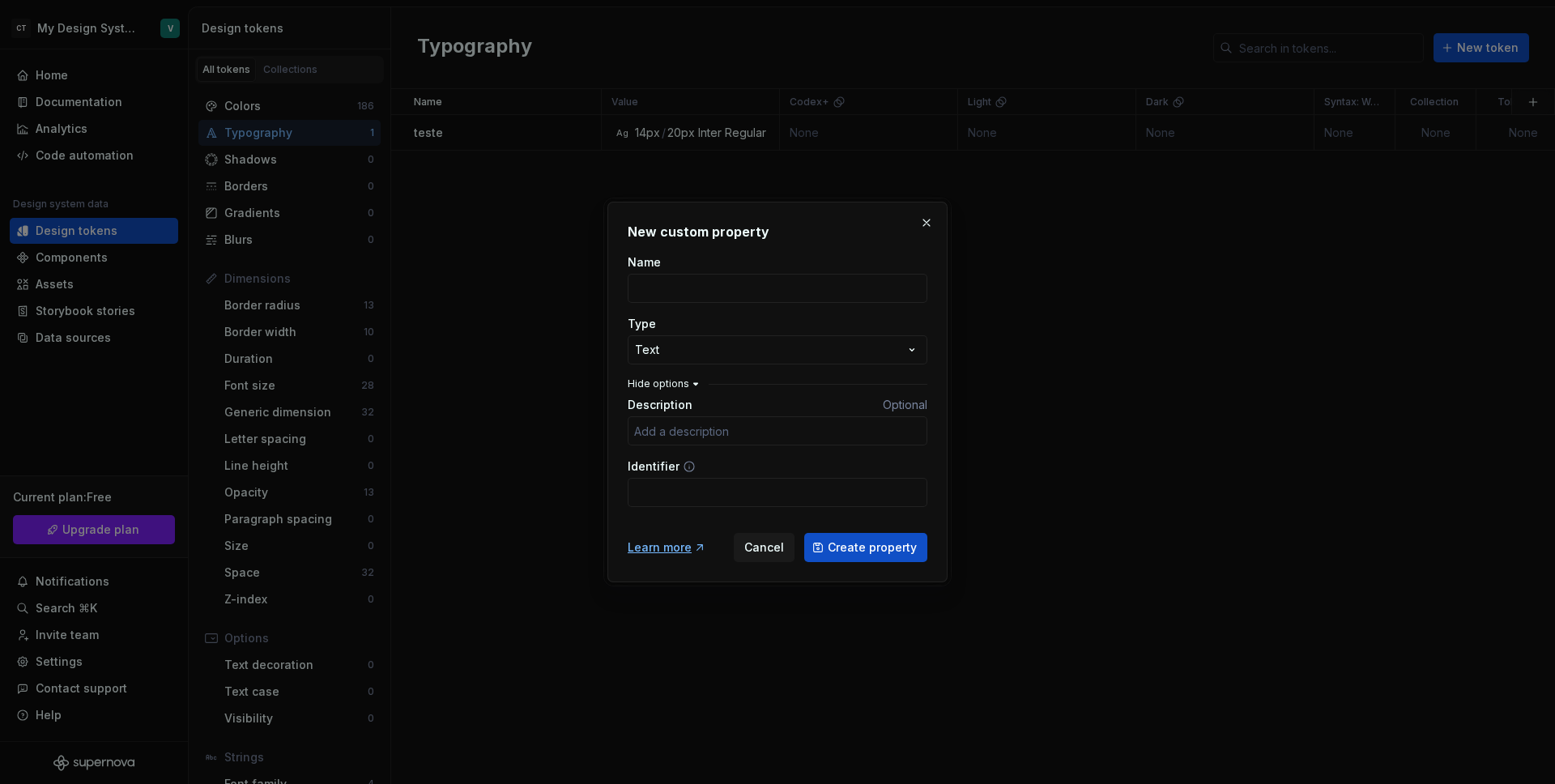
click at [689, 387] on icon "button" at bounding box center [695, 384] width 13 height 13
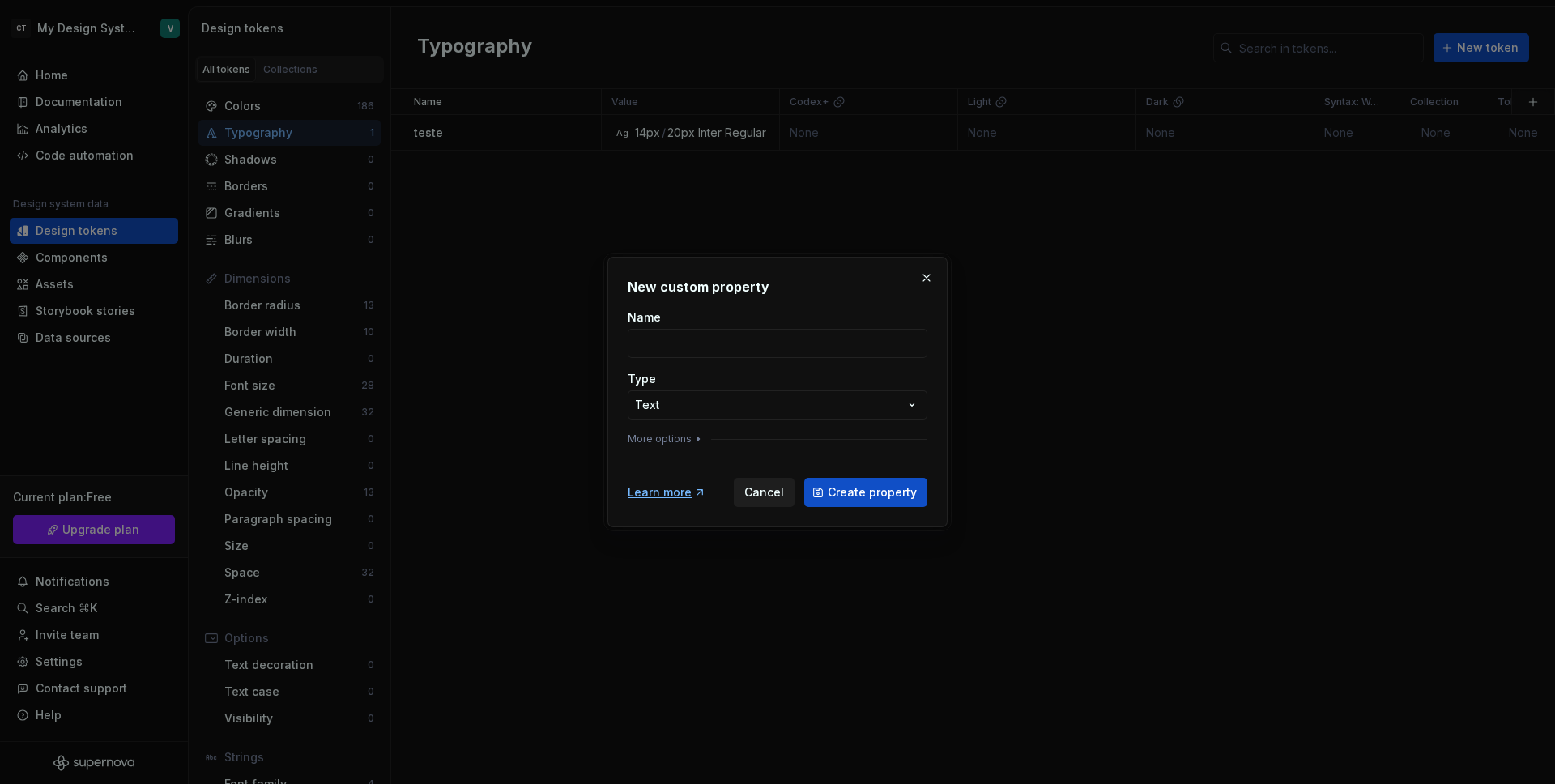
click at [770, 499] on span "Cancel" at bounding box center [764, 493] width 40 height 16
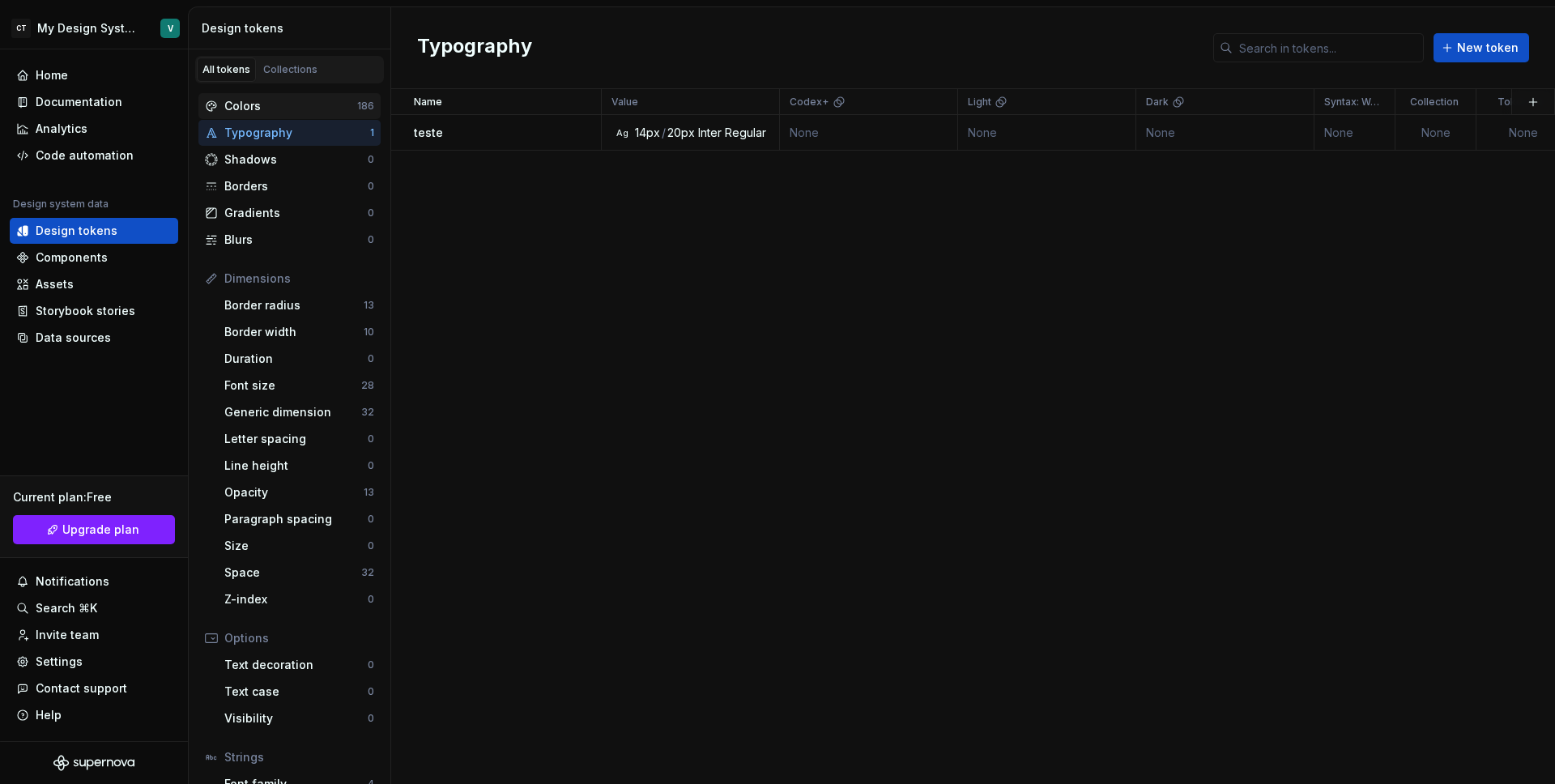
click at [280, 111] on div "Colors" at bounding box center [290, 106] width 133 height 16
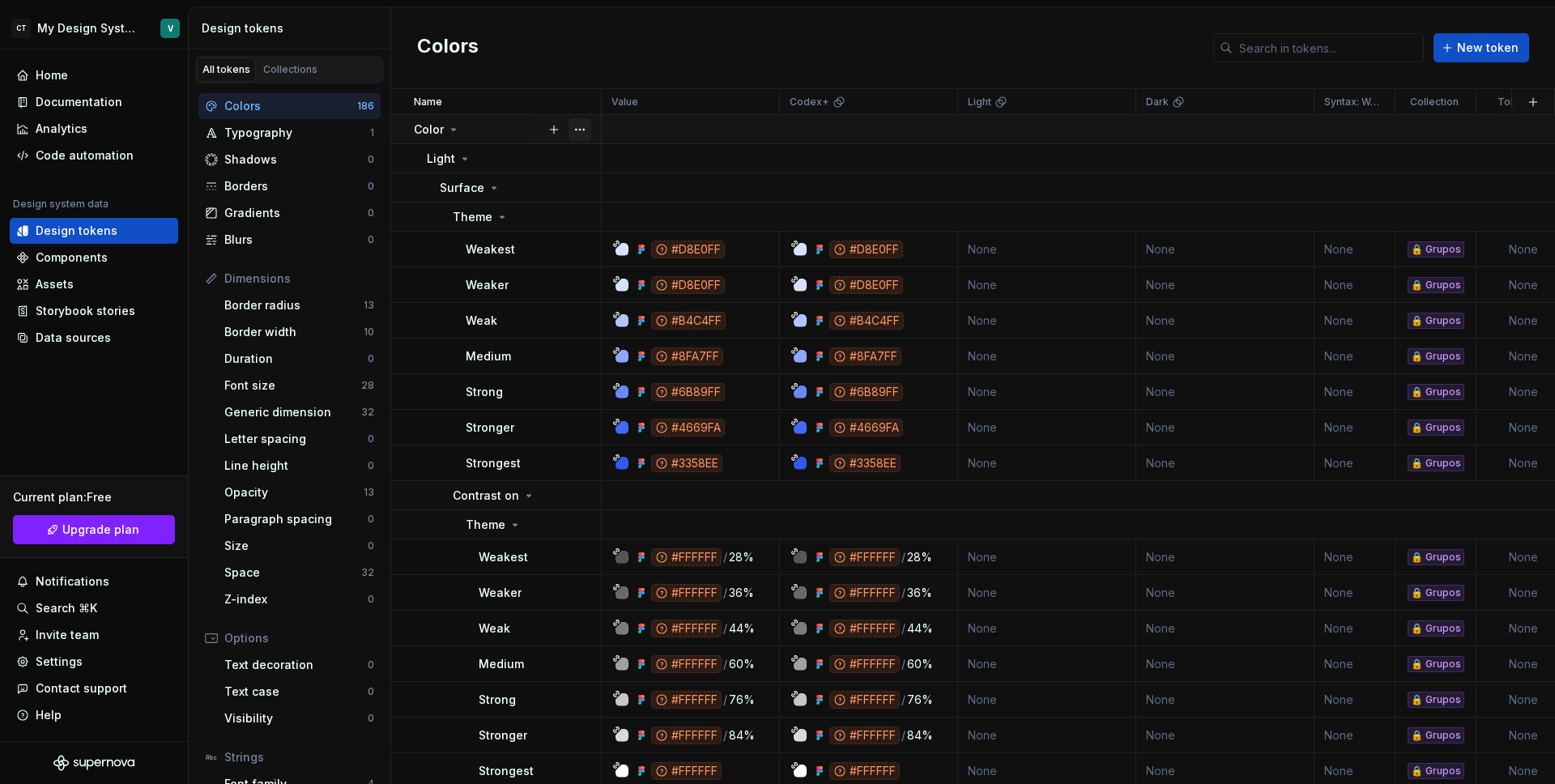
click at [579, 134] on button "button" at bounding box center [579, 129] width 23 height 23
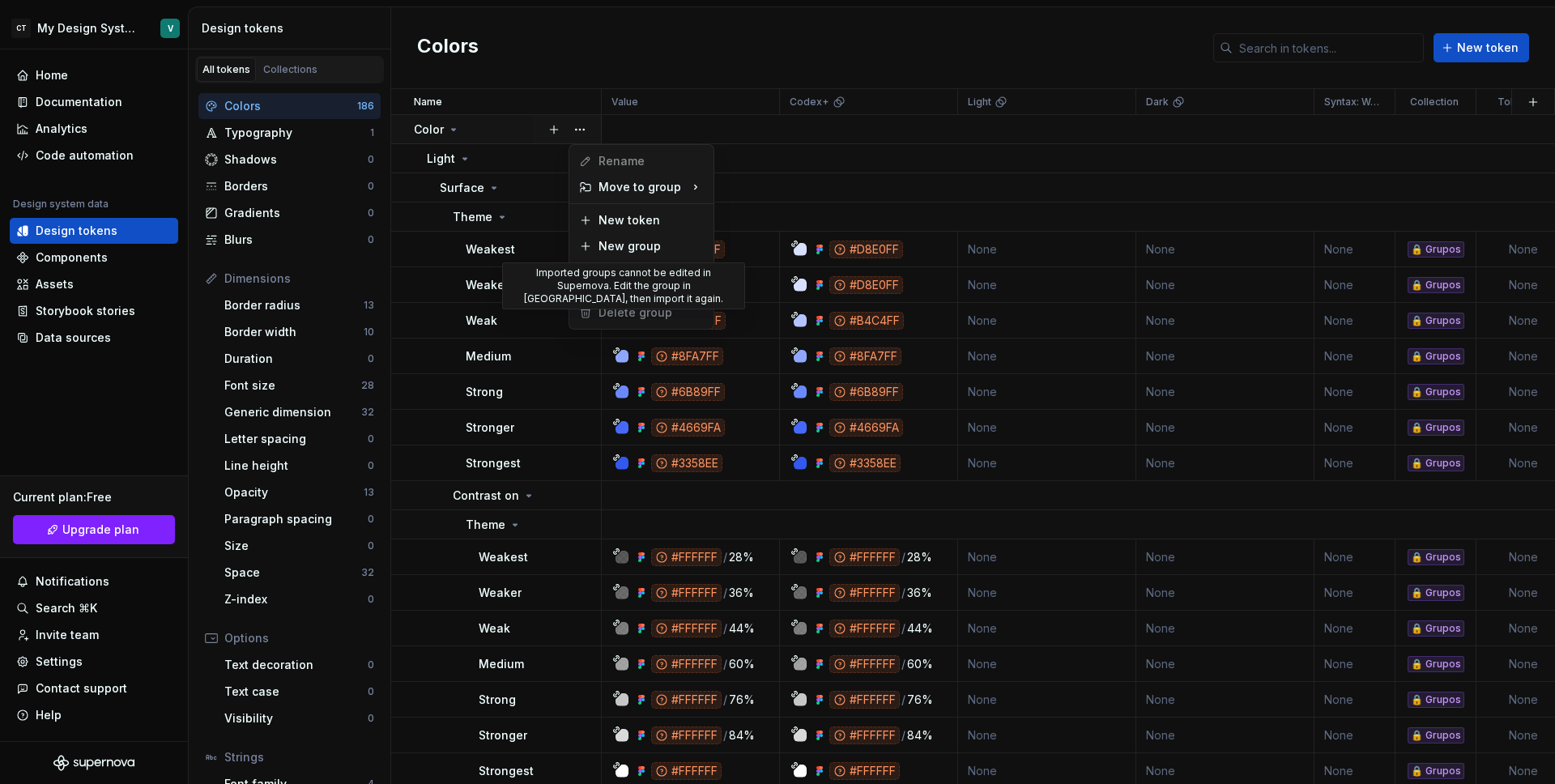
click at [626, 318] on span "Delete group" at bounding box center [625, 312] width 106 height 26
click at [618, 52] on html "CT My Design System V Home Documentation Analytics Code automation Design syste…" at bounding box center [777, 392] width 1555 height 784
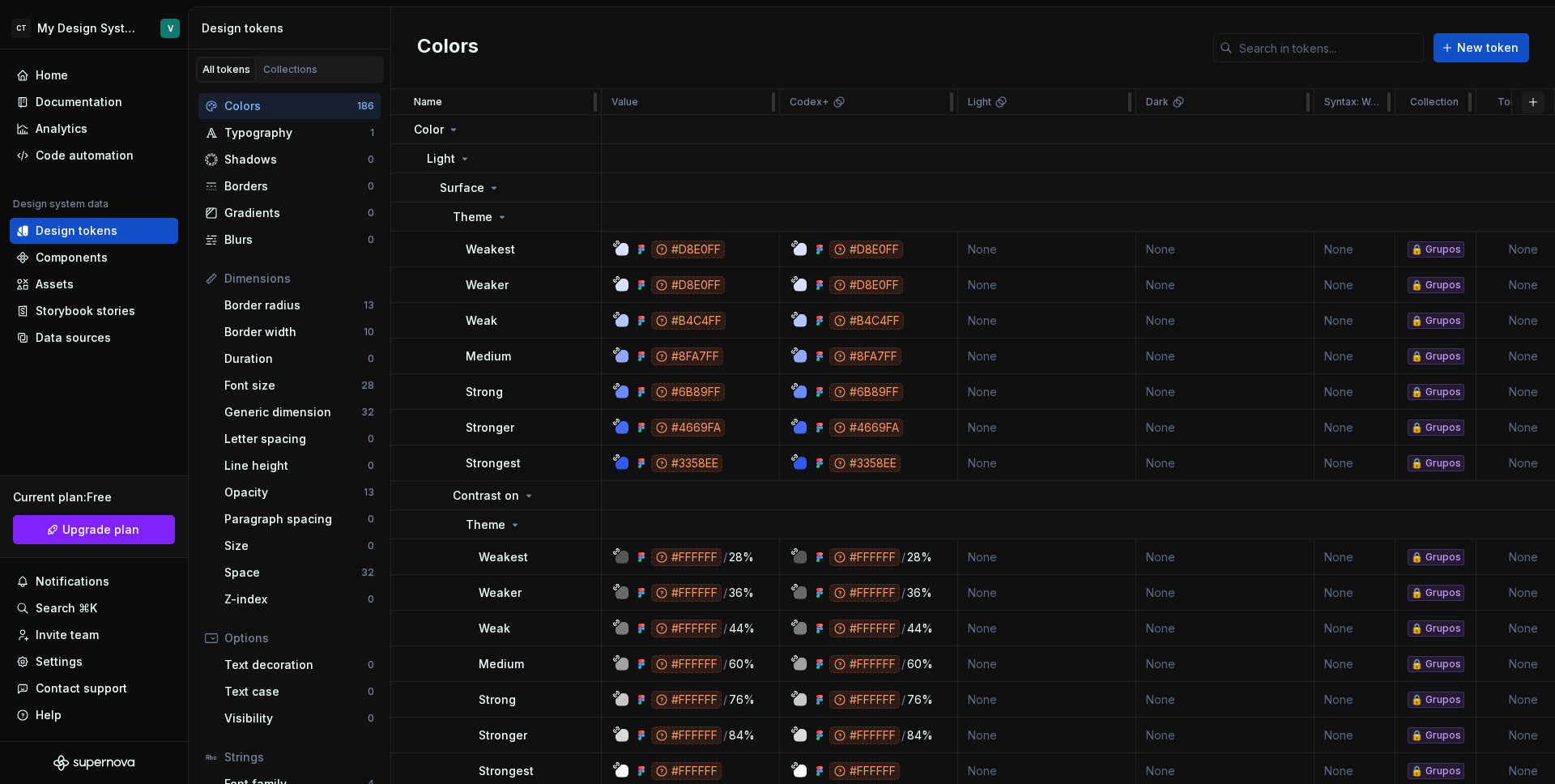
click at [1530, 103] on button "button" at bounding box center [1533, 102] width 23 height 23
click at [1408, 170] on div "New custom property" at bounding box center [1432, 168] width 122 height 16
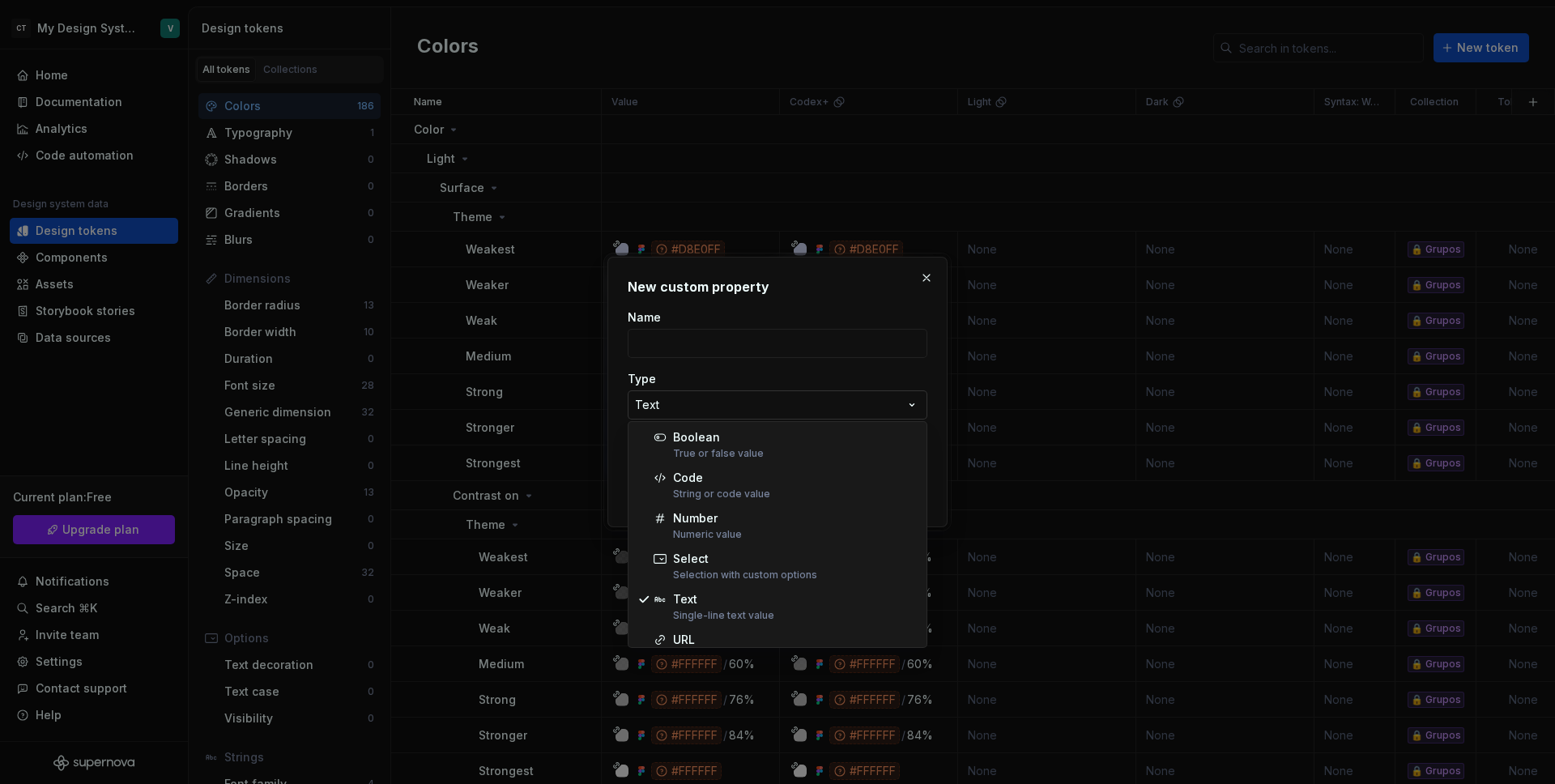
click at [785, 409] on div "**********" at bounding box center [777, 392] width 1555 height 784
click at [805, 366] on div "**********" at bounding box center [777, 392] width 1555 height 784
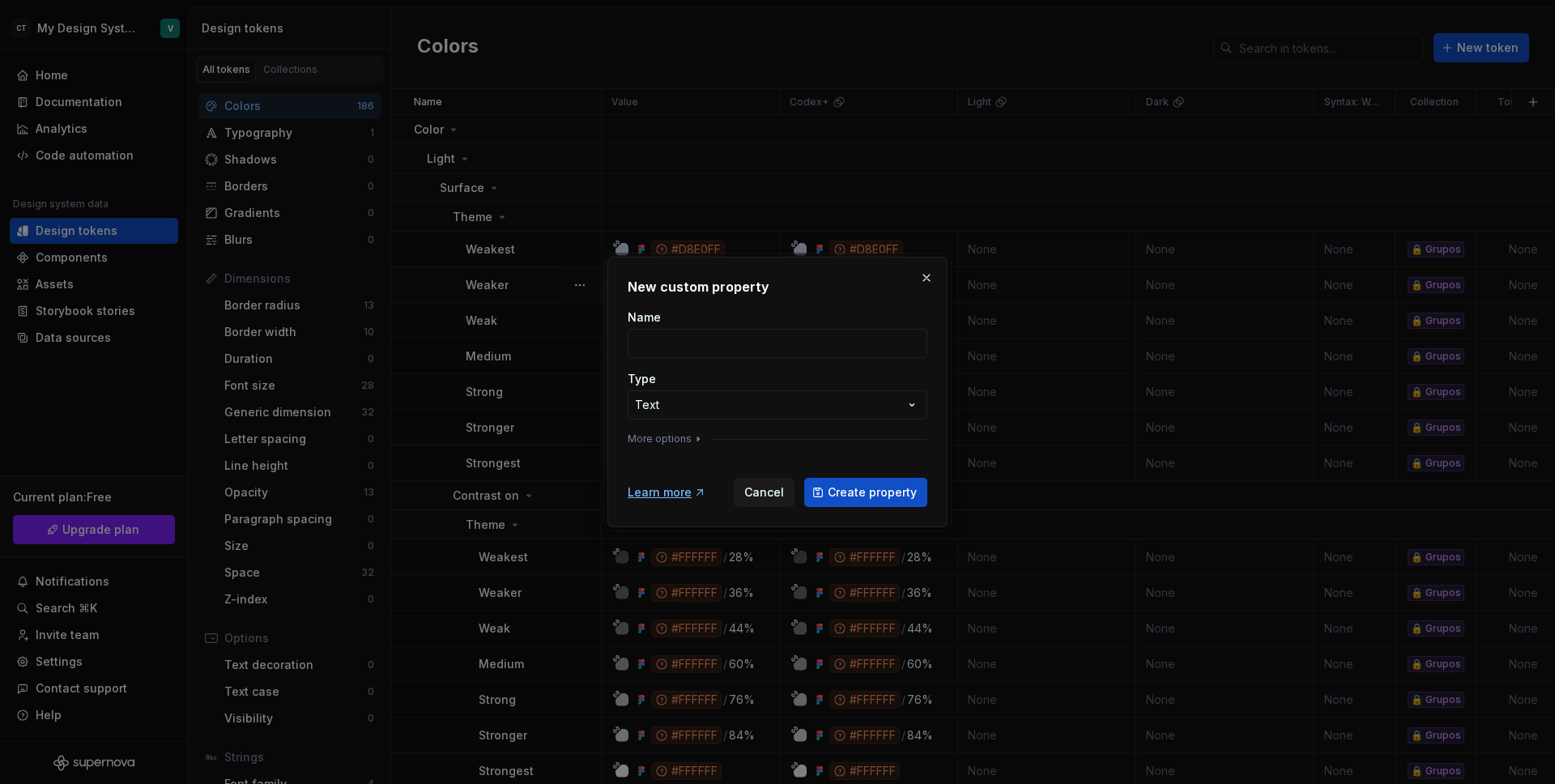
click at [929, 279] on button "button" at bounding box center [926, 278] width 23 height 23
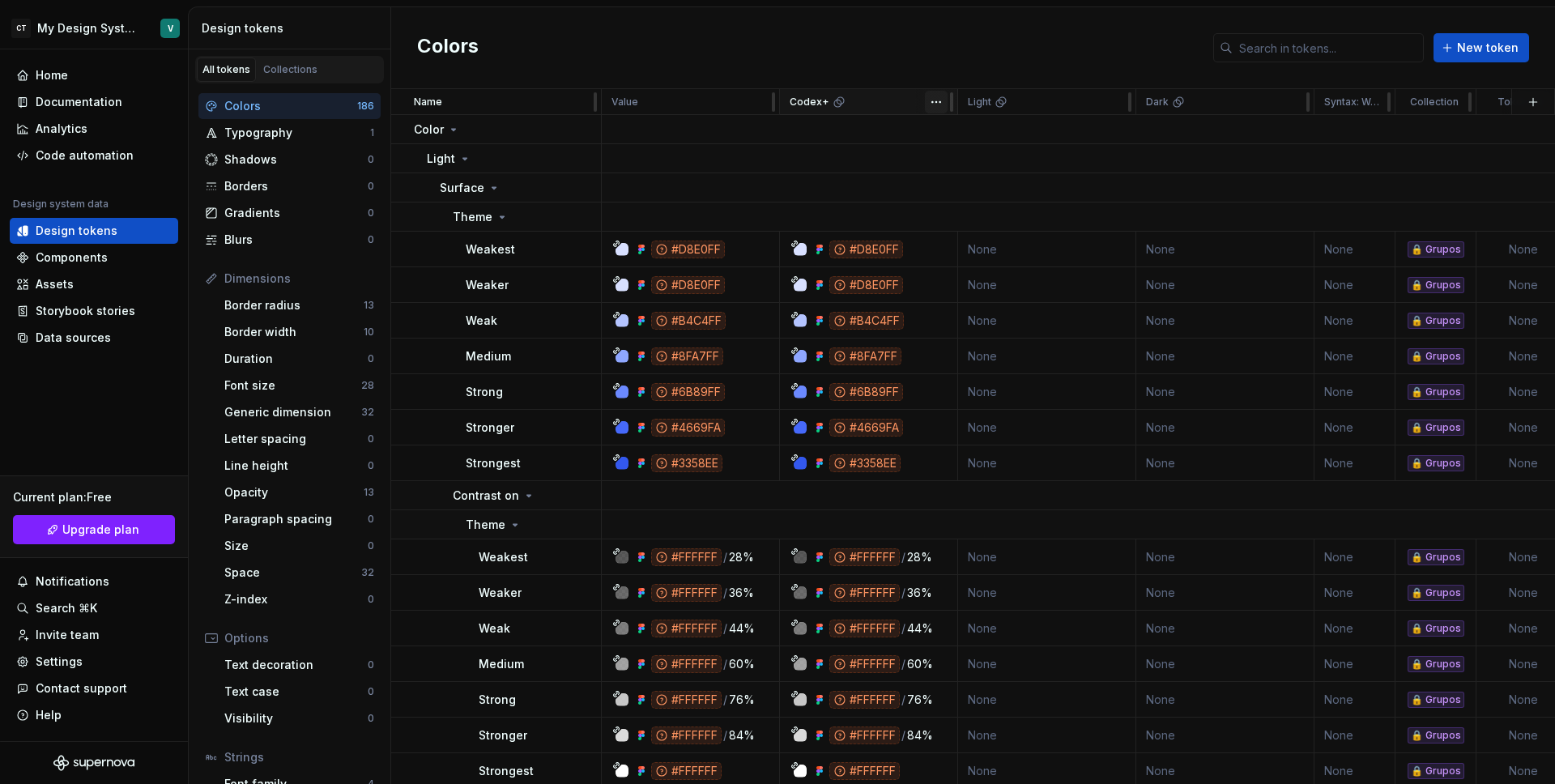
click at [930, 102] on html "CT My Design System V Home Documentation Analytics Code automation Design syste…" at bounding box center [777, 392] width 1555 height 784
click at [937, 132] on icon at bounding box center [942, 133] width 13 height 13
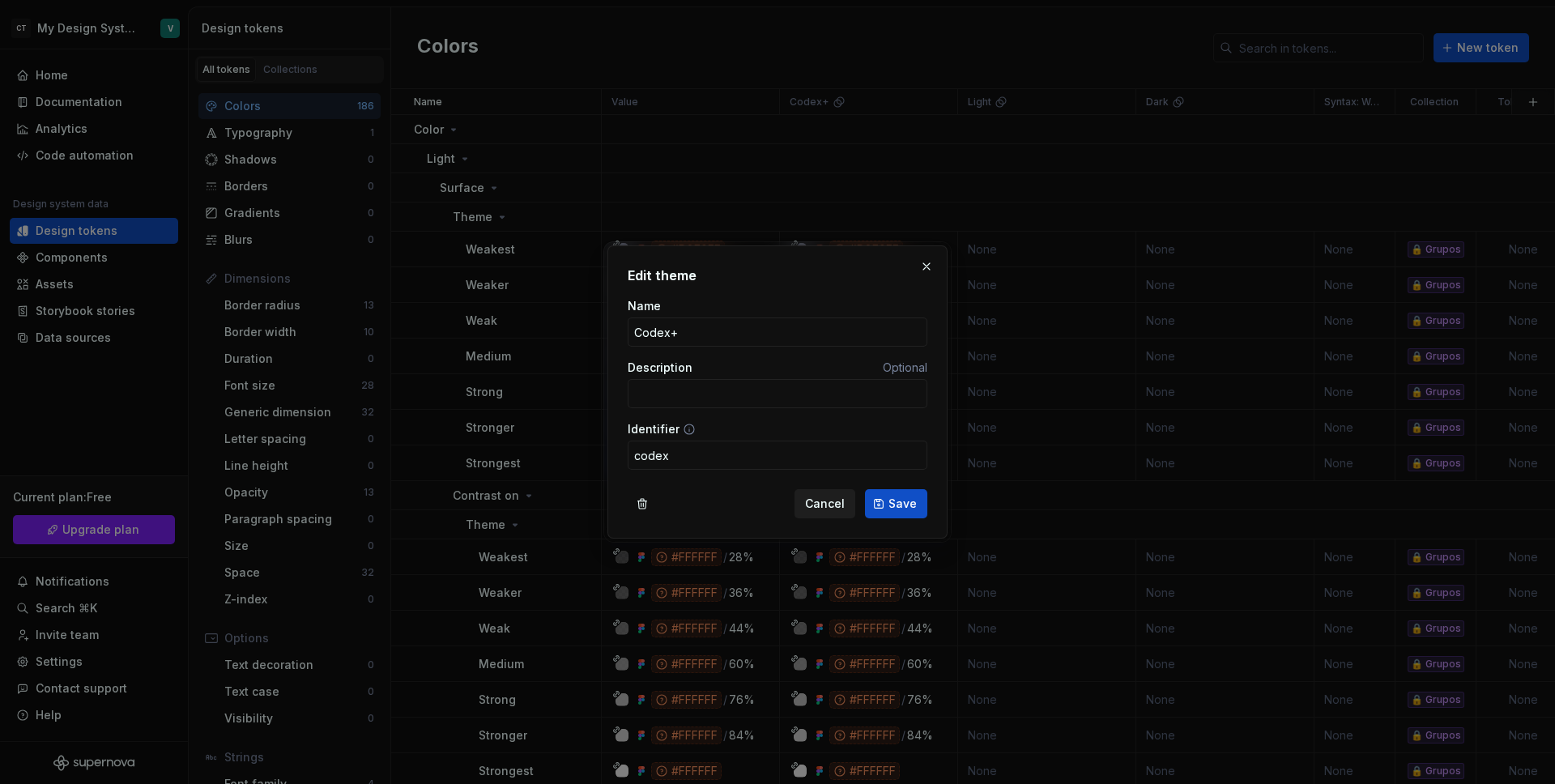
click at [817, 508] on span "Cancel" at bounding box center [825, 504] width 40 height 16
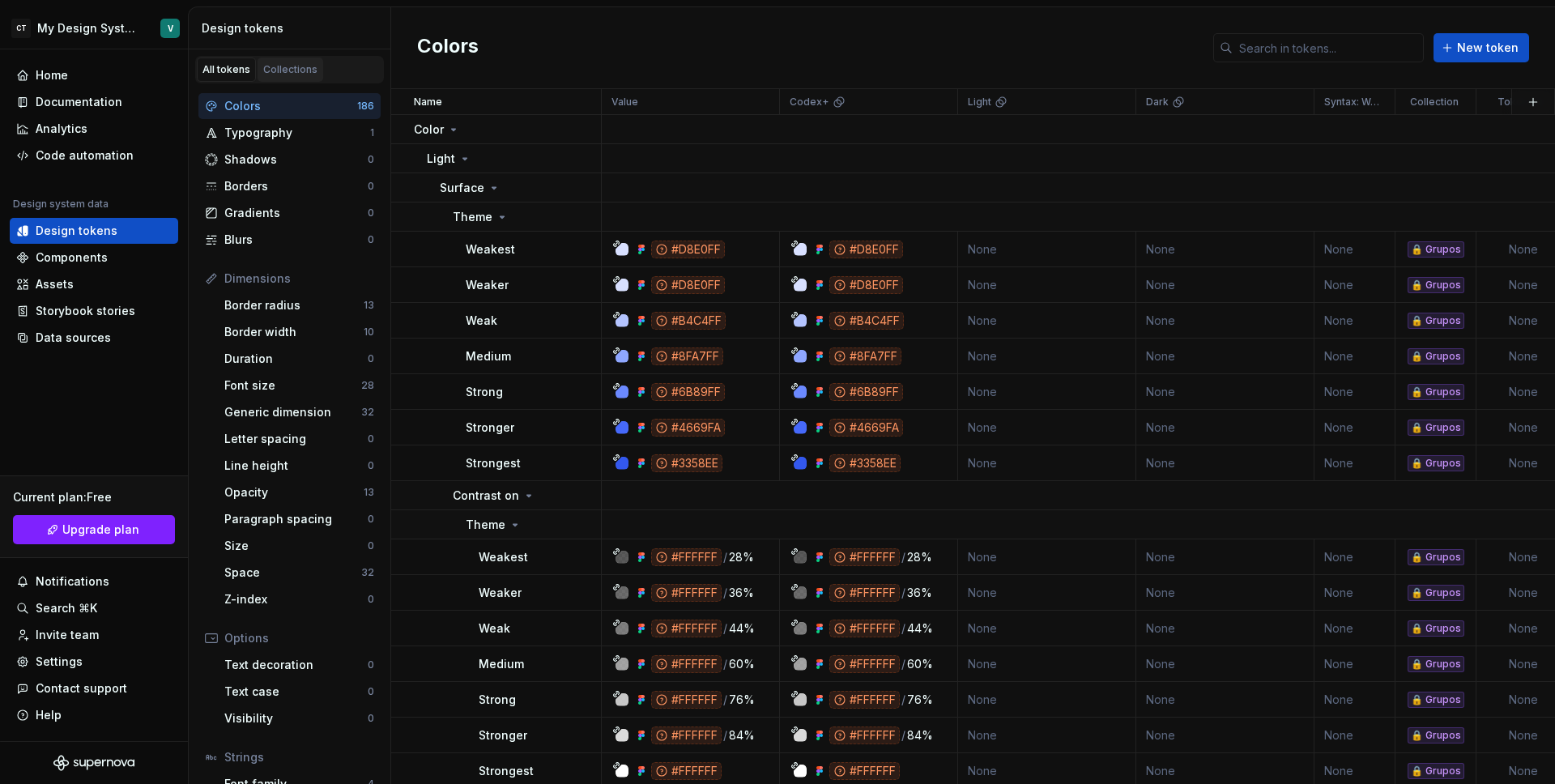
click at [271, 77] on link "Collections" at bounding box center [290, 69] width 65 height 24
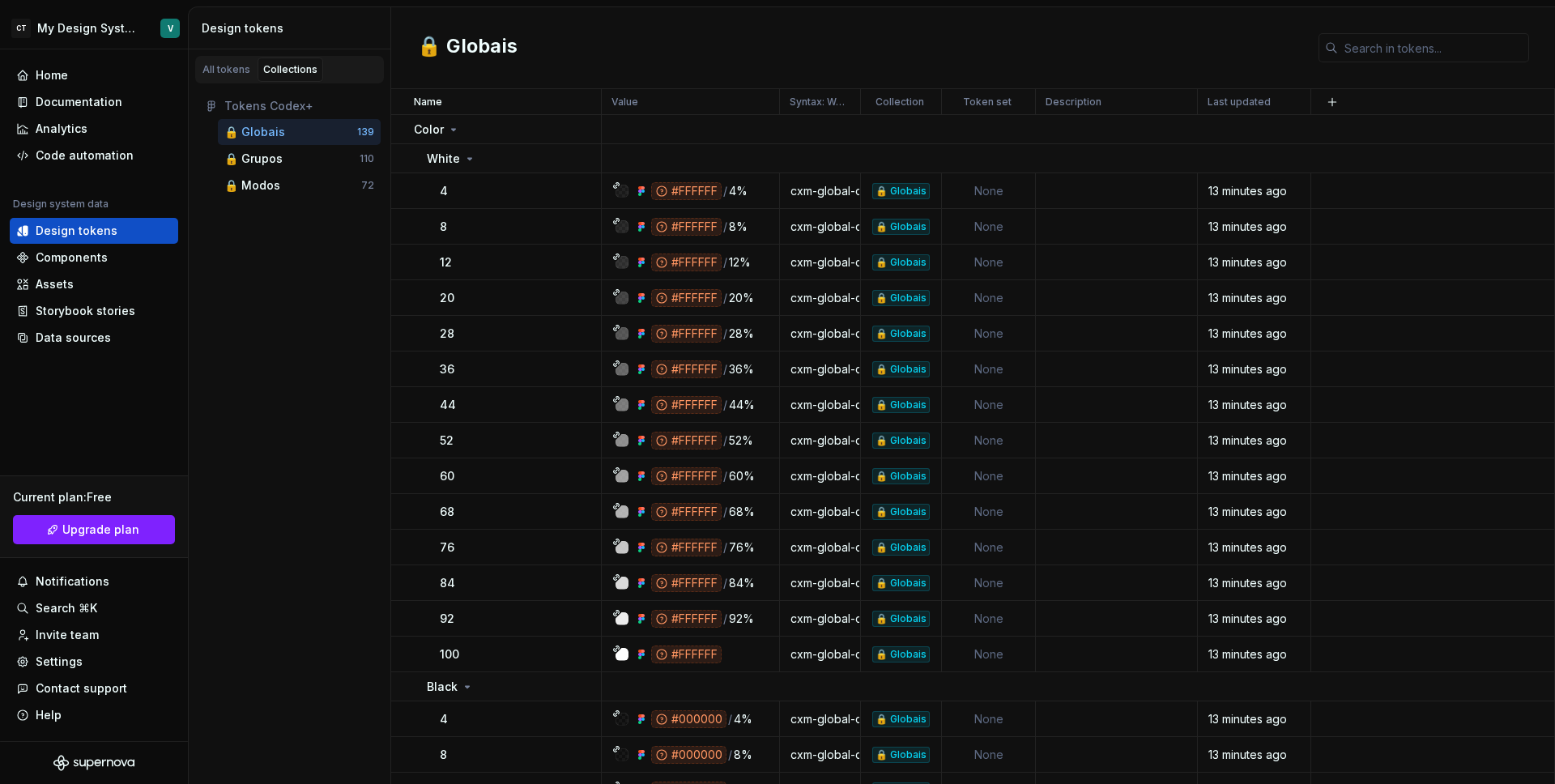
click at [242, 101] on div "Tokens Codex+" at bounding box center [299, 106] width 150 height 16
click at [243, 159] on div "🔒 Grupos" at bounding box center [253, 159] width 58 height 16
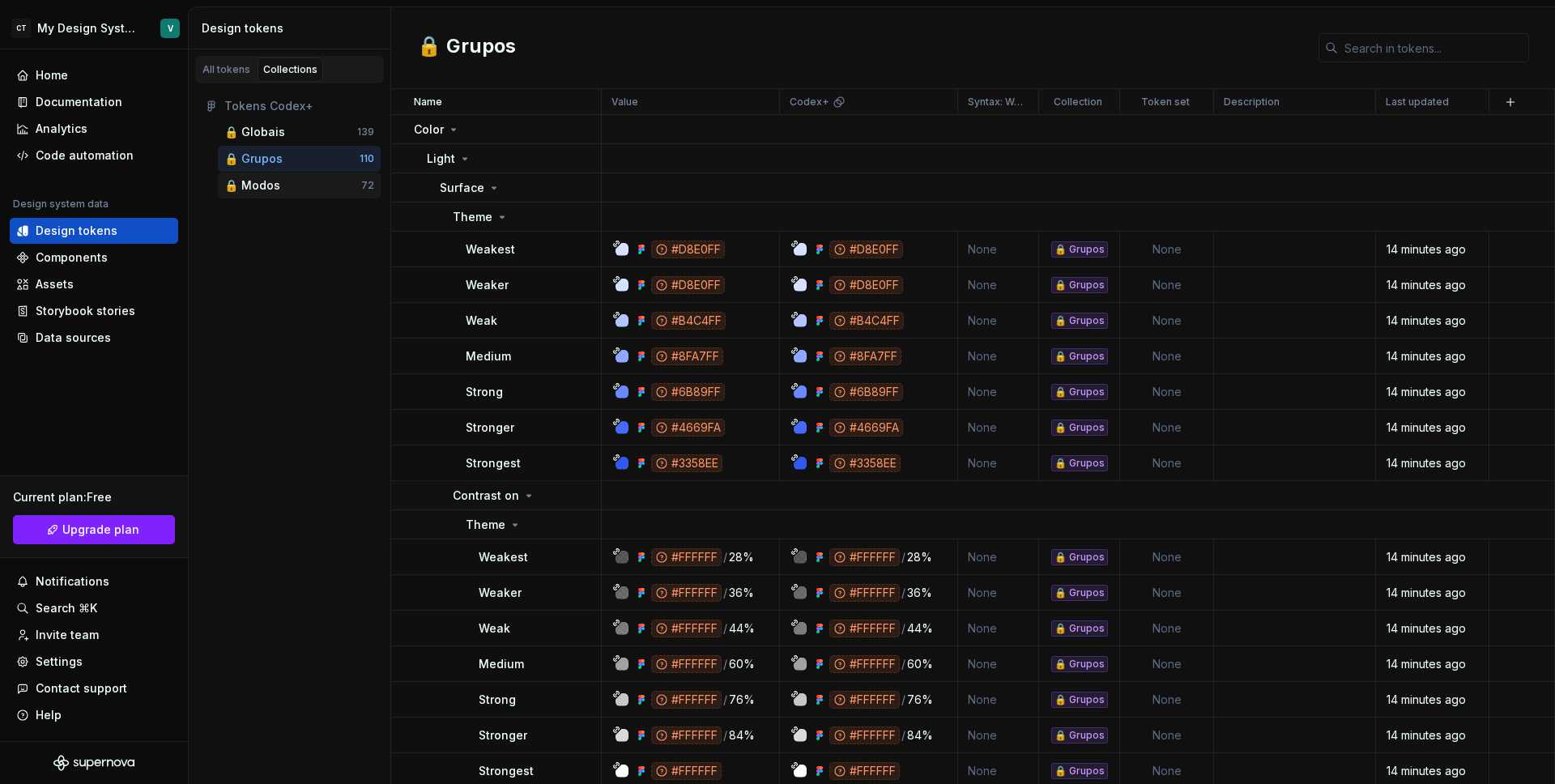
click at [267, 181] on div "🔒 Modos" at bounding box center [252, 185] width 56 height 16
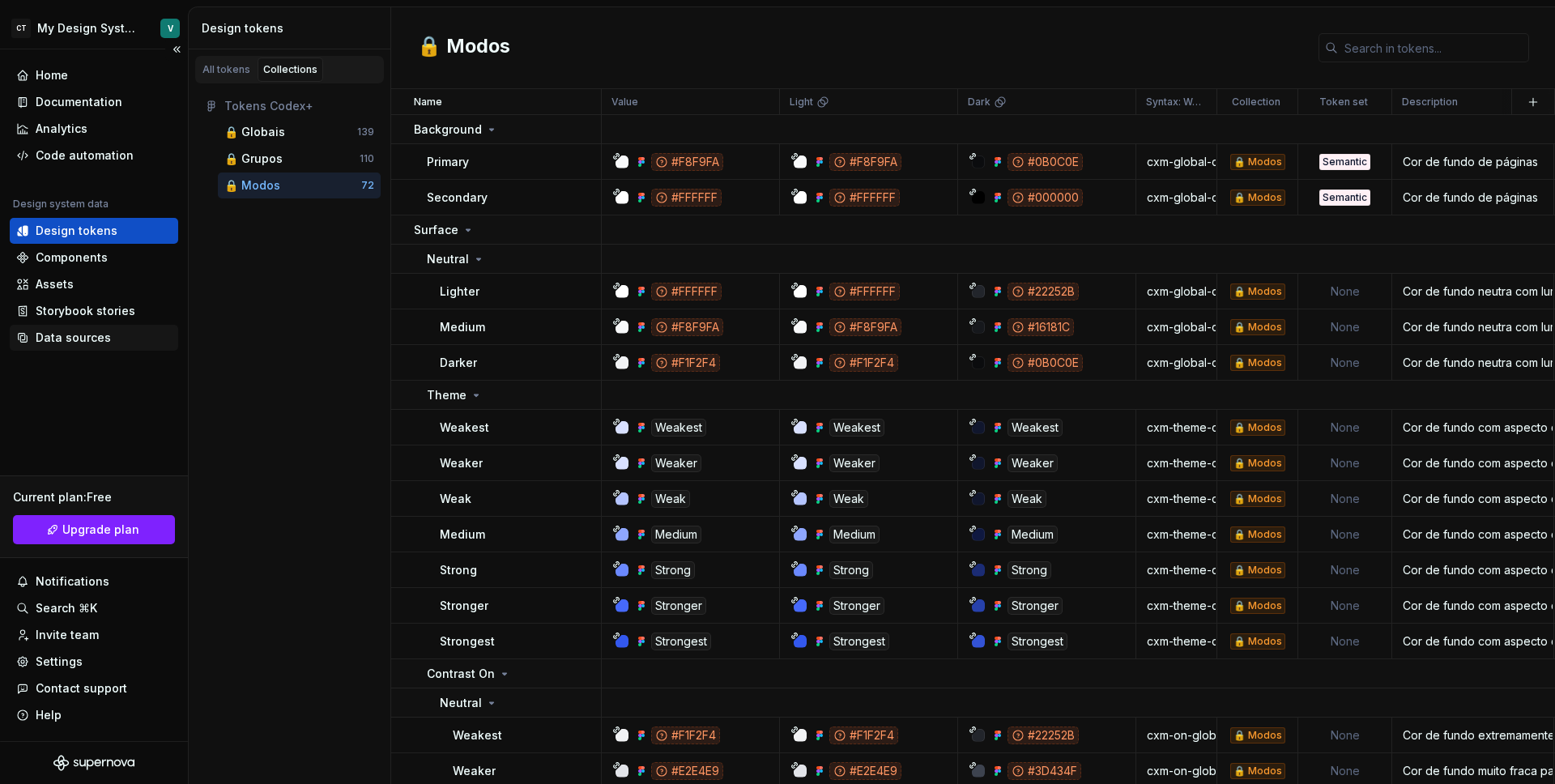
click at [80, 338] on div "Data sources" at bounding box center [73, 338] width 75 height 16
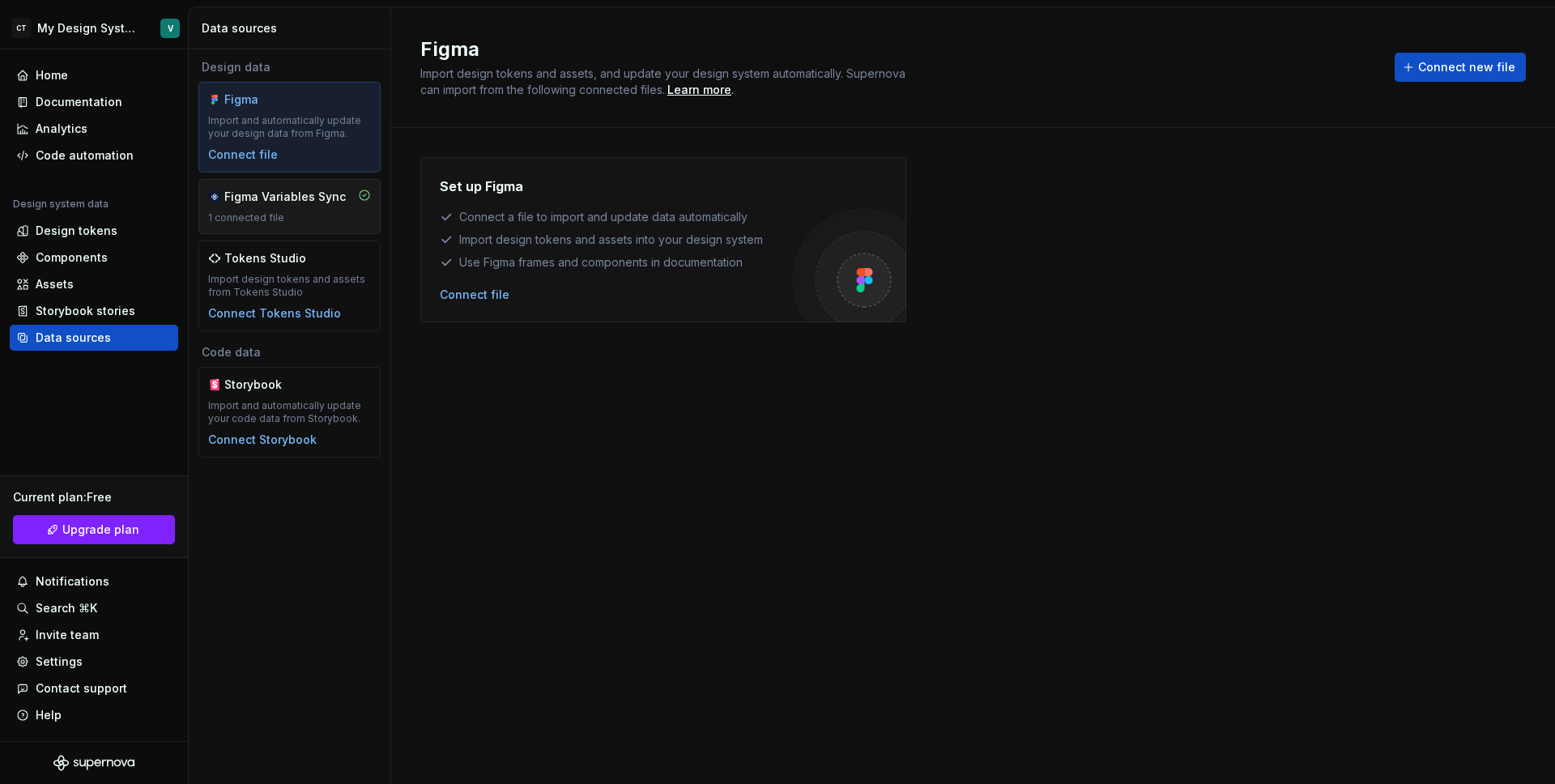
click at [312, 210] on div "Figma Variables Sync 1 connected file" at bounding box center [289, 206] width 162 height 35
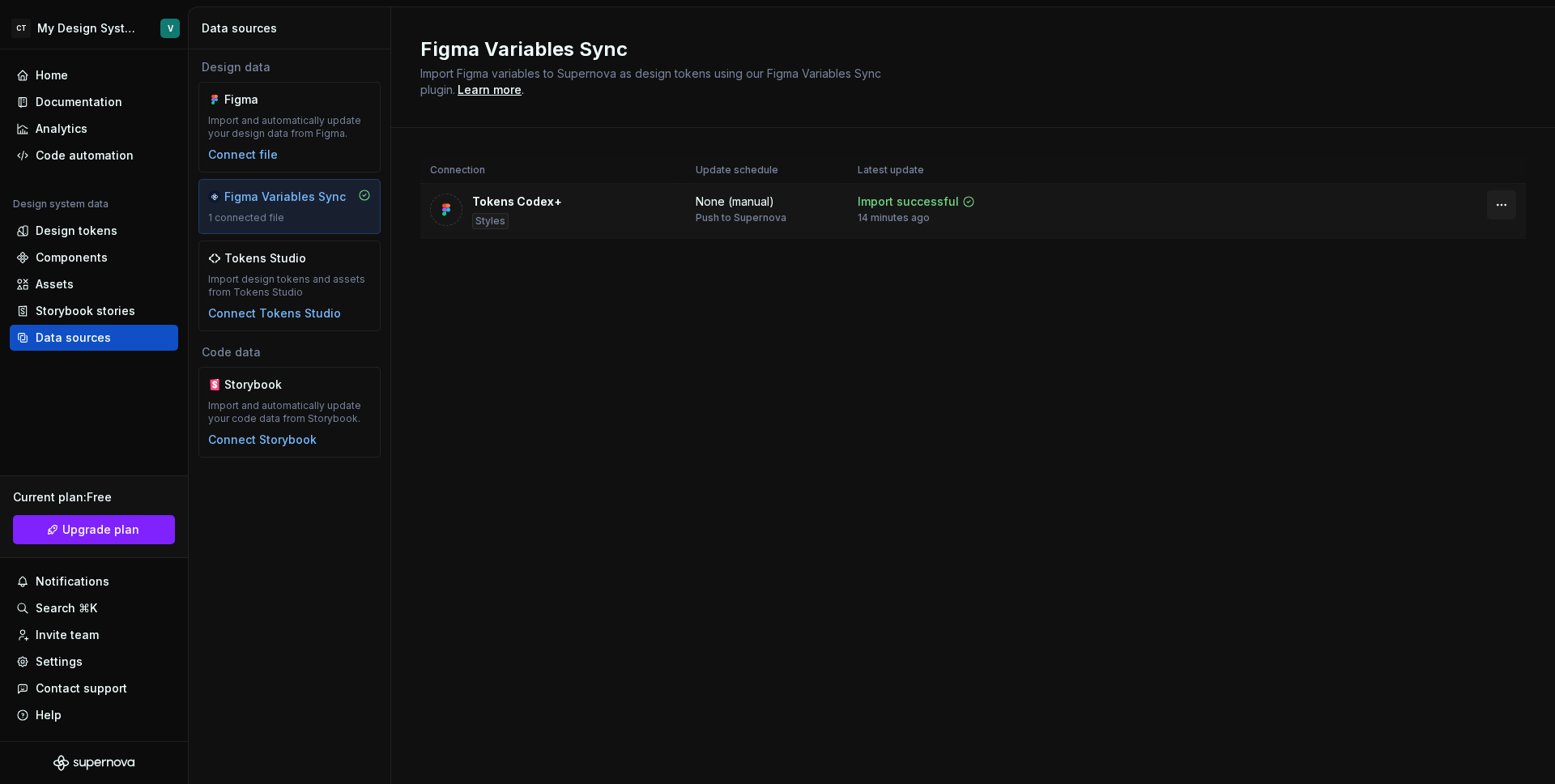
click at [1500, 202] on html "CT My Design System V Home Documentation Analytics Code automation Design syste…" at bounding box center [777, 392] width 1555 height 784
click at [1137, 327] on html "CT My Design System V Home Documentation Analytics Code automation Design syste…" at bounding box center [777, 392] width 1555 height 784
click at [94, 237] on div "Design tokens" at bounding box center [76, 230] width 82 height 16
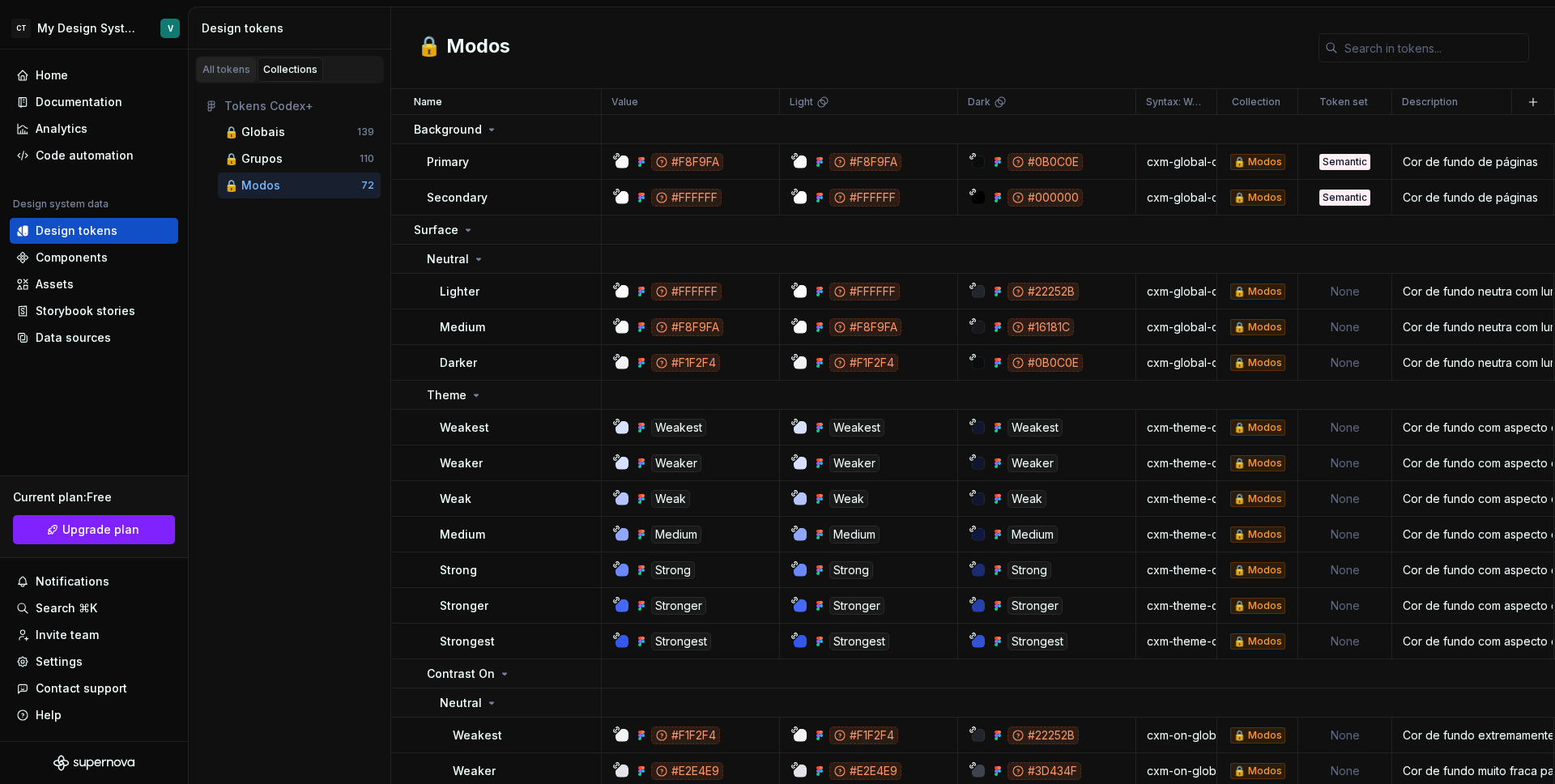
click at [214, 72] on div "All tokens" at bounding box center [226, 70] width 48 height 13
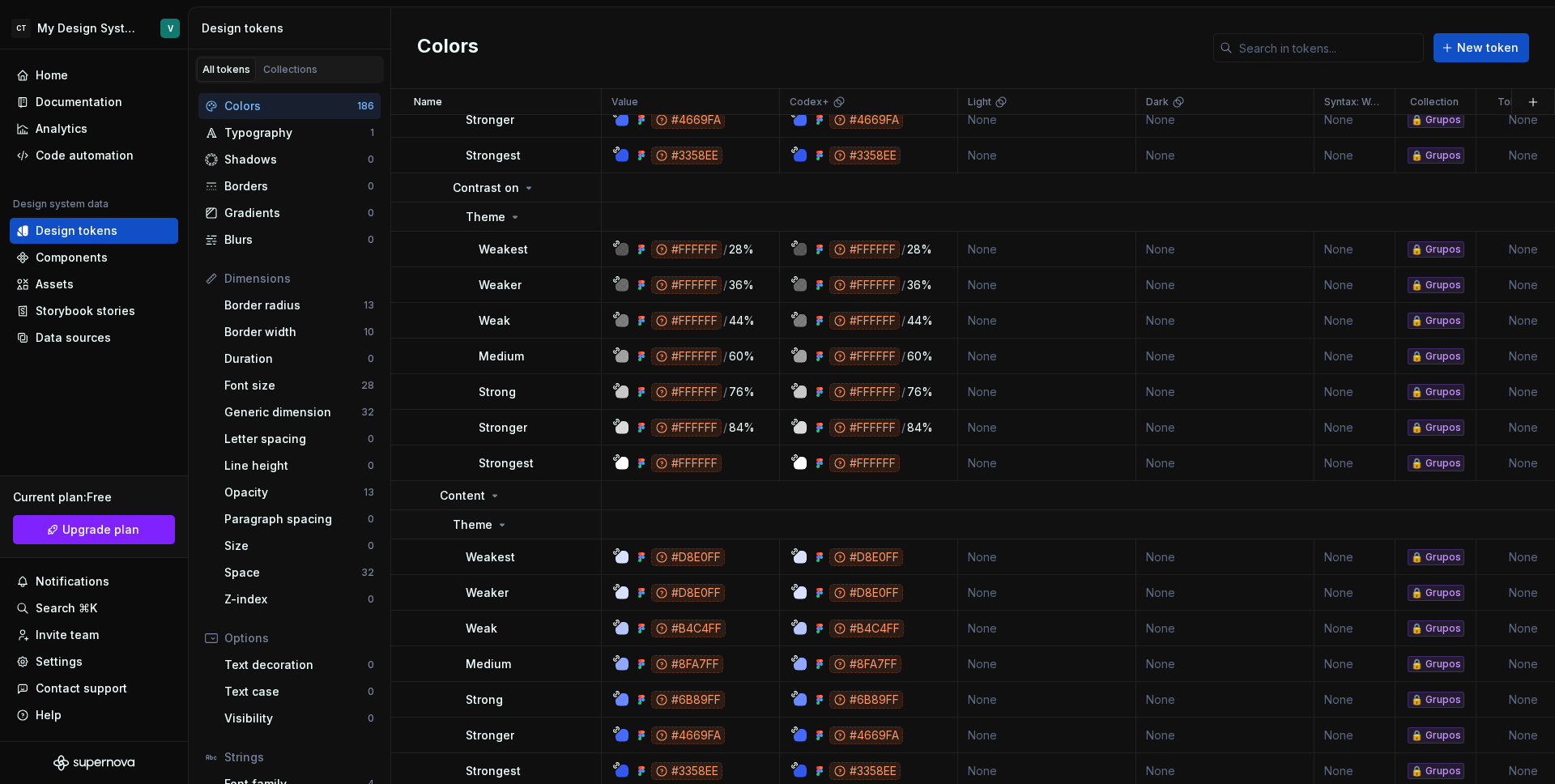
scroll to position [455, 0]
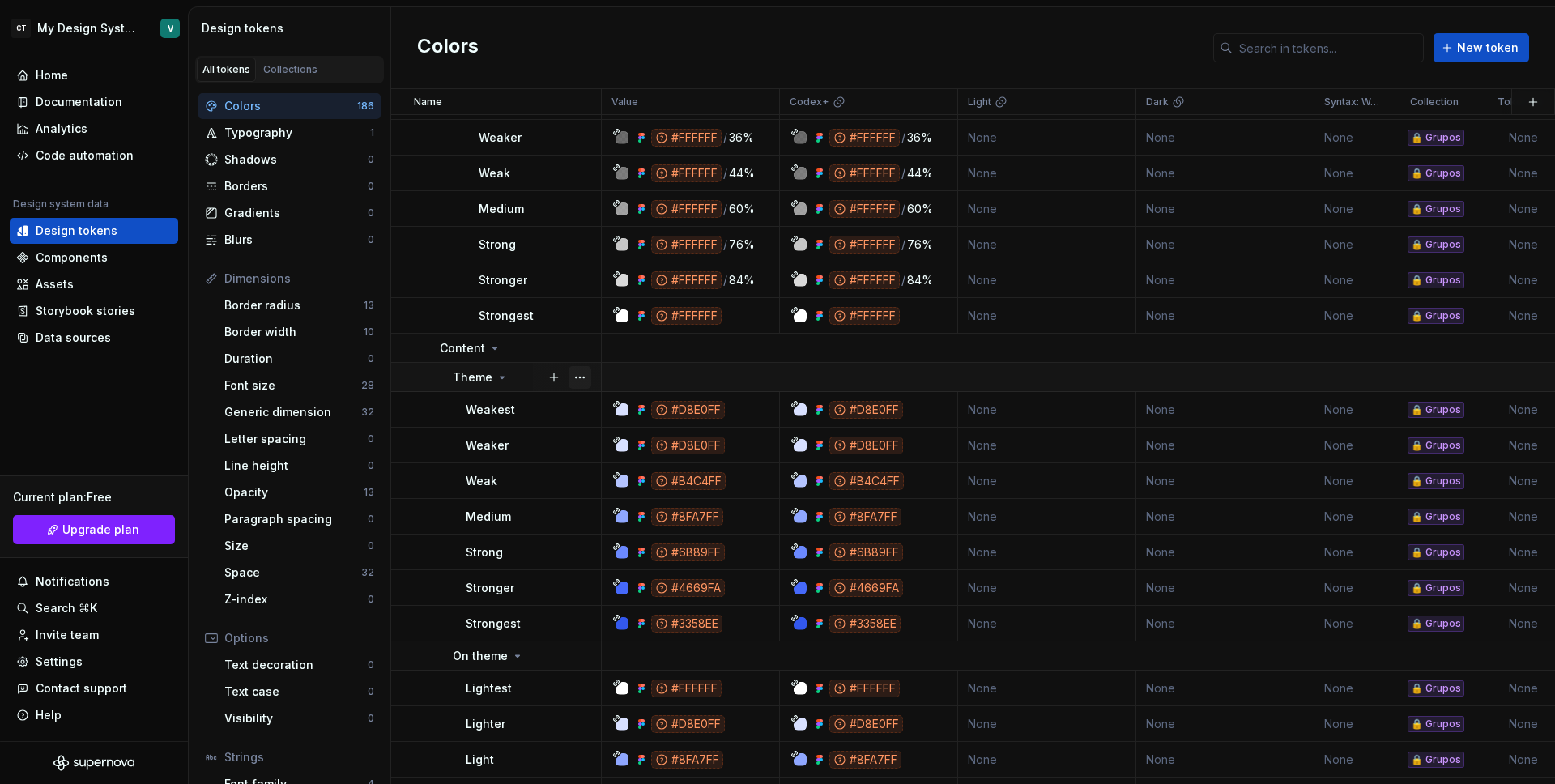
click at [585, 378] on button "button" at bounding box center [579, 377] width 23 height 23
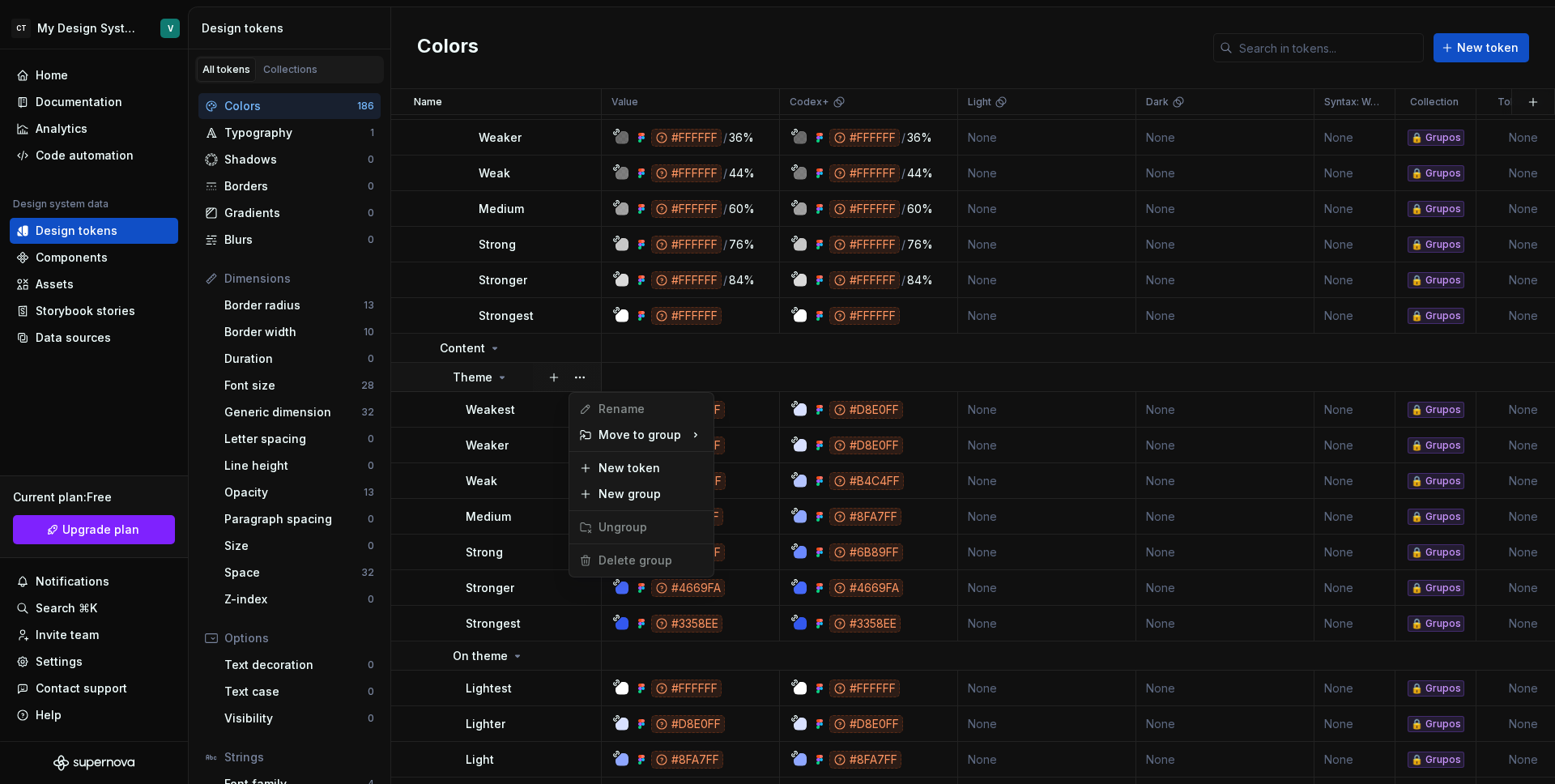
click at [620, 372] on html "CT My Design System V Home Documentation Analytics Code automation Design syste…" at bounding box center [777, 392] width 1555 height 784
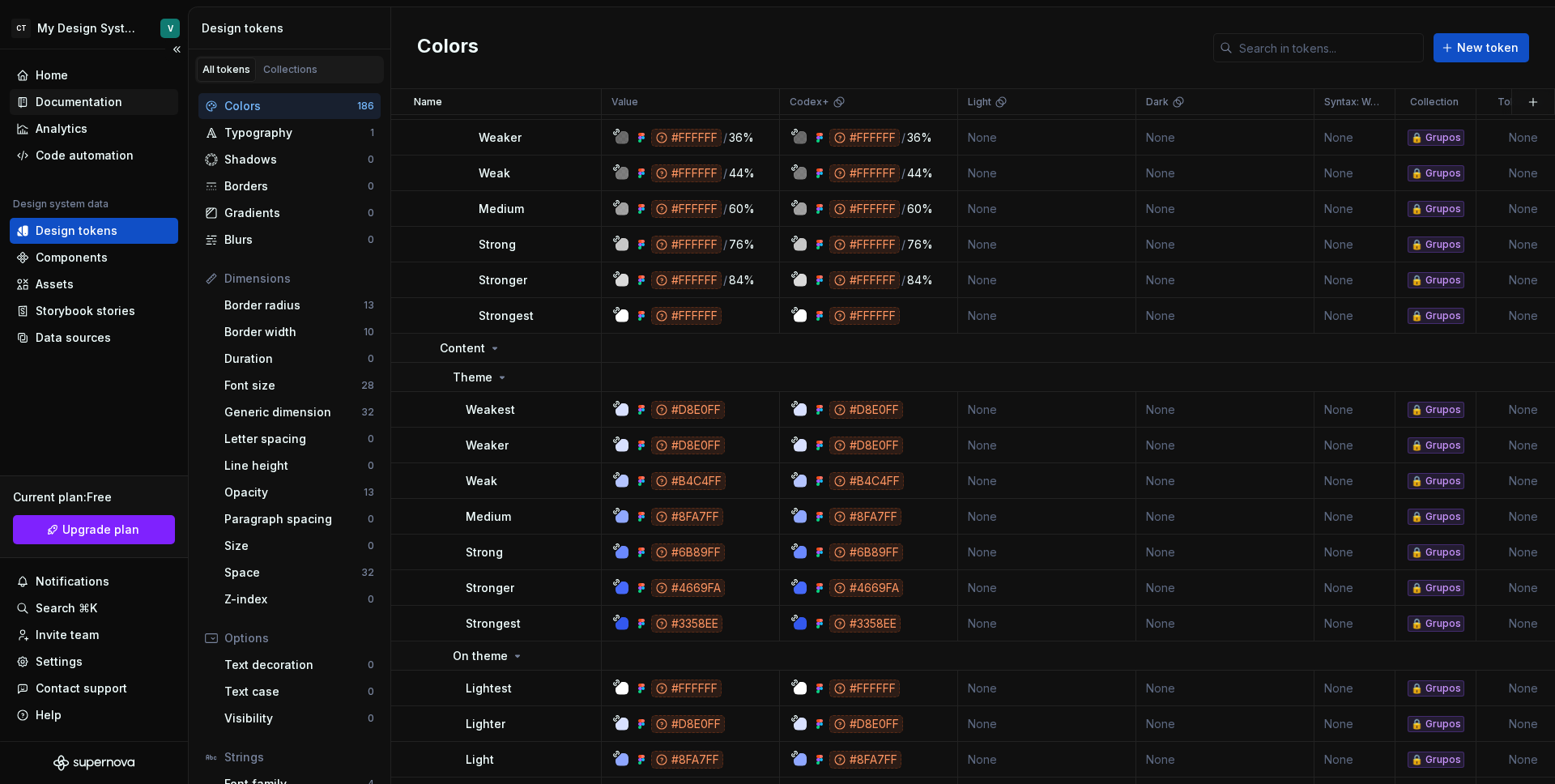
click at [91, 107] on div "Documentation" at bounding box center [78, 103] width 86 height 16
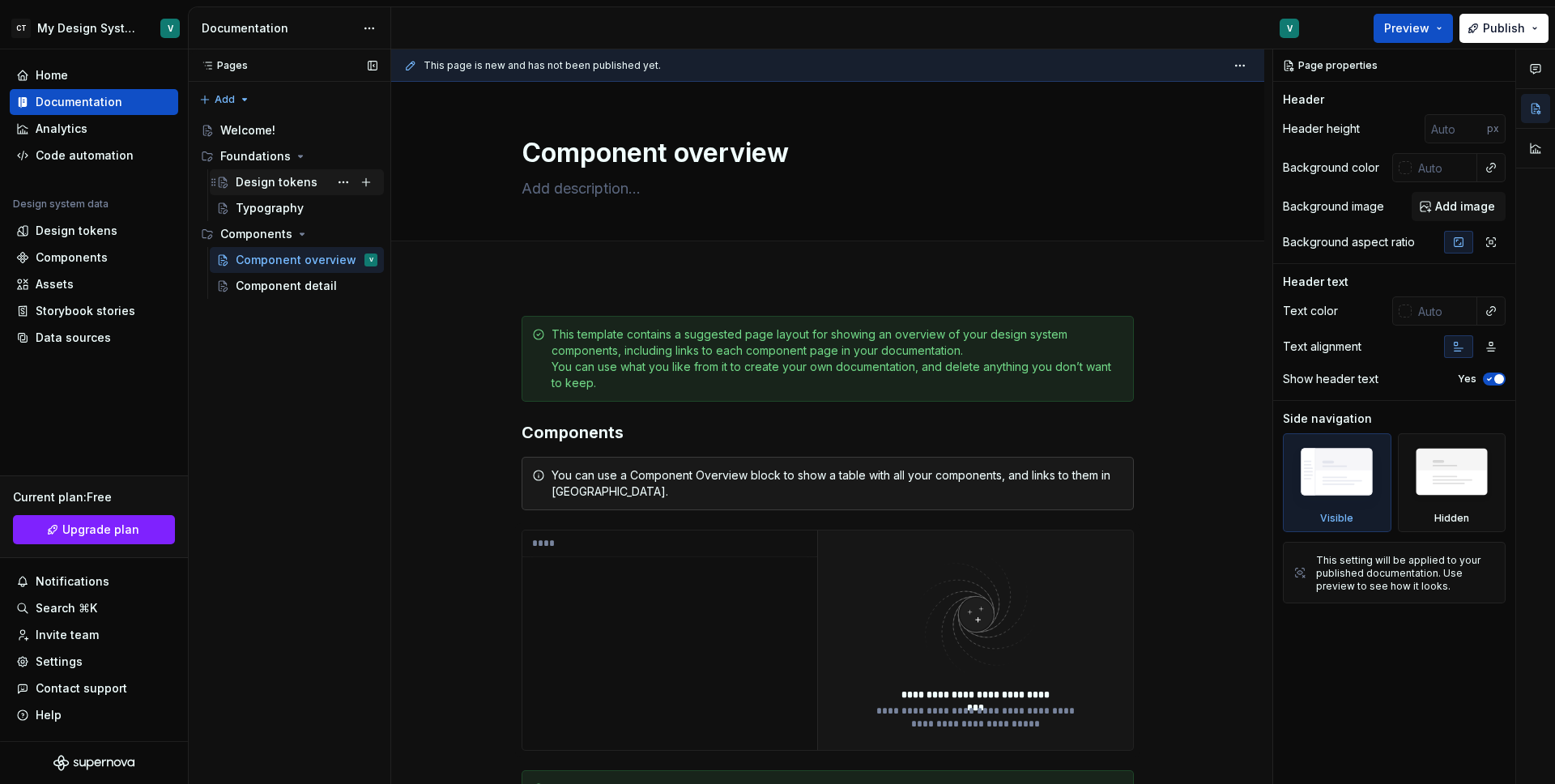
click at [259, 188] on div "Design tokens" at bounding box center [277, 182] width 82 height 16
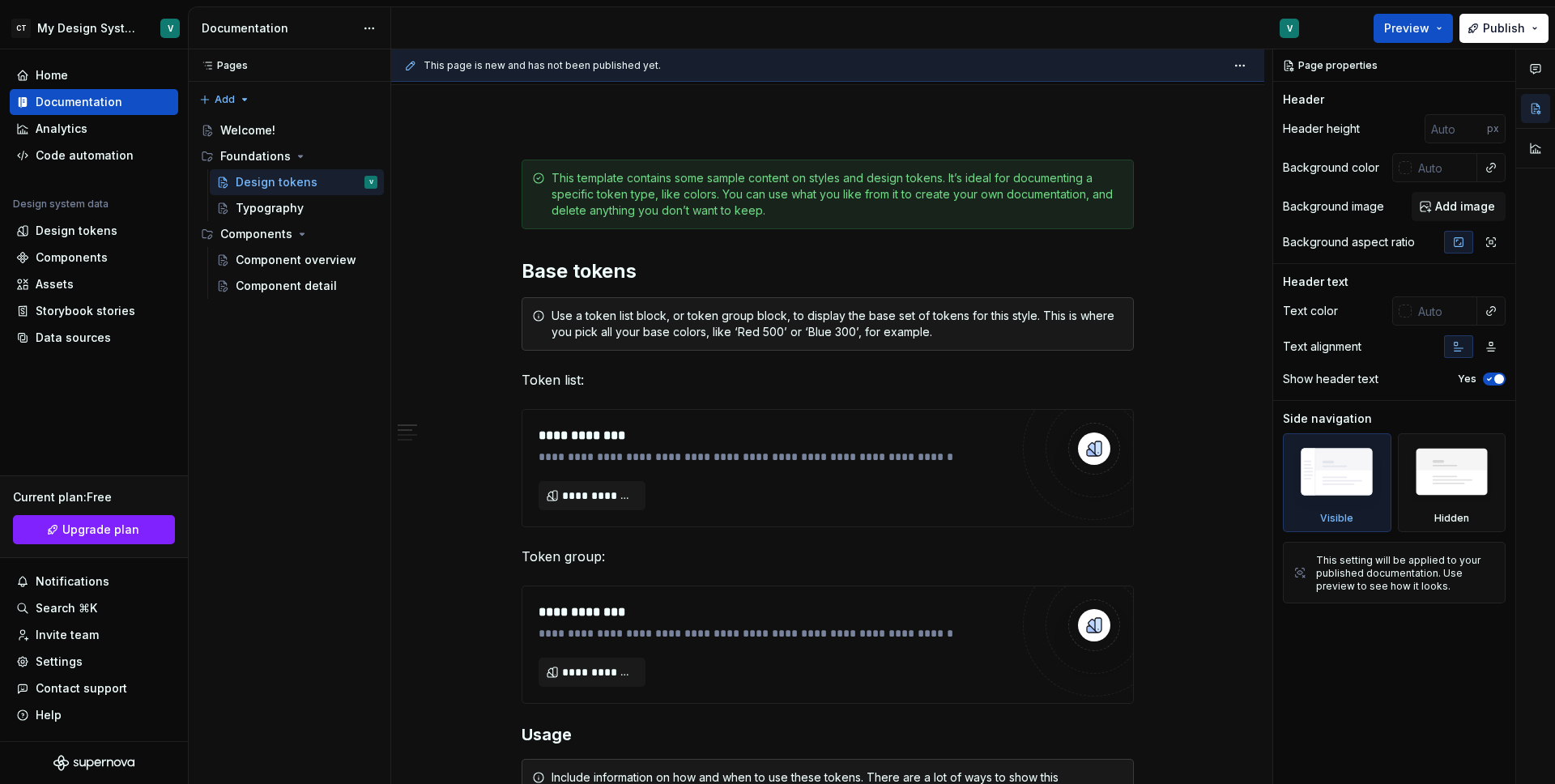
scroll to position [163, 0]
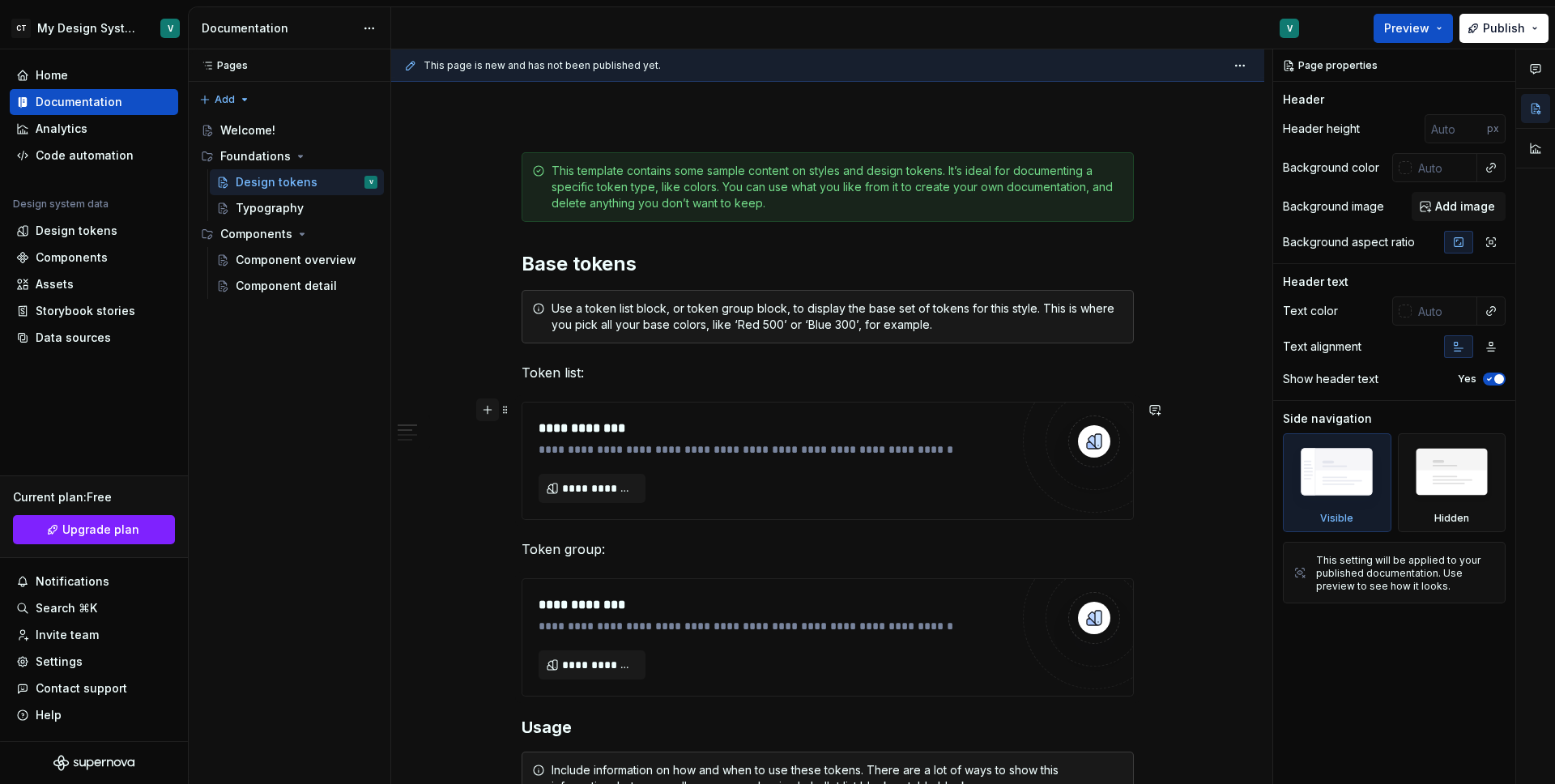
click at [485, 411] on button "button" at bounding box center [487, 409] width 23 height 23
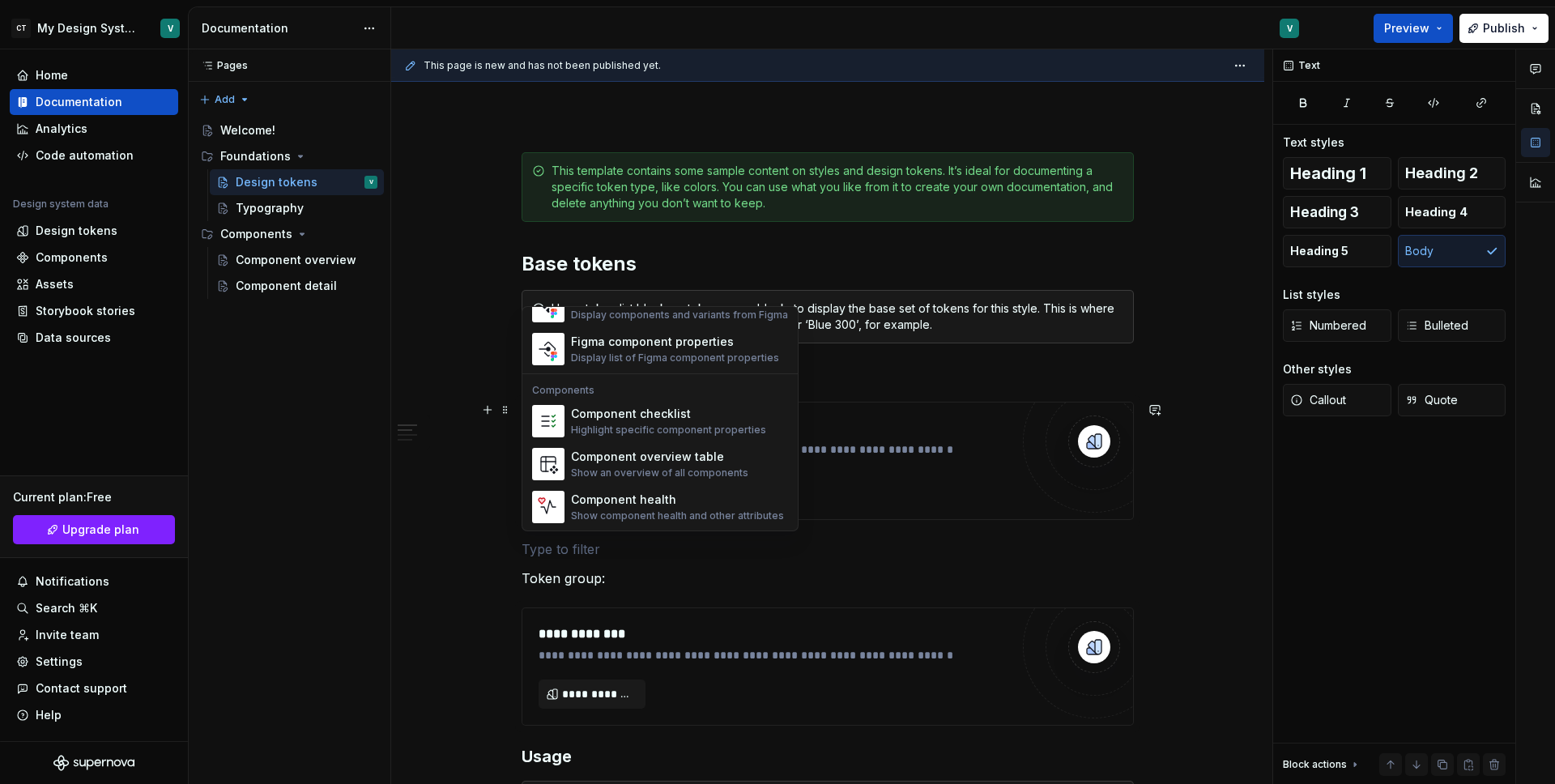
scroll to position [1612, 0]
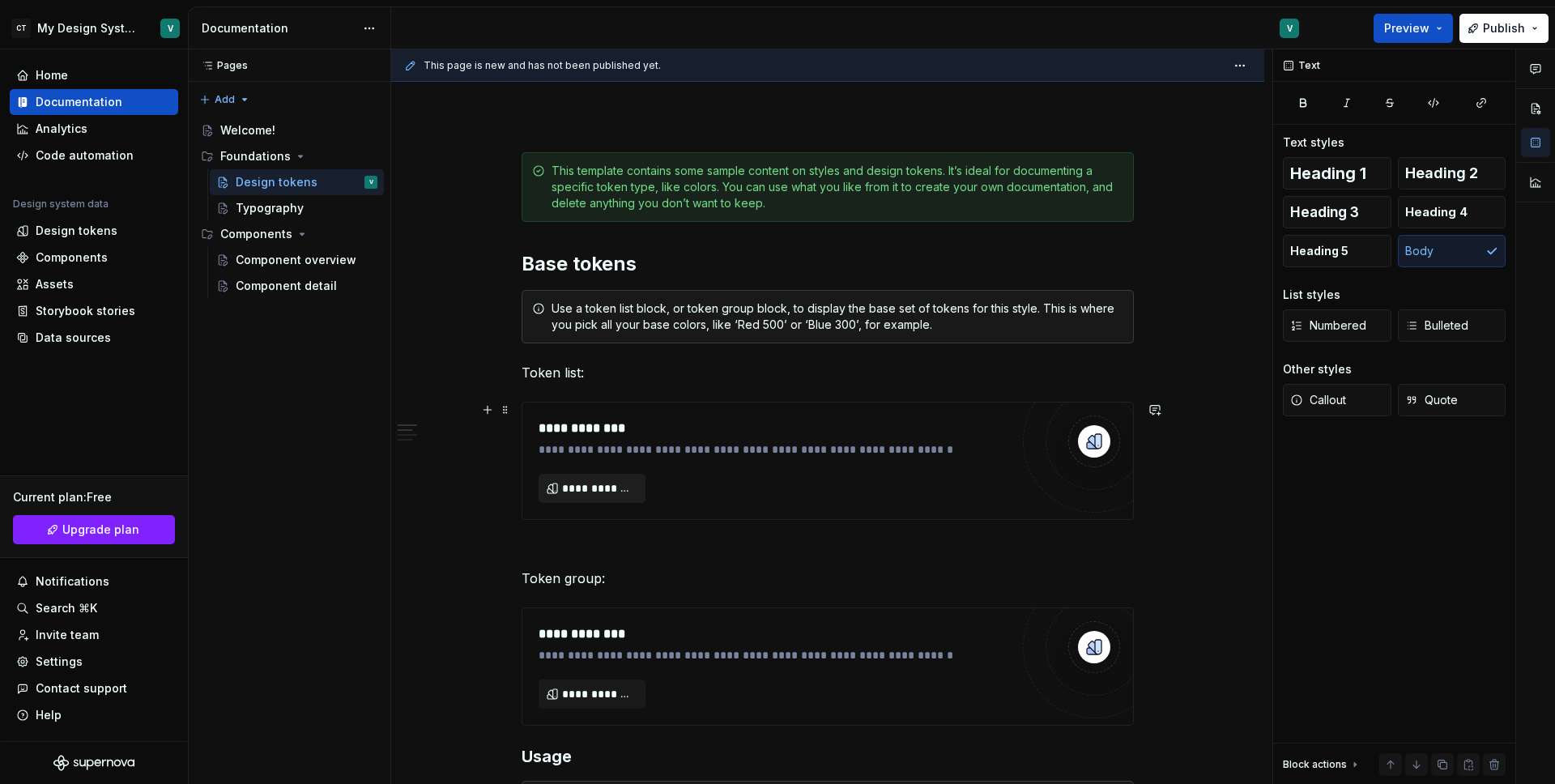
click at [554, 483] on button "**********" at bounding box center [592, 488] width 107 height 29
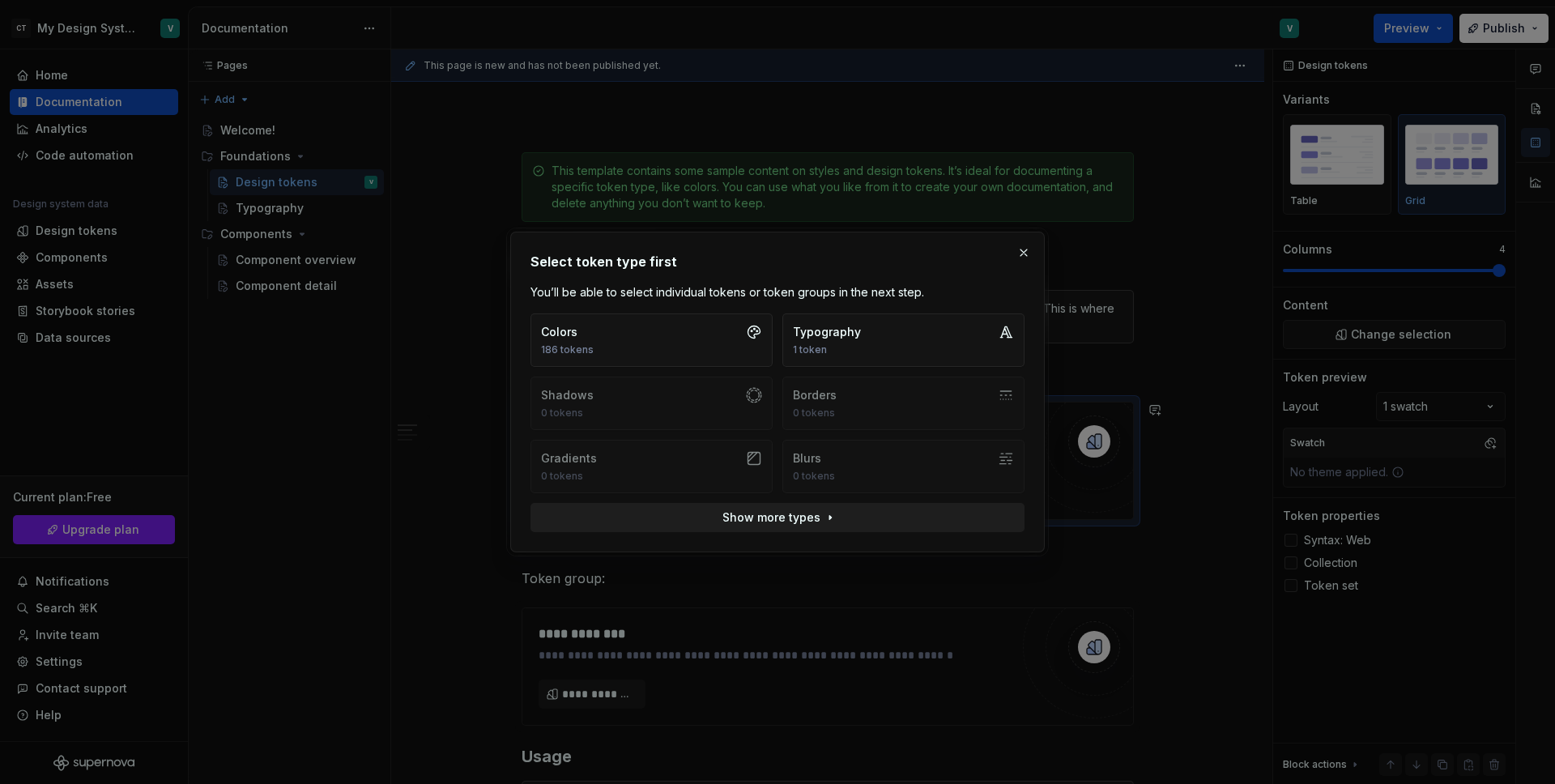
click at [779, 512] on span "Show more types" at bounding box center [772, 517] width 98 height 16
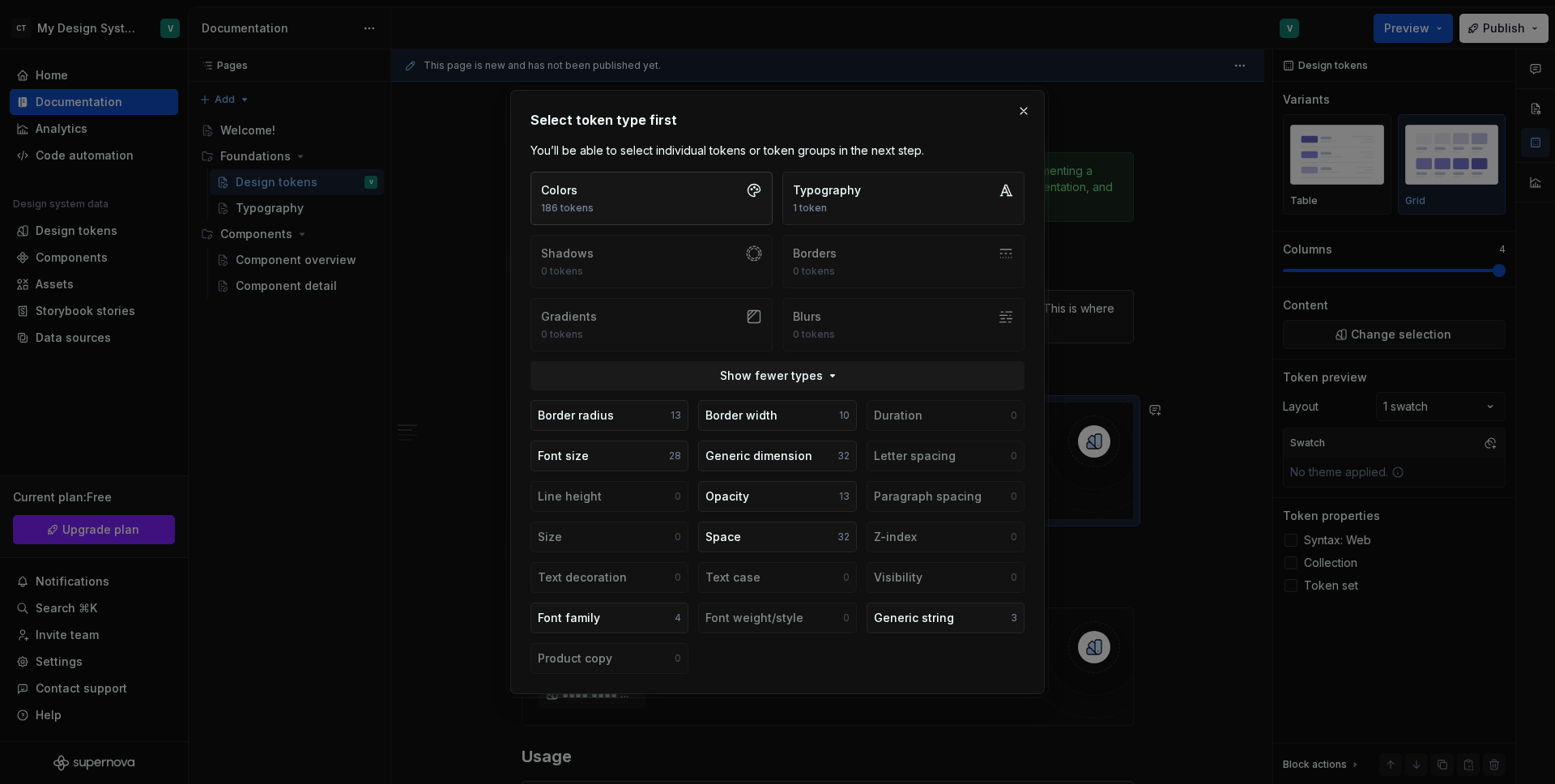
click at [702, 208] on button "Colors 186 tokens" at bounding box center [651, 198] width 242 height 54
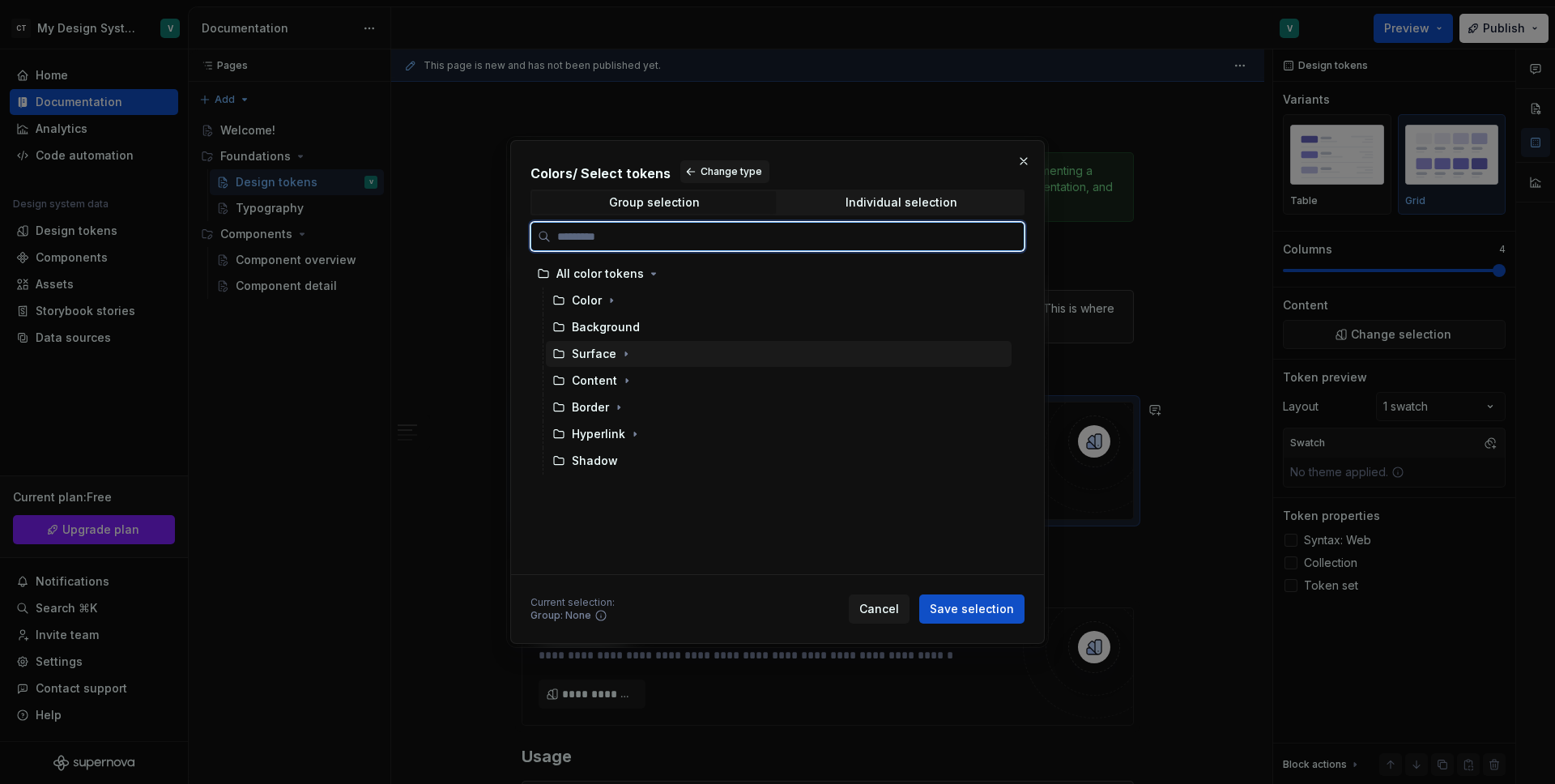
click at [590, 354] on div "Surface" at bounding box center [594, 354] width 44 height 16
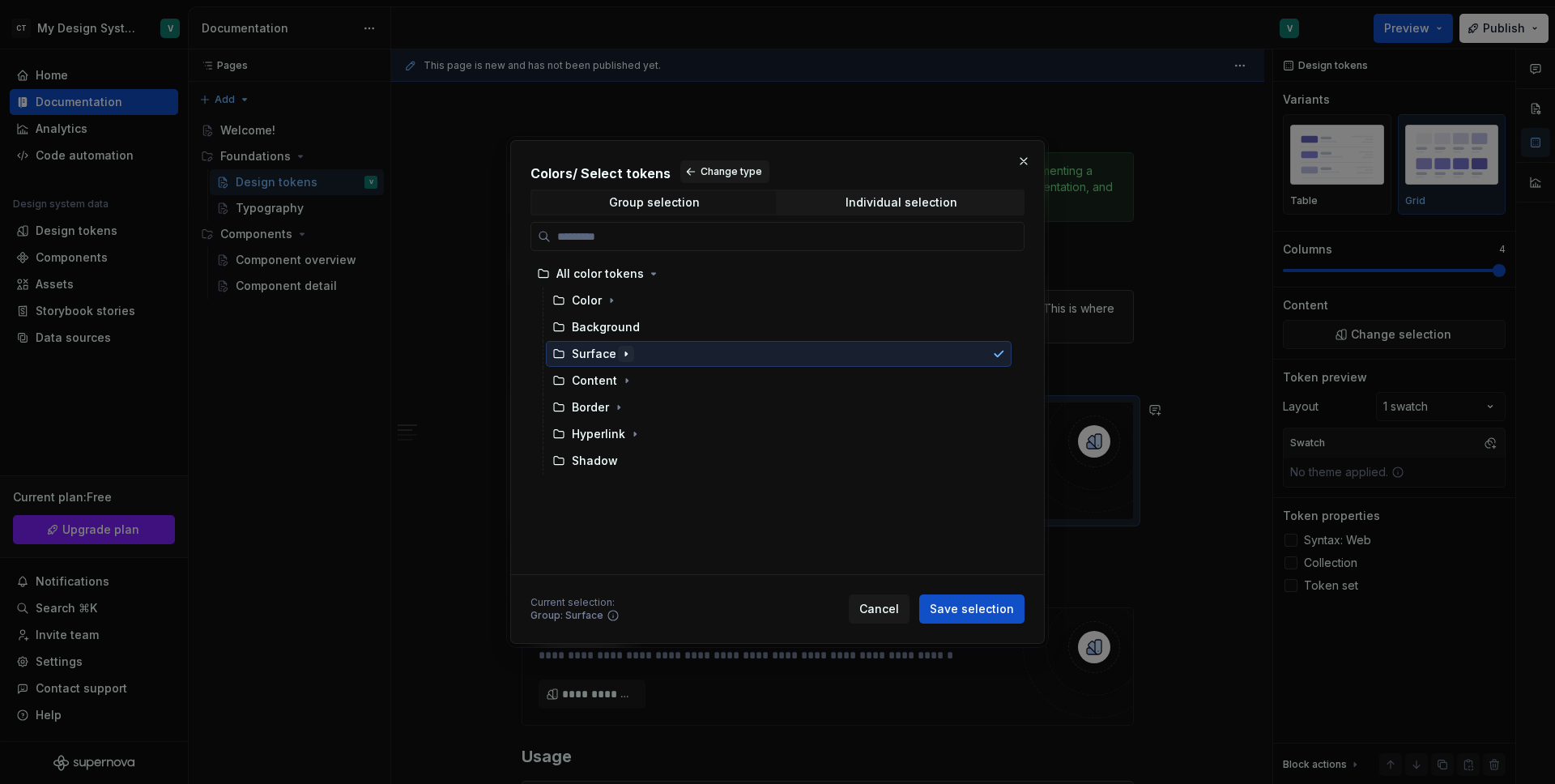
click at [621, 354] on icon "button" at bounding box center [626, 354] width 13 height 13
click at [952, 604] on span "Save selection" at bounding box center [971, 609] width 84 height 16
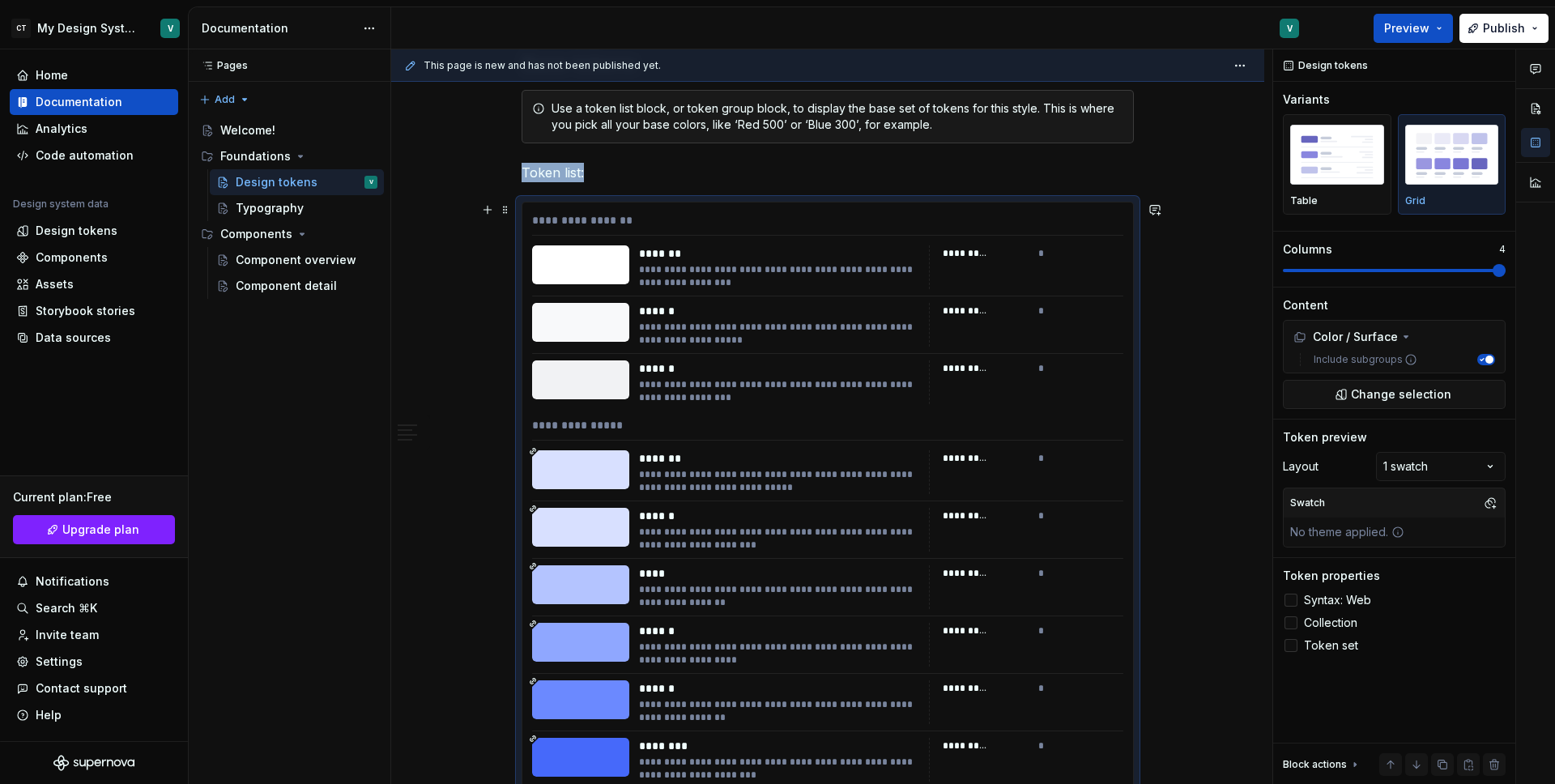
scroll to position [347, 0]
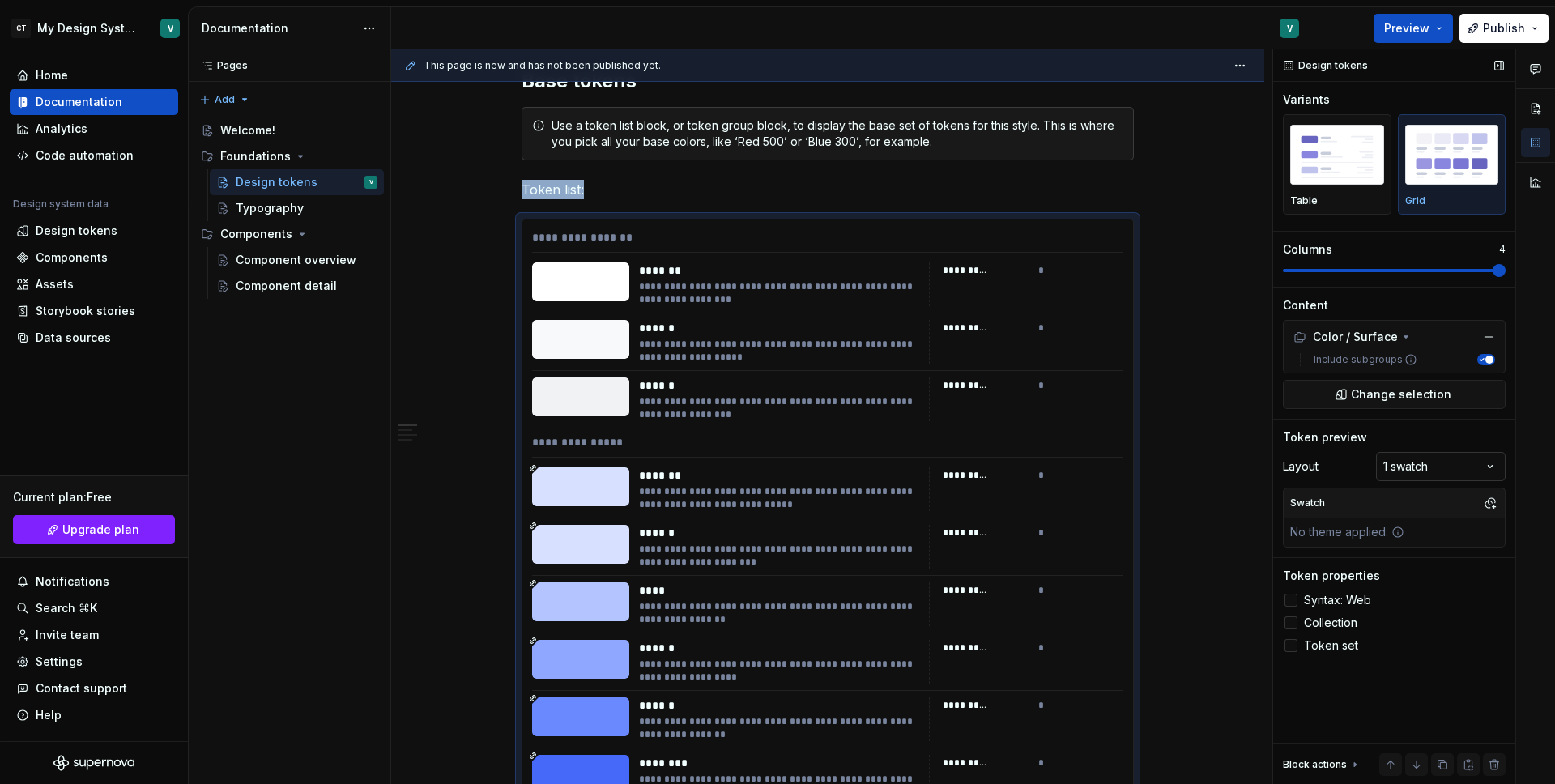
click at [1424, 466] on div "Comments Open comments No comments yet Select ‘Comment’ from the block context …" at bounding box center [1414, 416] width 282 height 735
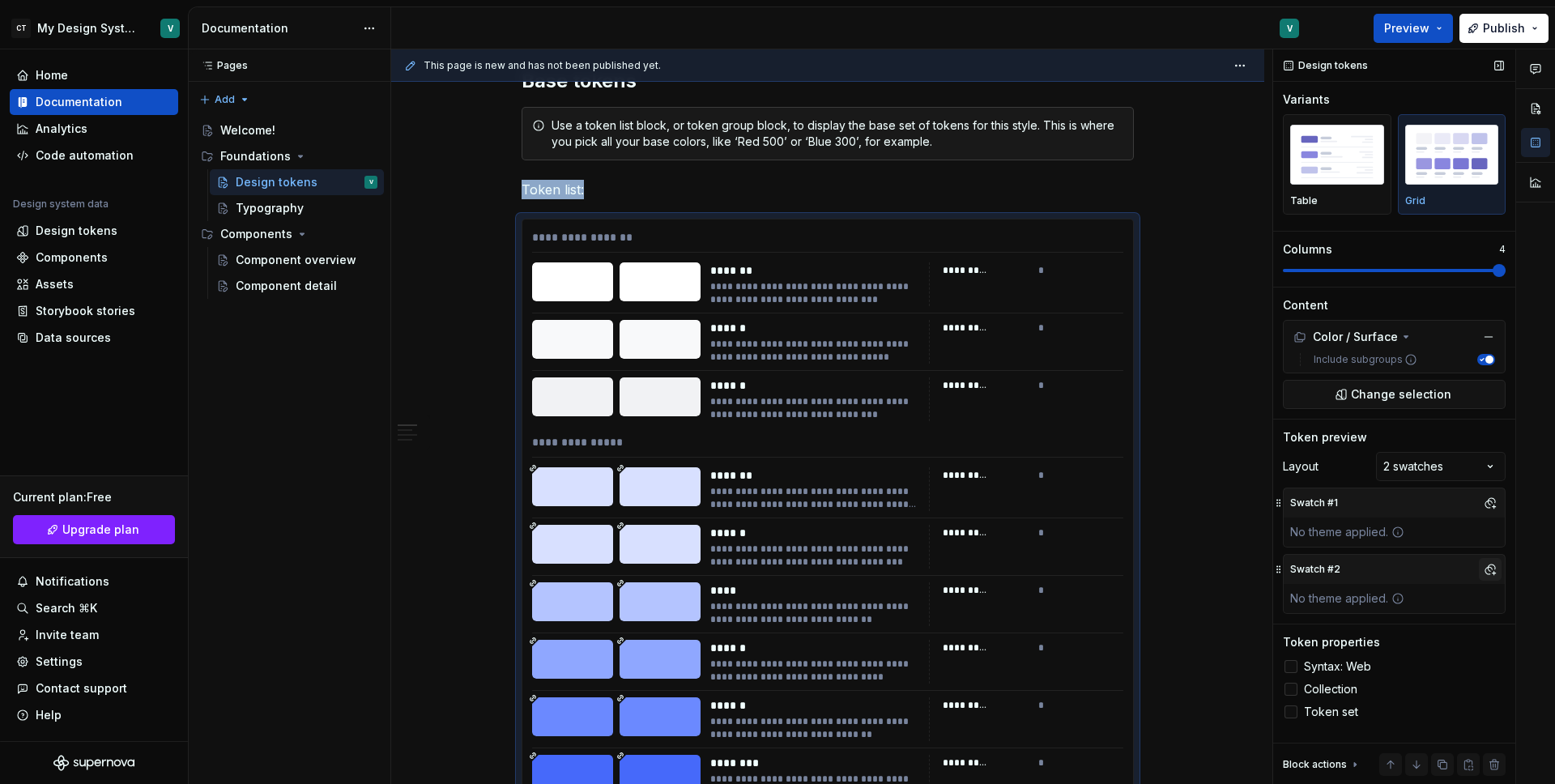
click at [1481, 569] on button "button" at bounding box center [1490, 569] width 23 height 23
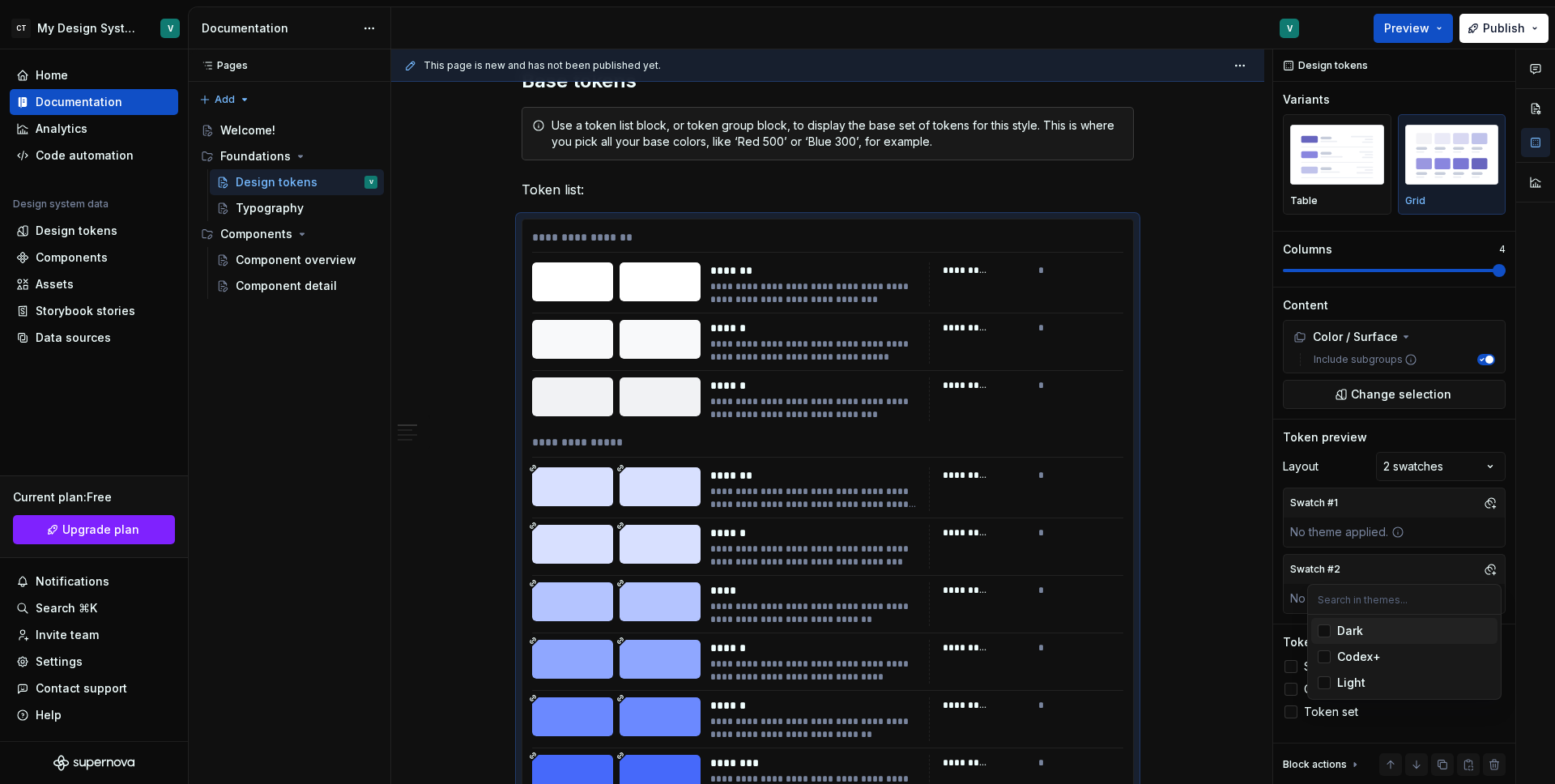
click at [1328, 632] on div "Suggestions" at bounding box center [1324, 631] width 13 height 13
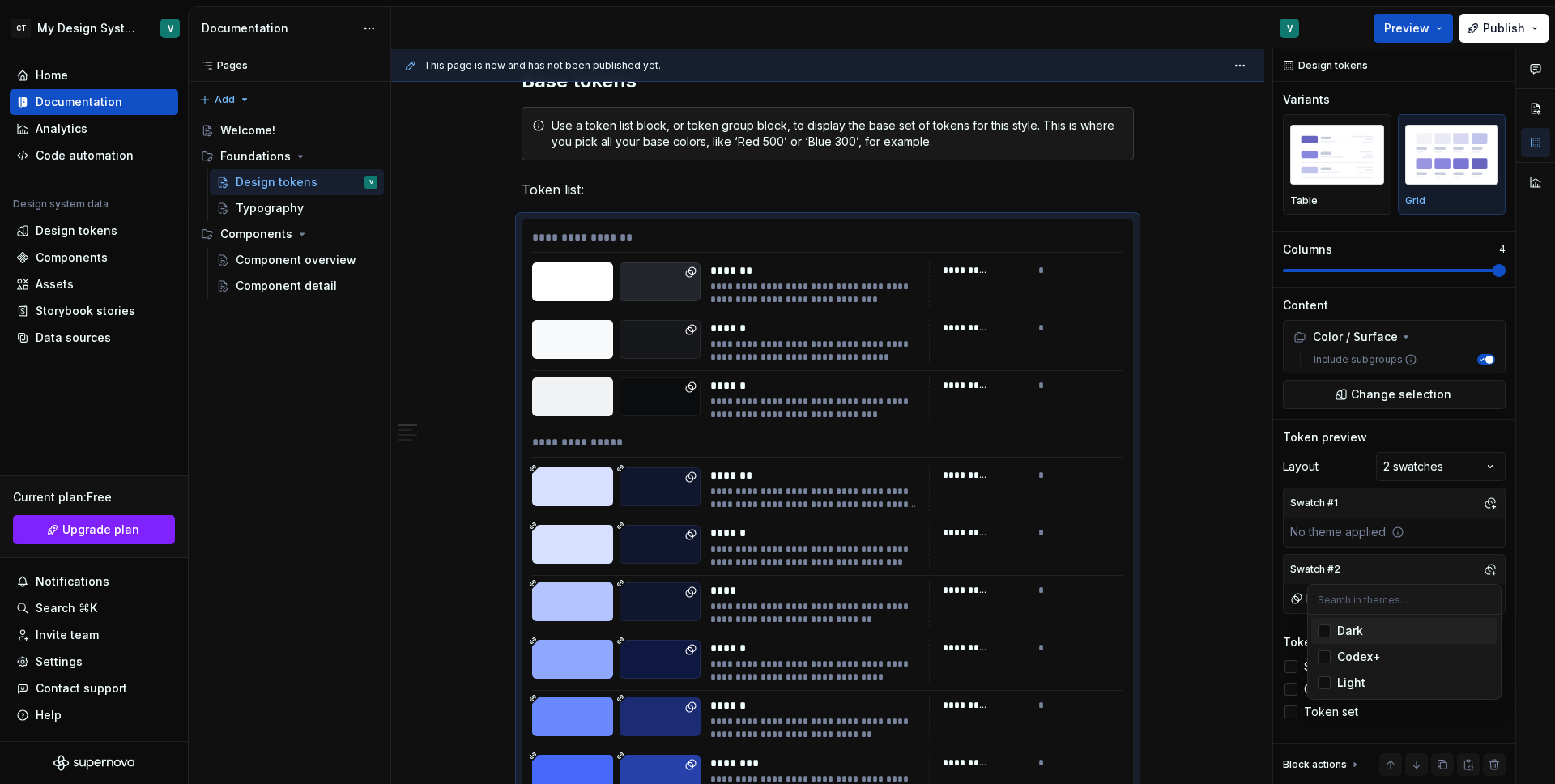
click at [1491, 508] on div "Comments Open comments No comments yet Select ‘Comment’ from the block context …" at bounding box center [1414, 416] width 282 height 735
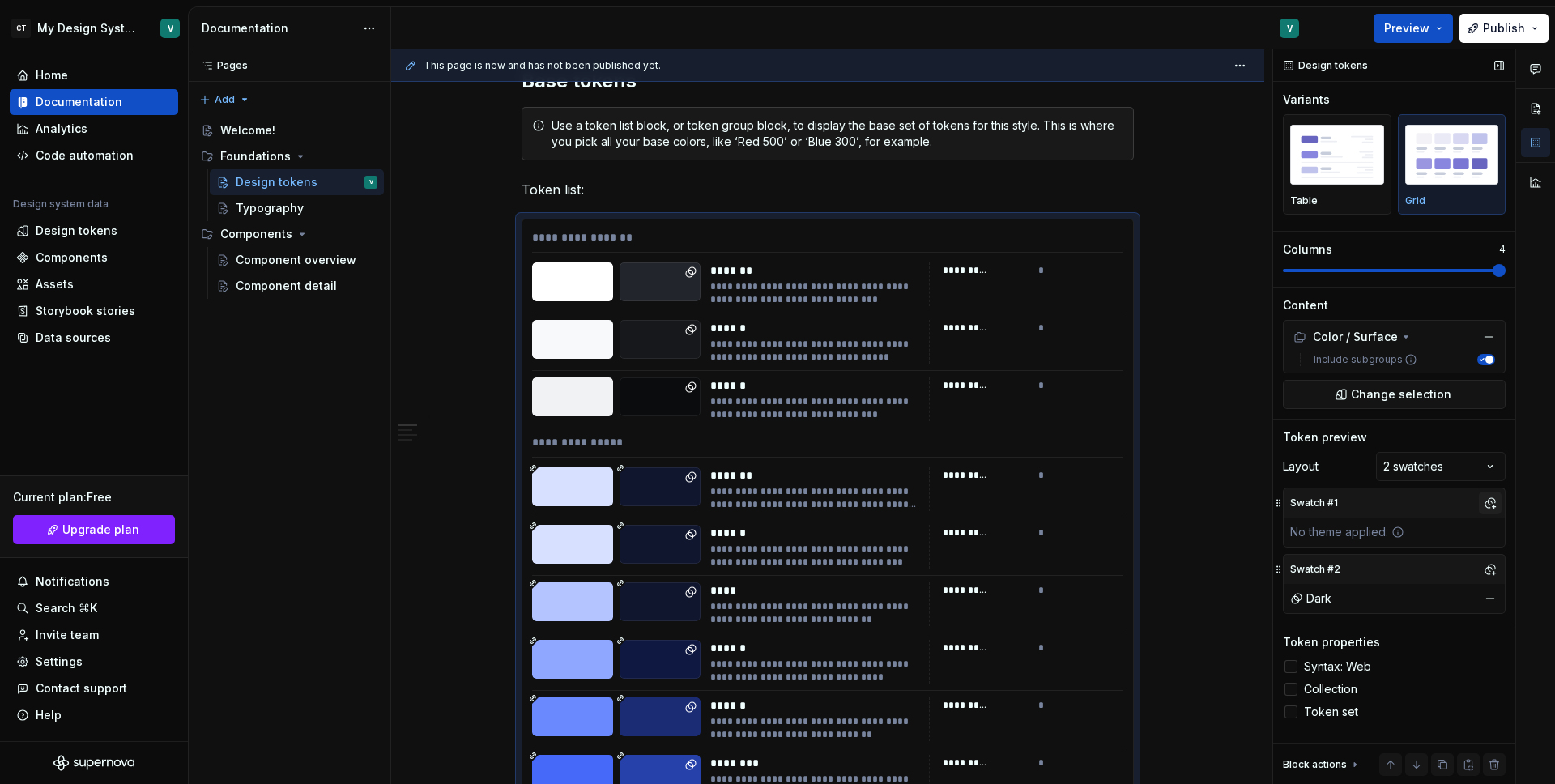
click at [1492, 505] on button "button" at bounding box center [1490, 503] width 23 height 23
click at [1373, 610] on div "Light" at bounding box center [1414, 616] width 154 height 16
click at [1334, 466] on div "Comments Open comments No comments yet Select ‘Comment’ from the block context …" at bounding box center [1414, 416] width 282 height 735
click at [1295, 664] on div at bounding box center [1291, 666] width 13 height 13
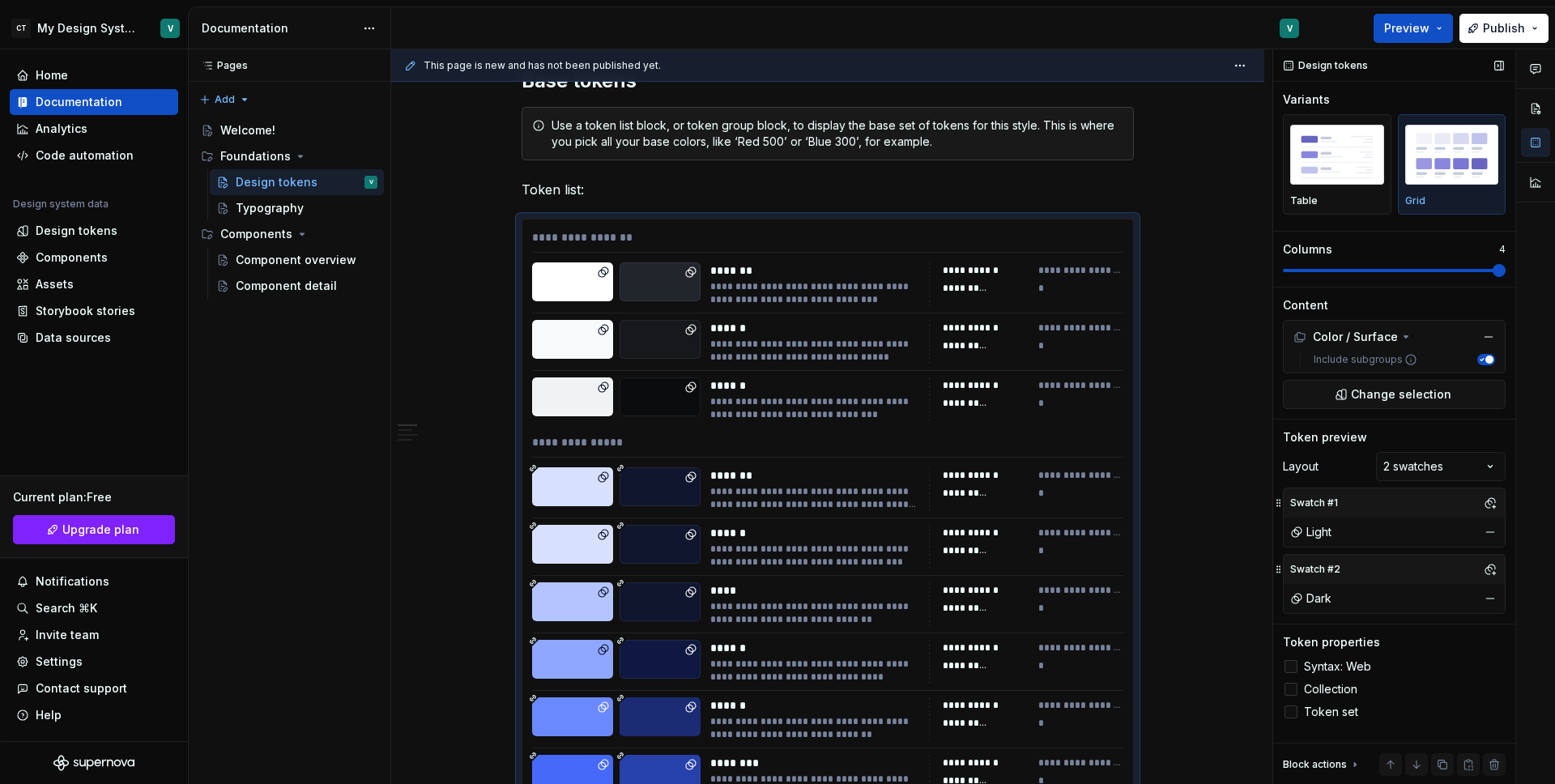
click at [1291, 666] on icon at bounding box center [1291, 666] width 0 height 0
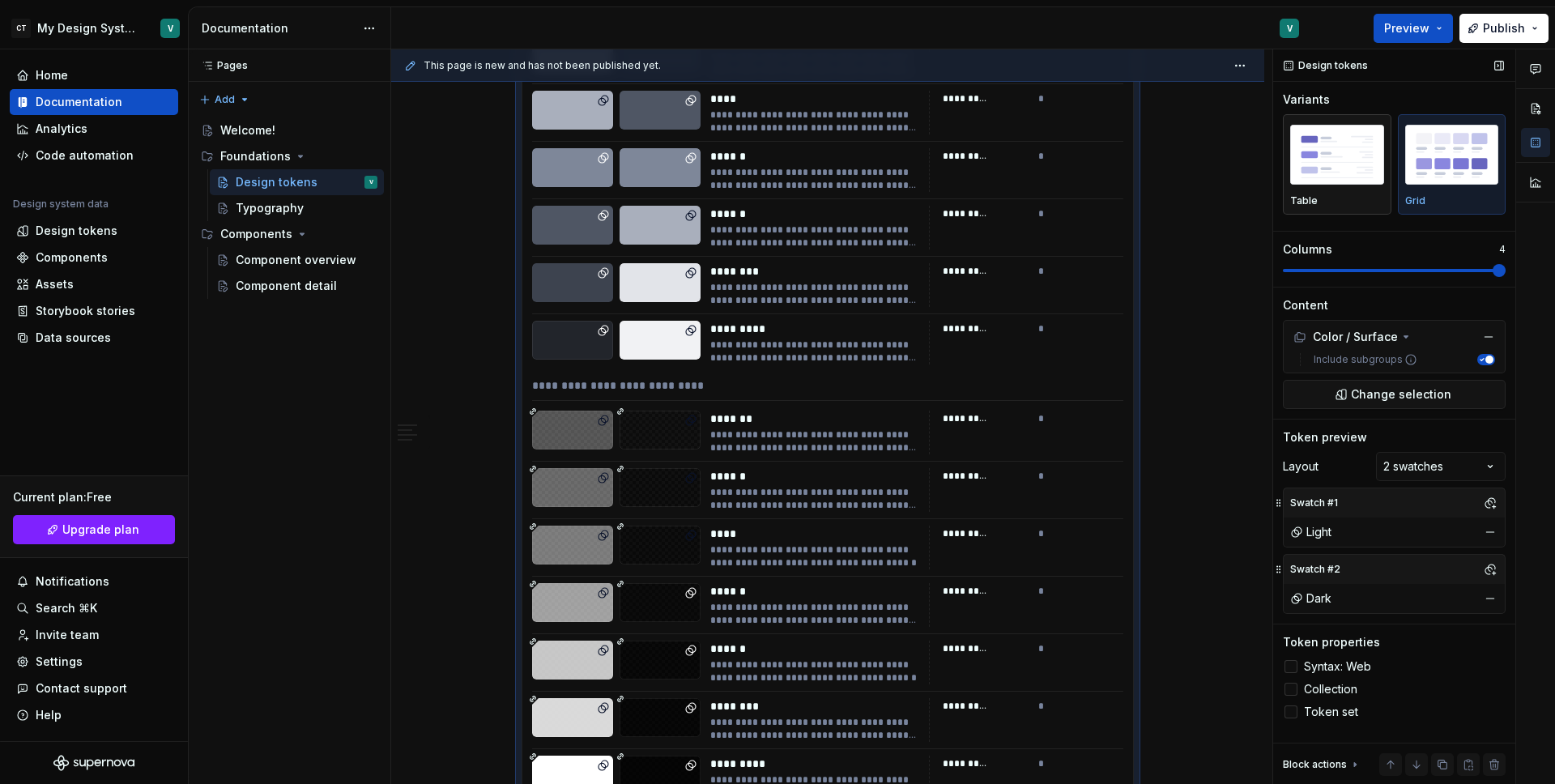
click at [1343, 152] on img "button" at bounding box center [1337, 153] width 94 height 59
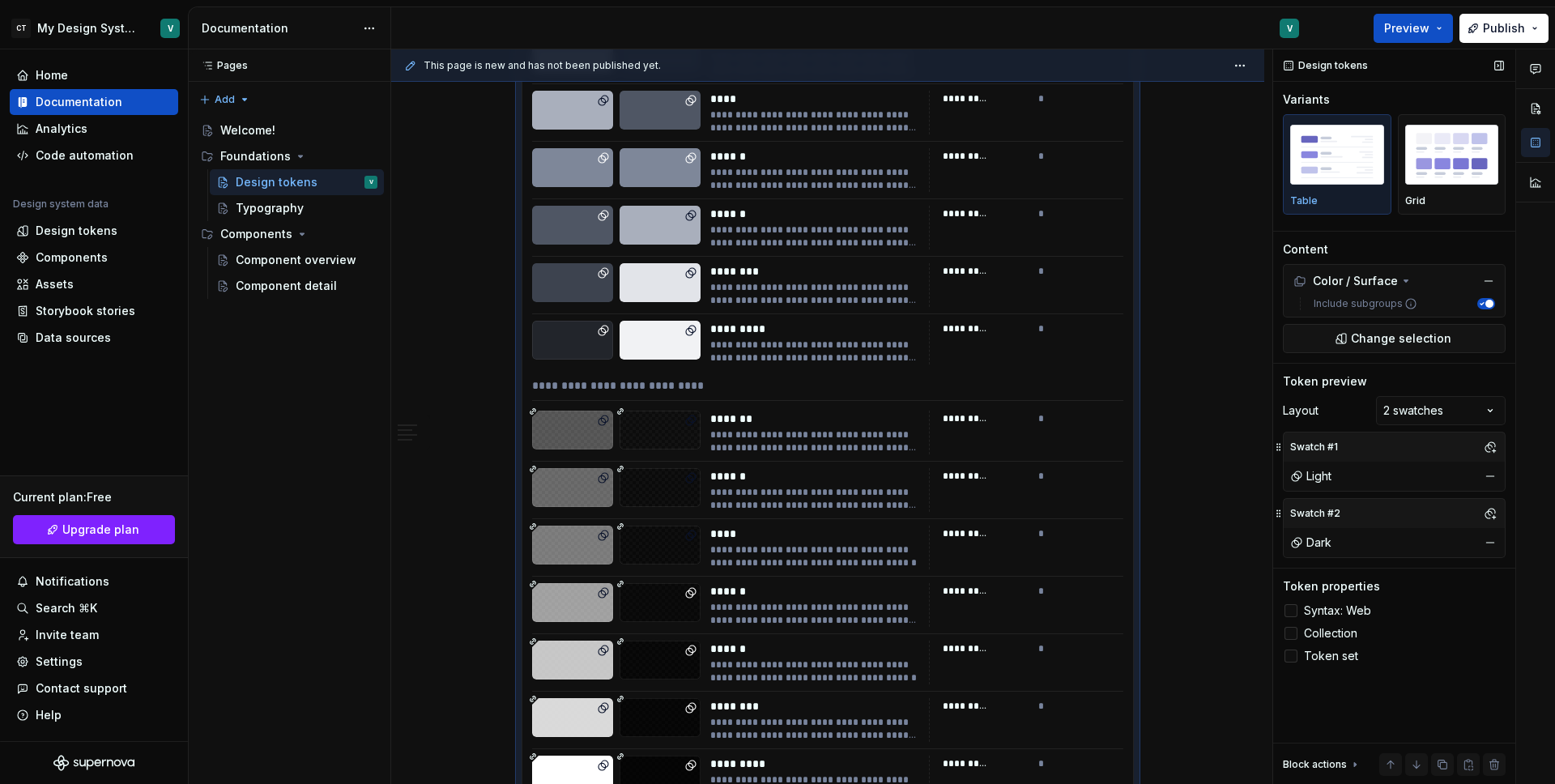
scroll to position [1298, 0]
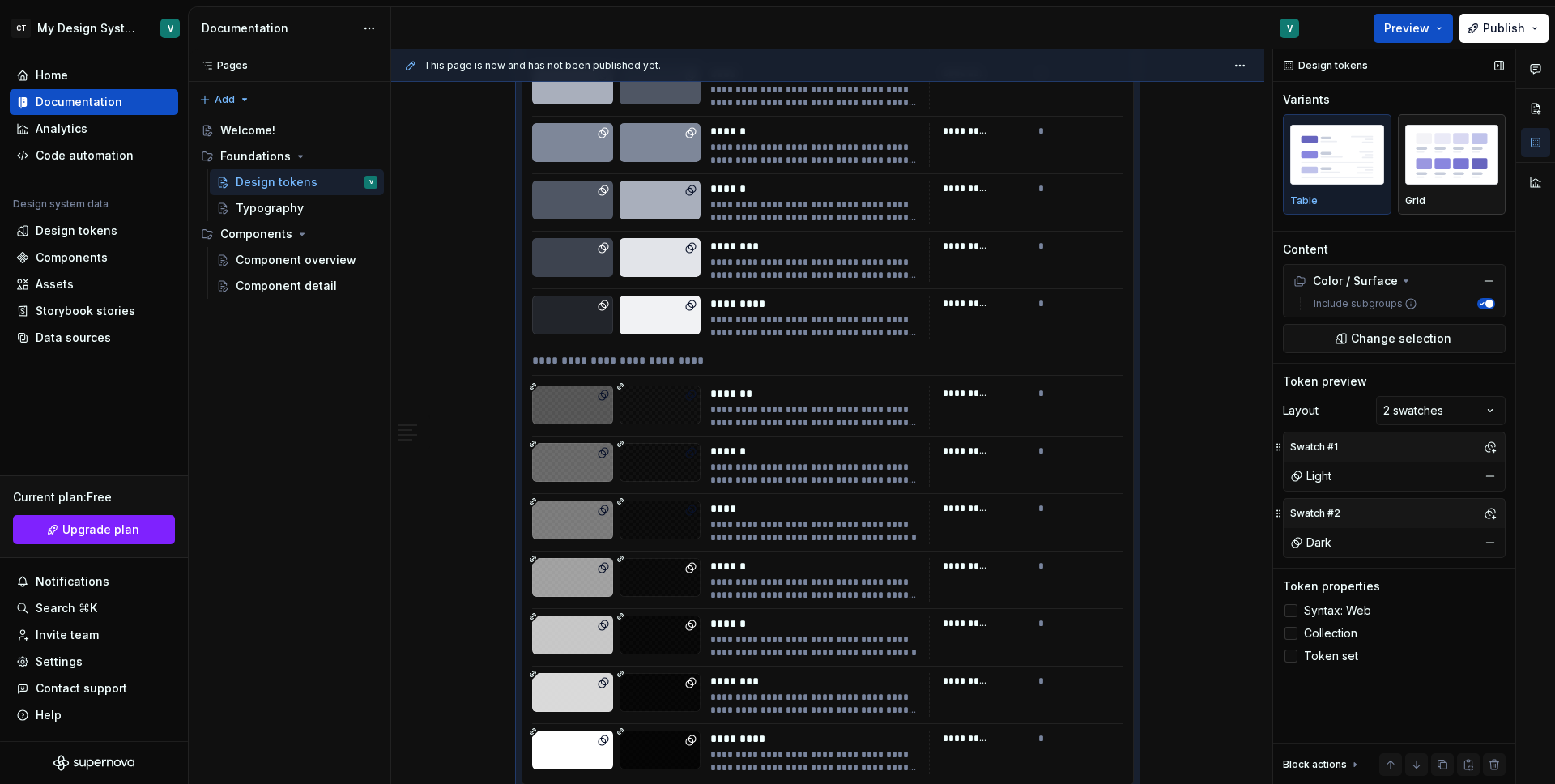
type textarea "*"
click at [1434, 176] on img "button" at bounding box center [1452, 153] width 94 height 59
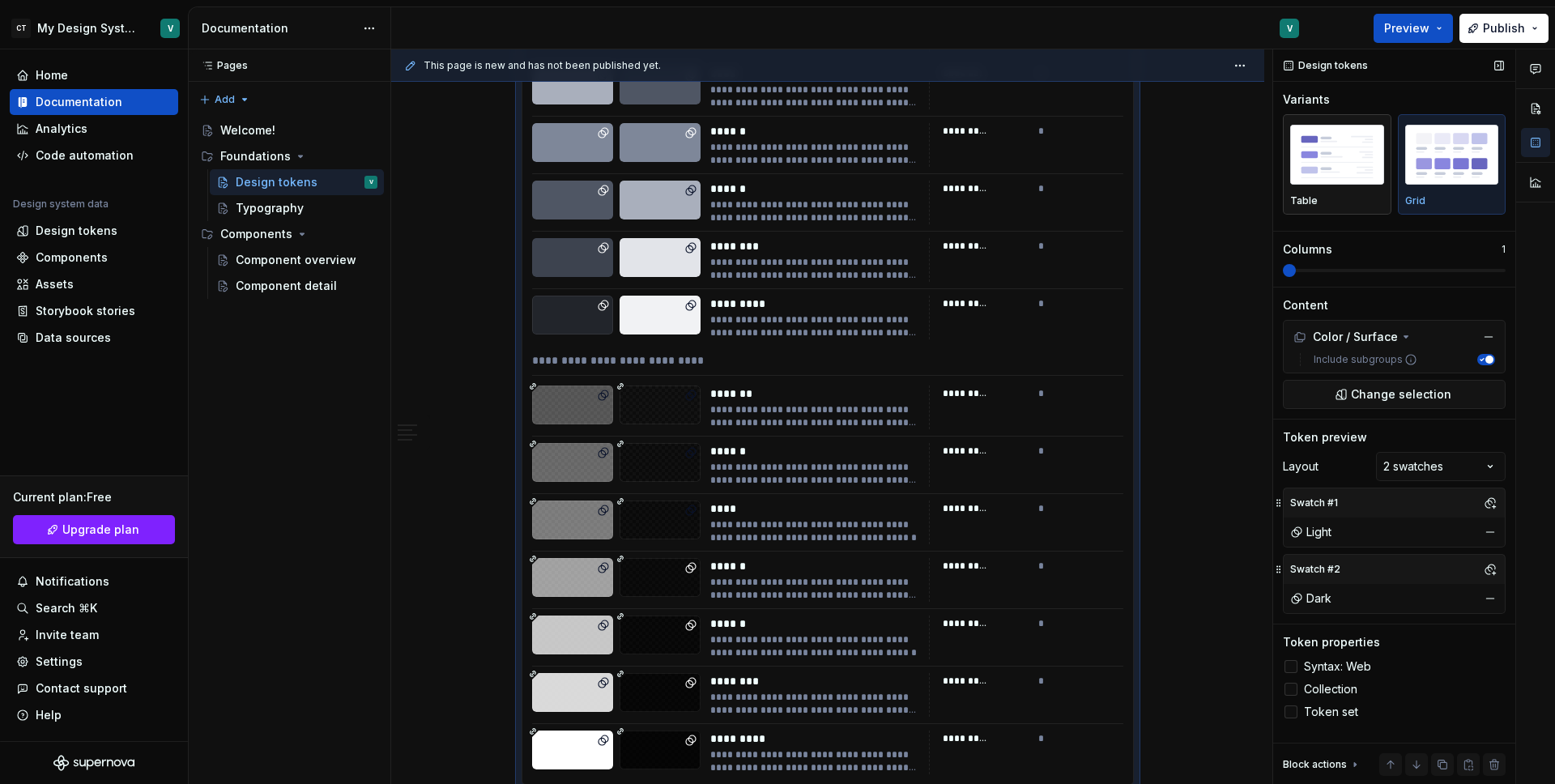
click at [1341, 167] on img "button" at bounding box center [1337, 153] width 94 height 59
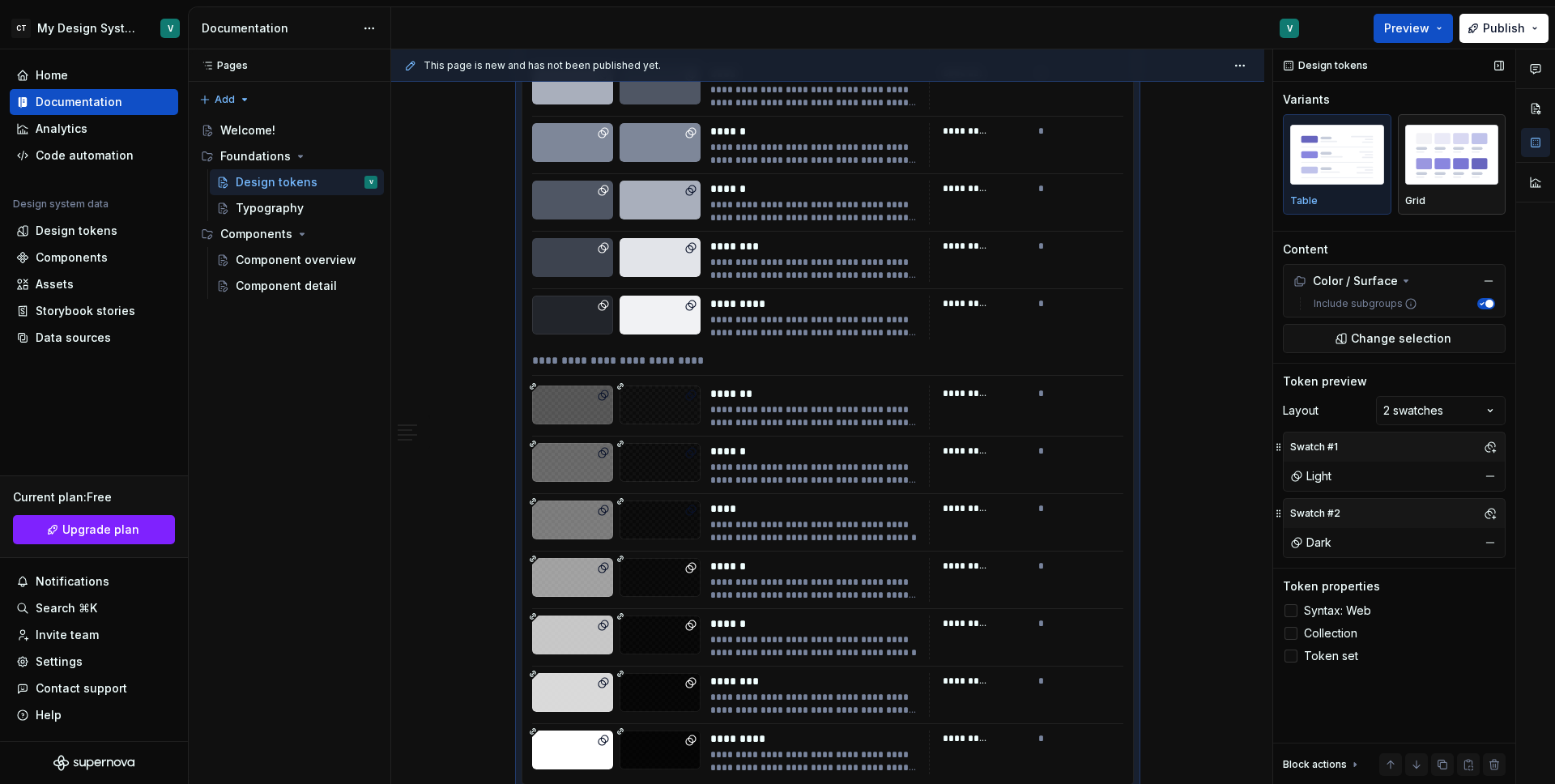
click at [1415, 171] on img "button" at bounding box center [1452, 153] width 94 height 59
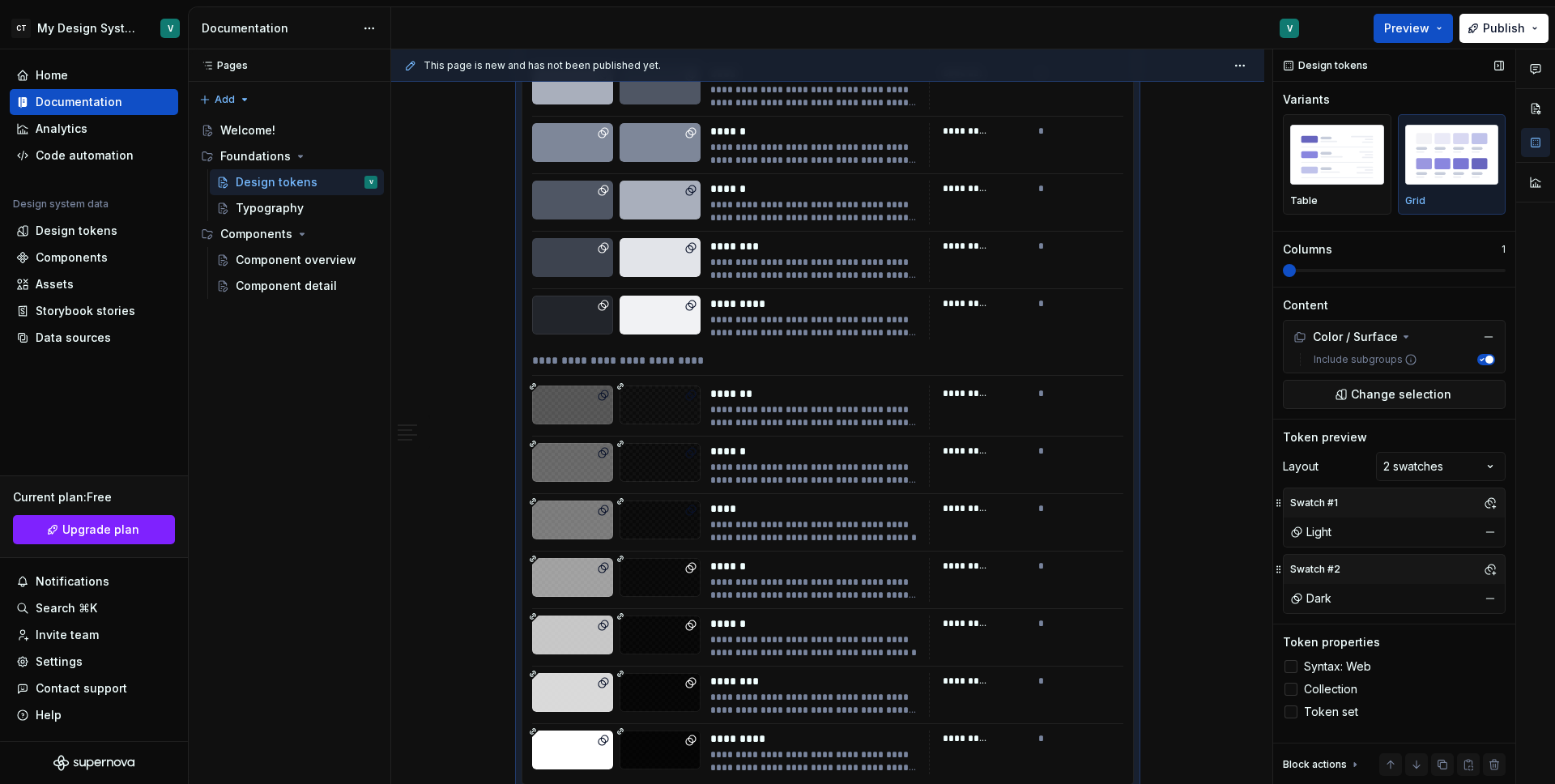
click at [1314, 272] on span at bounding box center [1393, 270] width 222 height 13
click at [1423, 277] on span at bounding box center [1430, 270] width 13 height 13
click at [1357, 270] on span at bounding box center [1320, 270] width 74 height 4
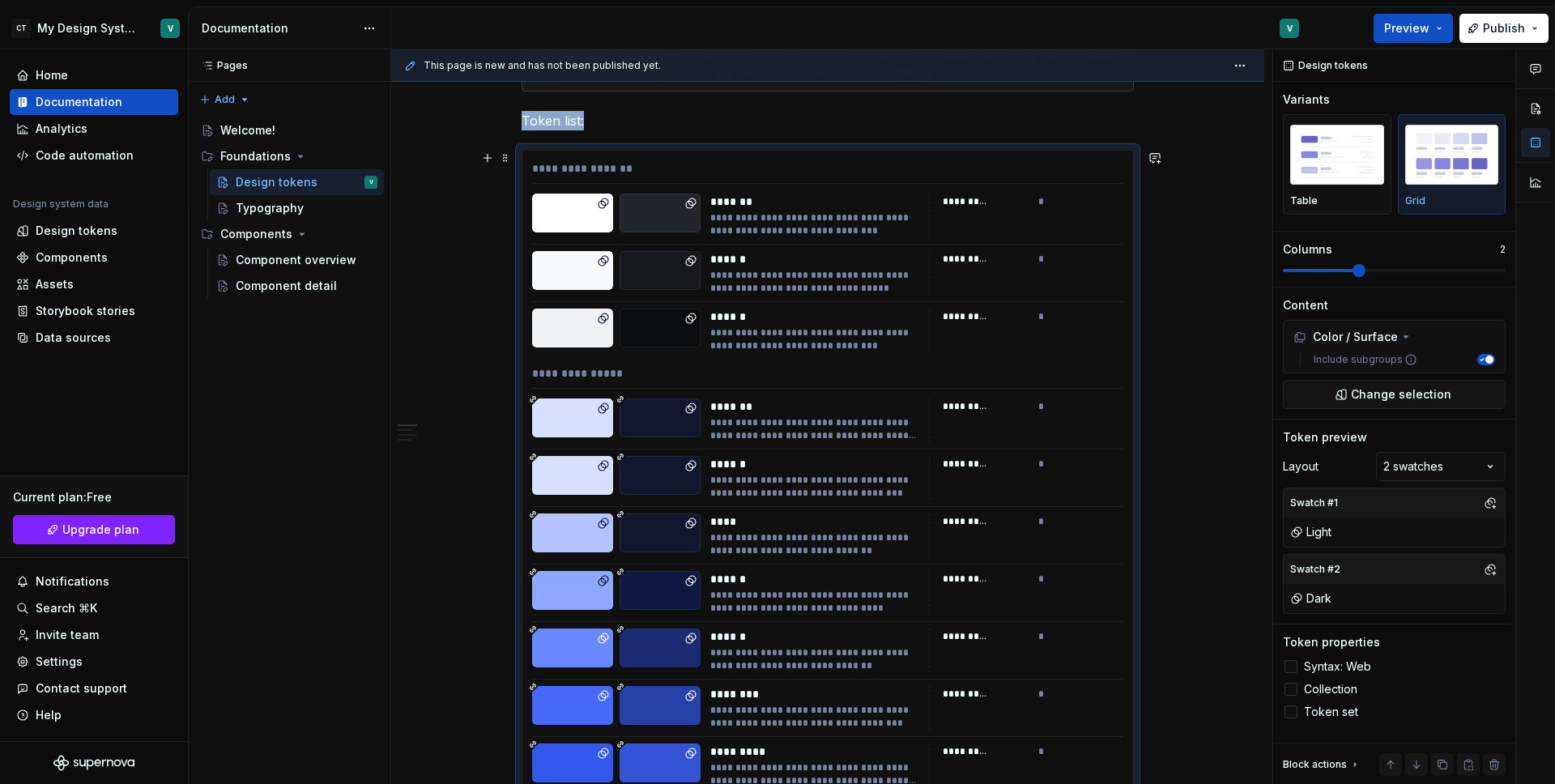
scroll to position [152, 0]
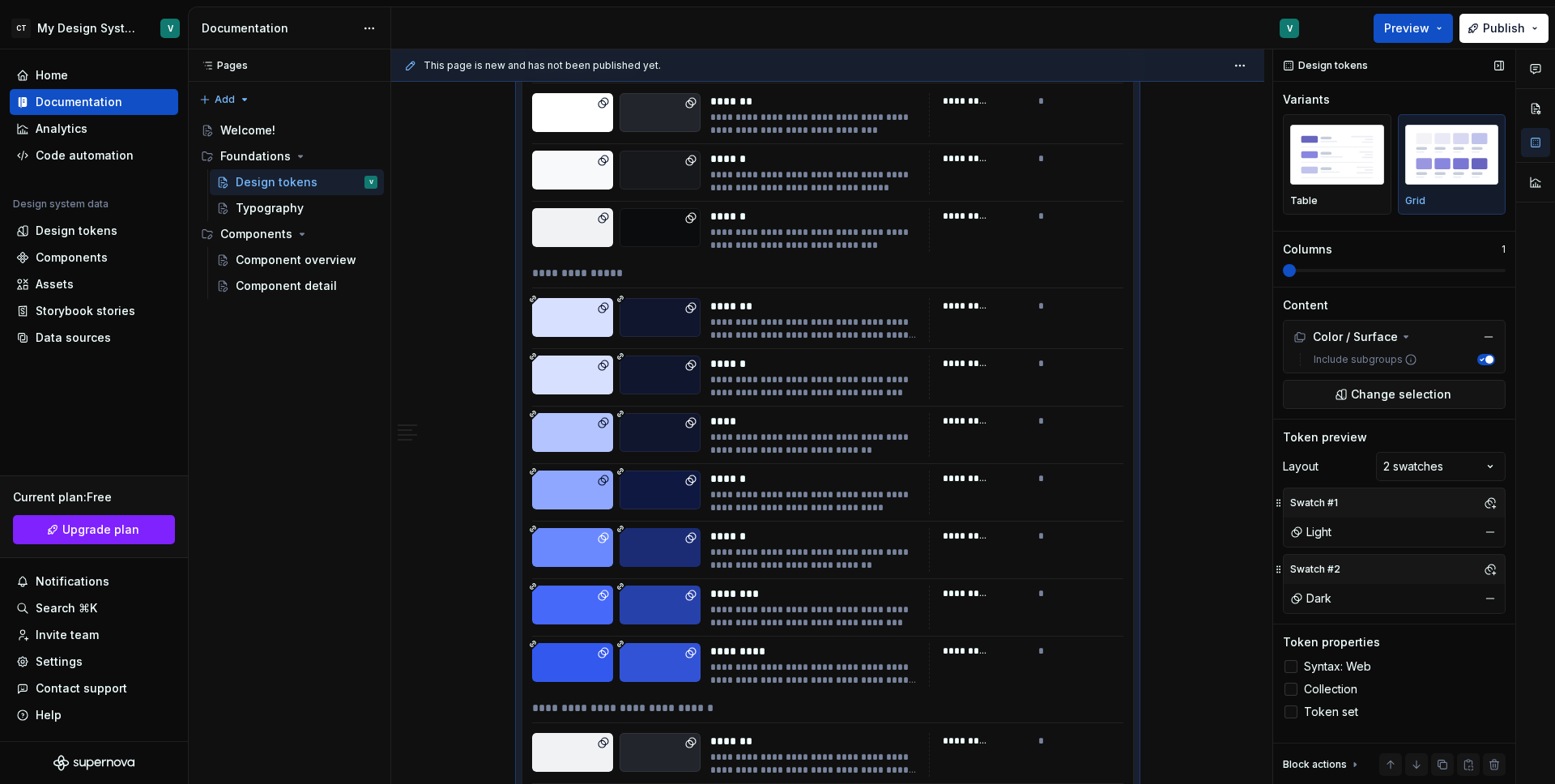
click at [1283, 275] on span at bounding box center [1393, 270] width 222 height 13
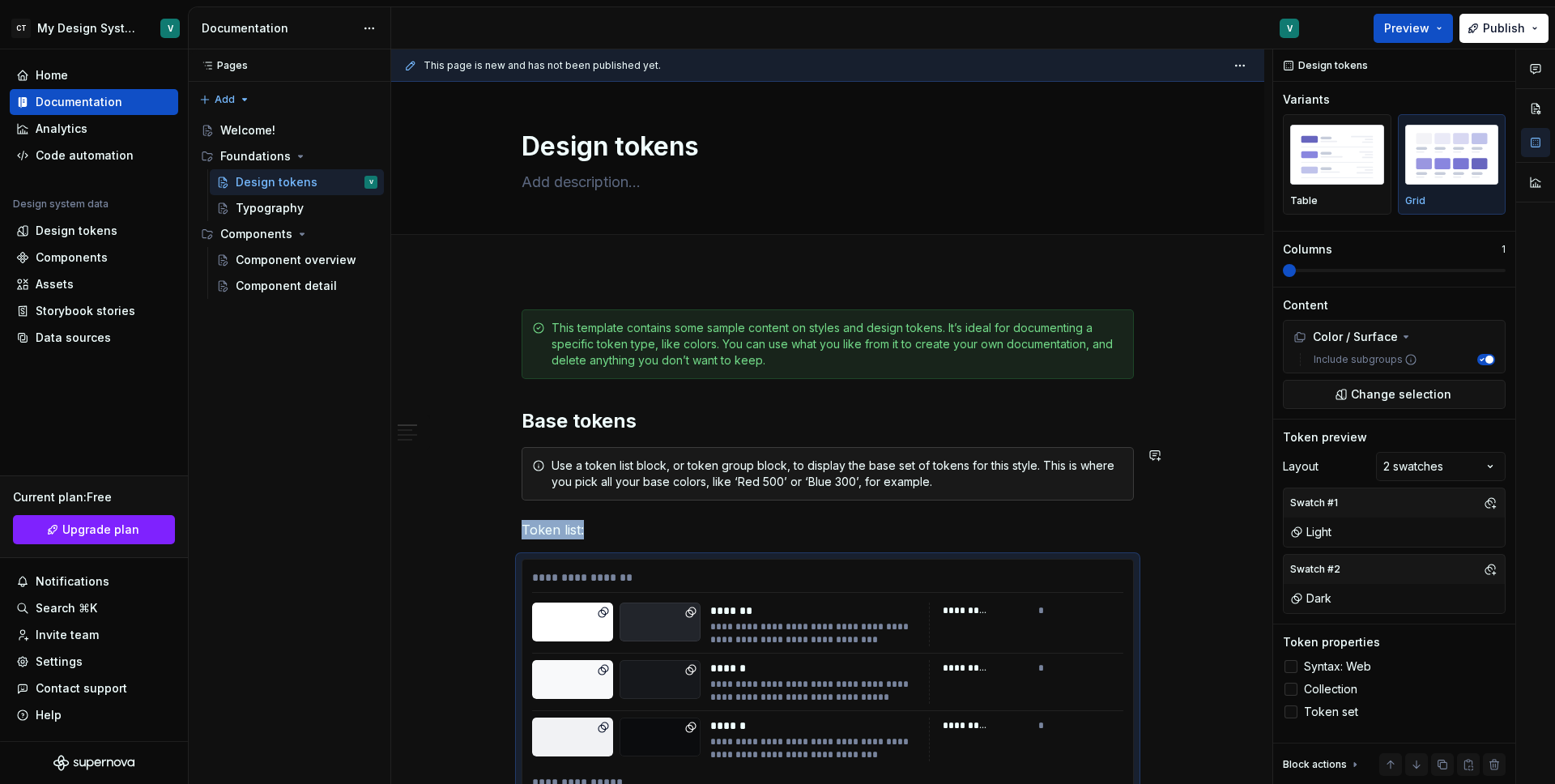
scroll to position [0, 0]
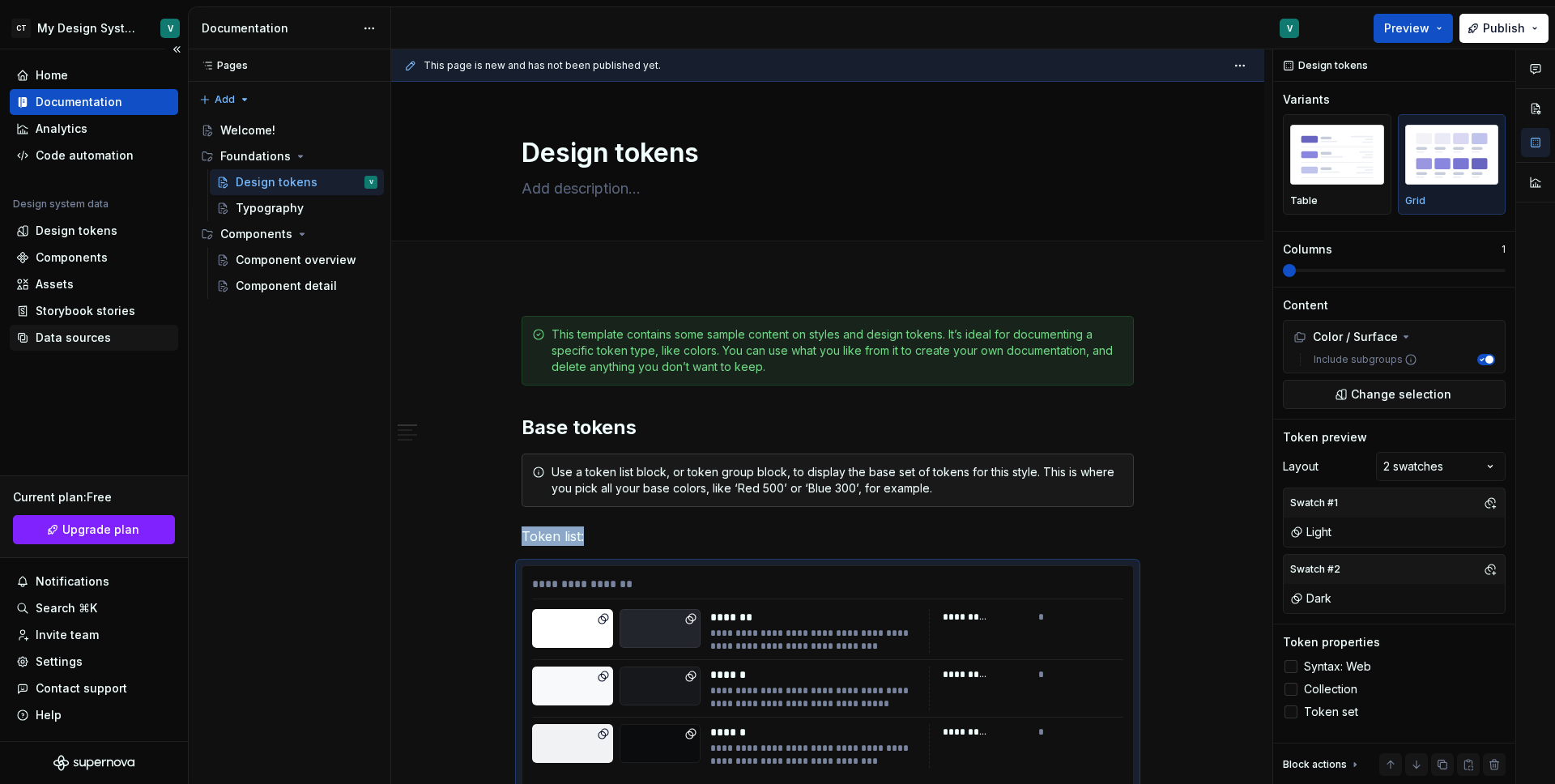
click at [80, 335] on div "Data sources" at bounding box center [73, 338] width 75 height 16
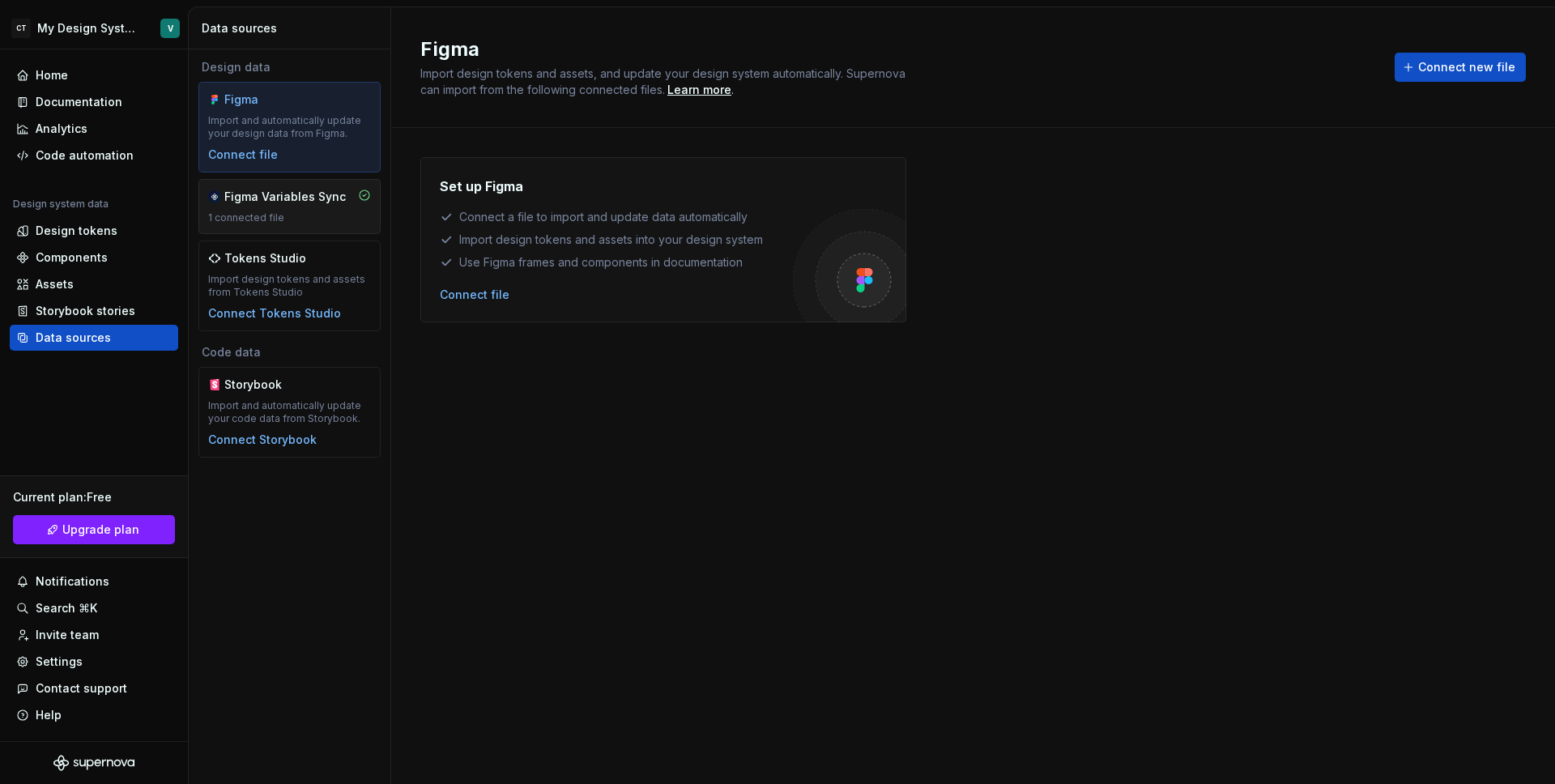
click at [325, 221] on div "1 connected file" at bounding box center [289, 218] width 162 height 13
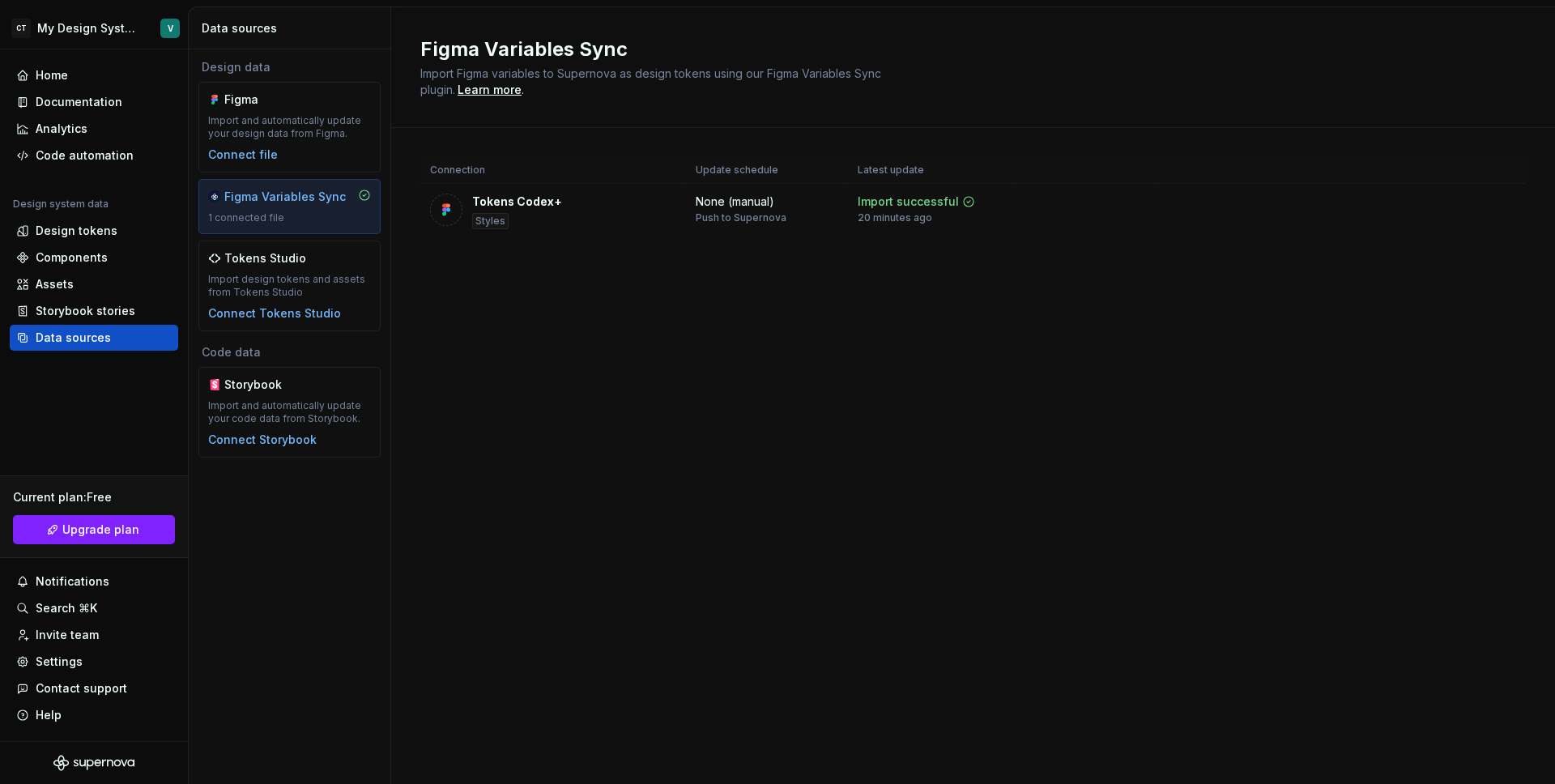
click at [529, 272] on div "Connection Update schedule Latest update Tokens Codex+ Styles None (manual) Pus…" at bounding box center [973, 214] width 1106 height 172
click at [349, 142] on div "Figma Import and automatically update your design data from Figma. Connect file" at bounding box center [289, 127] width 162 height 72
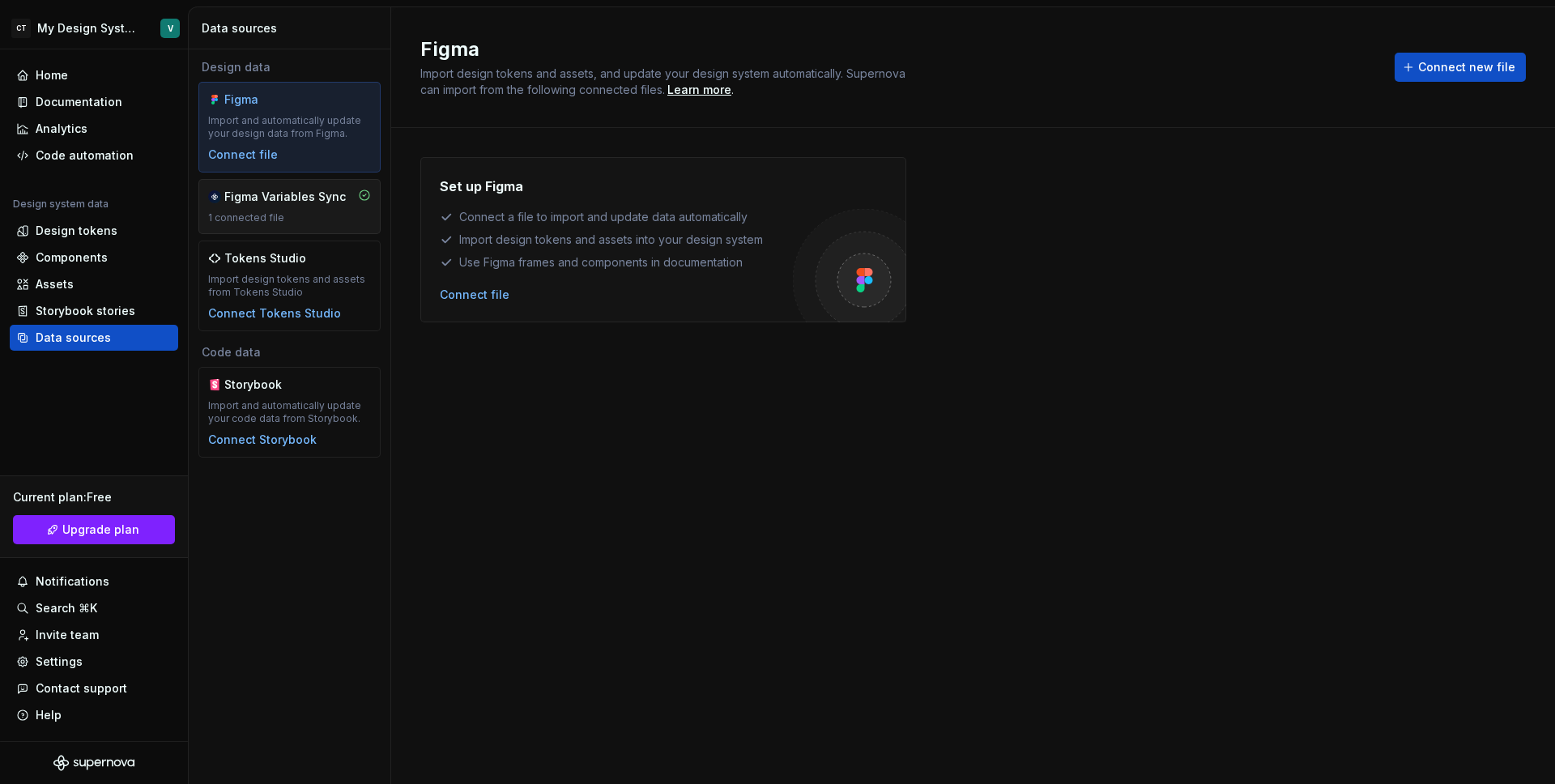
click at [338, 221] on div "1 connected file" at bounding box center [289, 218] width 162 height 13
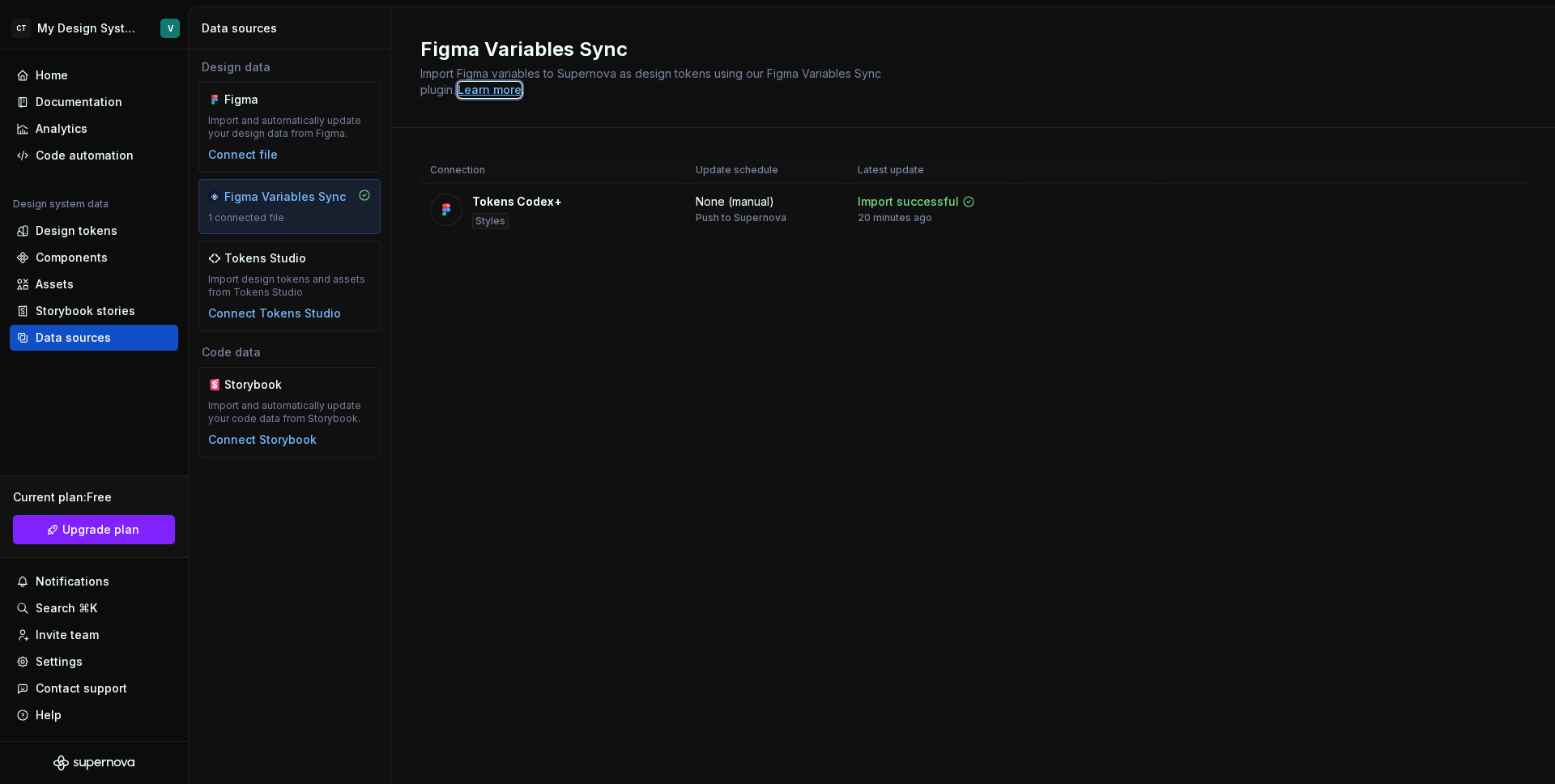
click at [485, 89] on div "Learn more" at bounding box center [489, 90] width 64 height 16
click at [83, 232] on div "Design tokens" at bounding box center [76, 230] width 82 height 16
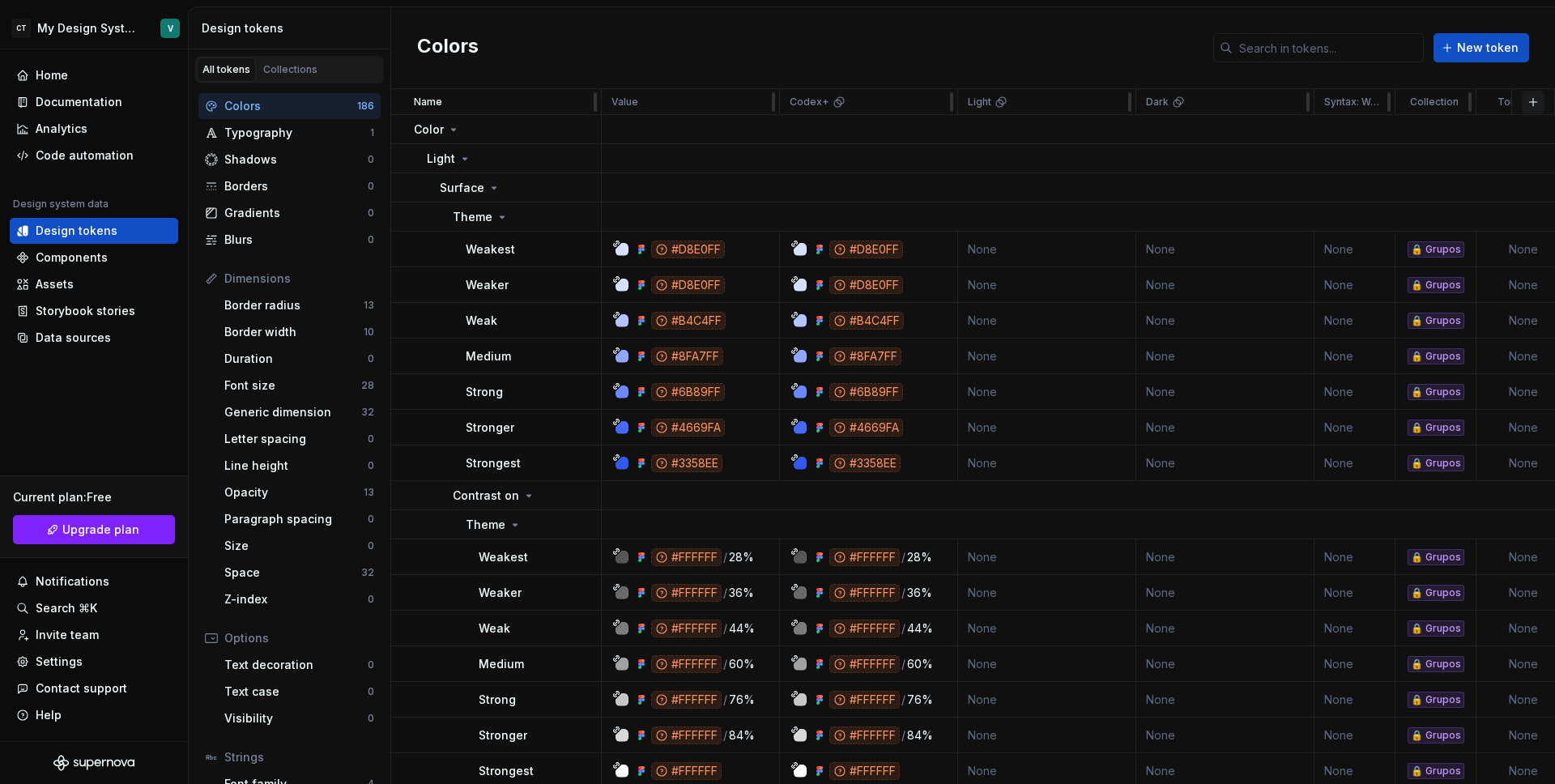
click at [1530, 101] on button "button" at bounding box center [1533, 102] width 23 height 23
click at [941, 104] on html "CT My Design System V Home Documentation Analytics Code automation Design syste…" at bounding box center [777, 392] width 1555 height 784
click at [949, 53] on html "CT My Design System V Home Documentation Analytics Code automation Design syste…" at bounding box center [777, 392] width 1555 height 784
click at [452, 126] on icon at bounding box center [454, 130] width 13 height 13
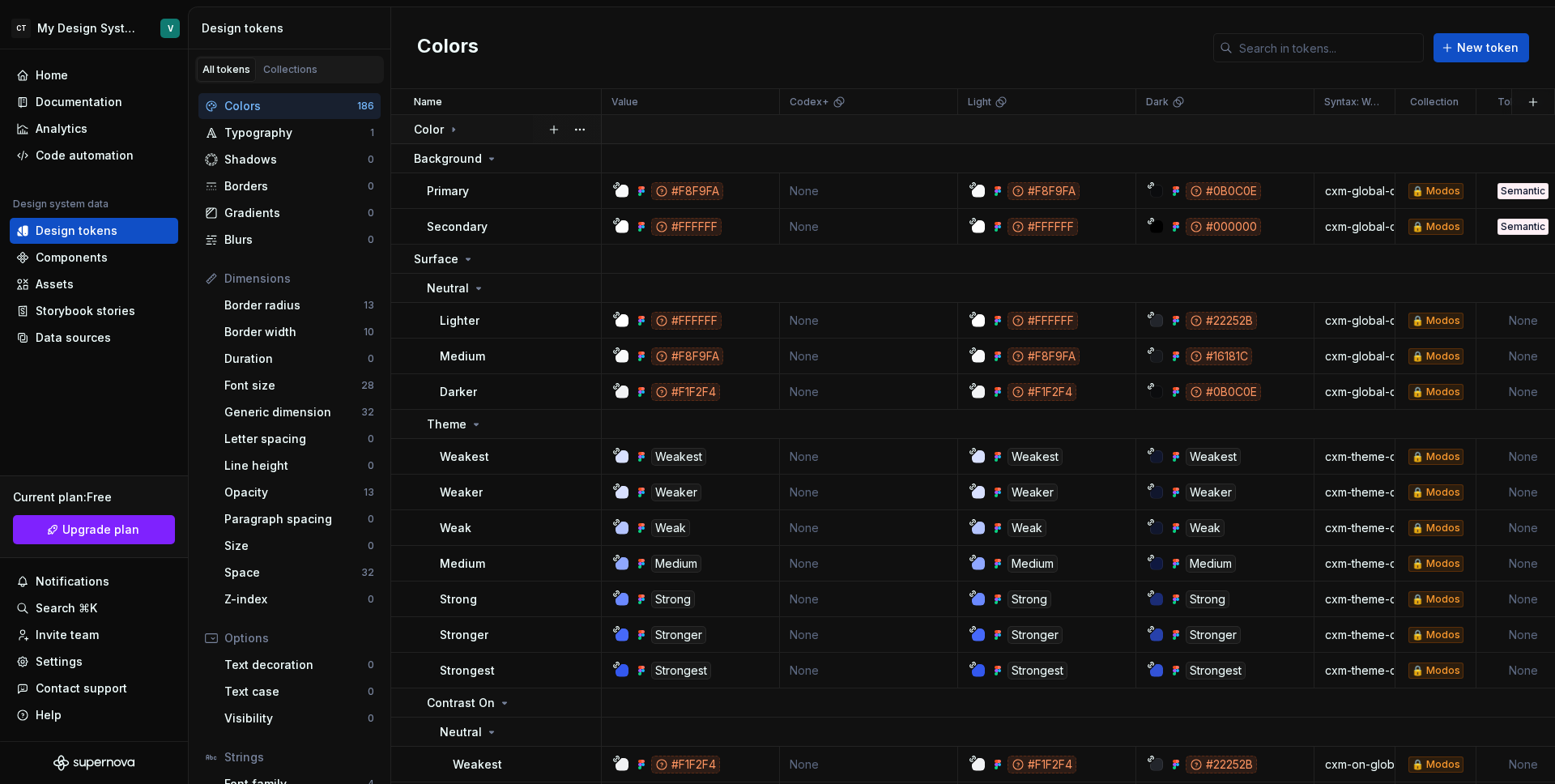
click at [453, 127] on icon at bounding box center [454, 129] width 2 height 4
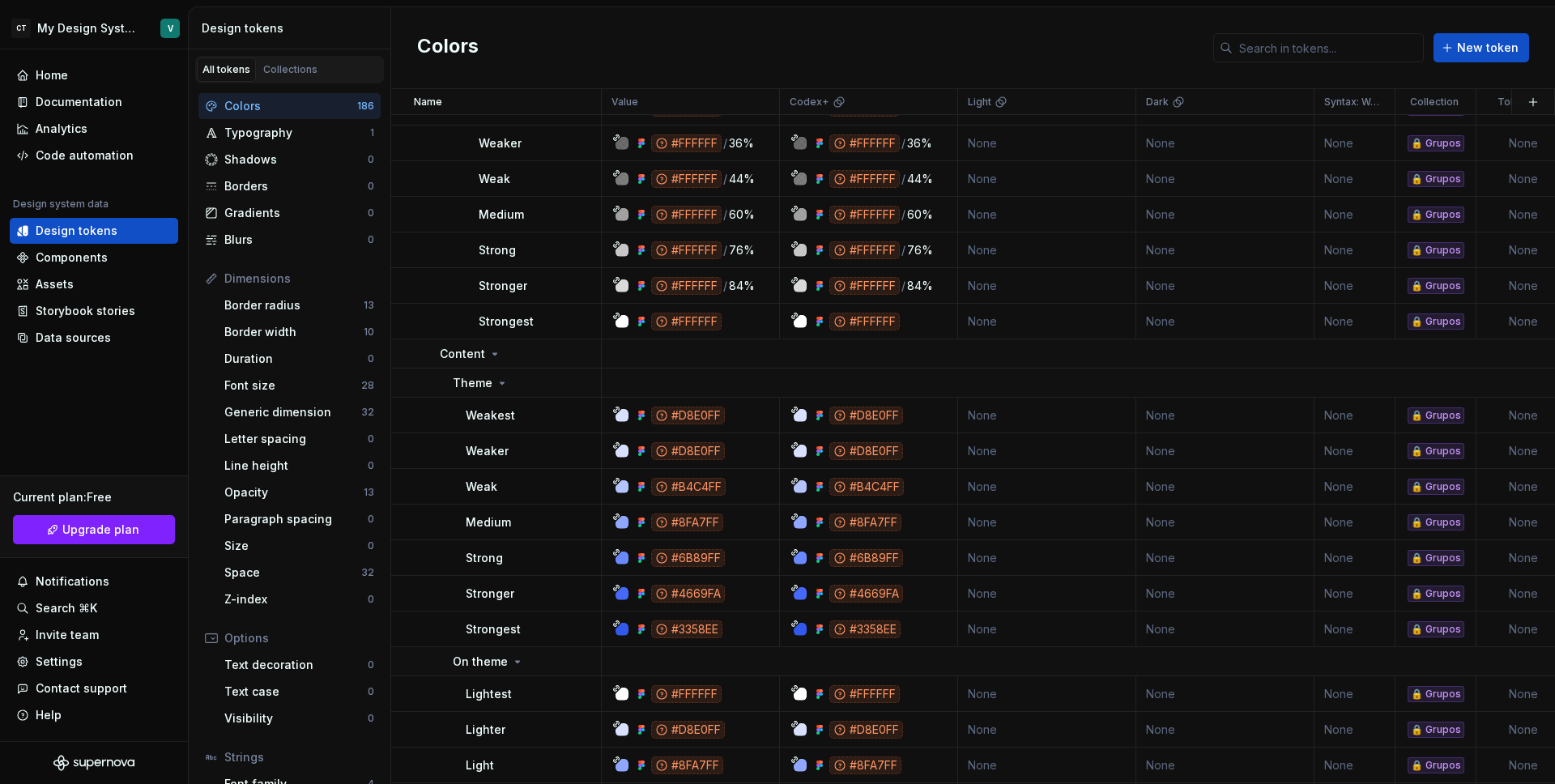
scroll to position [897, 0]
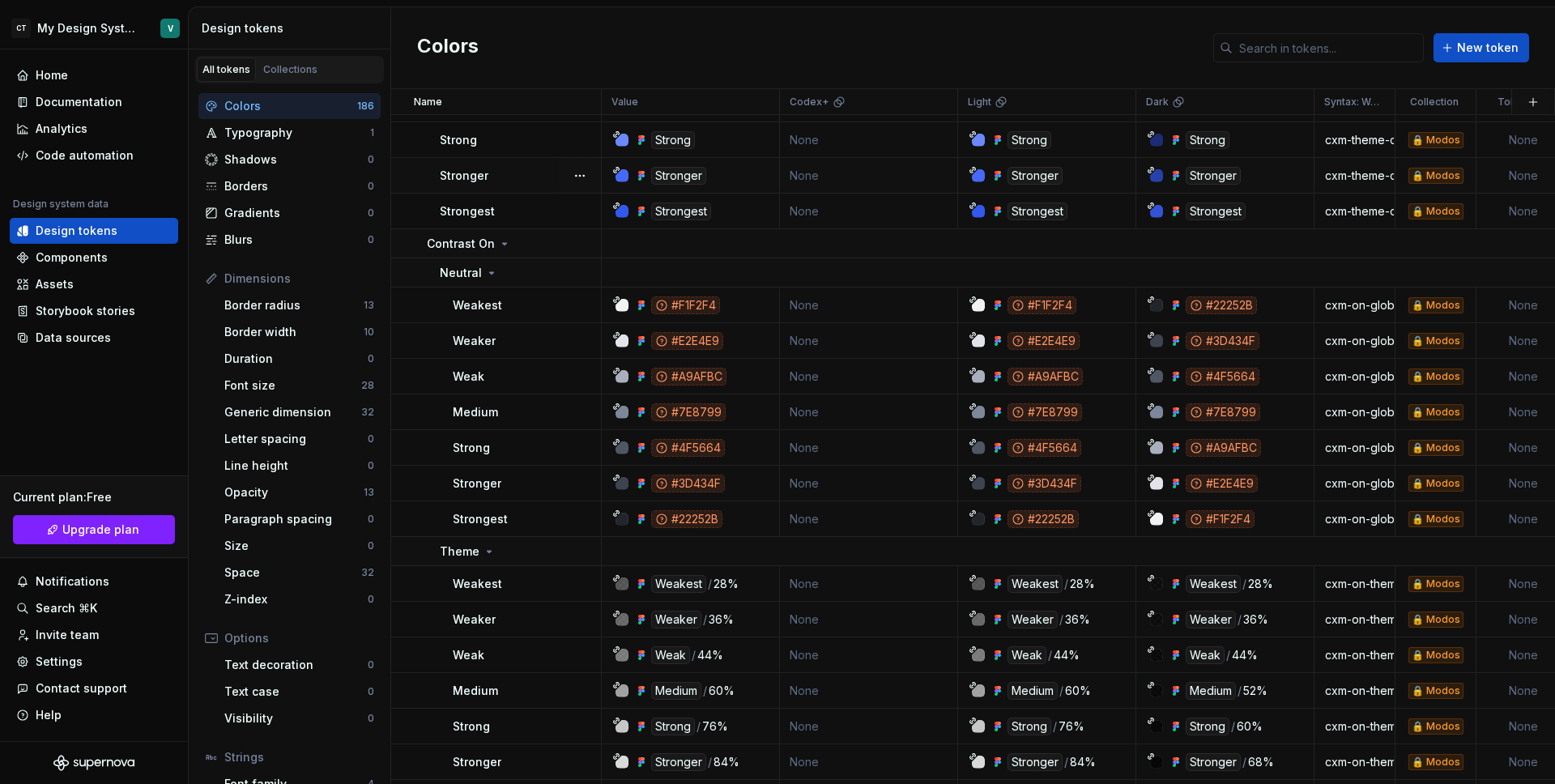
scroll to position [5366, 0]
click at [936, 100] on html "CT My Design System V Home Documentation Analytics Code automation Design syste…" at bounding box center [777, 392] width 1555 height 784
click at [958, 232] on span "Delete theme" at bounding box center [1008, 226] width 105 height 16
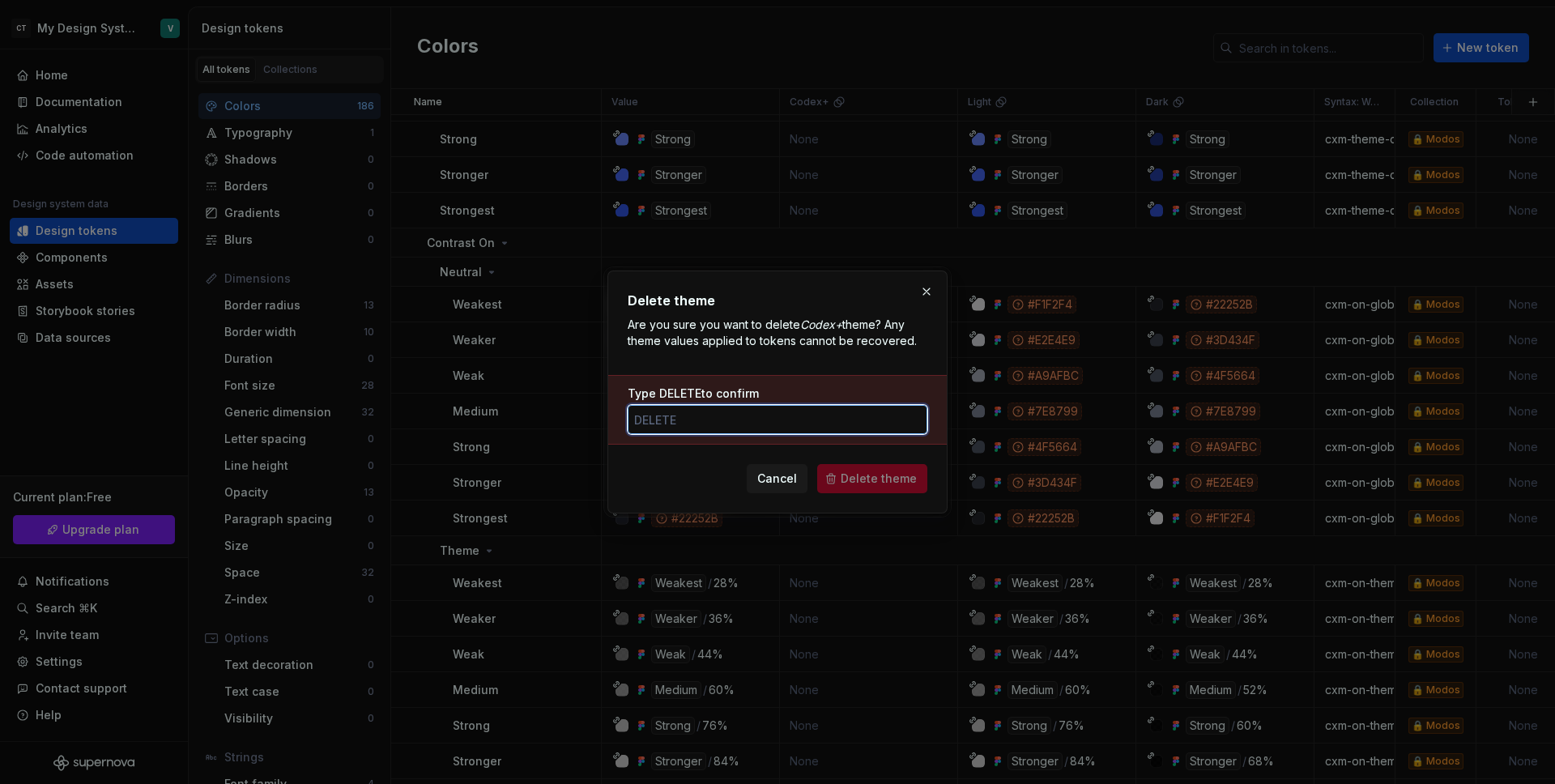
click at [723, 416] on input "Type DELETE to confirm" at bounding box center [778, 419] width 300 height 29
type input "DELETE"
click at [876, 488] on button "Delete theme" at bounding box center [871, 478] width 110 height 29
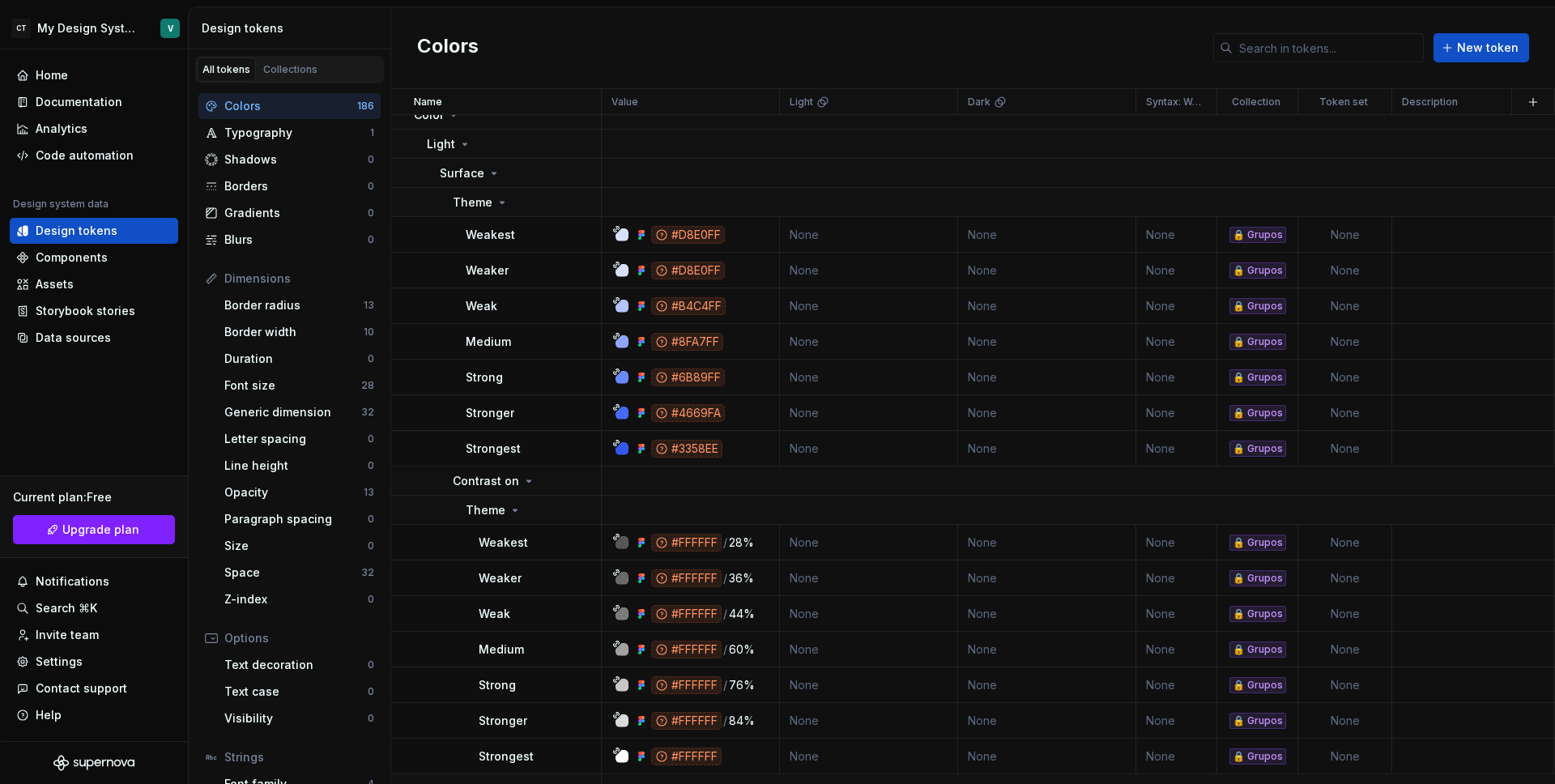
scroll to position [0, 0]
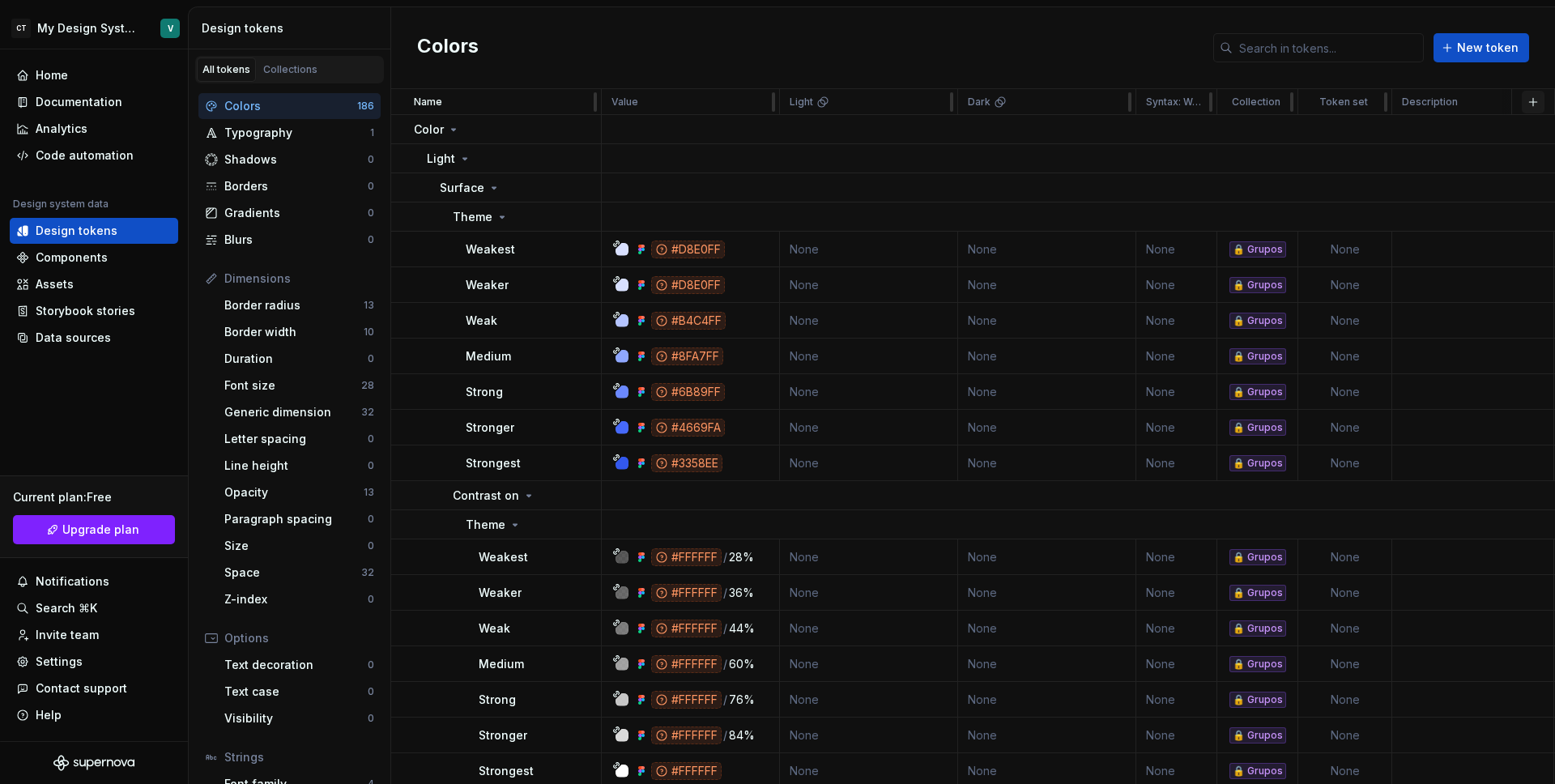
click at [1522, 108] on button "button" at bounding box center [1533, 102] width 23 height 23
click at [1153, 62] on div "Colors New token" at bounding box center [973, 48] width 1164 height 82
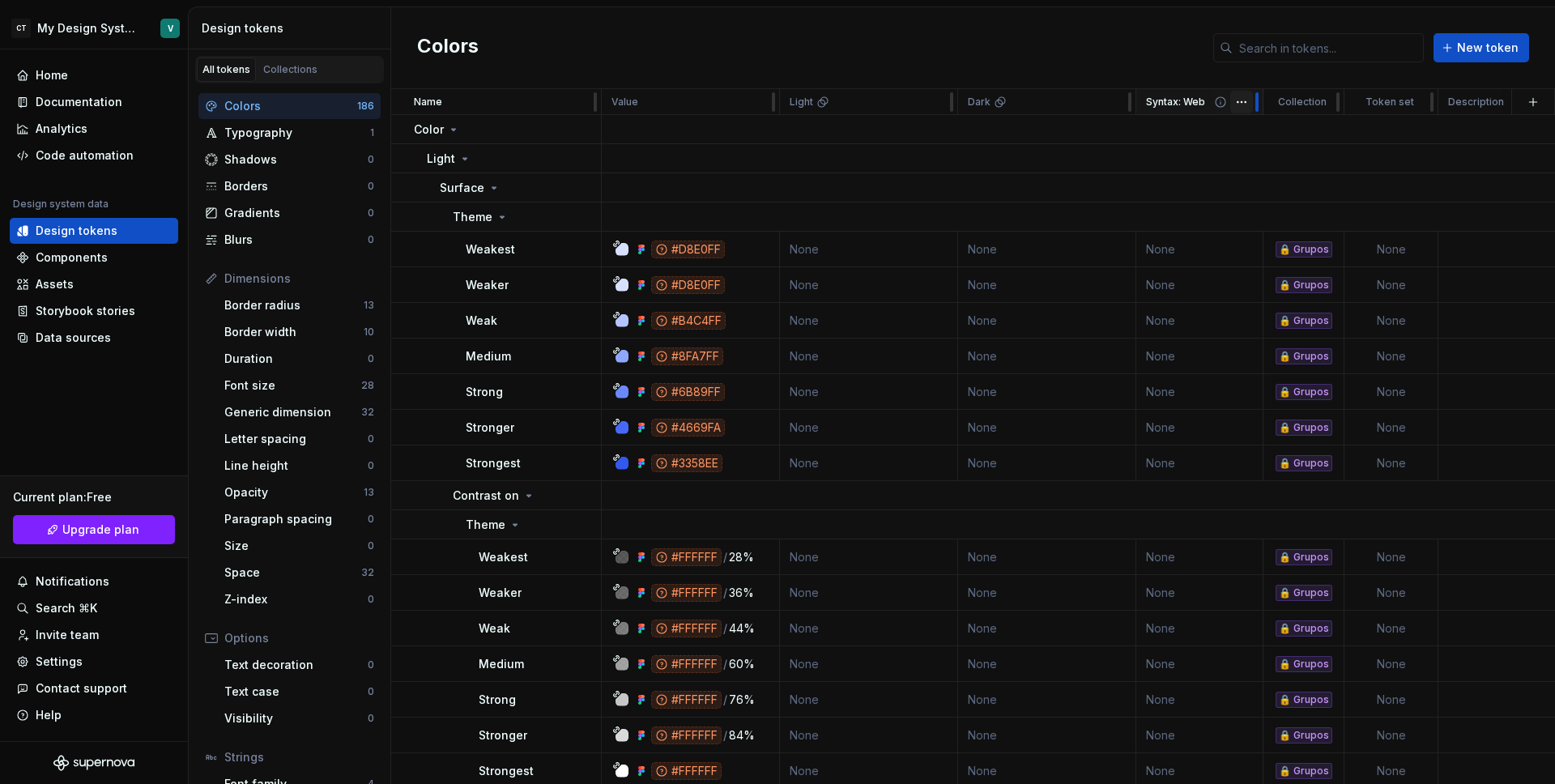
drag, startPoint x: 1215, startPoint y: 104, endPoint x: 1257, endPoint y: 109, distance: 42.3
click at [1257, 109] on div at bounding box center [1257, 102] width 13 height 26
click at [448, 125] on icon at bounding box center [454, 130] width 13 height 13
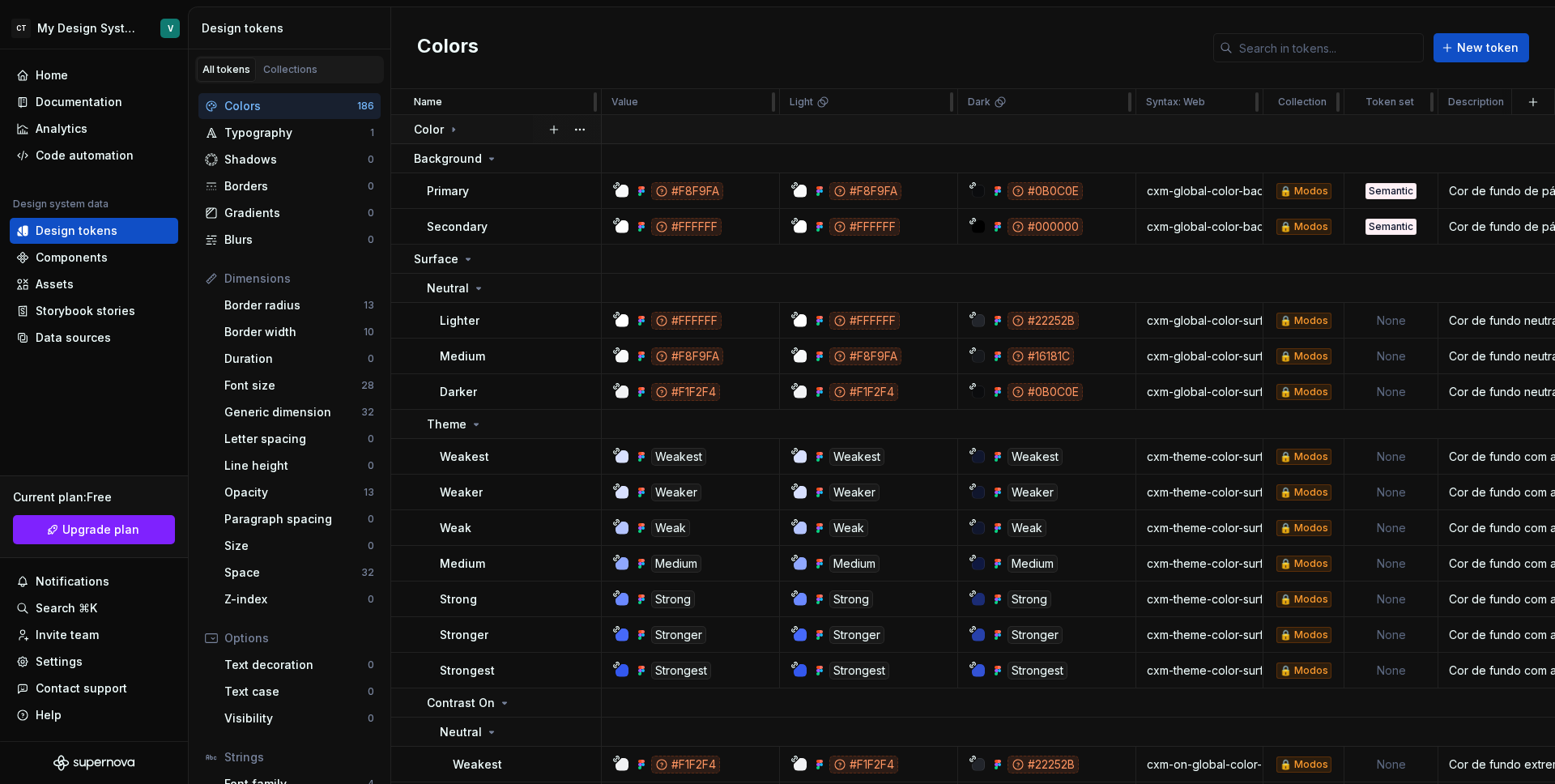
click at [487, 126] on div "Color" at bounding box center [507, 130] width 186 height 16
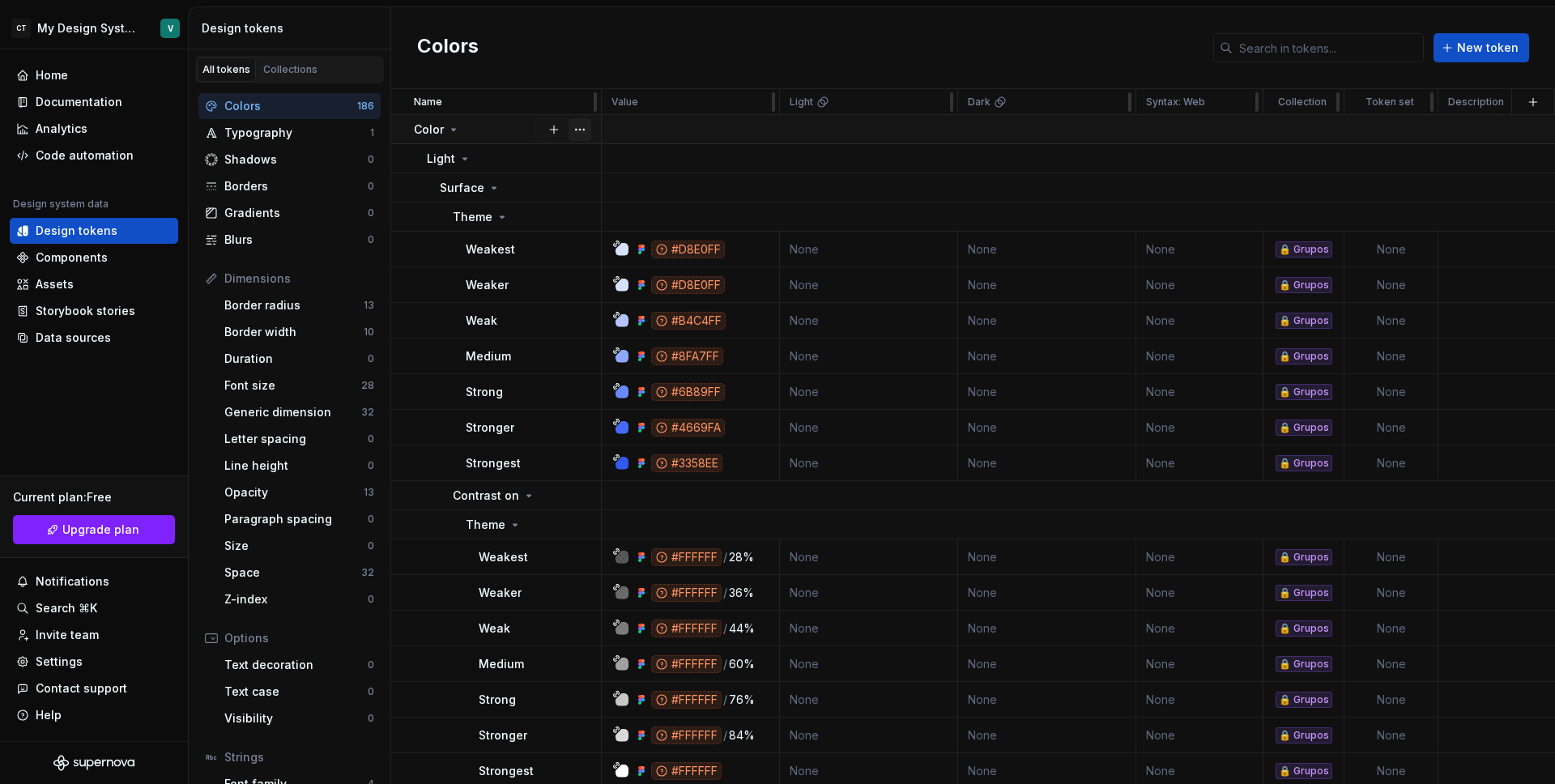
click at [580, 127] on button "button" at bounding box center [579, 129] width 23 height 23
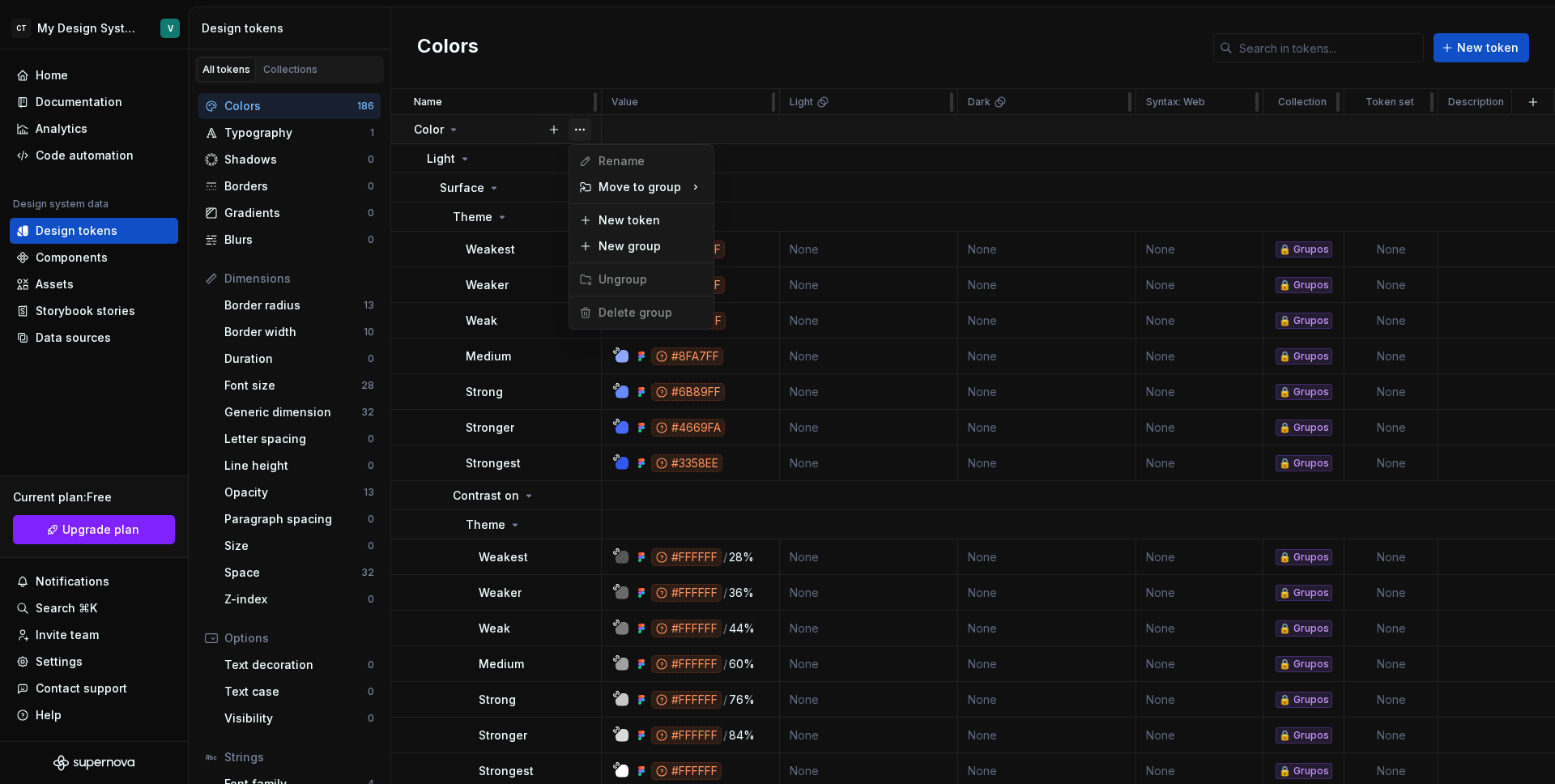
click at [580, 127] on button "button" at bounding box center [579, 129] width 23 height 23
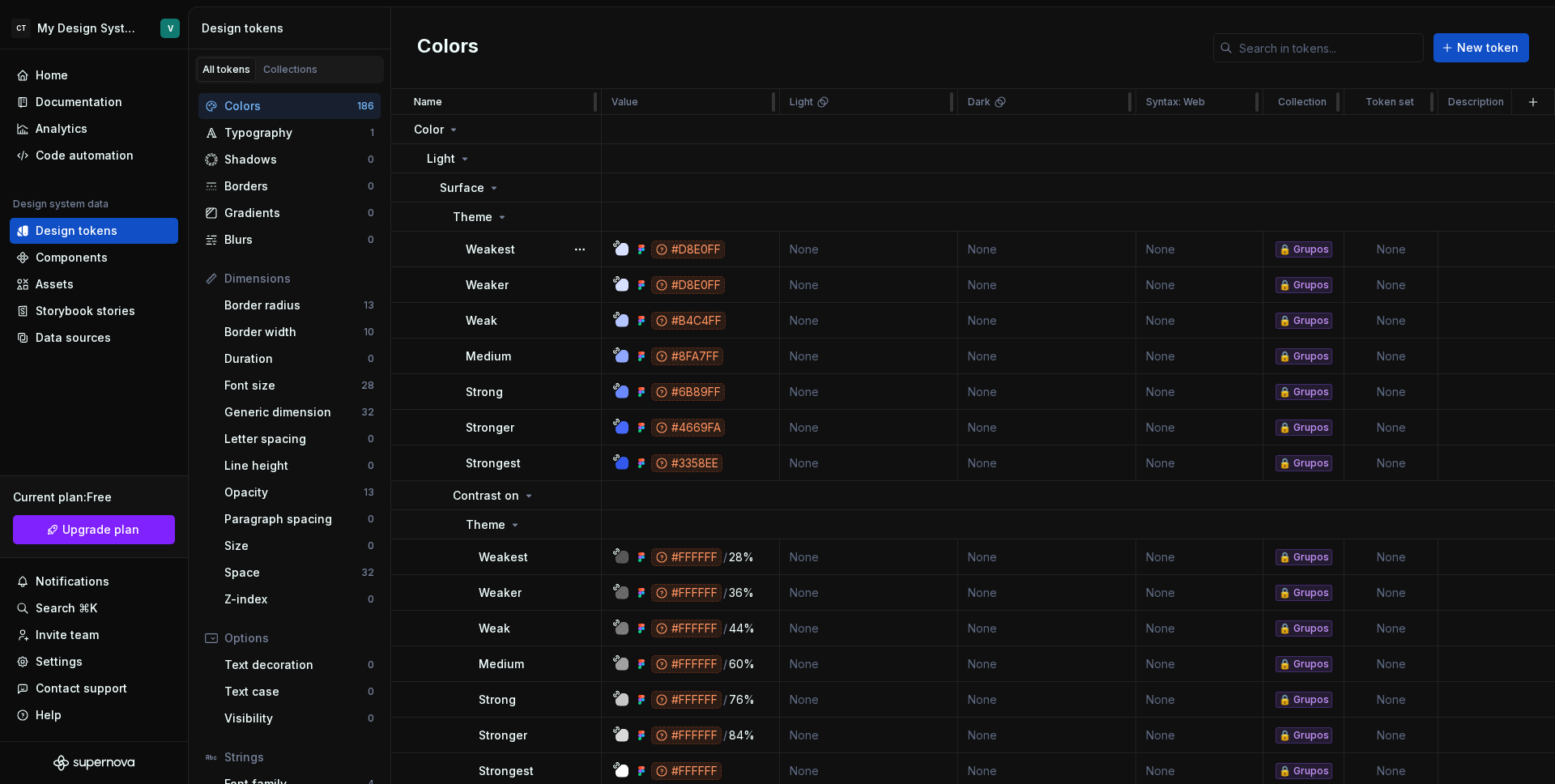
click at [510, 241] on p "Weakest" at bounding box center [490, 250] width 49 height 16
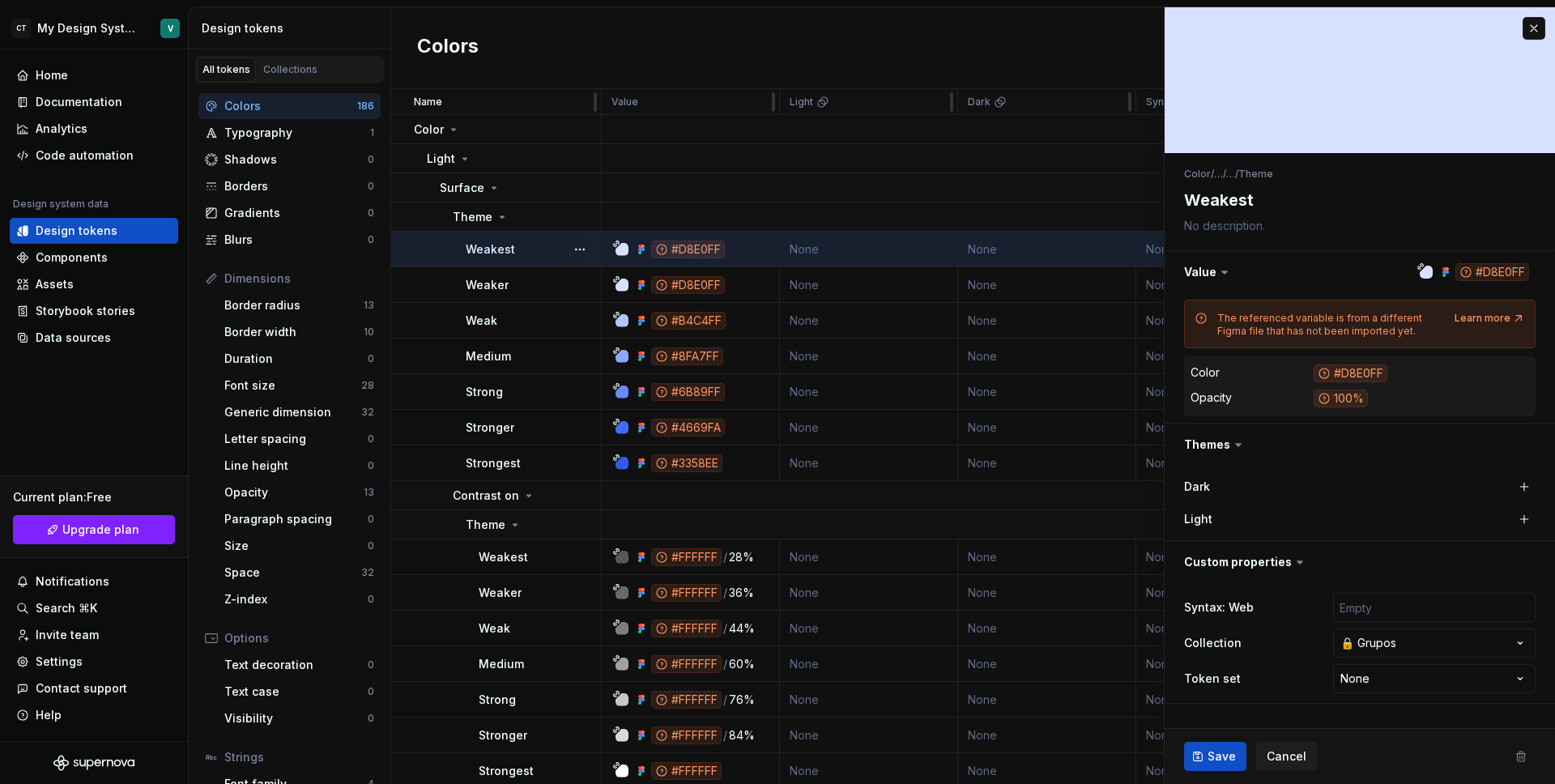
click at [576, 250] on button "button" at bounding box center [579, 249] width 23 height 23
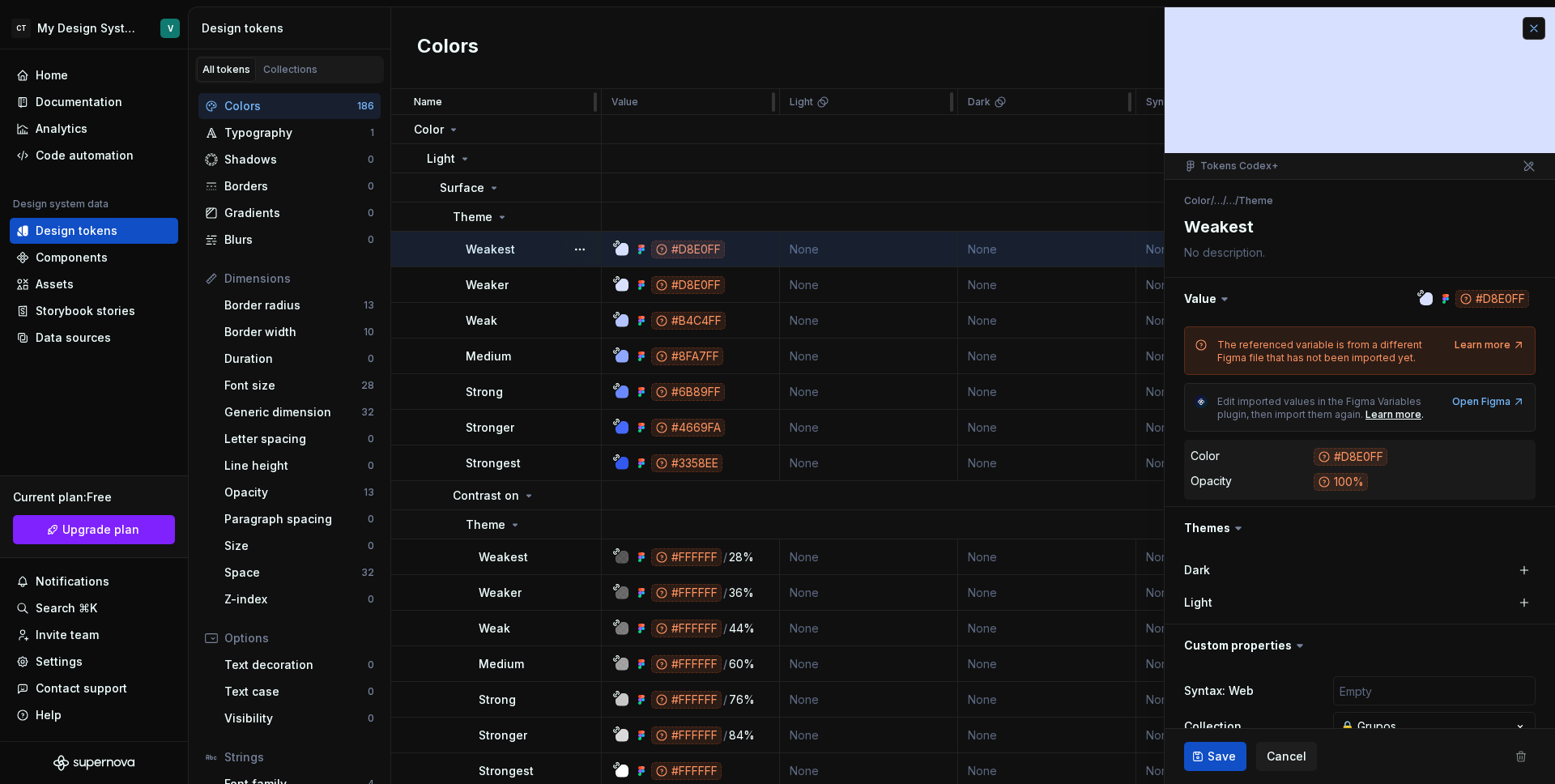
click at [1523, 30] on button "button" at bounding box center [1534, 28] width 23 height 23
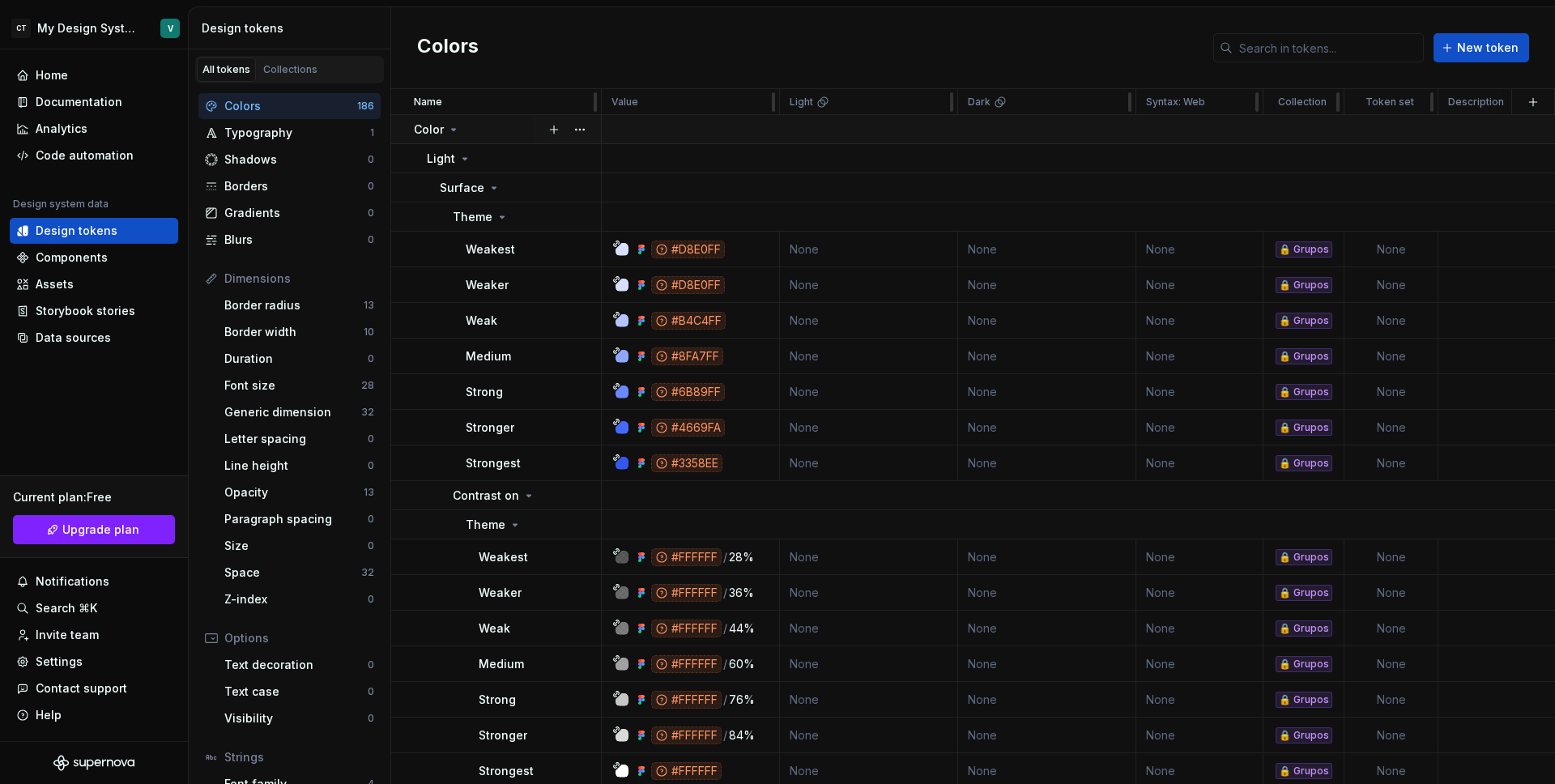
click at [437, 131] on p "Color" at bounding box center [428, 130] width 30 height 16
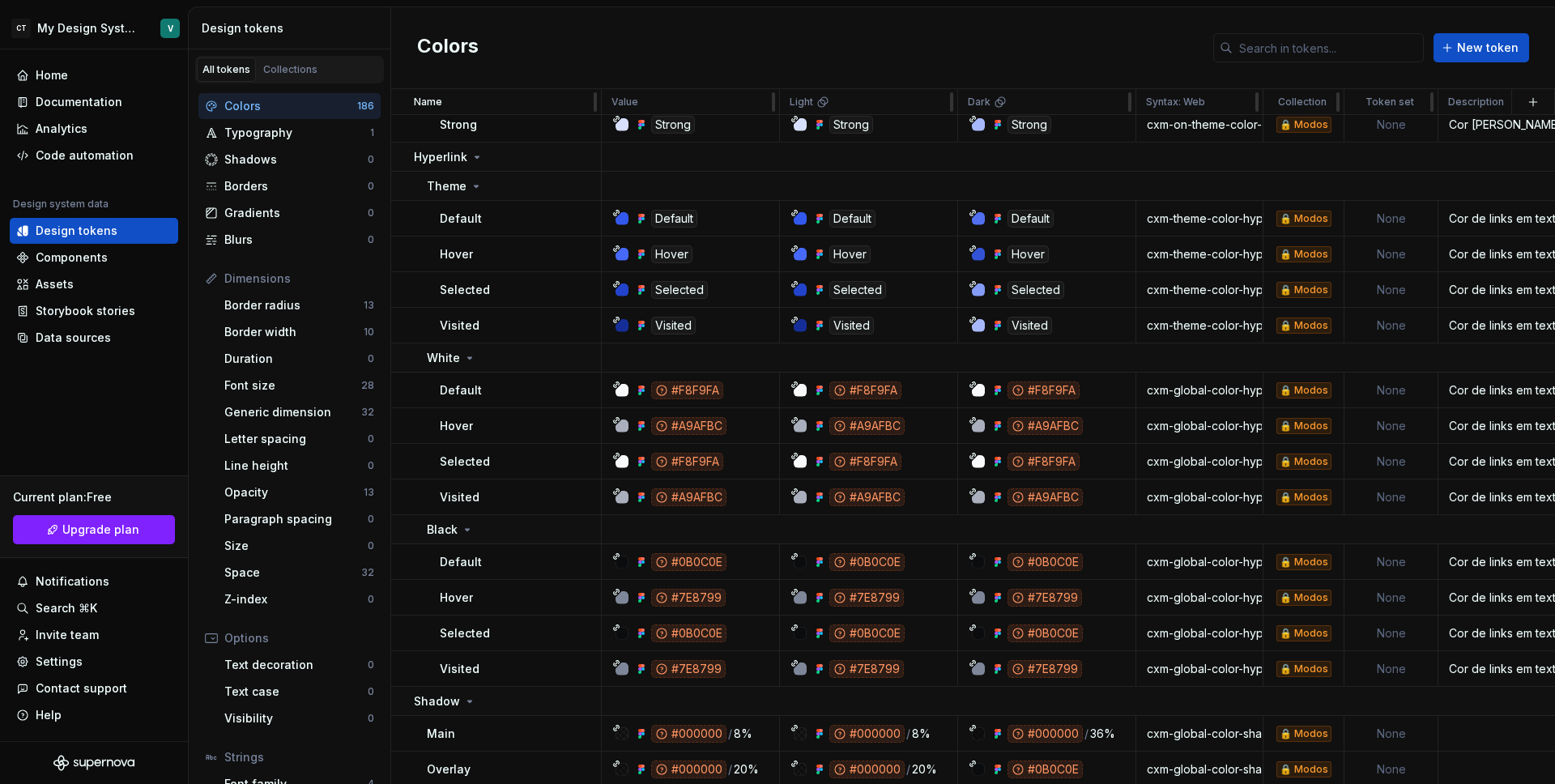
scroll to position [2517, 0]
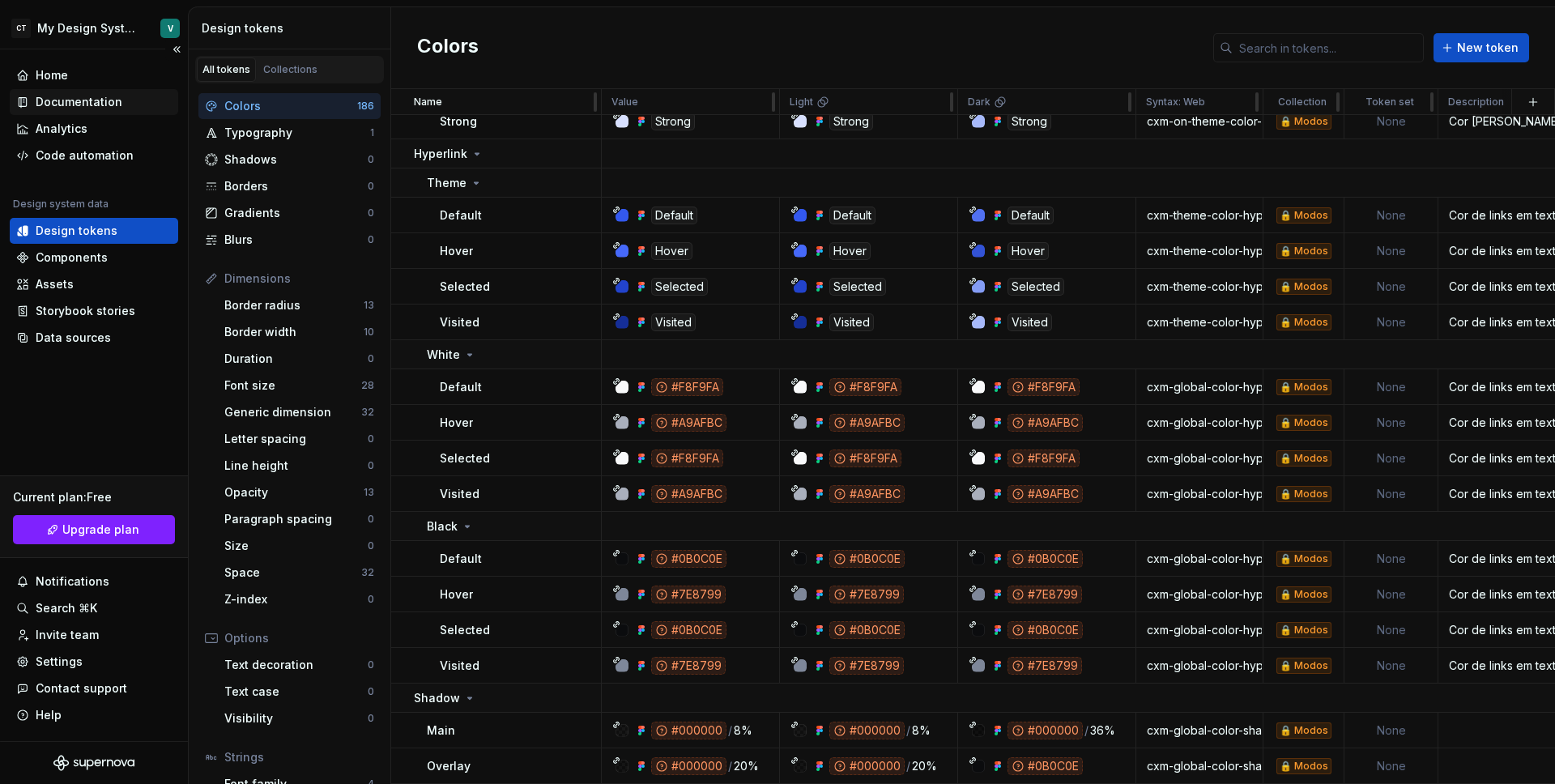
click at [67, 109] on div "Documentation" at bounding box center [78, 103] width 86 height 16
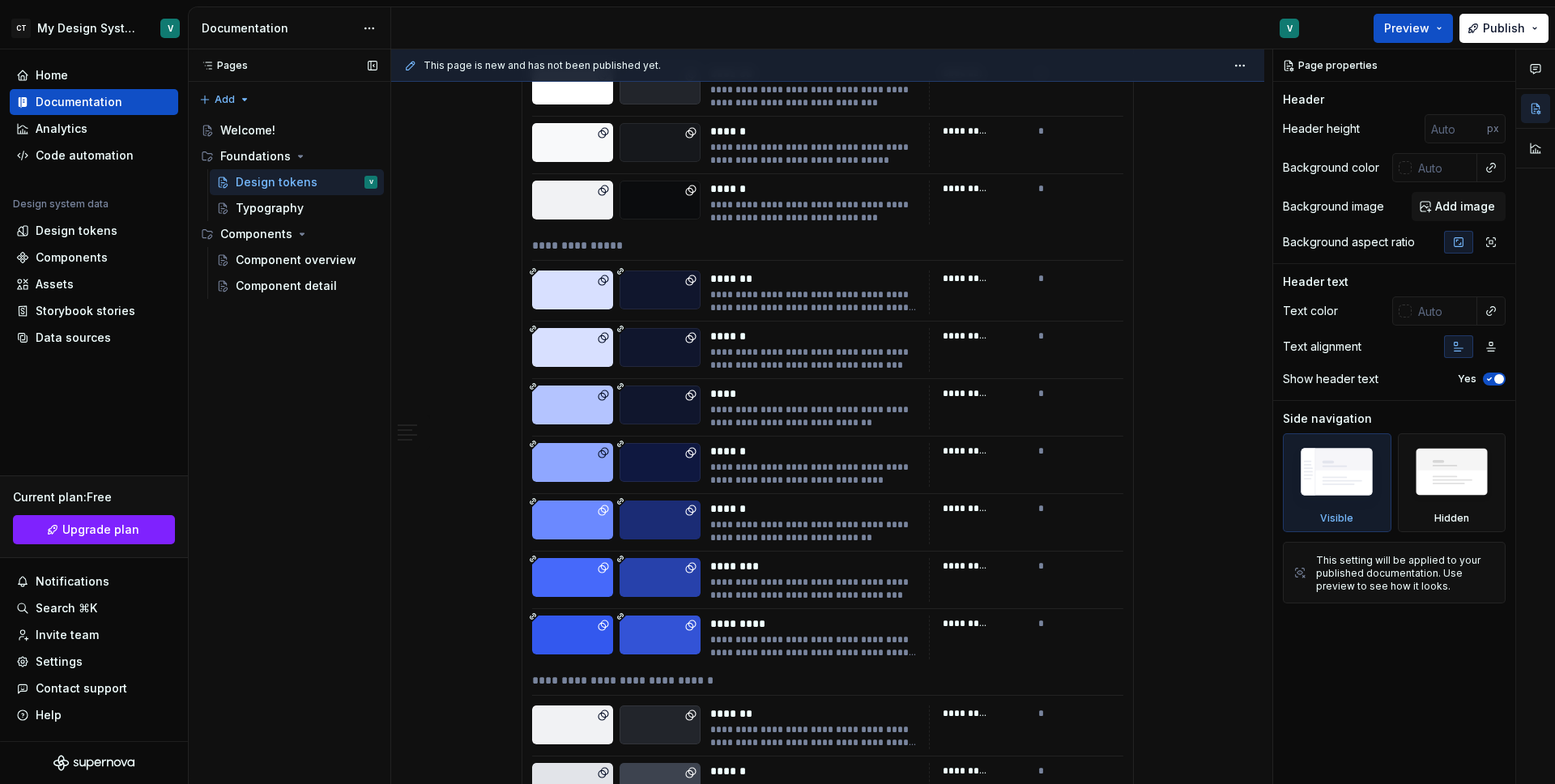
scroll to position [102, 0]
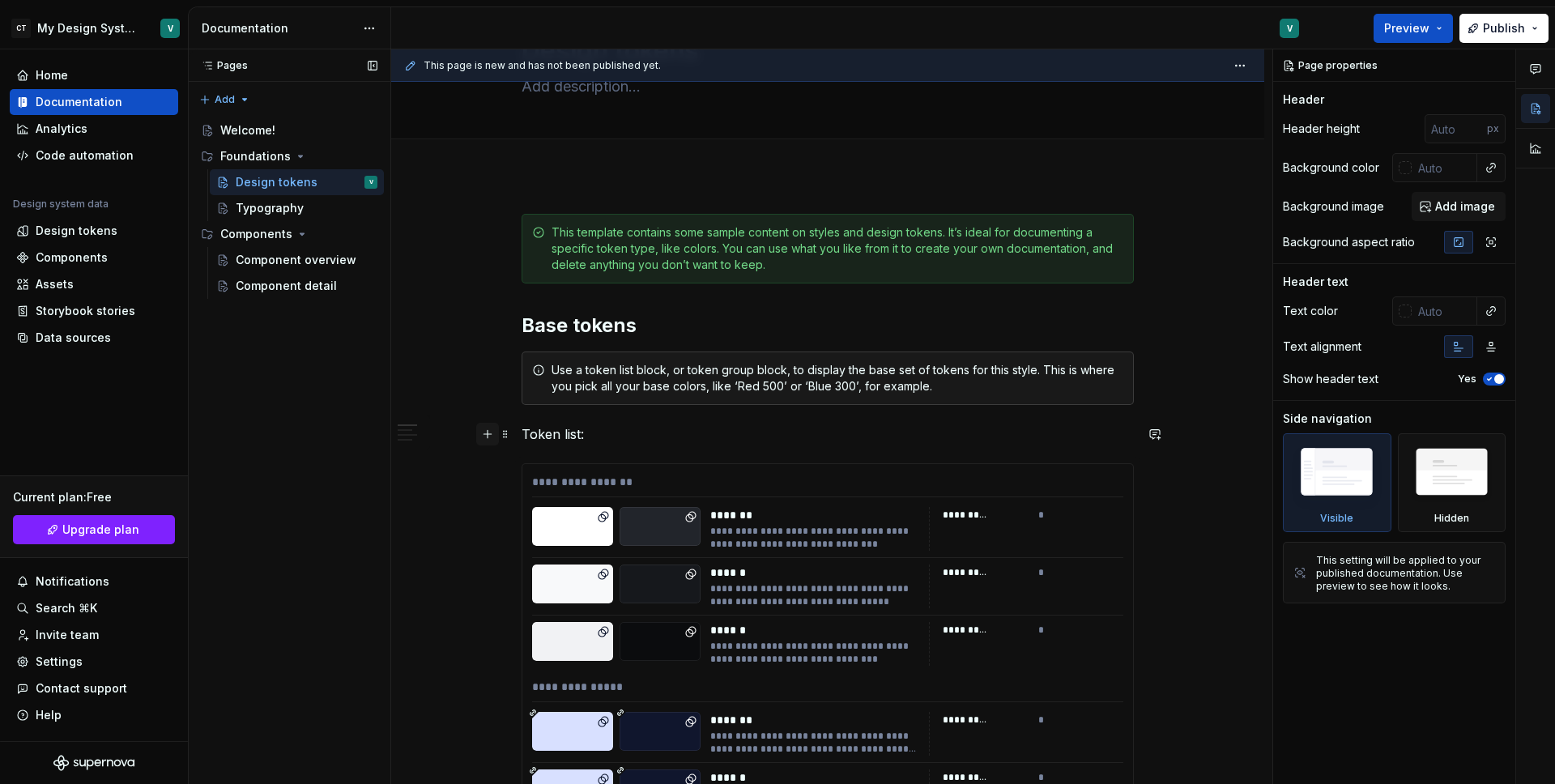
click at [489, 439] on button "button" at bounding box center [487, 434] width 23 height 23
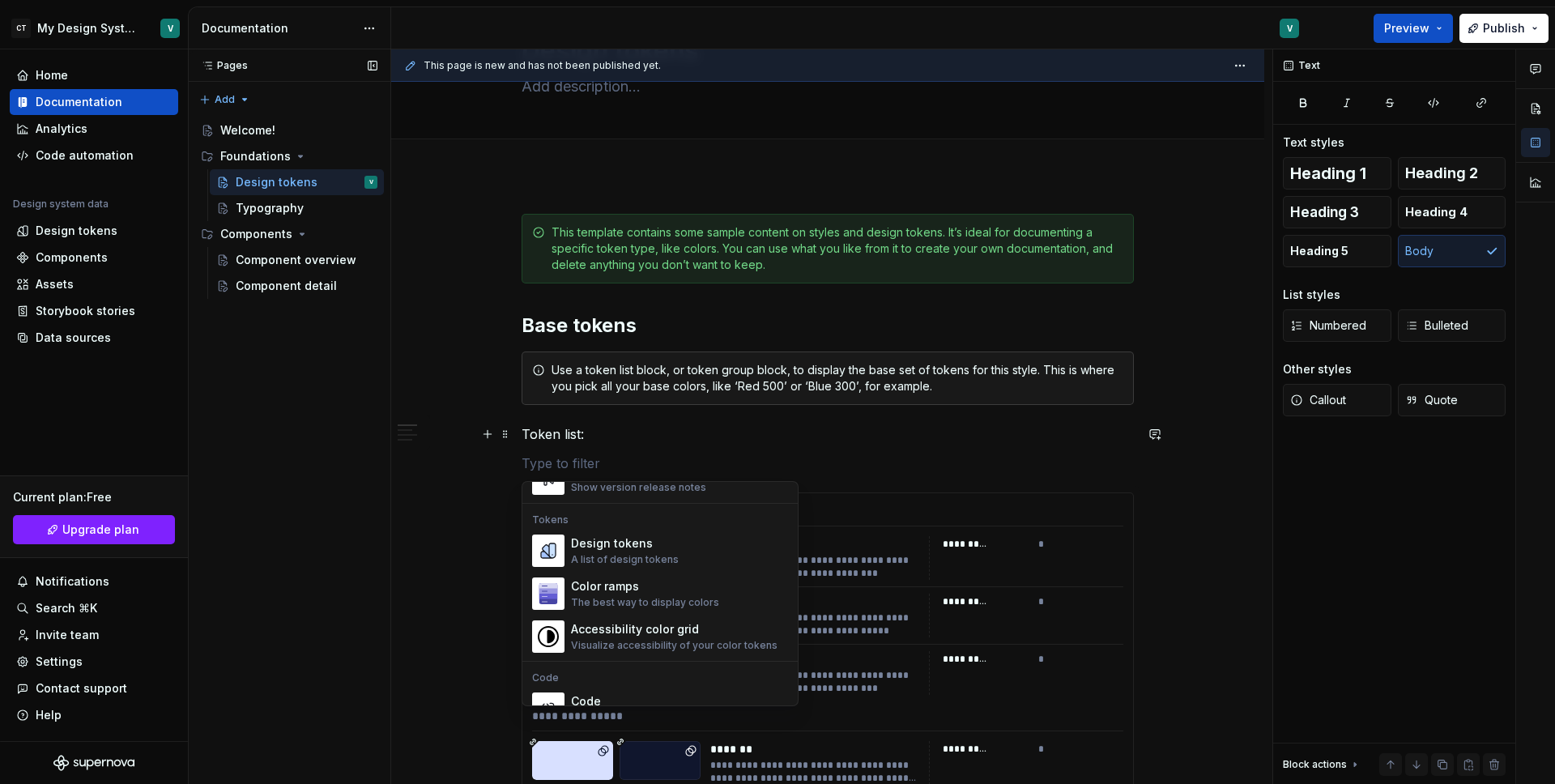
scroll to position [1138, 0]
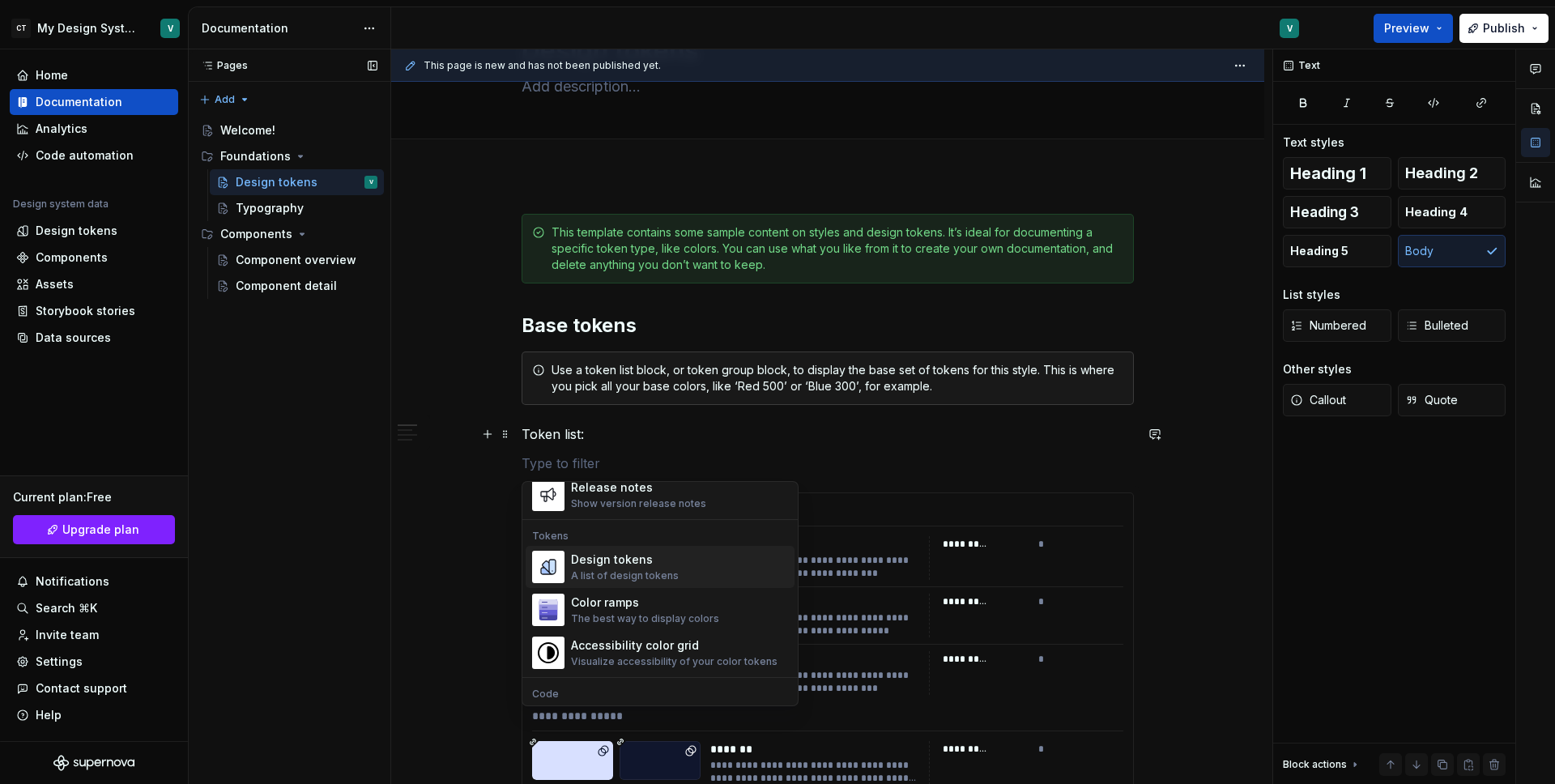
click at [636, 578] on div "A list of design tokens" at bounding box center [625, 575] width 108 height 13
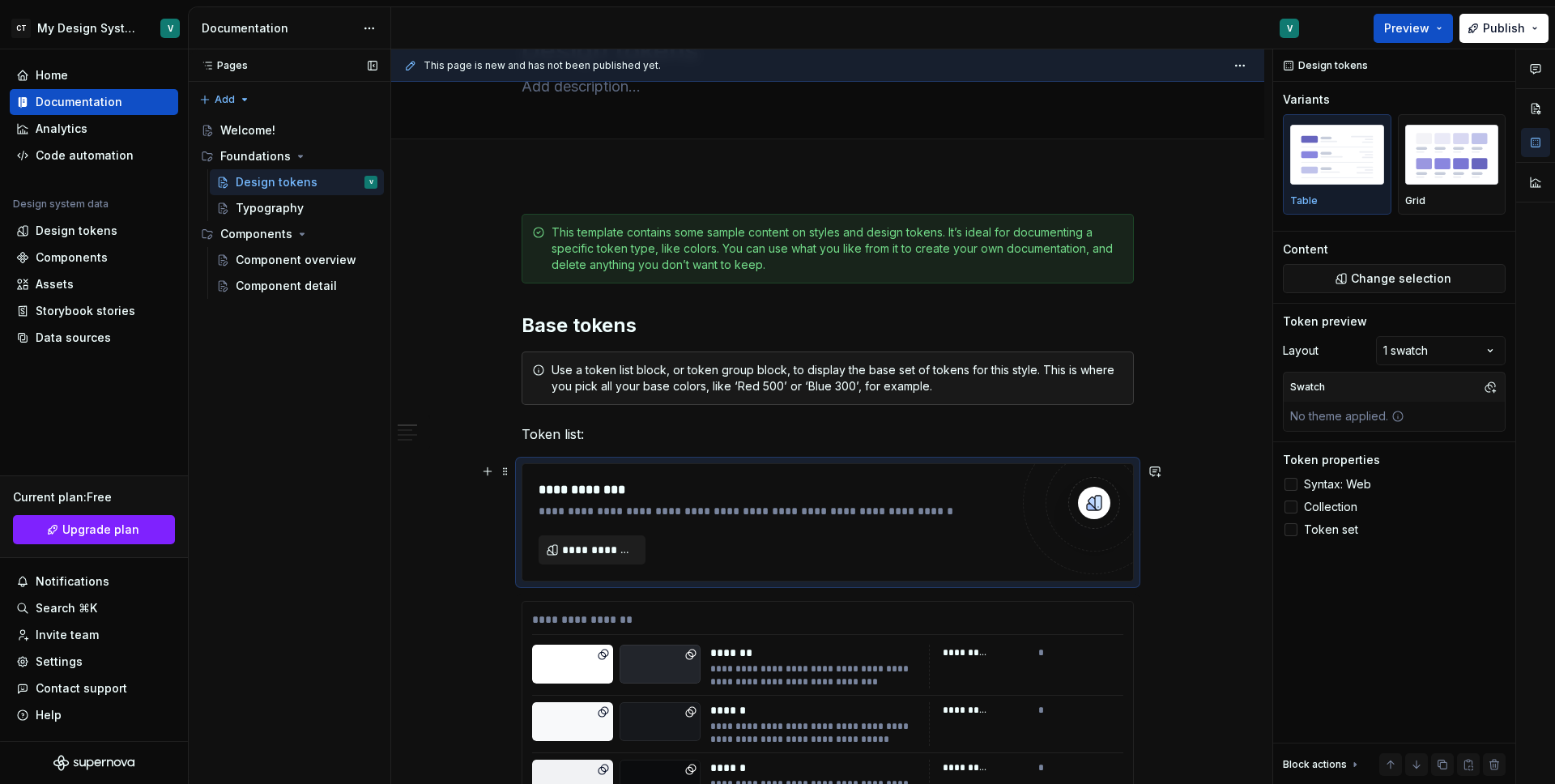
click at [617, 548] on span "**********" at bounding box center [598, 550] width 73 height 16
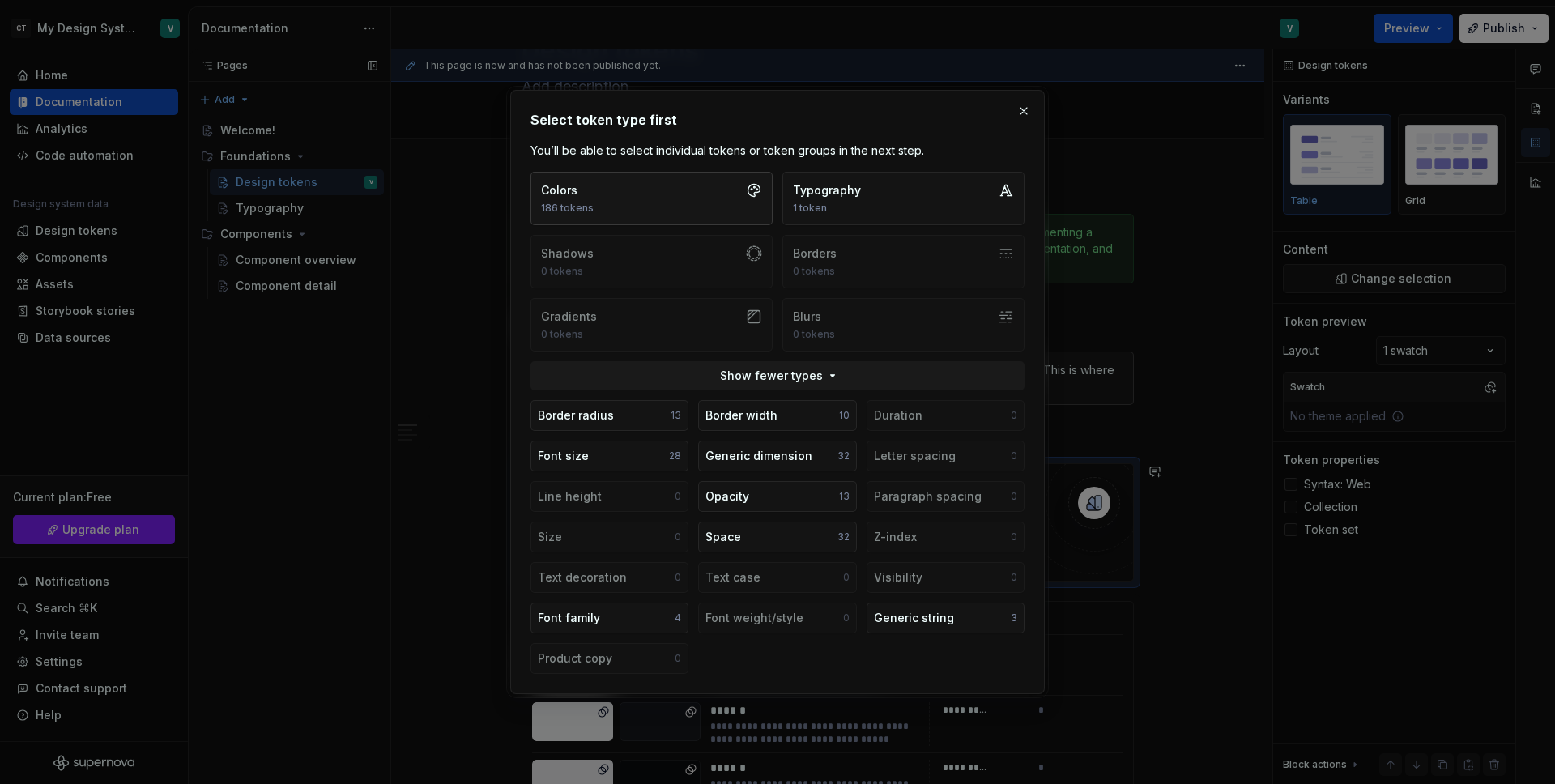
click at [720, 191] on button "Colors 186 tokens" at bounding box center [651, 198] width 242 height 54
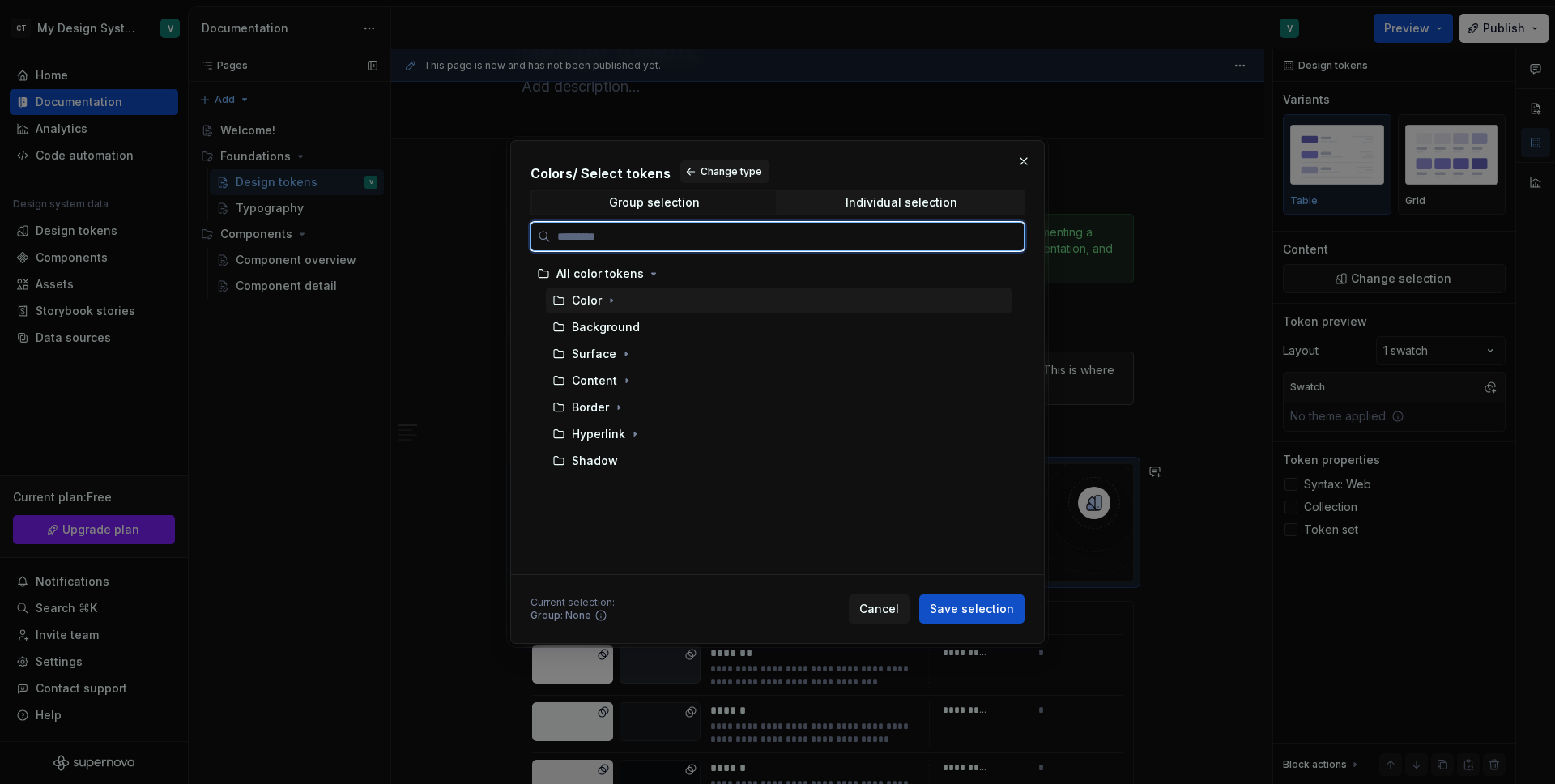
click at [592, 301] on div "Color" at bounding box center [586, 300] width 30 height 16
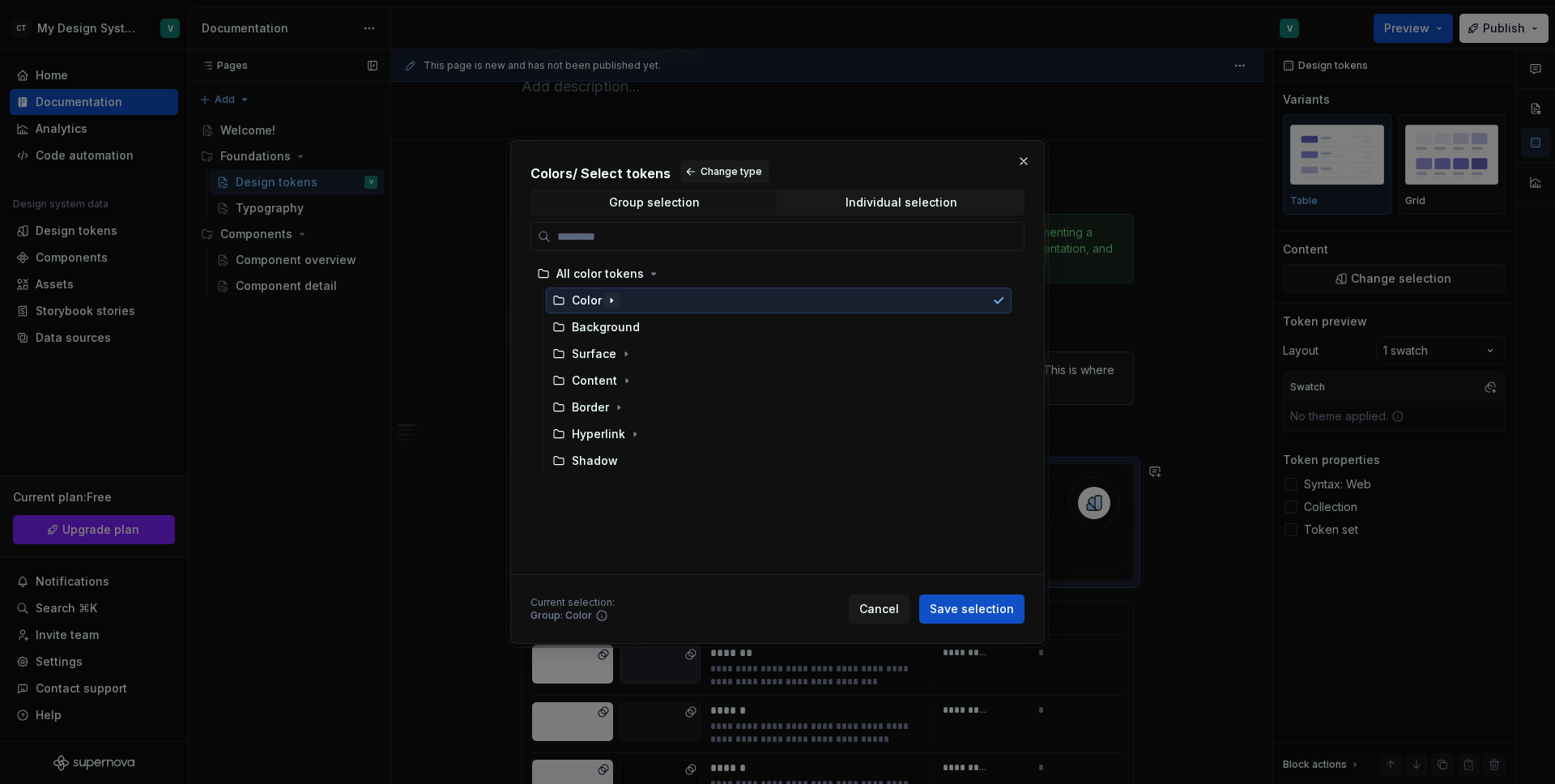
click at [605, 300] on icon "button" at bounding box center [612, 300] width 13 height 13
click at [627, 333] on icon "button" at bounding box center [625, 327] width 13 height 13
click at [625, 327] on icon "button" at bounding box center [625, 328] width 4 height 2
click at [611, 299] on icon "button" at bounding box center [612, 300] width 13 height 13
click at [804, 214] on div "Group selection Individual selection" at bounding box center [777, 202] width 494 height 26
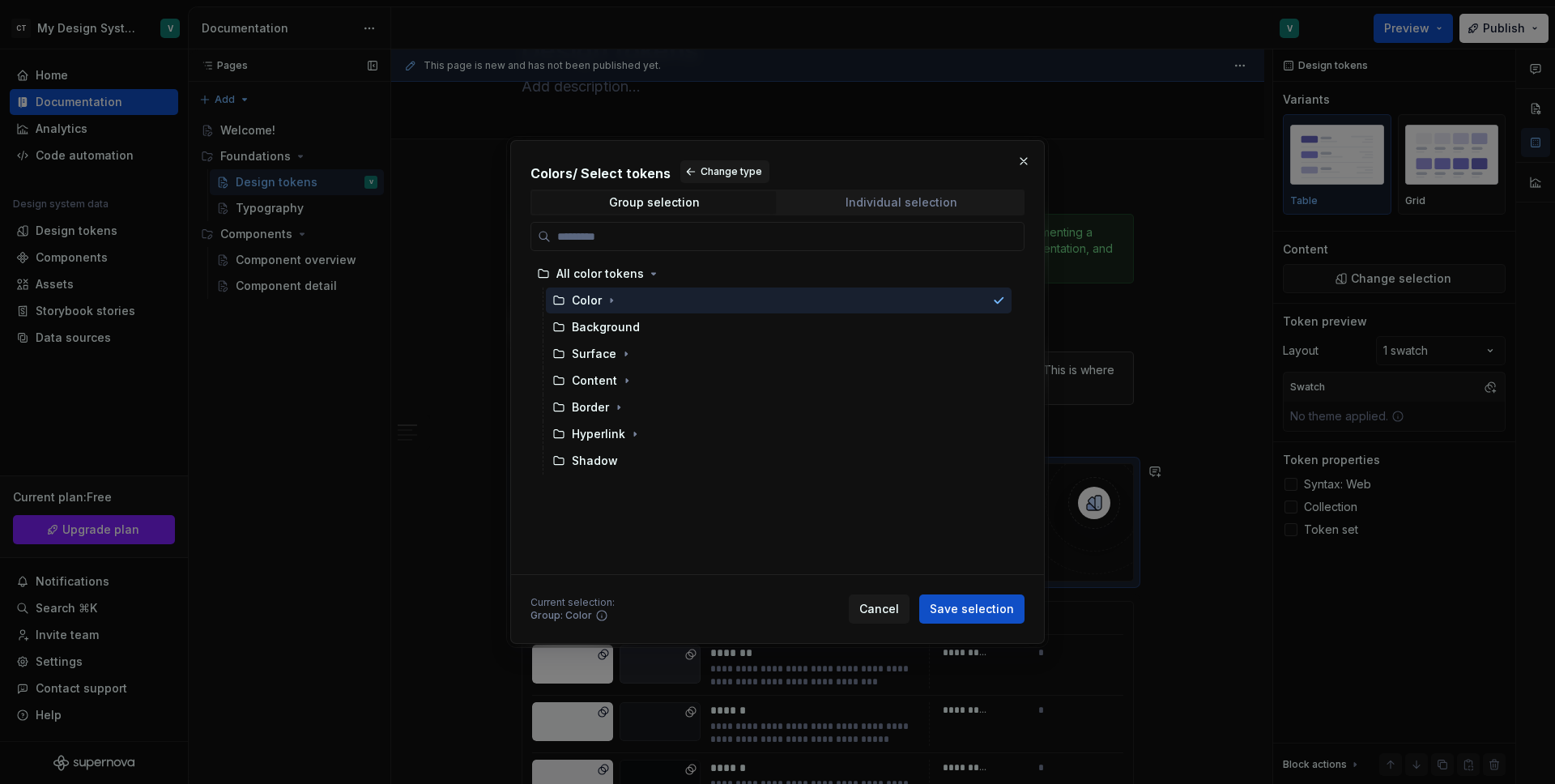
click at [796, 207] on span "Individual selection" at bounding box center [901, 202] width 244 height 23
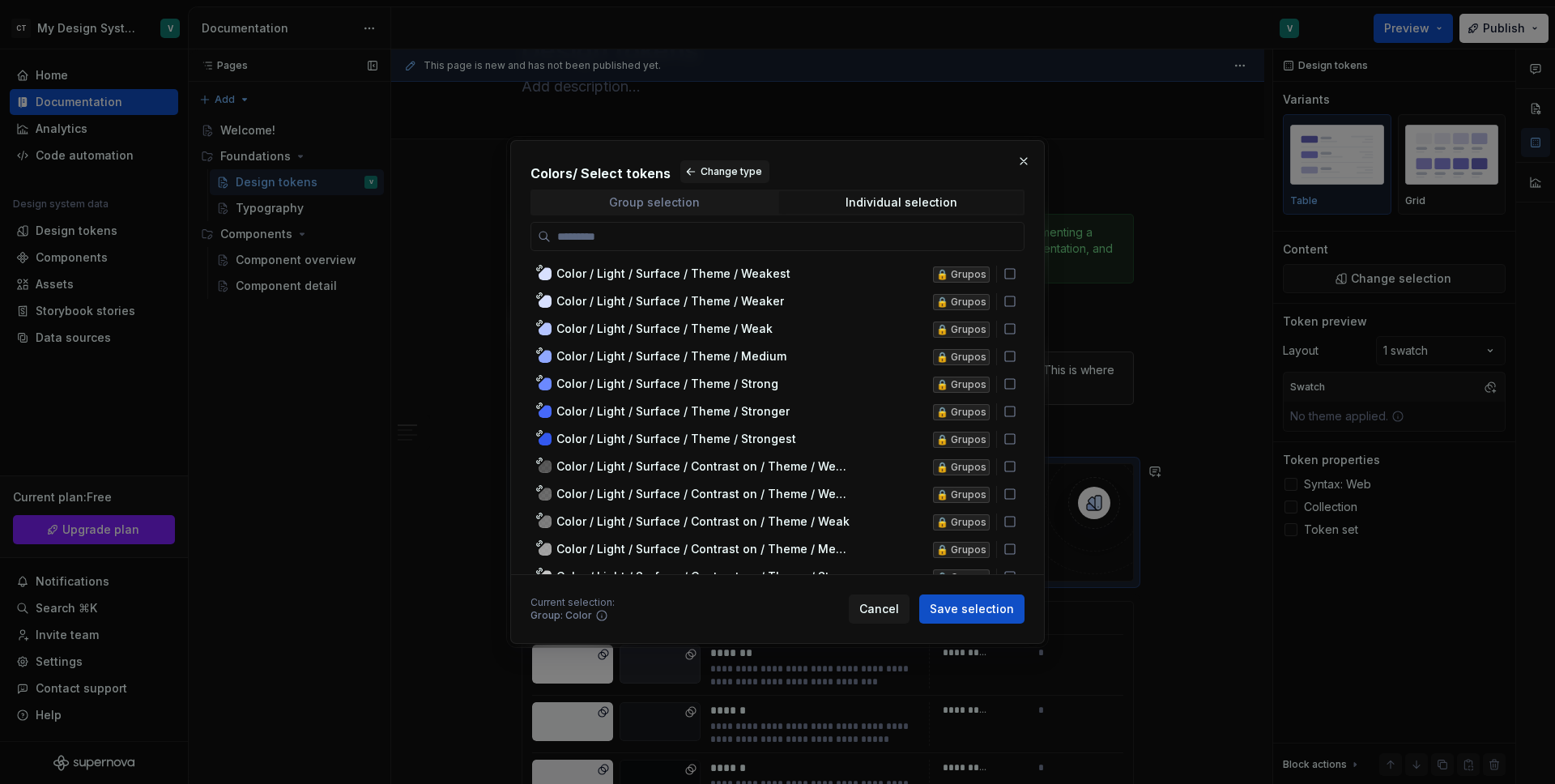
click at [711, 196] on span "Group selection" at bounding box center [654, 202] width 244 height 23
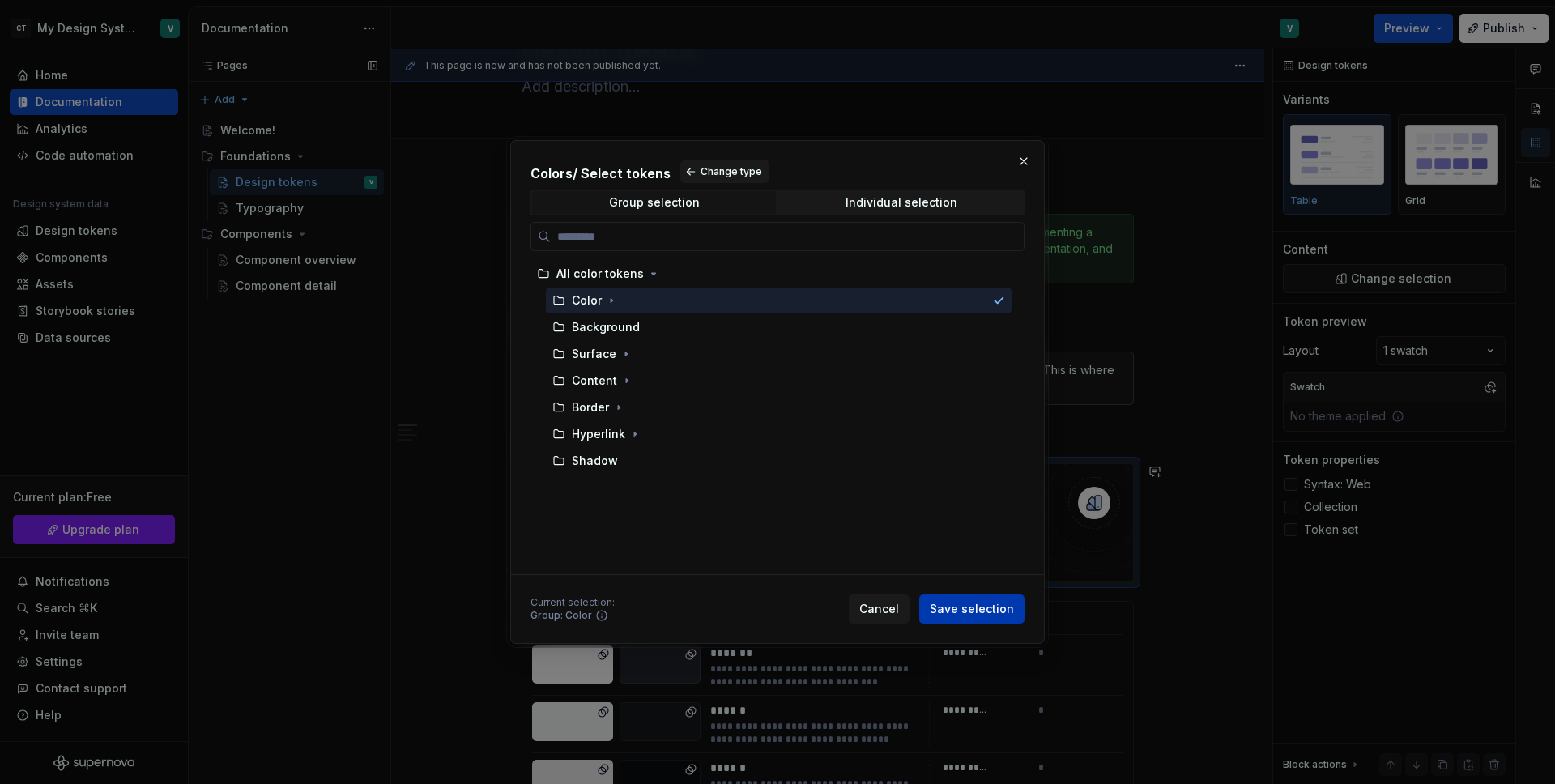
click at [951, 602] on span "Save selection" at bounding box center [971, 609] width 84 height 16
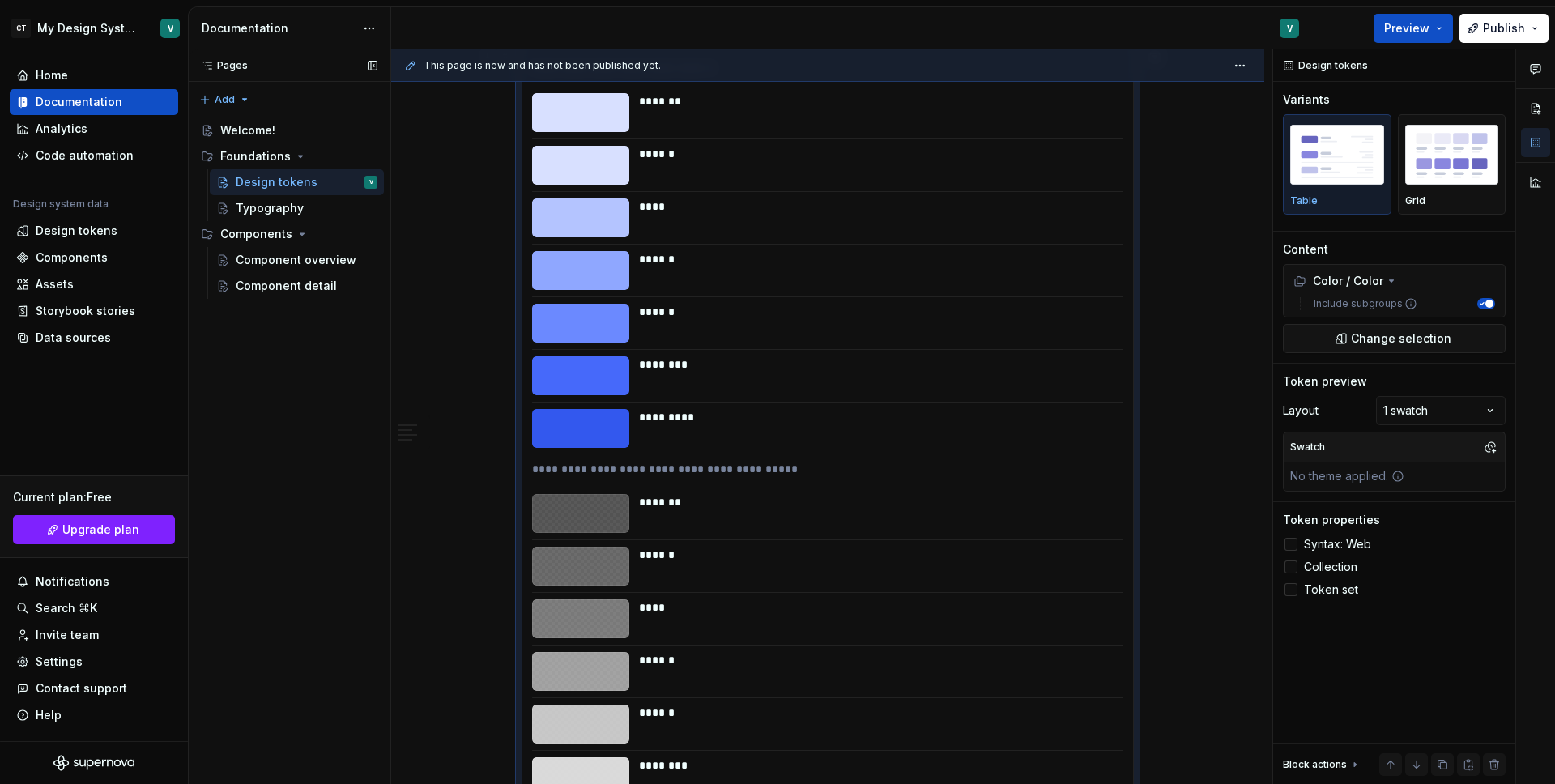
scroll to position [26, 0]
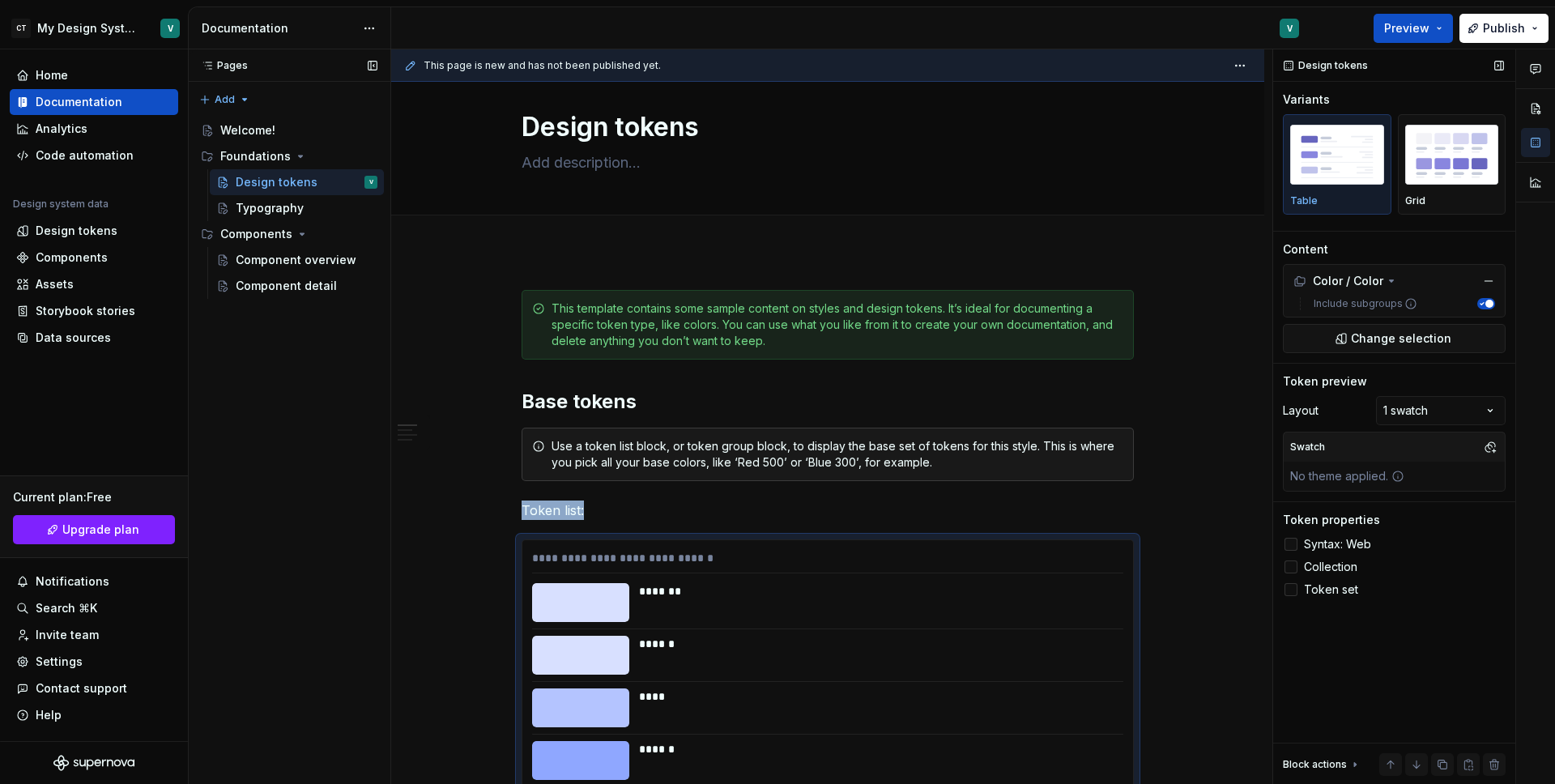
click at [1294, 545] on div at bounding box center [1291, 544] width 13 height 13
click at [1295, 589] on div at bounding box center [1291, 589] width 13 height 13
click at [1291, 590] on icon at bounding box center [1291, 590] width 0 height 0
click at [1289, 568] on div at bounding box center [1291, 566] width 13 height 13
click at [1291, 567] on icon at bounding box center [1291, 567] width 0 height 0
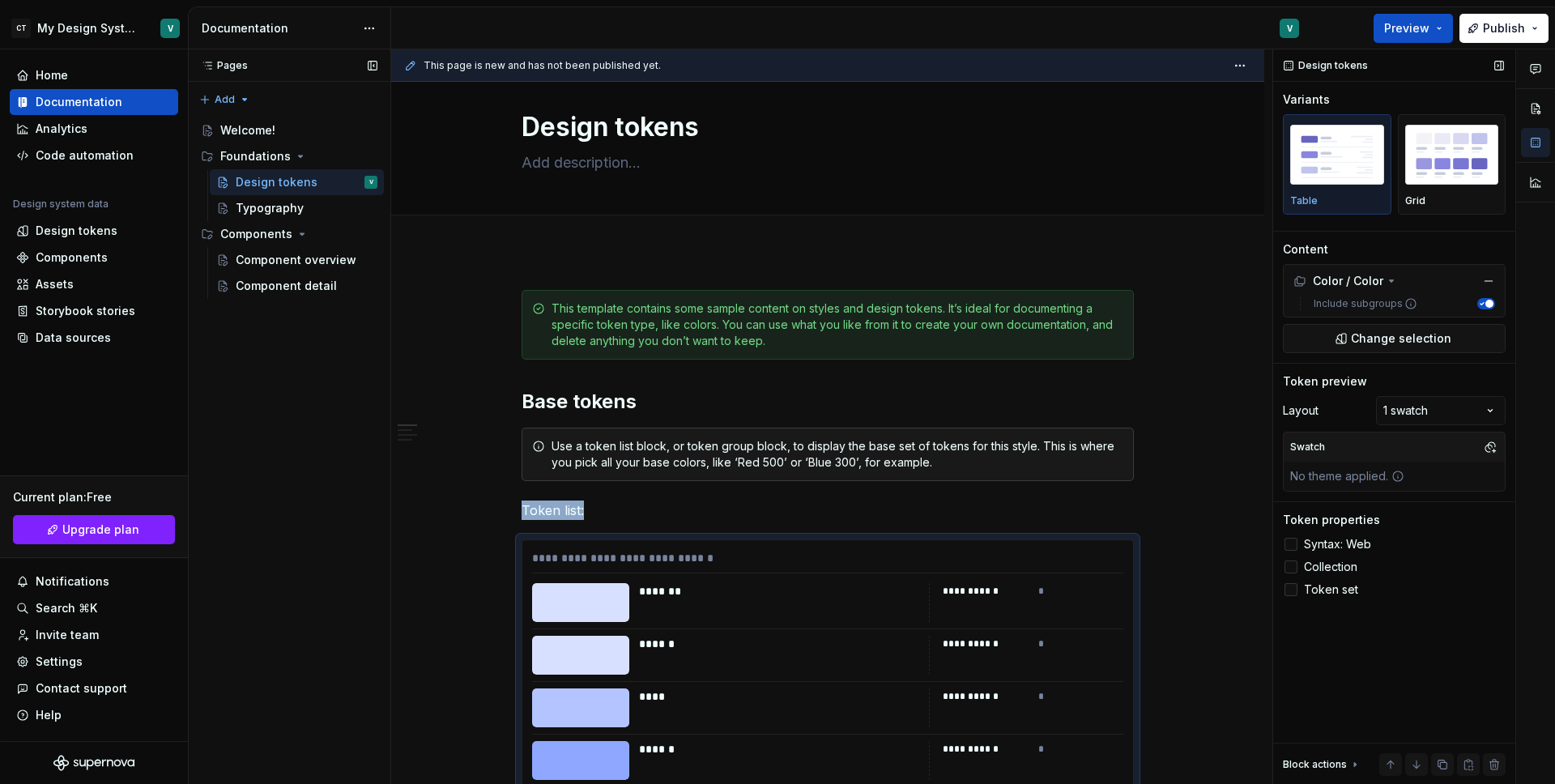
click at [1296, 592] on div at bounding box center [1291, 589] width 13 height 13
click at [1442, 421] on div "Comments Open comments No comments yet Select ‘Comment’ from the block context …" at bounding box center [1414, 416] width 282 height 735
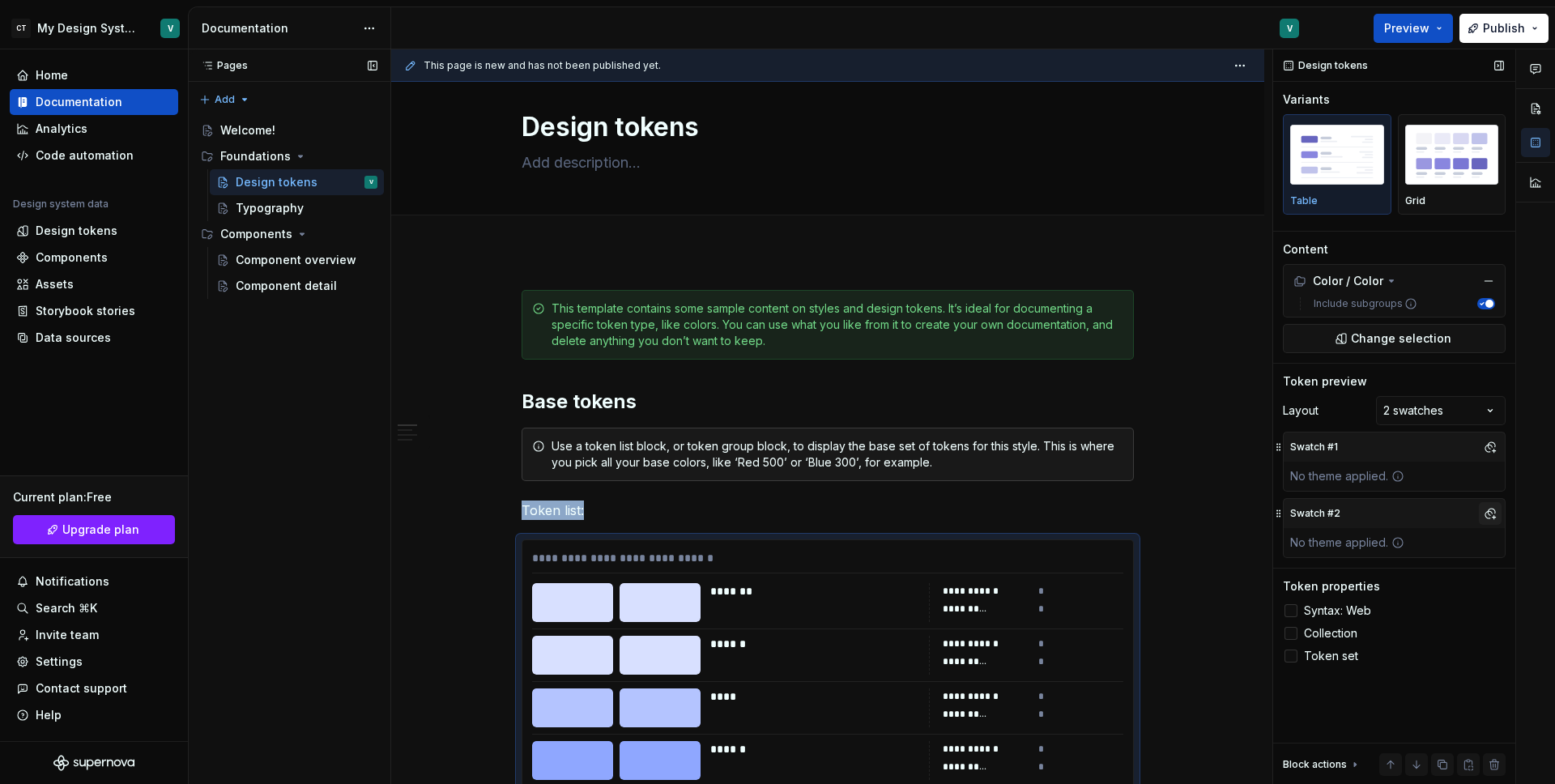
click at [1487, 515] on button "button" at bounding box center [1490, 513] width 23 height 23
click at [1381, 572] on div "Dark" at bounding box center [1414, 575] width 154 height 16
click at [1486, 510] on div "Comments Open comments No comments yet Select ‘Comment’ from the block context …" at bounding box center [1414, 416] width 282 height 735
click at [1489, 514] on button "button" at bounding box center [1490, 513] width 23 height 23
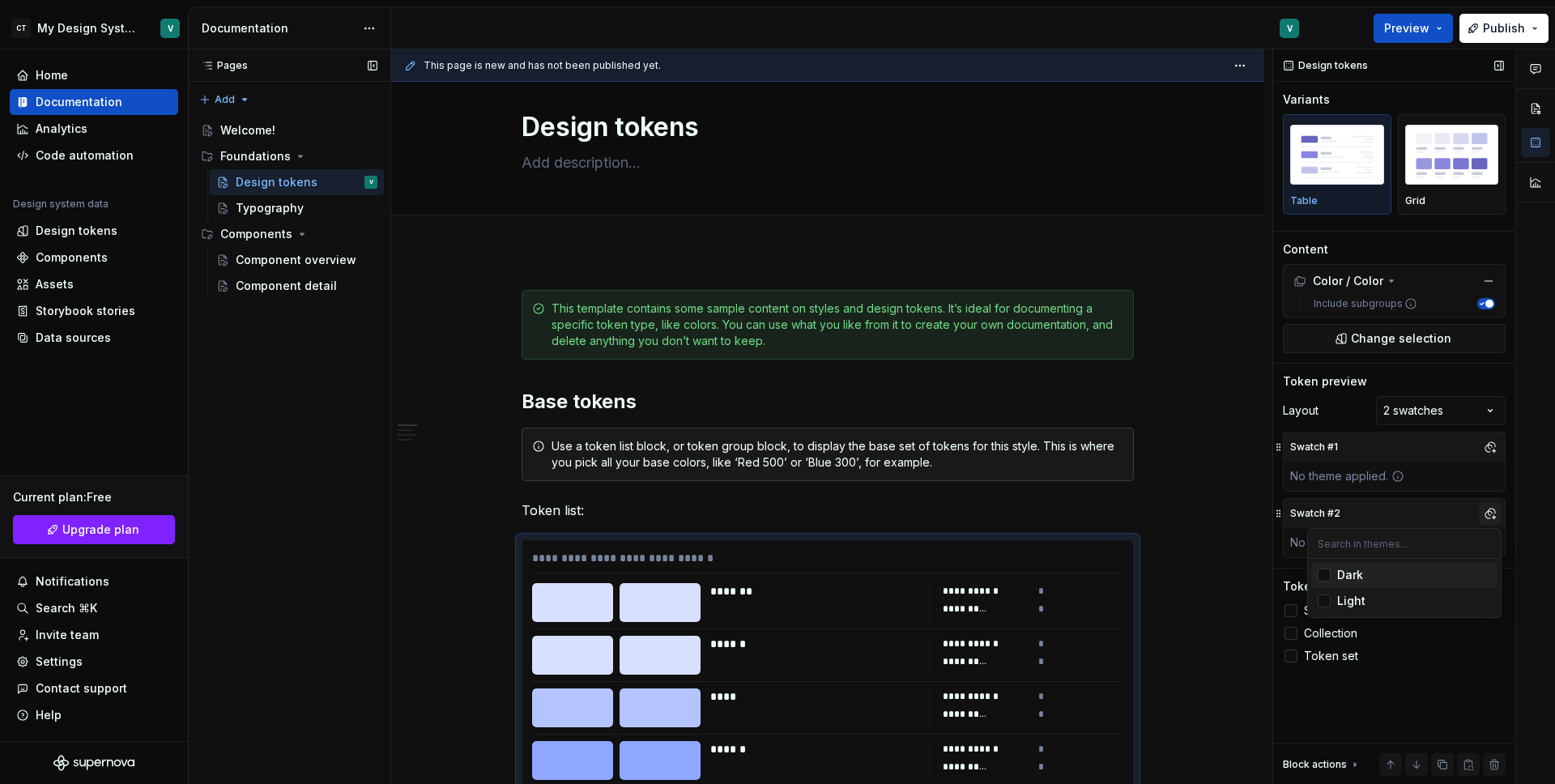
click at [1489, 514] on div "Comments Open comments No comments yet Select ‘Comment’ from the block context …" at bounding box center [1414, 416] width 282 height 735
click at [1464, 406] on div "Comments Open comments No comments yet Select ‘Comment’ from the block context …" at bounding box center [1414, 416] width 282 height 735
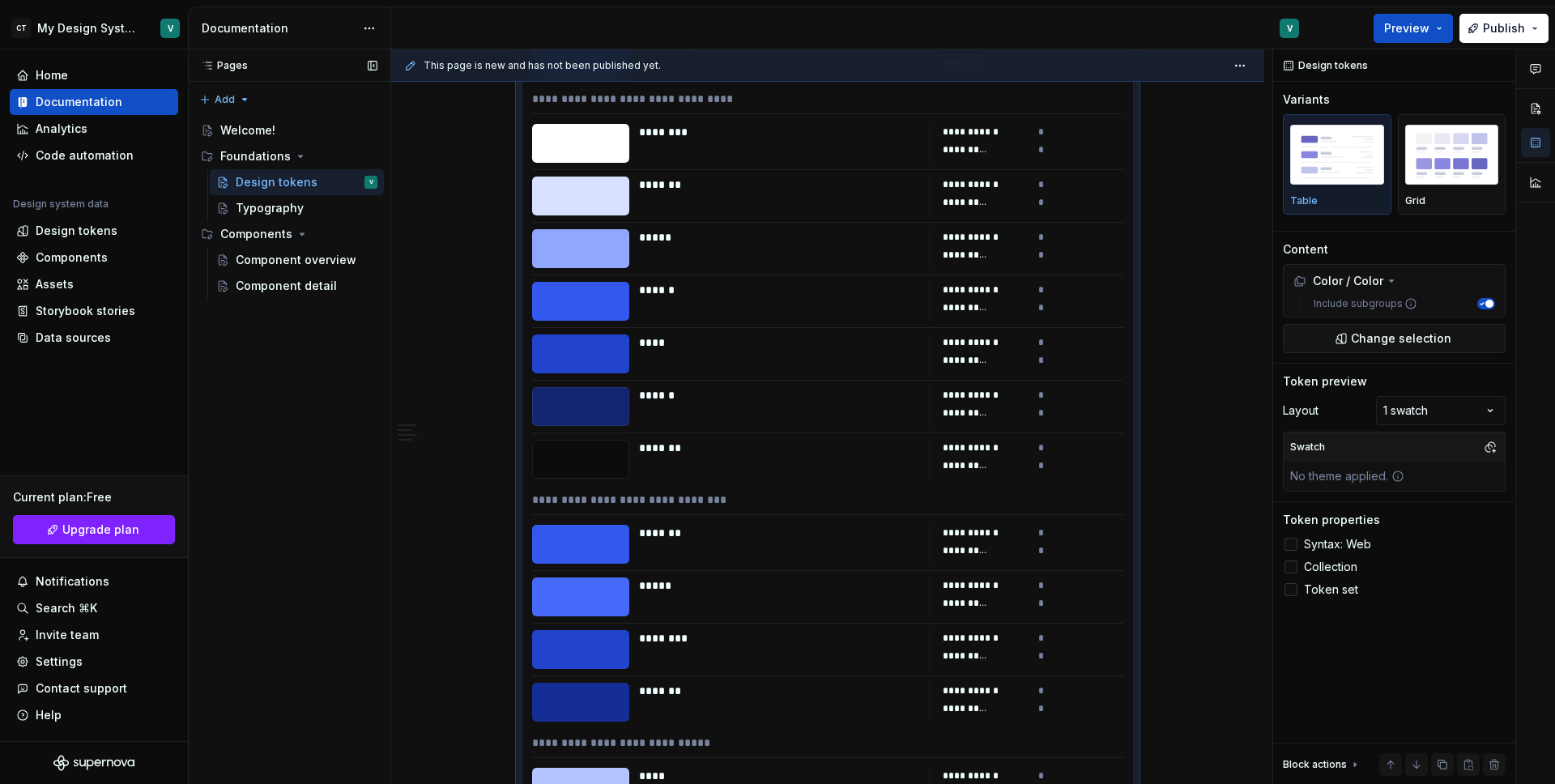
scroll to position [1798, 0]
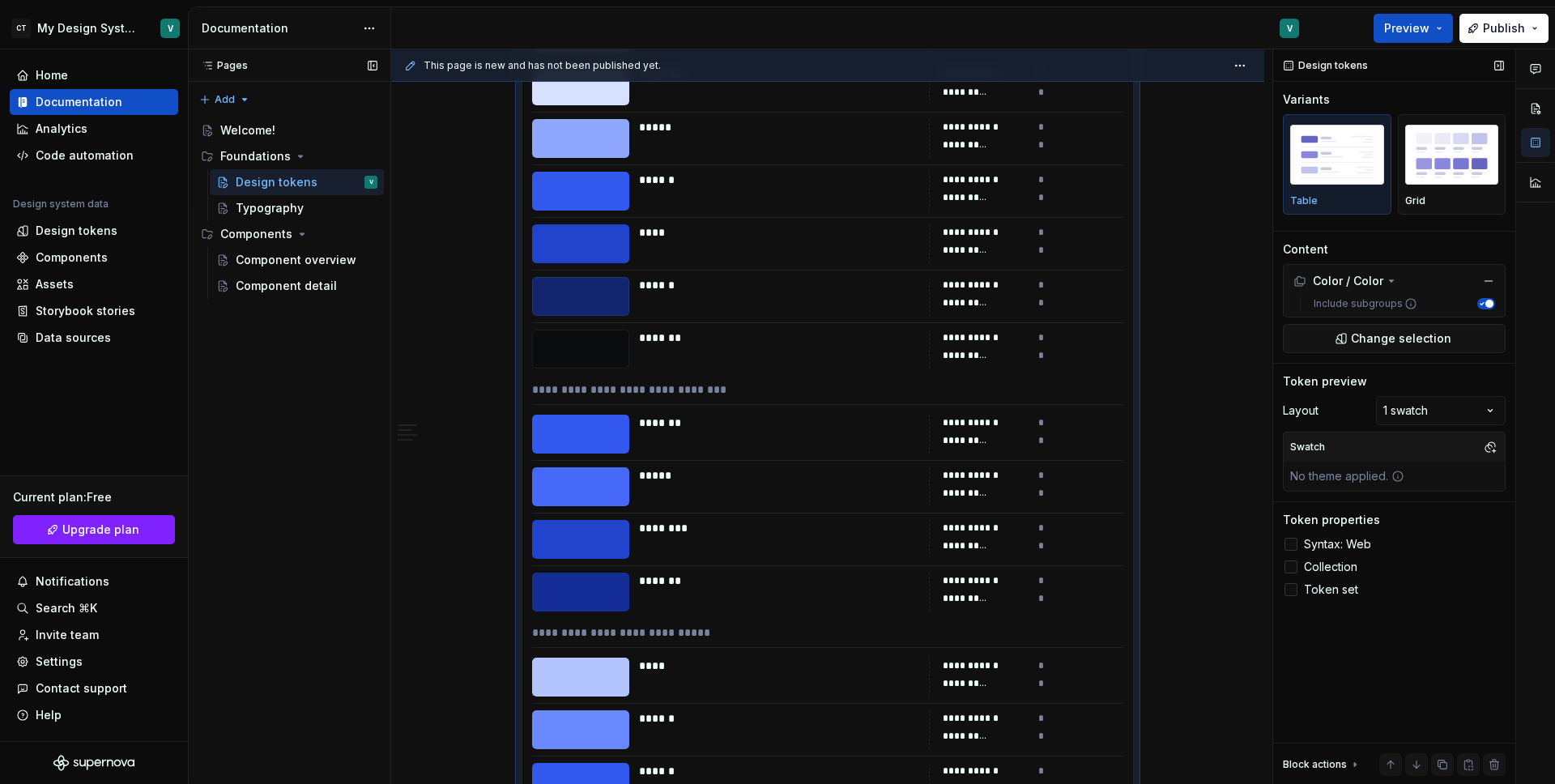
click at [1395, 355] on div "Design tokens Variants Table Grid Content Color / Color Include subgroups Chang…" at bounding box center [1394, 416] width 242 height 735
click at [1390, 339] on span "Change selection" at bounding box center [1401, 338] width 101 height 16
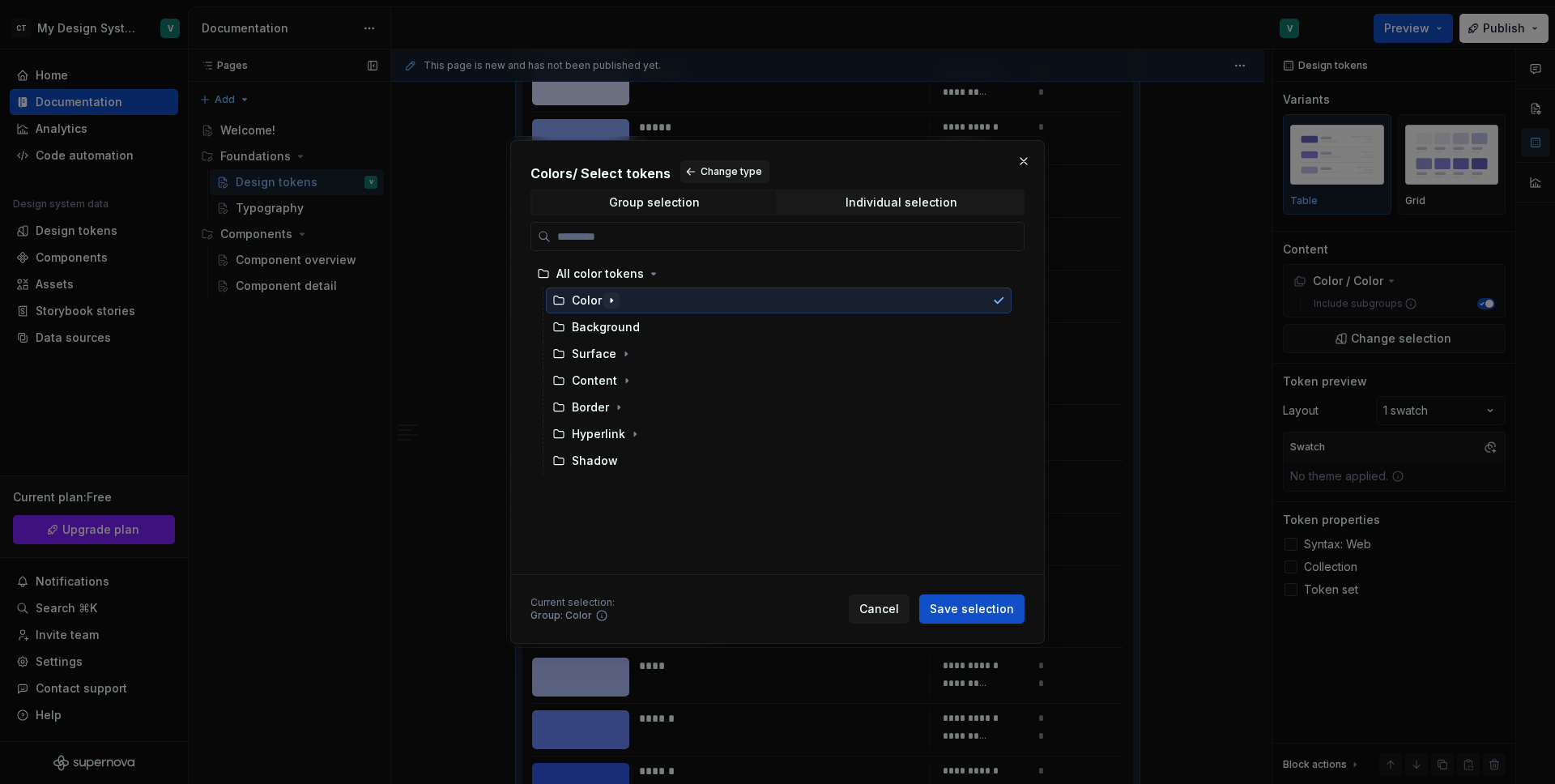
click at [612, 302] on icon "button" at bounding box center [612, 300] width 13 height 13
click at [625, 355] on icon "button" at bounding box center [623, 354] width 13 height 13
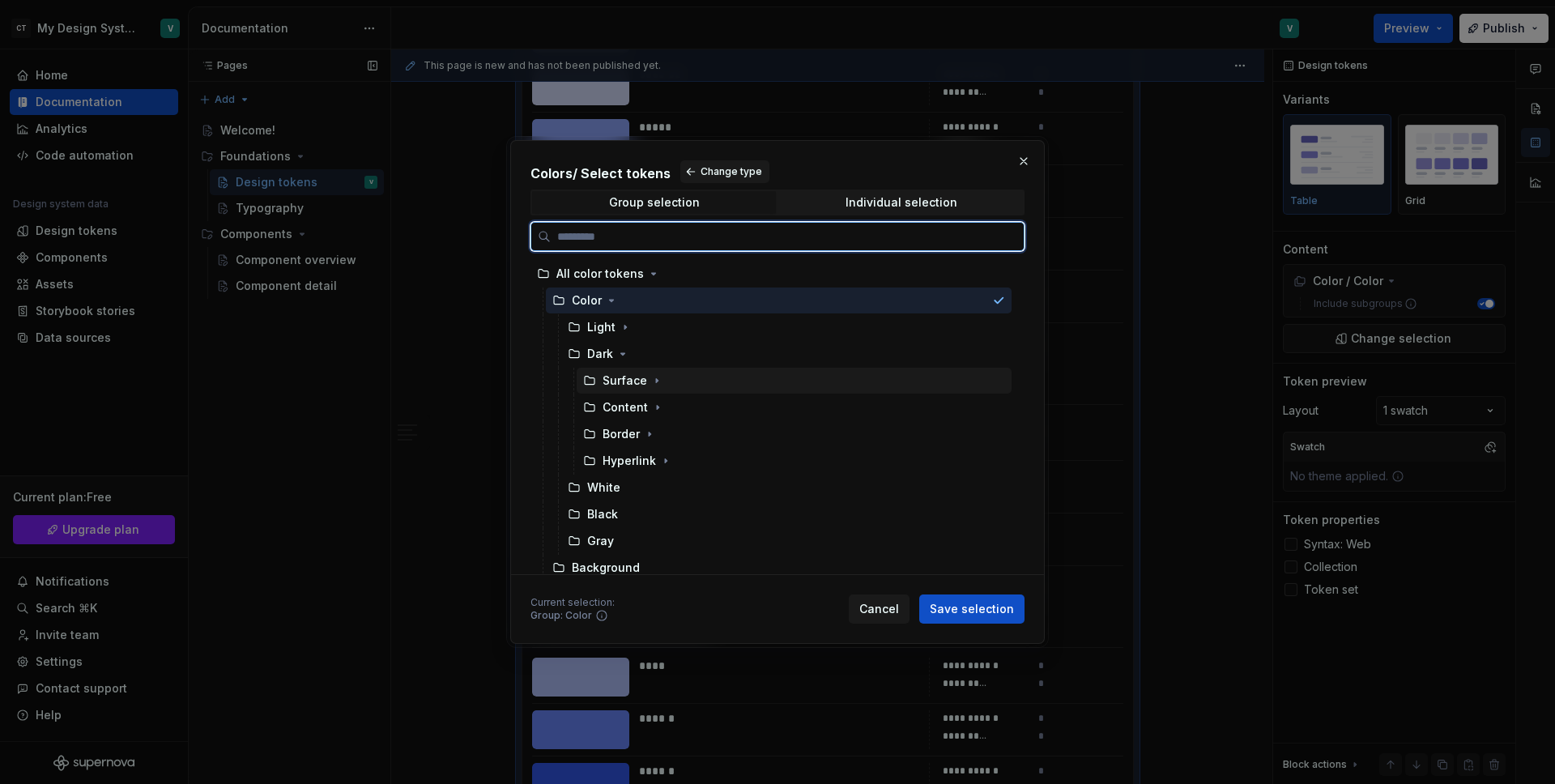
click at [634, 372] on div "Surface" at bounding box center [625, 380] width 44 height 16
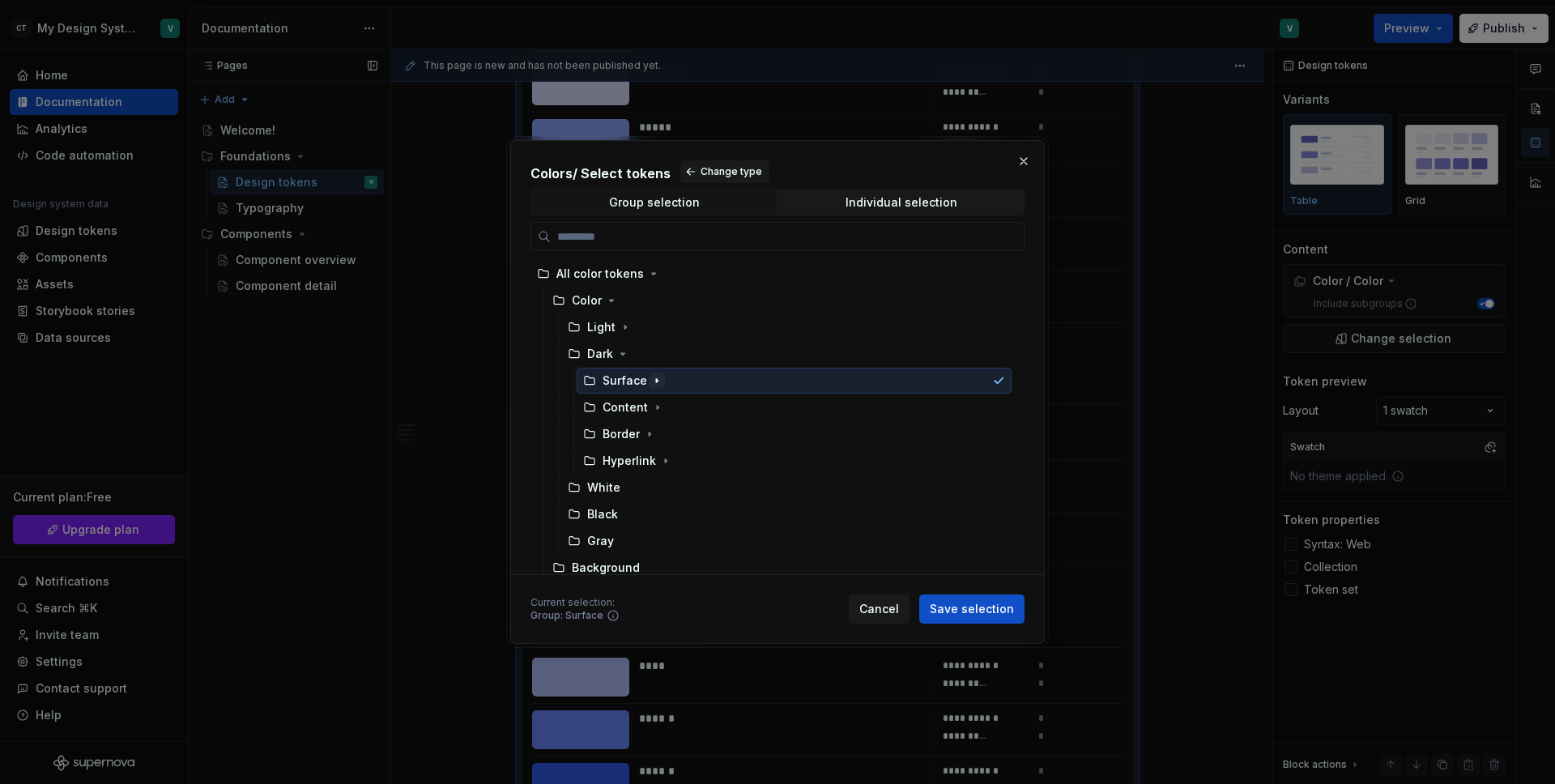
click at [651, 379] on icon "button" at bounding box center [657, 380] width 13 height 13
click at [605, 305] on icon "button" at bounding box center [612, 300] width 13 height 13
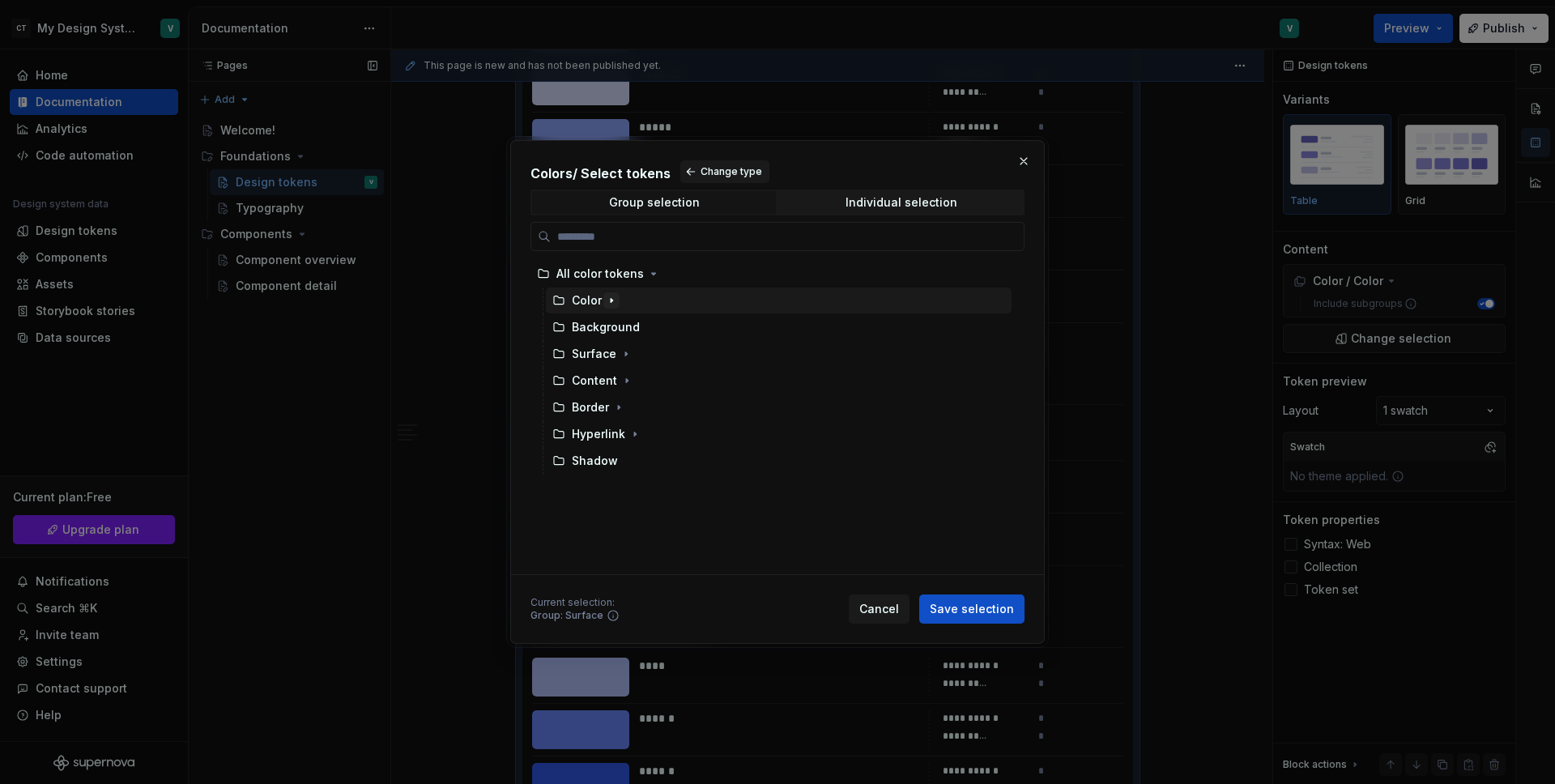
click at [605, 305] on icon "button" at bounding box center [612, 300] width 13 height 13
click at [628, 327] on icon "button" at bounding box center [625, 327] width 13 height 13
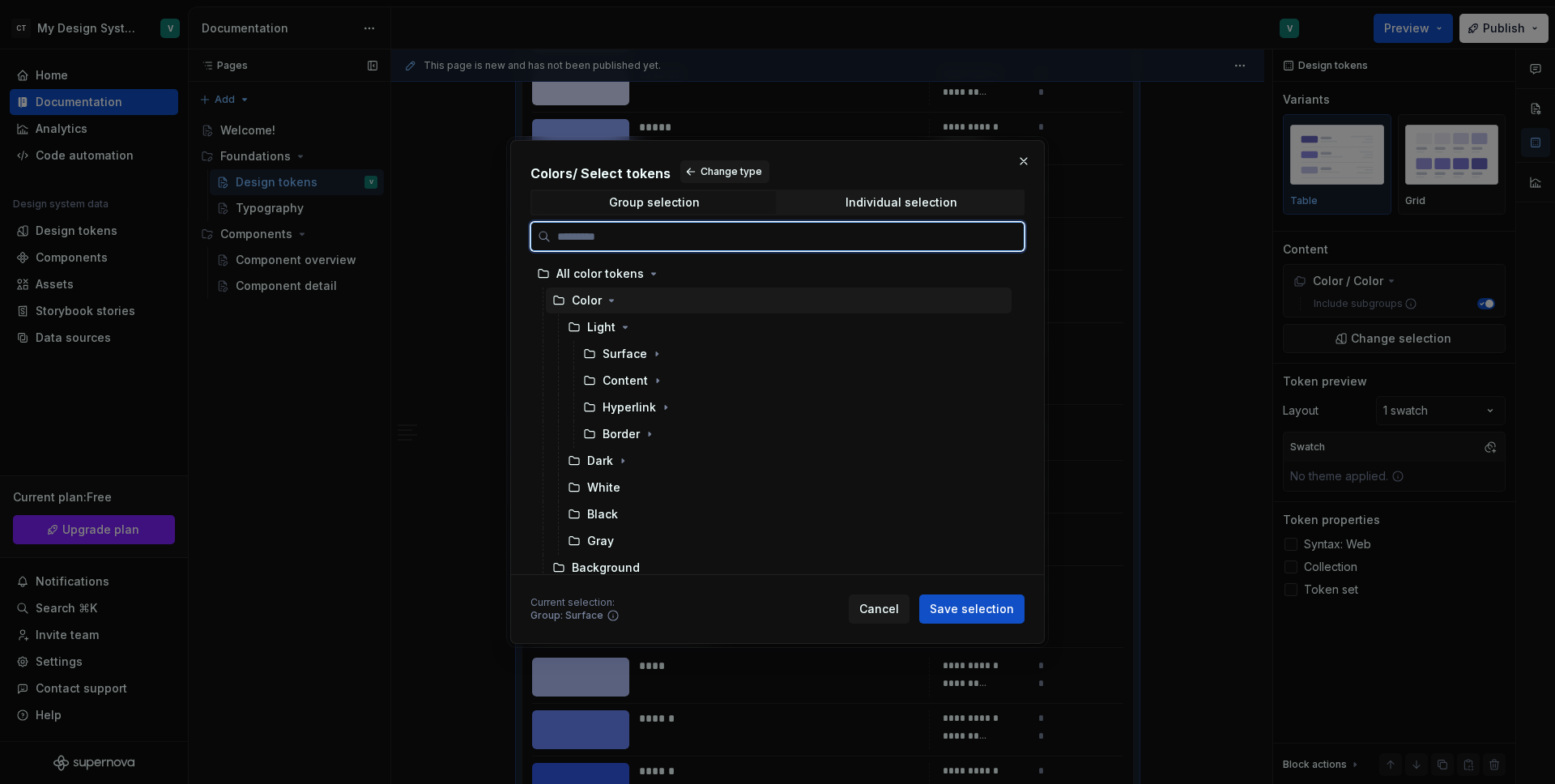
click at [592, 303] on div "Color" at bounding box center [586, 300] width 30 height 16
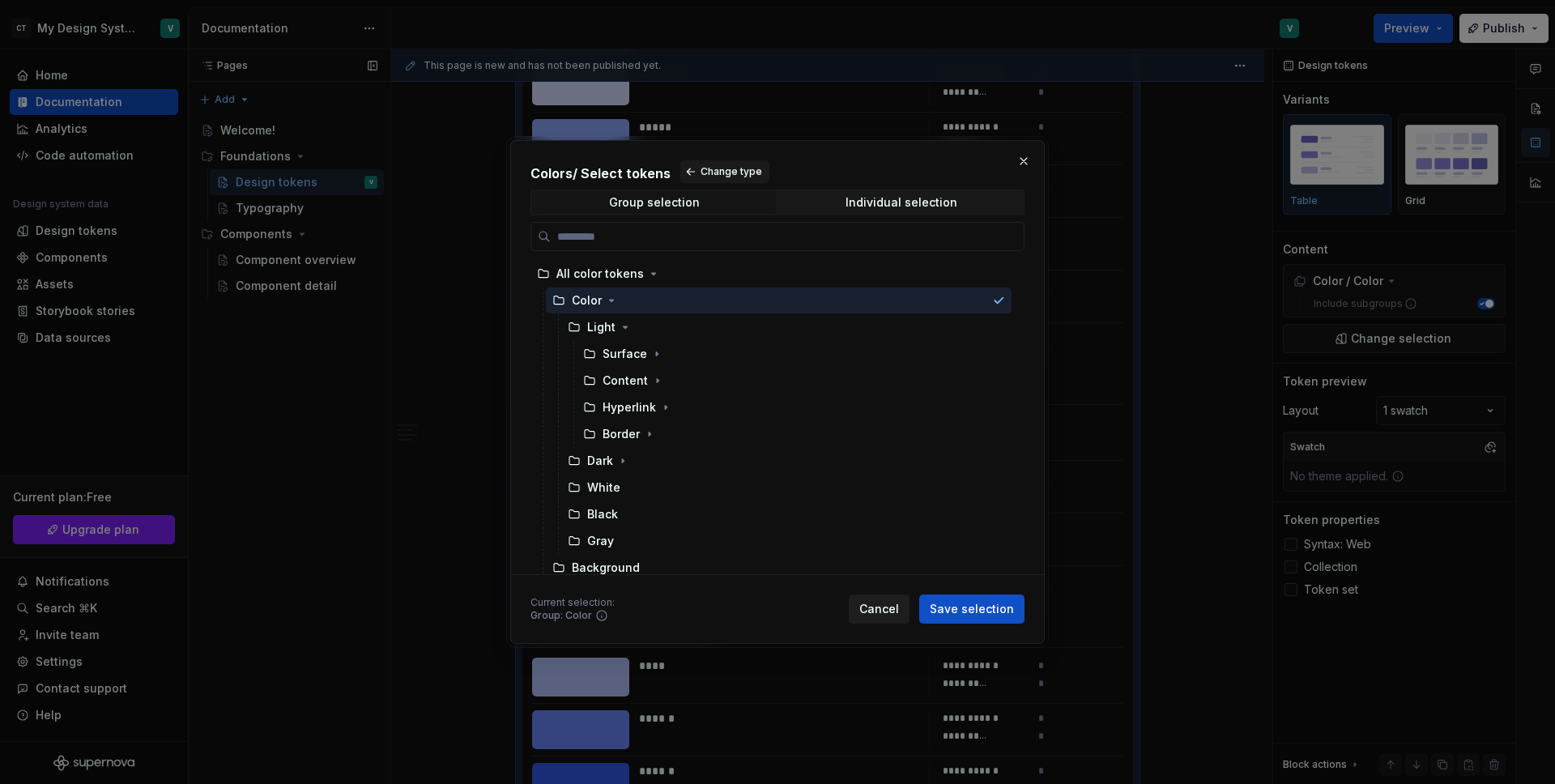
click at [881, 611] on span "Cancel" at bounding box center [880, 609] width 40 height 16
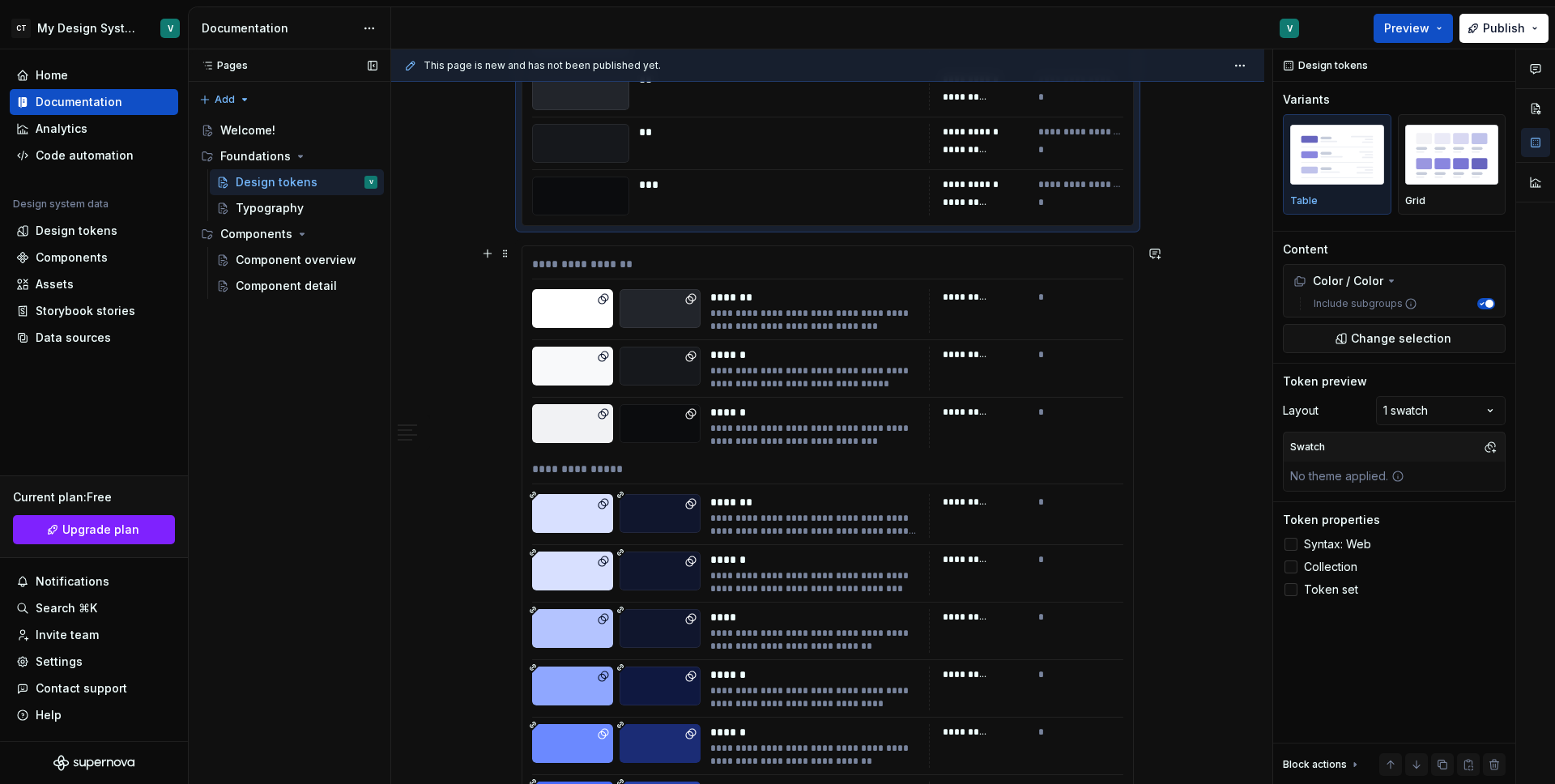
scroll to position [6788, 0]
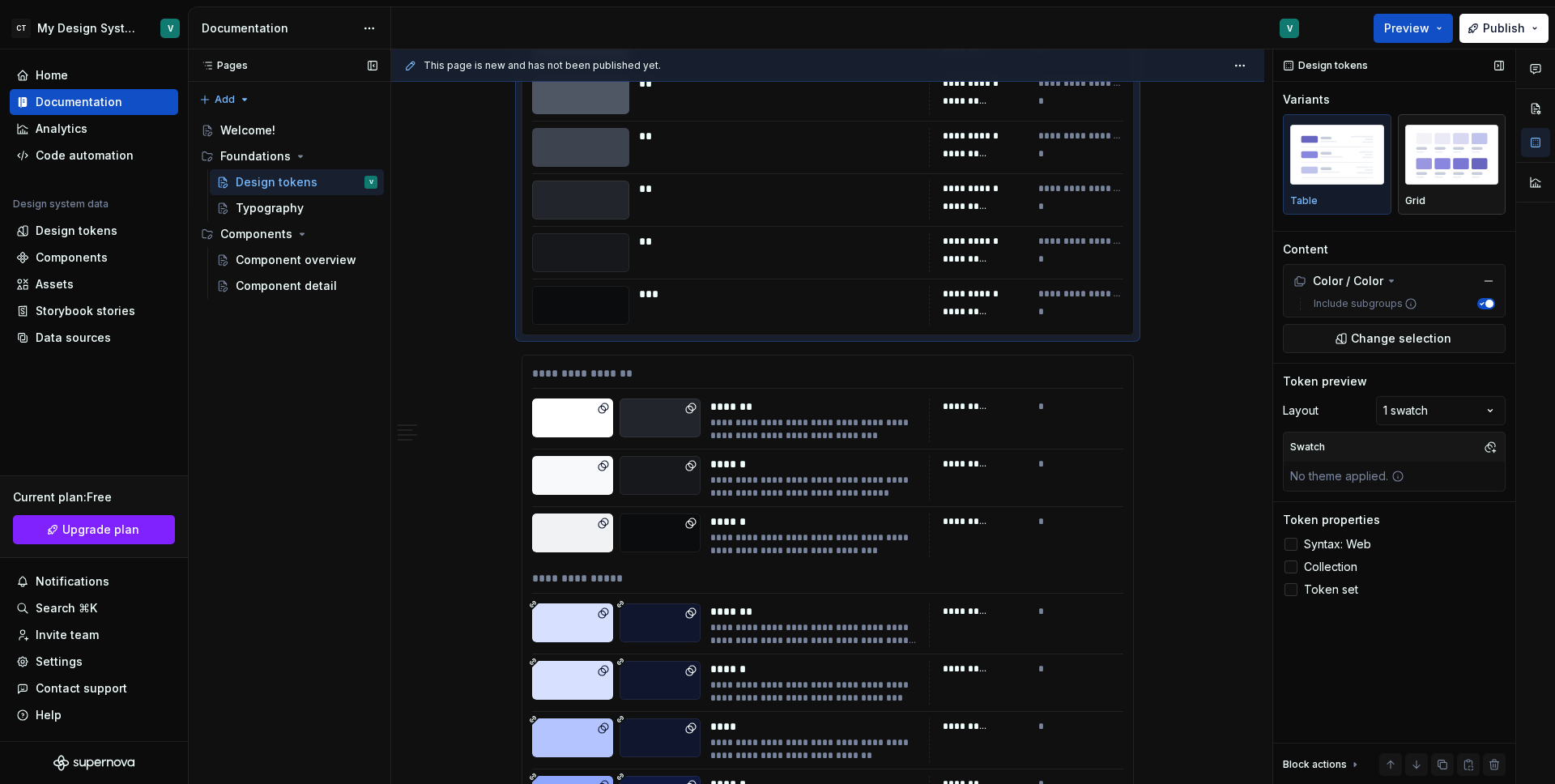
click at [1401, 178] on button "Grid" at bounding box center [1452, 164] width 109 height 101
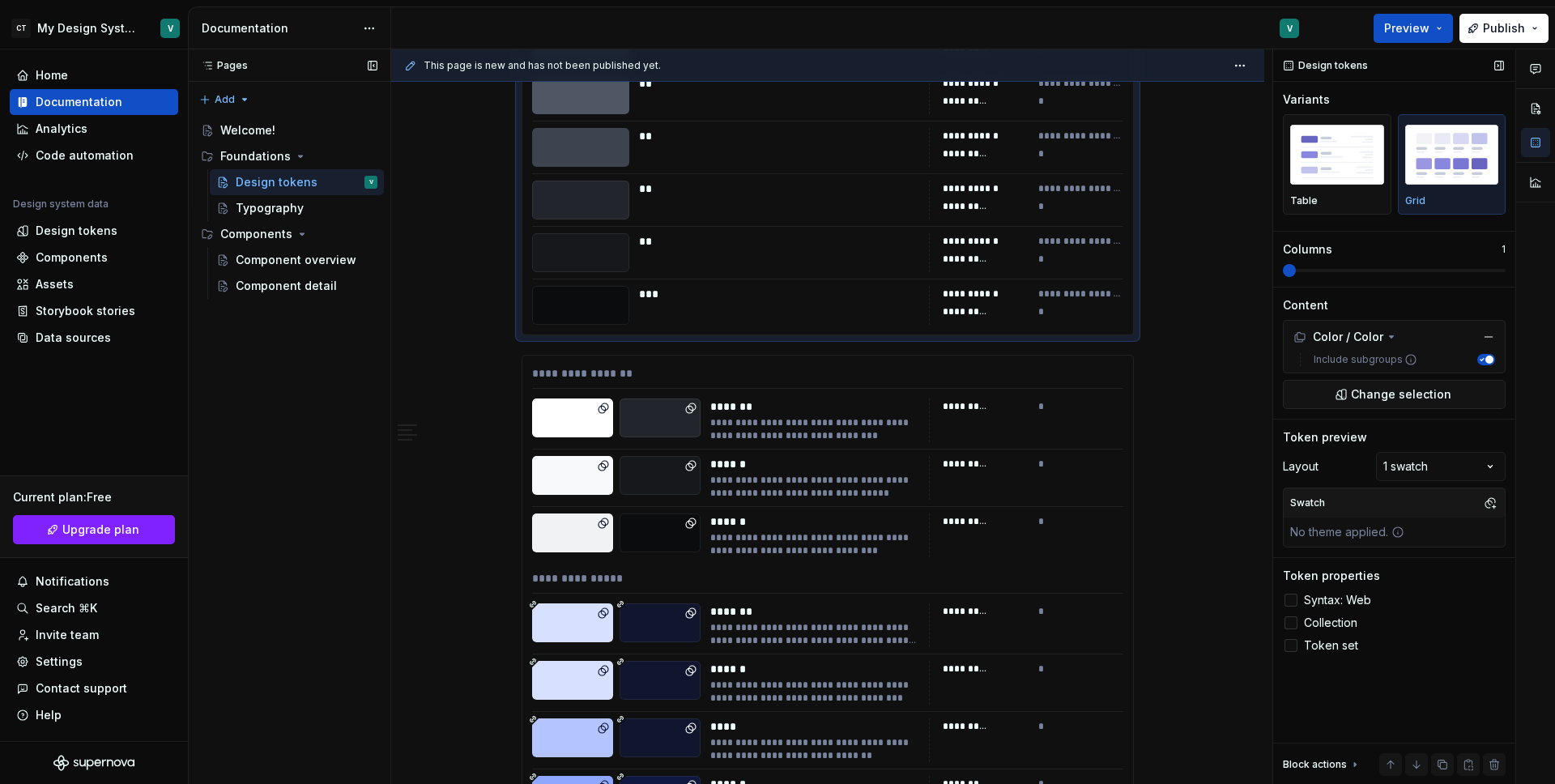
scroll to position [6339, 0]
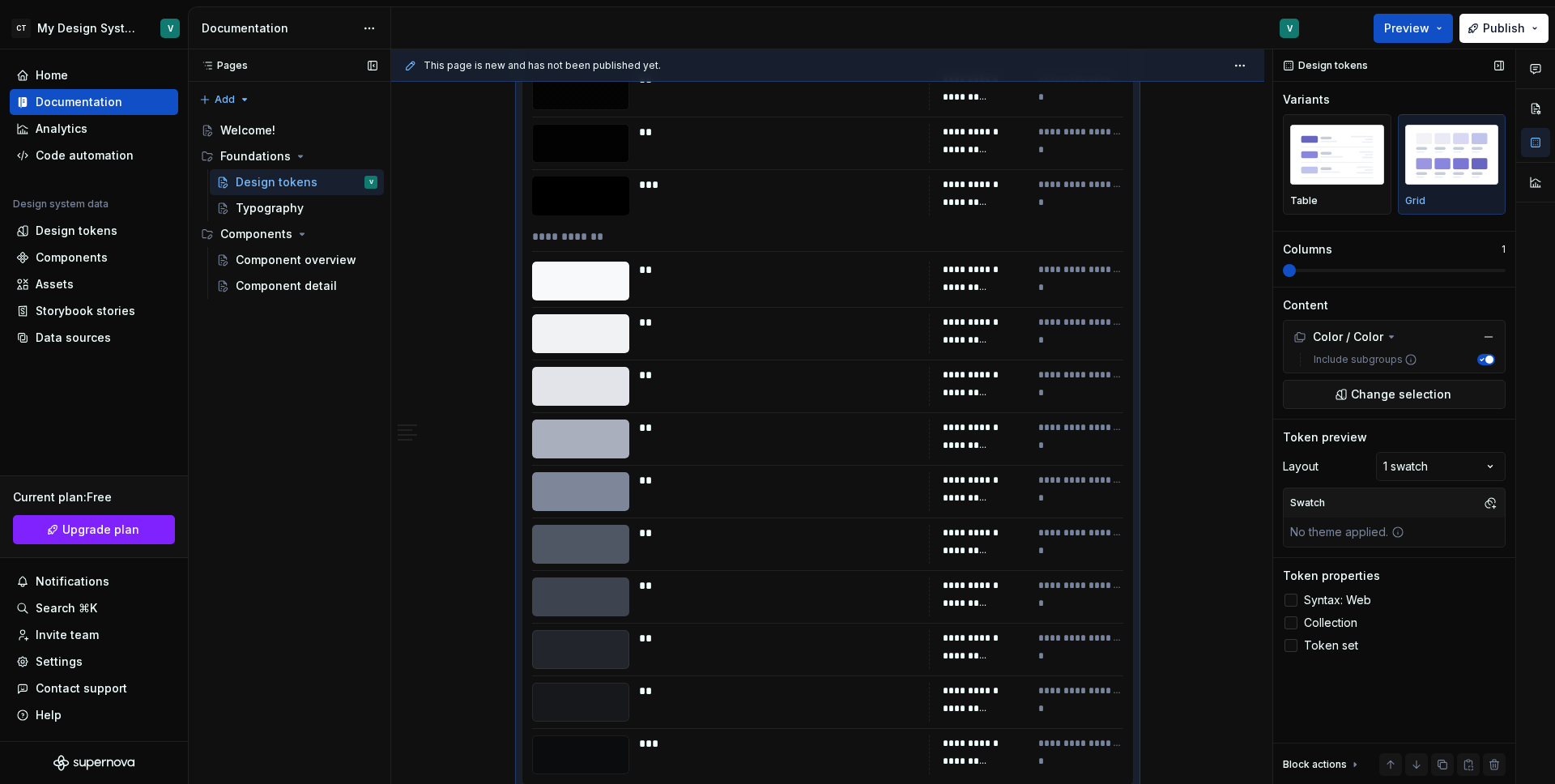
click at [1416, 267] on span at bounding box center [1393, 270] width 222 height 13
type textarea "*"
click at [1505, 269] on span at bounding box center [1393, 270] width 222 height 4
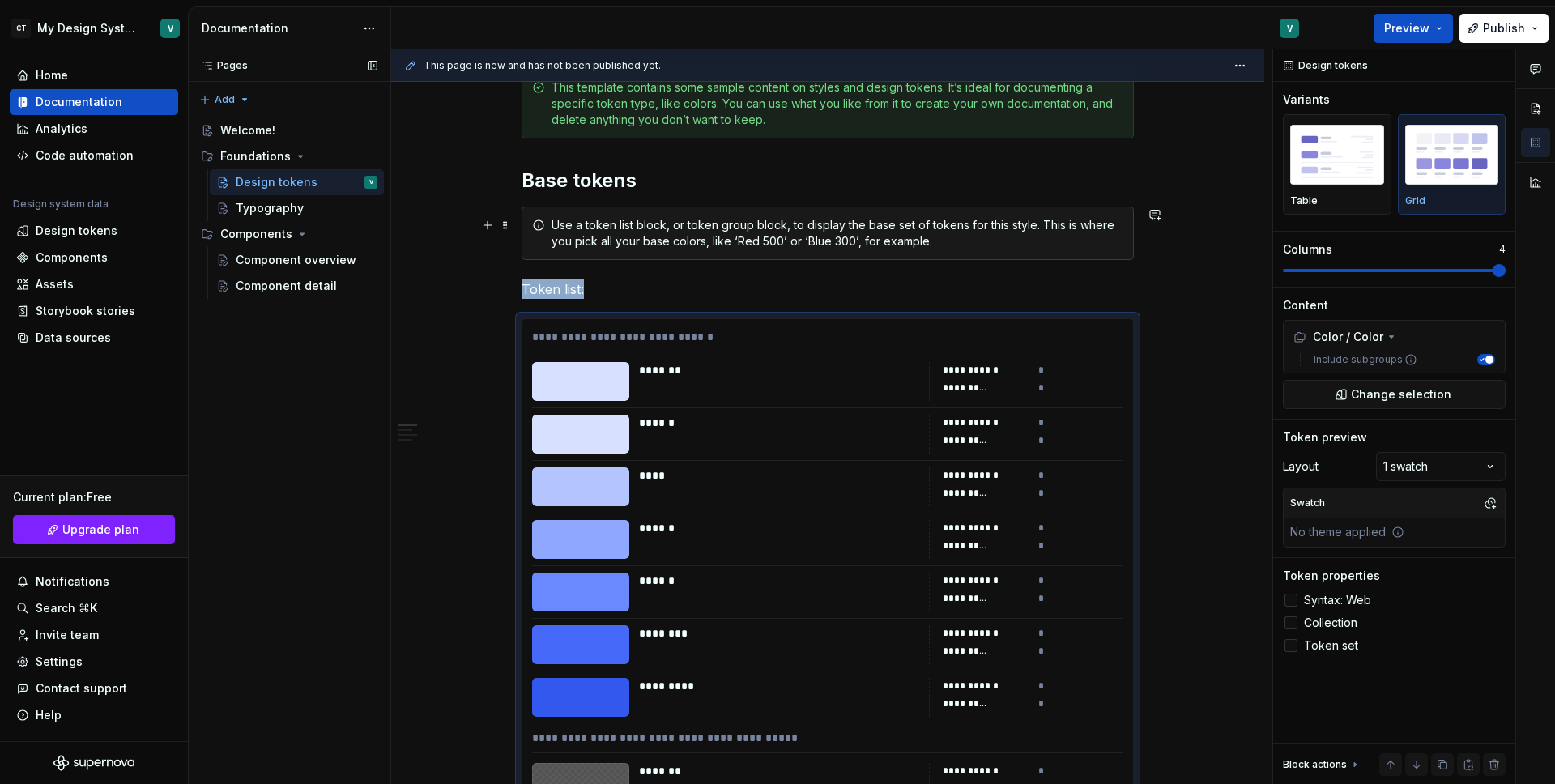
scroll to position [274, 0]
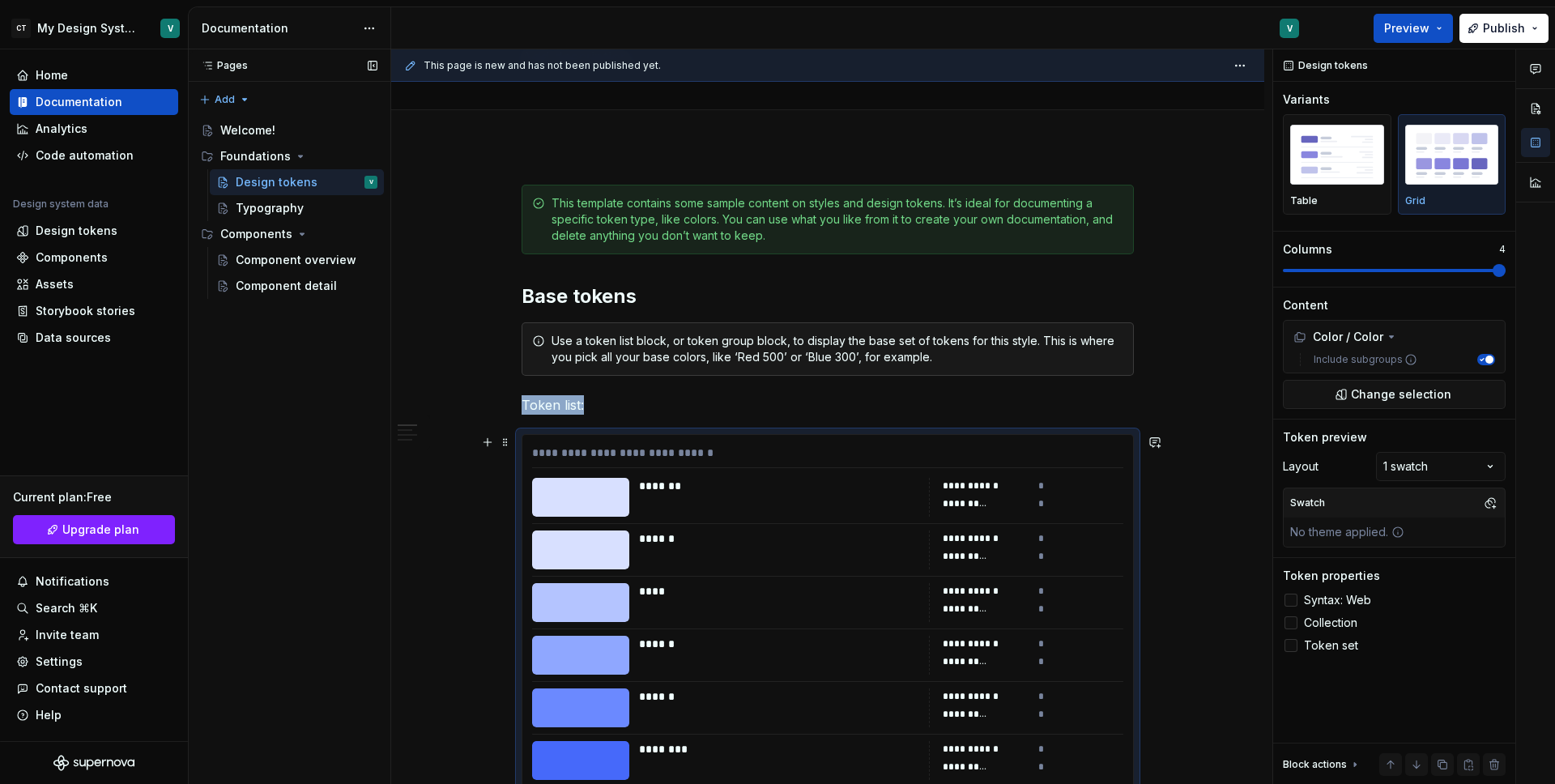
scroll to position [0, 0]
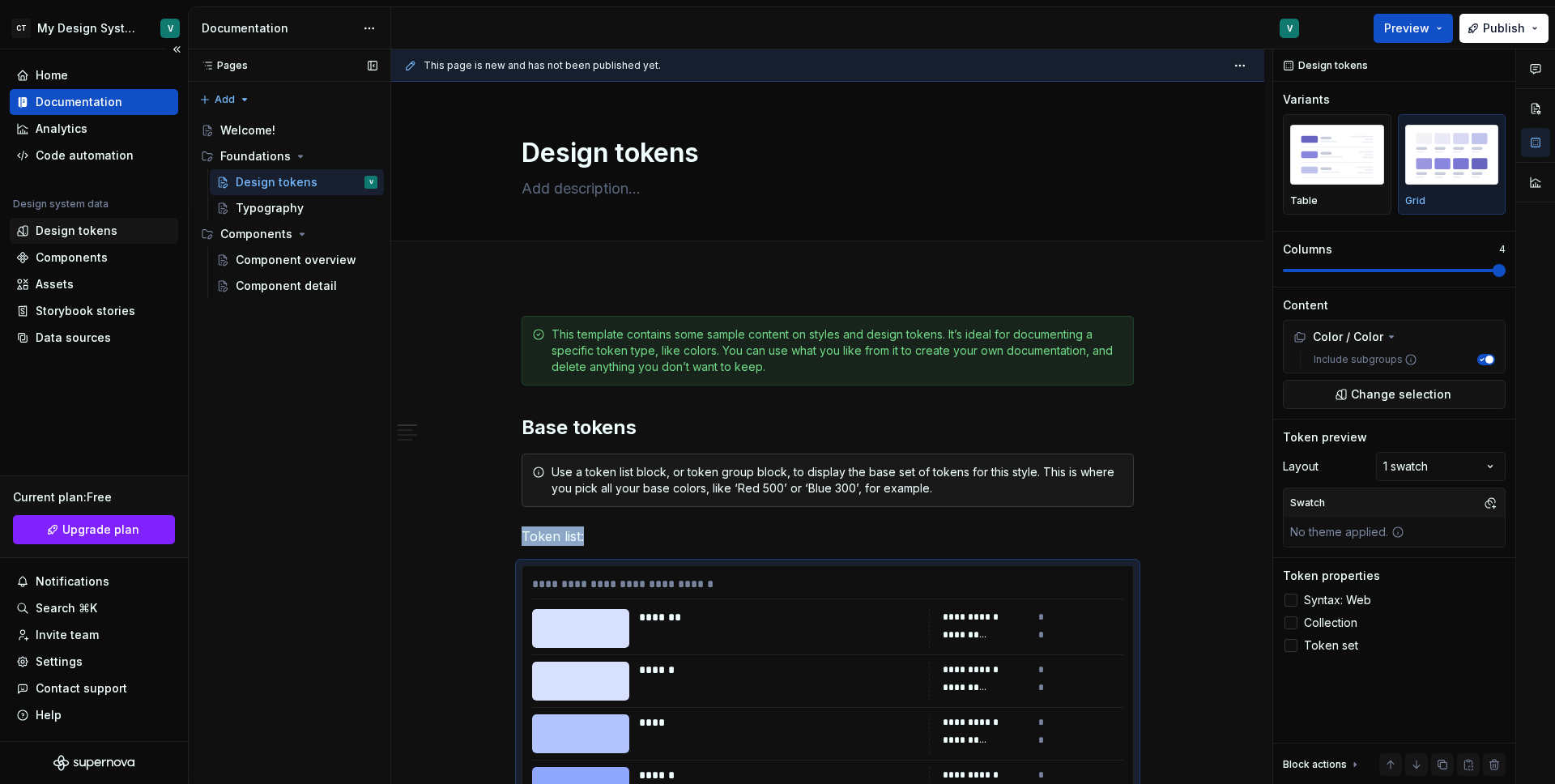
click at [105, 230] on div "Design tokens" at bounding box center [76, 230] width 82 height 16
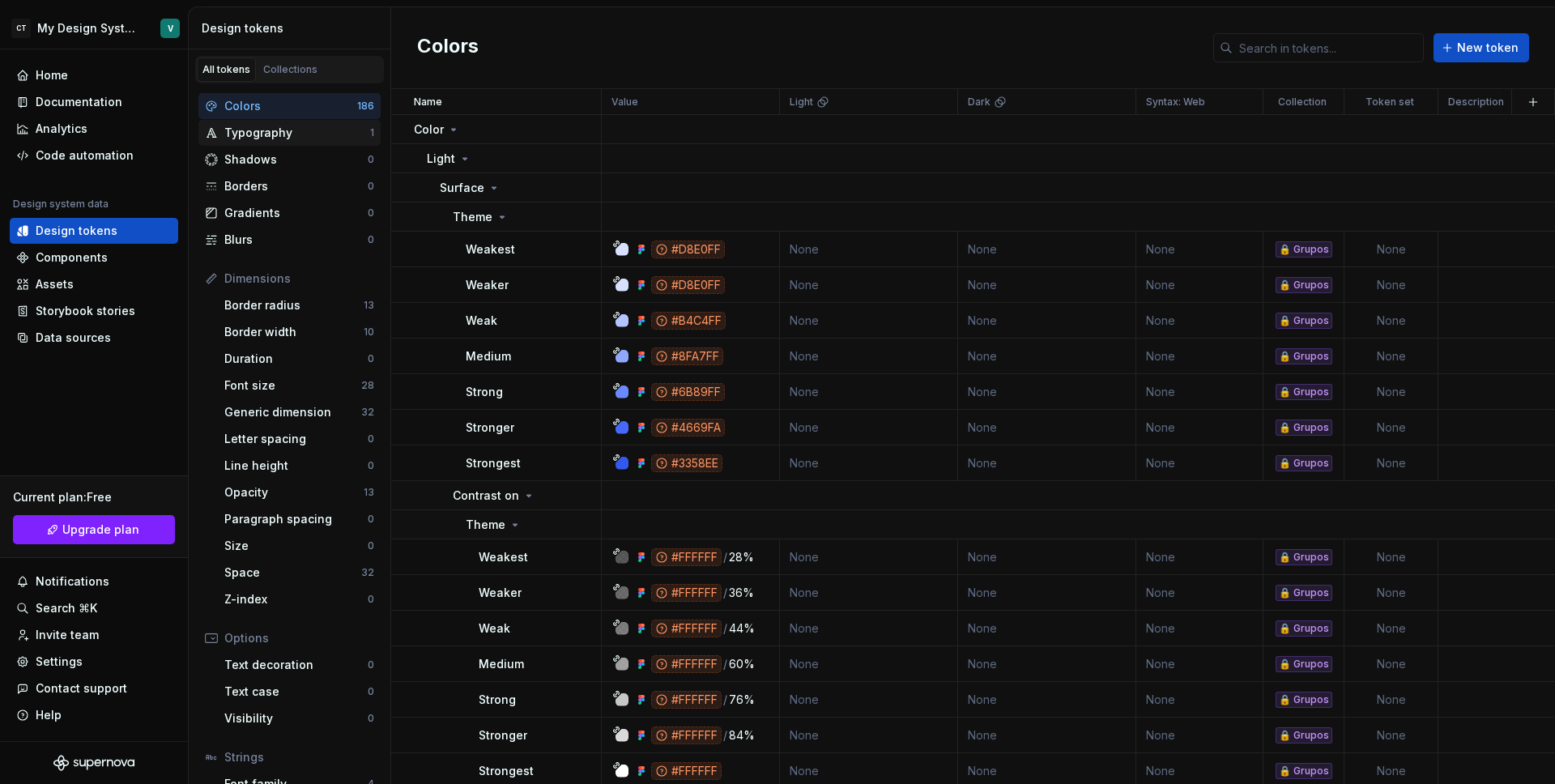
click at [273, 137] on div "Typography" at bounding box center [297, 132] width 146 height 16
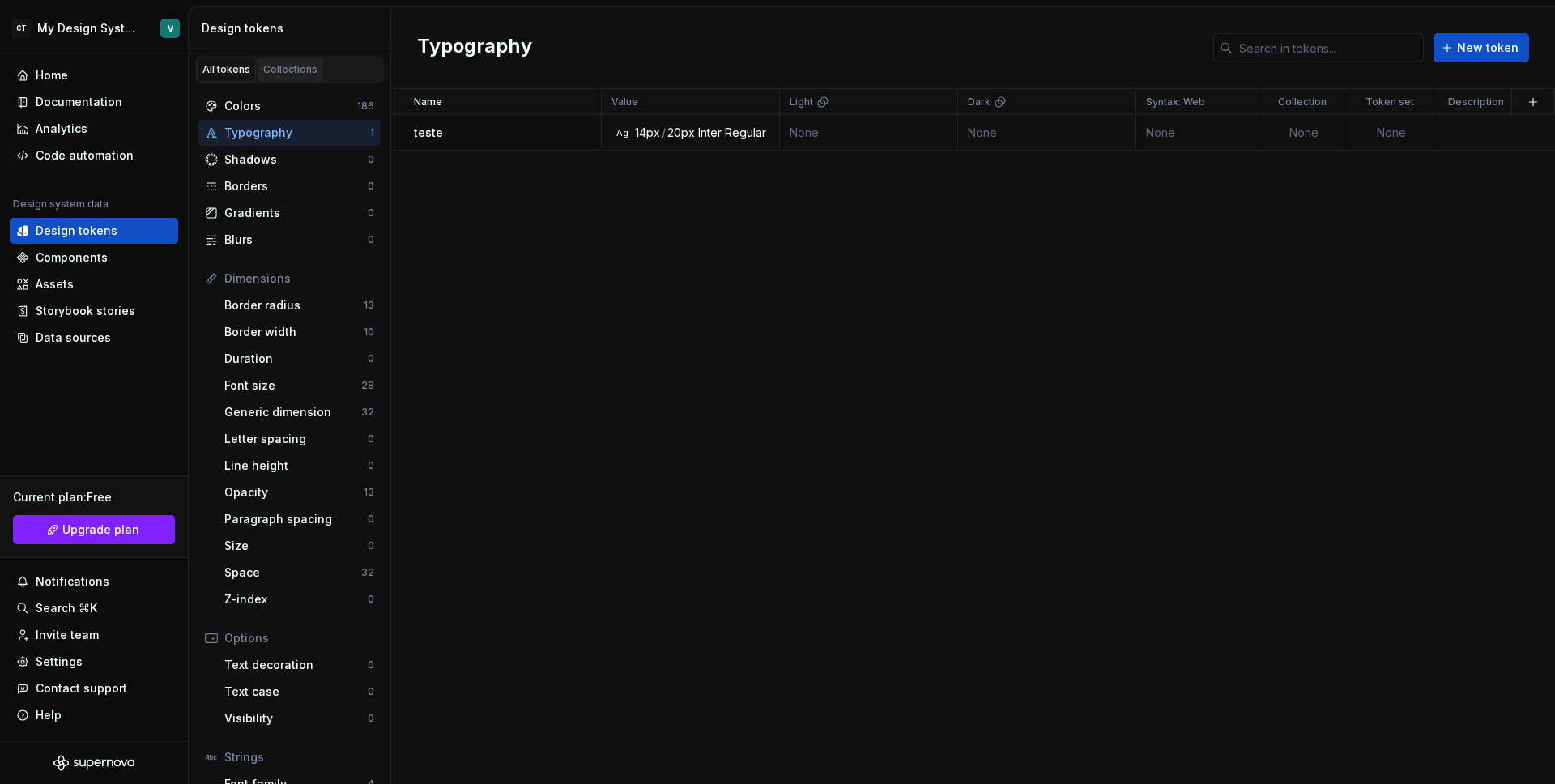
click at [292, 69] on div "Collections" at bounding box center [290, 70] width 54 height 13
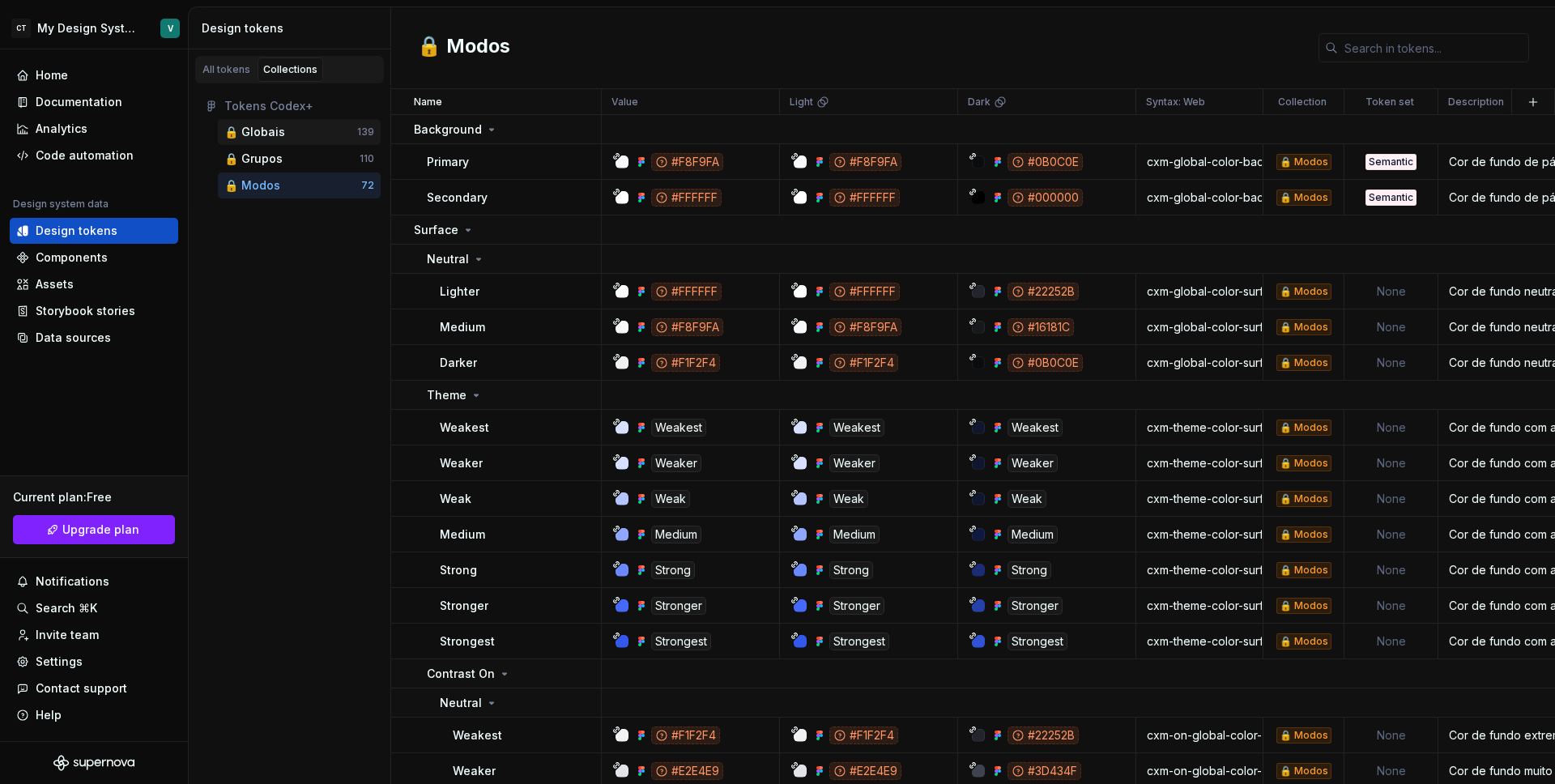
click at [276, 133] on div "🔒 Globais" at bounding box center [254, 132] width 61 height 16
